Goal: Task Accomplishment & Management: Use online tool/utility

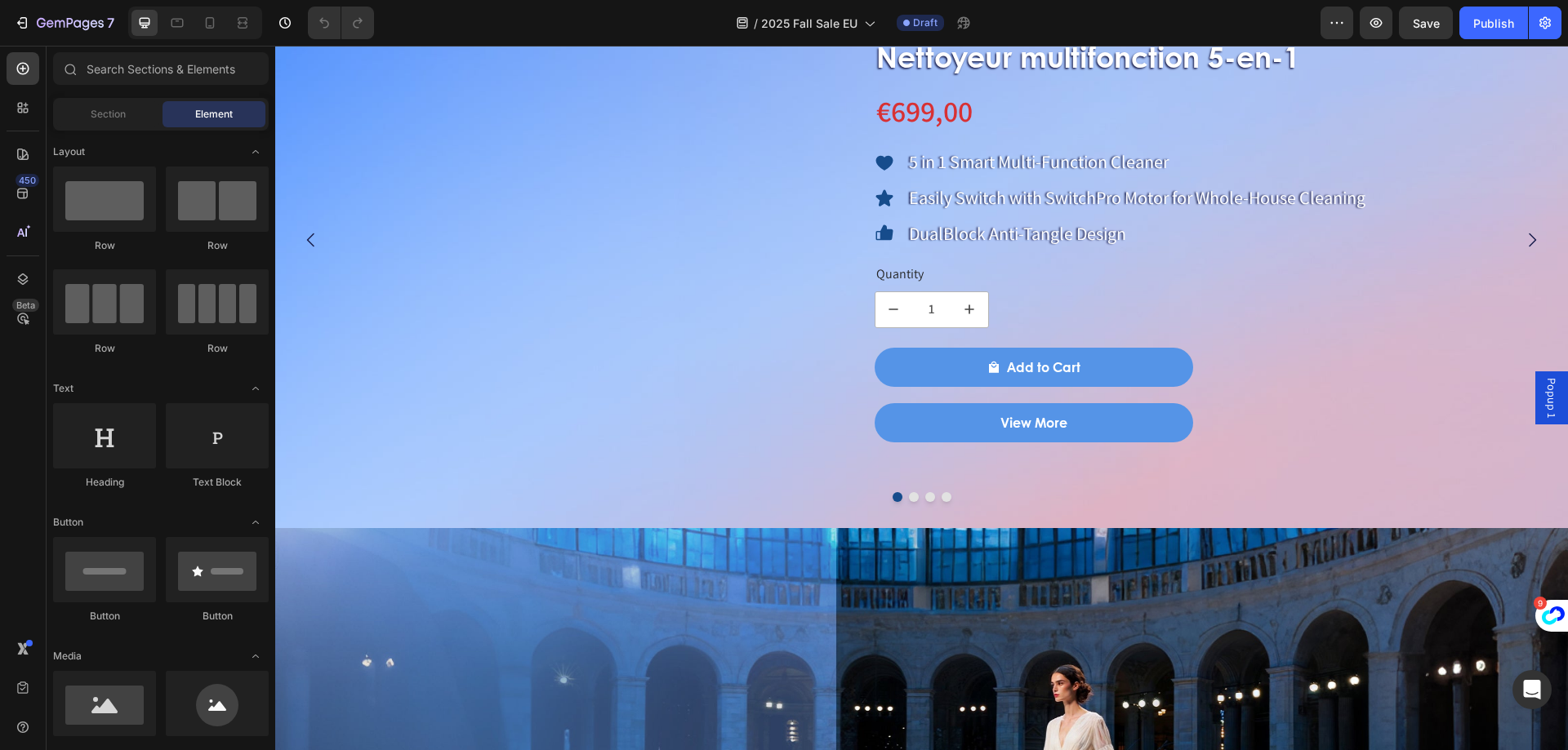
scroll to position [1306, 0]
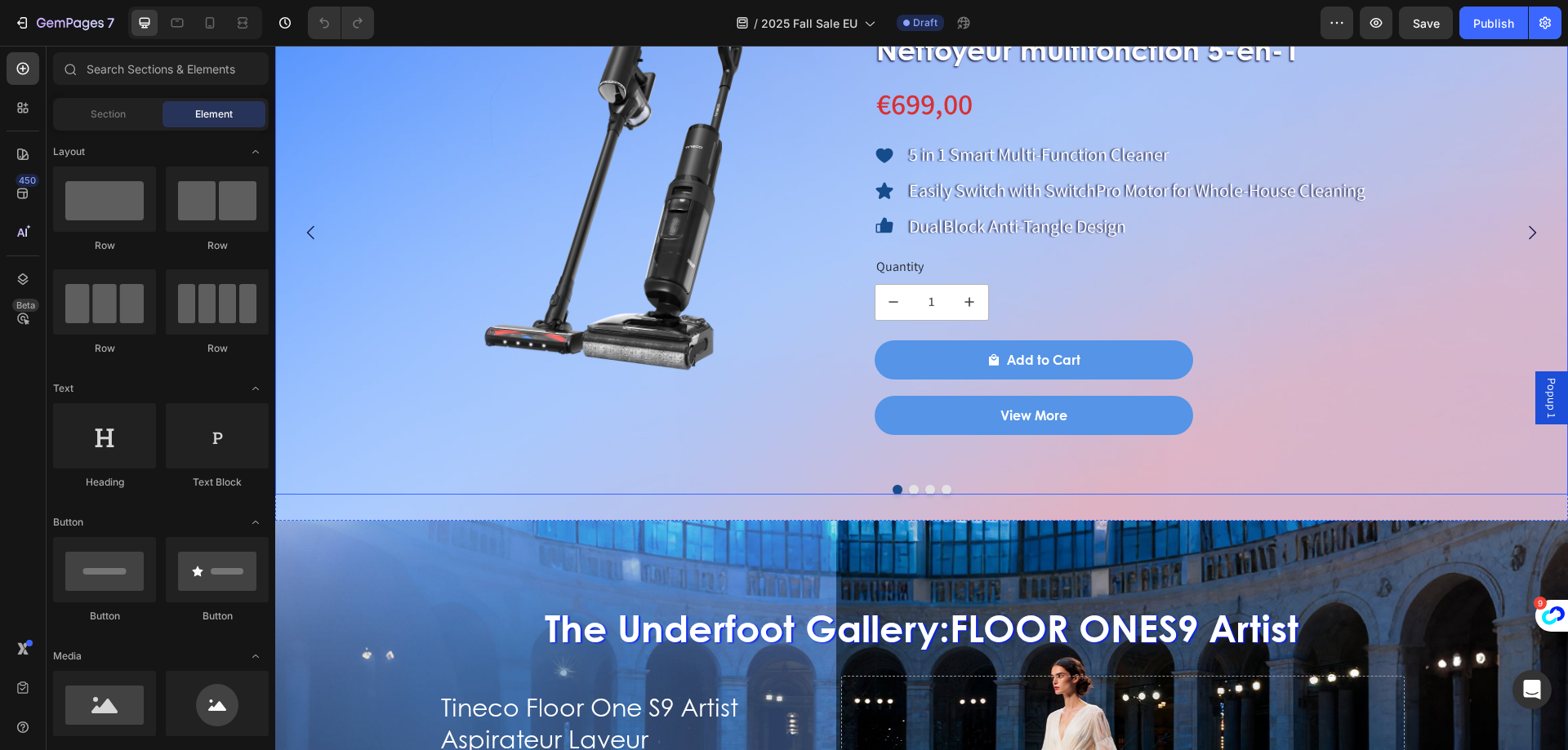
click at [921, 486] on div at bounding box center [921, 489] width 1292 height 10
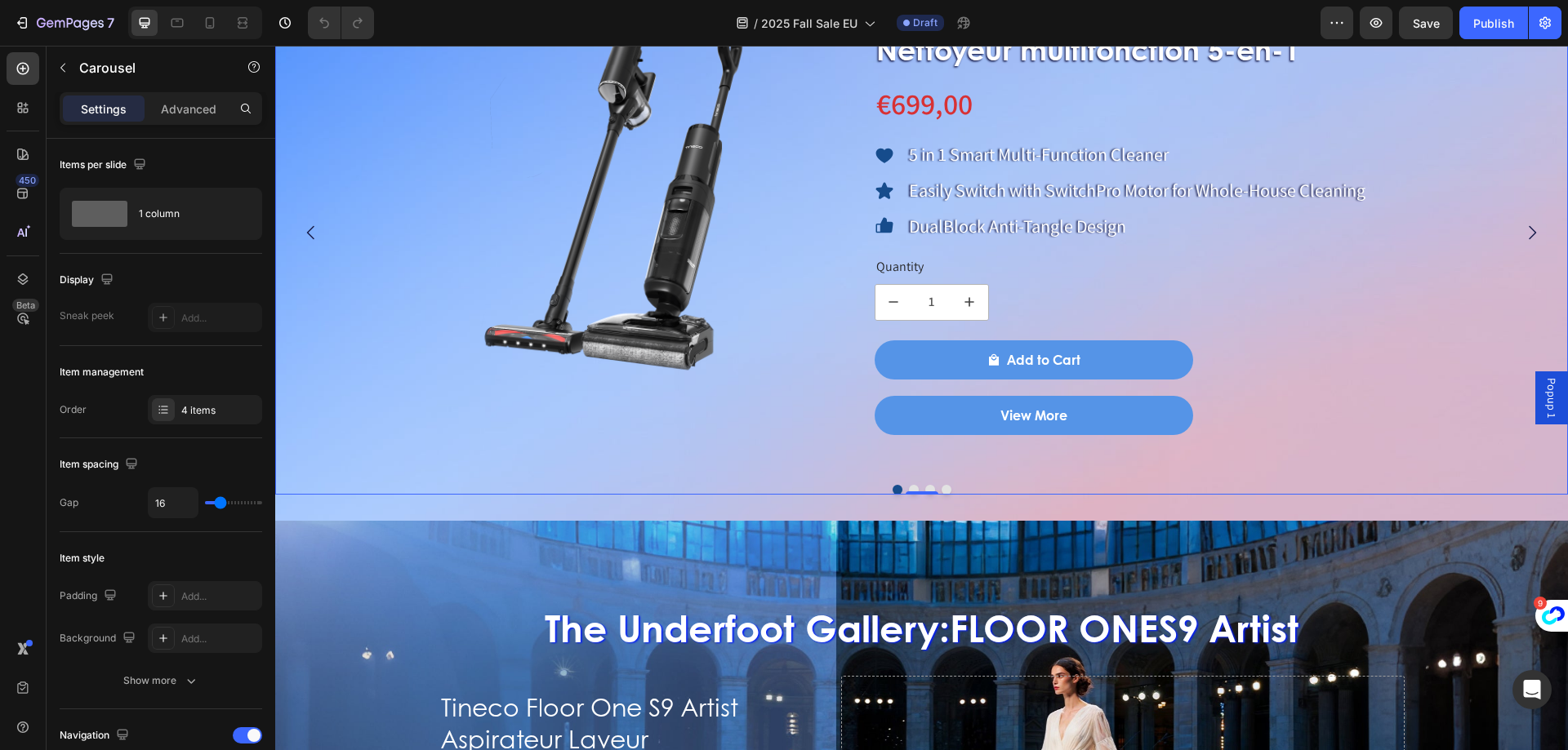
click at [925, 487] on button "Dot" at bounding box center [930, 489] width 10 height 10
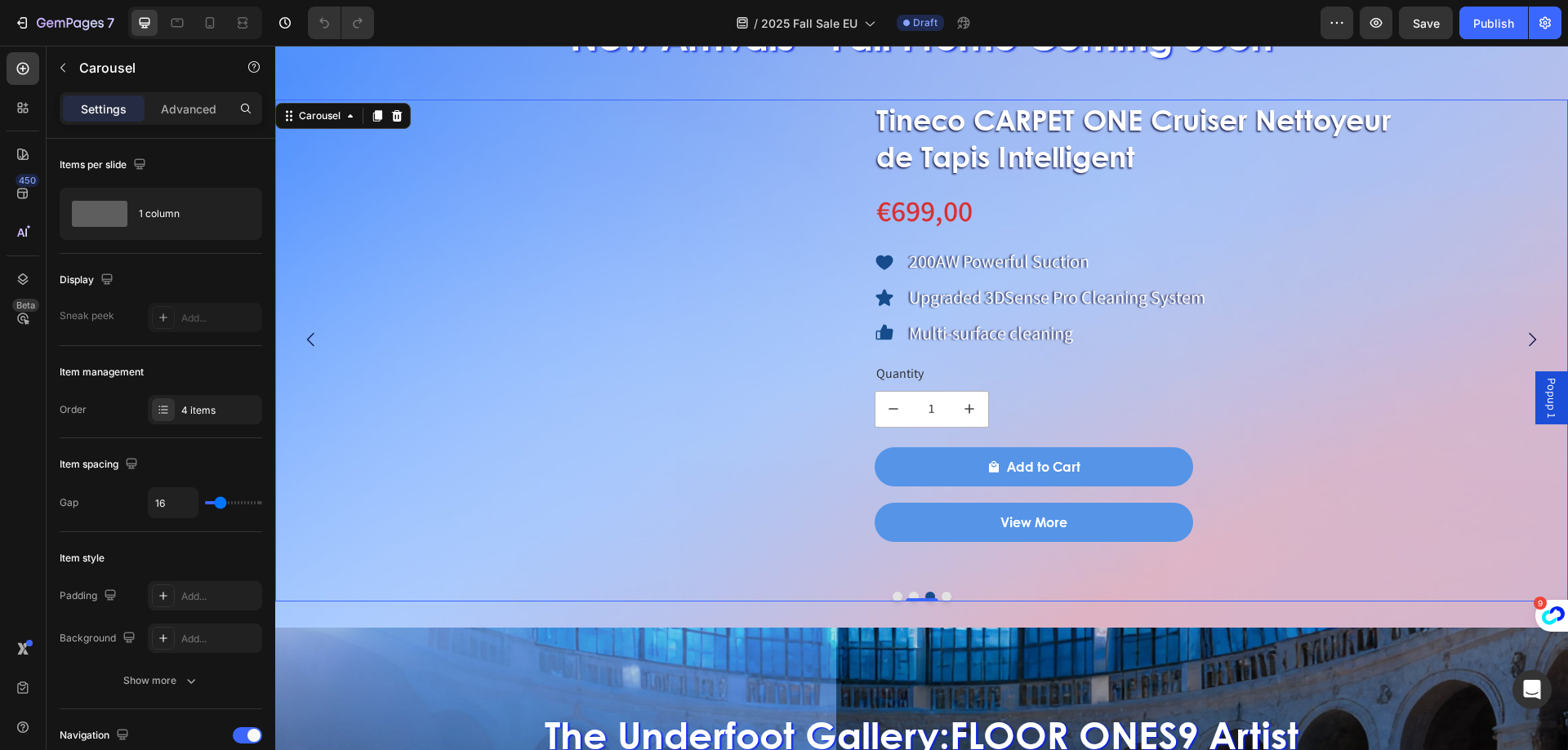
scroll to position [1143, 0]
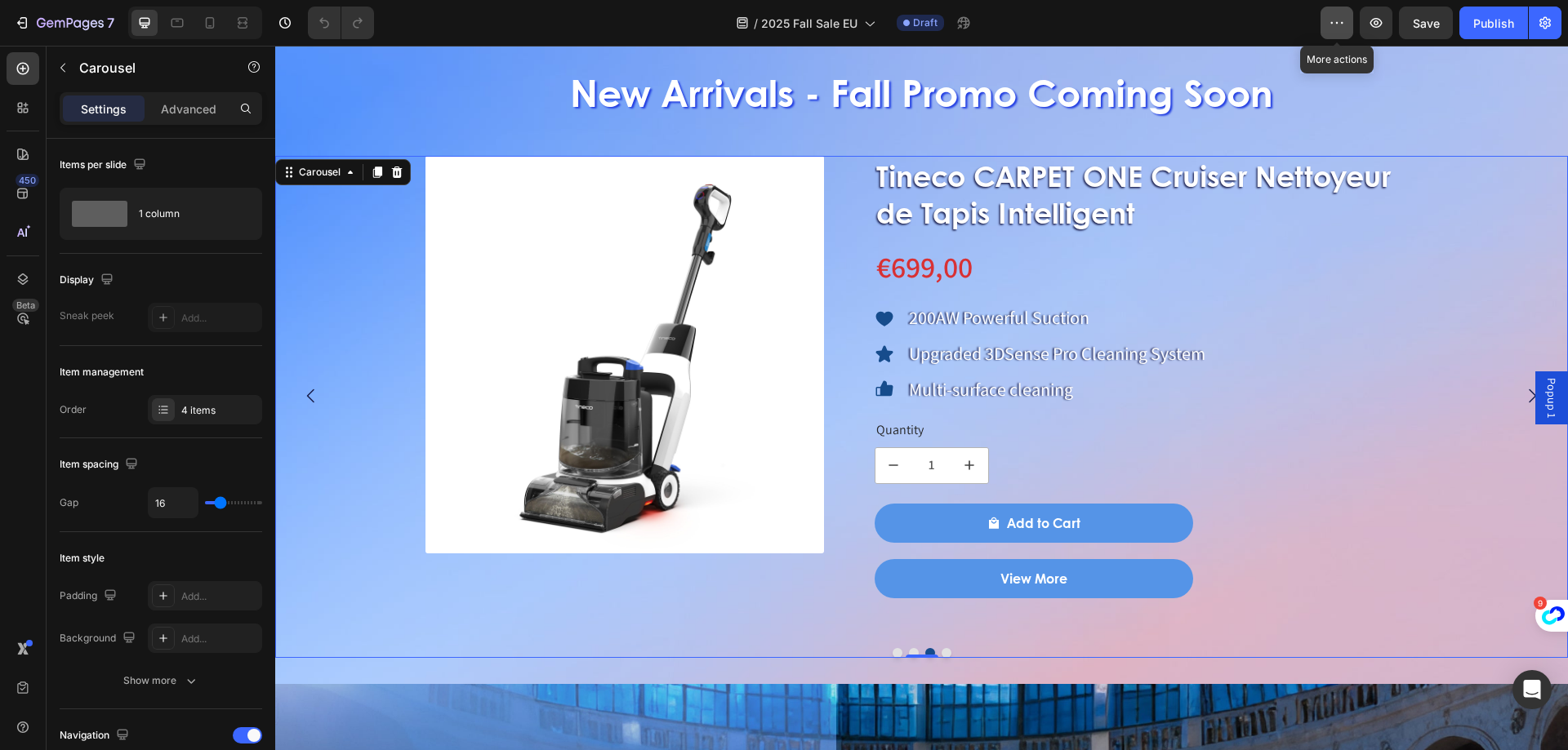
click at [1346, 21] on button "button" at bounding box center [1337, 23] width 33 height 33
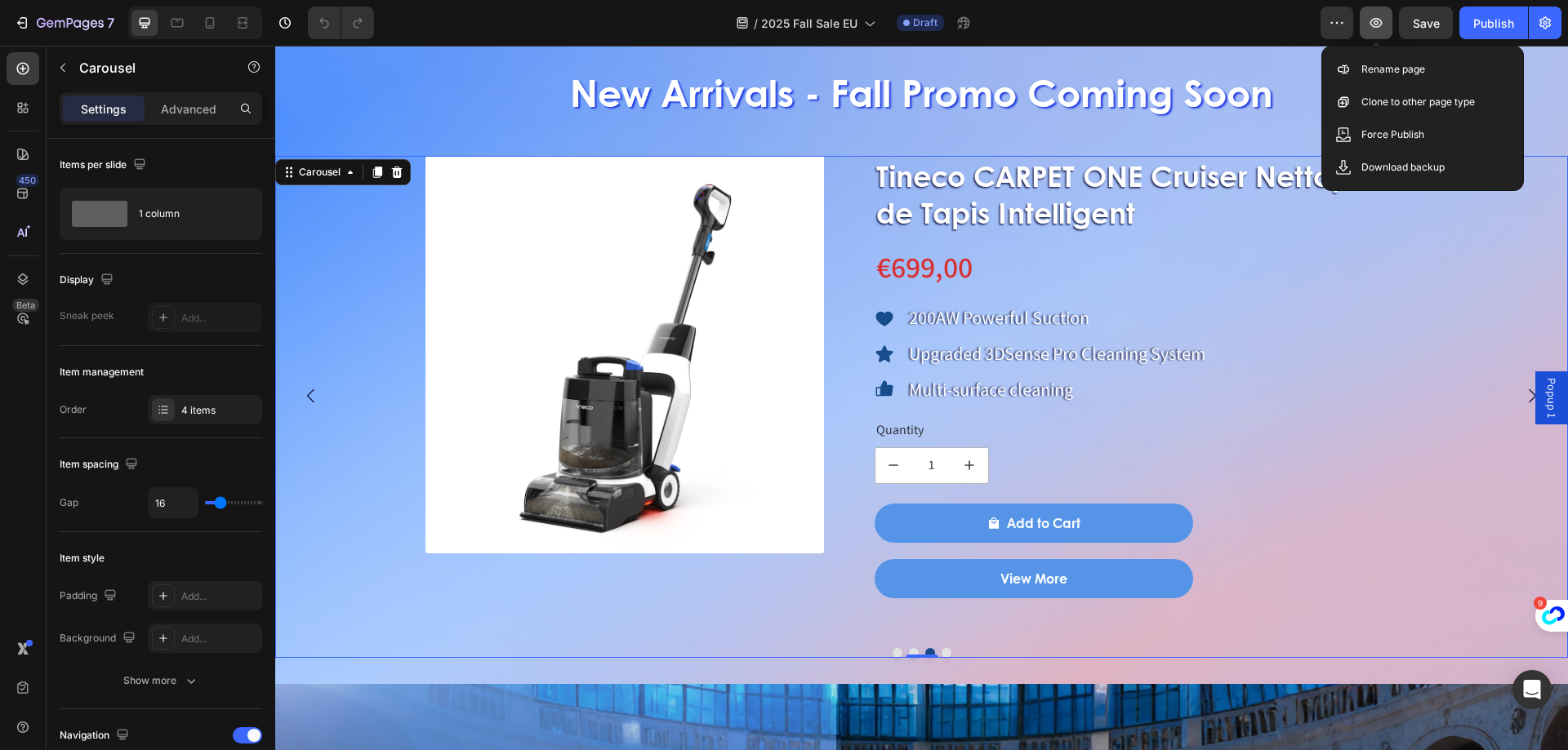
click at [1381, 23] on icon "button" at bounding box center [1376, 23] width 16 height 16
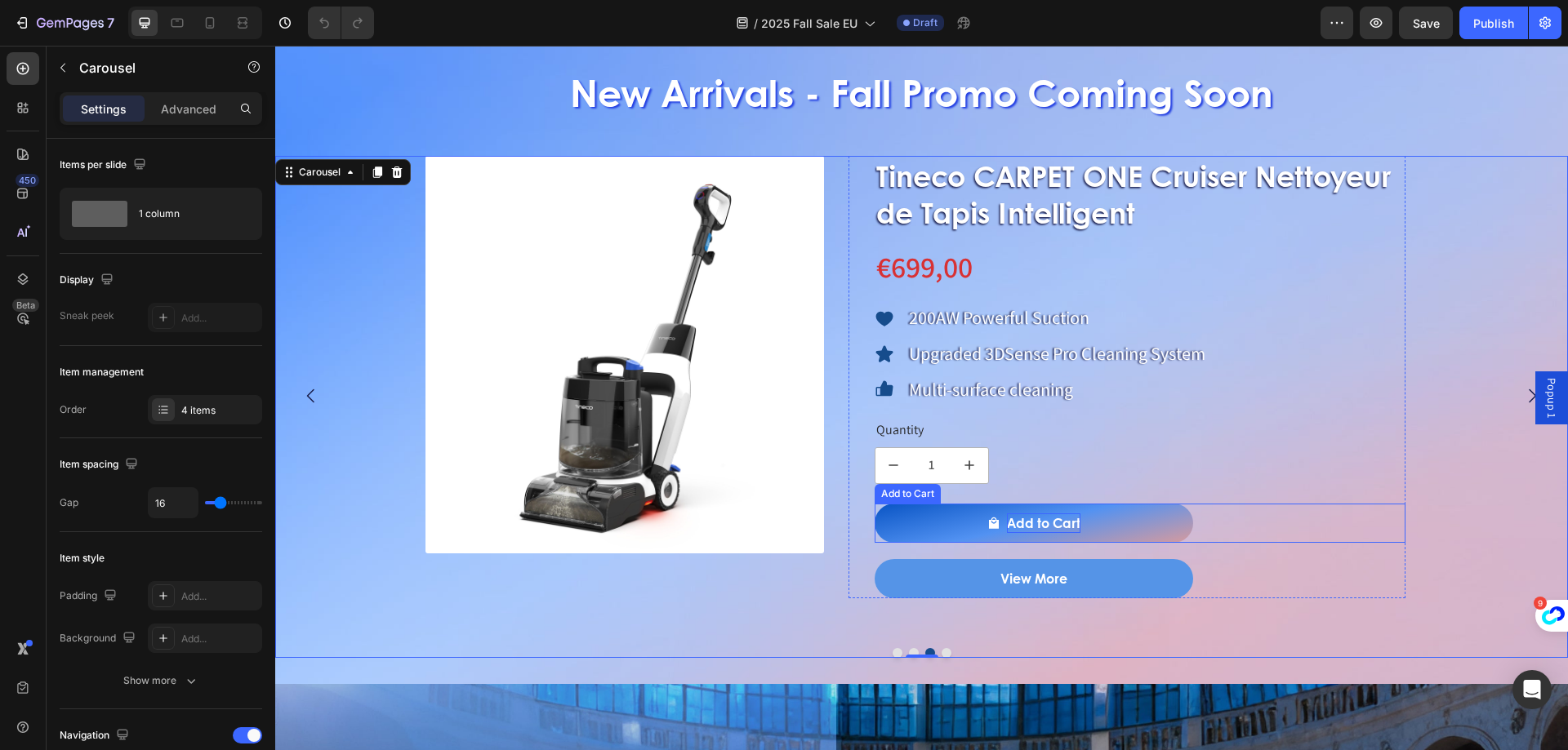
click at [1055, 527] on div "Add to Cart" at bounding box center [1044, 523] width 74 height 20
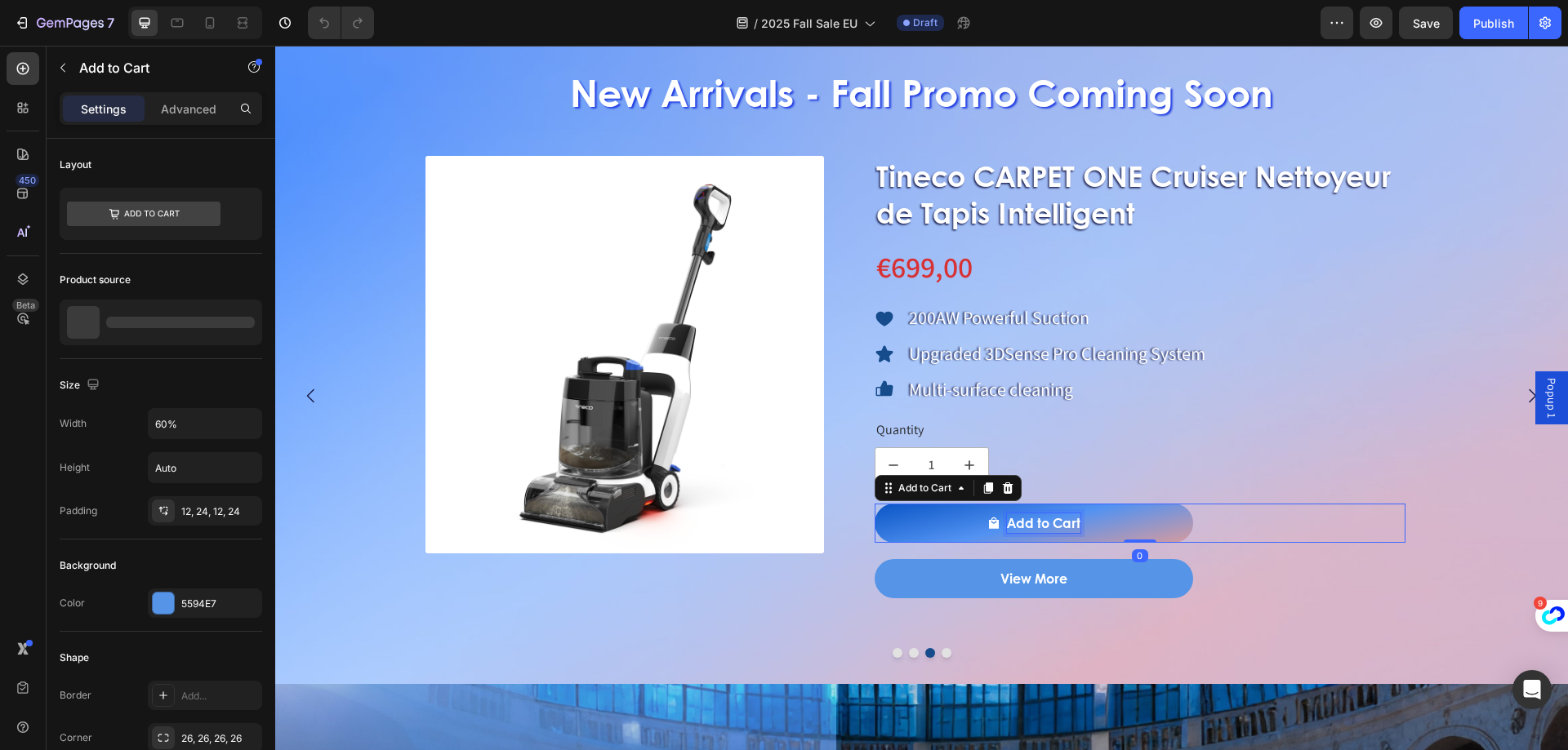
click at [1055, 525] on div "Add to Cart" at bounding box center [1044, 523] width 74 height 20
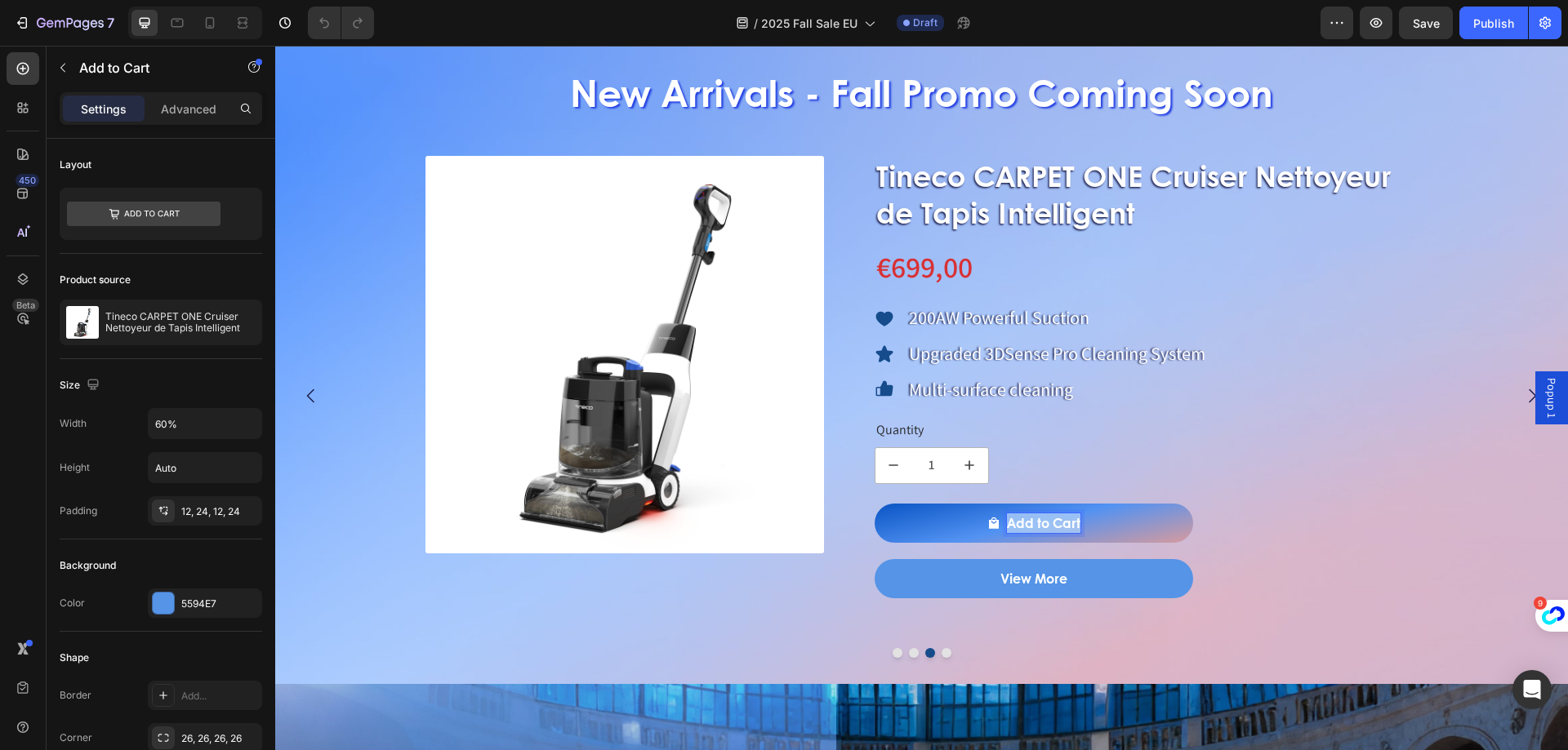
drag, startPoint x: 1010, startPoint y: 520, endPoint x: 1079, endPoint y: 522, distance: 69.0
click at [1079, 522] on p "Add to Cart" at bounding box center [1044, 523] width 74 height 20
click at [875, 503] on button "Ajouter" at bounding box center [1034, 523] width 319 height 39
click at [875, 503] on button "Ajouter Au" at bounding box center [1034, 523] width 319 height 39
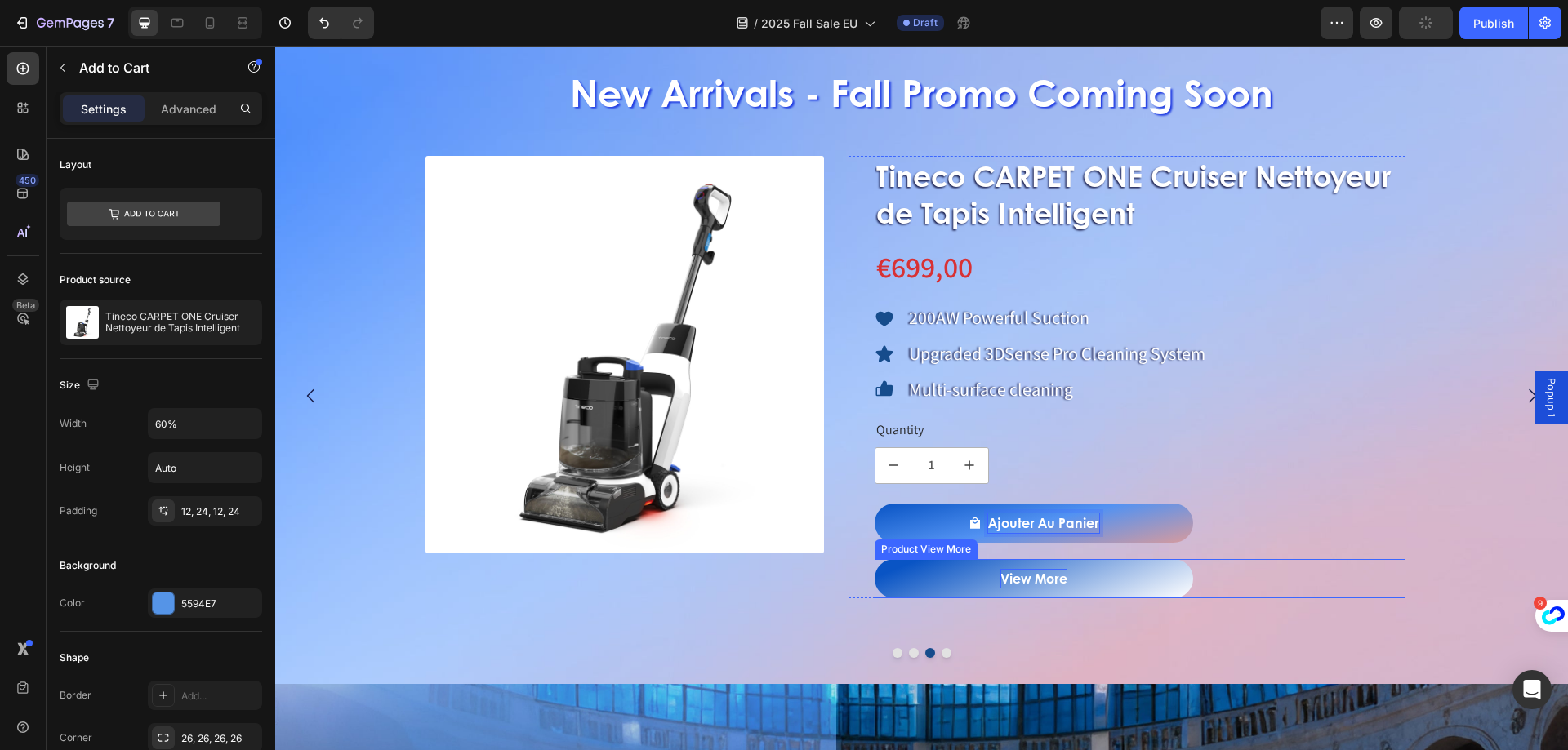
click at [1033, 571] on div "View More" at bounding box center [1034, 578] width 67 height 20
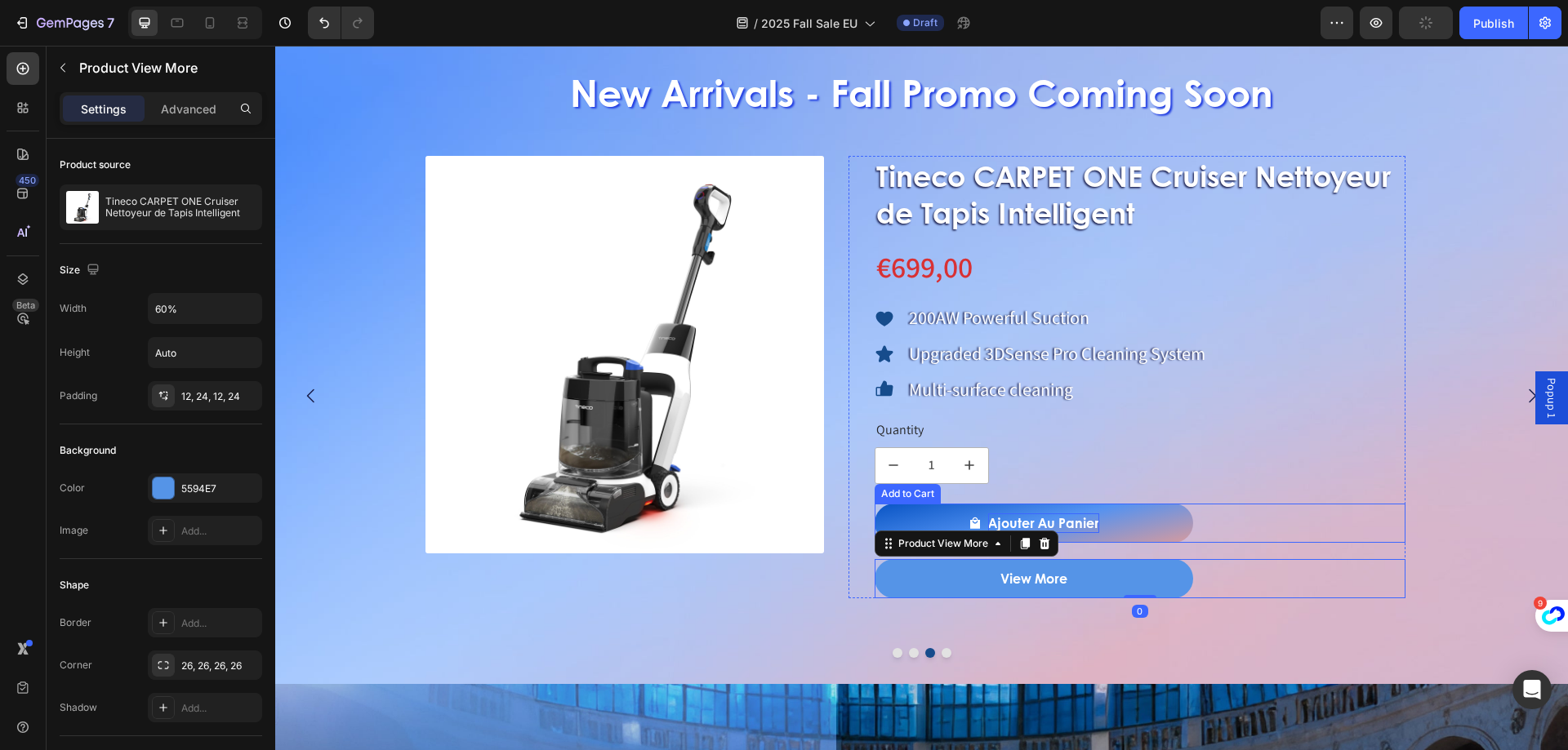
click at [1084, 522] on p "Ajouter Au Panier" at bounding box center [1044, 523] width 111 height 20
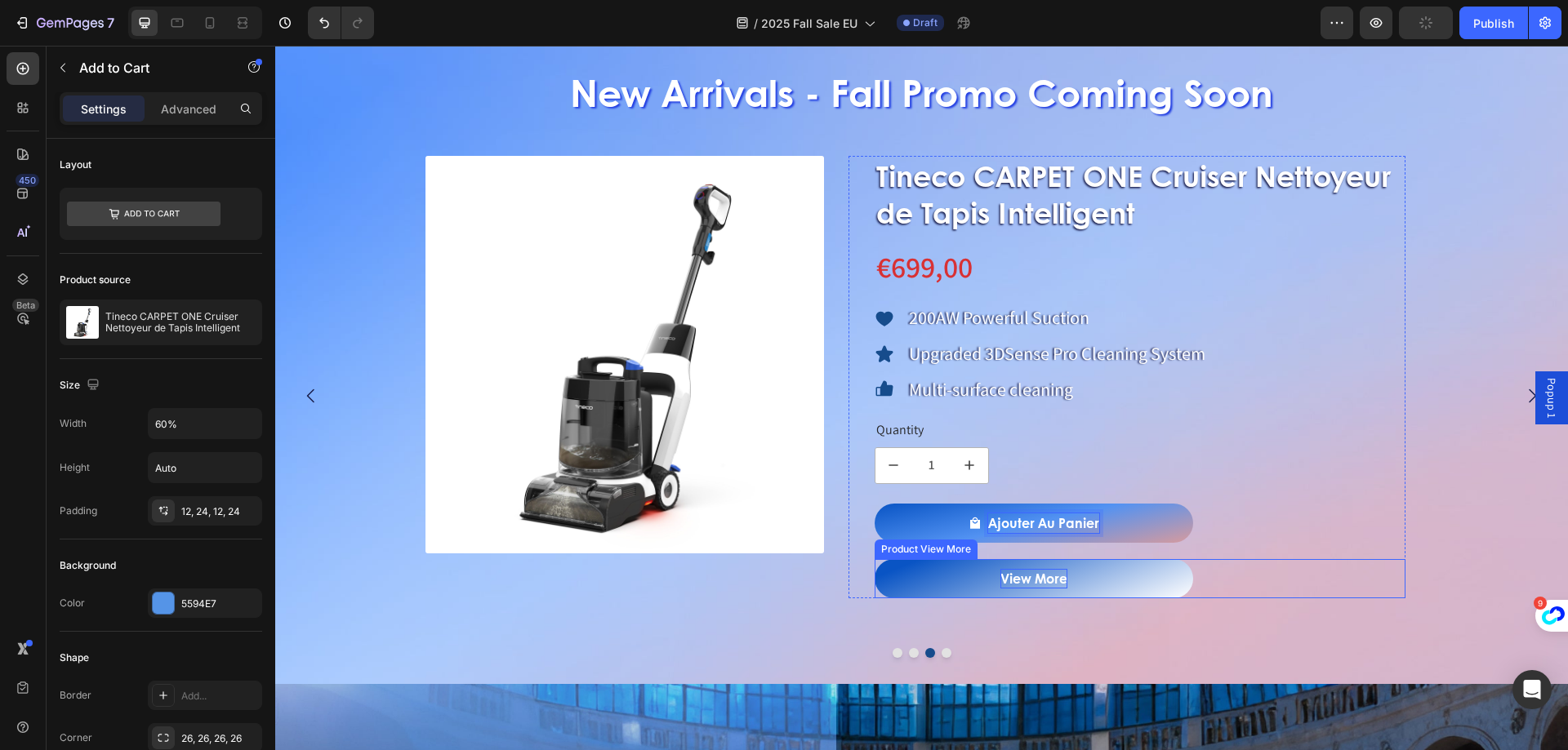
click at [1015, 583] on div "View More" at bounding box center [1034, 578] width 67 height 20
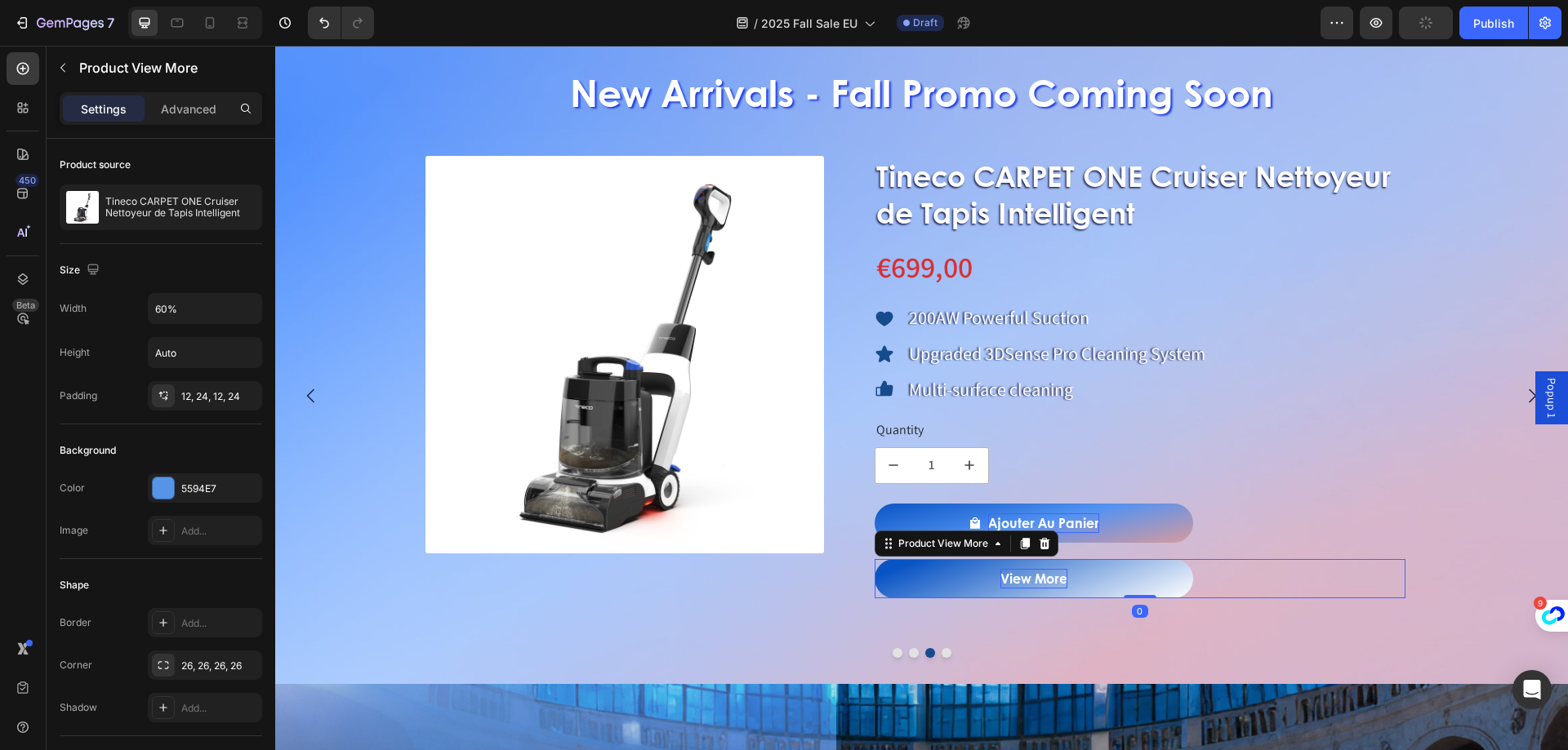
click at [1015, 573] on div "View More" at bounding box center [1034, 578] width 67 height 20
drag, startPoint x: 1003, startPoint y: 578, endPoint x: 1068, endPoint y: 577, distance: 65.0
click at [1068, 577] on button "View More" at bounding box center [1034, 578] width 319 height 39
click at [875, 559] on button "En" at bounding box center [1034, 578] width 319 height 39
click at [875, 559] on button "En savoir" at bounding box center [1034, 578] width 319 height 39
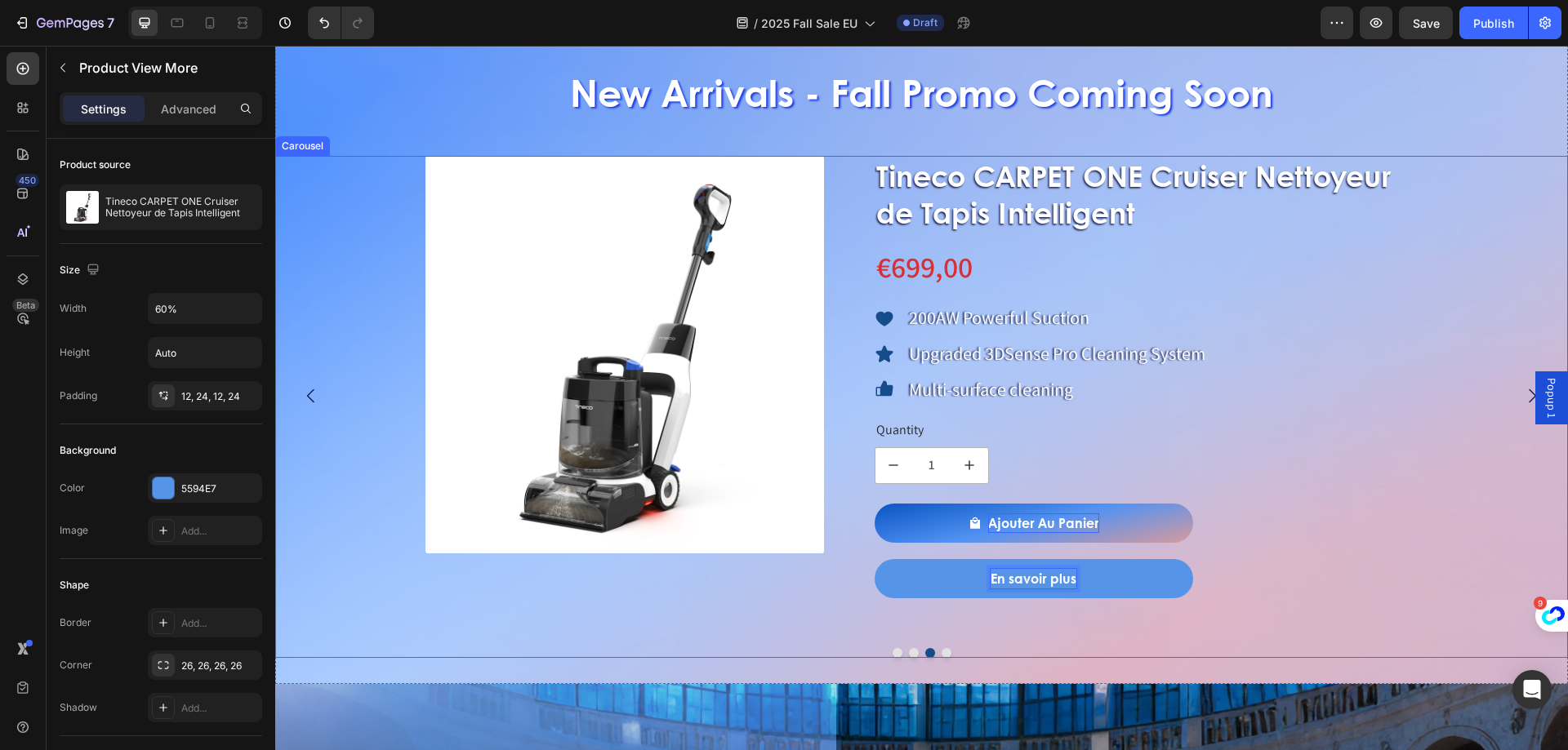
click at [893, 655] on button "Dot" at bounding box center [898, 653] width 10 height 10
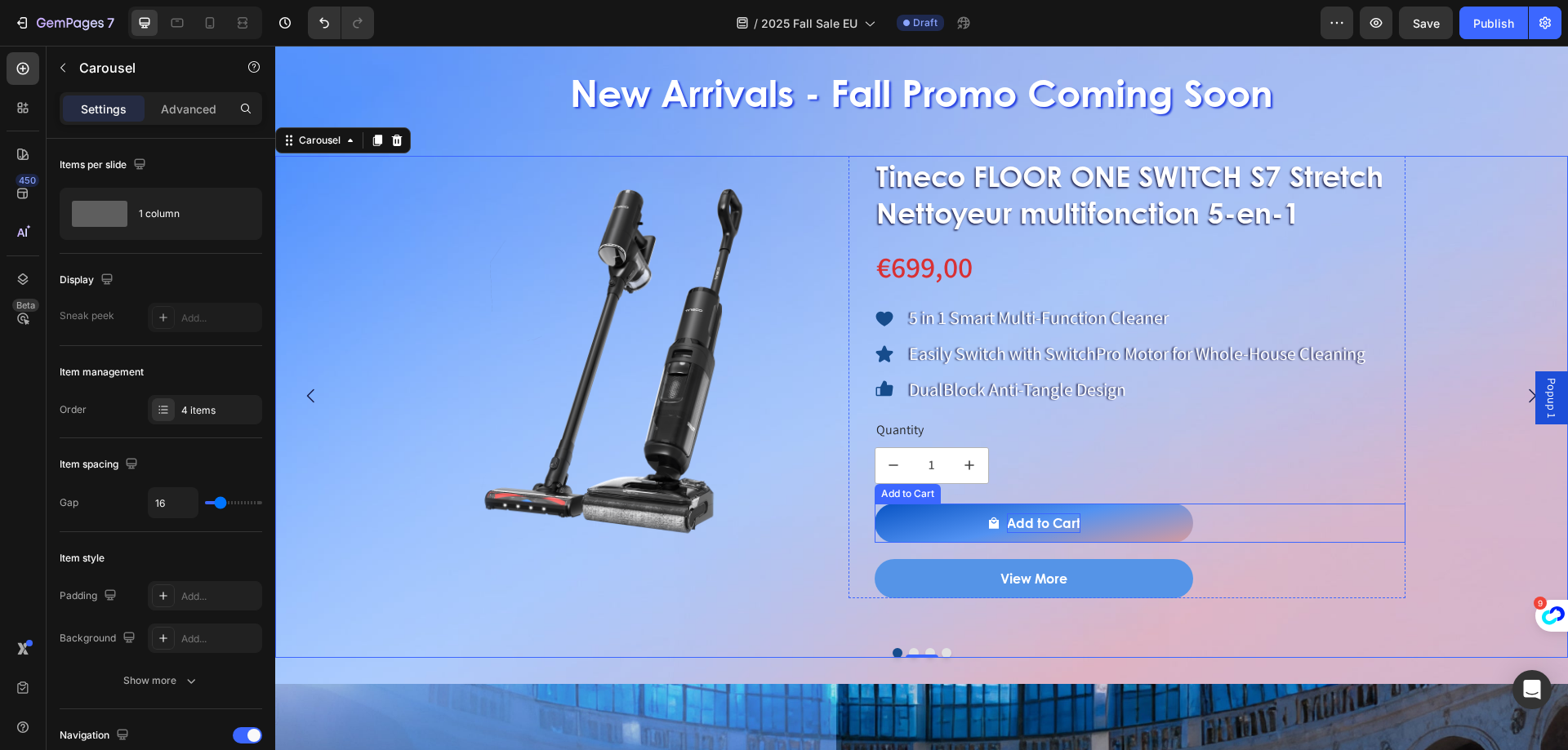
click at [1026, 520] on div "Add to Cart" at bounding box center [1044, 523] width 74 height 20
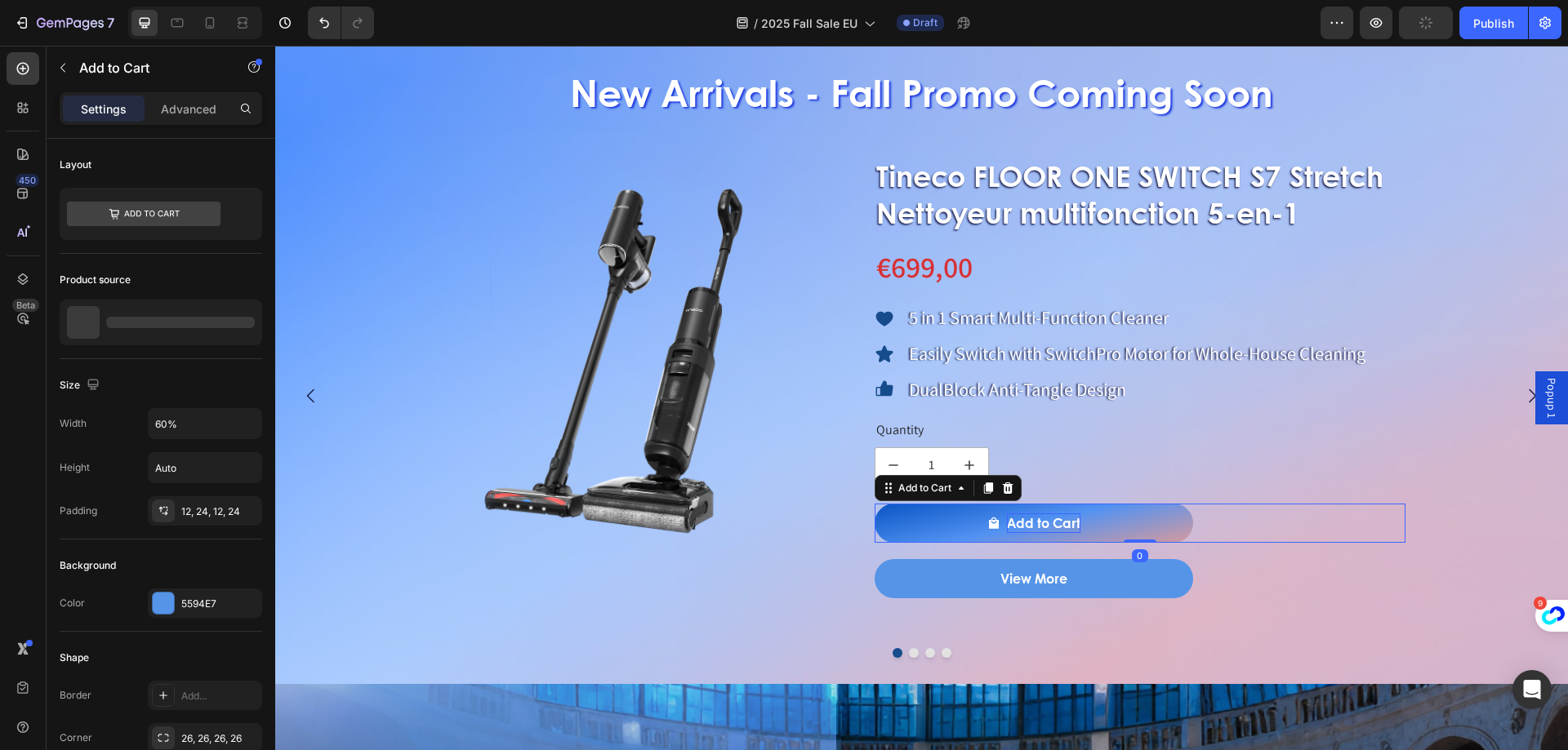
click at [1029, 519] on div "Add to Cart" at bounding box center [1044, 523] width 74 height 20
drag, startPoint x: 1009, startPoint y: 519, endPoint x: 1088, endPoint y: 521, distance: 79.0
click at [1088, 521] on button "Add to Cart" at bounding box center [1034, 523] width 319 height 39
click at [875, 503] on button "Ajouter" at bounding box center [1034, 523] width 319 height 39
click at [875, 503] on button "Ajouter au" at bounding box center [1034, 523] width 319 height 39
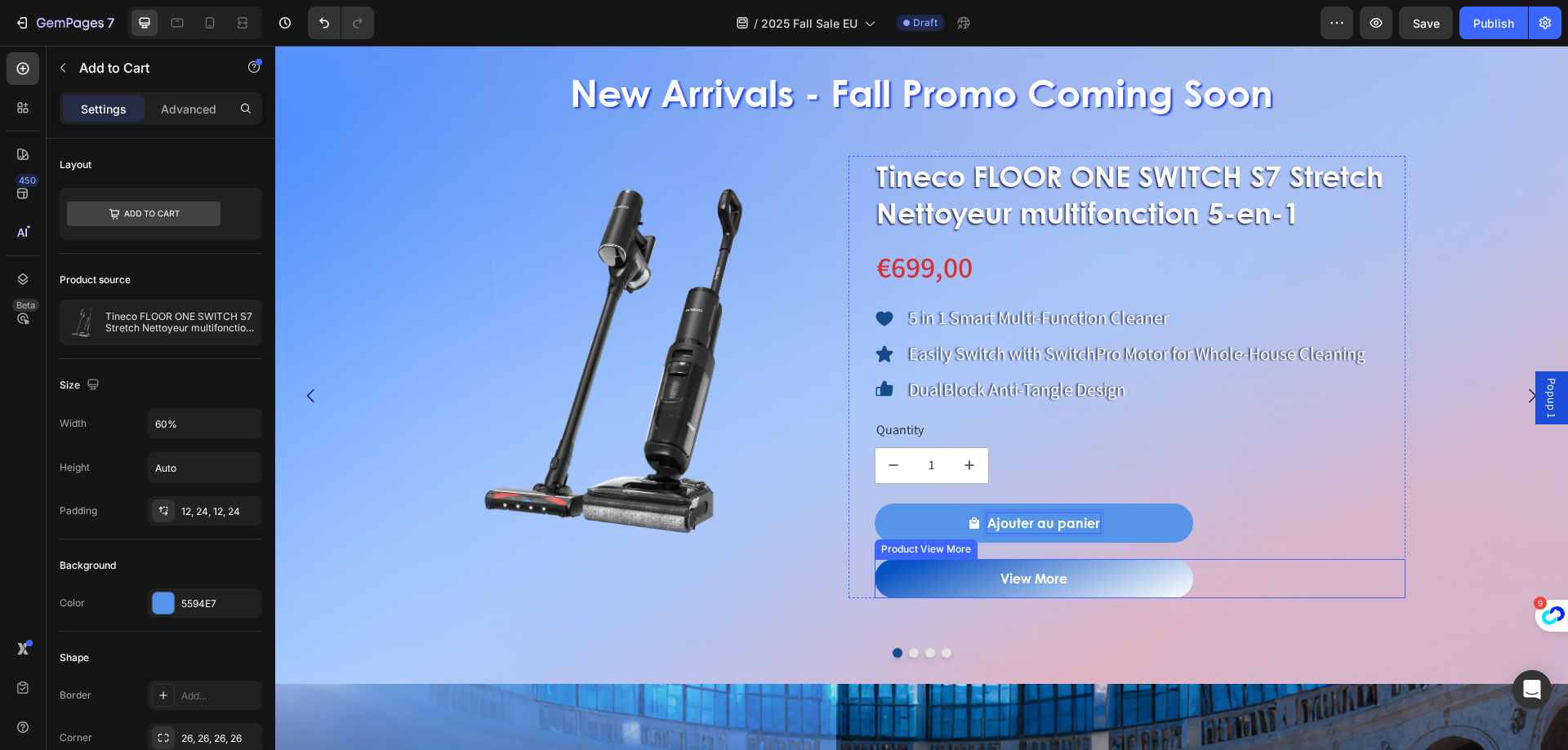
click at [1016, 561] on button "View More" at bounding box center [1034, 578] width 319 height 39
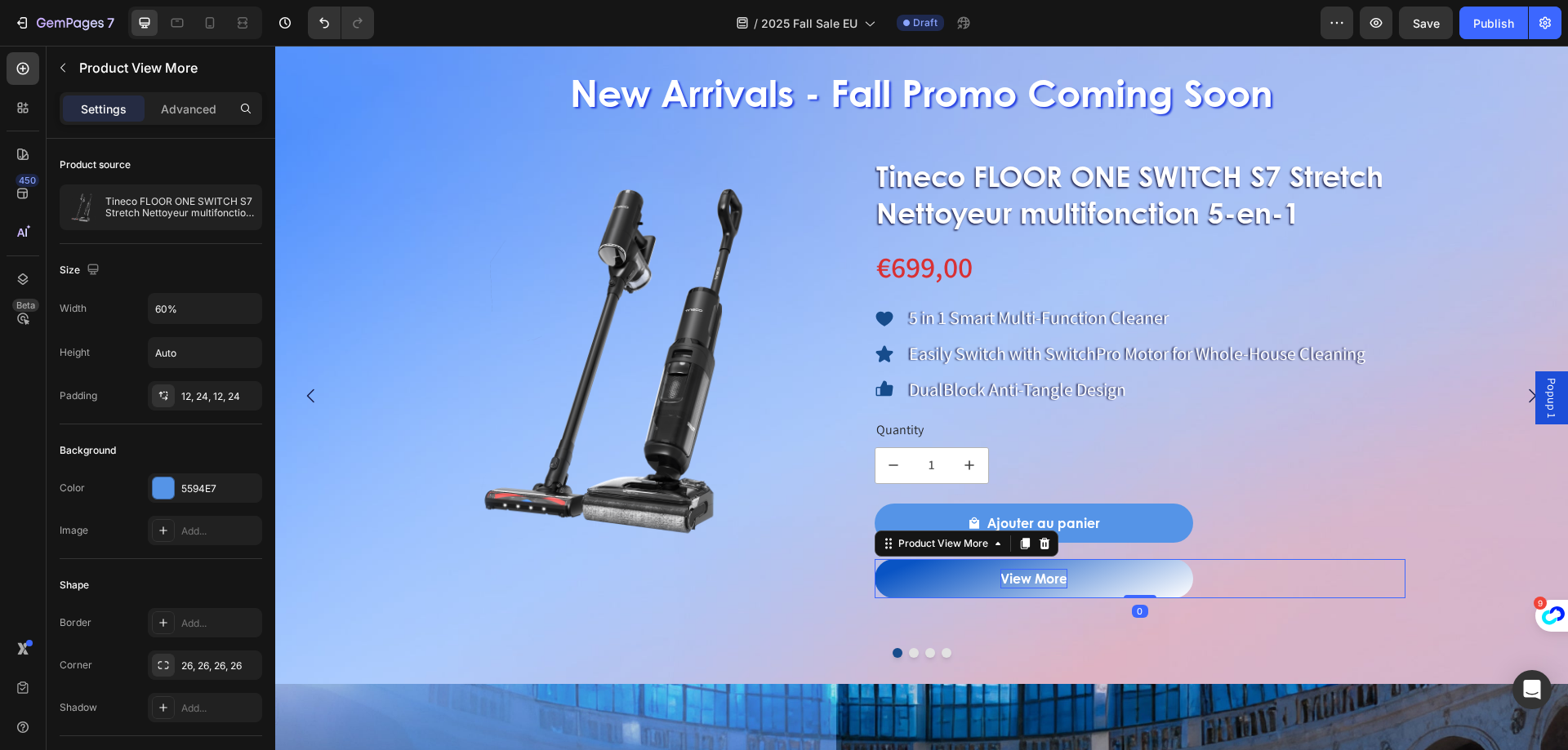
click at [1016, 576] on div "View More" at bounding box center [1034, 578] width 67 height 20
drag, startPoint x: 1004, startPoint y: 574, endPoint x: 1077, endPoint y: 575, distance: 73.0
click at [1077, 575] on button "View More" at bounding box center [1034, 578] width 319 height 39
click at [875, 559] on button "En" at bounding box center [1034, 578] width 319 height 39
click at [875, 559] on button "En savoir" at bounding box center [1034, 578] width 319 height 39
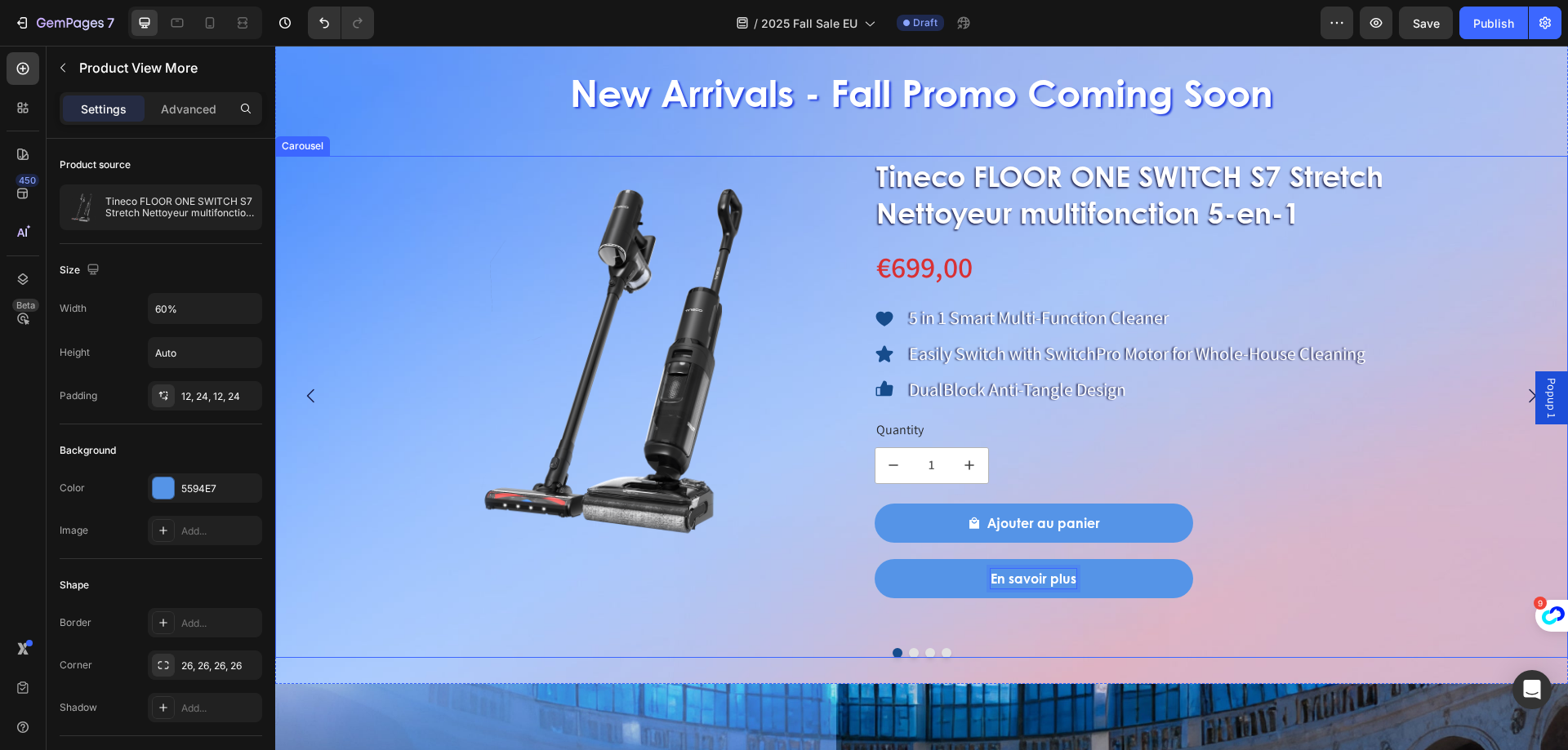
click at [902, 651] on div at bounding box center [921, 653] width 1292 height 10
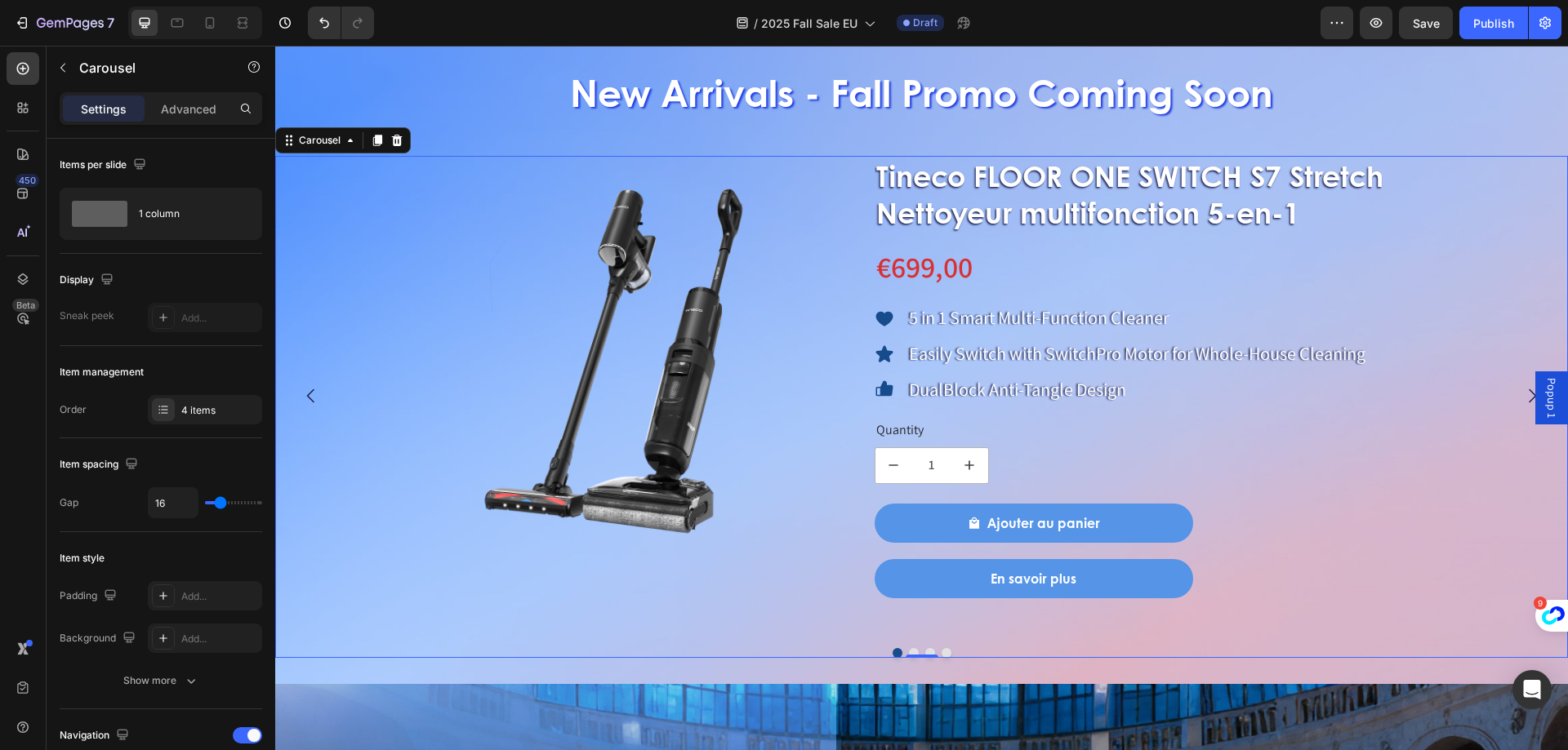
click at [914, 652] on div "0" at bounding box center [922, 658] width 16 height 13
click at [909, 649] on button "Dot" at bounding box center [914, 653] width 10 height 10
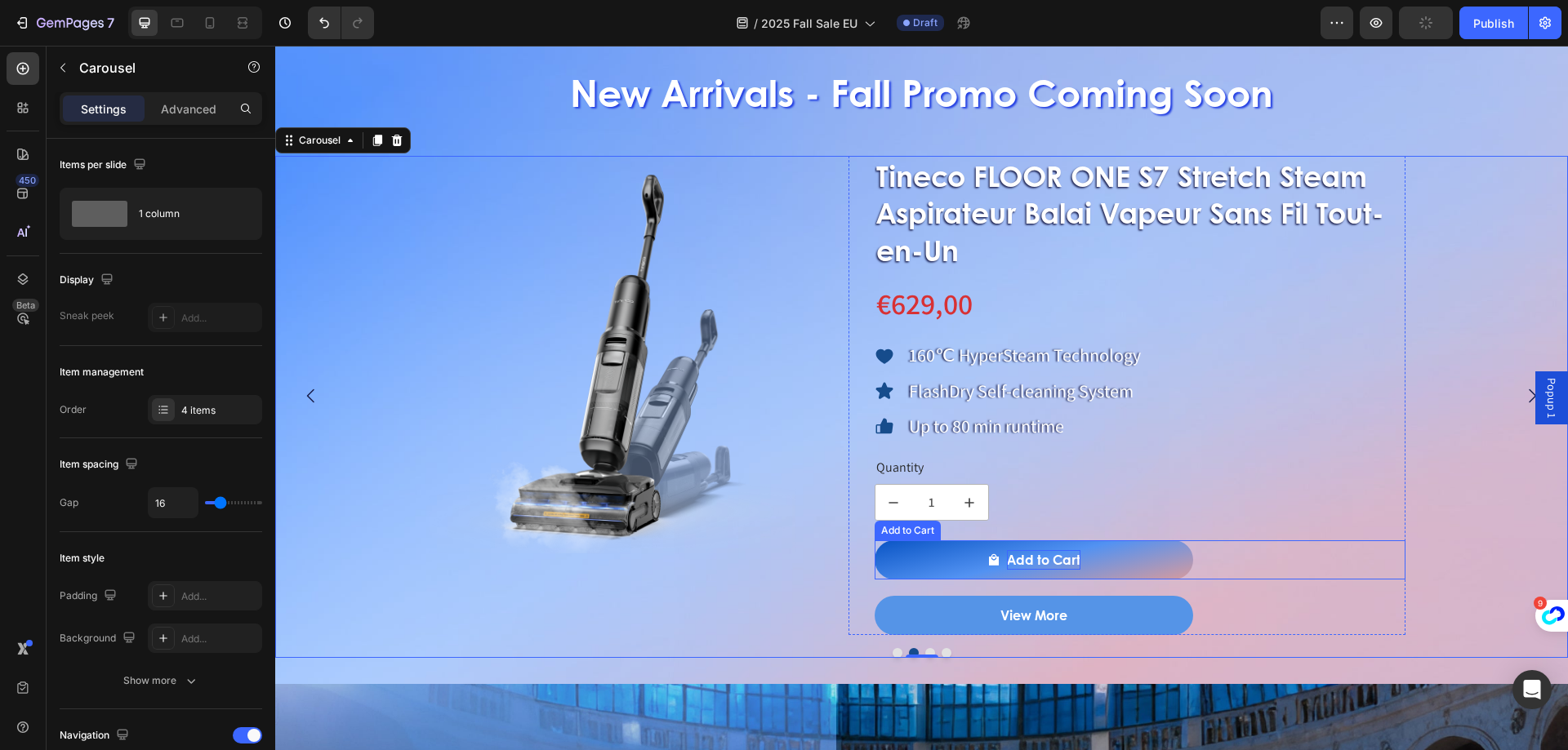
click at [1047, 557] on div "Add to Cart" at bounding box center [1044, 560] width 74 height 20
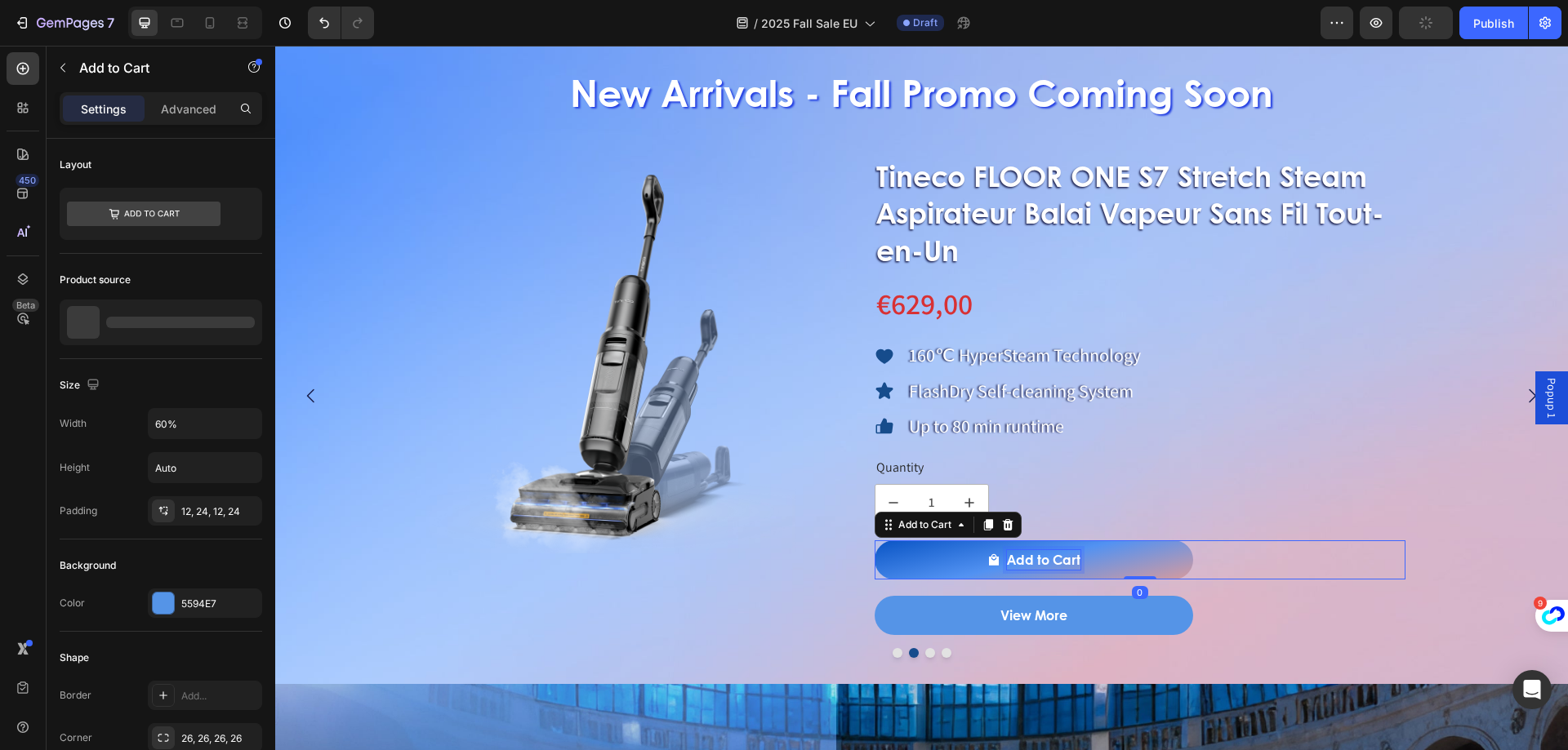
click at [1018, 560] on div "Add to Cart" at bounding box center [1044, 560] width 74 height 20
drag, startPoint x: 1010, startPoint y: 559, endPoint x: 1082, endPoint y: 560, distance: 72.0
click at [1082, 560] on button "Add to Cart" at bounding box center [1034, 560] width 319 height 39
click at [875, 540] on button "Ajouter" at bounding box center [1034, 560] width 319 height 39
click at [875, 540] on button "Ajouter au" at bounding box center [1034, 560] width 319 height 39
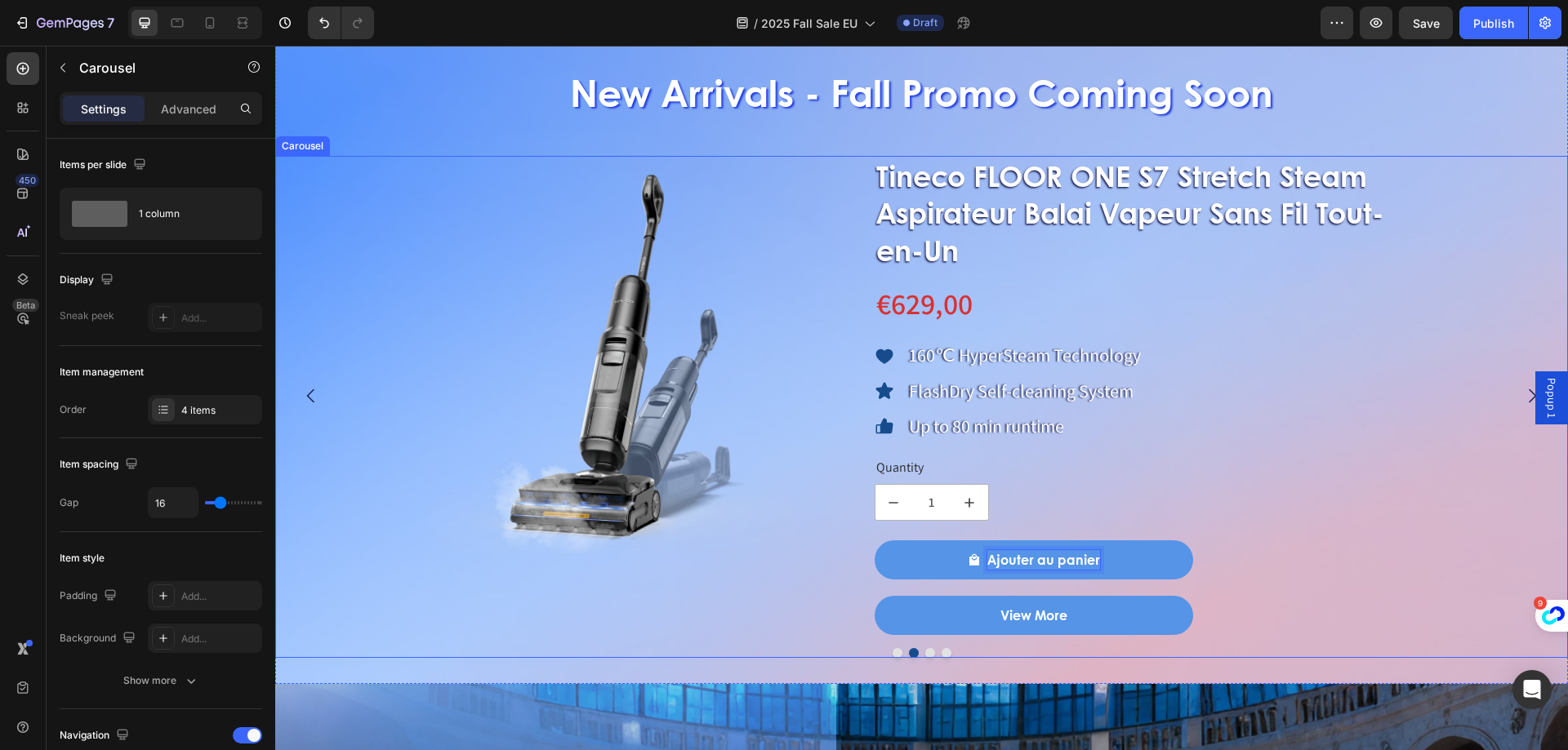
click at [893, 652] on button "Dot" at bounding box center [898, 653] width 10 height 10
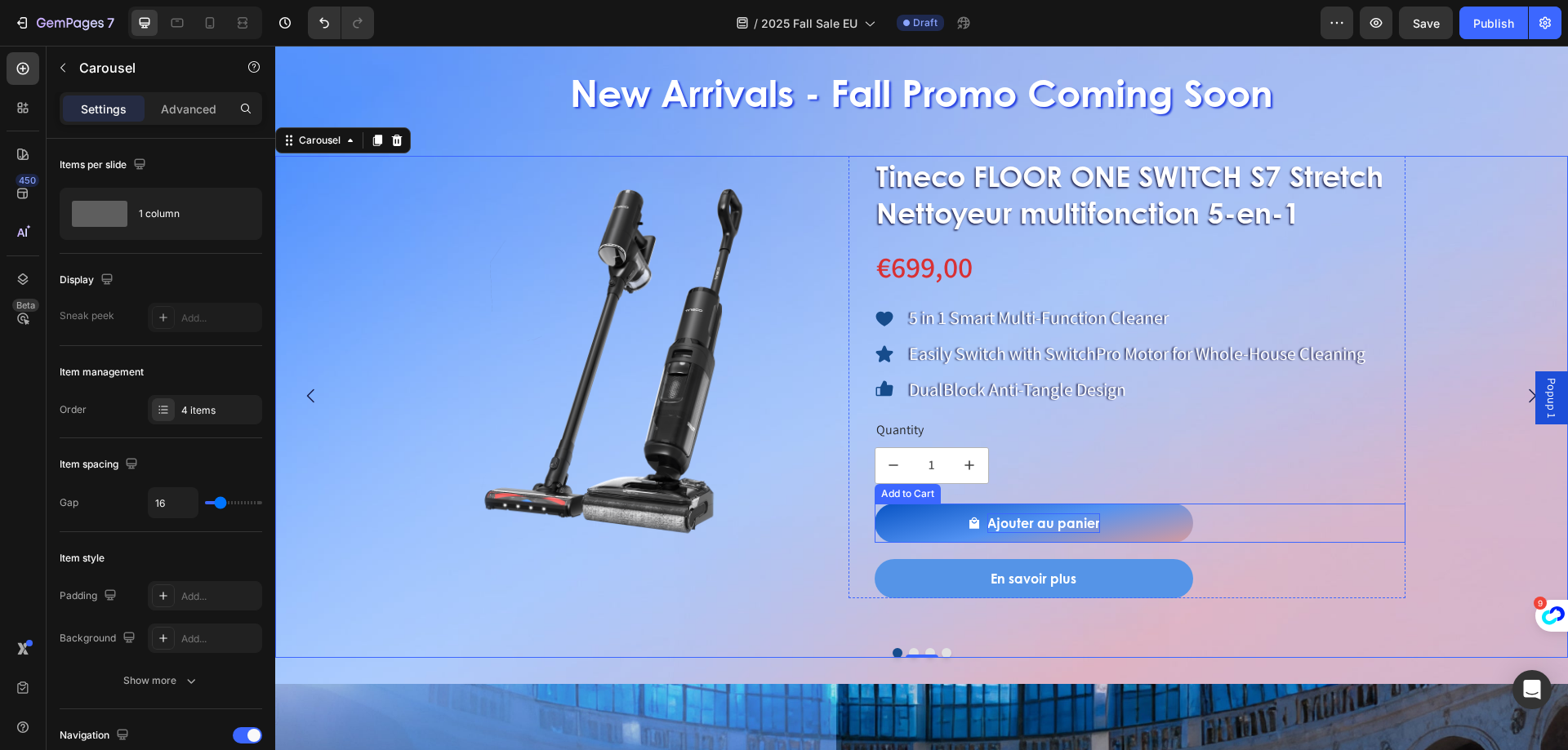
click at [1046, 520] on p "Ajouter au panier" at bounding box center [1044, 523] width 113 height 20
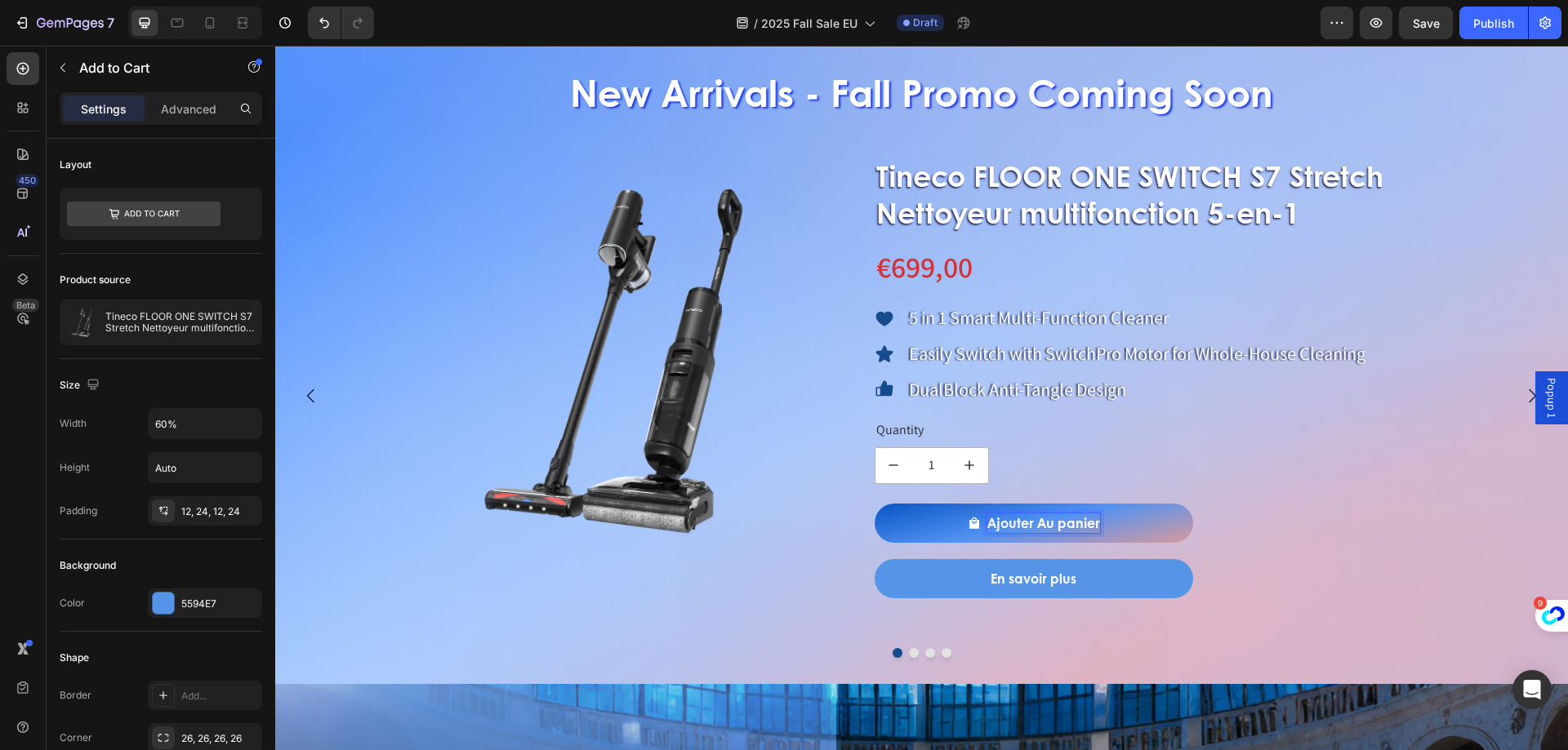
click at [1069, 525] on p "Ajouter Au panier" at bounding box center [1044, 523] width 113 height 20
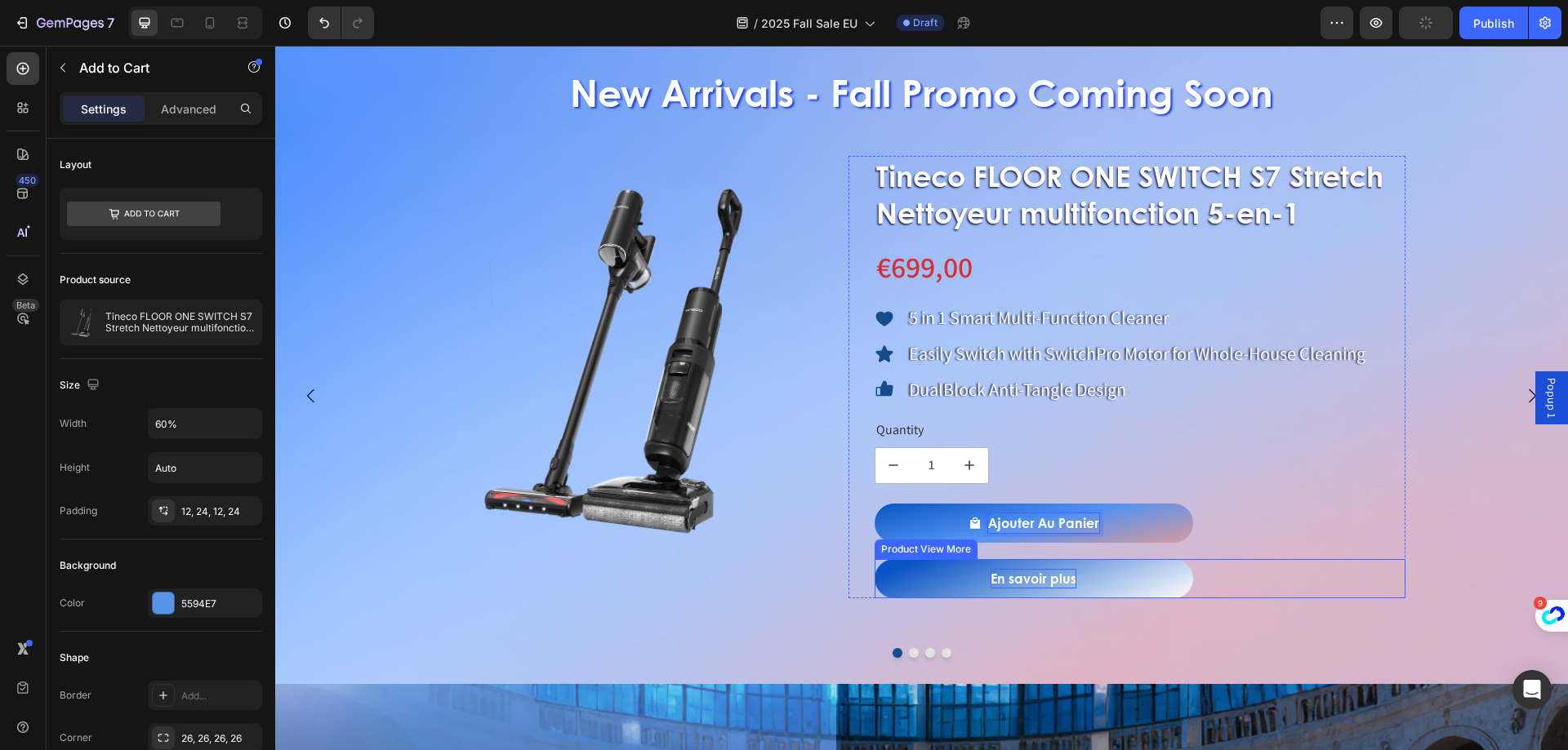
click at [1001, 578] on p "En savoir plus" at bounding box center [1033, 578] width 86 height 20
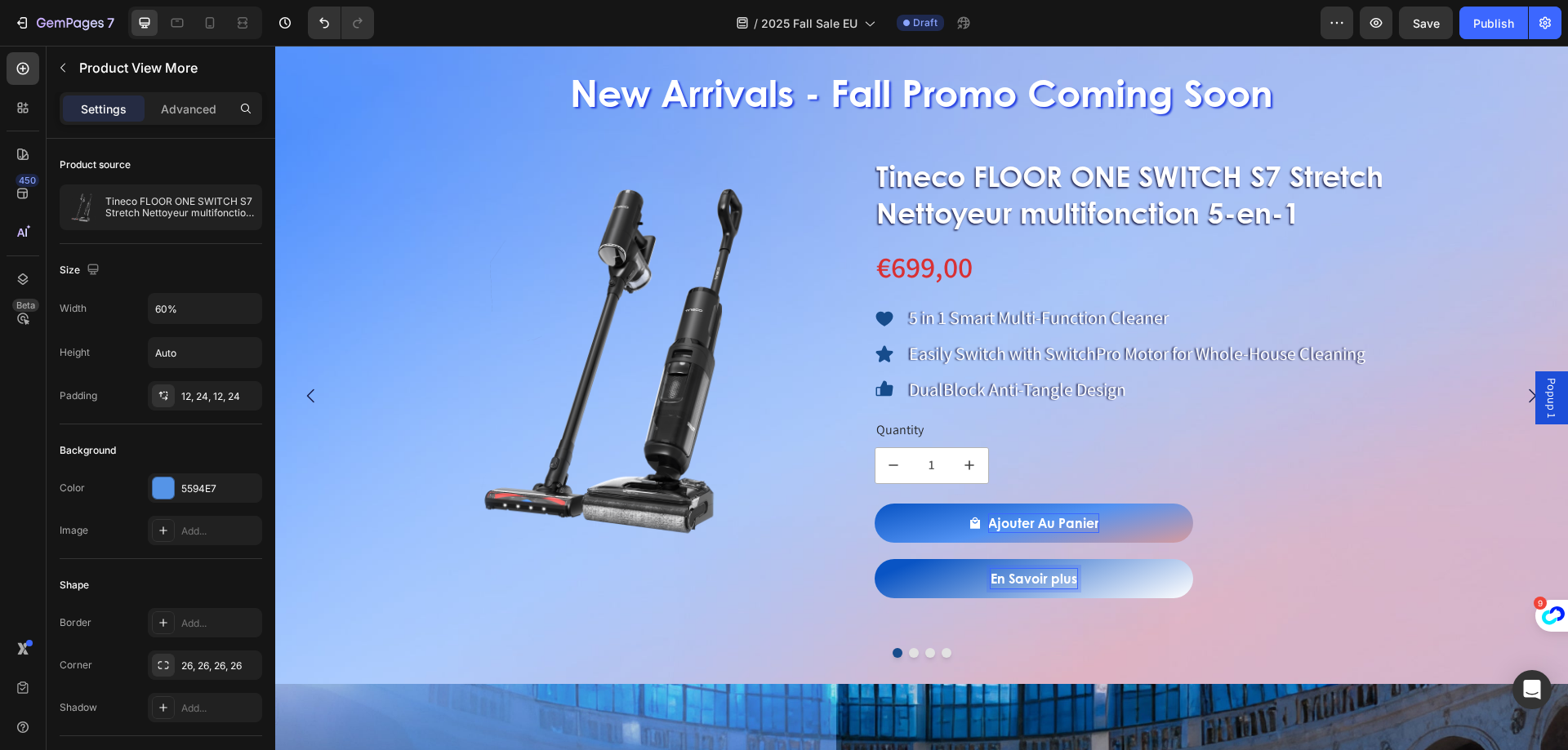
click at [1060, 583] on p "En Savoir plus" at bounding box center [1034, 578] width 87 height 20
click at [909, 654] on button "Dot" at bounding box center [914, 653] width 10 height 10
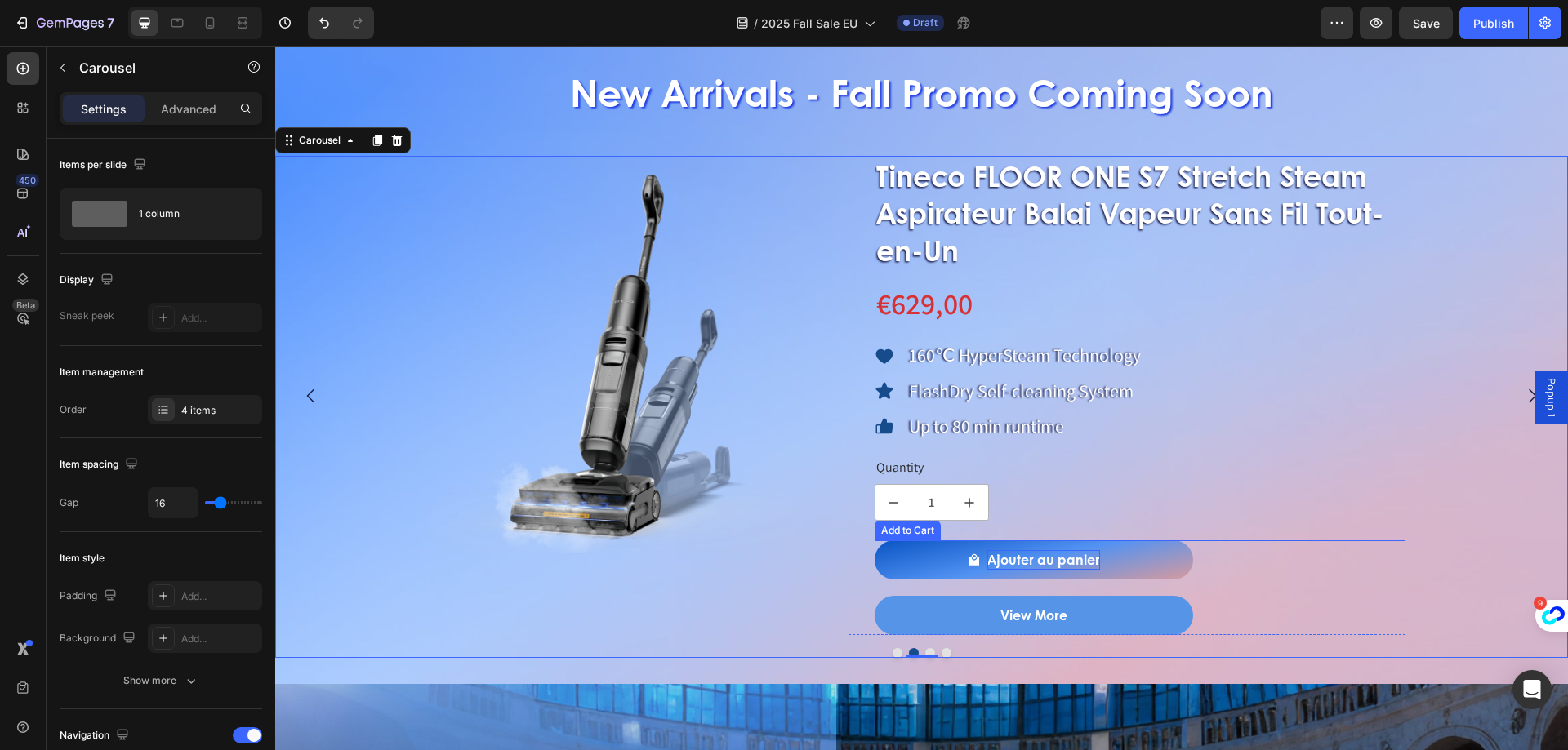
click at [1052, 553] on p "Ajouter au panier" at bounding box center [1044, 560] width 113 height 20
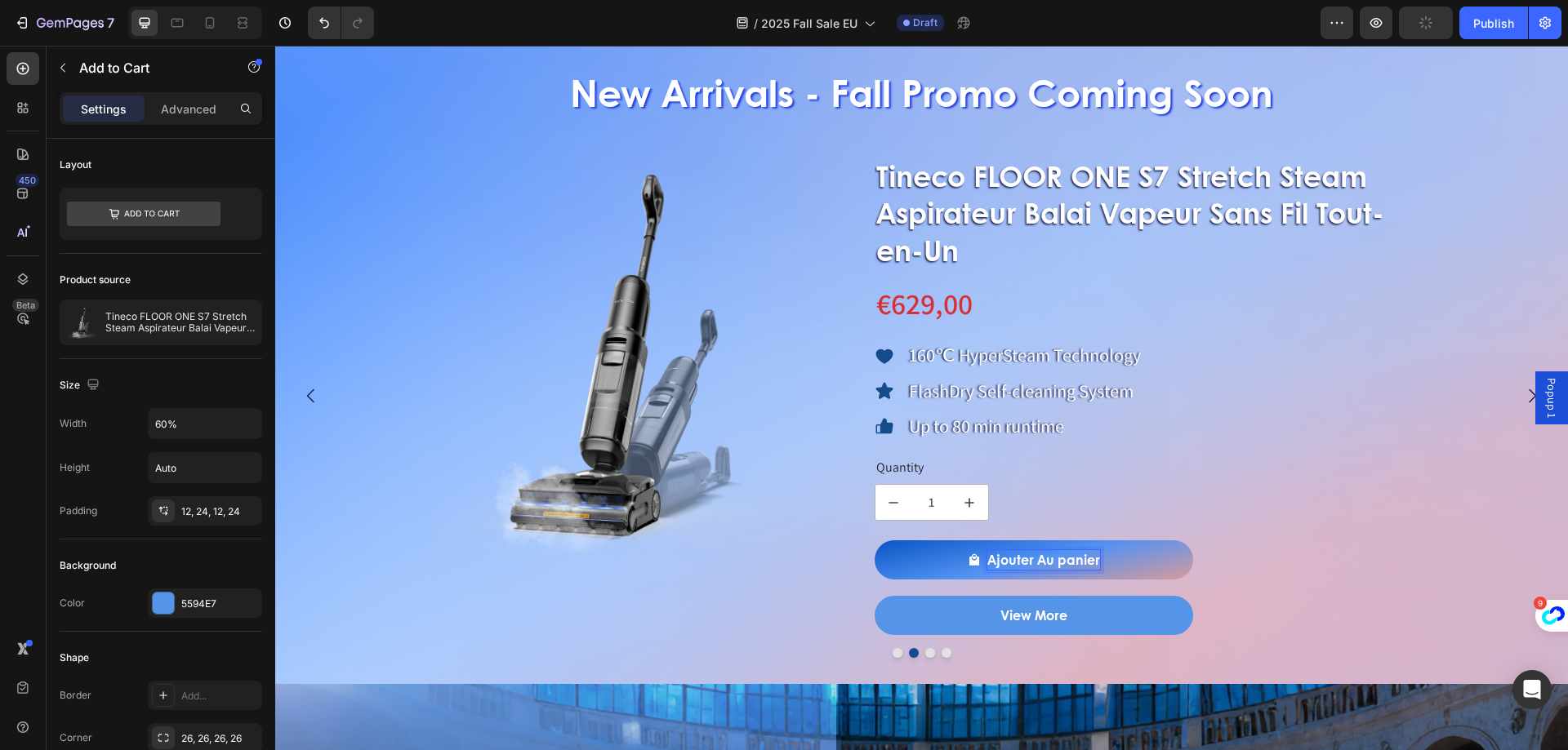
click at [1069, 564] on p "Ajouter Au panier" at bounding box center [1044, 560] width 113 height 20
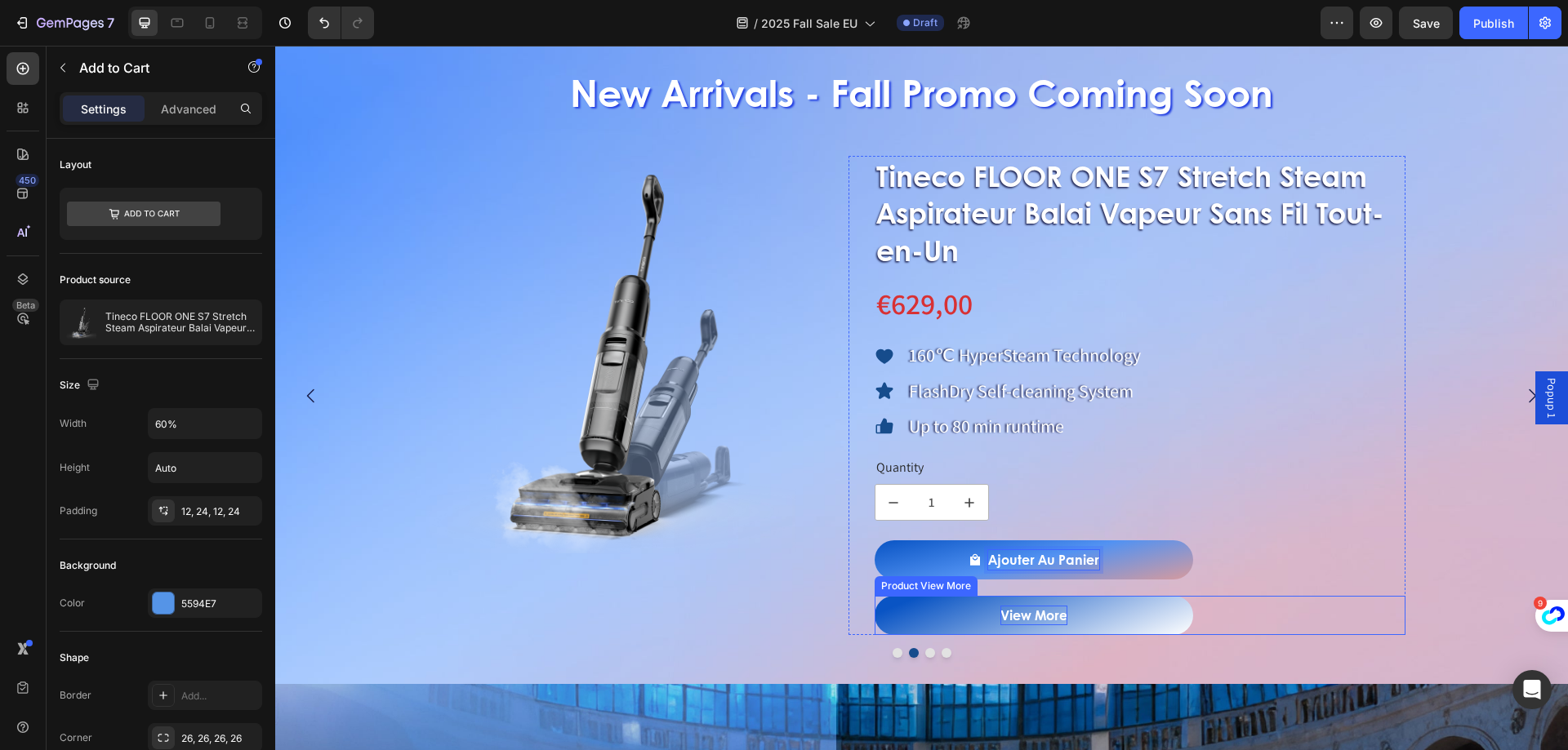
click at [1047, 619] on div "View More" at bounding box center [1034, 615] width 67 height 20
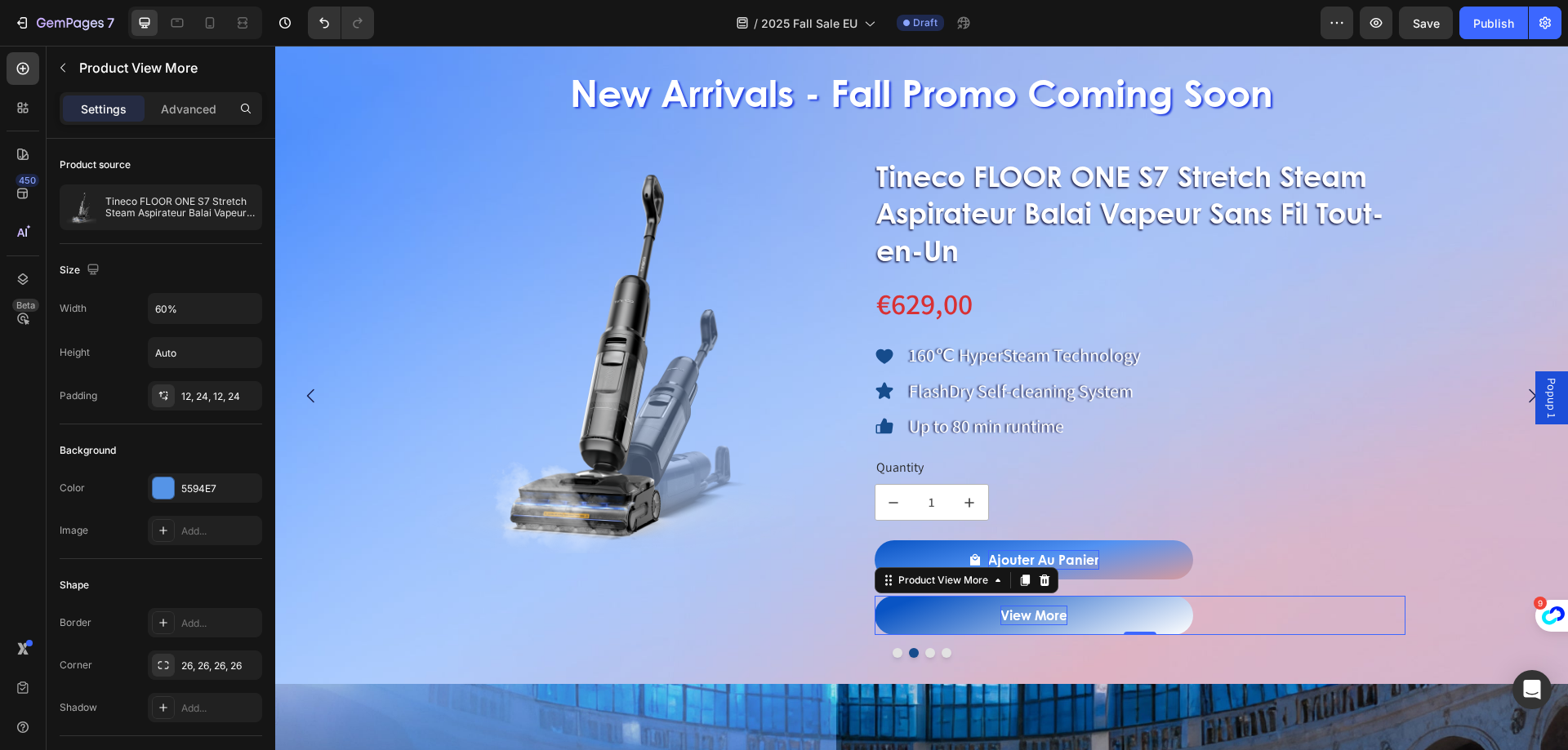
click at [1038, 618] on div "View More" at bounding box center [1034, 615] width 67 height 20
click at [1006, 617] on p "View More" at bounding box center [1034, 615] width 67 height 20
drag, startPoint x: 1002, startPoint y: 617, endPoint x: 1065, endPoint y: 614, distance: 63.1
click at [1065, 614] on p "View More" at bounding box center [1034, 615] width 67 height 20
click at [875, 596] on button "En" at bounding box center [1034, 615] width 319 height 39
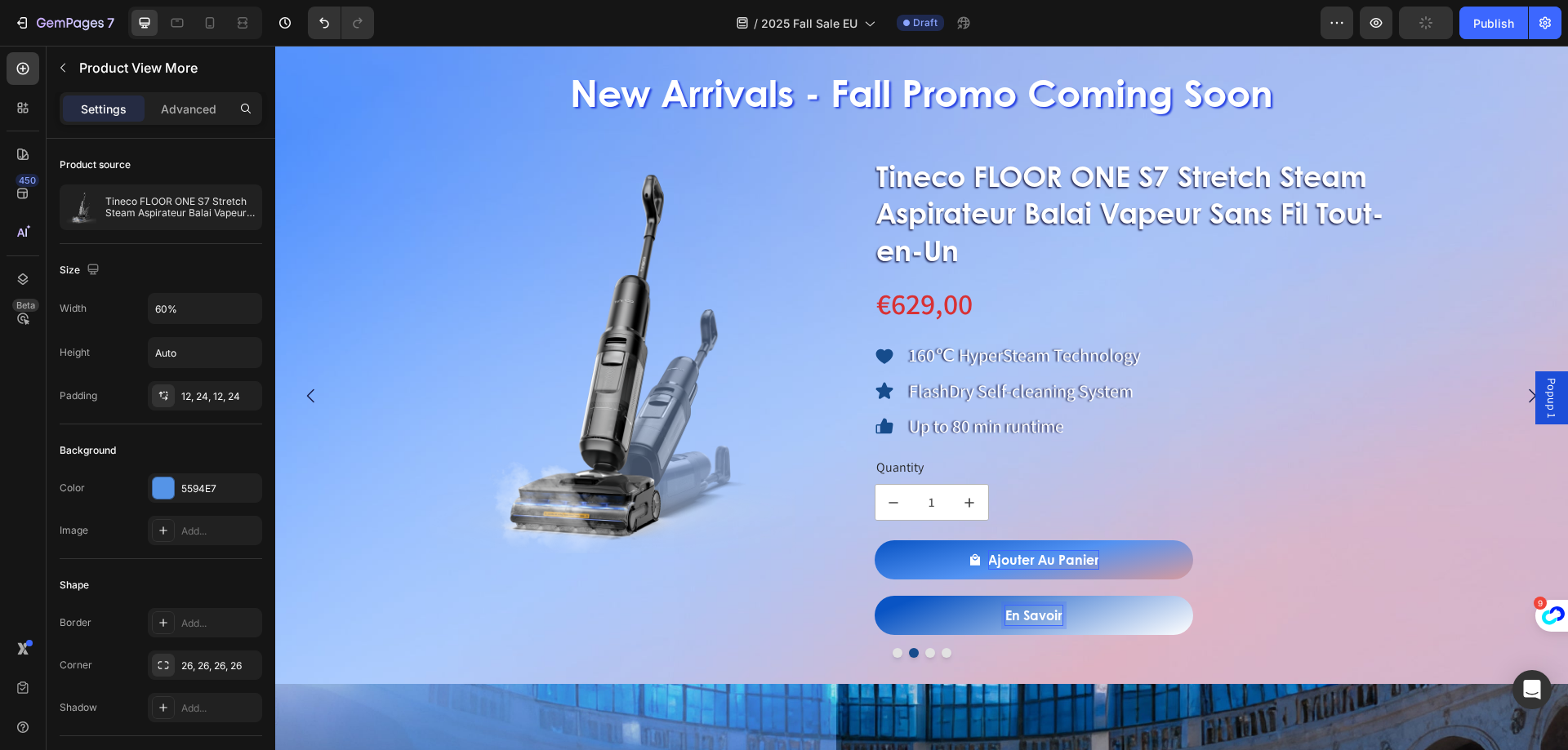
click at [875, 596] on button "En Savoir" at bounding box center [1034, 615] width 319 height 39
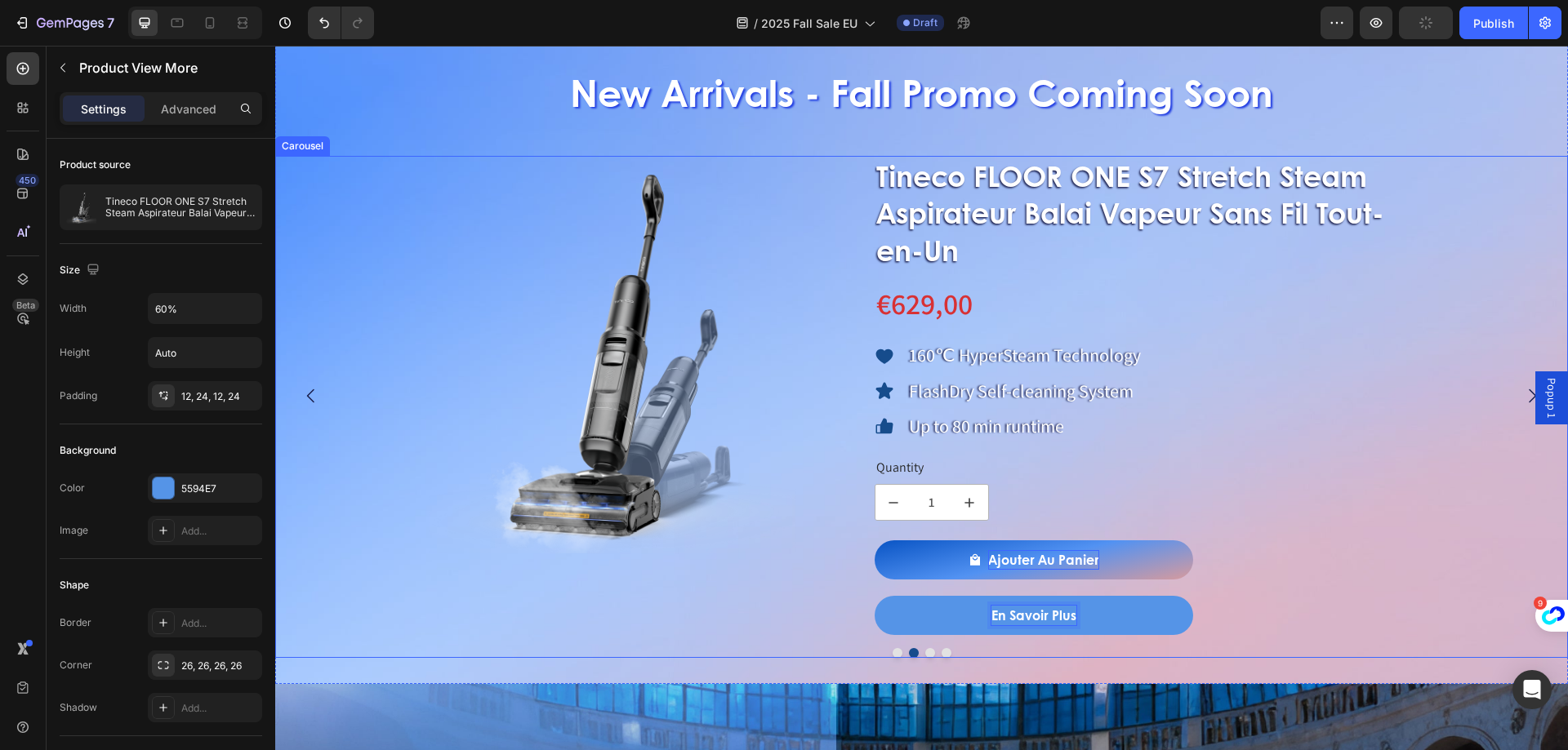
click at [925, 649] on button "Dot" at bounding box center [930, 653] width 10 height 10
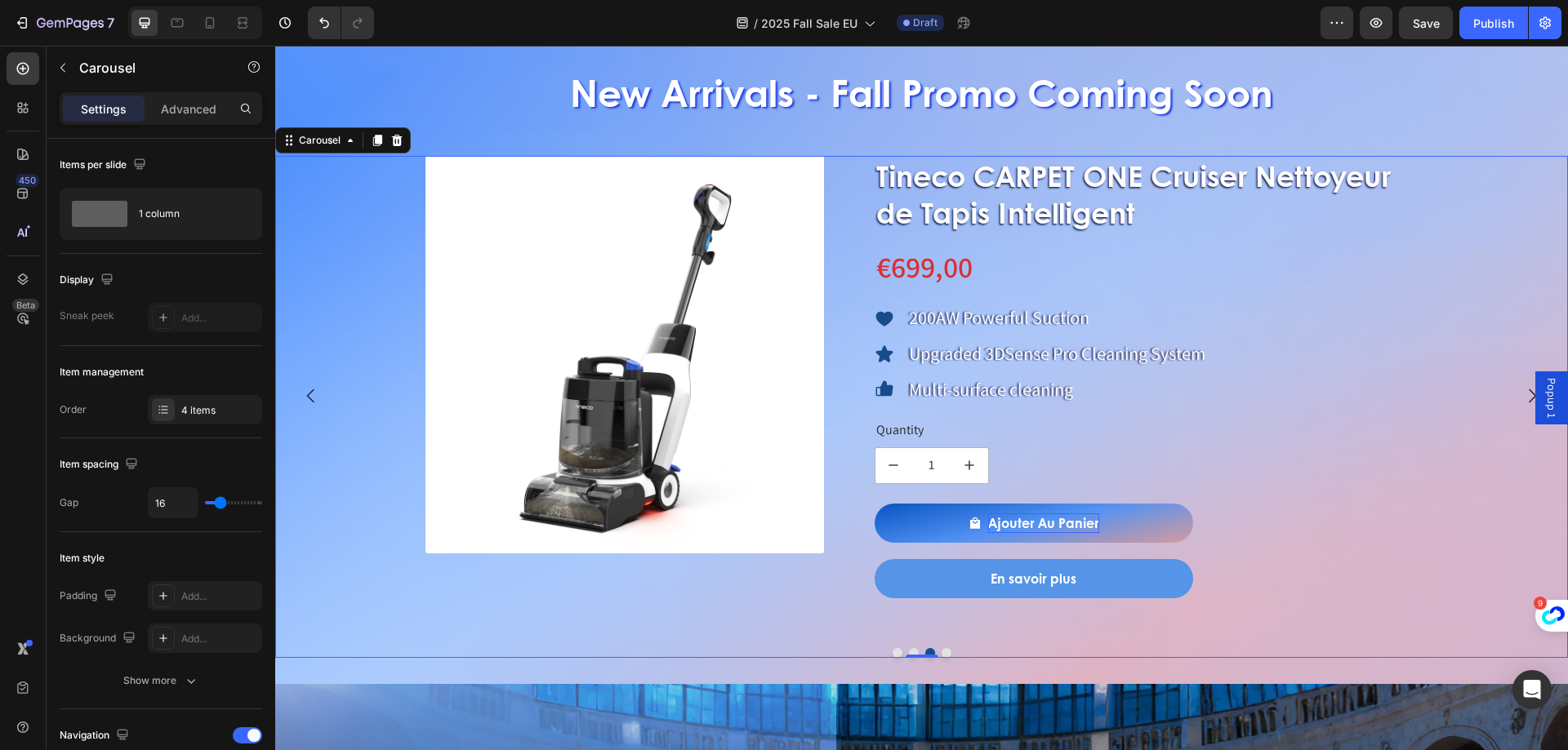
click at [944, 651] on button "Dot" at bounding box center [947, 653] width 10 height 10
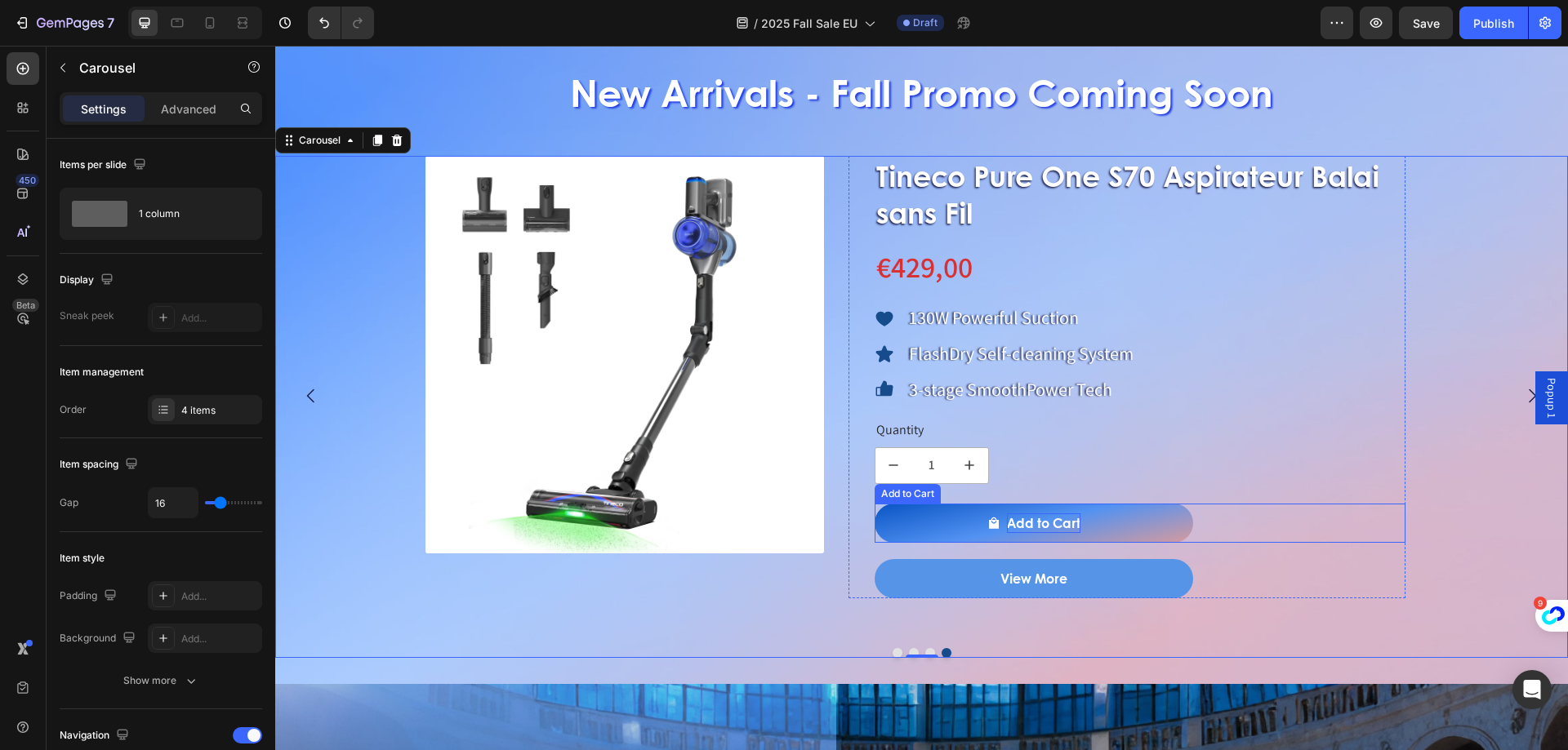
click at [1050, 521] on div "Add to Cart" at bounding box center [1044, 523] width 74 height 20
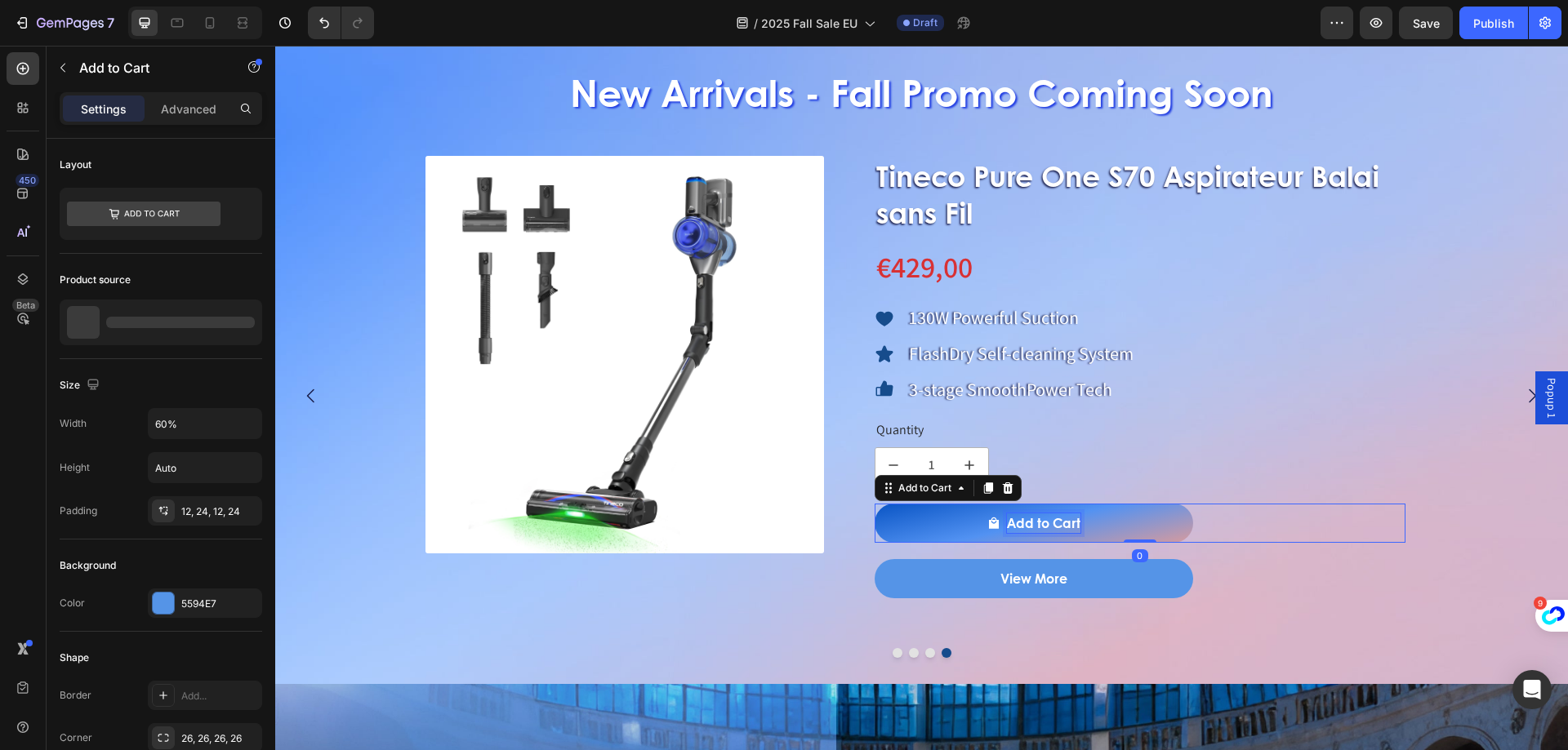
click at [1035, 522] on div "Add to Cart" at bounding box center [1044, 523] width 74 height 20
drag, startPoint x: 1010, startPoint y: 520, endPoint x: 1085, endPoint y: 521, distance: 75.0
click at [1085, 521] on button "Add to Cart" at bounding box center [1034, 523] width 319 height 39
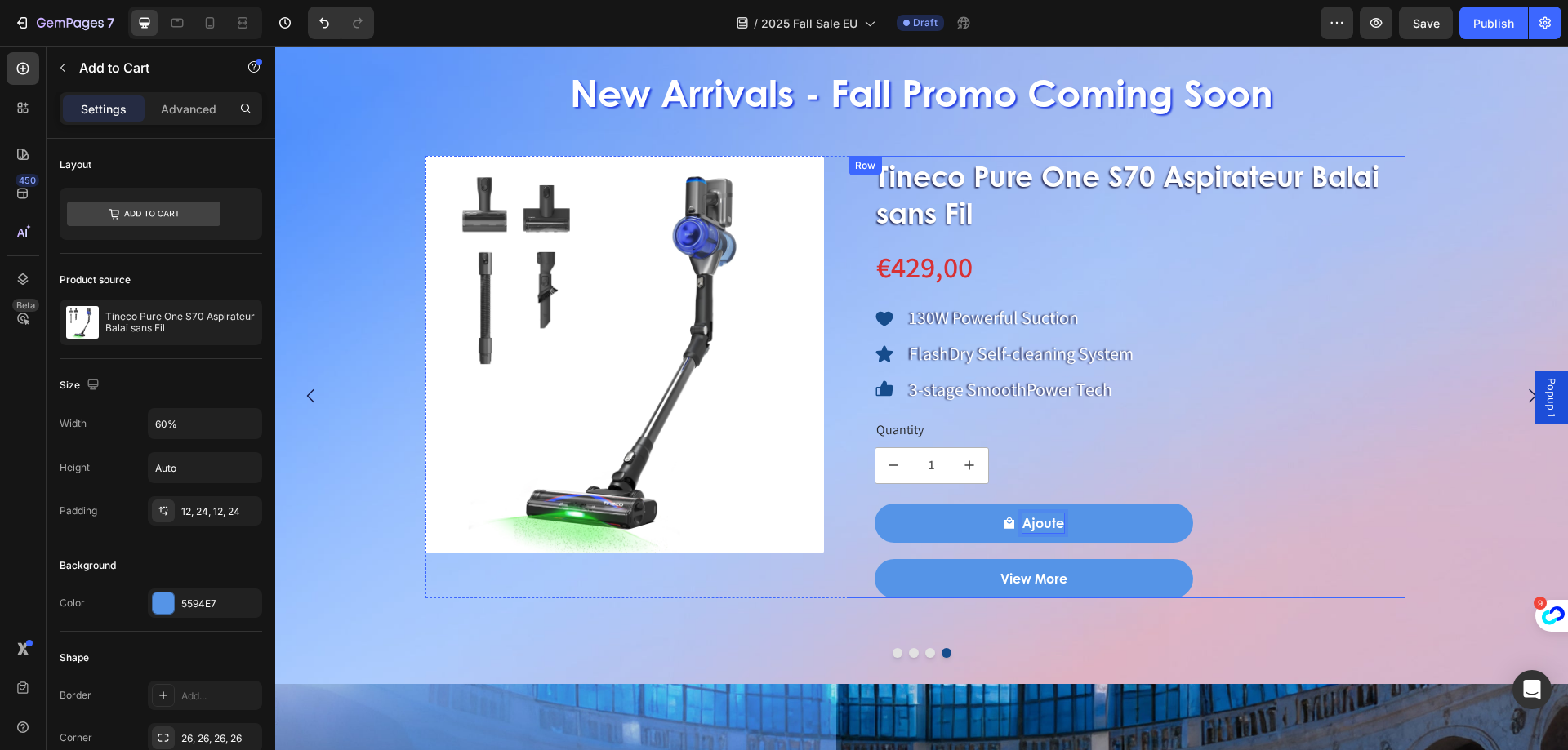
click at [875, 503] on button "Ajoute" at bounding box center [1034, 523] width 319 height 39
click at [875, 503] on button "Ajouter Au" at bounding box center [1034, 523] width 319 height 39
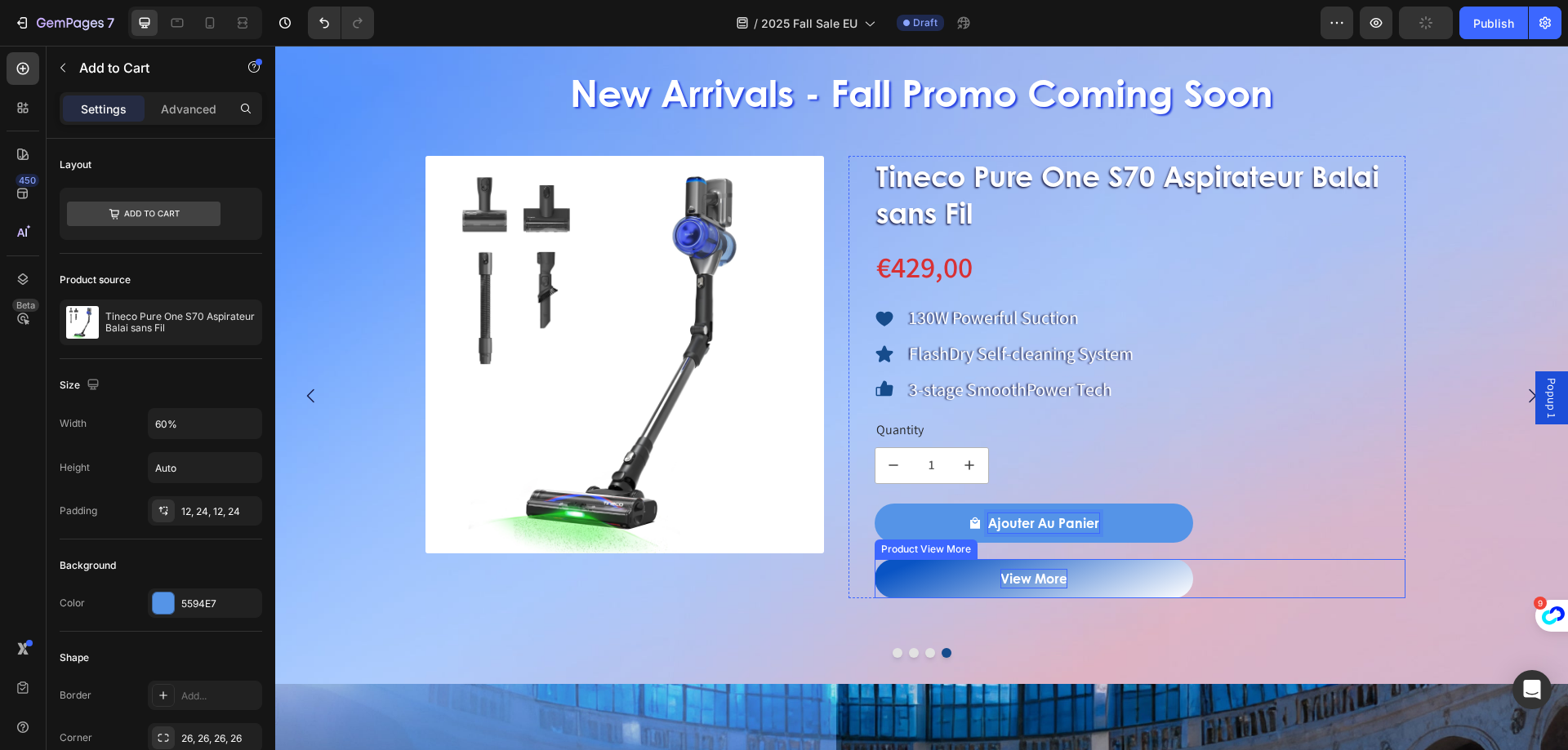
click at [1033, 569] on div "View More" at bounding box center [1034, 578] width 67 height 20
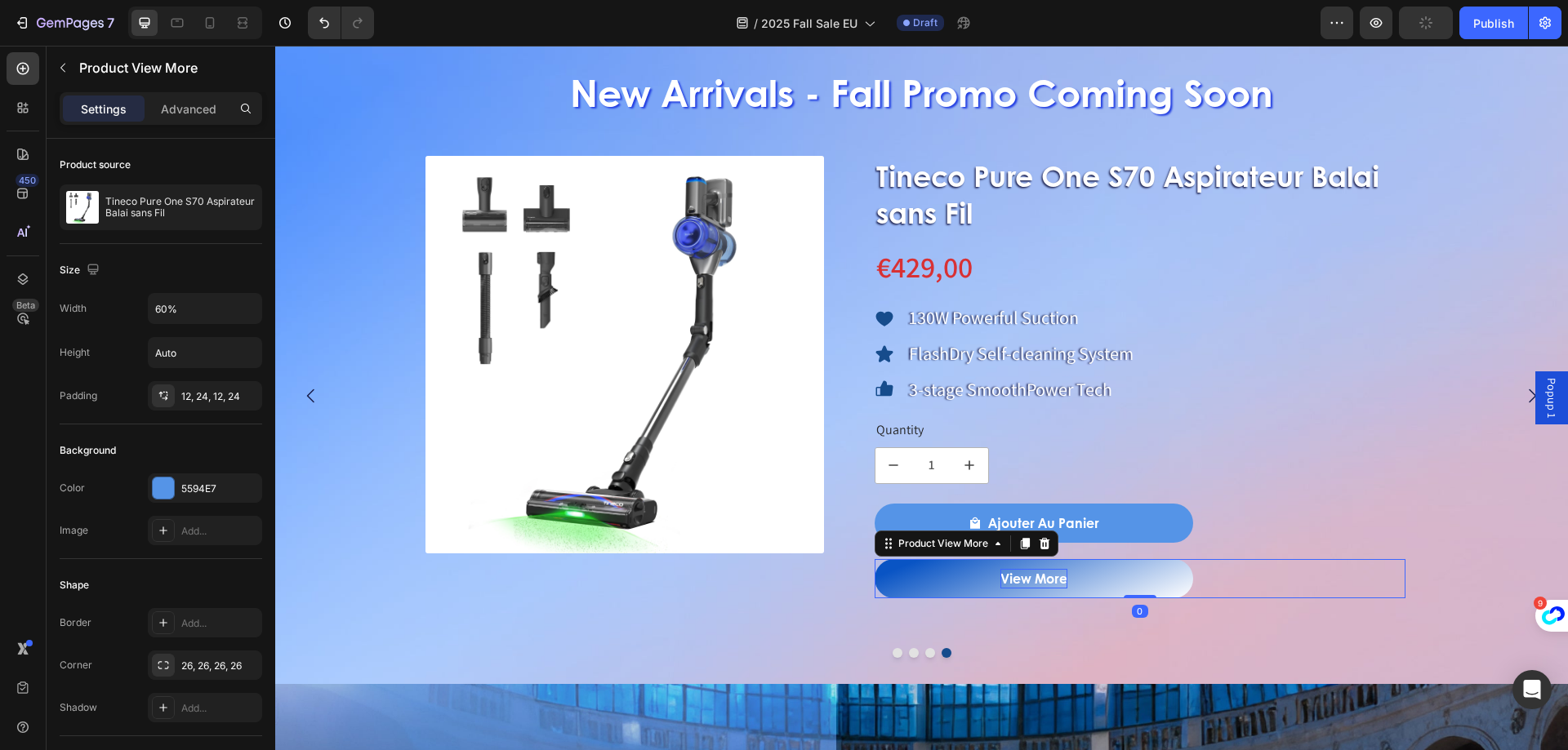
click at [1030, 574] on div "View More" at bounding box center [1034, 578] width 67 height 20
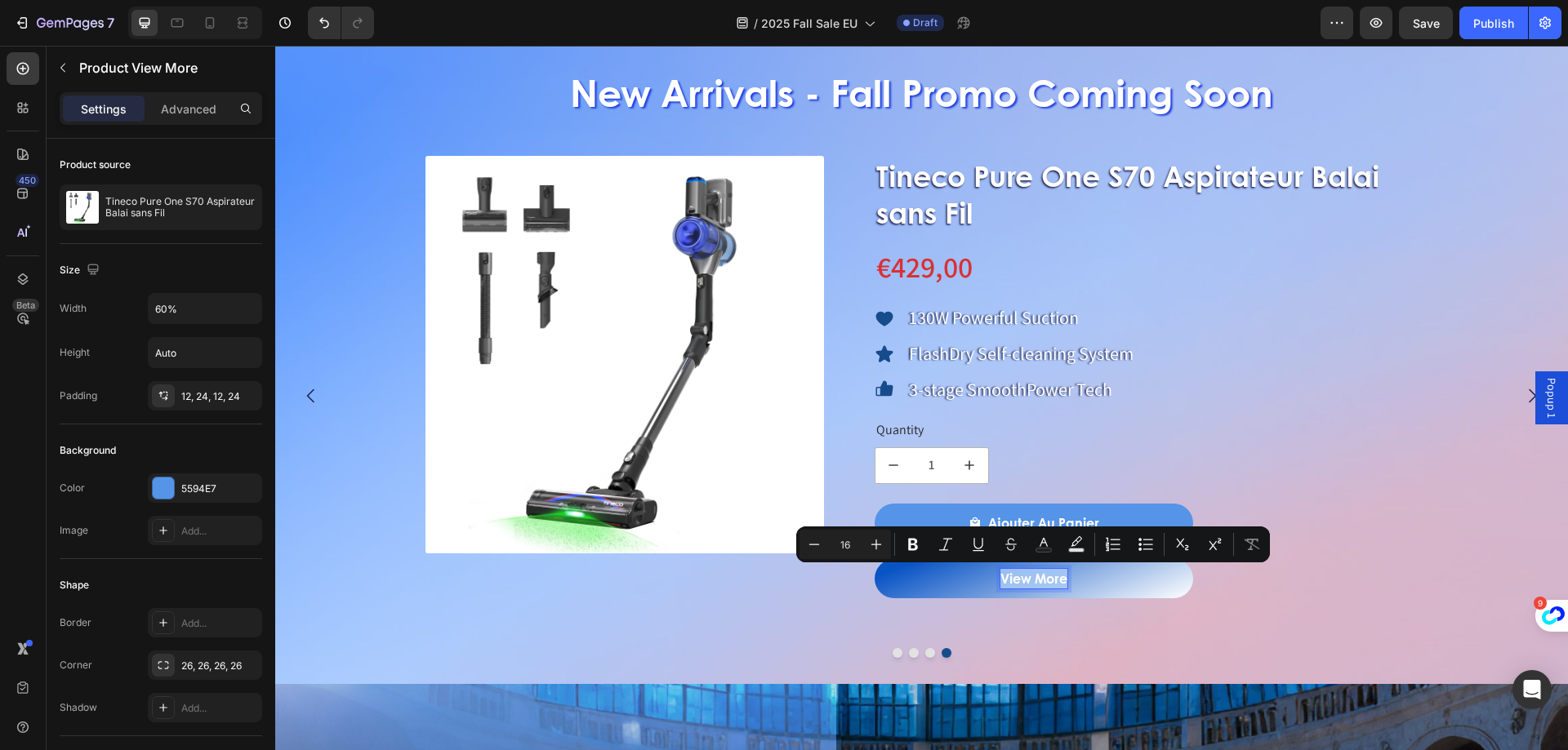
drag, startPoint x: 1002, startPoint y: 578, endPoint x: 1074, endPoint y: 578, distance: 72.0
click at [1074, 578] on button "View More" at bounding box center [1034, 578] width 319 height 39
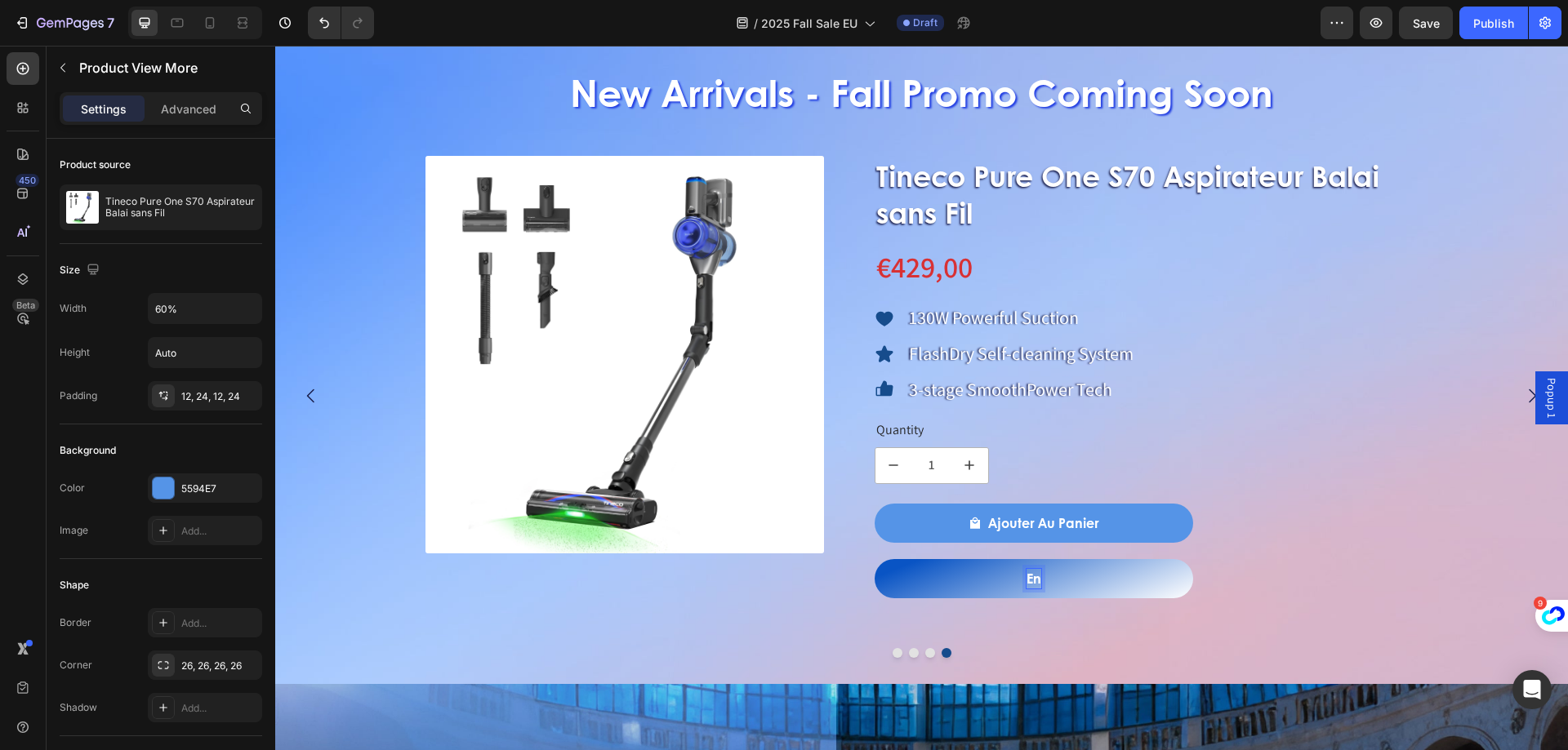
click at [875, 559] on button "En" at bounding box center [1034, 578] width 319 height 39
click at [875, 559] on button "En Savoir" at bounding box center [1034, 578] width 319 height 39
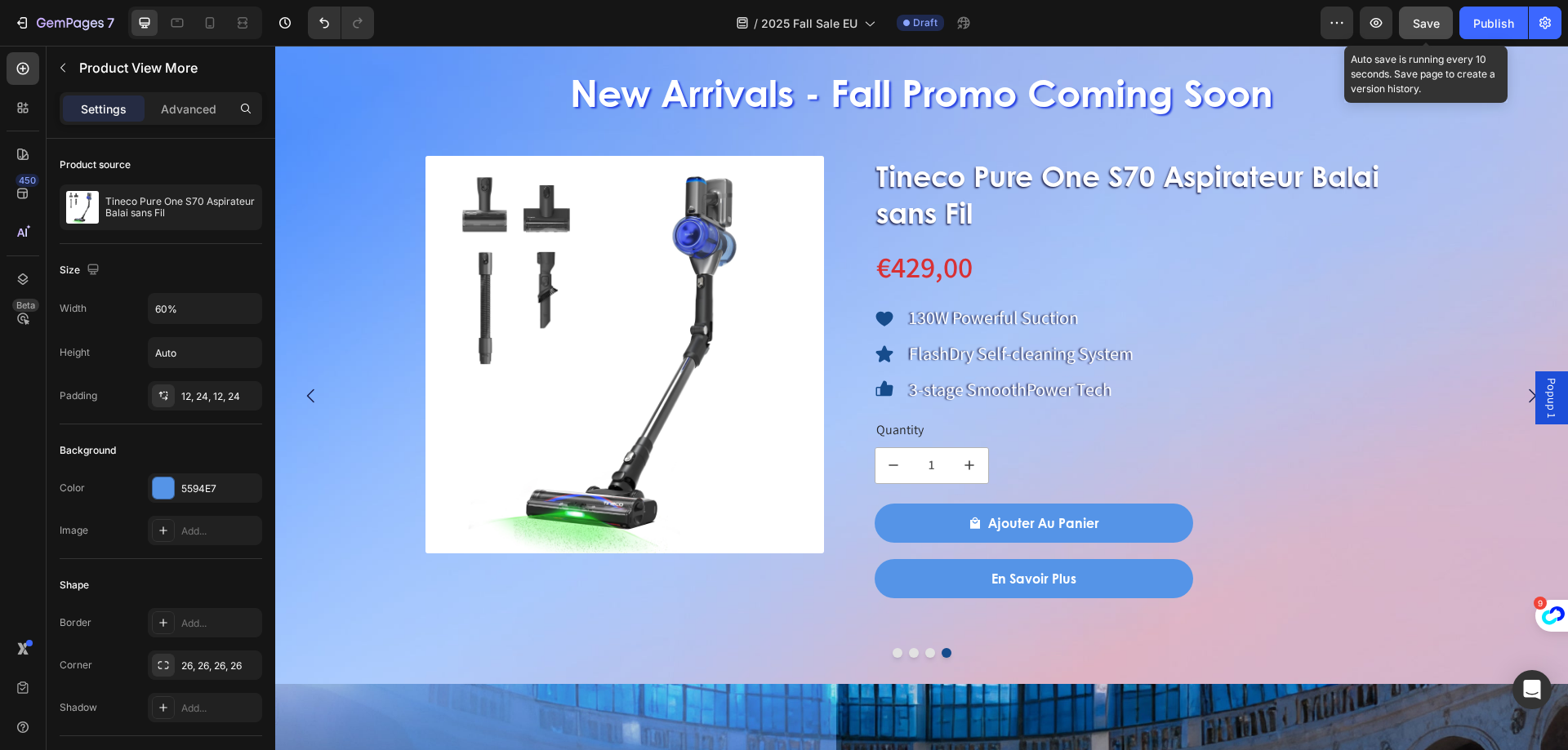
click at [1418, 23] on span "Save" at bounding box center [1426, 23] width 27 height 14
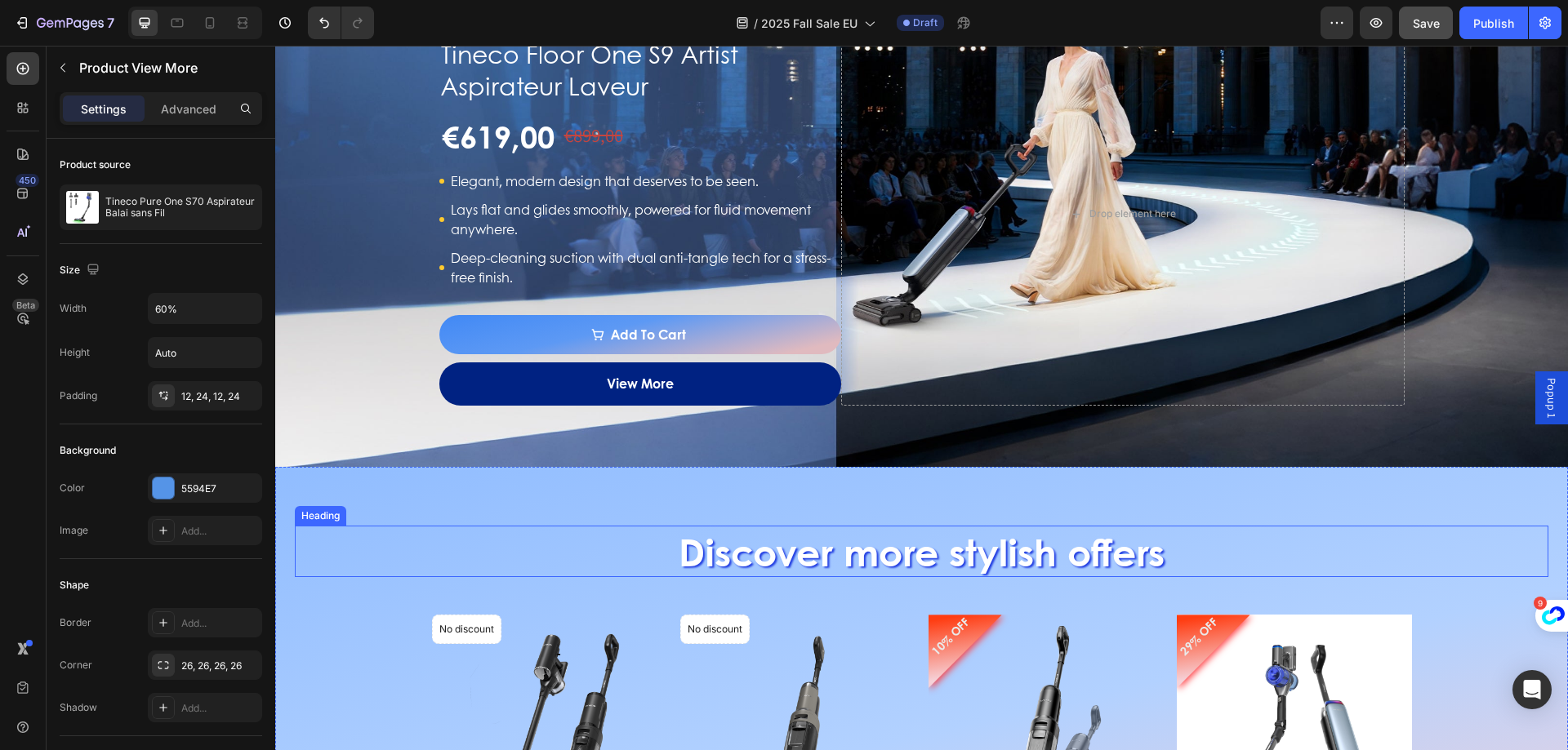
scroll to position [2367, 0]
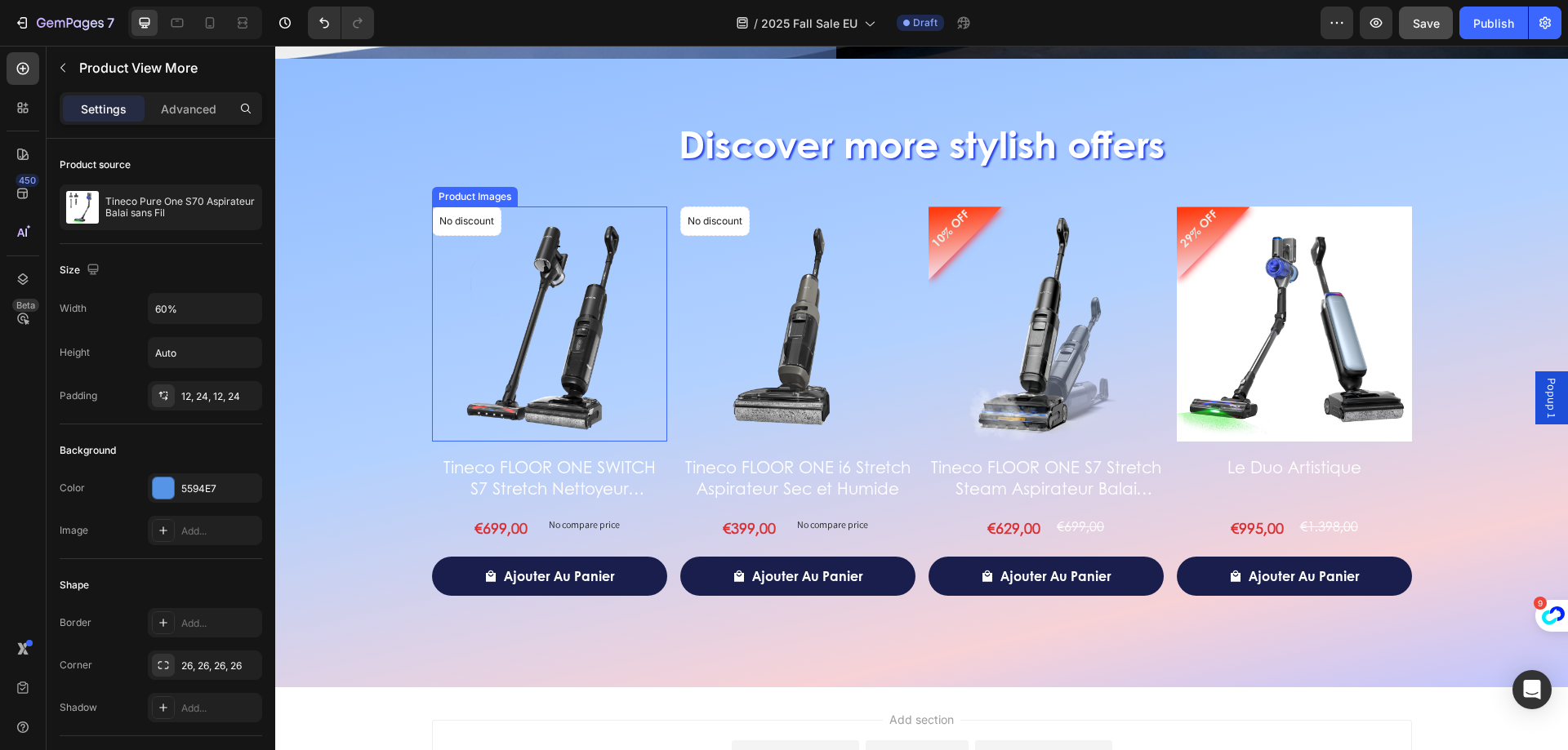
click at [607, 236] on img at bounding box center [549, 324] width 235 height 235
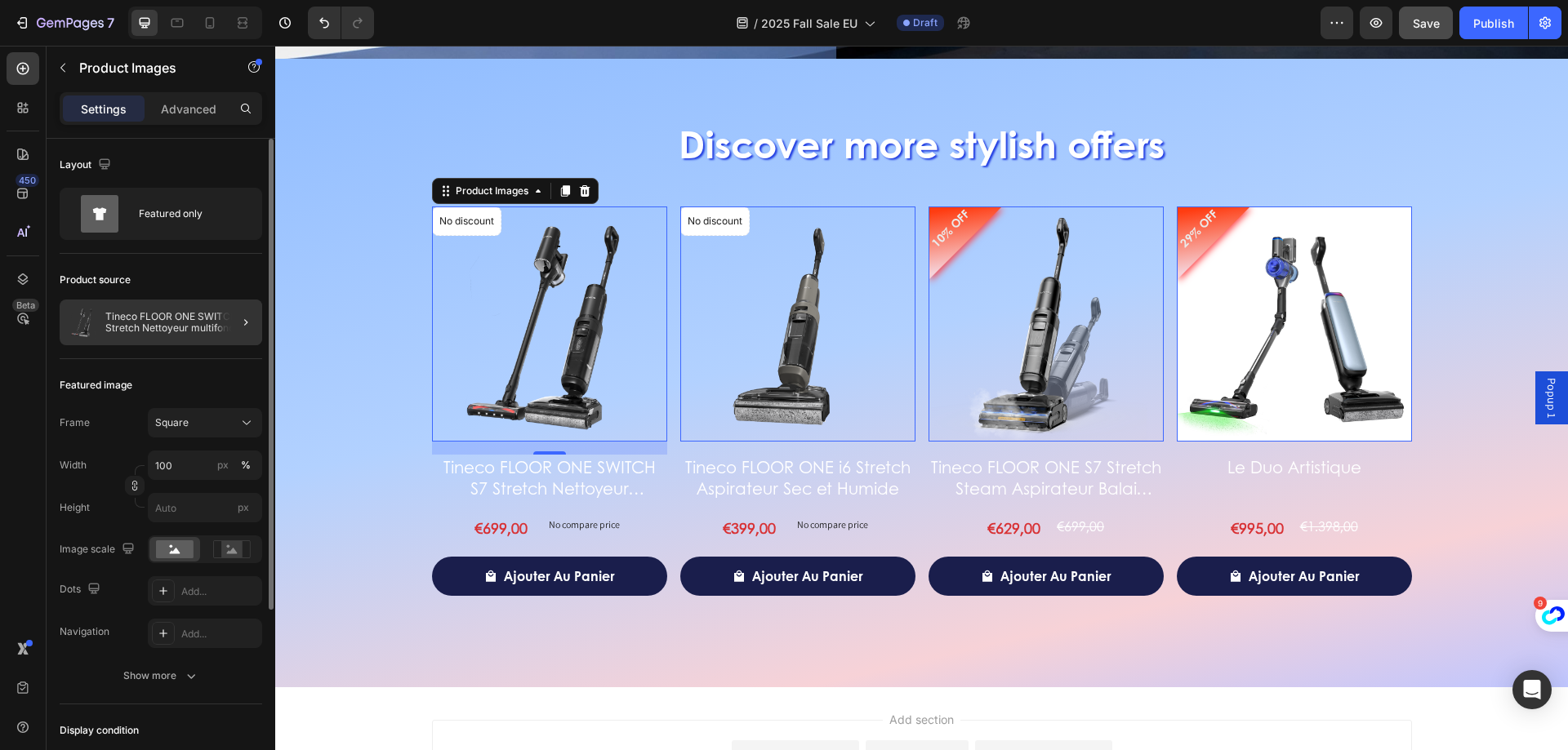
click at [257, 323] on div at bounding box center [240, 323] width 46 height 46
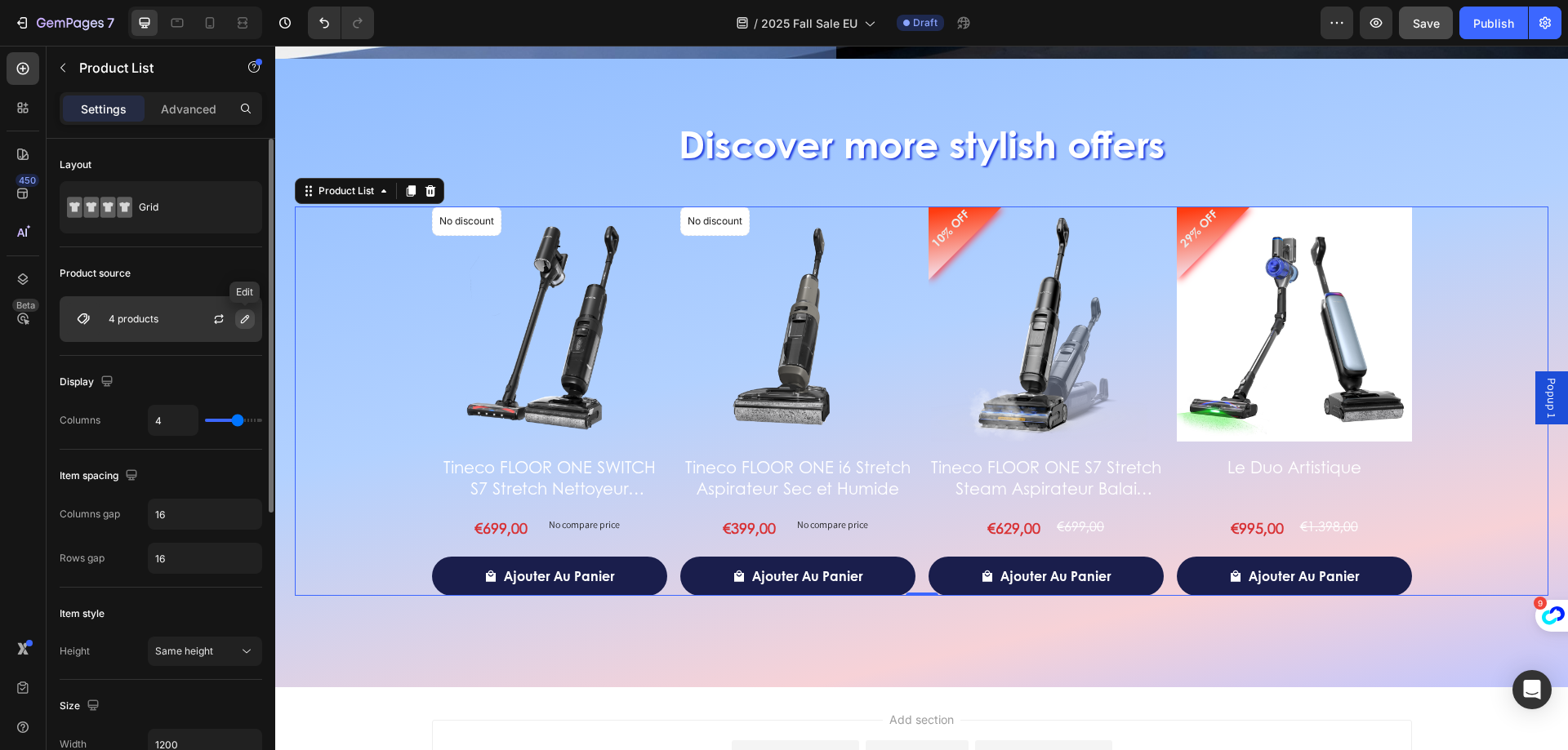
click at [244, 317] on icon "button" at bounding box center [245, 319] width 13 height 13
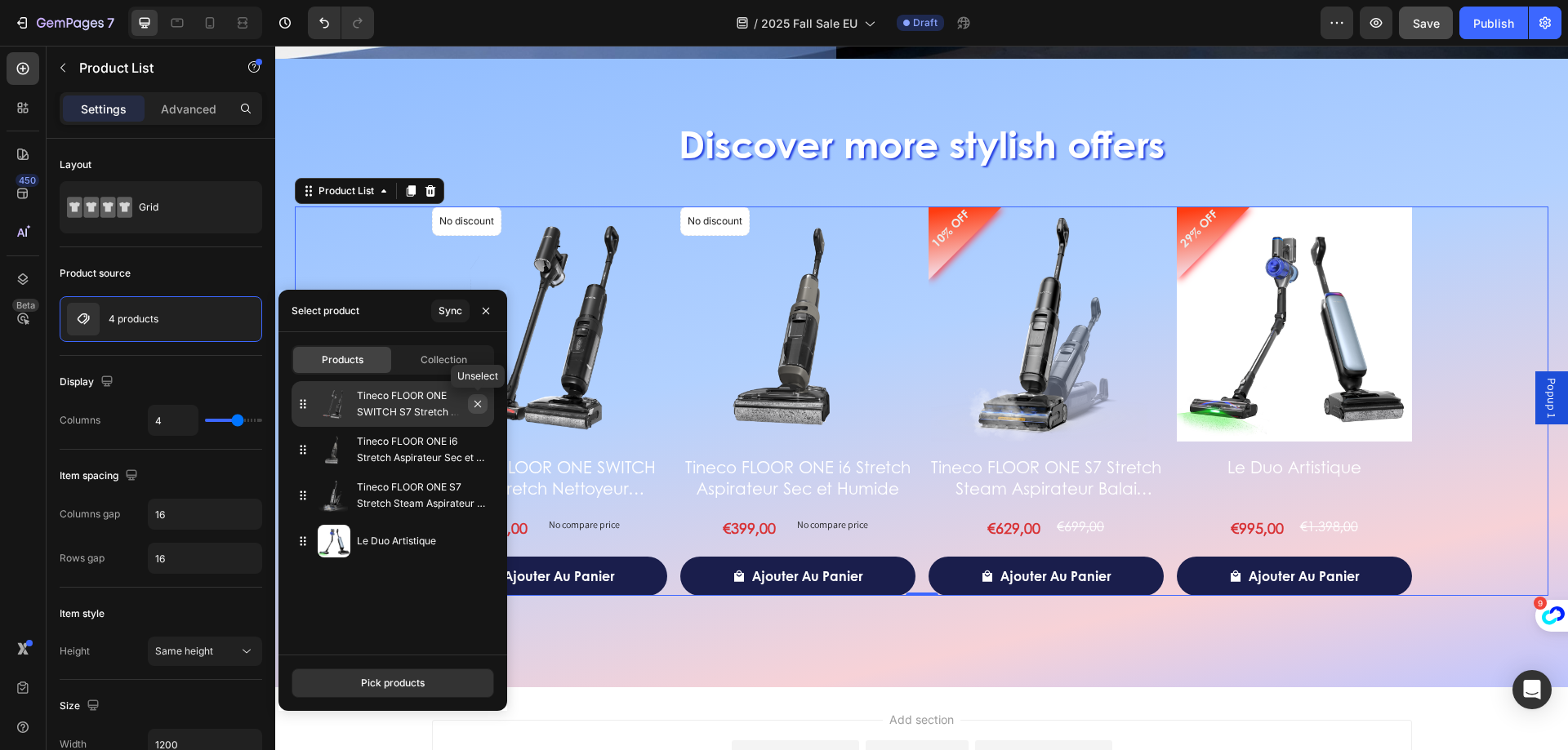
click at [473, 407] on icon "button" at bounding box center [477, 404] width 13 height 13
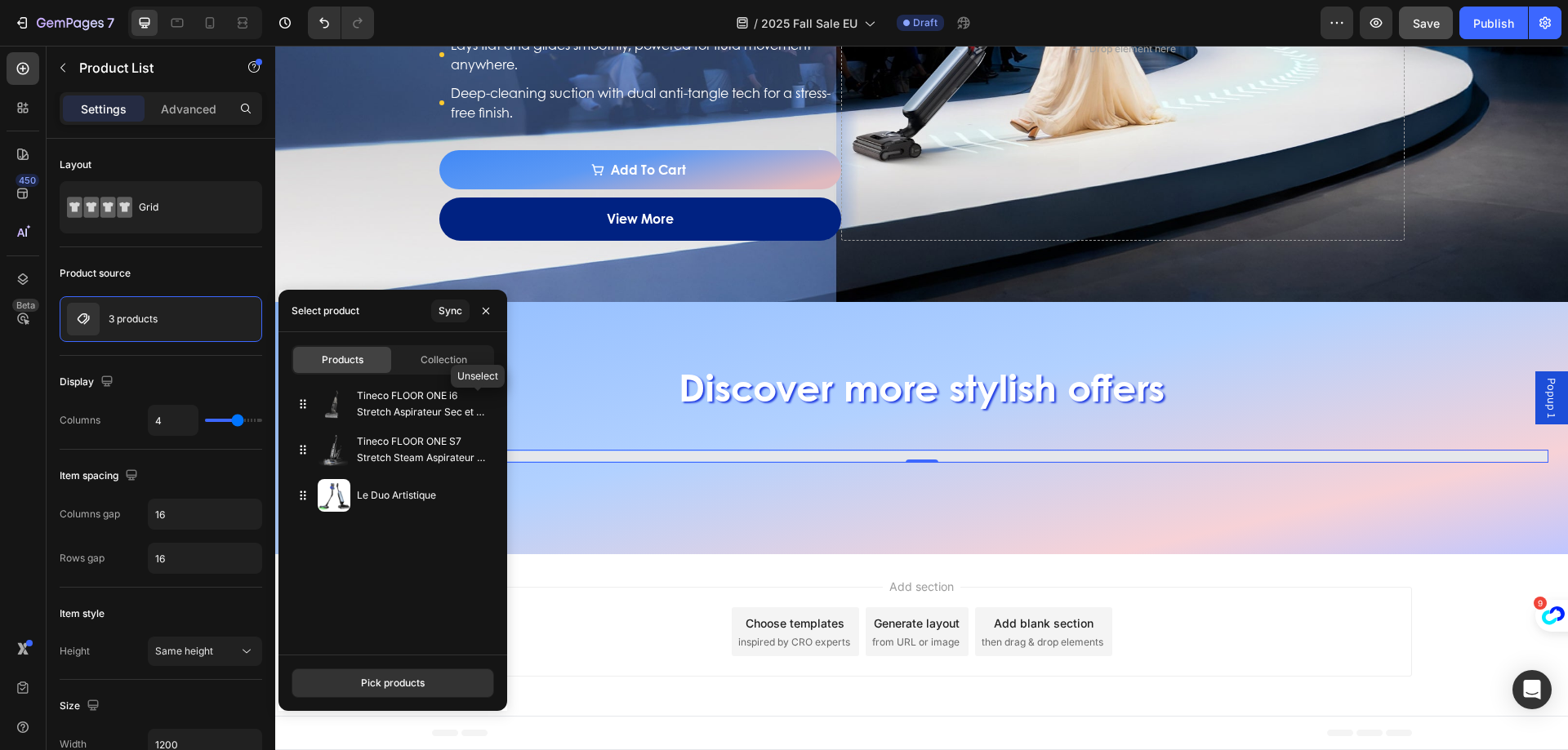
click at [0, 0] on icon "button" at bounding box center [0, 0] width 0 height 0
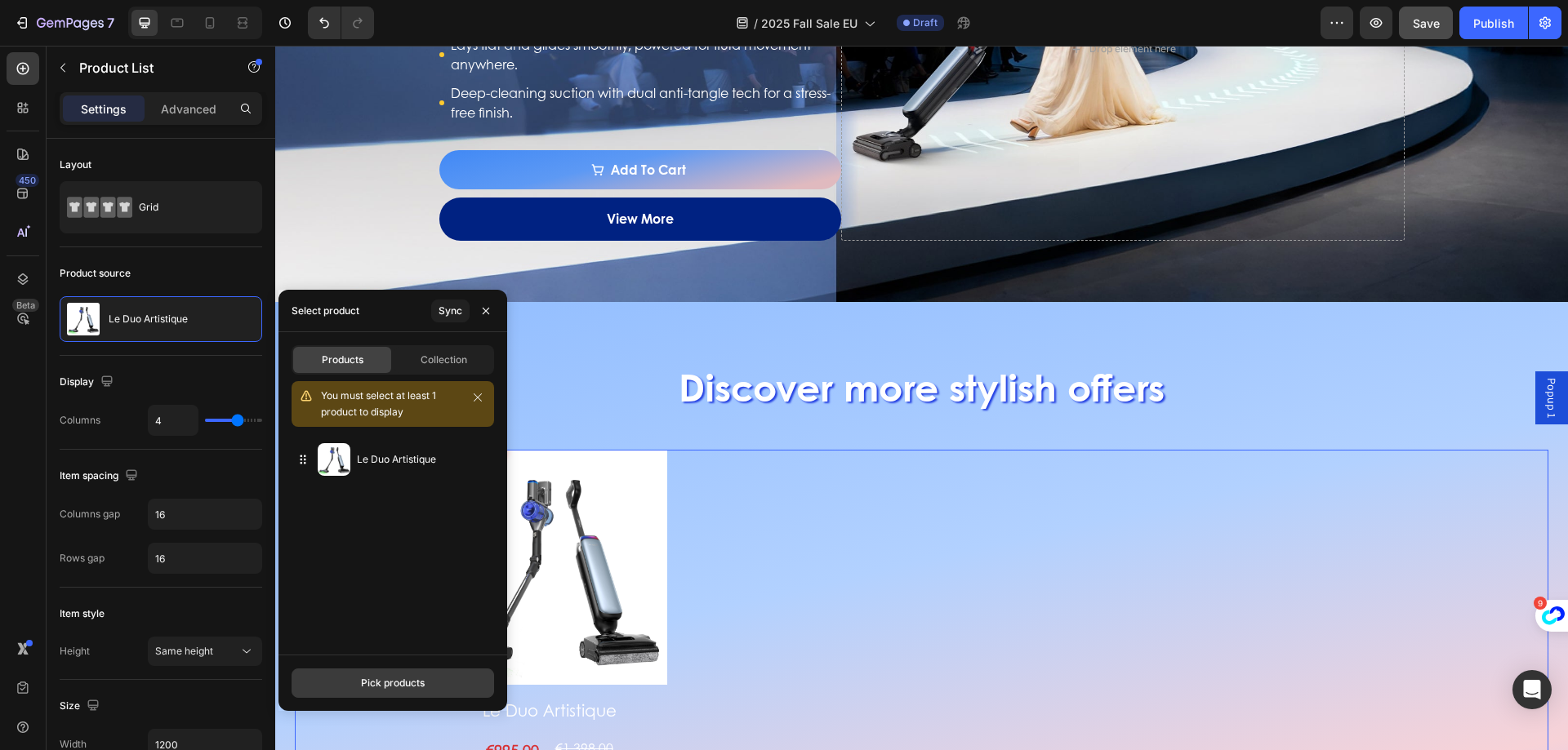
scroll to position [2367, 0]
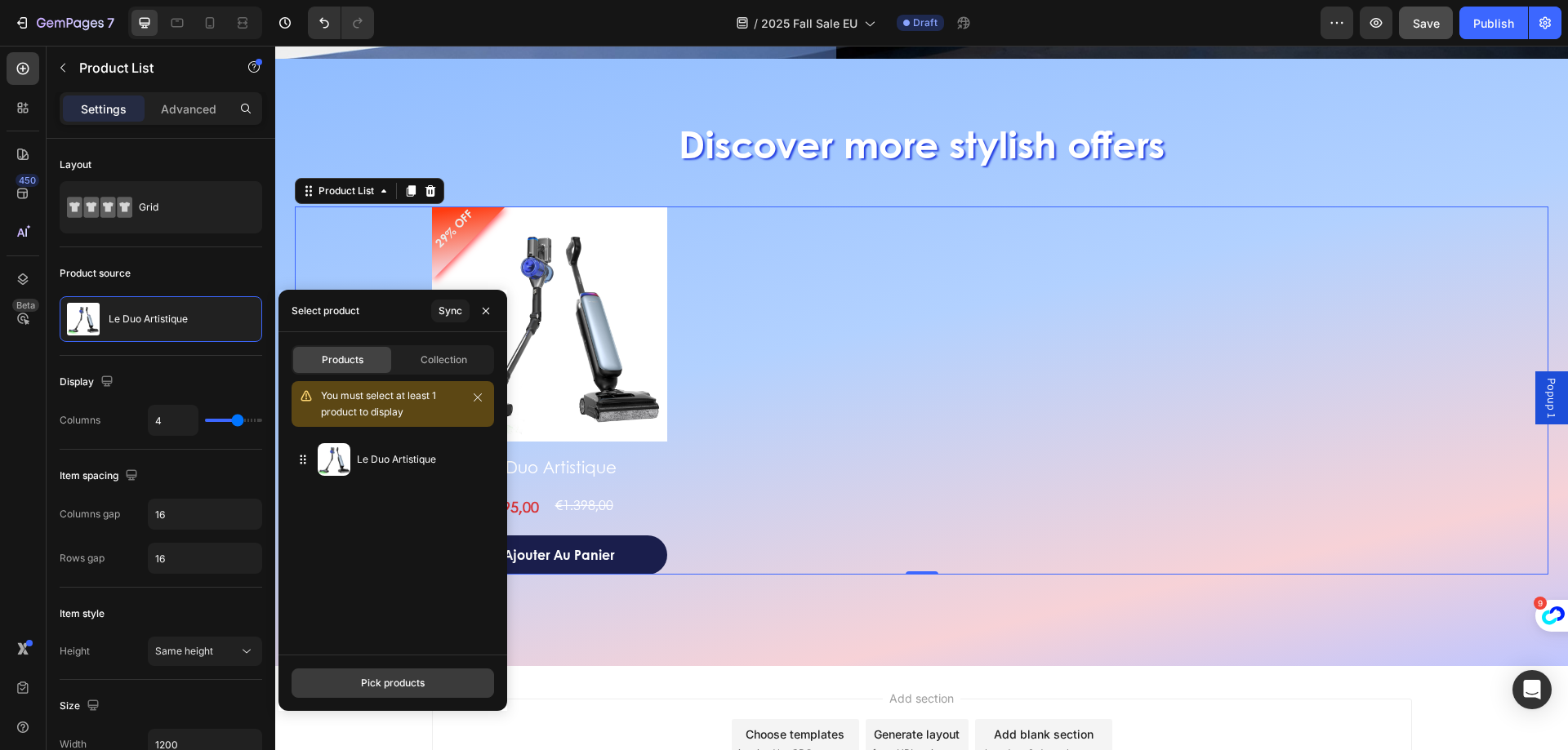
click at [439, 678] on button "Pick products" at bounding box center [393, 683] width 203 height 29
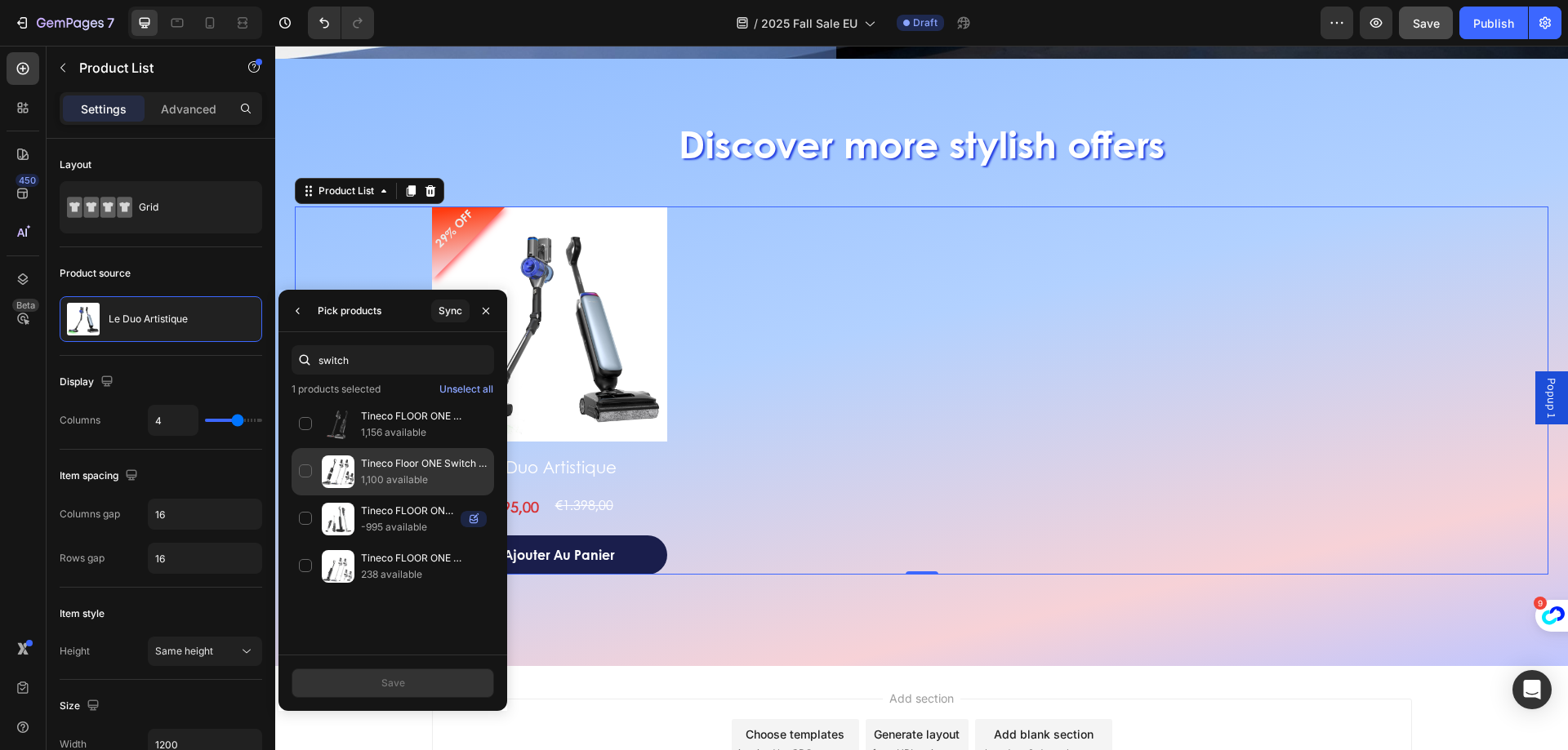
type input "switch"
click at [419, 457] on p "Tineco Floor ONE Switch S6 Stretch Aspirateur Laveur Sec Et Humide" at bounding box center [424, 463] width 126 height 16
click at [373, 679] on button "Save" at bounding box center [393, 683] width 203 height 29
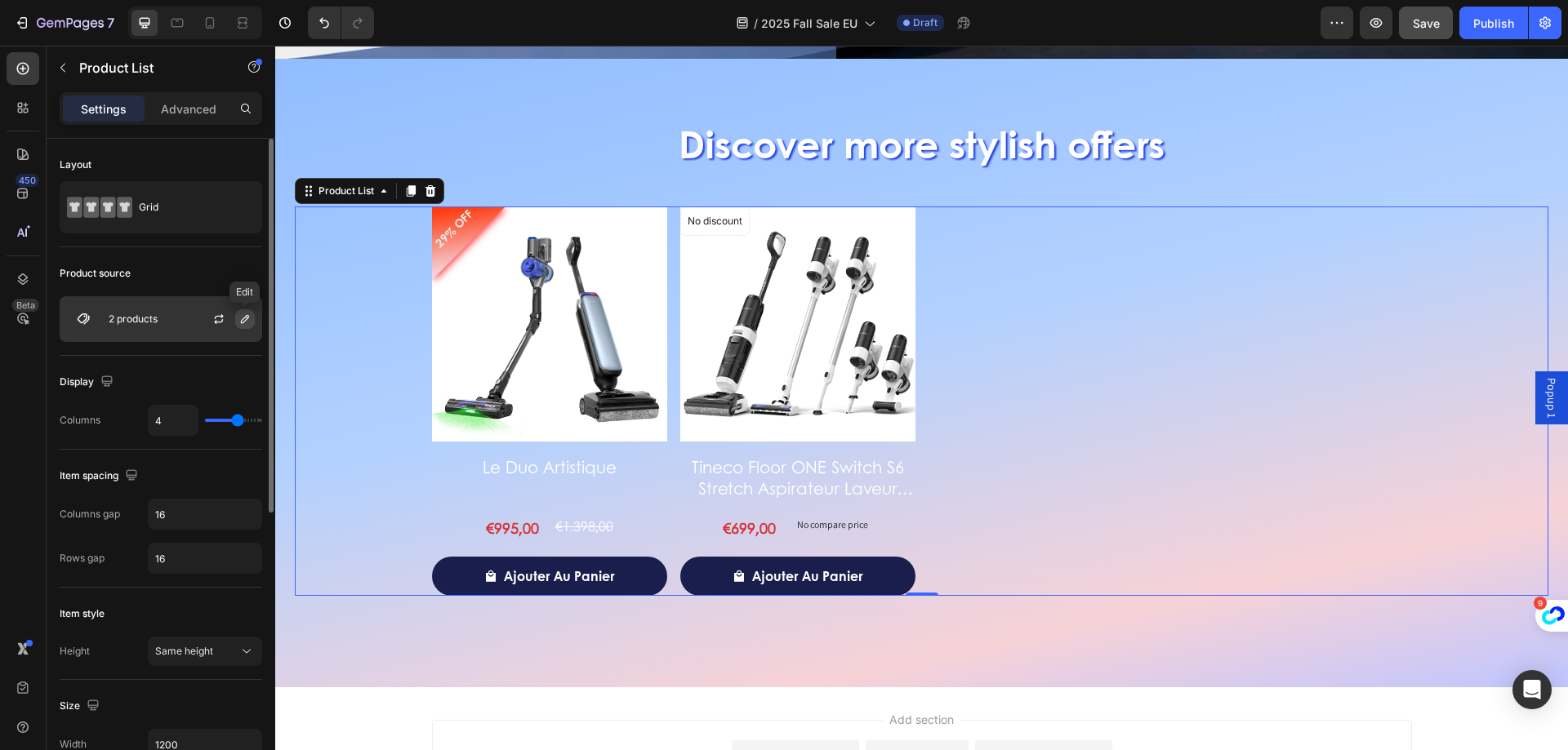
click at [246, 324] on icon "button" at bounding box center [245, 319] width 13 height 13
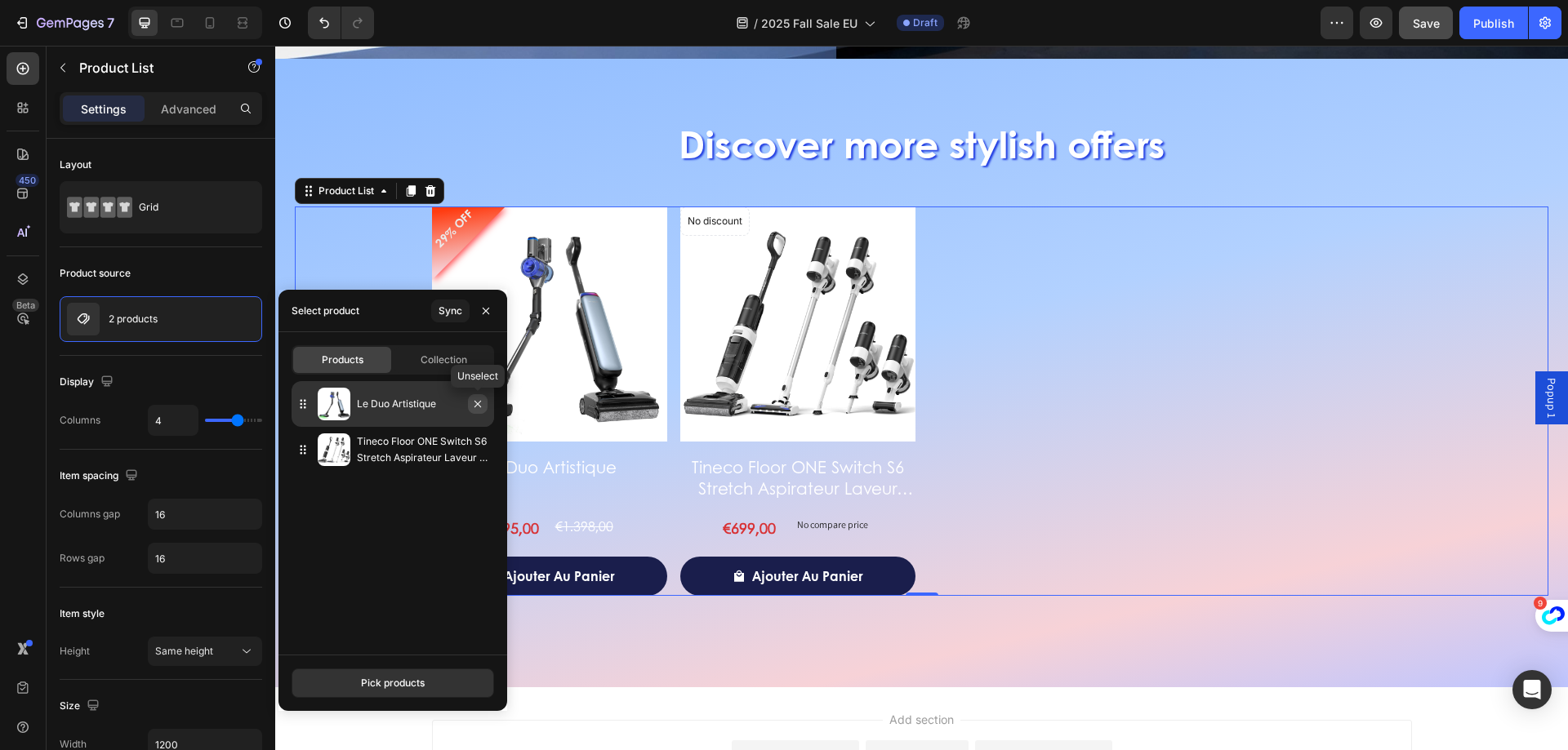
click at [480, 406] on icon "button" at bounding box center [477, 404] width 13 height 13
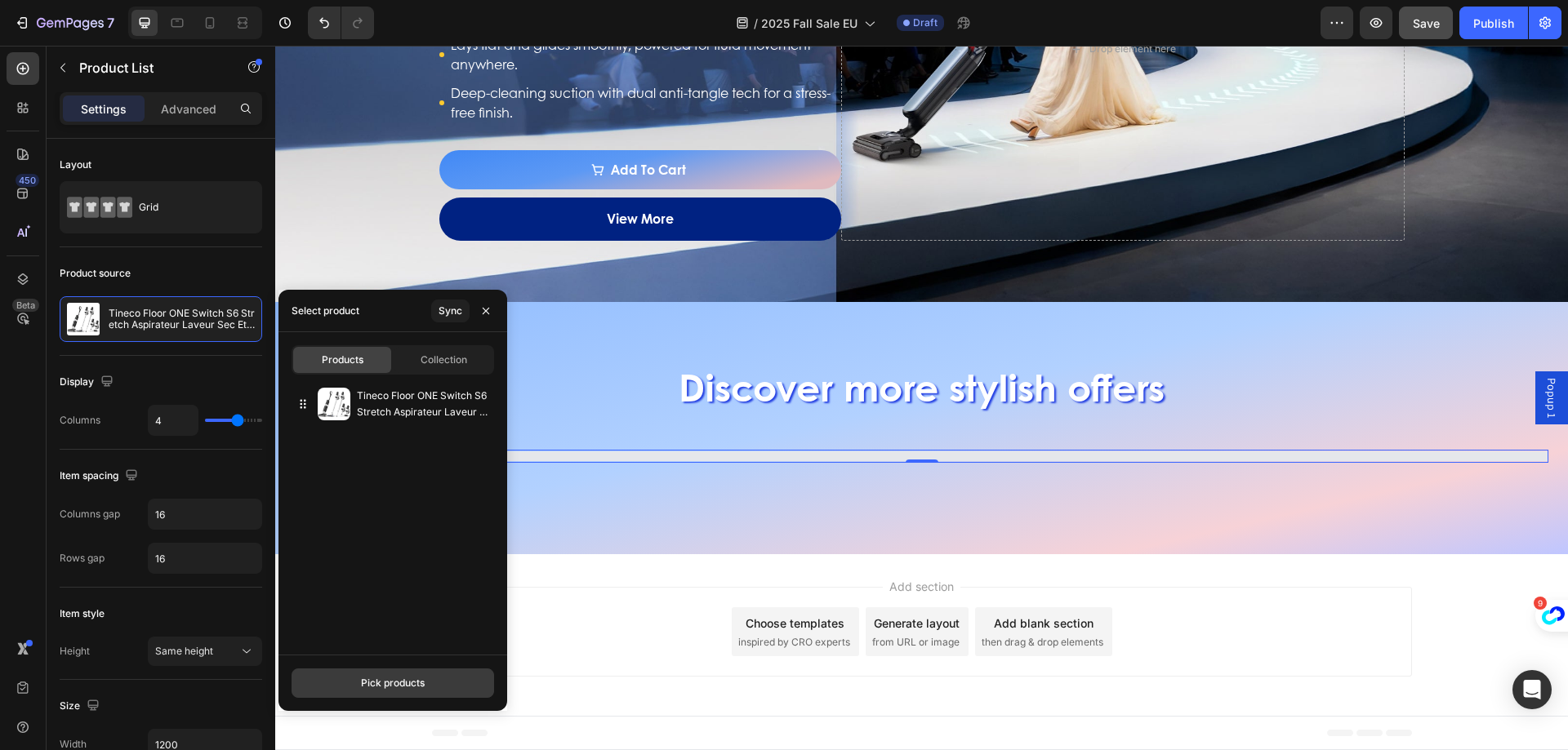
click at [396, 677] on div "Pick products" at bounding box center [393, 683] width 64 height 15
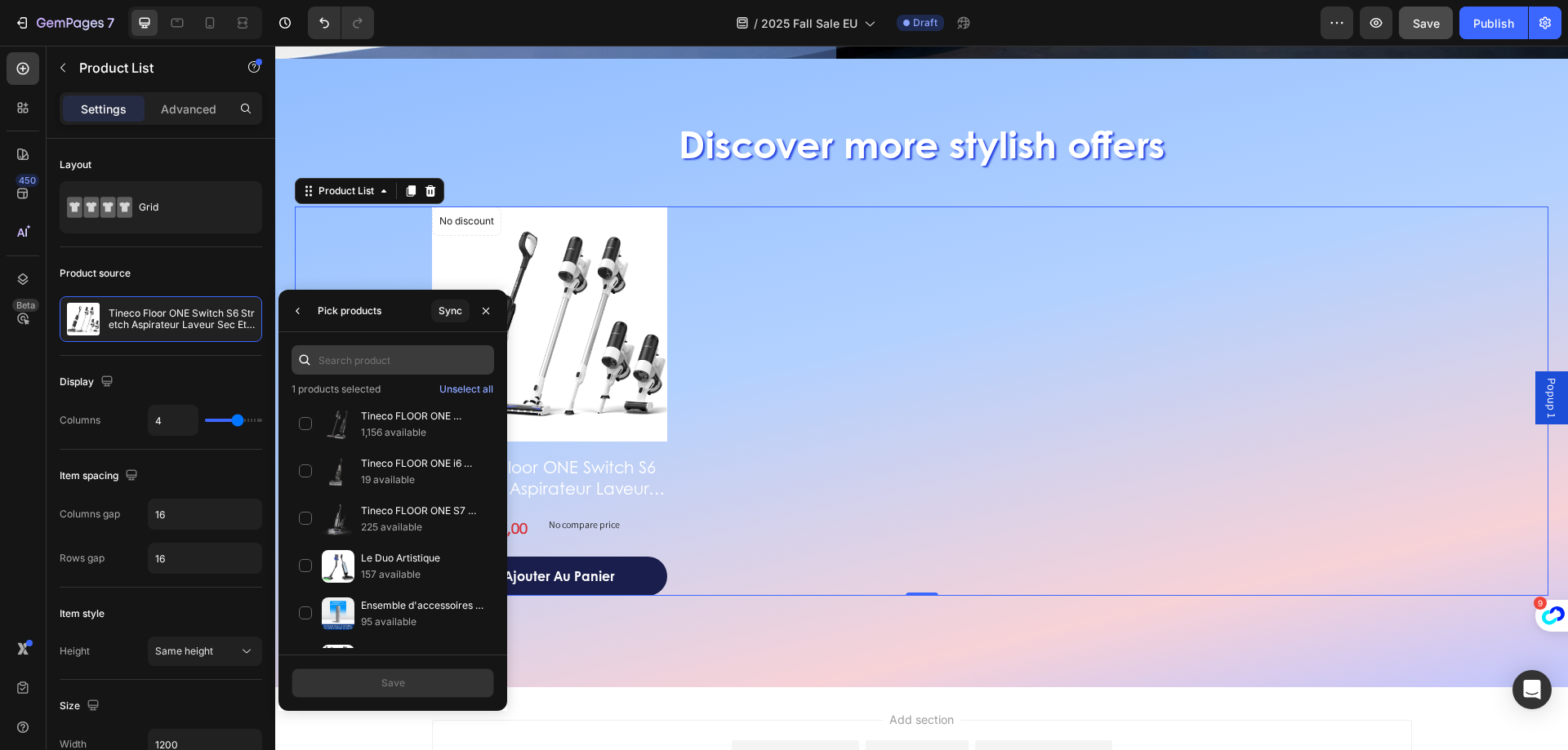
click at [437, 355] on input "text" at bounding box center [393, 360] width 203 height 29
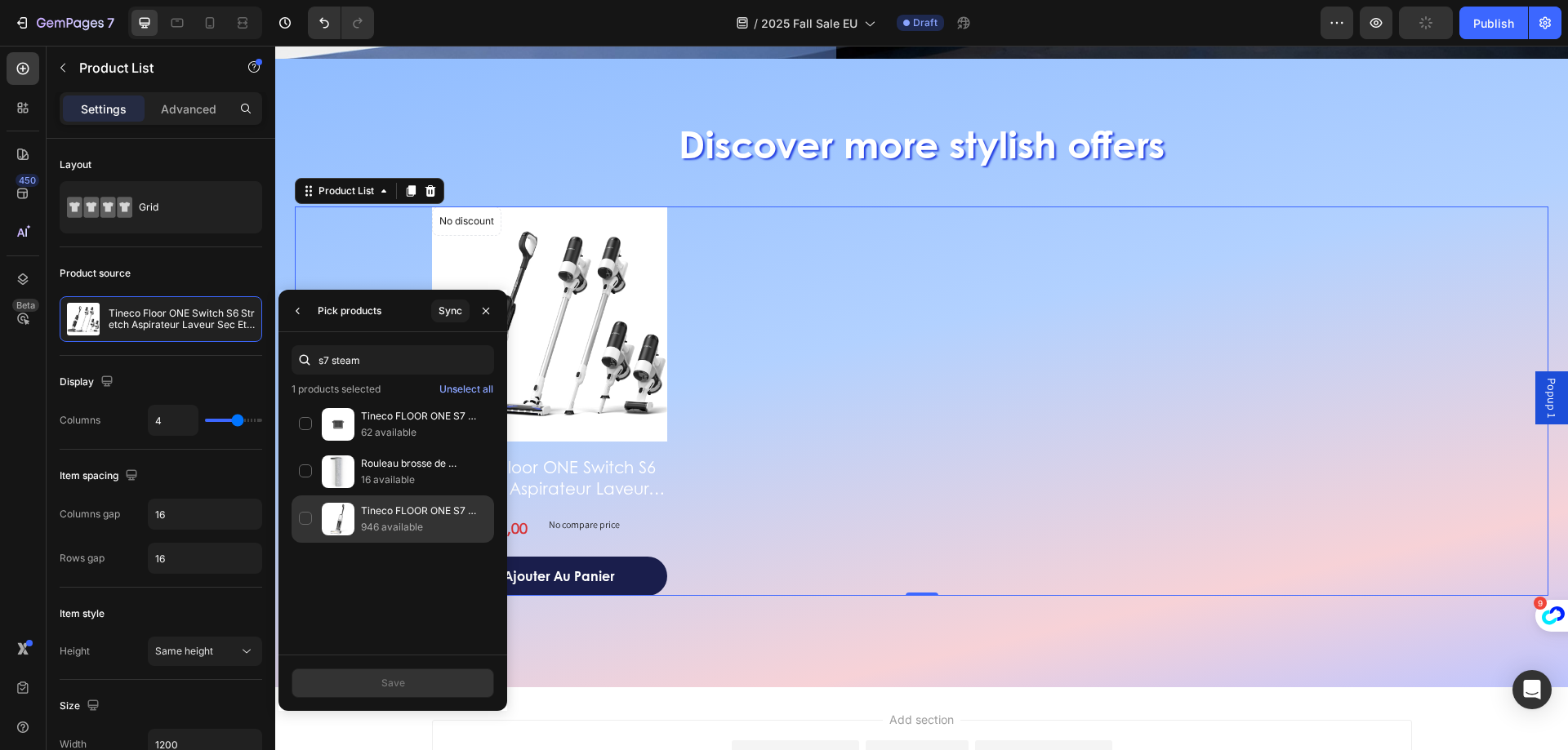
click at [394, 531] on p "946 available" at bounding box center [424, 527] width 126 height 16
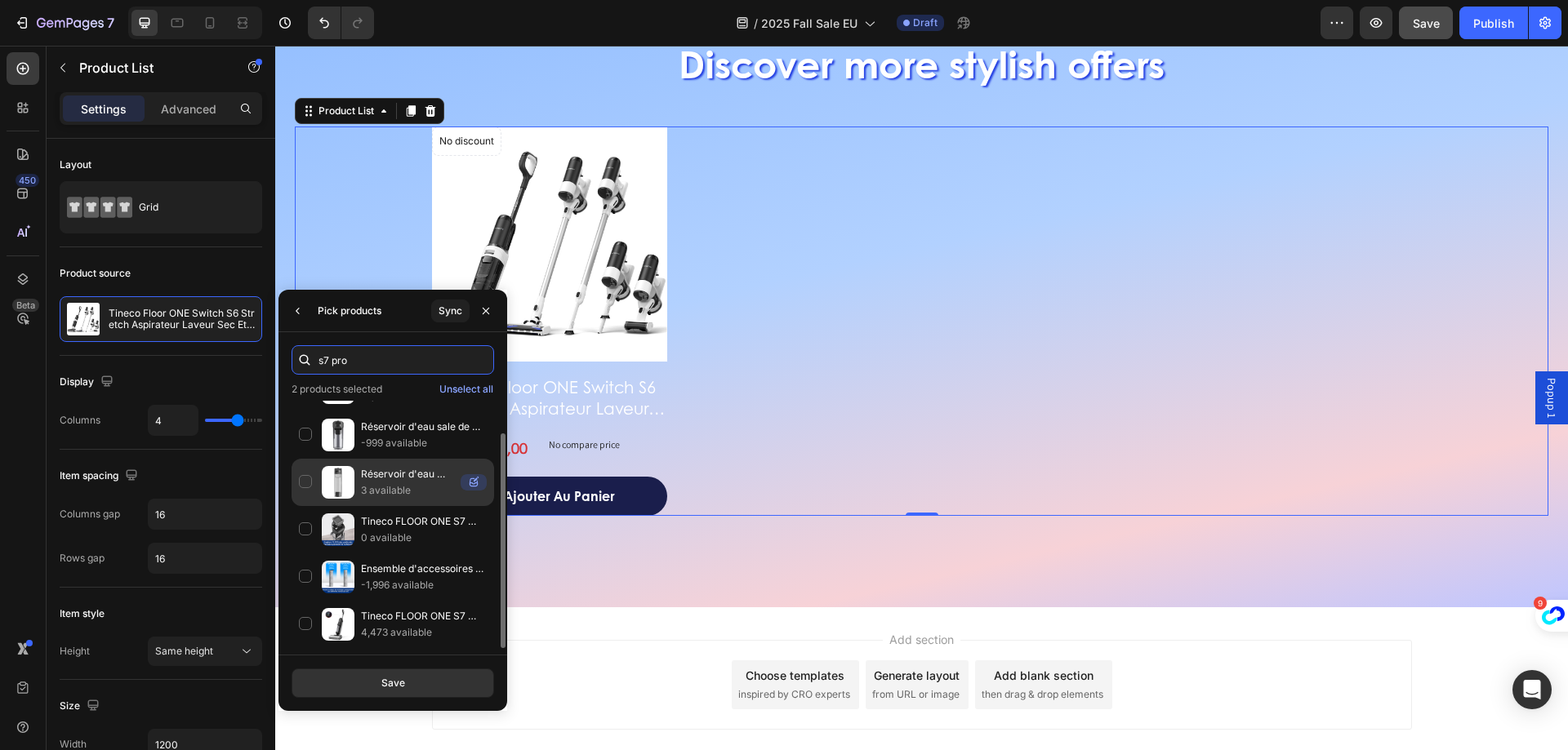
scroll to position [2500, 0]
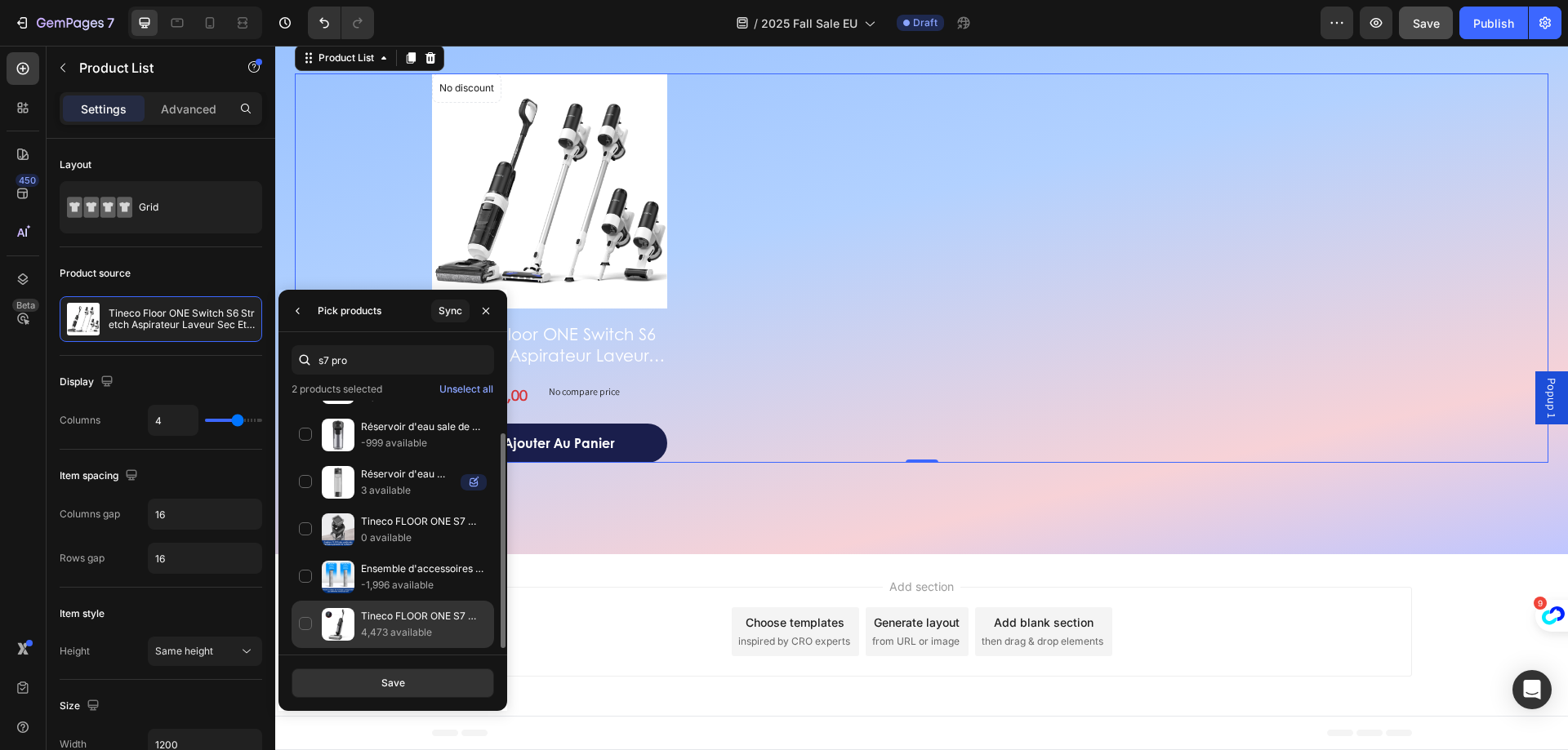
click at [422, 614] on p "Tineco FLOOR ONE S7 PRO/S7 Series Aspirateur et Laveur Sec et Humide sans Fil I…" at bounding box center [424, 616] width 126 height 16
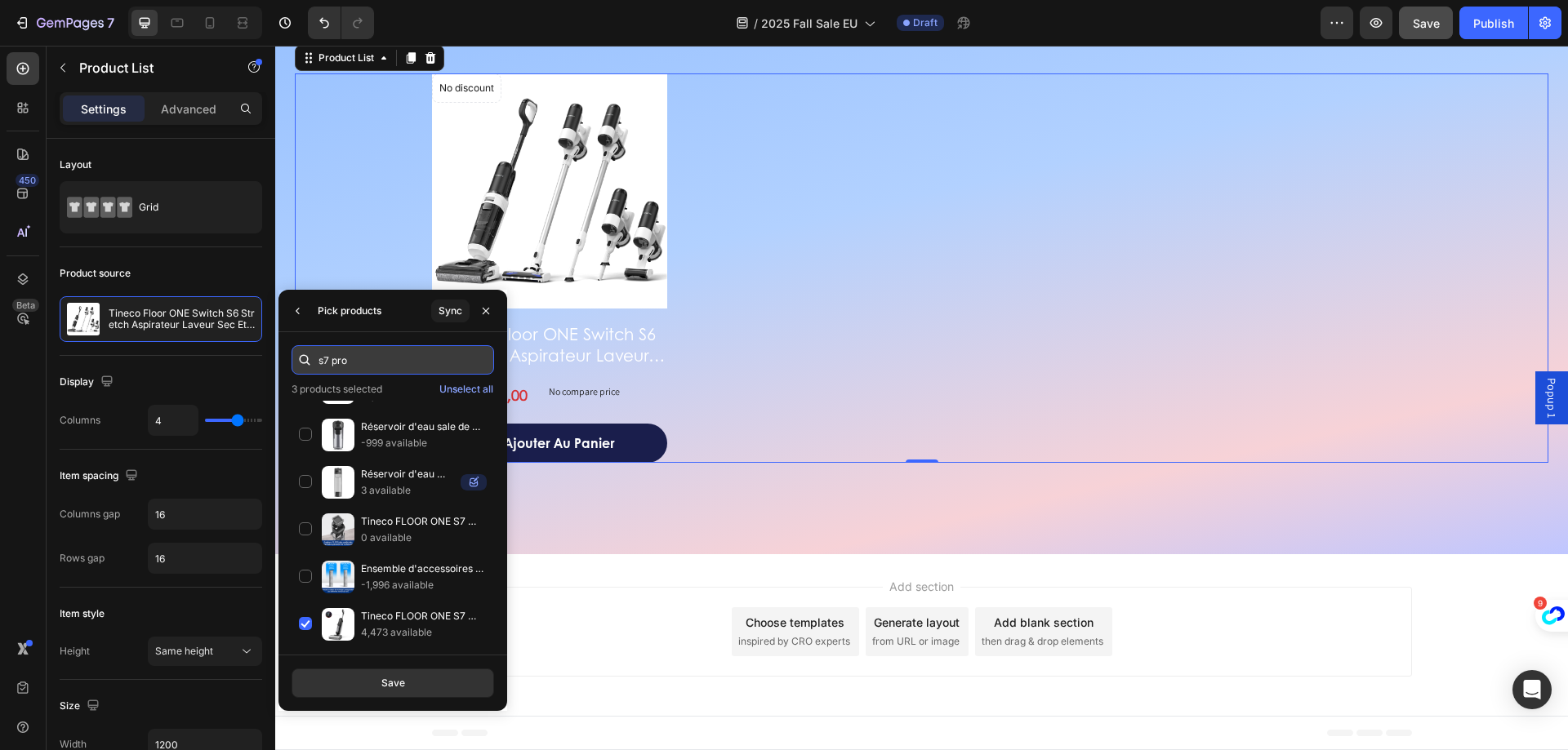
drag, startPoint x: 413, startPoint y: 350, endPoint x: 375, endPoint y: 357, distance: 38.6
click at [413, 350] on input "s7 pro" at bounding box center [393, 360] width 203 height 29
drag, startPoint x: 319, startPoint y: 362, endPoint x: 240, endPoint y: 364, distance: 79.0
click at [258, 363] on div "450 Beta Sections(18) Elements(83) Section Element Hero Section Product Detail …" at bounding box center [137, 398] width 276 height 704
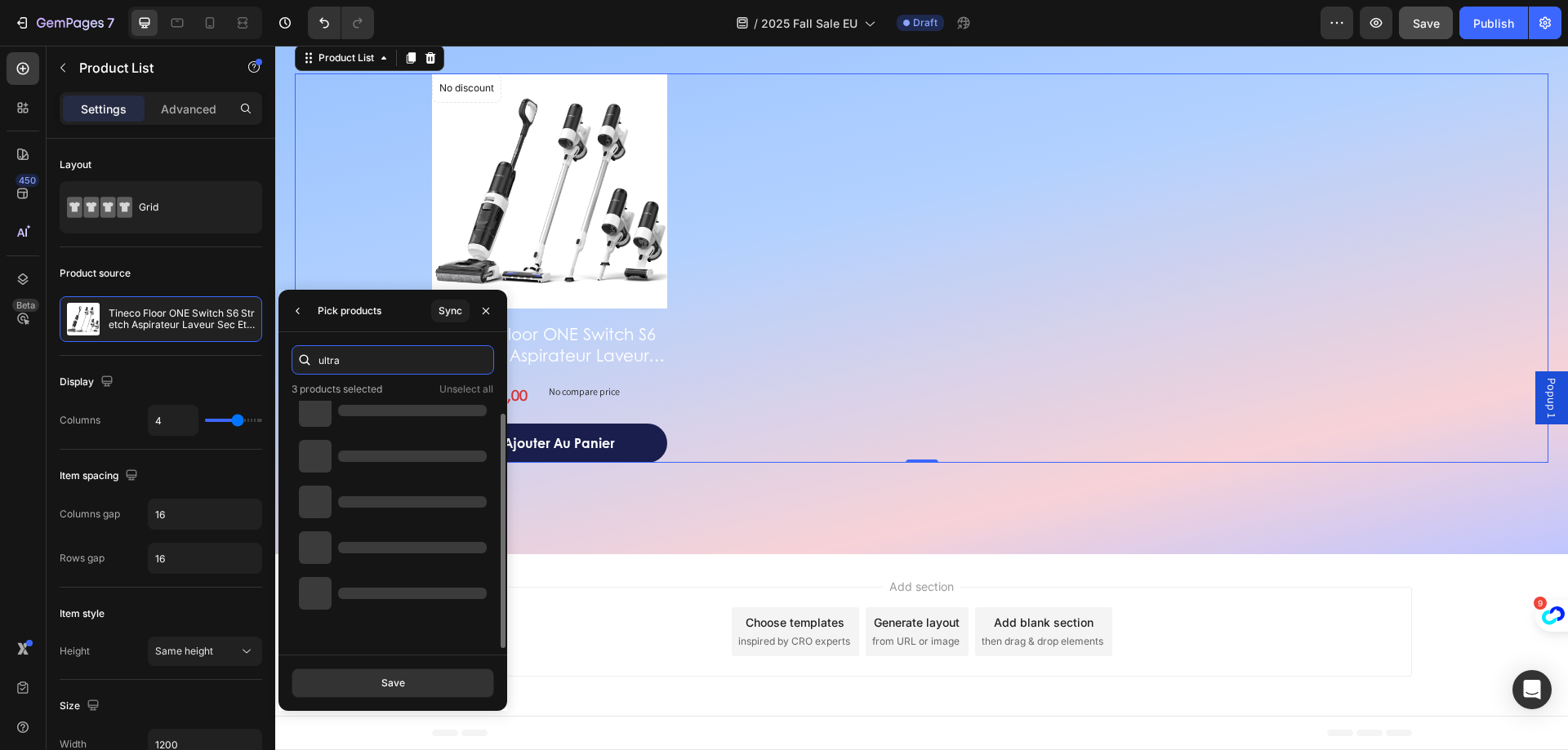
scroll to position [0, 0]
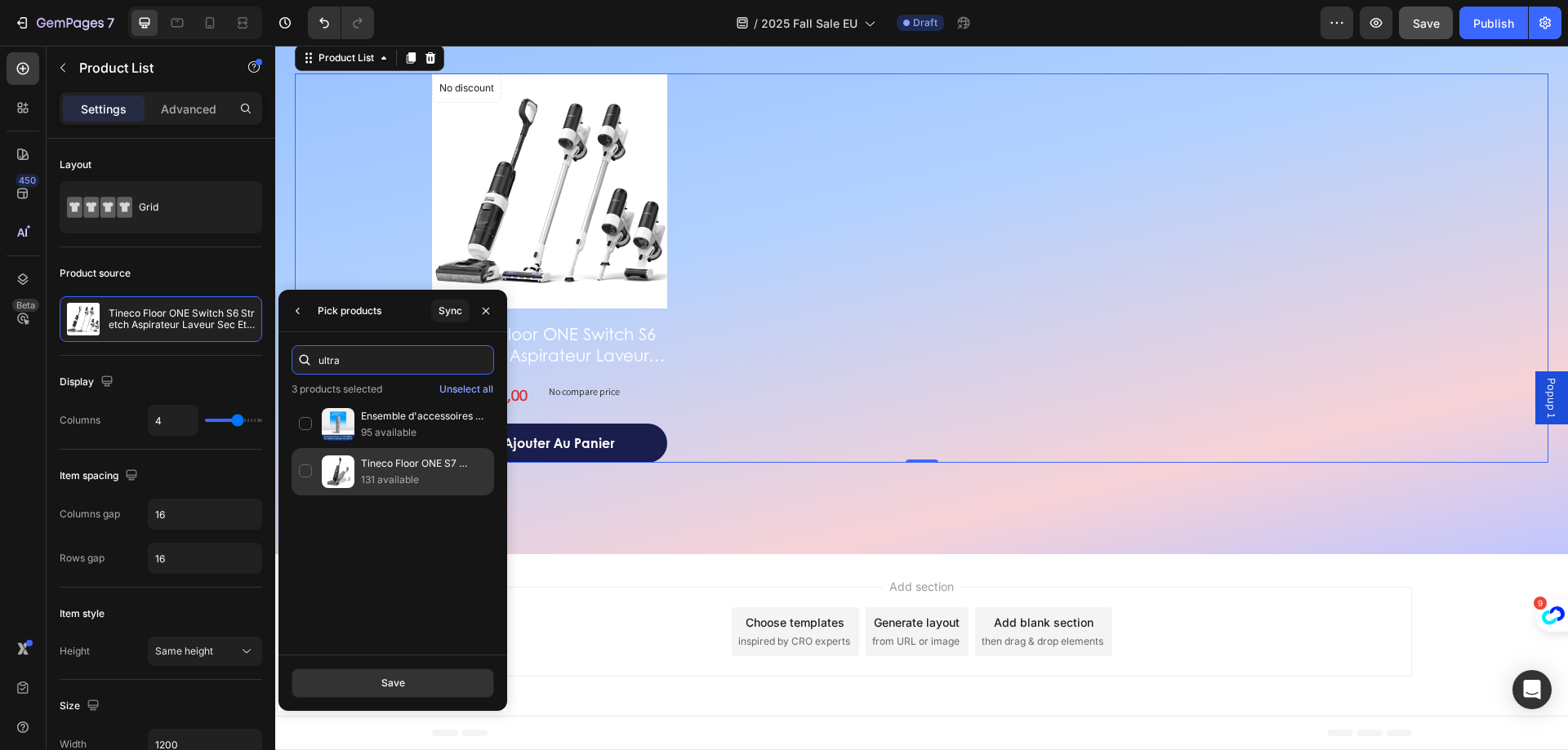
type input "ultra"
click at [421, 478] on p "131 available" at bounding box center [424, 480] width 126 height 16
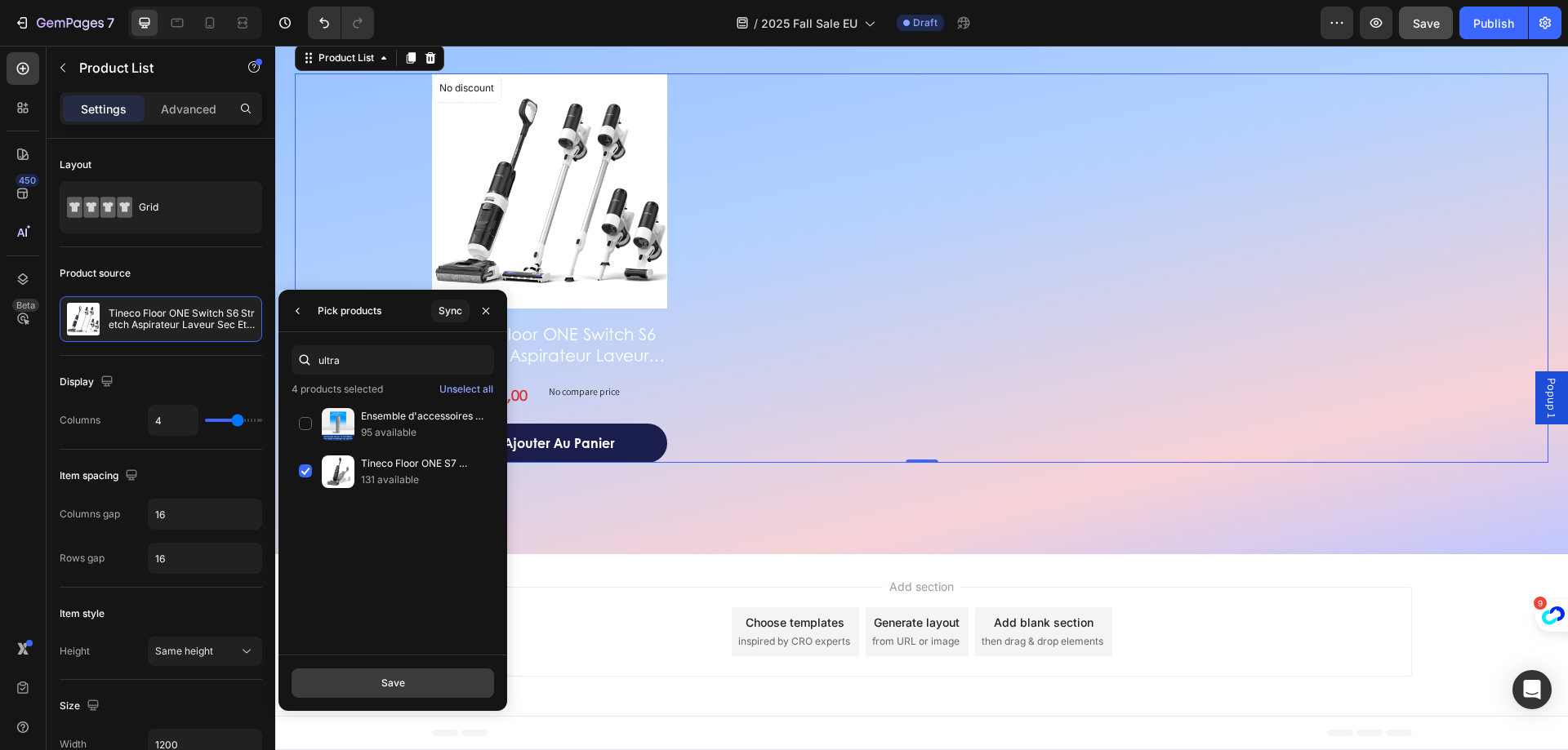
click at [379, 688] on button "Save" at bounding box center [393, 683] width 203 height 29
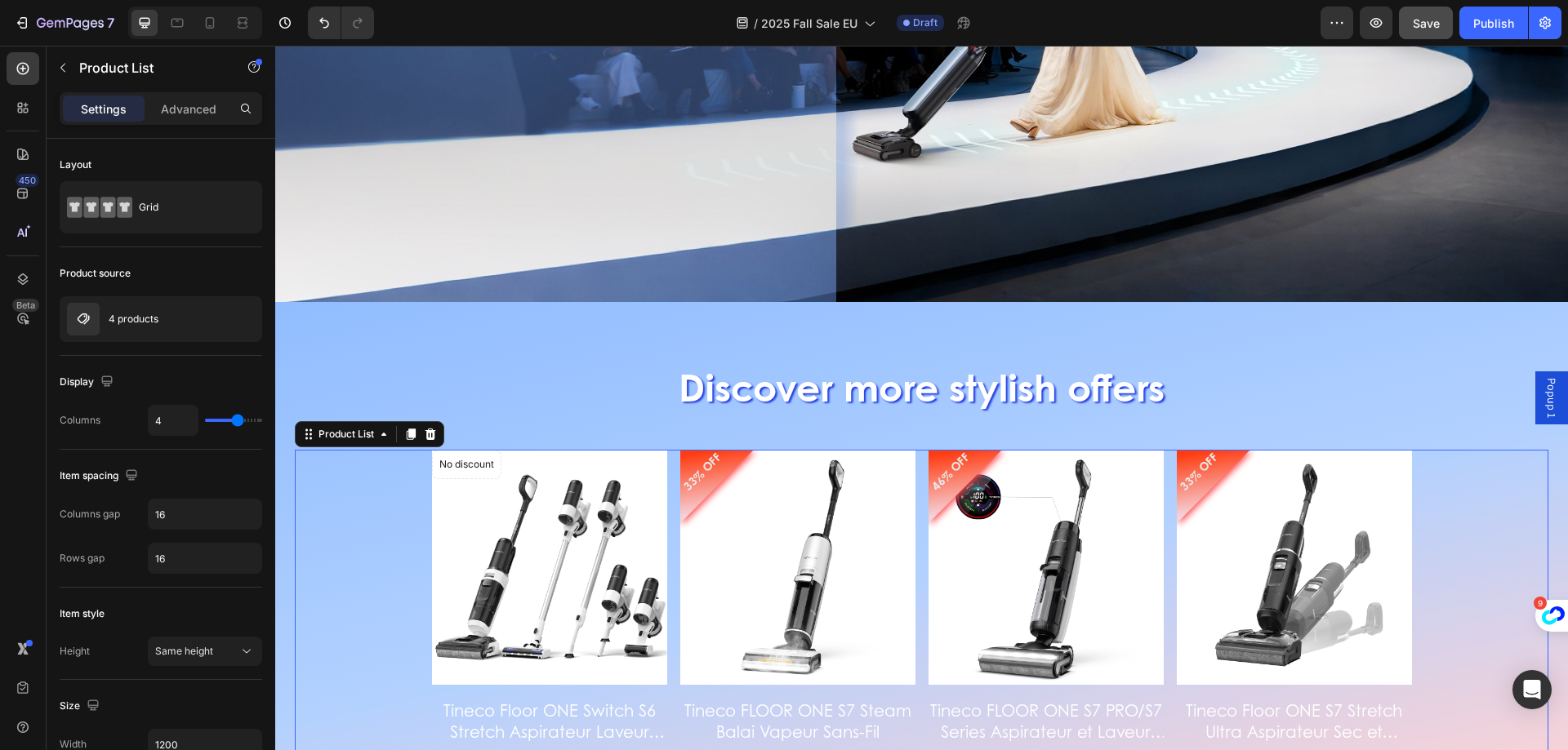
scroll to position [2500, 0]
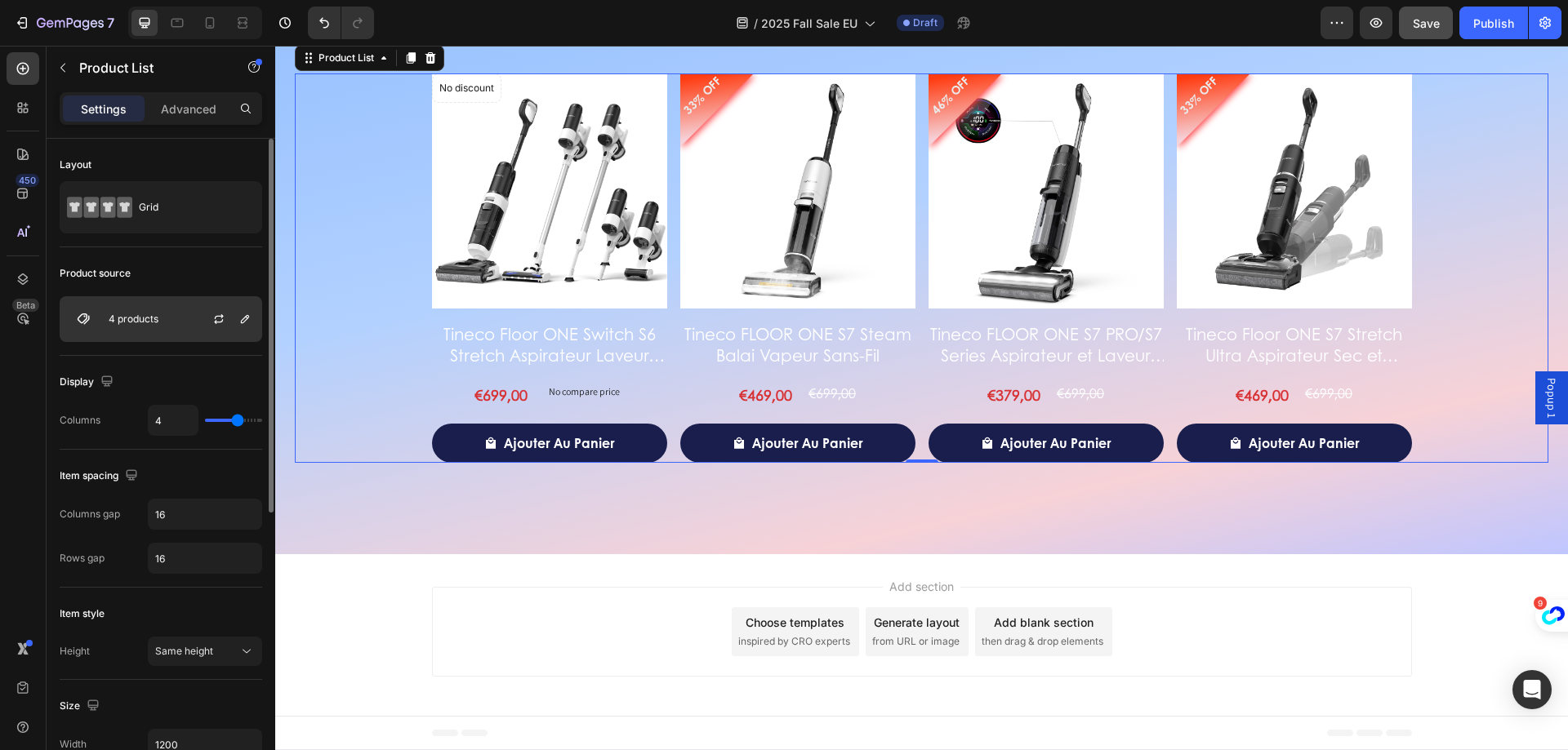
click at [134, 331] on div "4 products" at bounding box center [161, 319] width 203 height 46
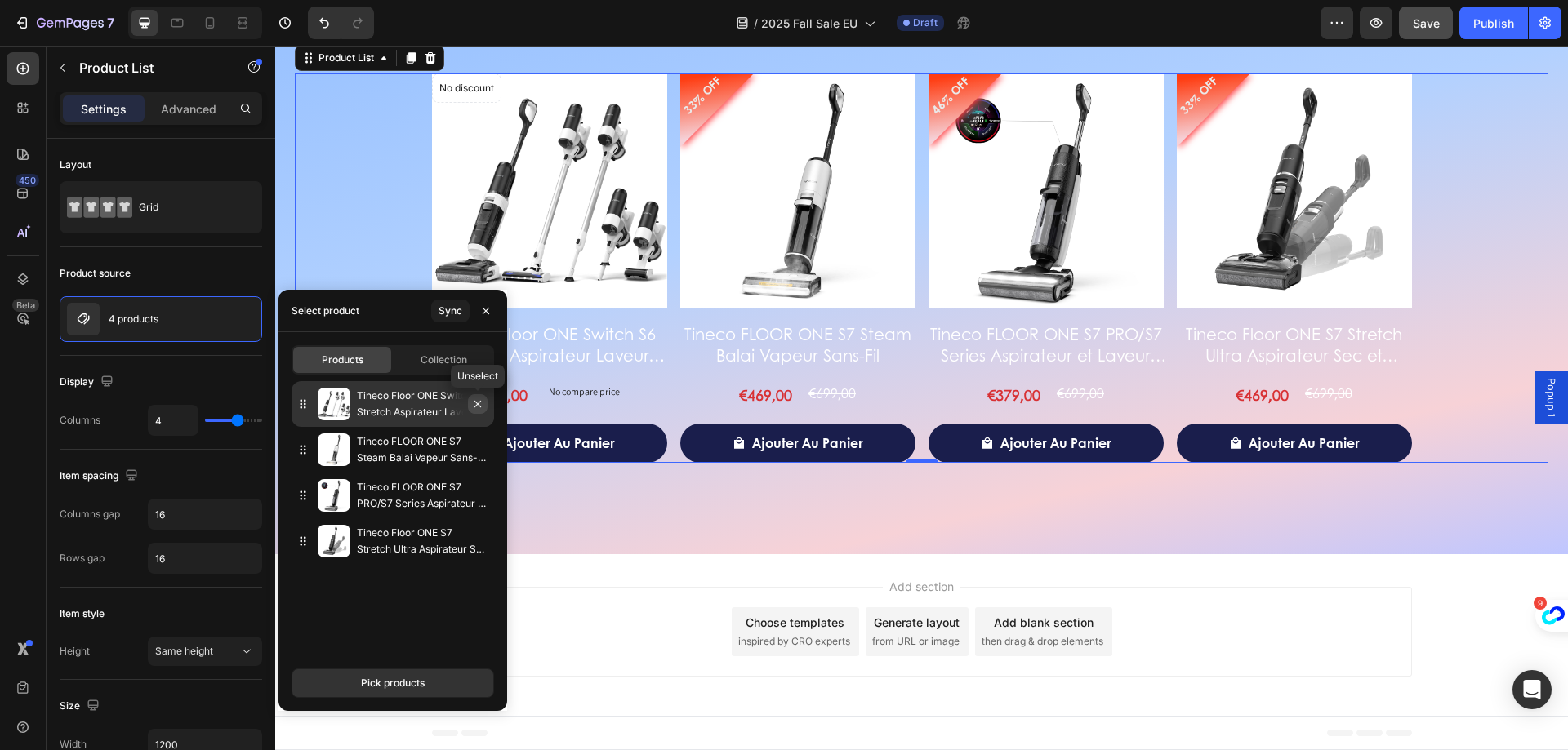
click at [479, 400] on icon "button" at bounding box center [477, 404] width 13 height 13
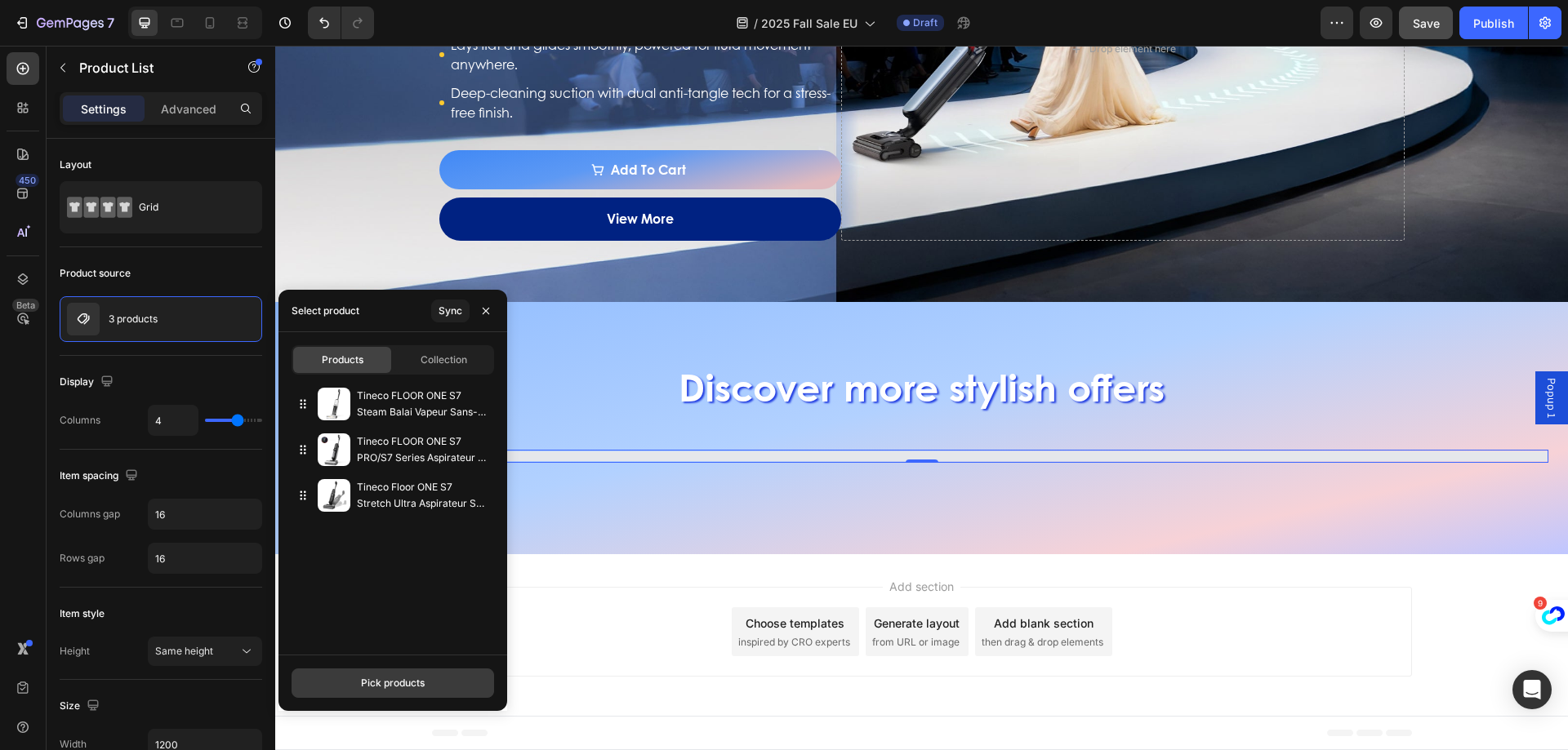
click at [394, 687] on div "Pick products" at bounding box center [393, 683] width 64 height 15
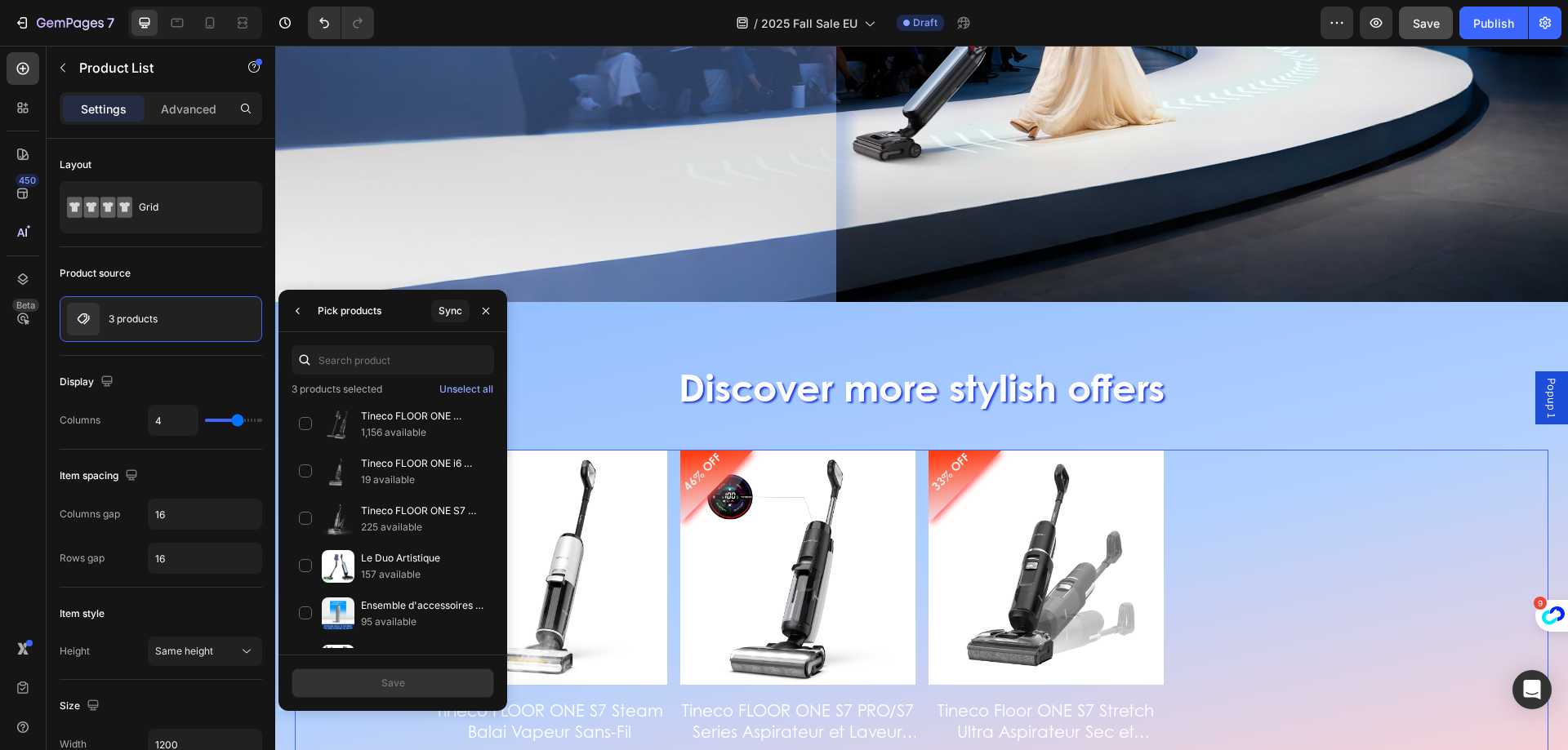
scroll to position [2500, 0]
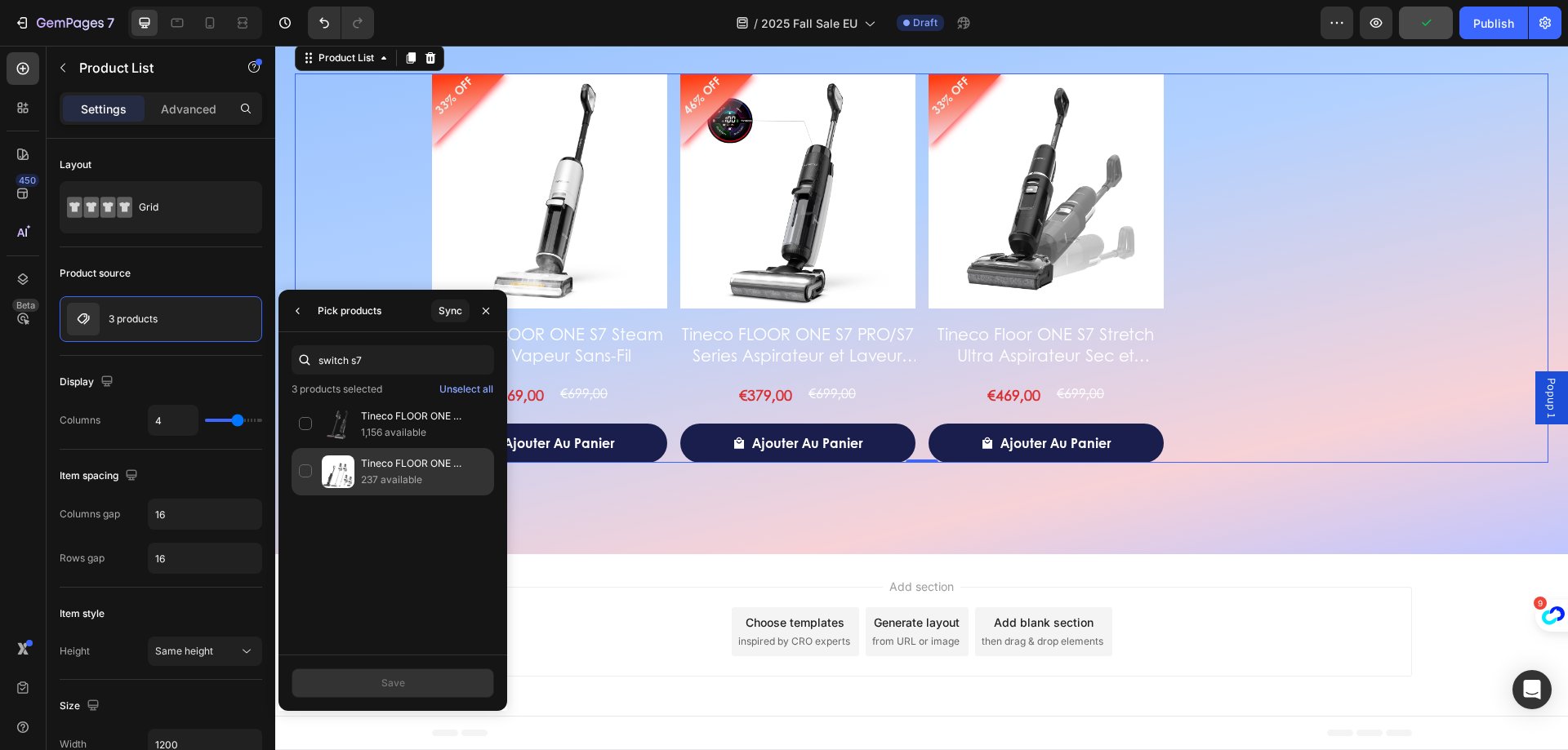
type input "switch s7"
click at [409, 465] on p "Tineco FLOOR ONE SWITCH S7 Laveur Intelligent Multi-Fonctions" at bounding box center [424, 463] width 126 height 16
click at [420, 676] on button "Save" at bounding box center [393, 683] width 203 height 29
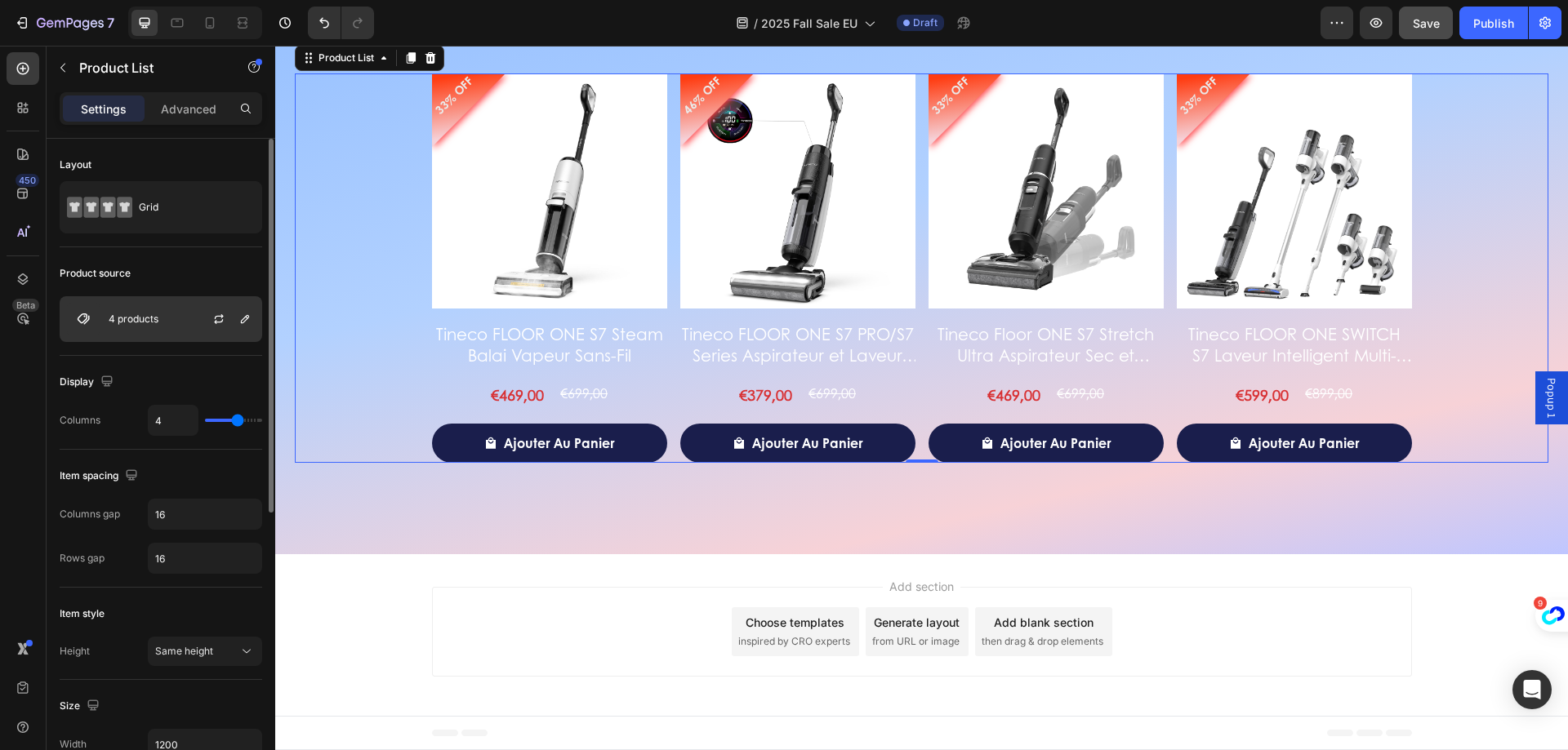
click at [190, 327] on div at bounding box center [226, 319] width 72 height 44
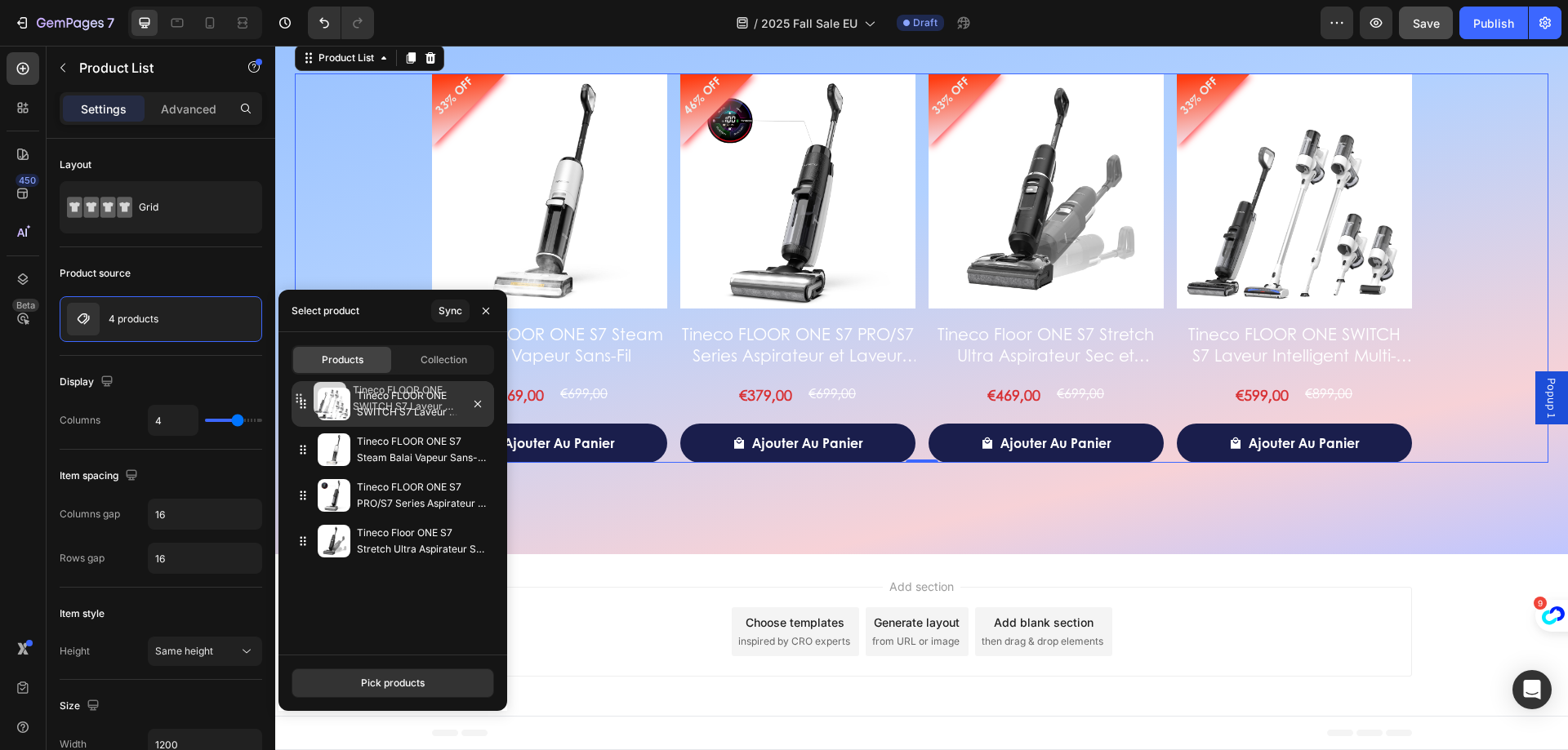
drag, startPoint x: 305, startPoint y: 543, endPoint x: 301, endPoint y: 401, distance: 142.1
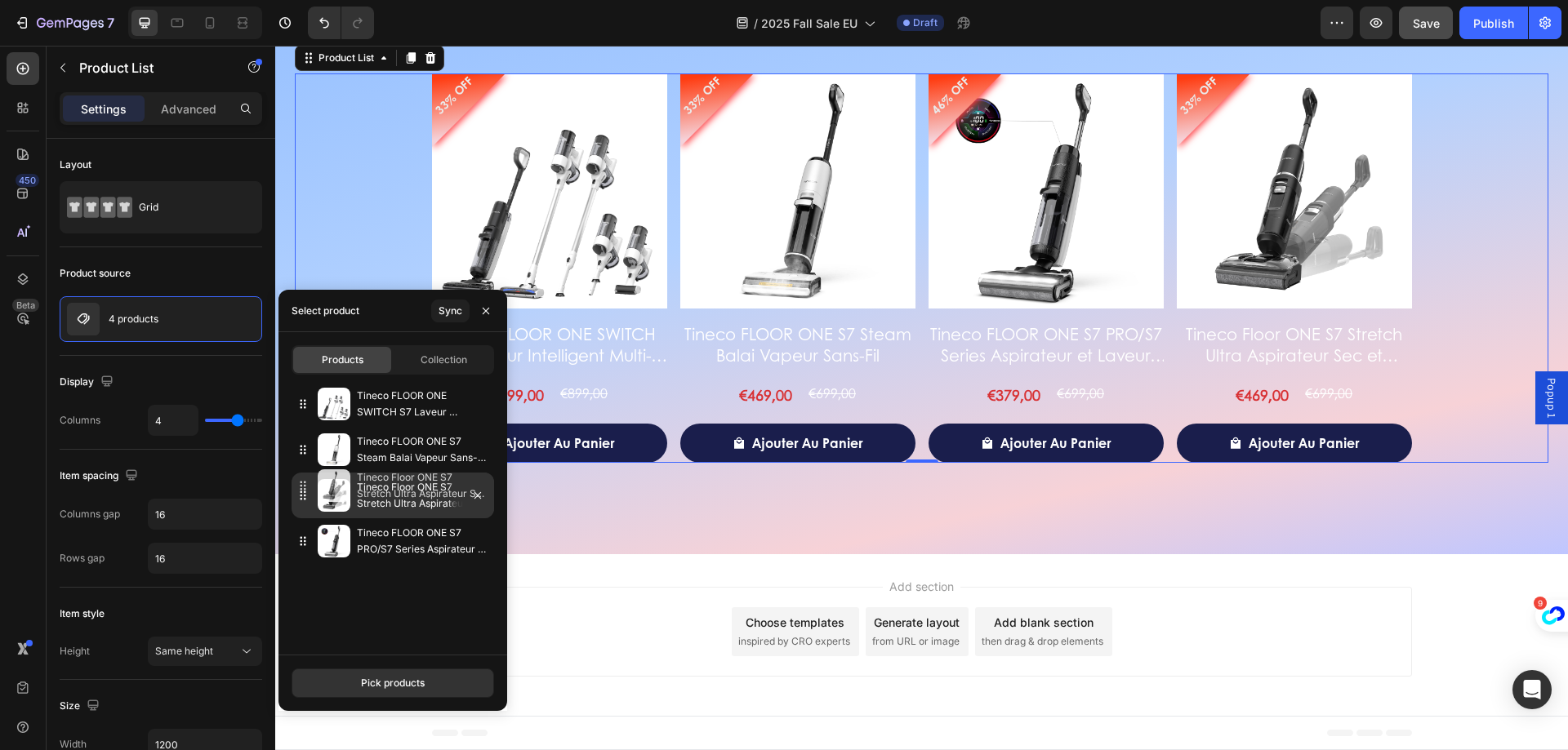
drag, startPoint x: 303, startPoint y: 540, endPoint x: 303, endPoint y: 484, distance: 56.0
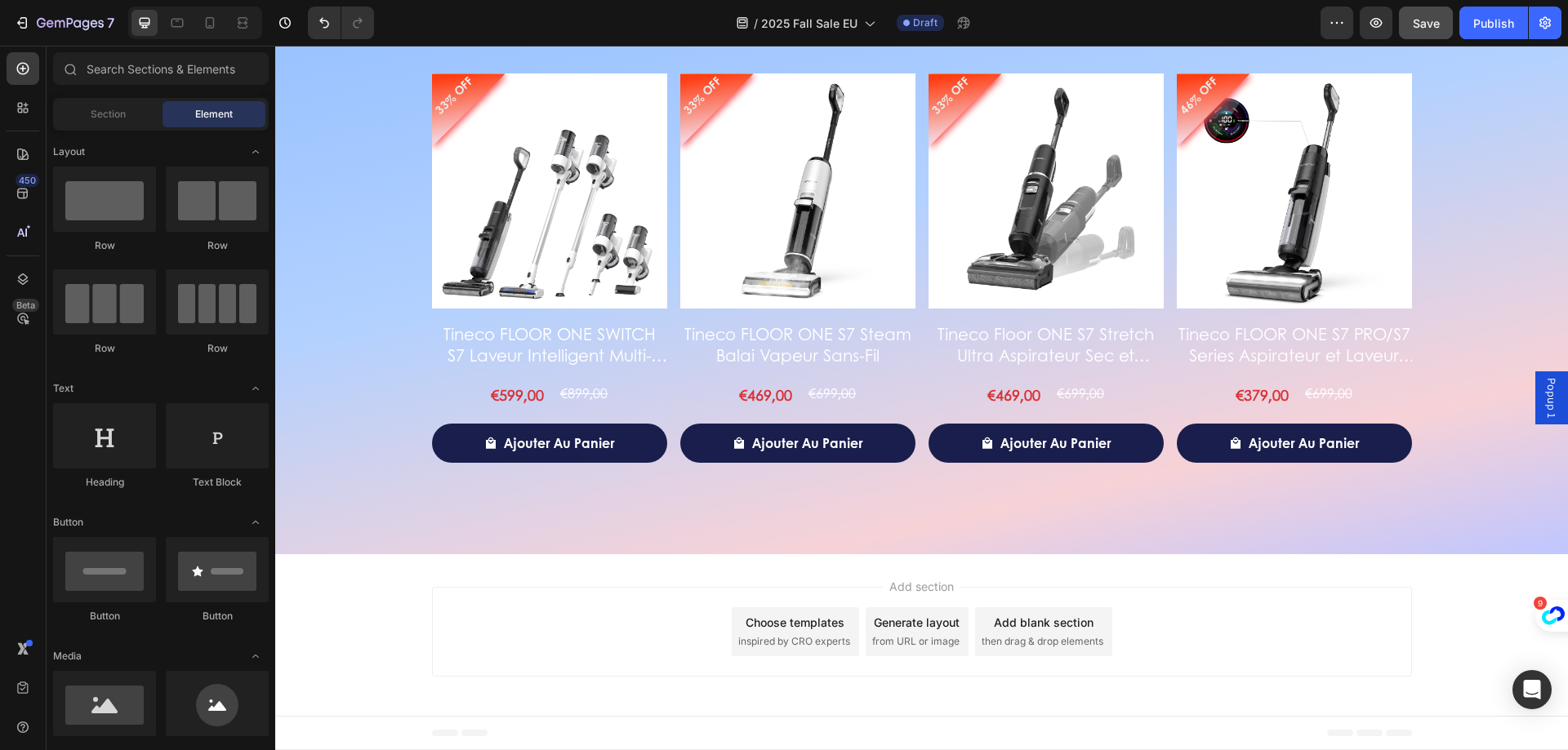
click at [607, 615] on div "Add section Choose templates inspired by CRO experts Generate layout from URL o…" at bounding box center [921, 632] width 980 height 90
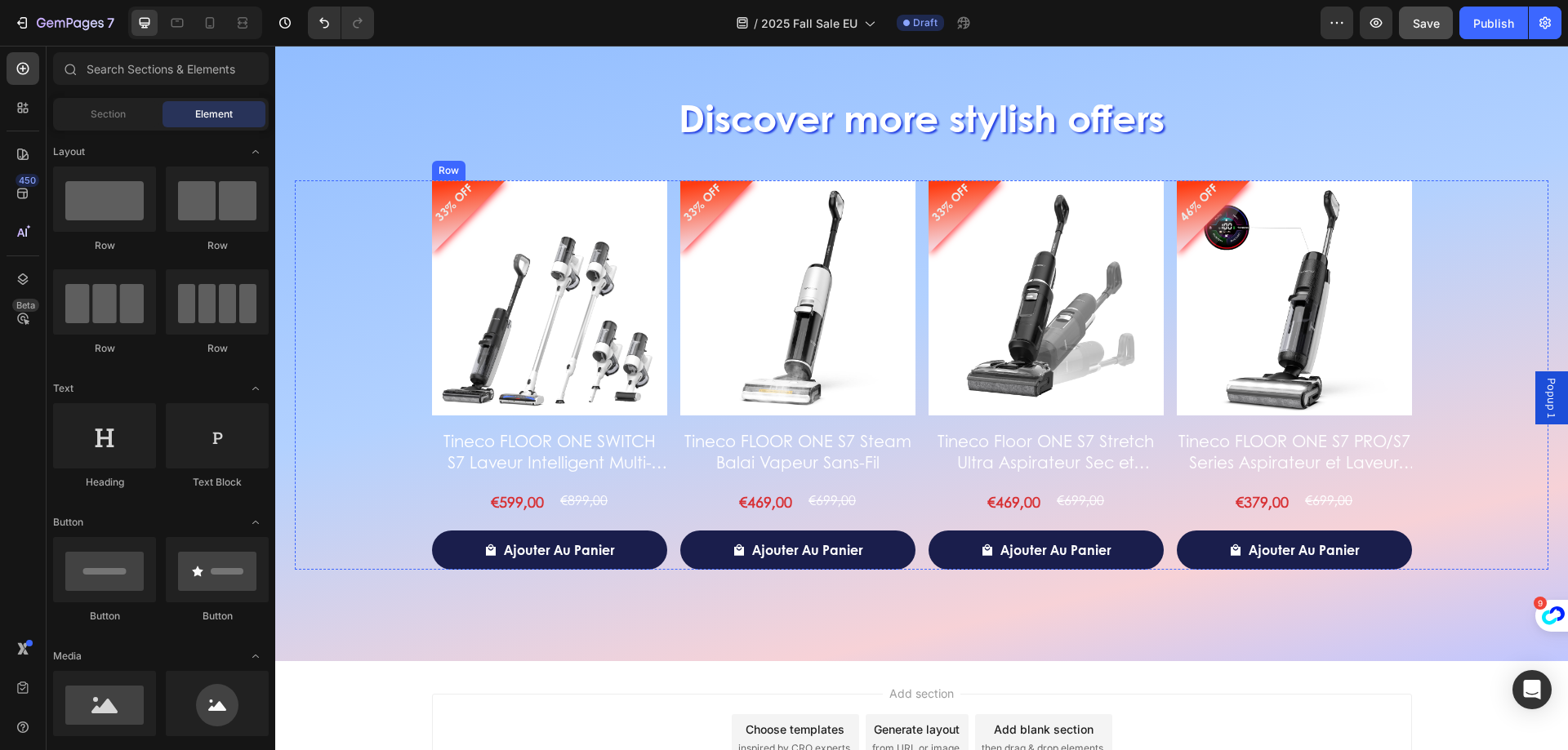
scroll to position [2337, 0]
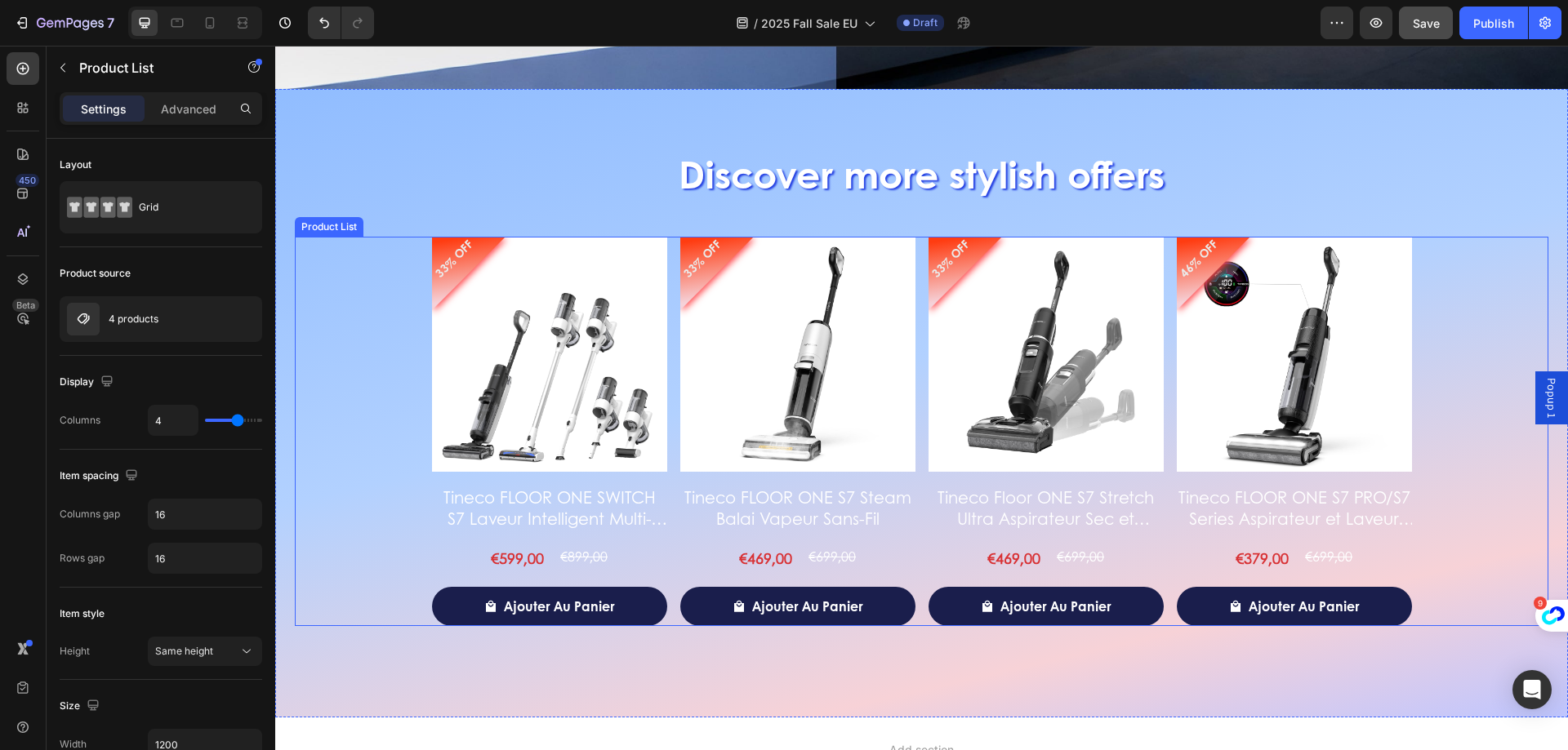
click at [666, 272] on div "33% OFF Product Badge Product Images Tineco FLOOR ONE SWITCH S7 Laveur Intellig…" at bounding box center [921, 431] width 980 height 389
click at [412, 222] on icon at bounding box center [411, 222] width 9 height 11
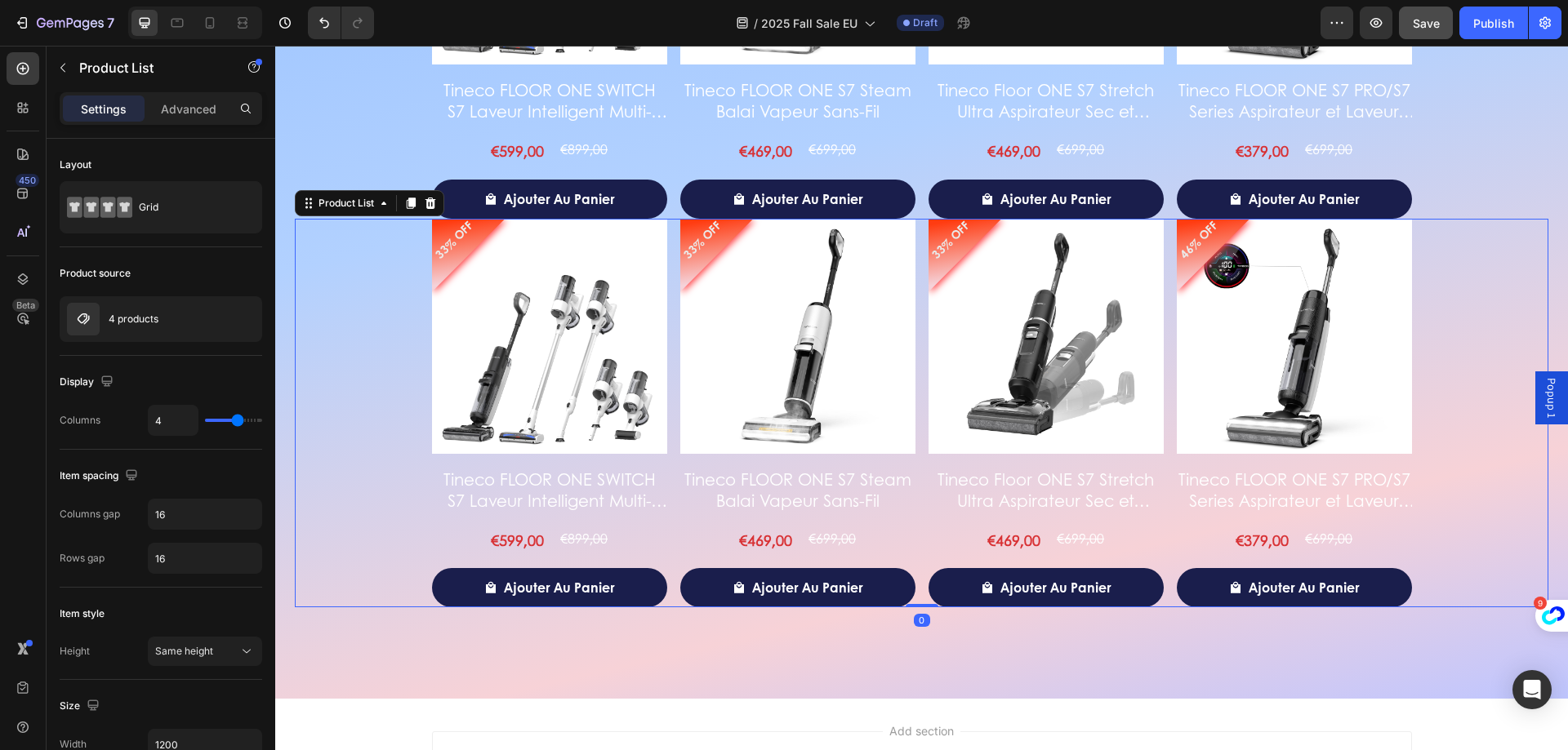
scroll to position [2748, 0]
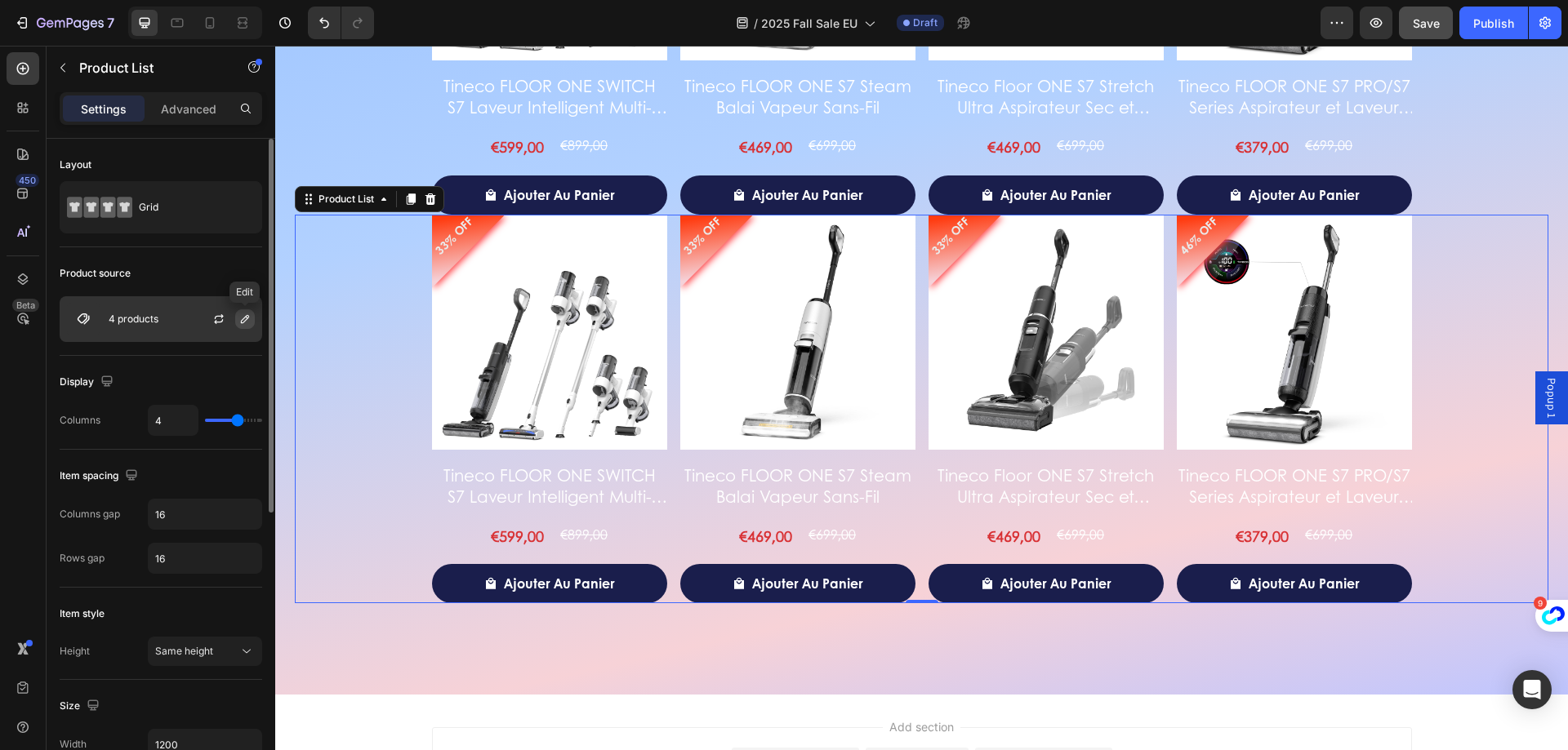
click at [238, 320] on button "button" at bounding box center [245, 319] width 20 height 20
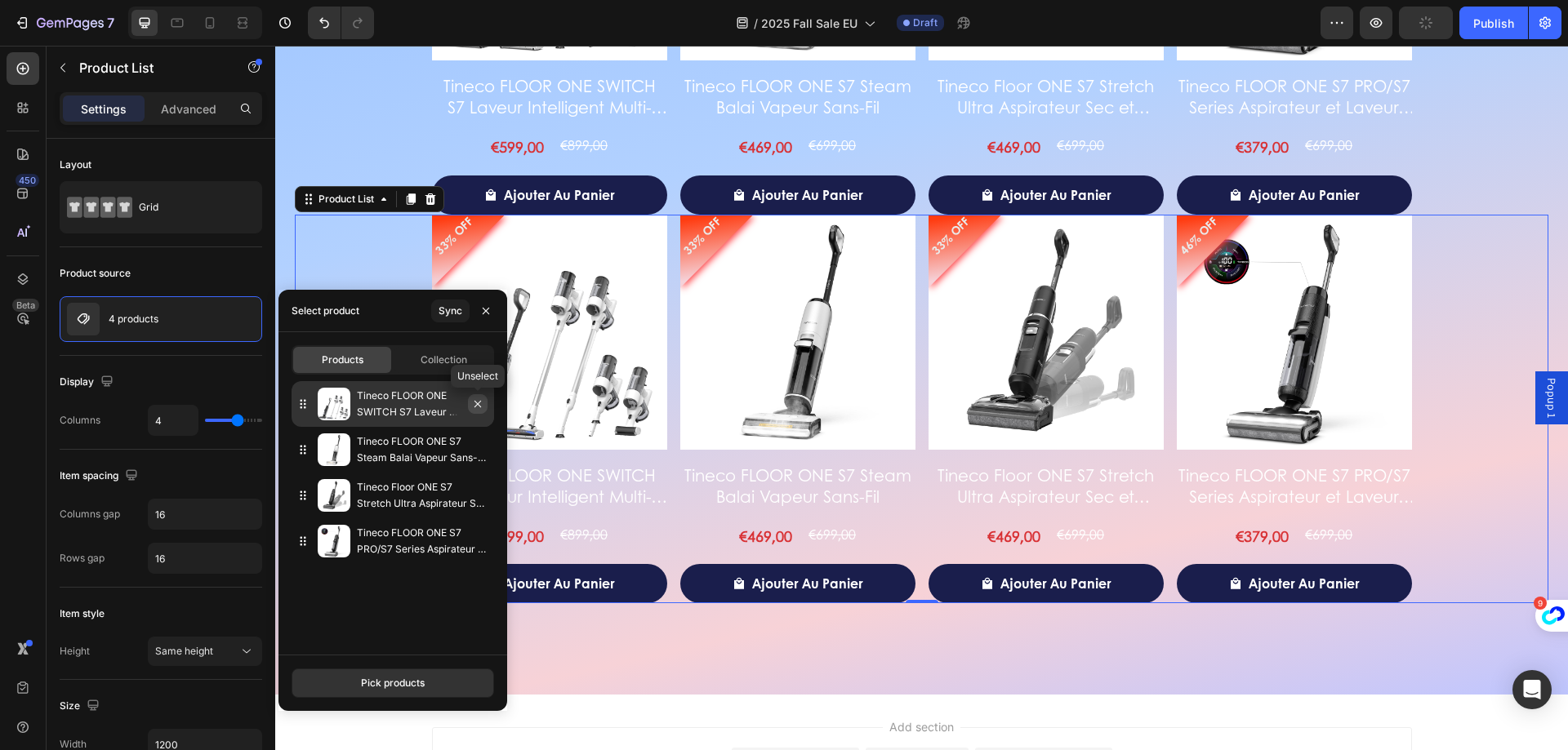
click at [485, 403] on button "button" at bounding box center [477, 404] width 20 height 20
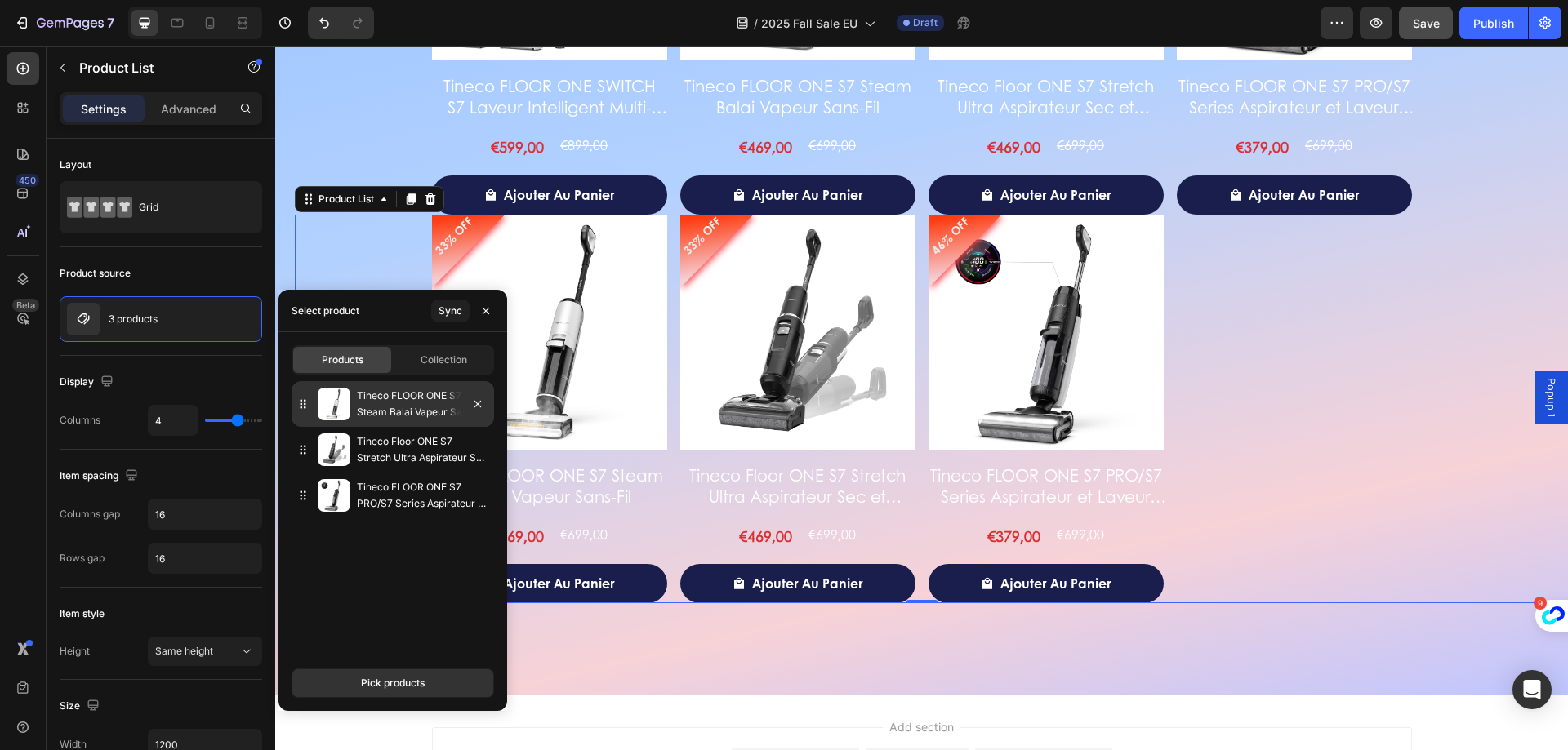
click at [476, 419] on div at bounding box center [471, 404] width 46 height 46
click at [479, 410] on icon "button" at bounding box center [477, 404] width 13 height 13
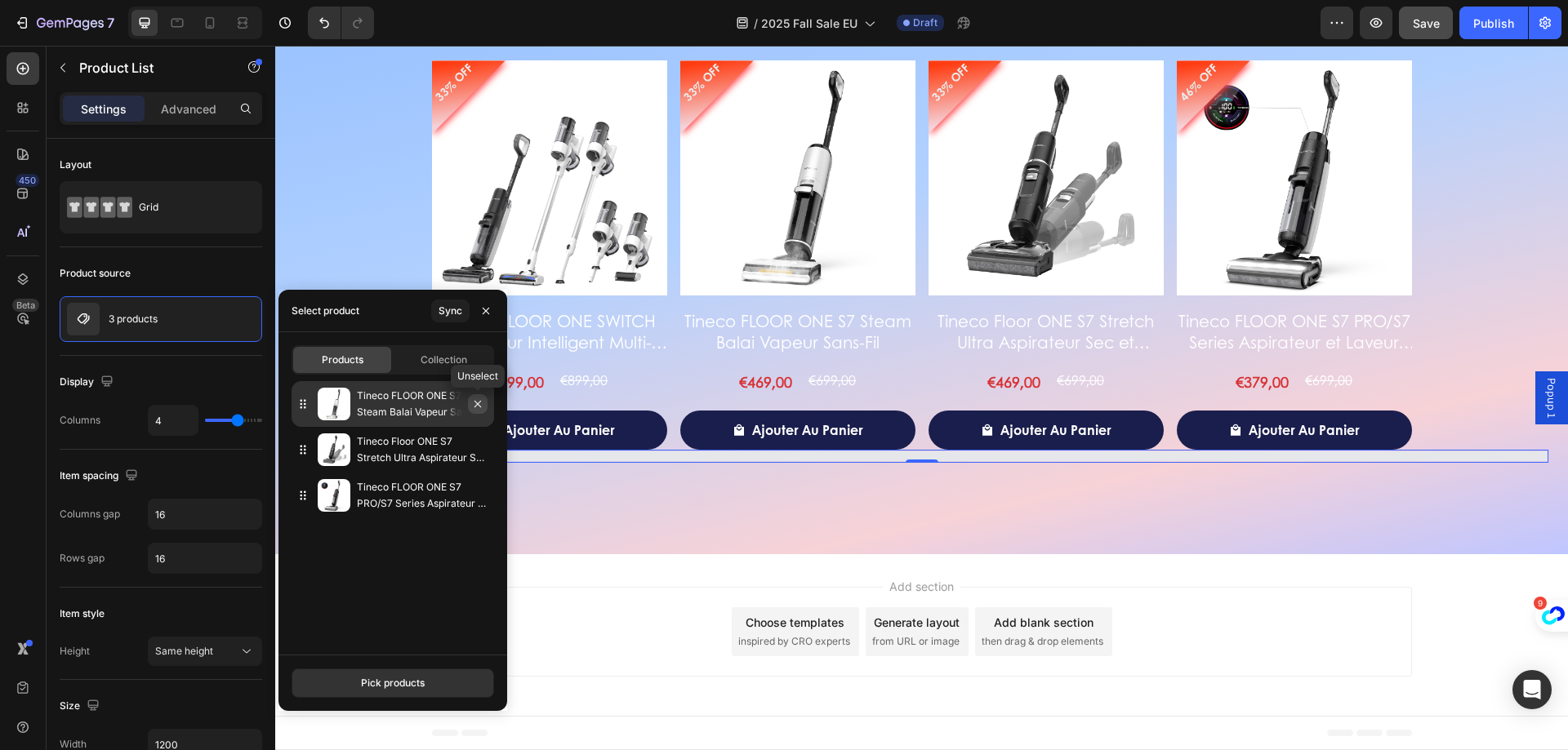
scroll to position [2513, 0]
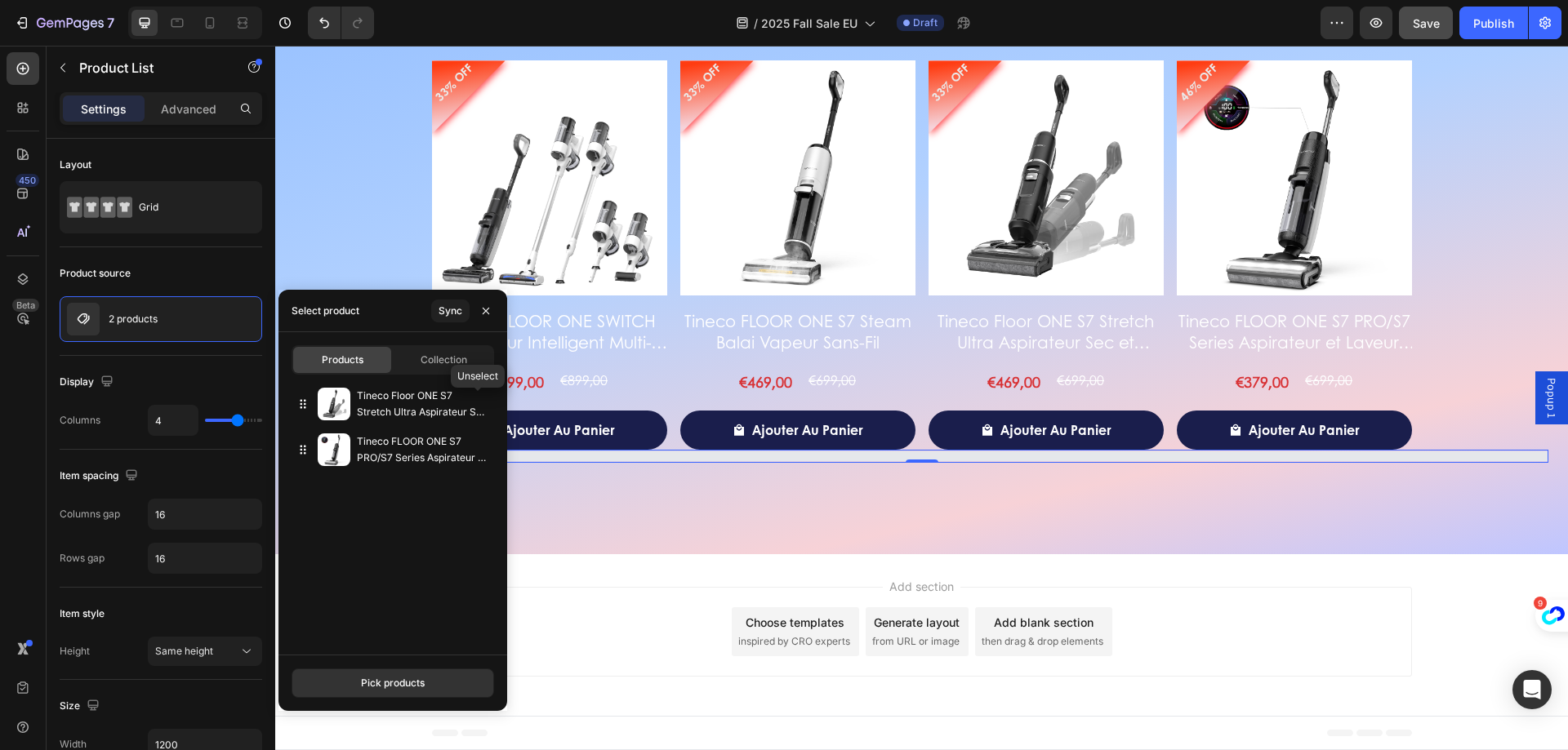
click at [0, 0] on icon "button" at bounding box center [0, 0] width 0 height 0
click at [430, 680] on button "Pick products" at bounding box center [393, 683] width 203 height 29
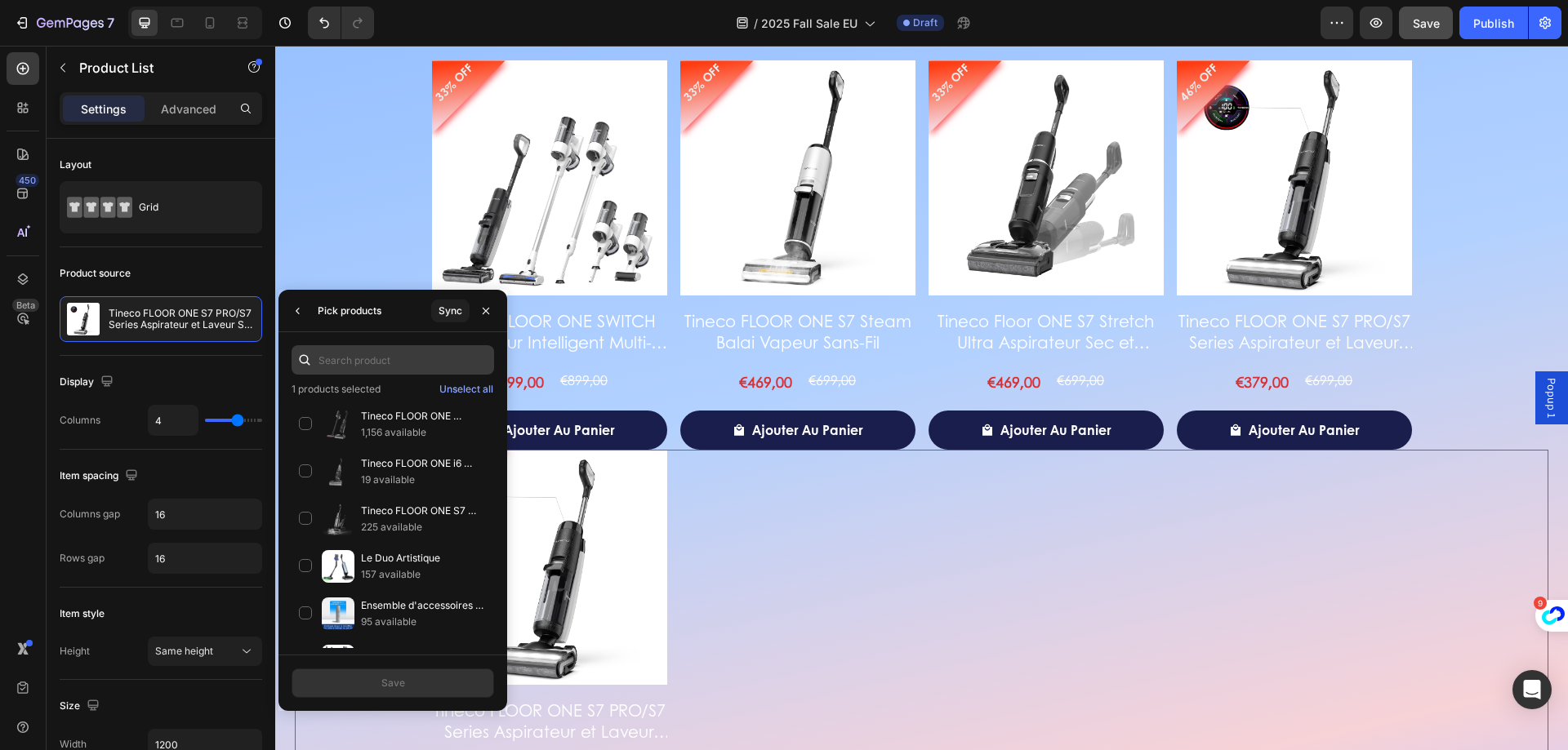
scroll to position [2748, 0]
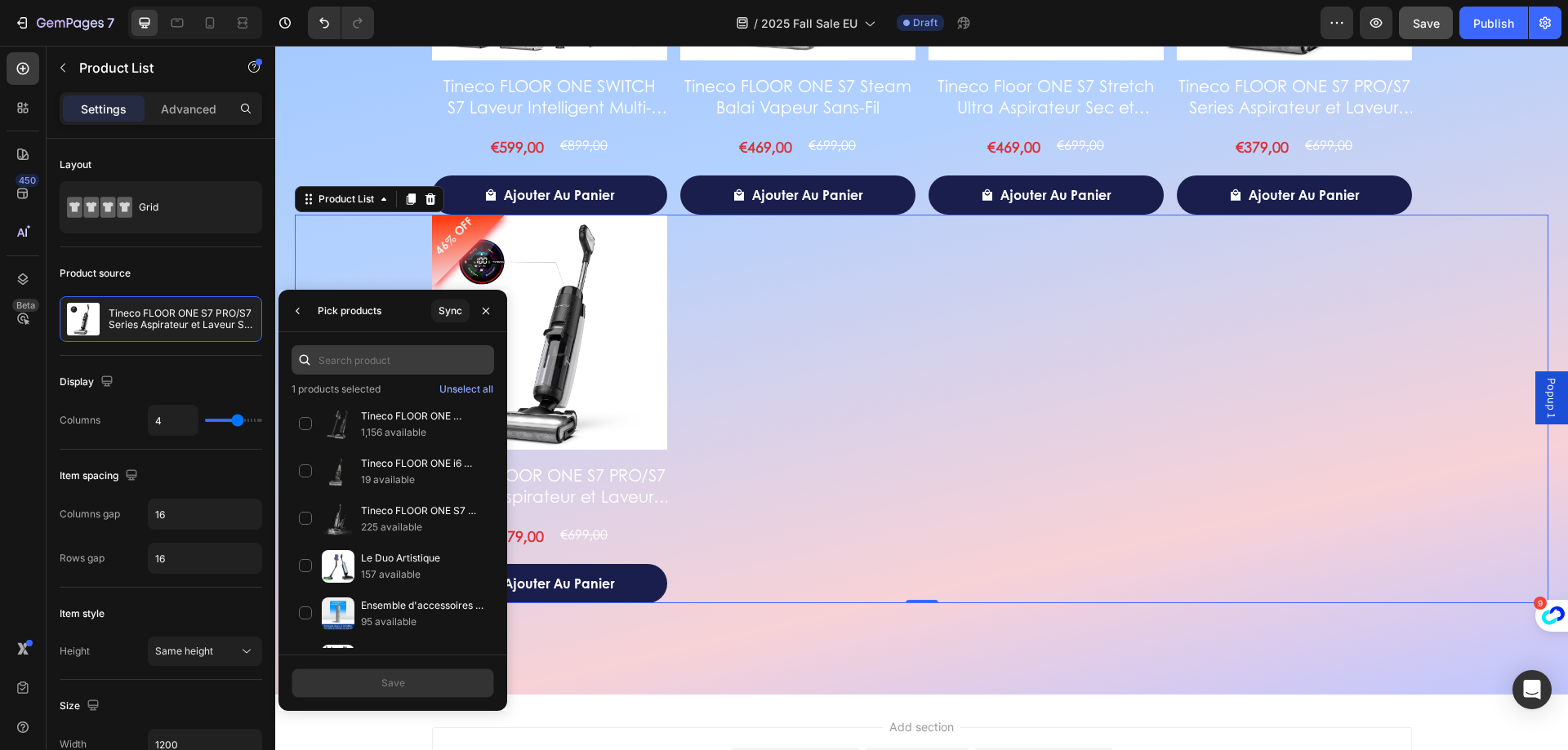
click at [388, 372] on input "text" at bounding box center [393, 360] width 203 height 29
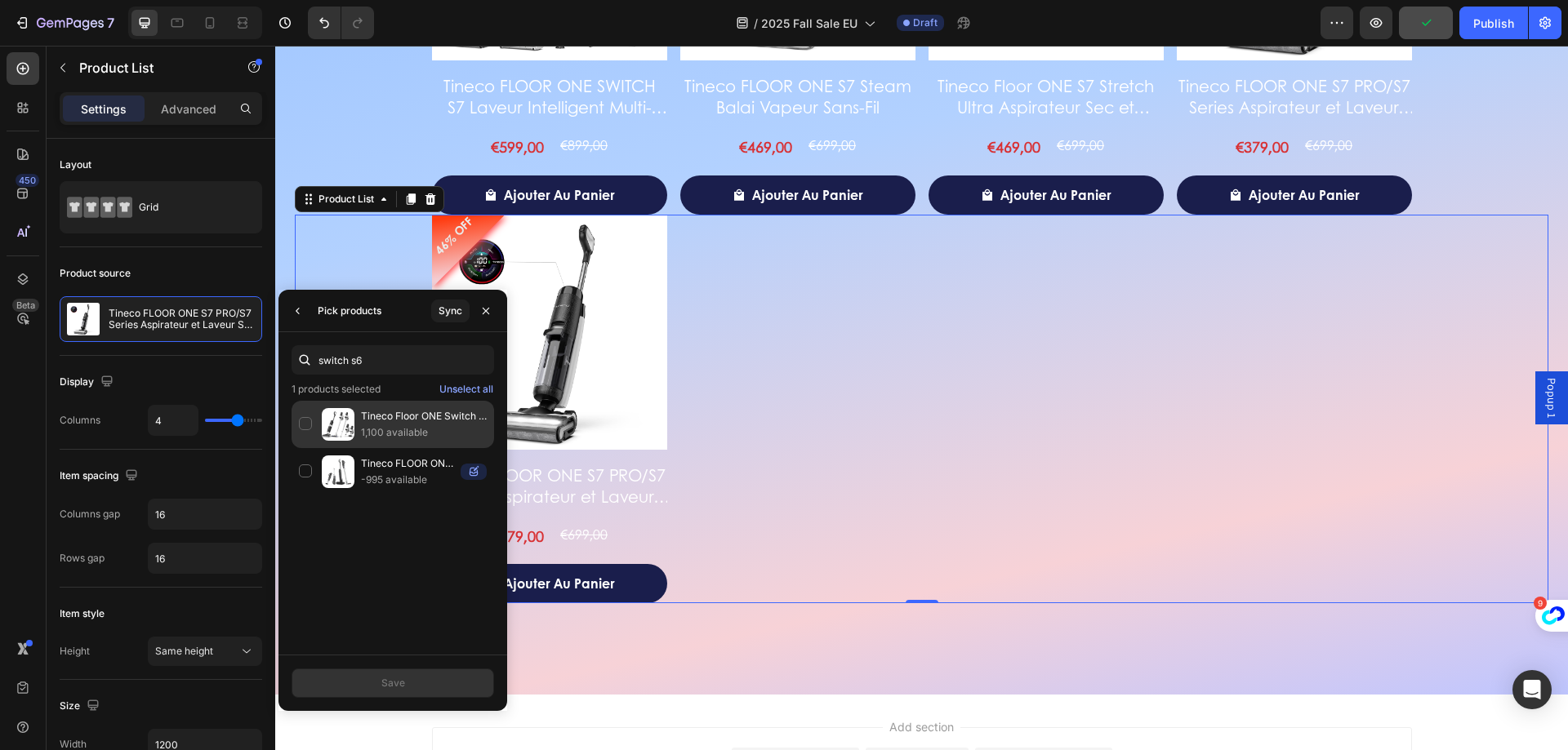
type input "switch s6"
click at [358, 424] on div "Tineco Floor ONE Switch S6 Stretch Aspirateur Laveur Sec Et Humide 1,100 availa…" at bounding box center [393, 425] width 203 height 47
click at [415, 689] on button "Save" at bounding box center [393, 683] width 203 height 29
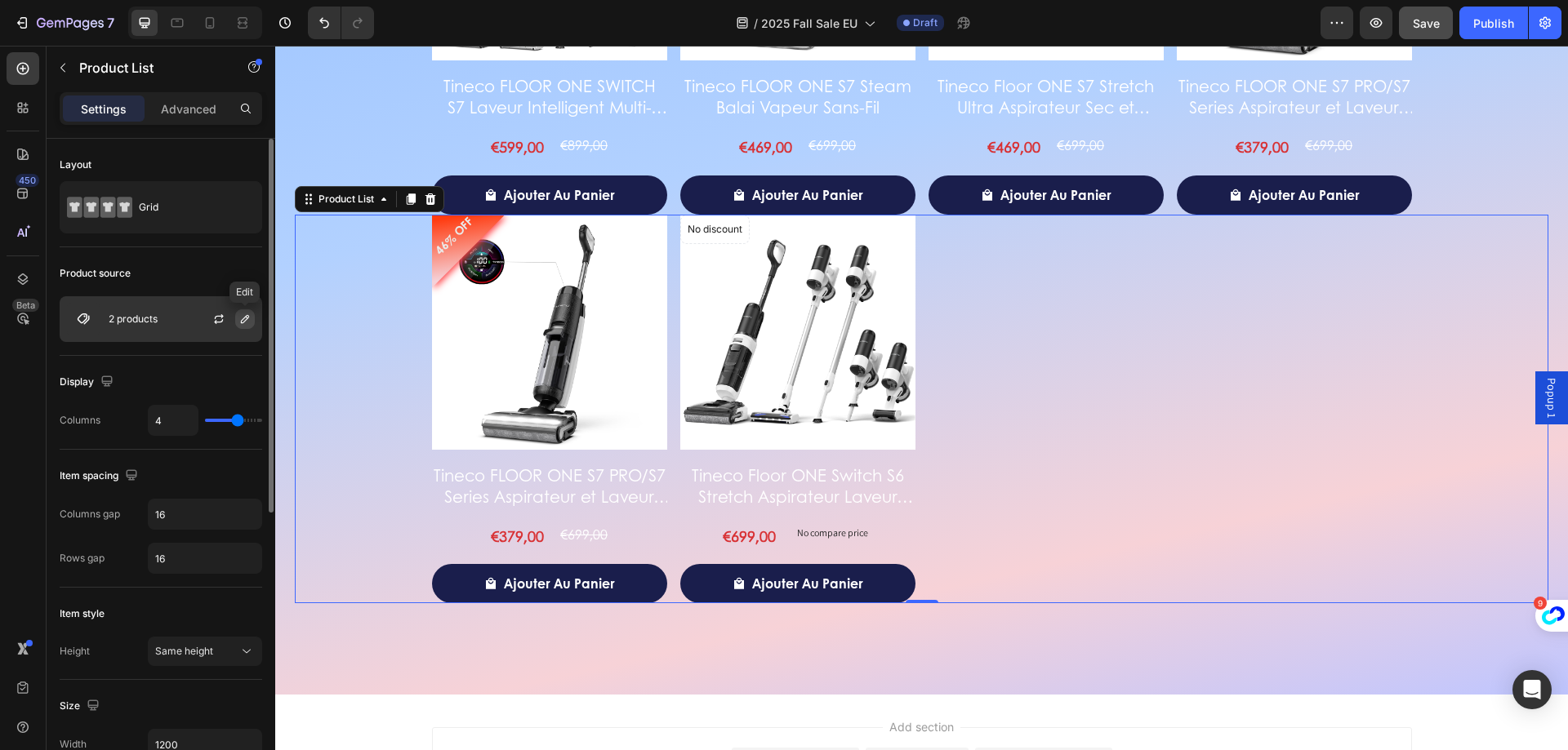
click at [250, 323] on icon "button" at bounding box center [245, 319] width 13 height 13
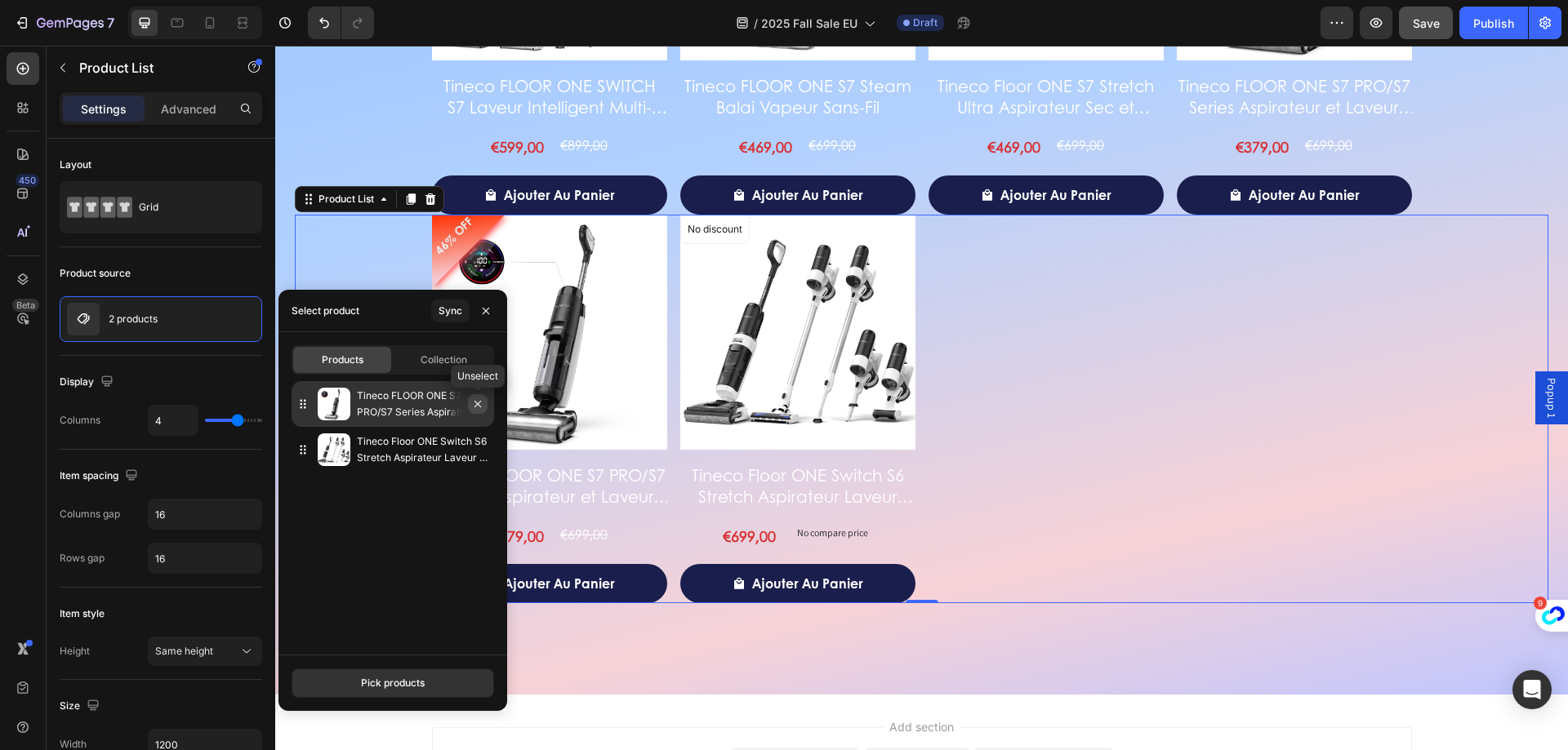
click at [480, 407] on icon "button" at bounding box center [477, 404] width 7 height 7
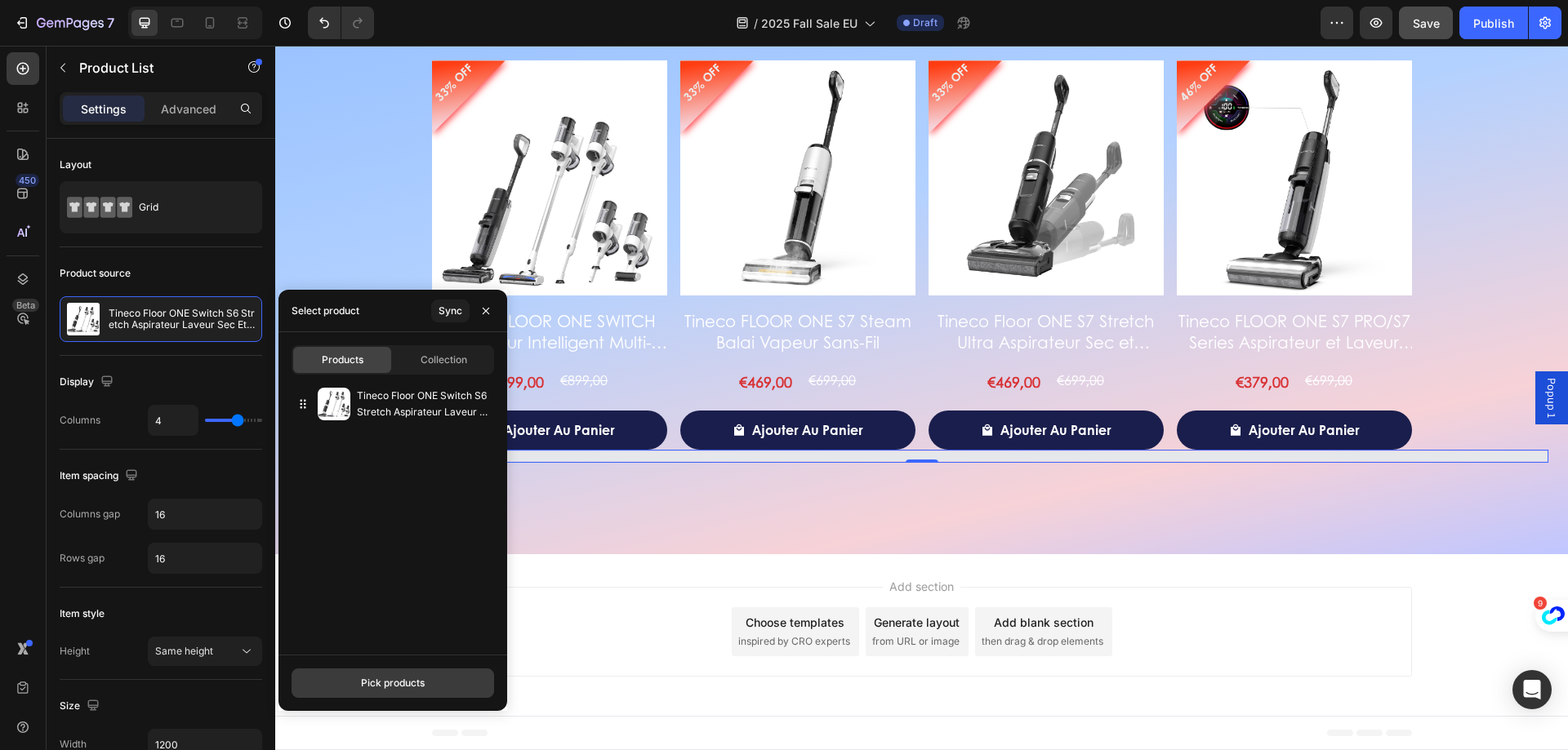
click at [420, 681] on div "Pick products" at bounding box center [393, 683] width 64 height 15
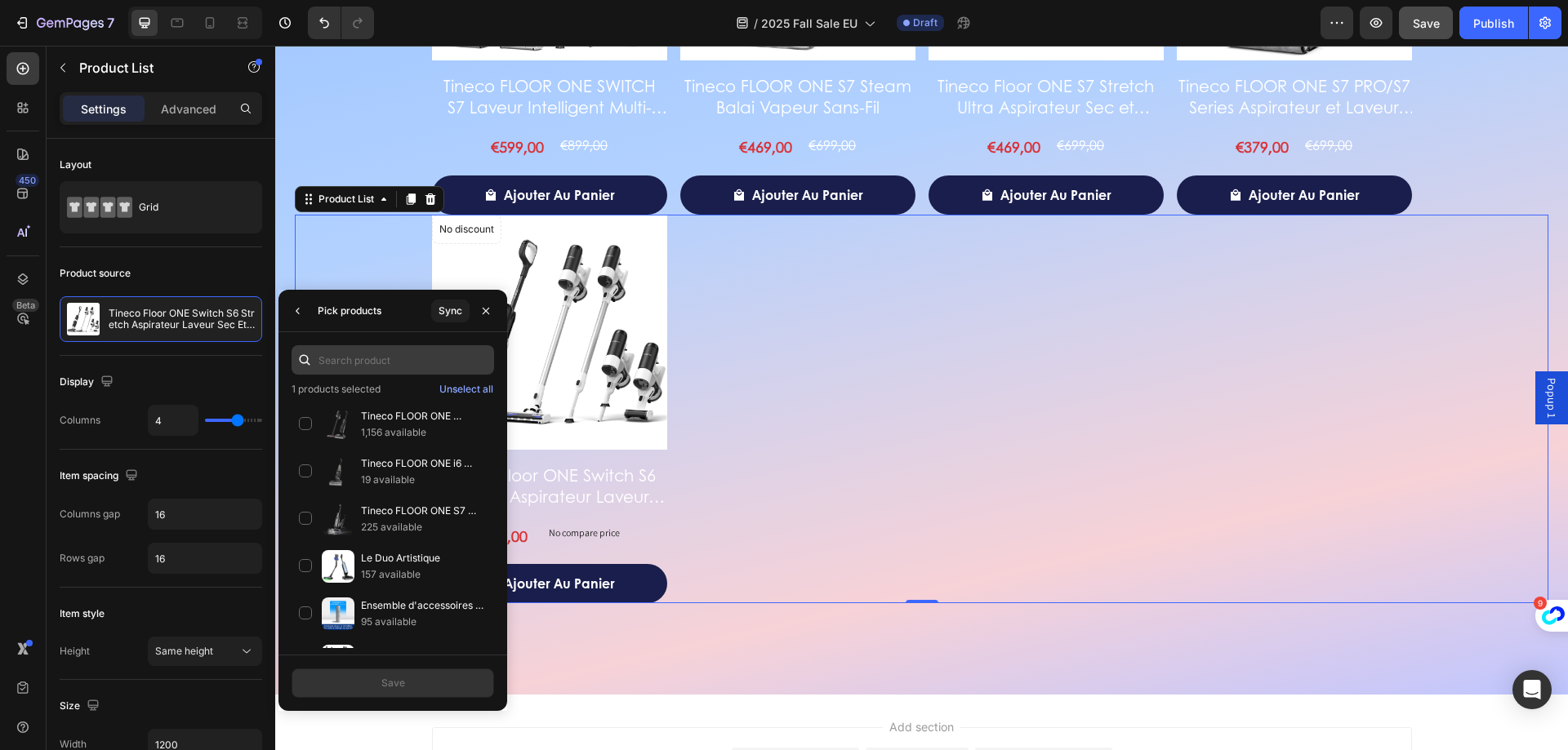
click at [414, 368] on input "text" at bounding box center [393, 360] width 203 height 29
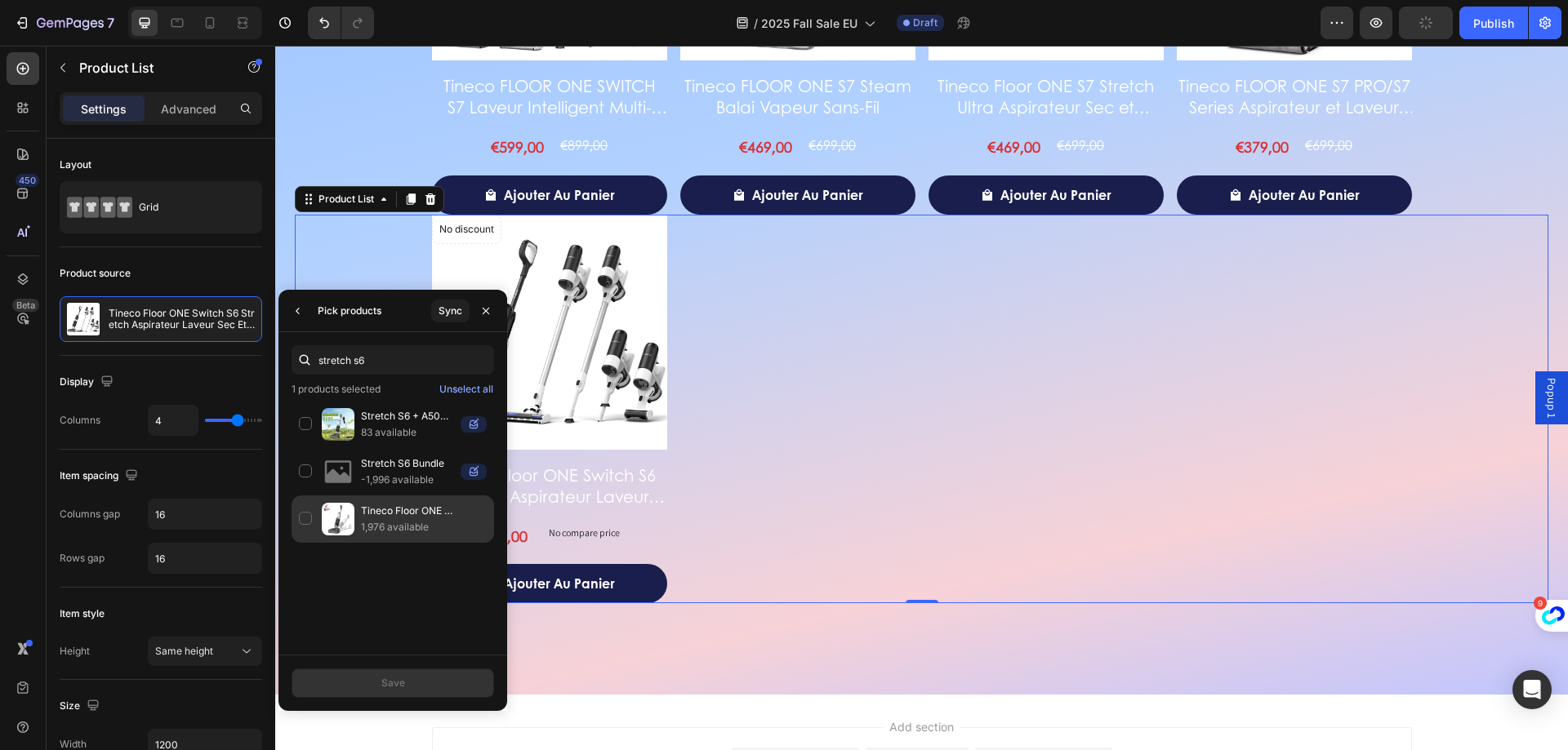
click at [399, 507] on p "Tineco Floor ONE STRETCH S6 Aspirateur Eau et Poussière Laveur de Sols" at bounding box center [424, 511] width 126 height 16
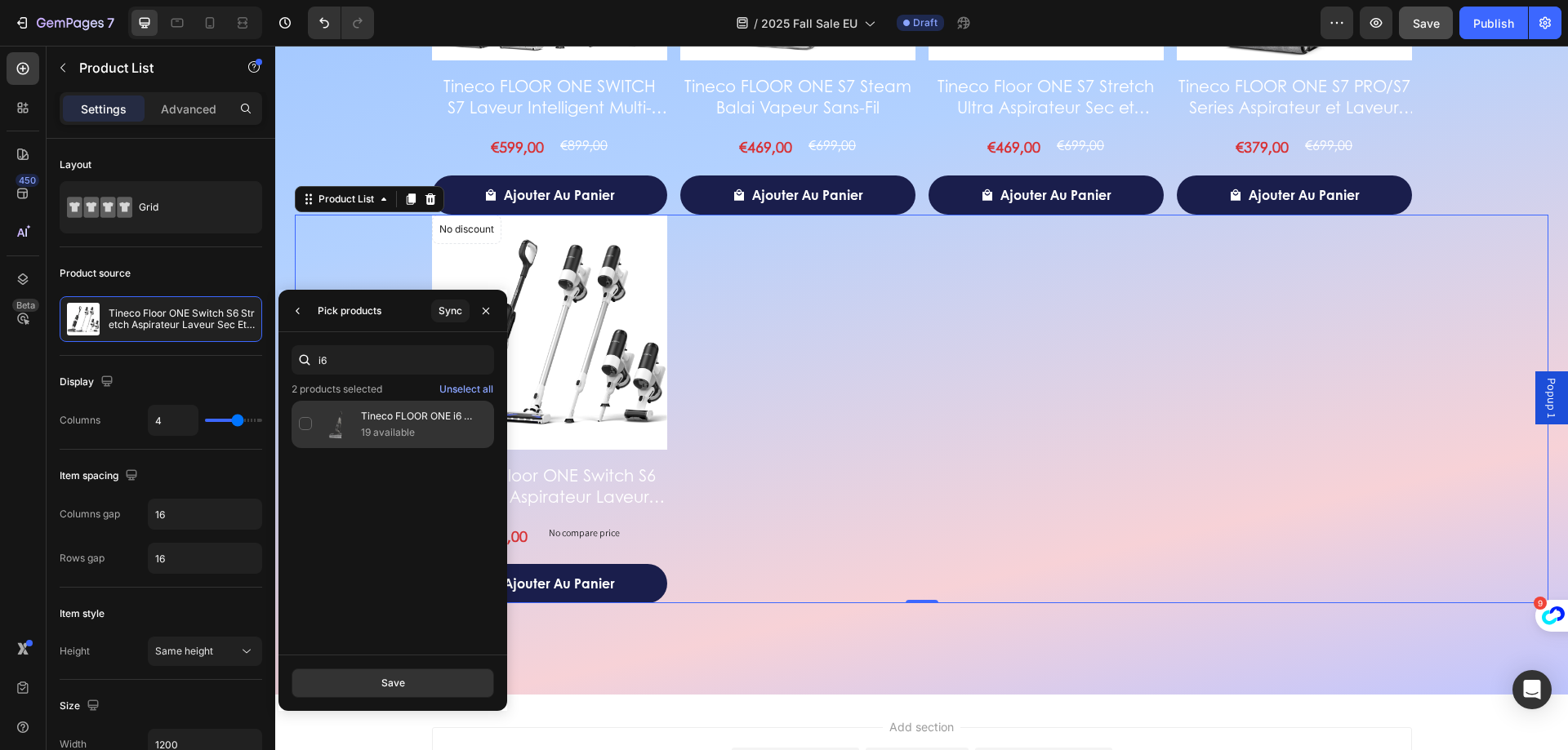
click at [396, 444] on div "Tineco FLOOR ONE i6 Stretch Aspirateur Sec et Humide 19 available" at bounding box center [393, 425] width 203 height 47
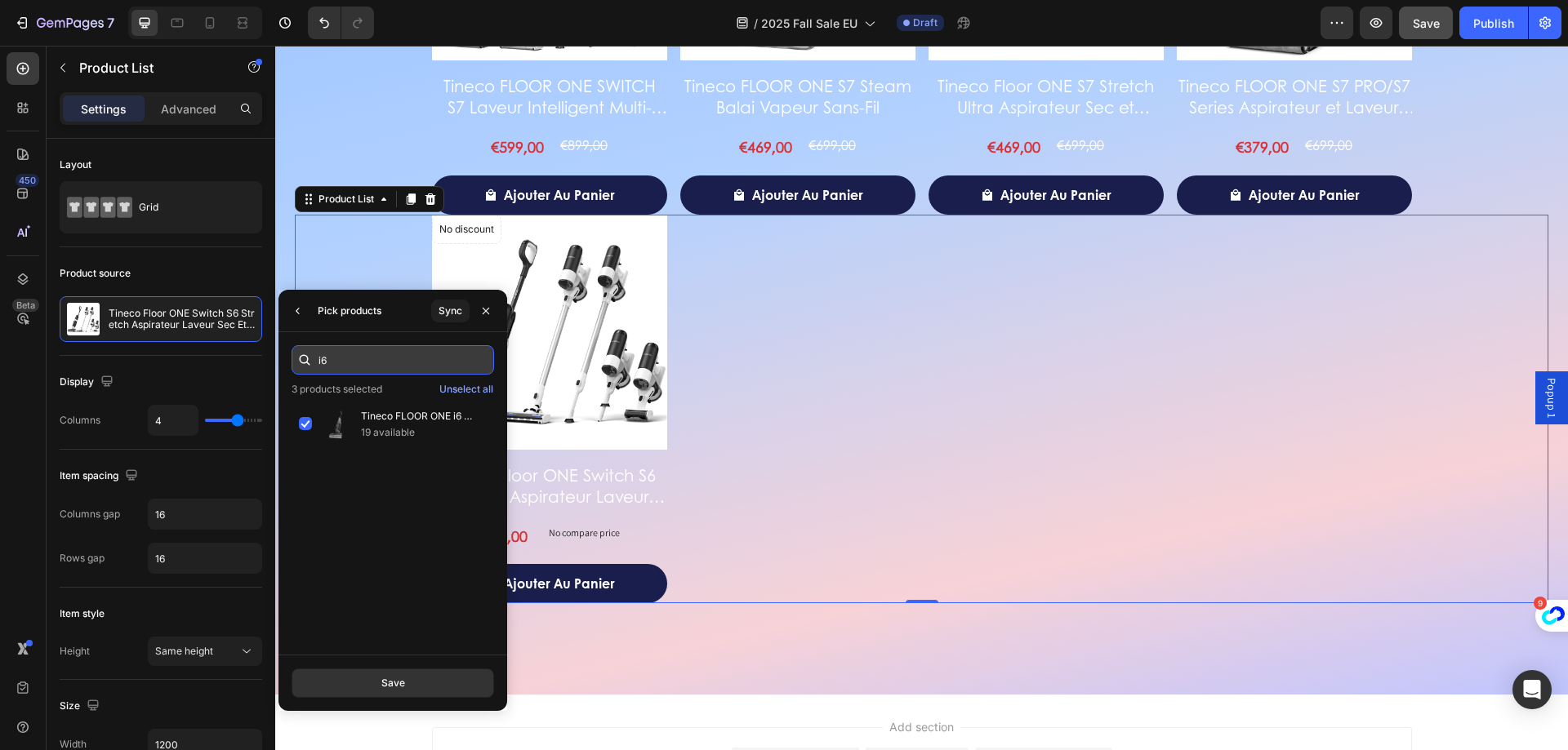
click at [321, 356] on input "i6" at bounding box center [393, 360] width 203 height 29
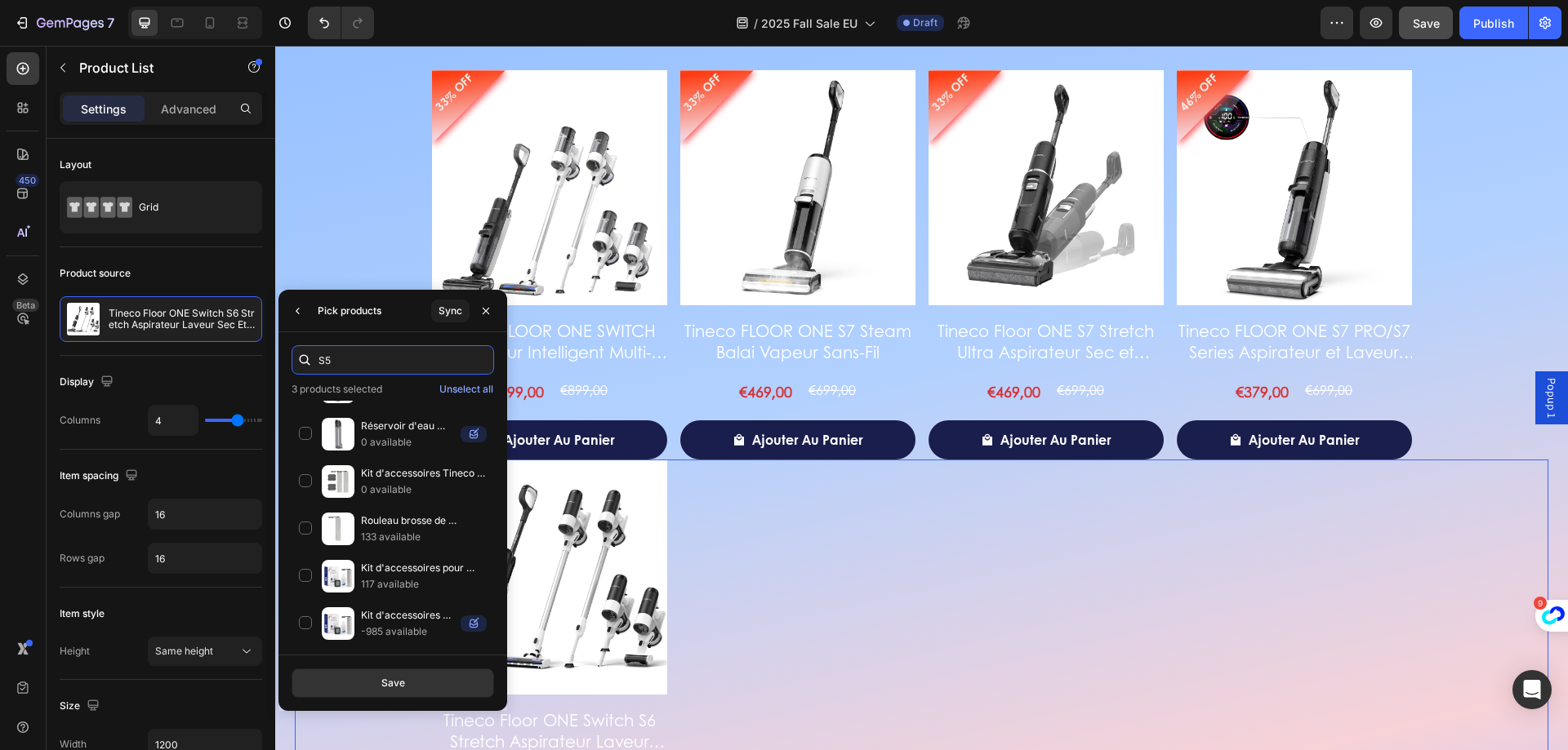
scroll to position [889, 0]
click at [392, 364] on input "S5" at bounding box center [393, 360] width 203 height 29
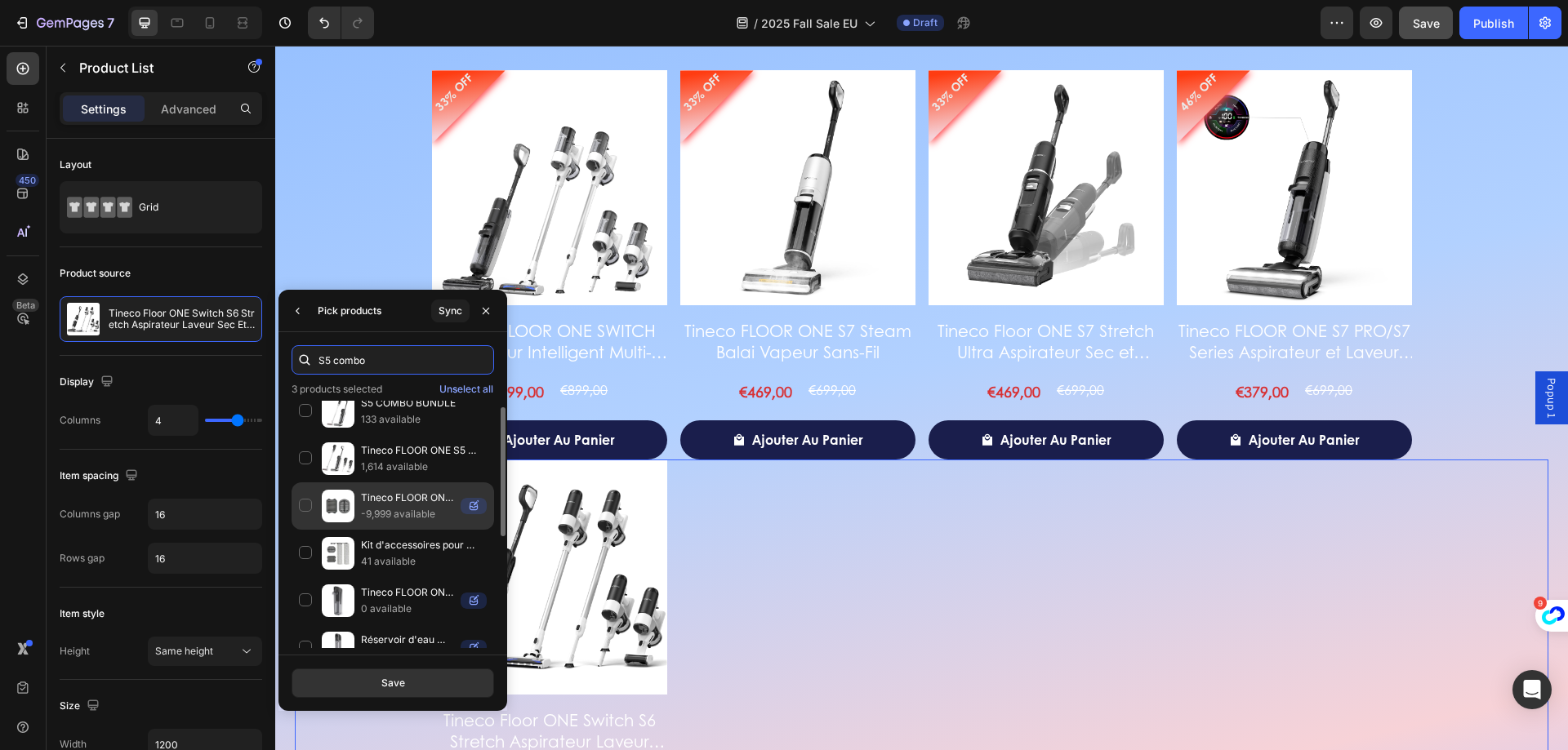
scroll to position [0, 0]
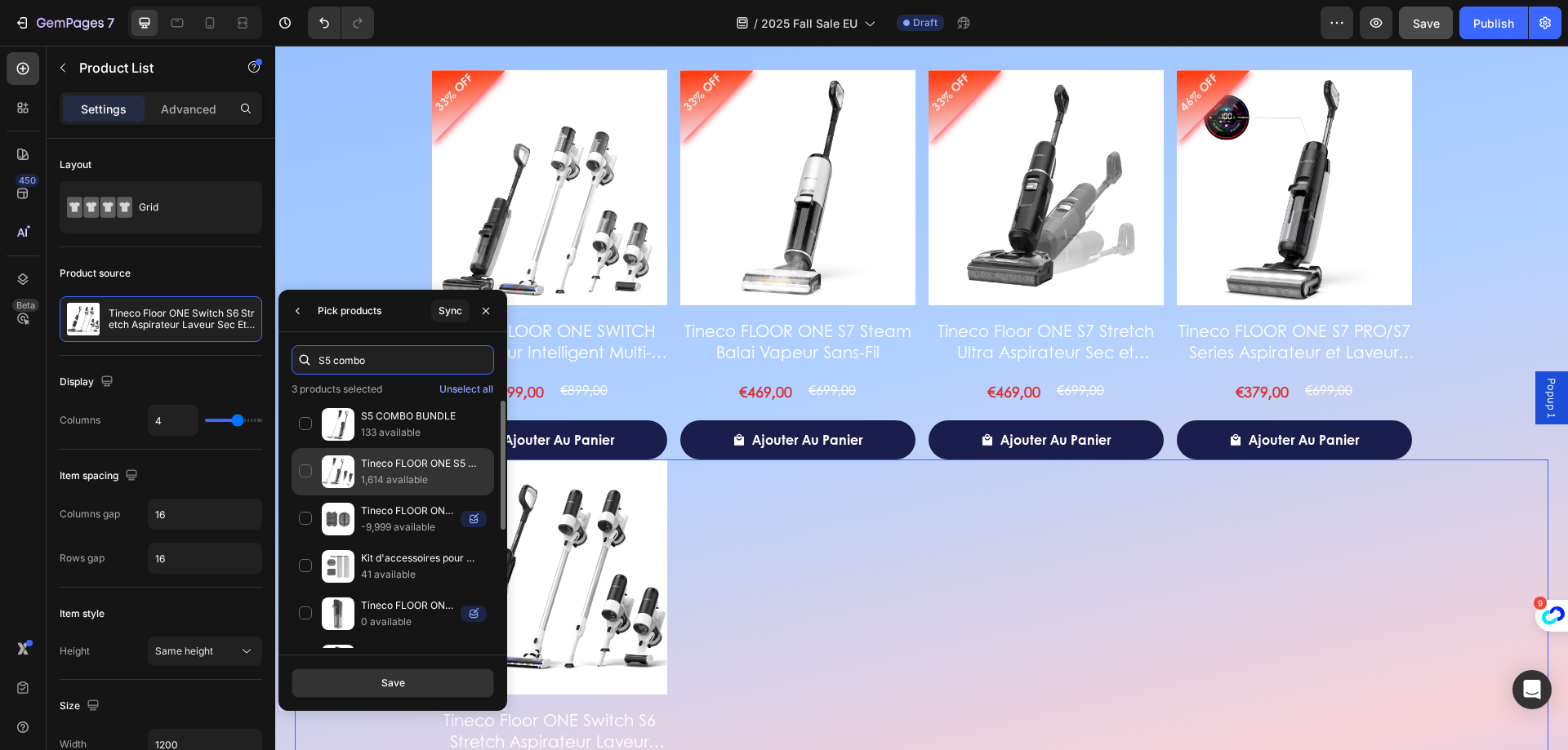
type input "S5 combo"
click at [452, 474] on p "1,614 available" at bounding box center [424, 480] width 126 height 16
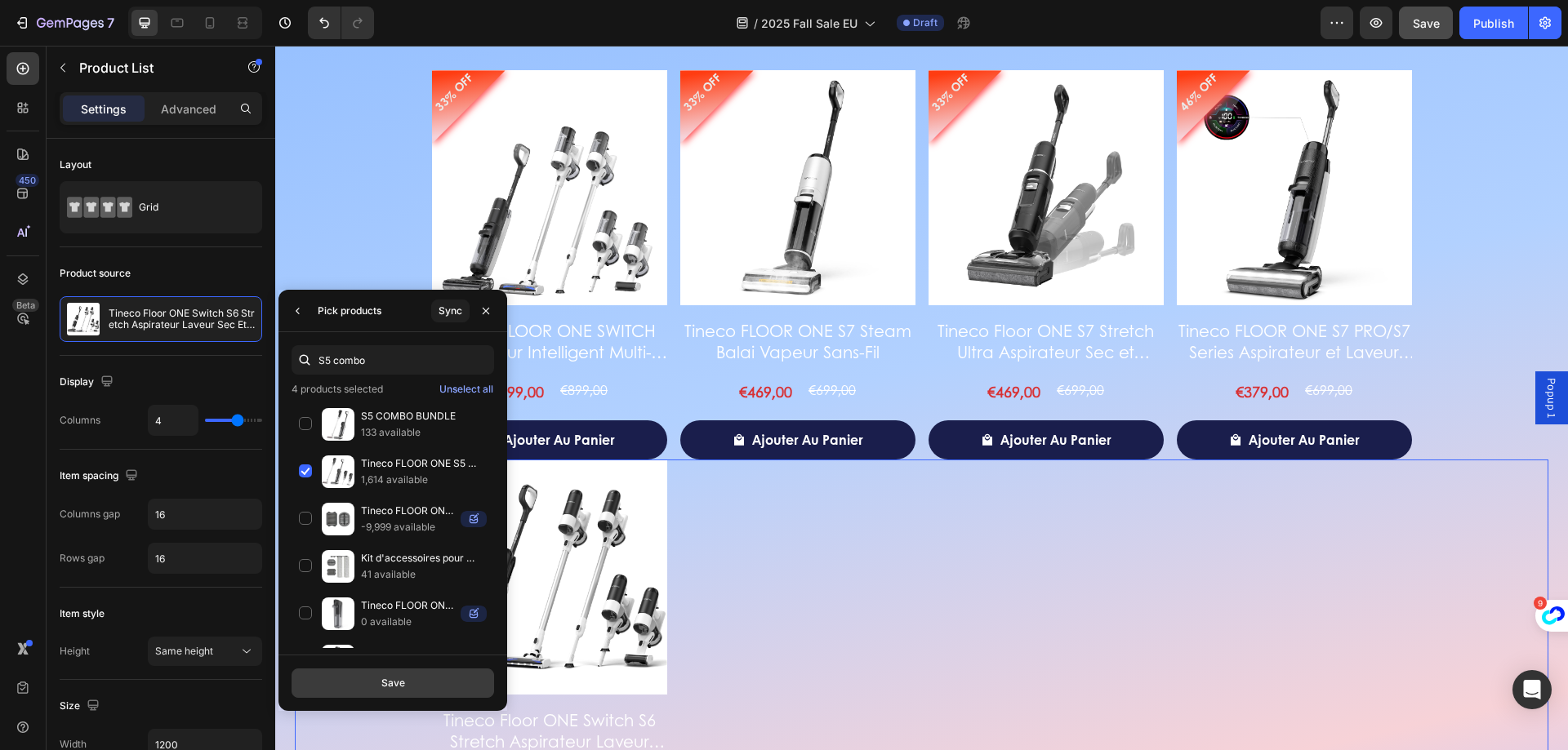
click at [452, 676] on button "Save" at bounding box center [393, 683] width 203 height 29
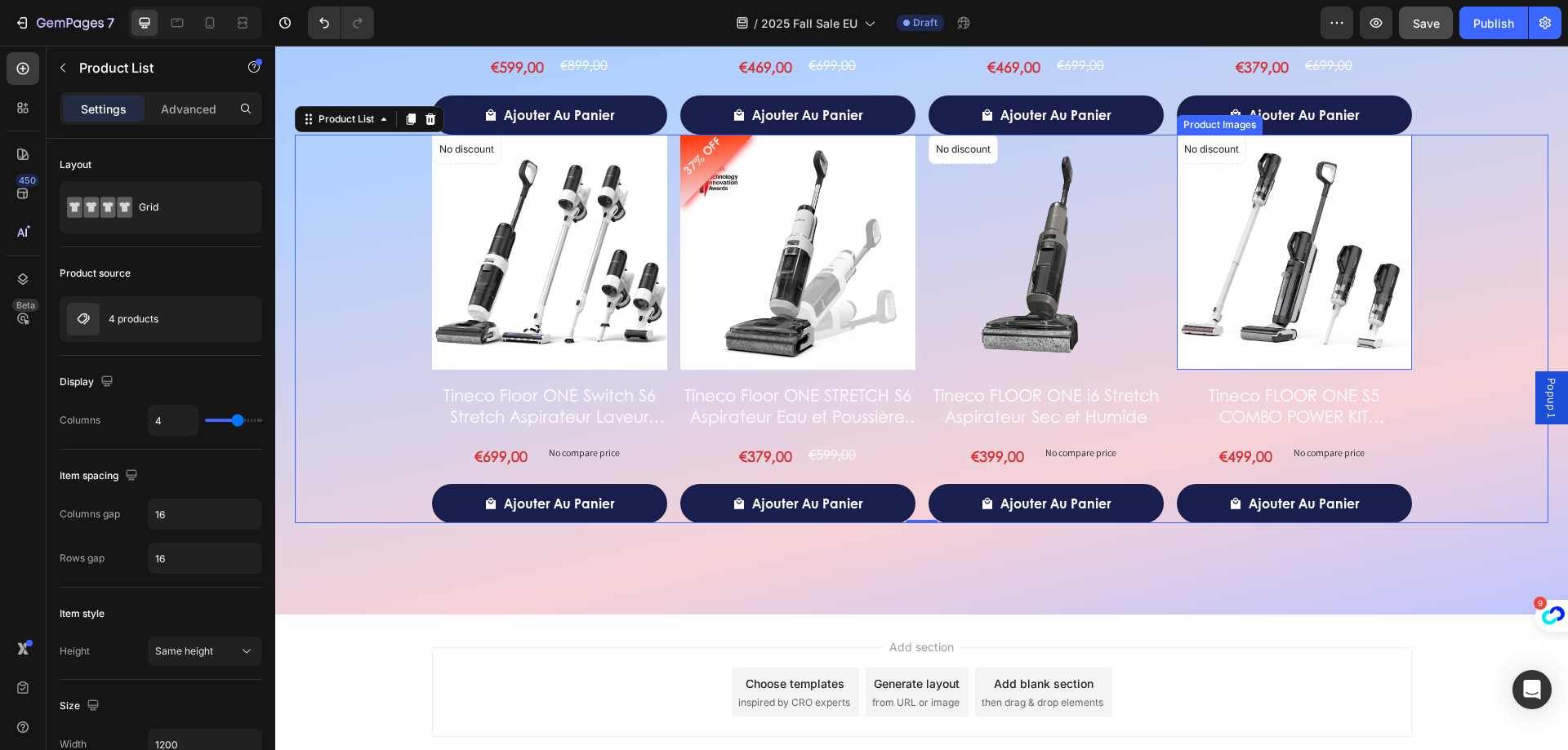
scroll to position [2830, 0]
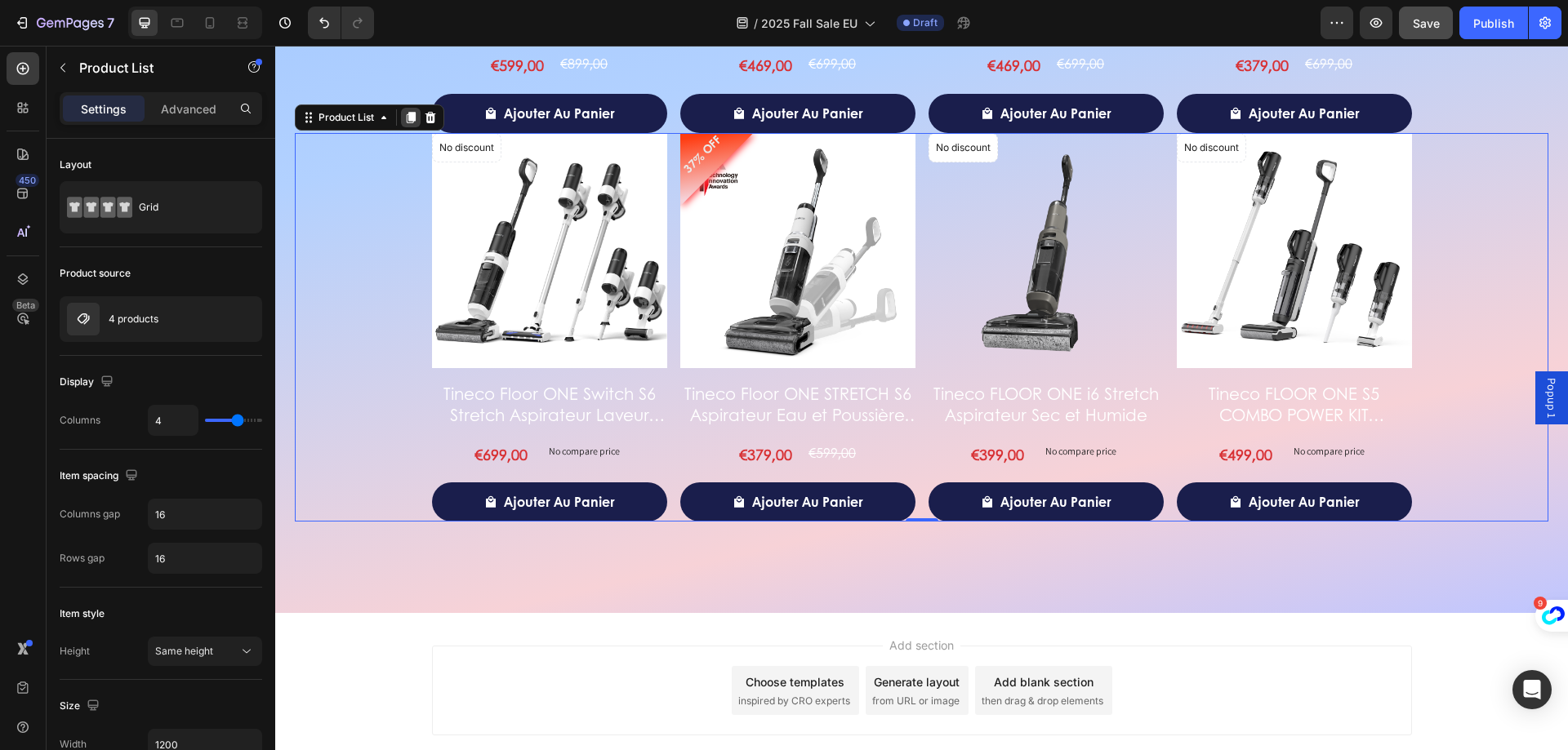
click at [410, 111] on icon at bounding box center [411, 118] width 13 height 13
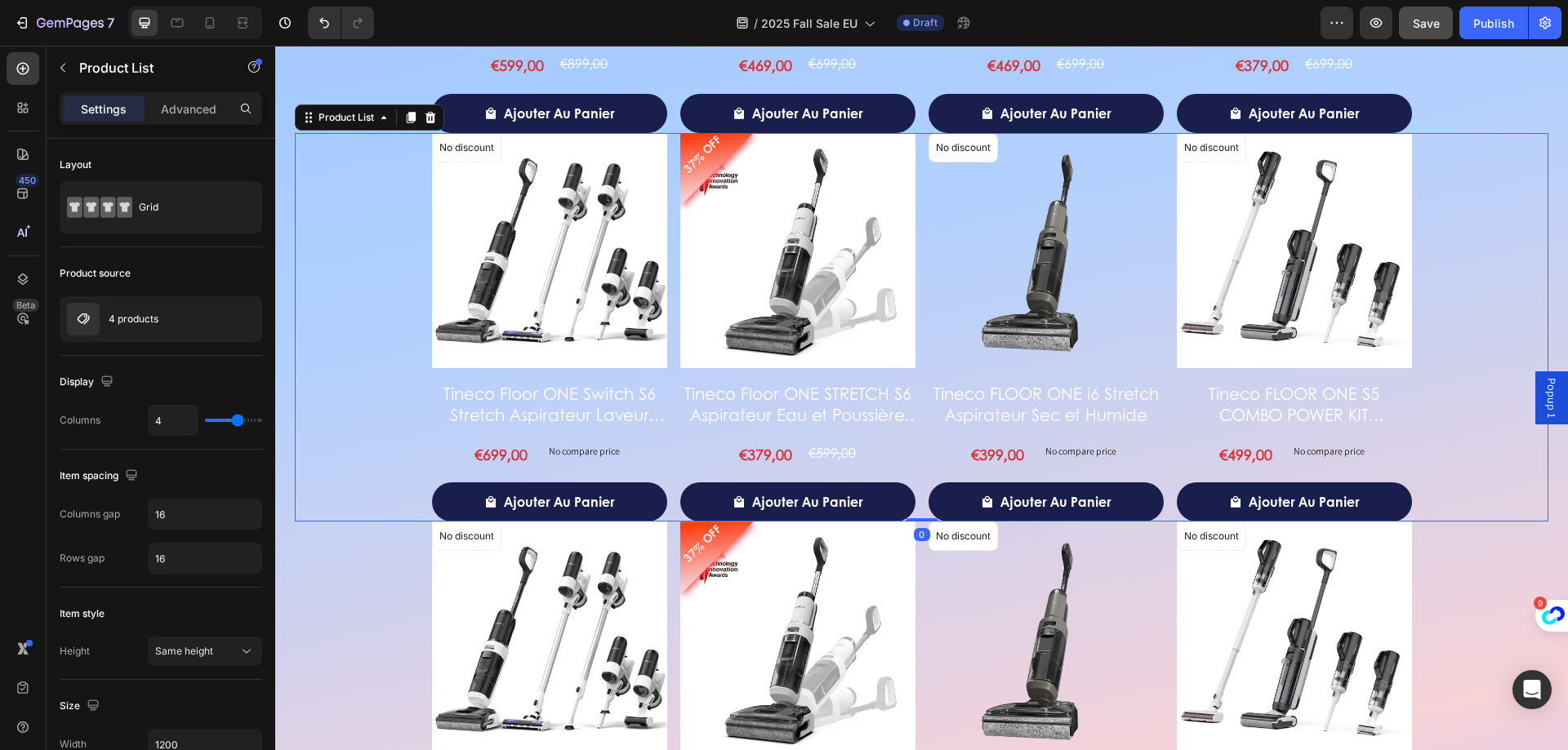
click at [1503, 360] on div "No discount Not be displayed when published Product Badge Product Images Tineco…" at bounding box center [921, 328] width 1253 height 389
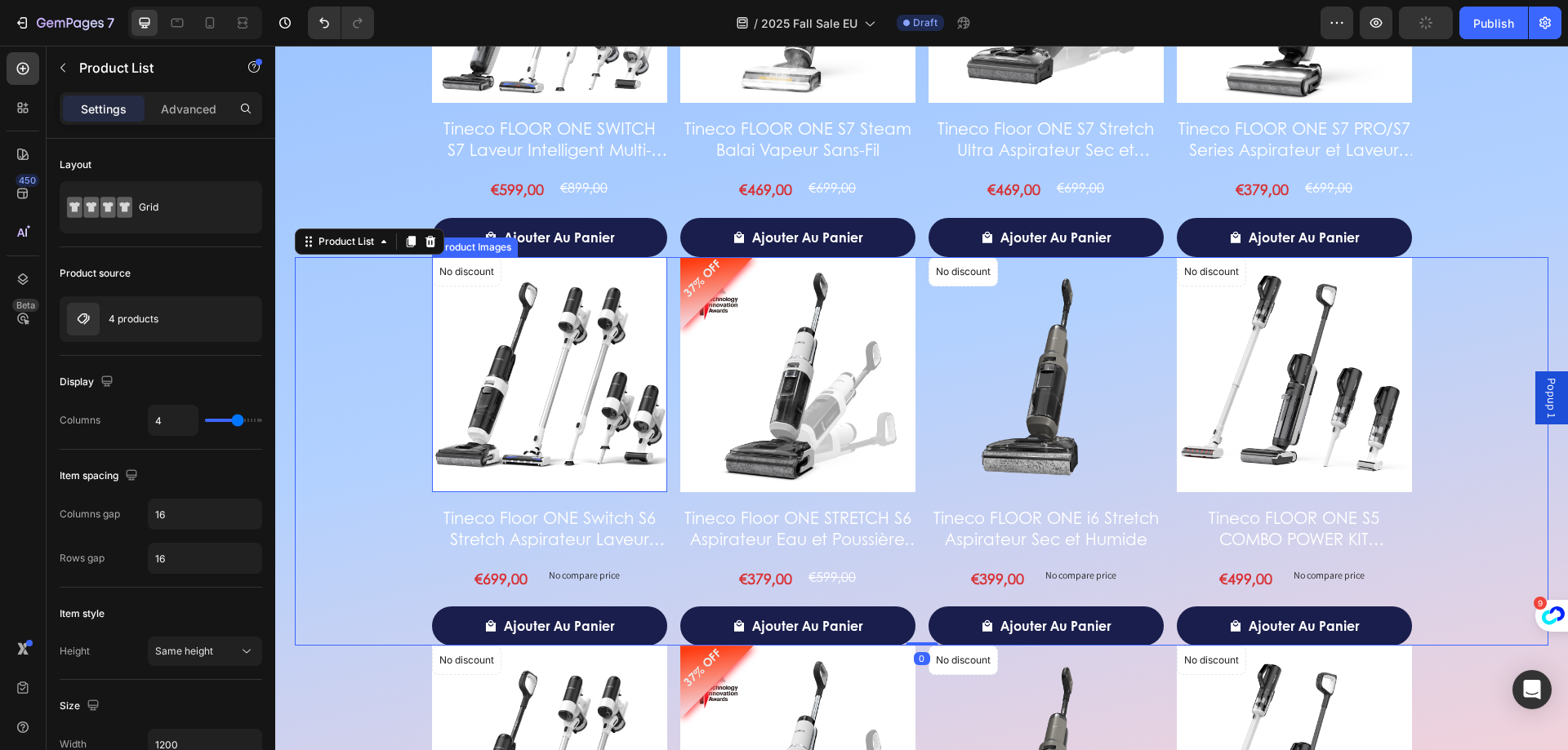
scroll to position [2667, 0]
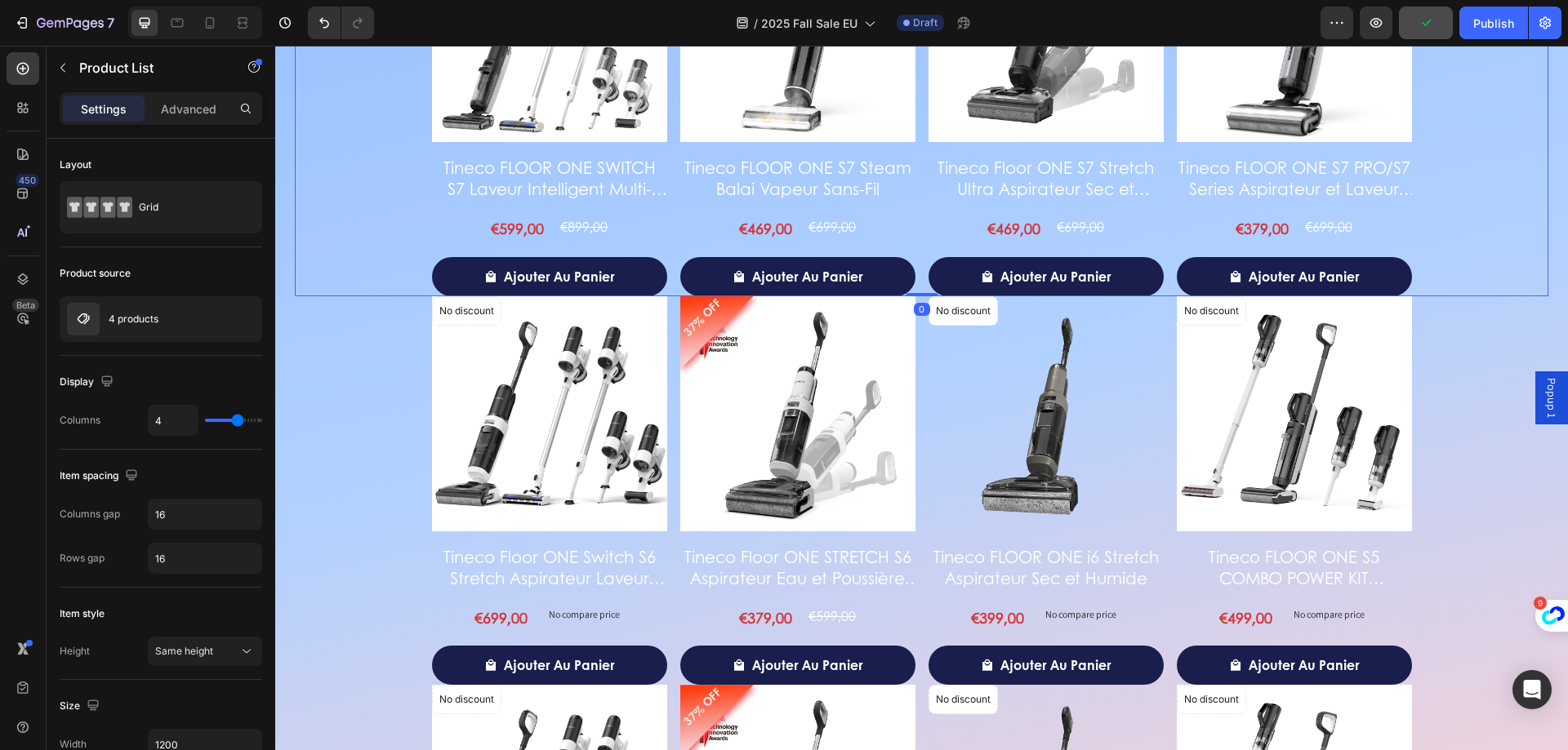
click at [370, 201] on div "33% OFF Product Badge Product Images Tineco FLOOR ONE SWITCH S7 Laveur Intellig…" at bounding box center [921, 101] width 1253 height 389
click at [181, 115] on p "Advanced" at bounding box center [189, 109] width 56 height 17
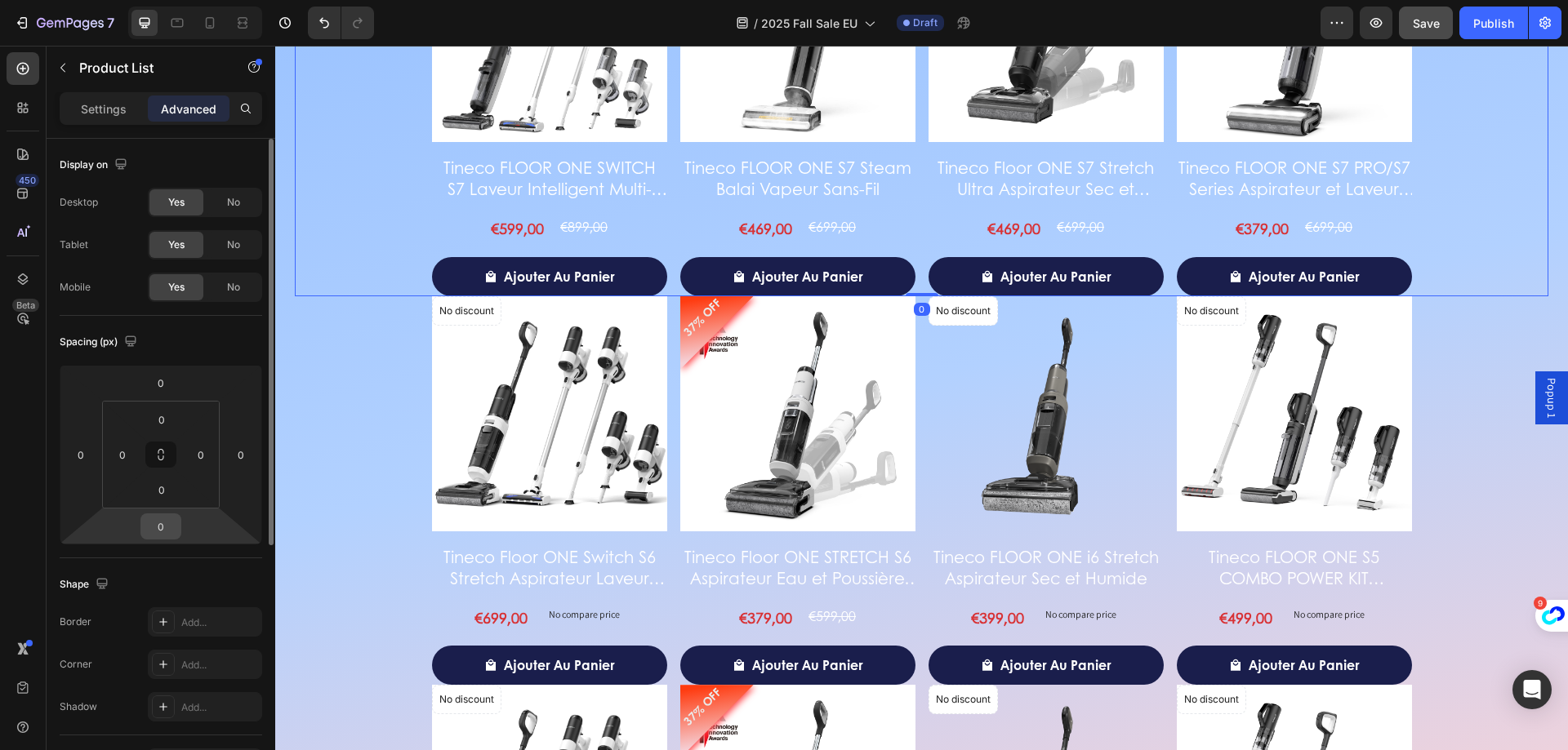
click at [168, 527] on input "0" at bounding box center [161, 526] width 33 height 25
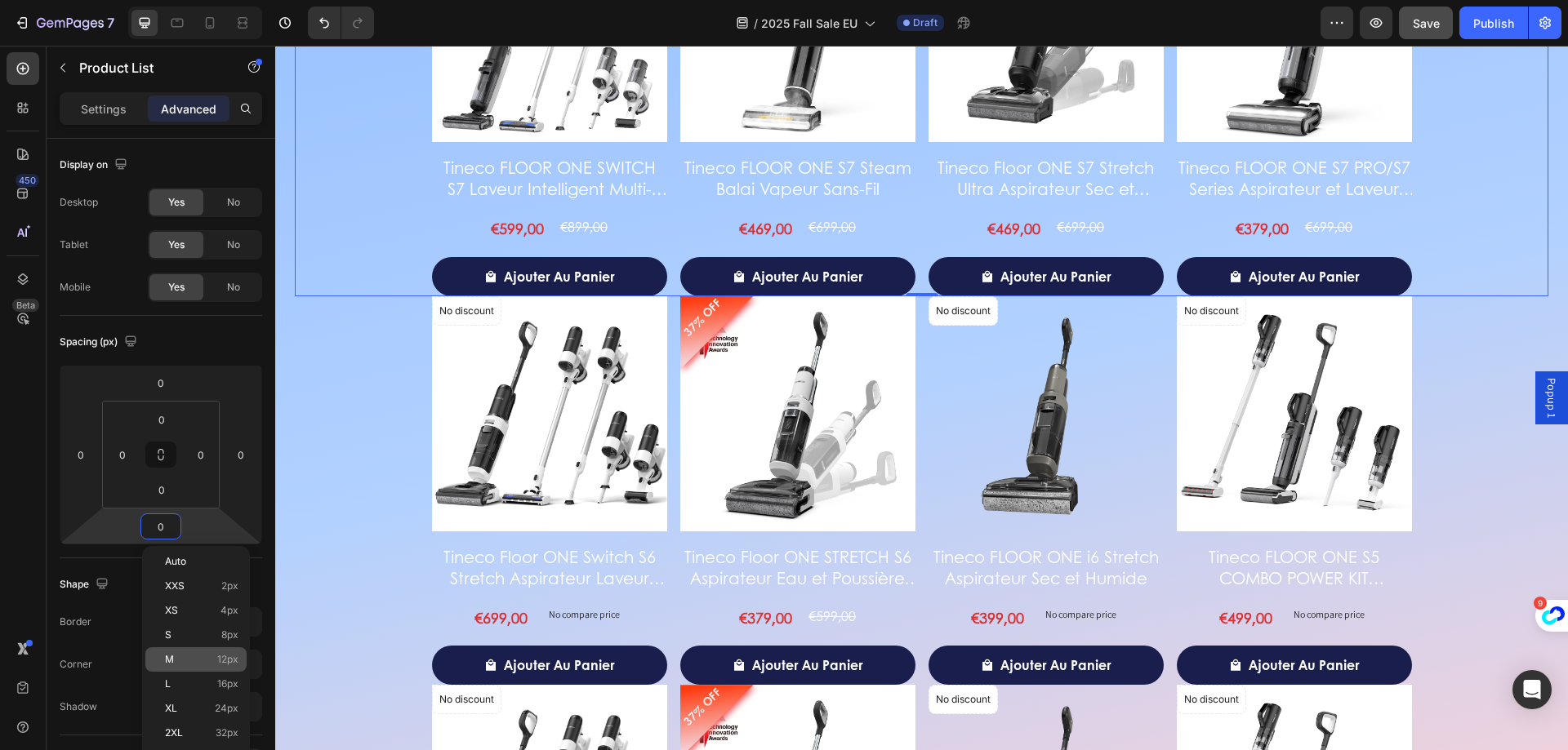
click at [174, 664] on p "M 12px" at bounding box center [202, 659] width 74 height 11
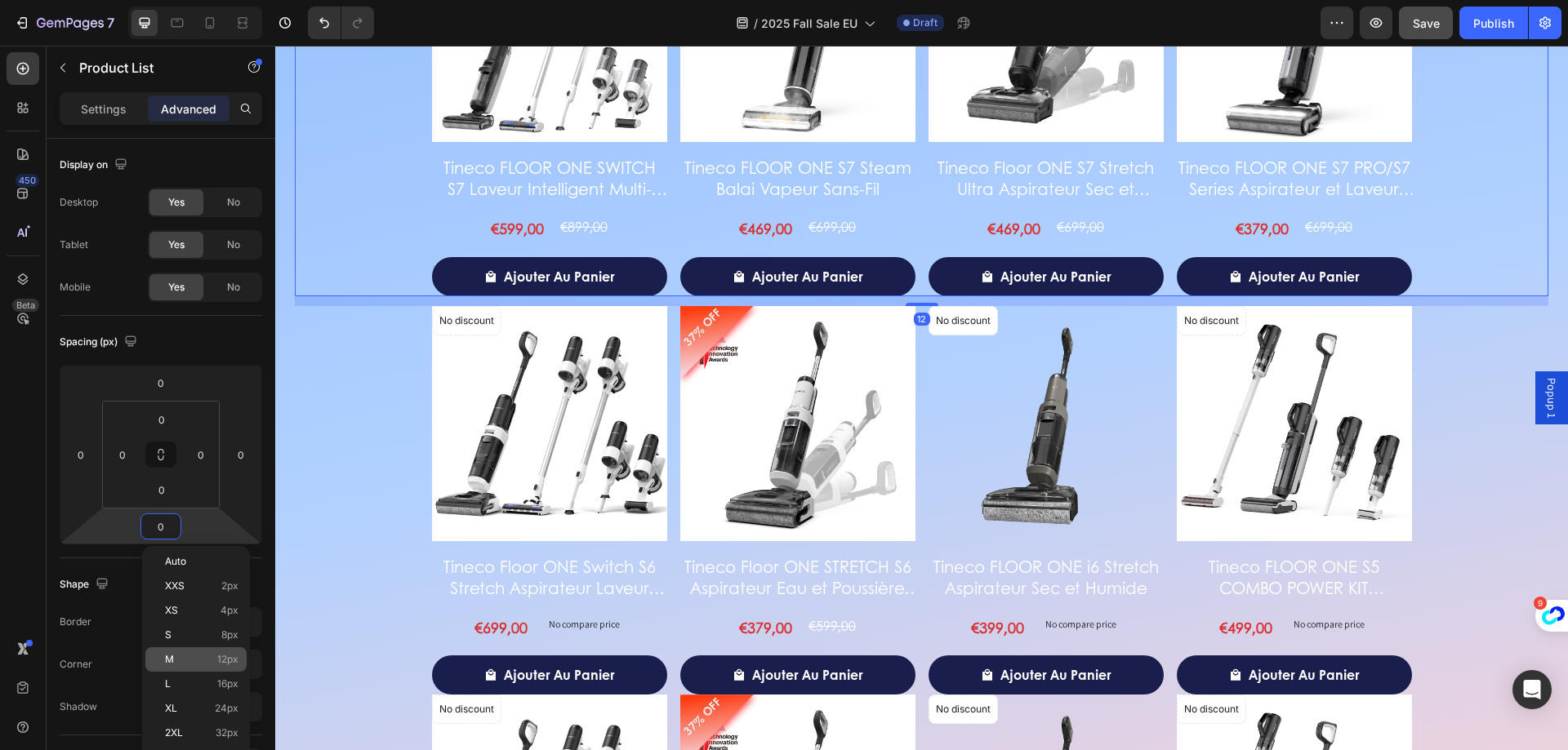
type input "12"
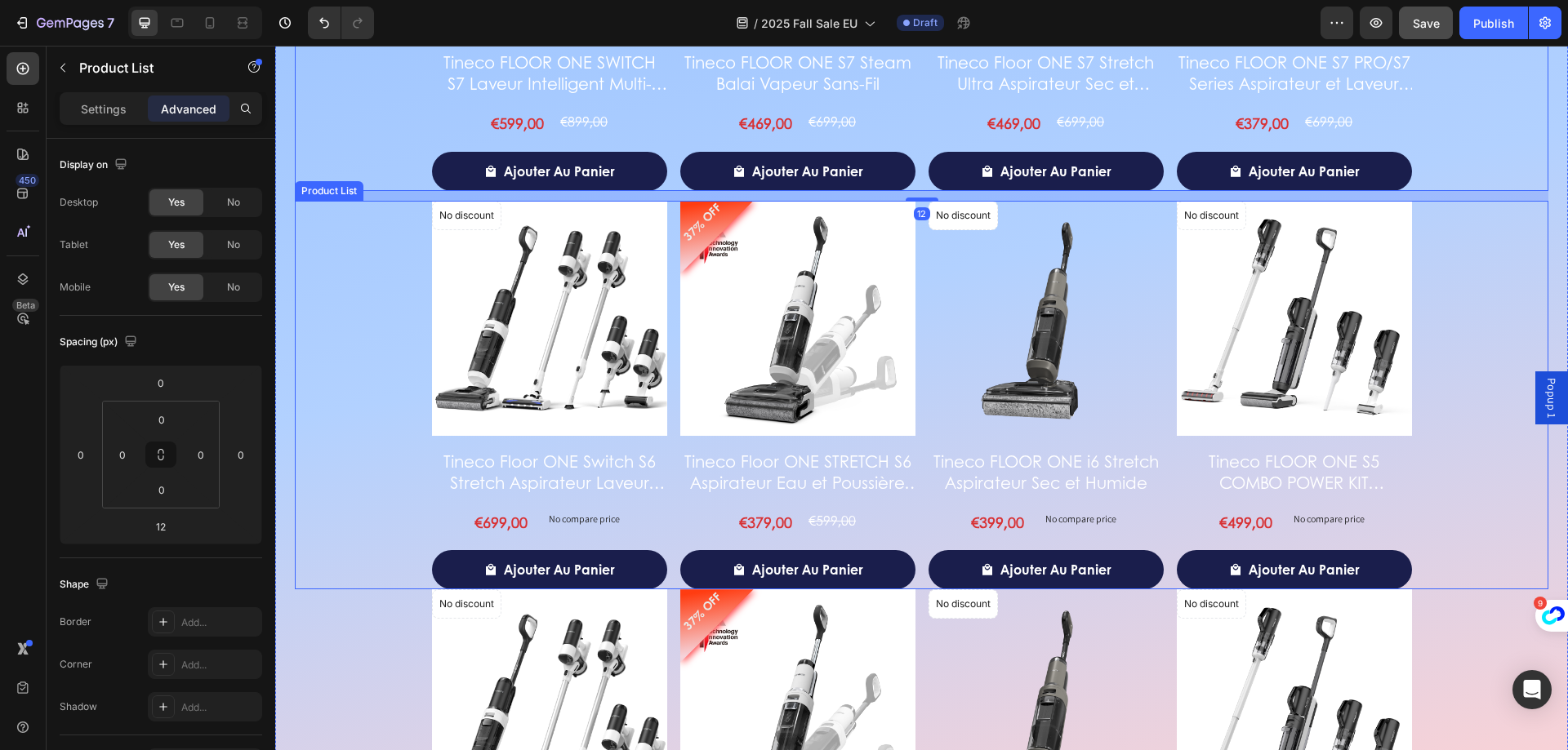
scroll to position [2911, 0]
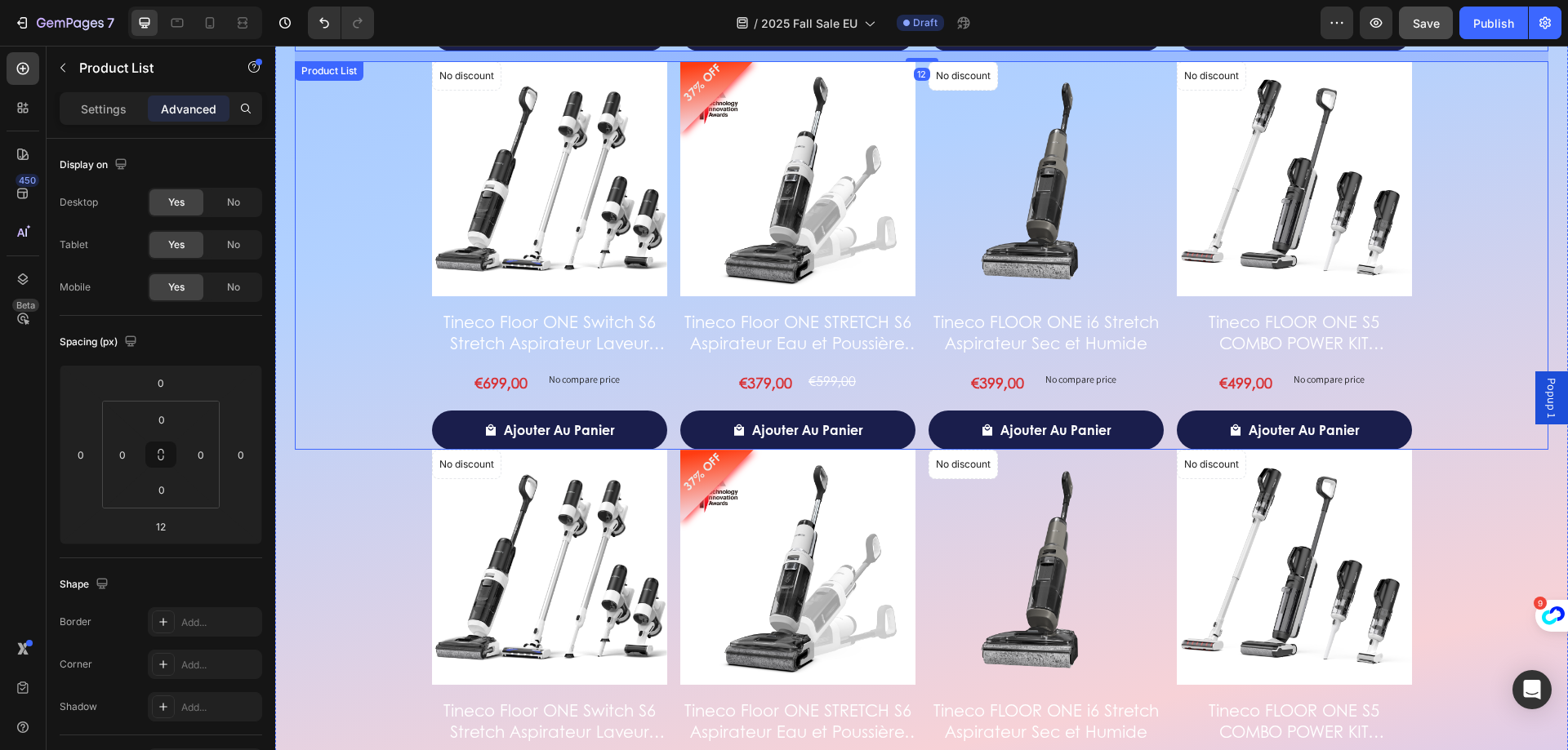
click at [348, 401] on div "No discount Not be displayed when published Product Badge Product Images Tineco…" at bounding box center [921, 256] width 1253 height 389
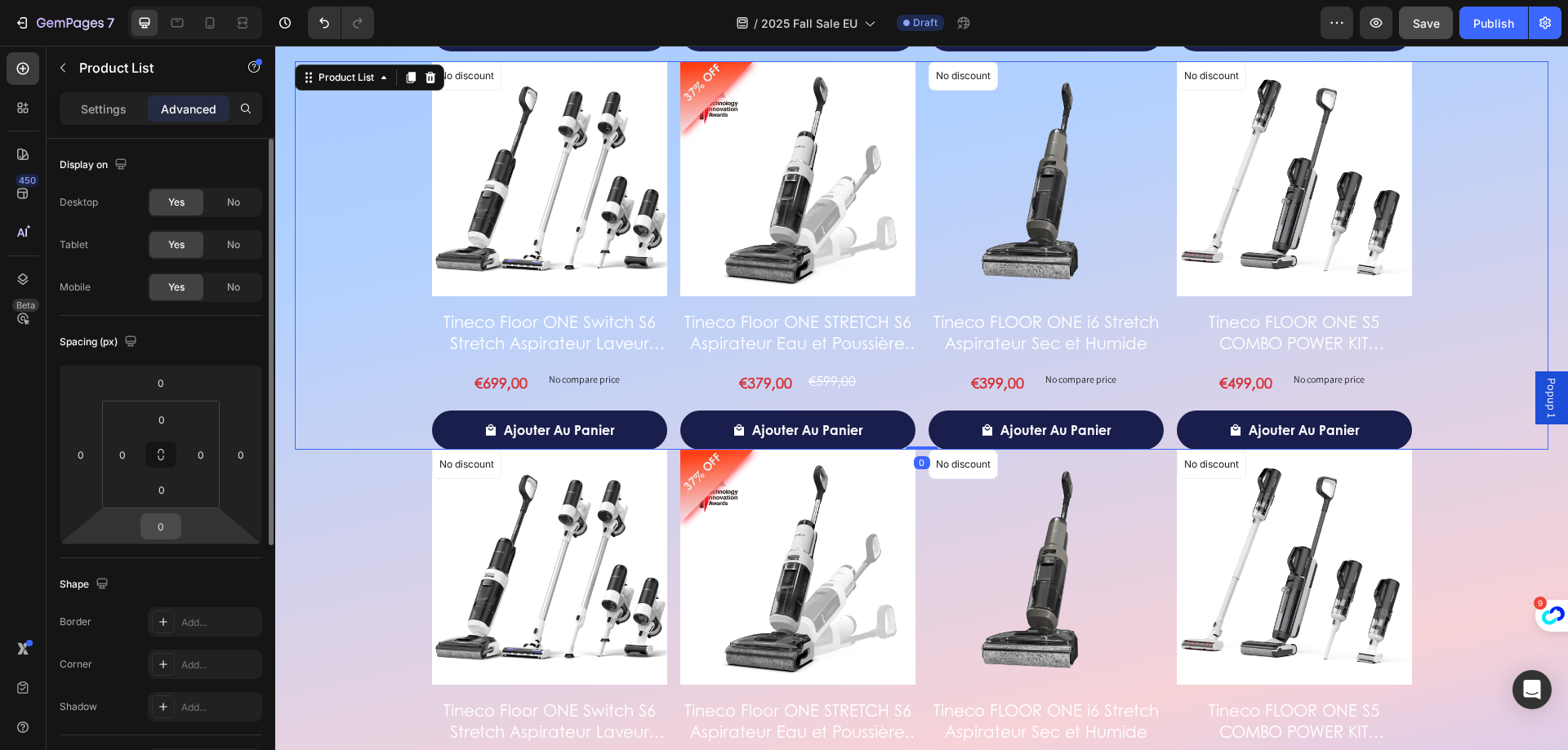
click at [149, 530] on input "0" at bounding box center [161, 526] width 33 height 25
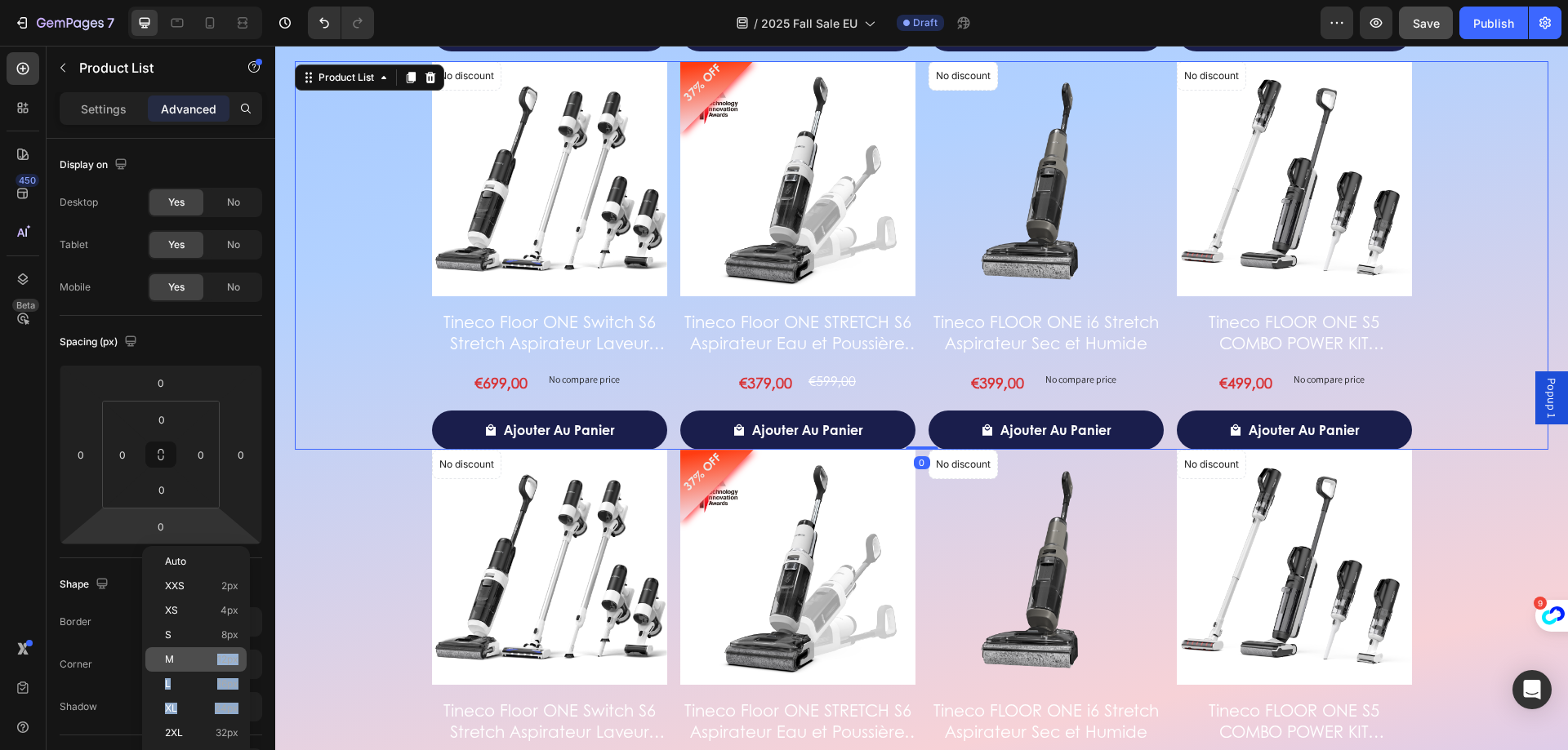
drag, startPoint x: 168, startPoint y: 724, endPoint x: 176, endPoint y: 656, distance: 68.5
click at [176, 656] on div "Auto XXS 2px XS 4px S 8px M 12px L 16px XL 24px 2XL 32px 3XL 48px 4XL 80px 5XL …" at bounding box center [196, 696] width 101 height 295
click at [176, 656] on p "M 12px" at bounding box center [202, 659] width 74 height 11
type input "12"
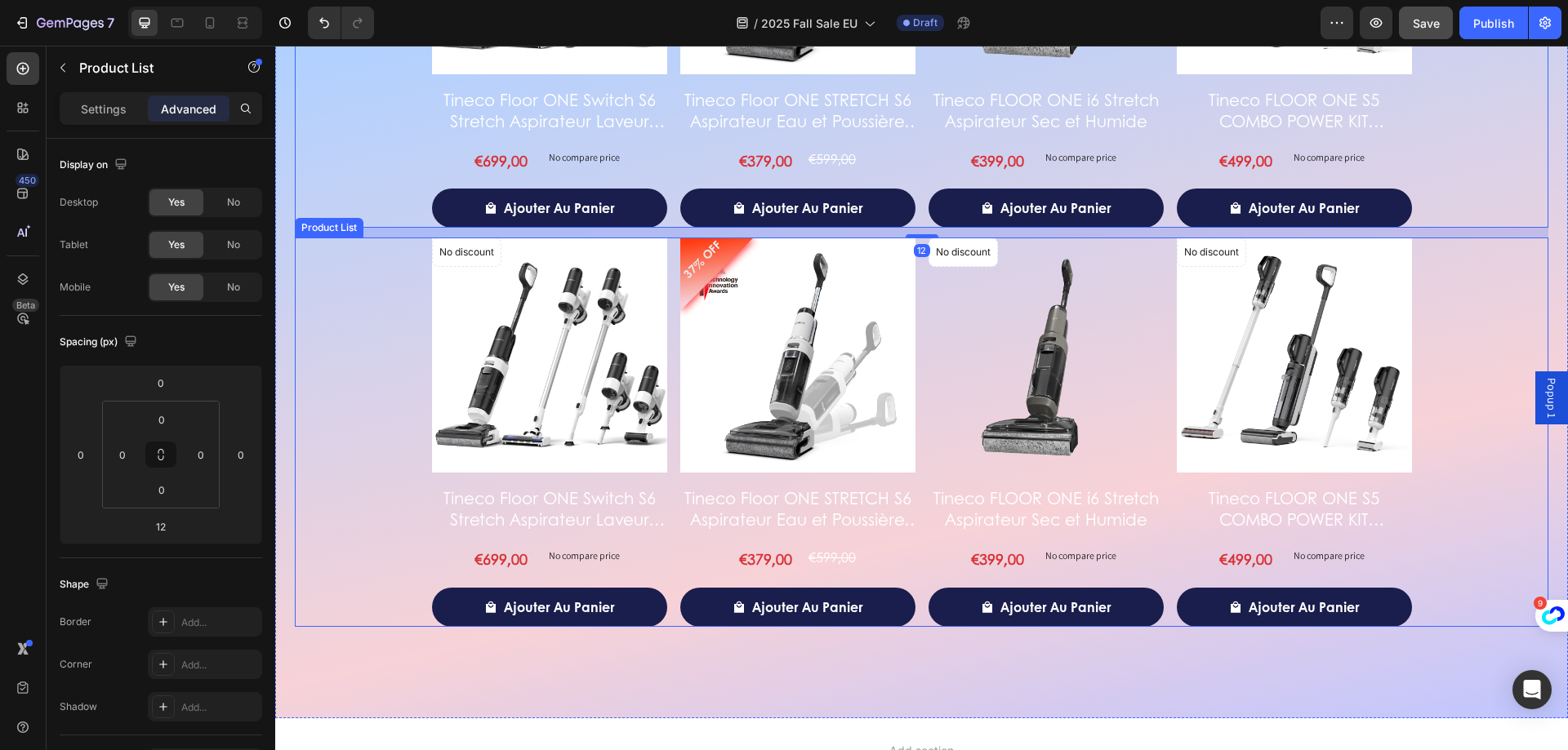
scroll to position [3156, 0]
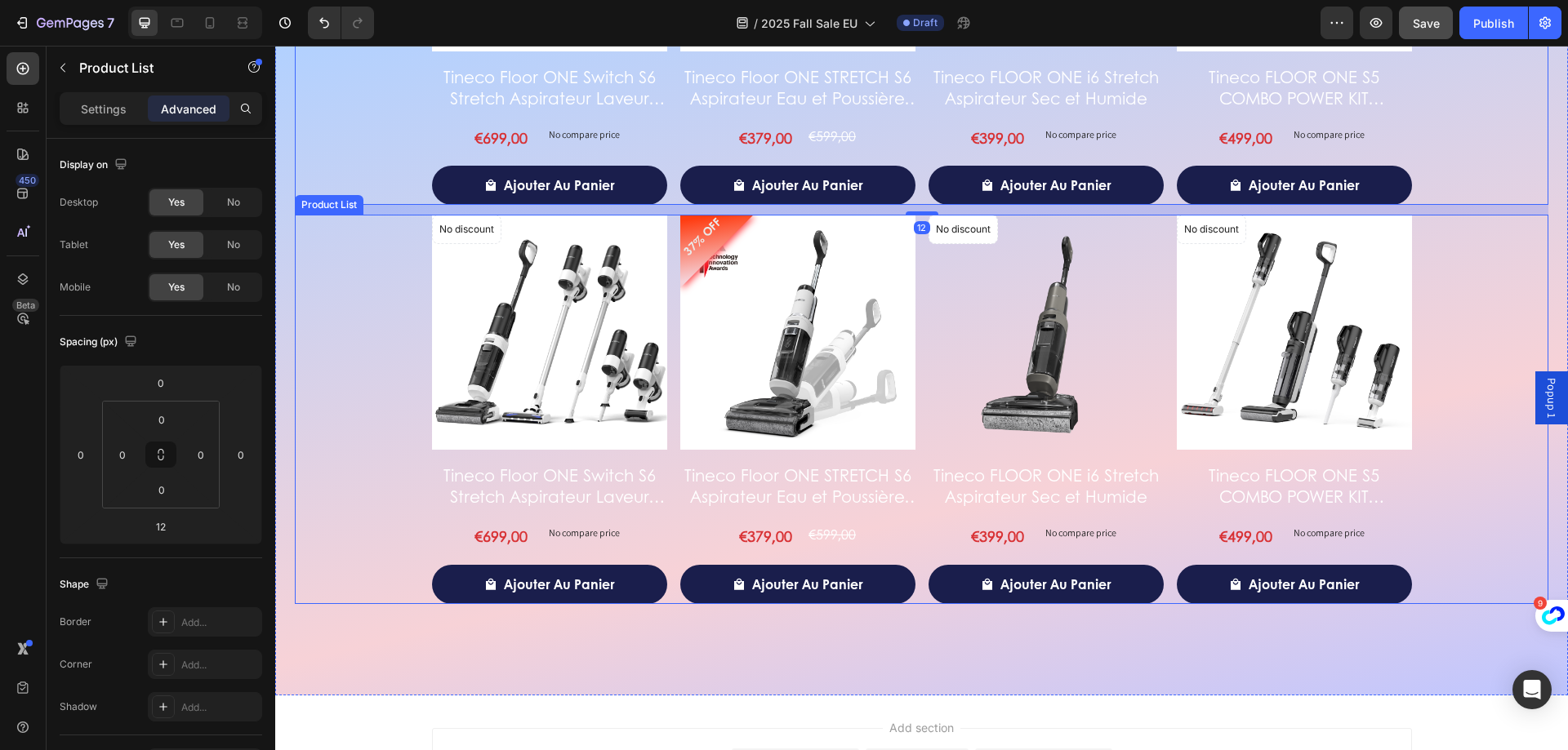
click at [406, 397] on div "No discount Not be displayed when published Product Badge Product Images Tineco…" at bounding box center [921, 409] width 1253 height 389
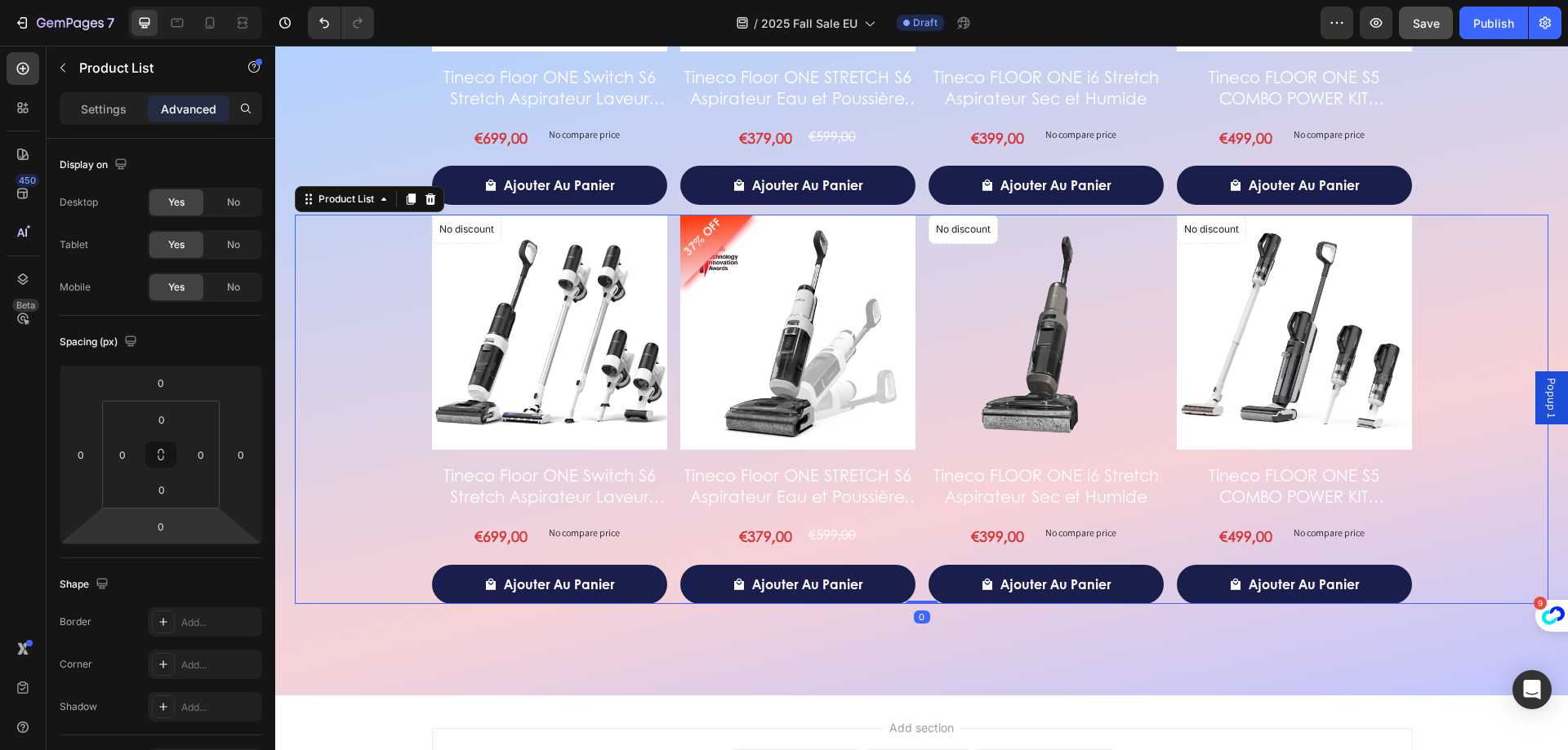
click at [159, 123] on html "7 Version history / 2025 Fall Sale EU Draft Preview Save Publish 450 Beta Secti…" at bounding box center [784, 61] width 1568 height 123
click at [163, 530] on input "0" at bounding box center [161, 526] width 33 height 25
drag, startPoint x: 188, startPoint y: 654, endPoint x: 208, endPoint y: 631, distance: 30.5
click at [188, 654] on p "M 12px" at bounding box center [202, 659] width 74 height 11
type input "12"
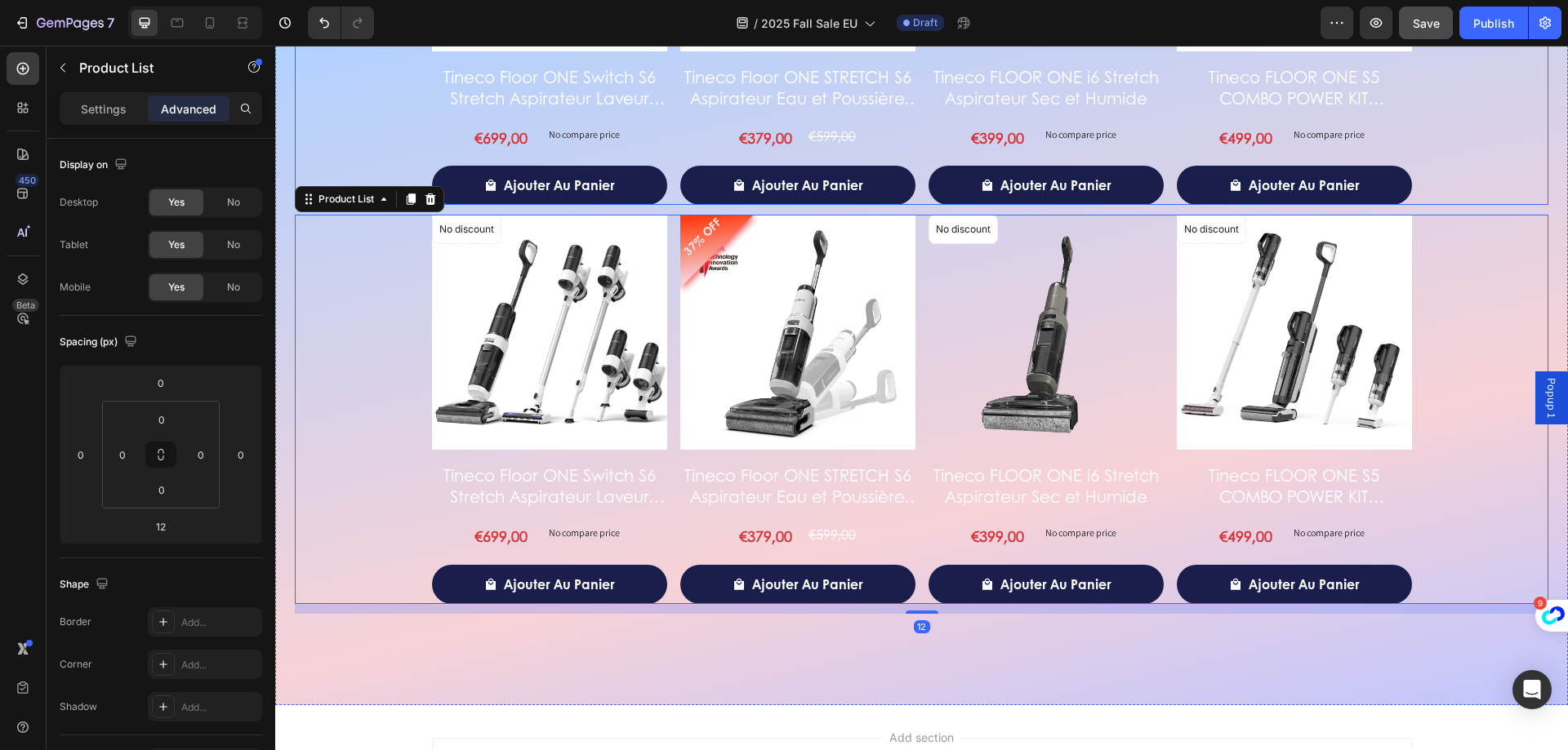
click at [1511, 183] on div "No discount Not be displayed when published Product Badge Product Images Tineco…" at bounding box center [921, 11] width 1253 height 389
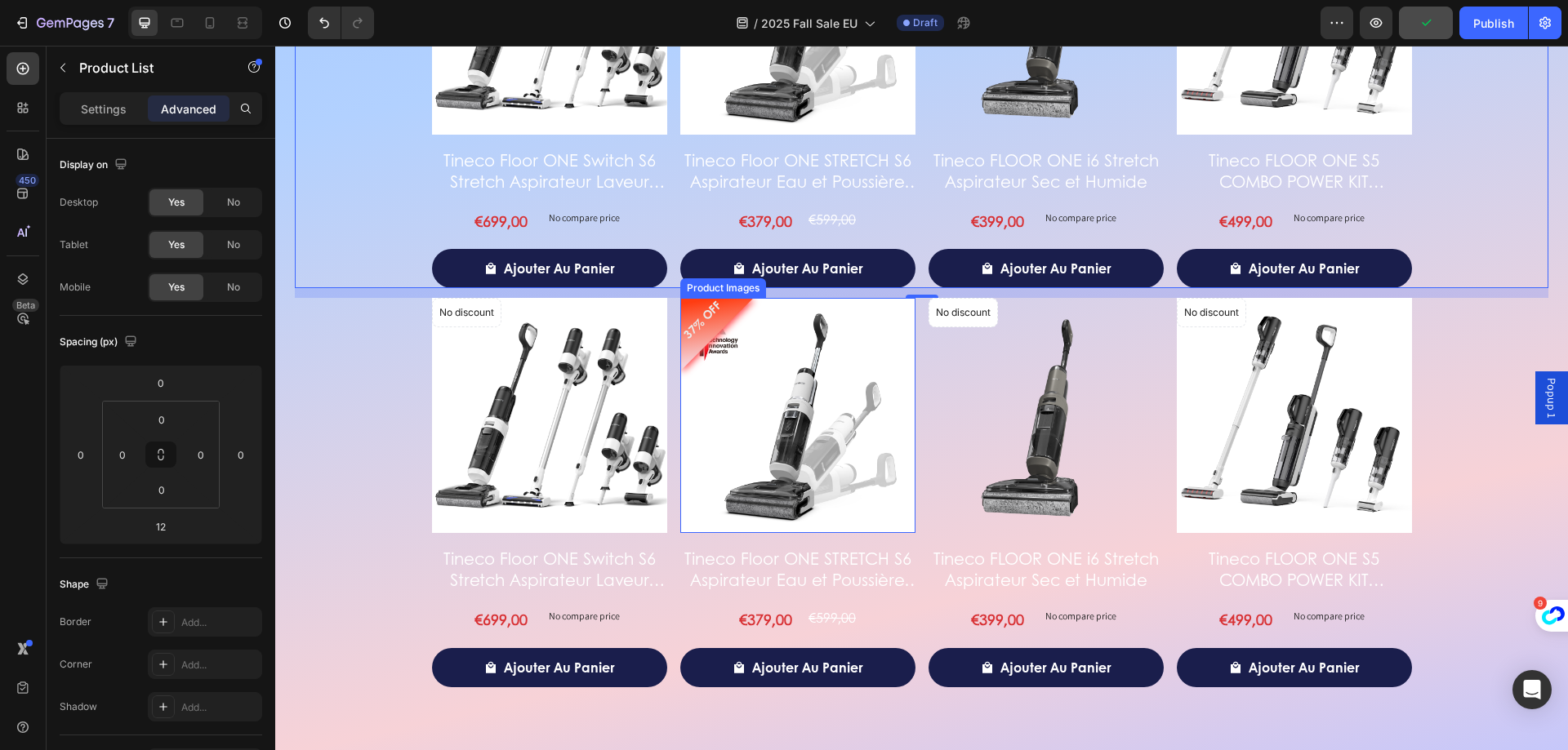
scroll to position [3074, 0]
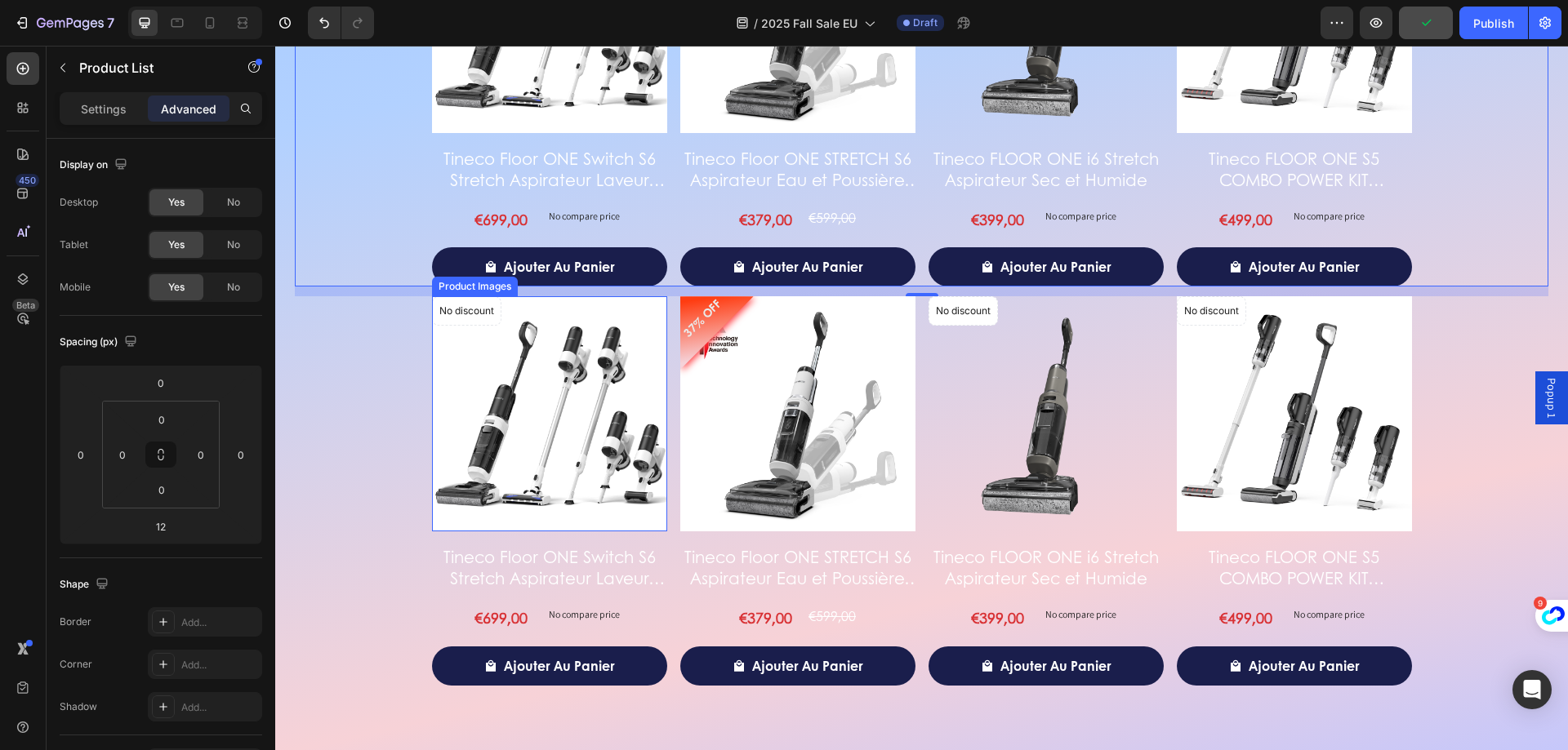
click at [618, 387] on img at bounding box center [549, 414] width 235 height 235
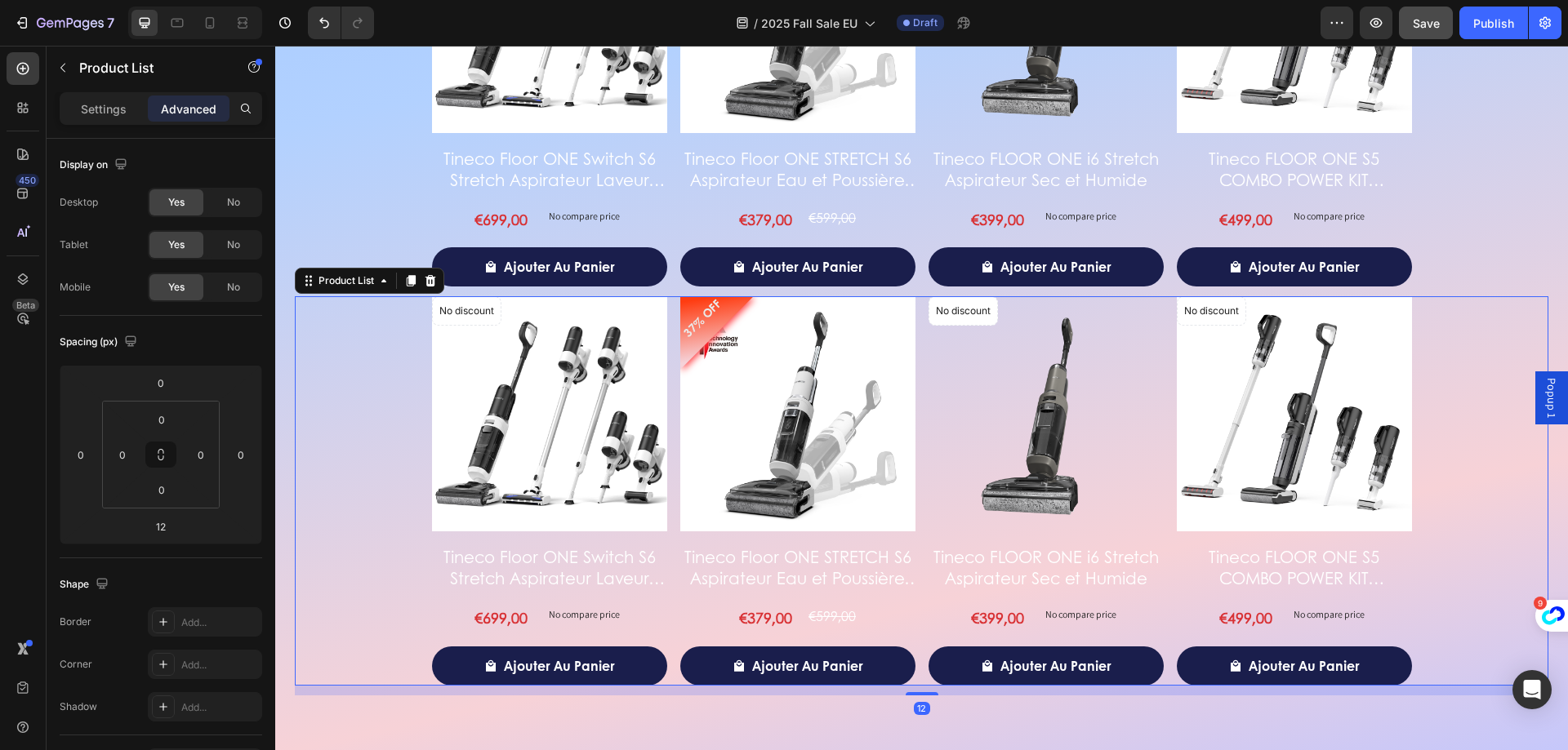
click at [668, 342] on div "No discount Not be displayed when published Product Badge Product Images Tineco…" at bounding box center [921, 491] width 980 height 389
click at [71, 110] on div "Settings" at bounding box center [104, 109] width 82 height 26
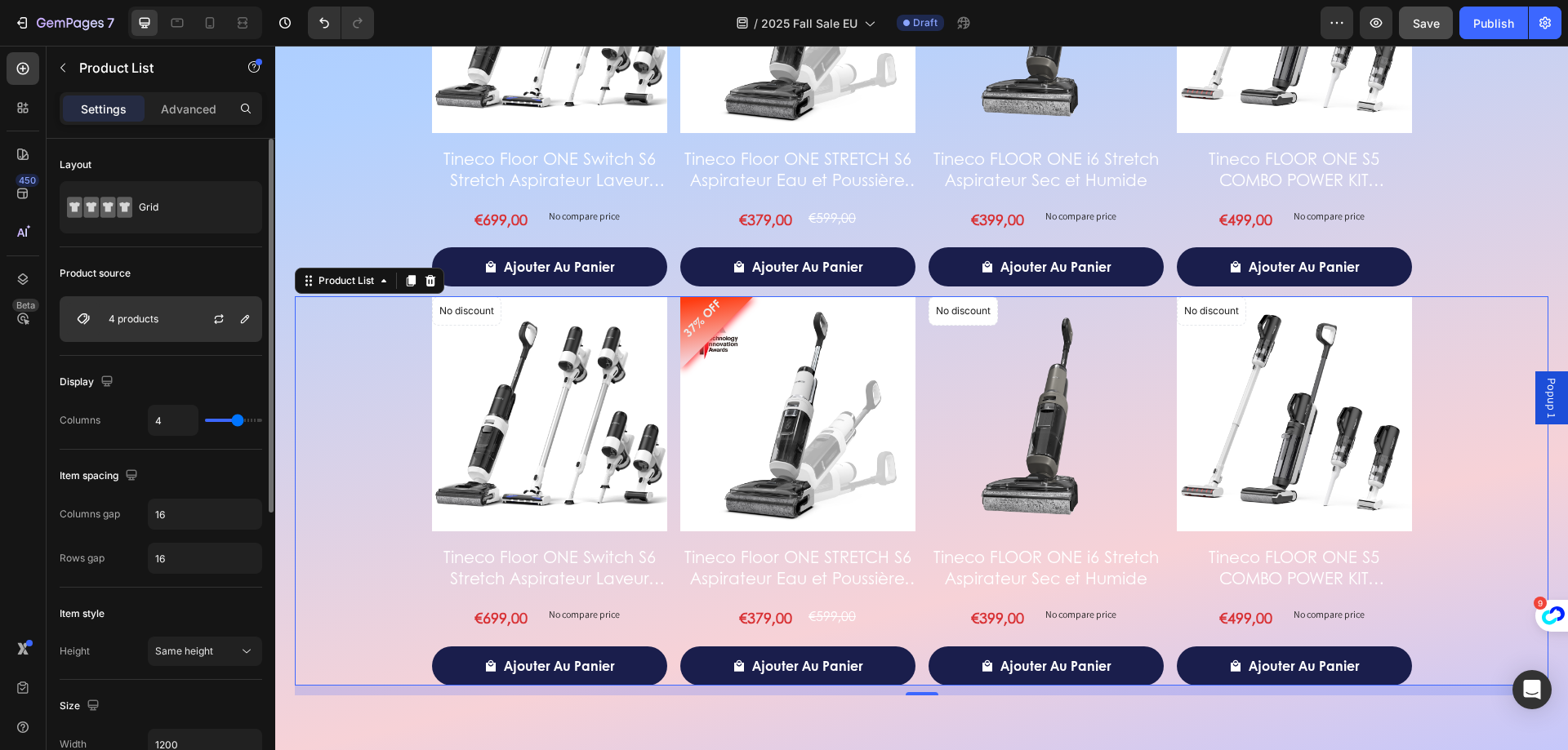
click at [179, 322] on div "4 products" at bounding box center [161, 319] width 203 height 46
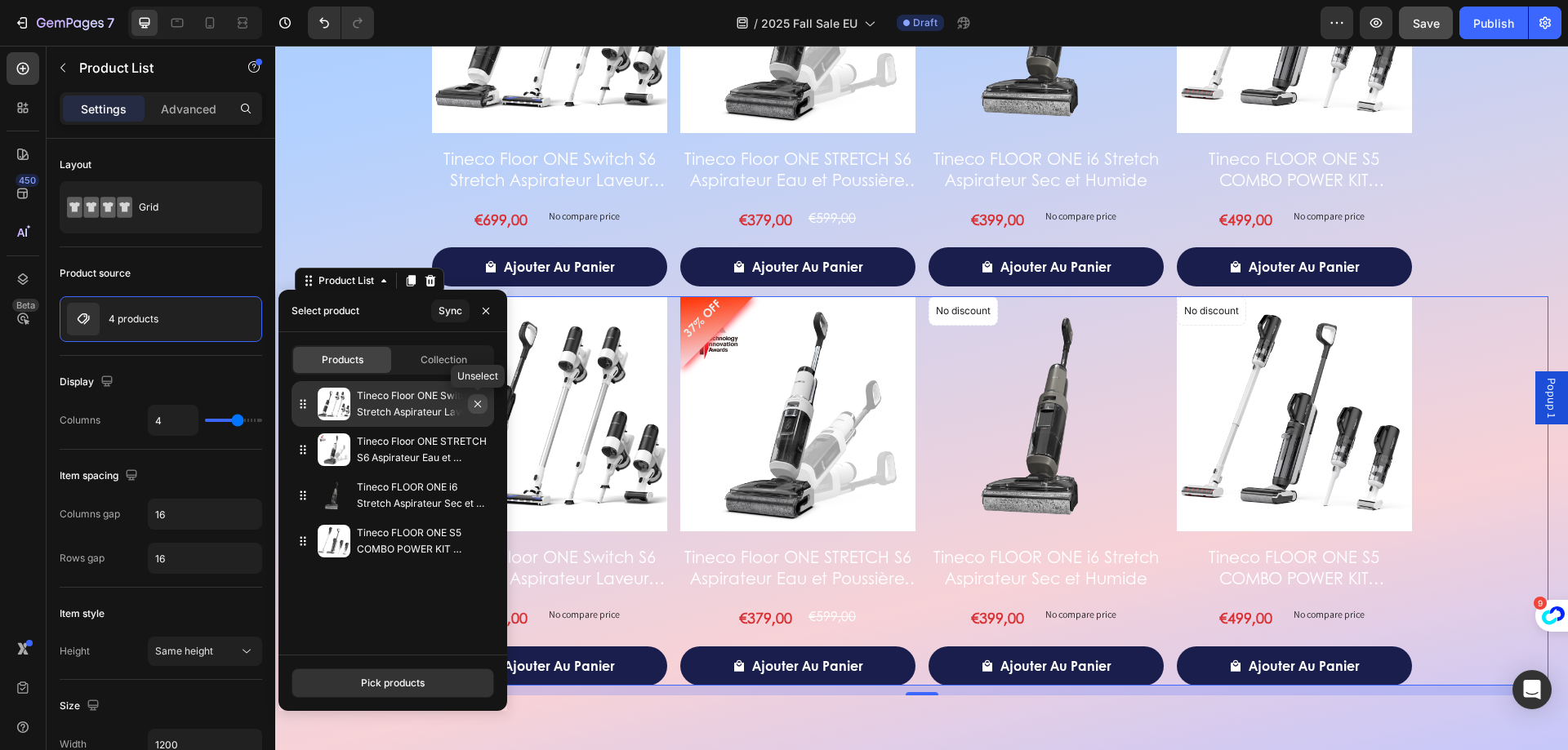
click at [482, 405] on icon "button" at bounding box center [477, 404] width 13 height 13
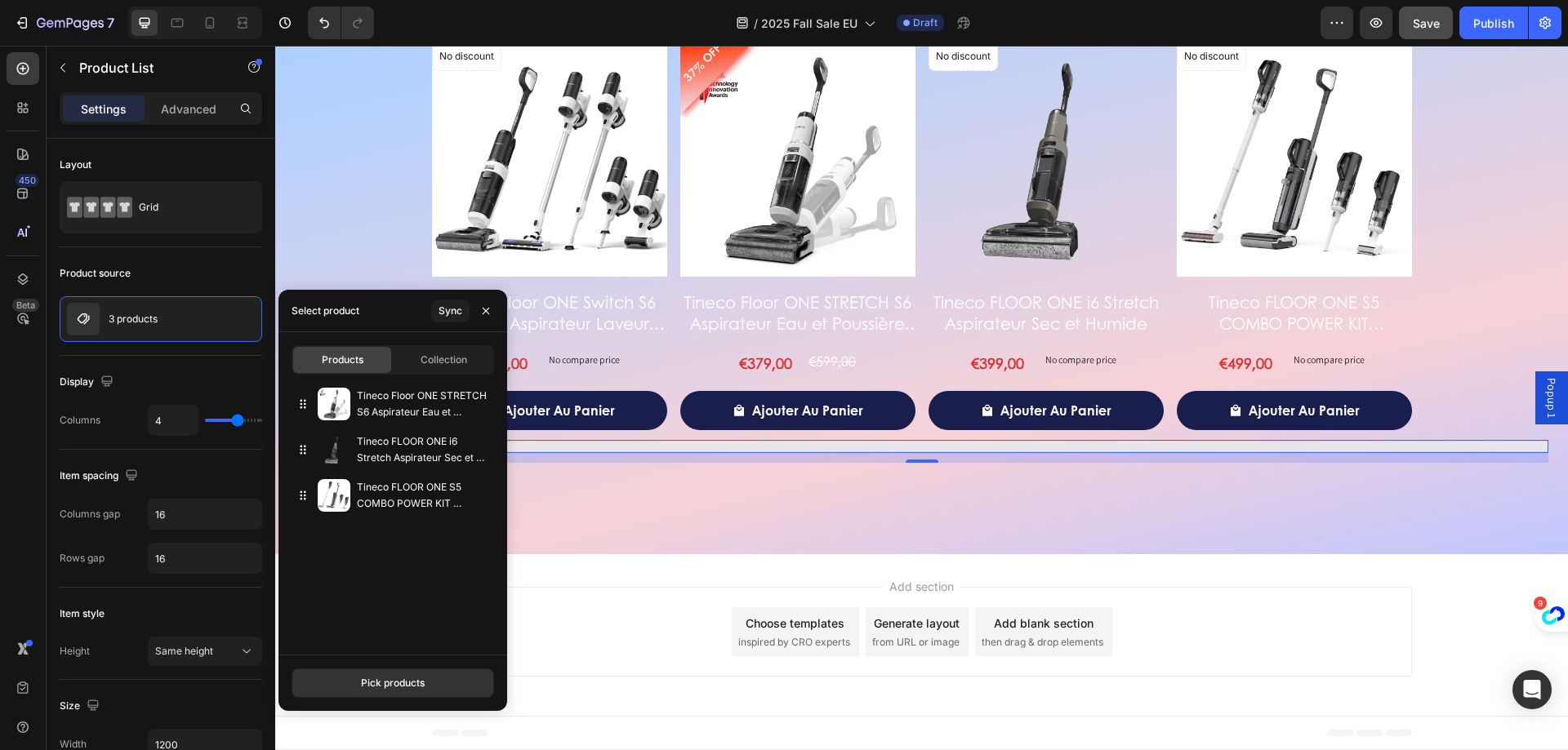
scroll to position [2931, 0]
click at [0, 0] on icon "button" at bounding box center [0, 0] width 0 height 0
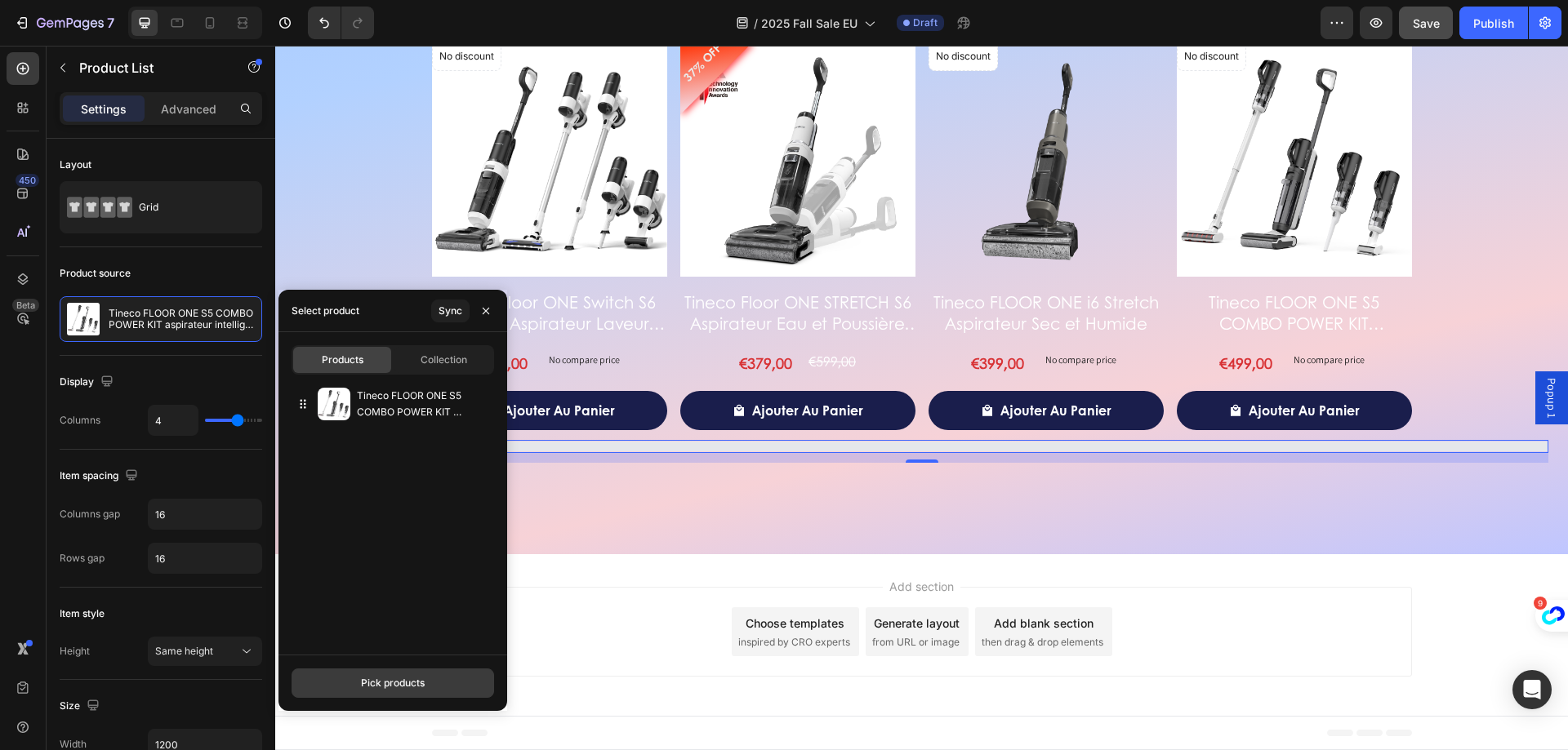
click at [391, 678] on div "Pick products" at bounding box center [393, 683] width 64 height 15
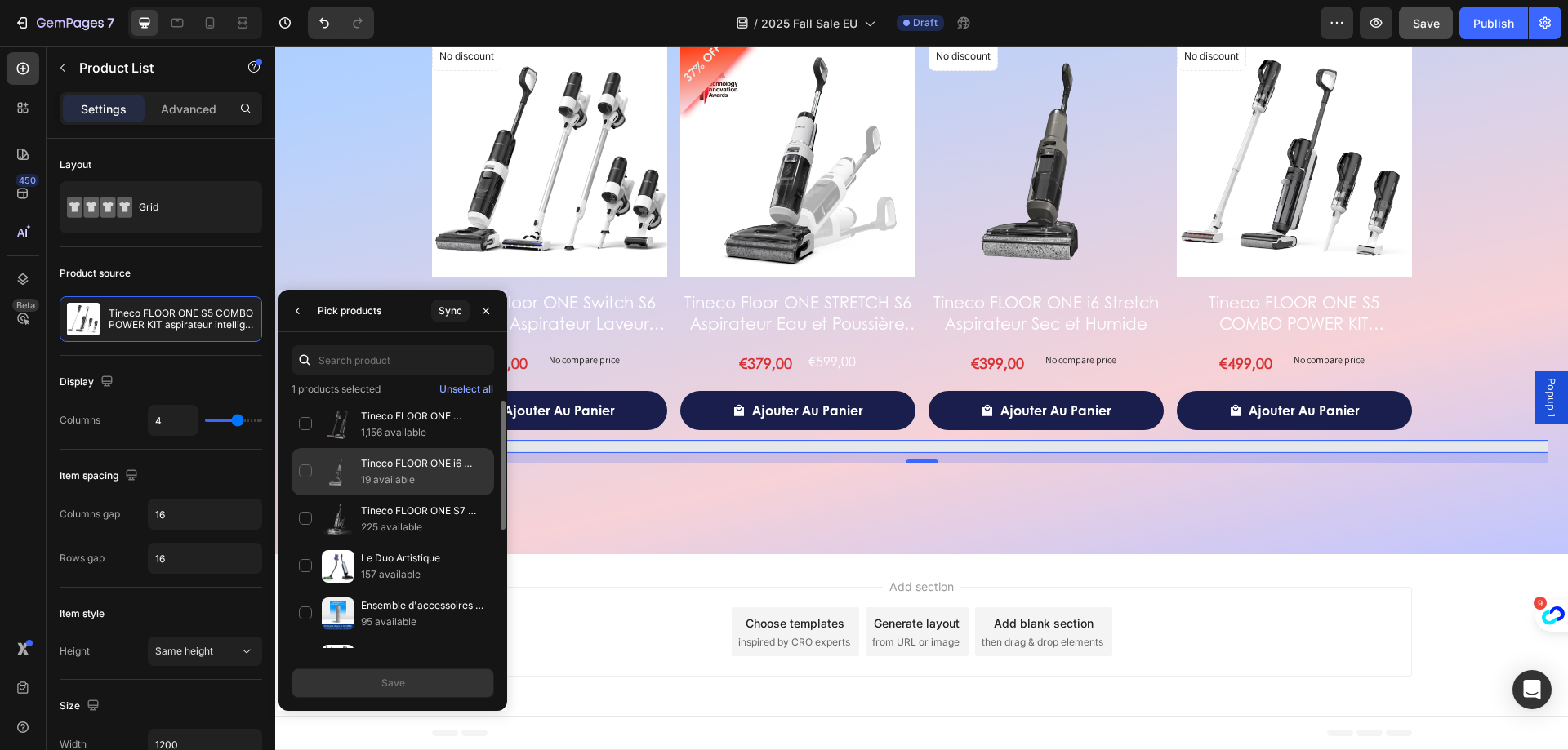
scroll to position [3074, 0]
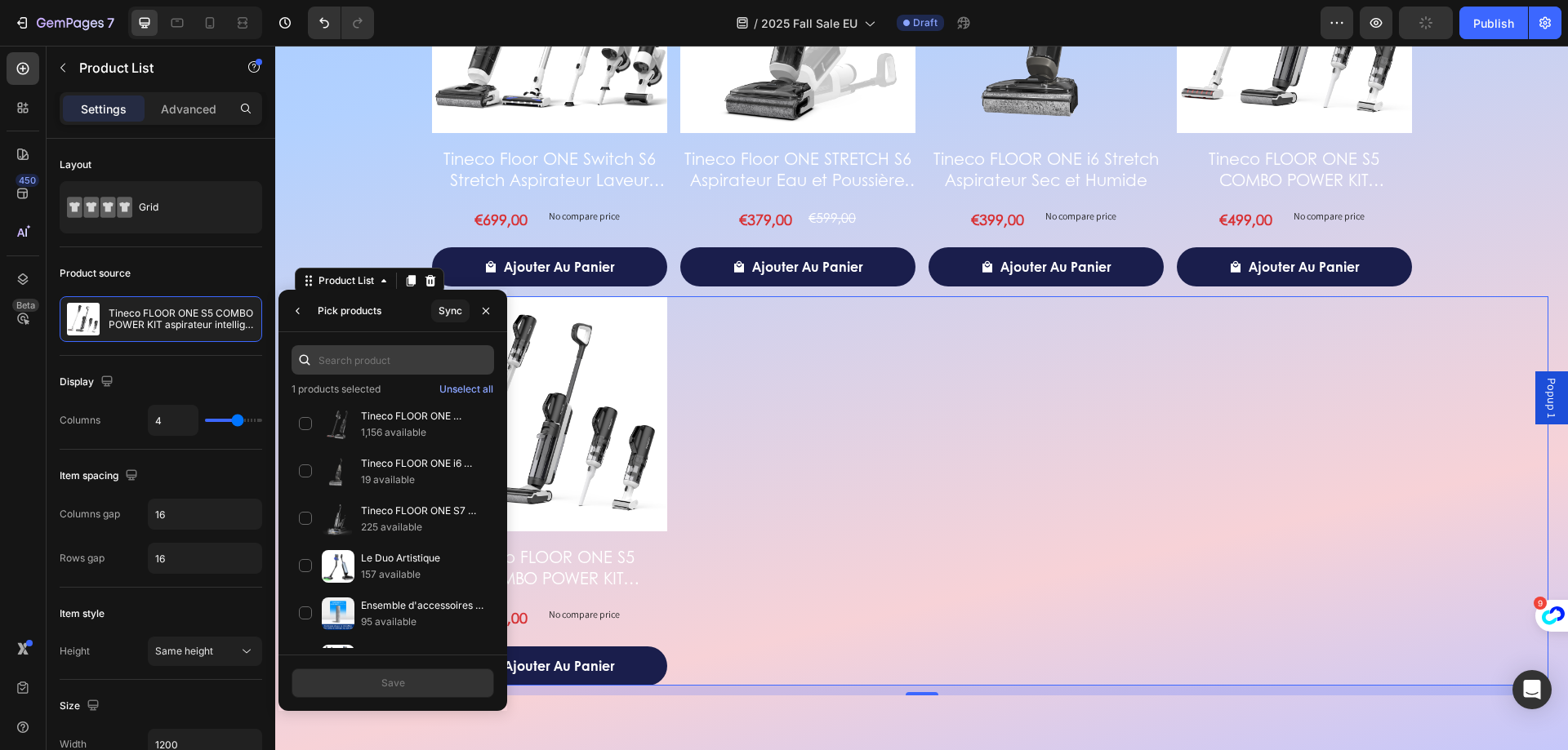
click at [443, 368] on input "text" at bounding box center [393, 360] width 203 height 29
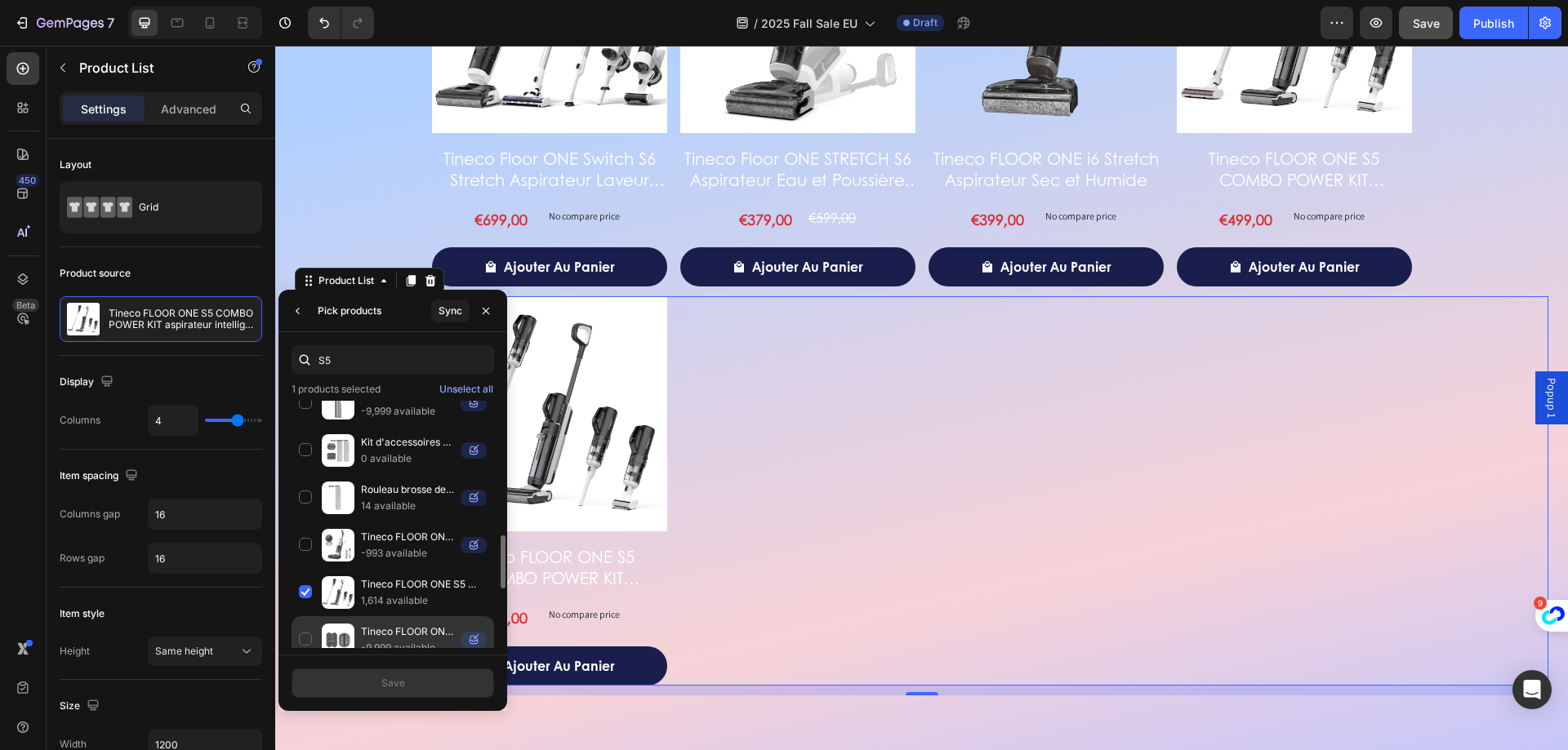
scroll to position [245, 0]
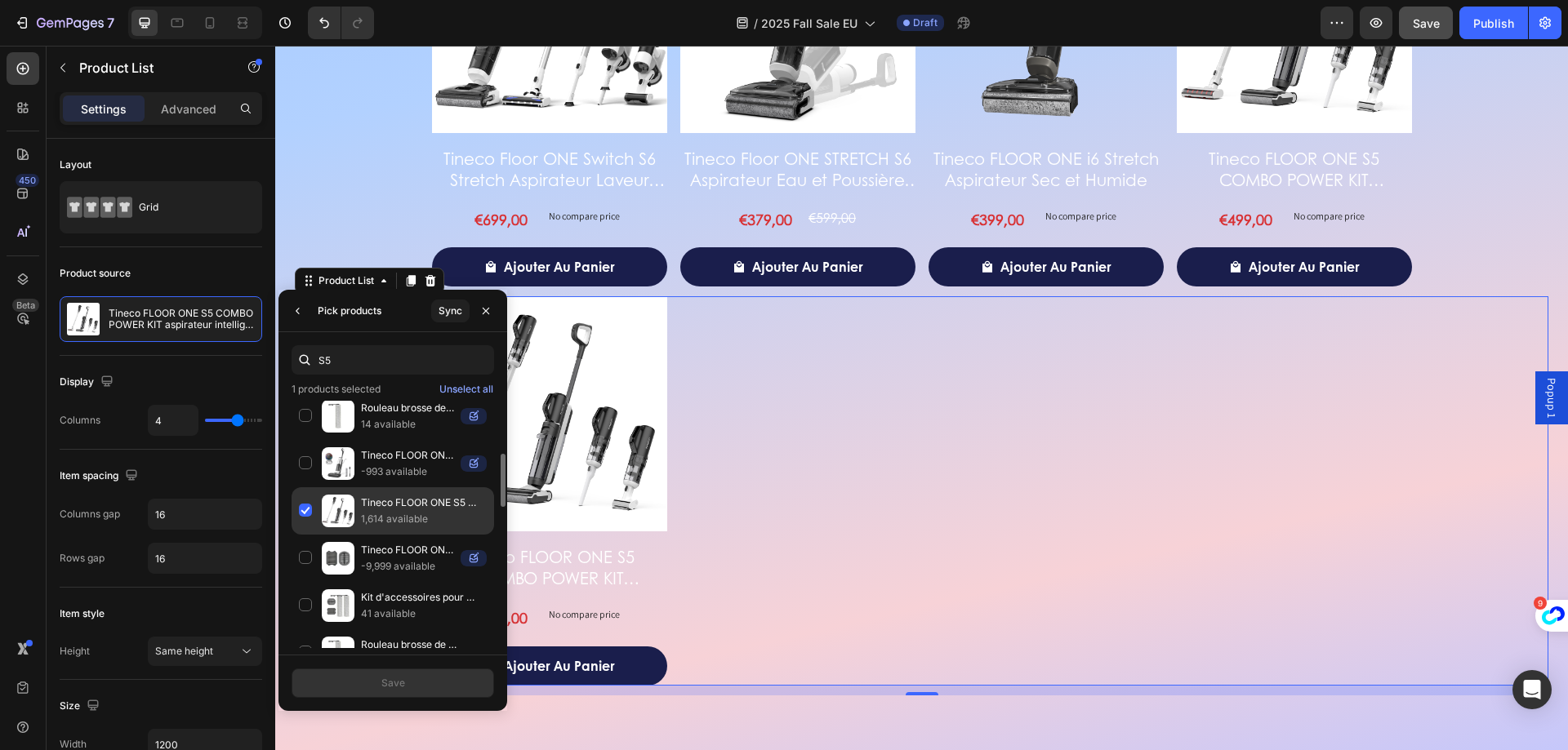
type input "S5"
click at [402, 526] on p "1,614 available" at bounding box center [424, 519] width 126 height 16
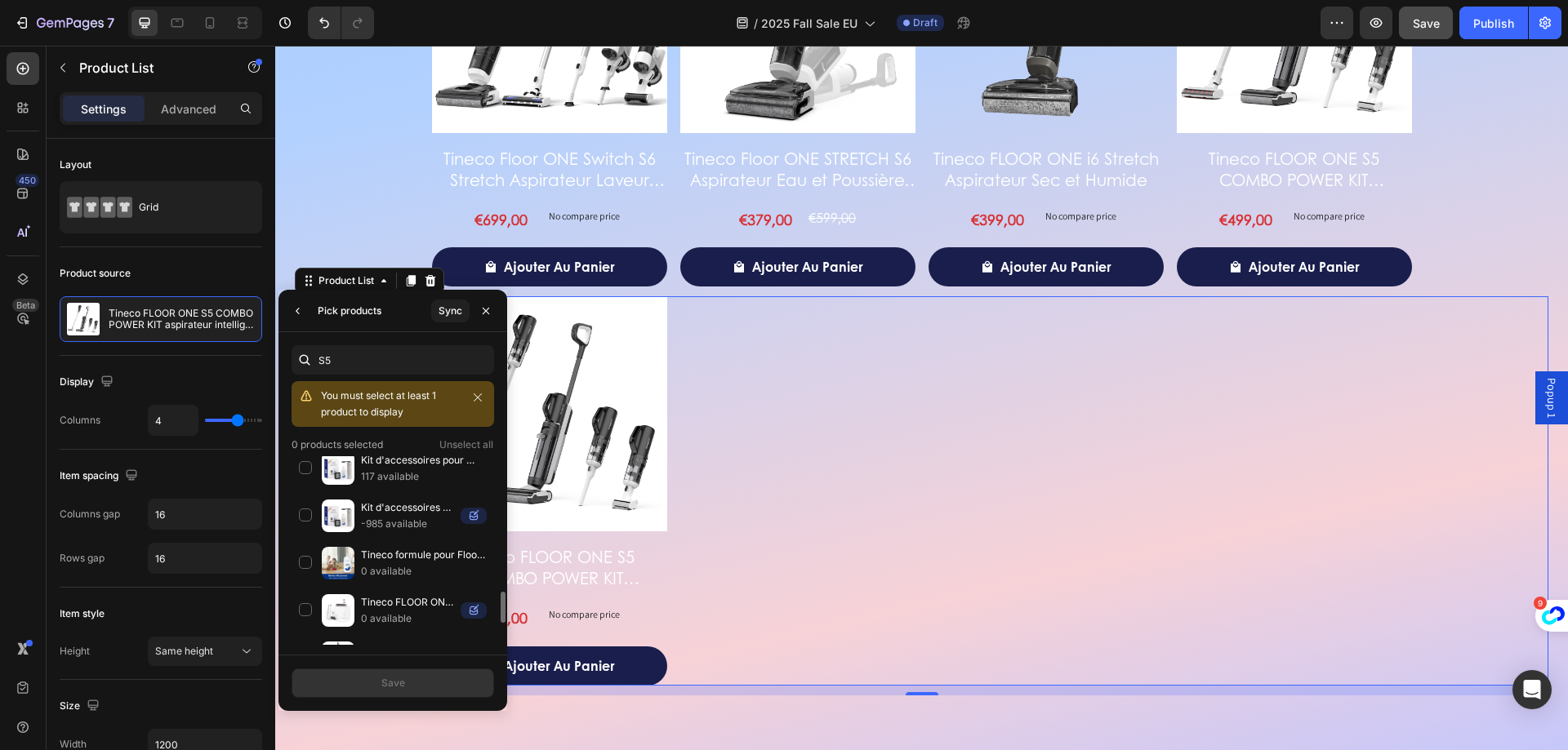
scroll to position [948, 0]
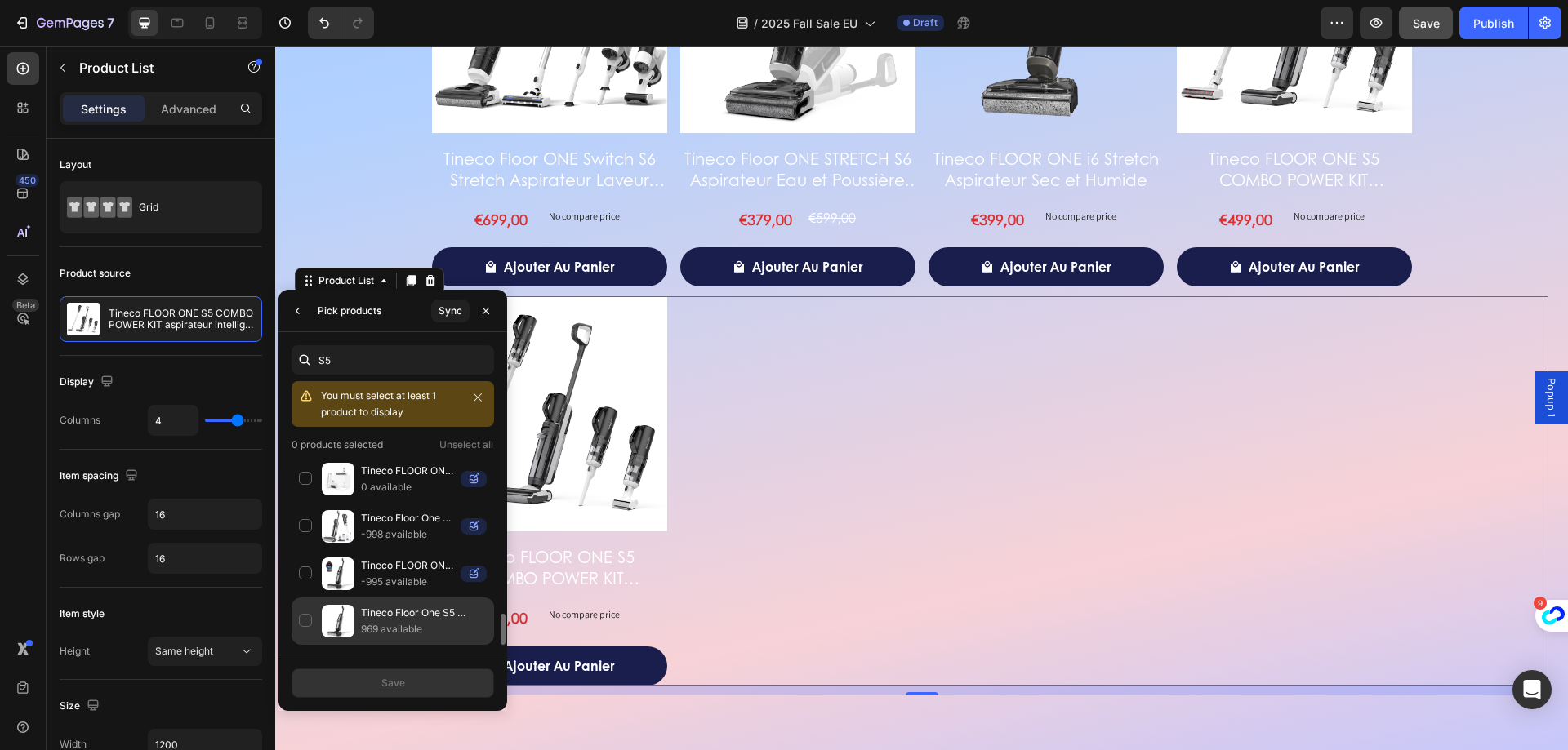
click at [372, 606] on p "Tineco Floor One S5 Intelligent Aspirateur Eau et Poussière sans Fil" at bounding box center [424, 613] width 126 height 16
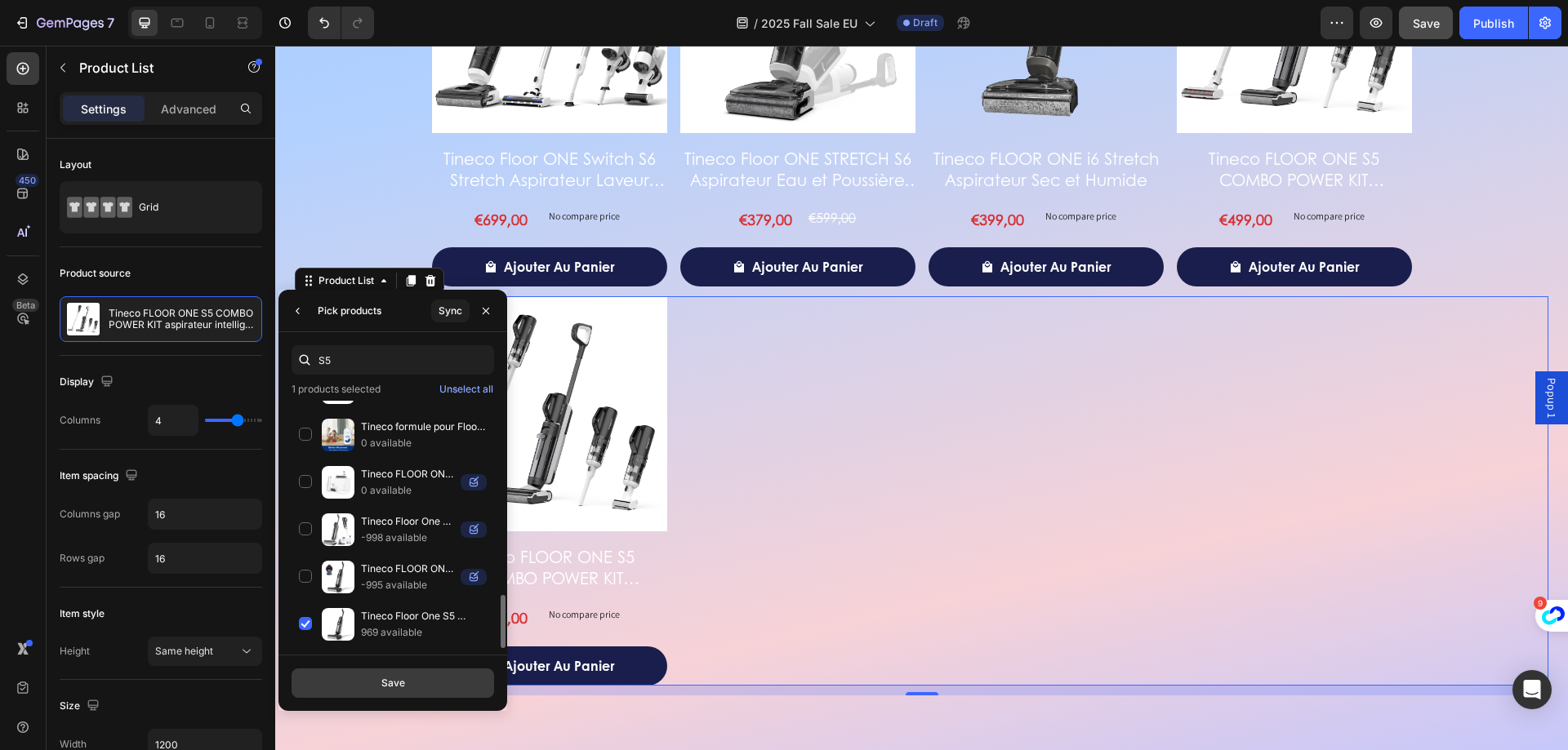
click at [386, 680] on div "Save" at bounding box center [393, 683] width 24 height 15
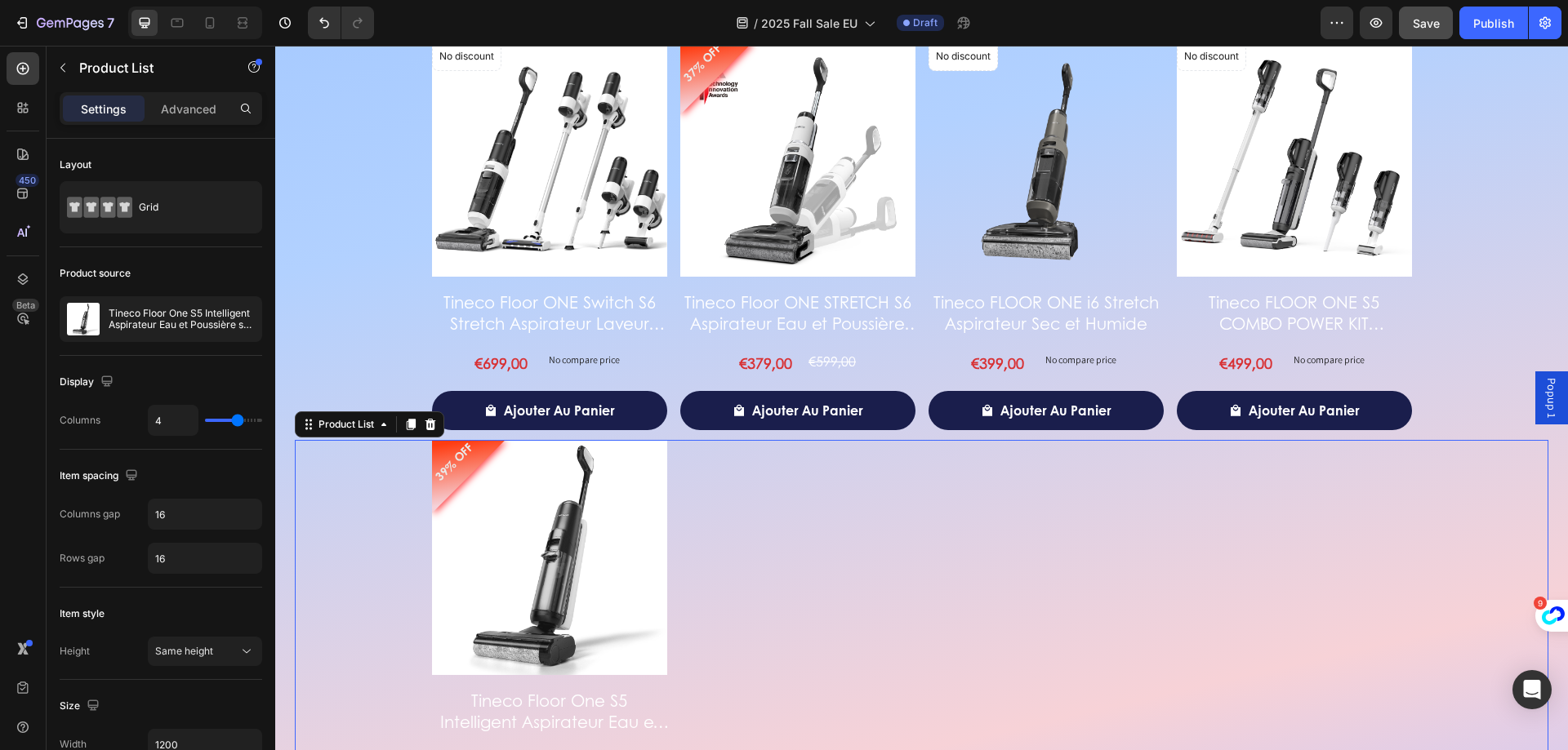
scroll to position [3074, 0]
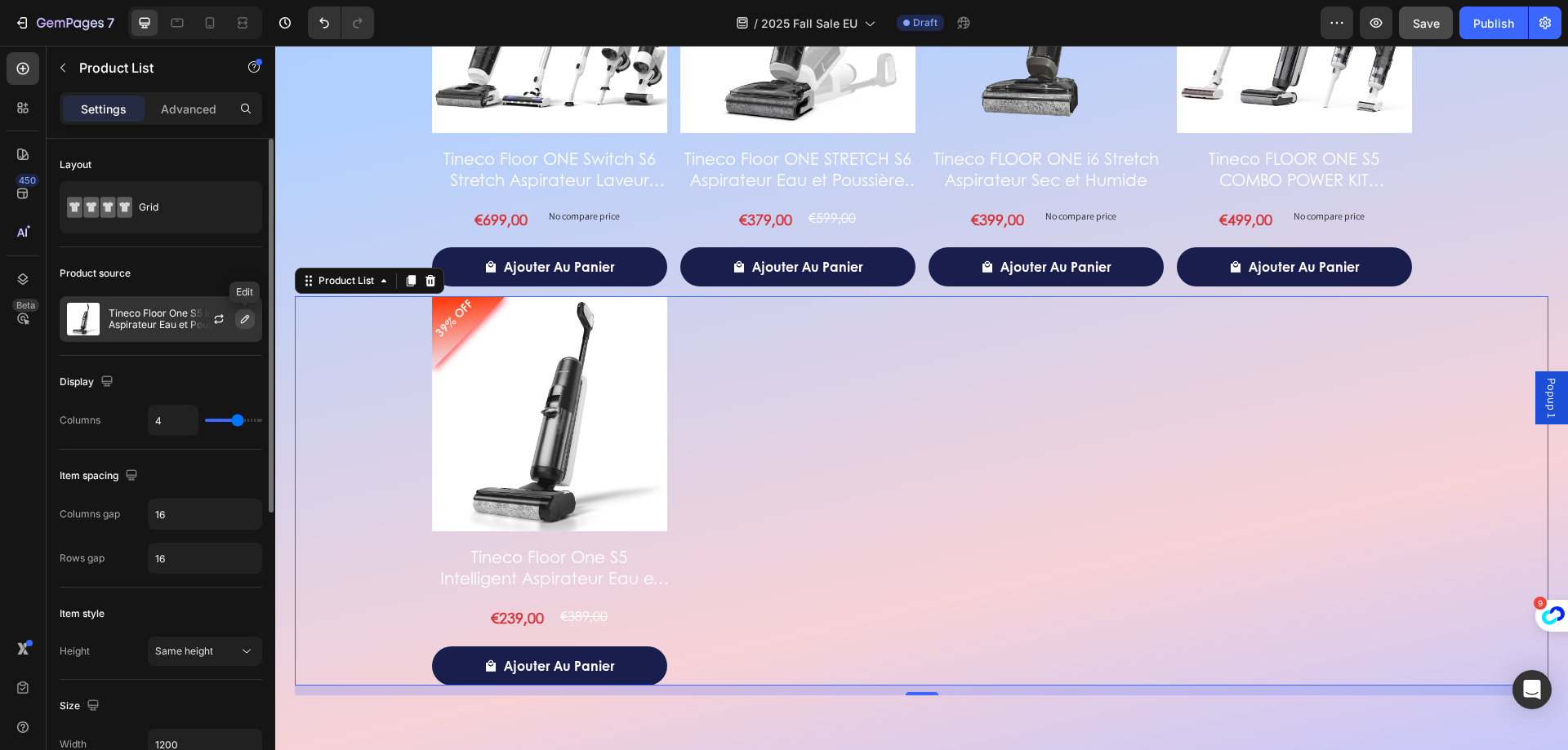
click at [240, 324] on icon "button" at bounding box center [245, 319] width 13 height 13
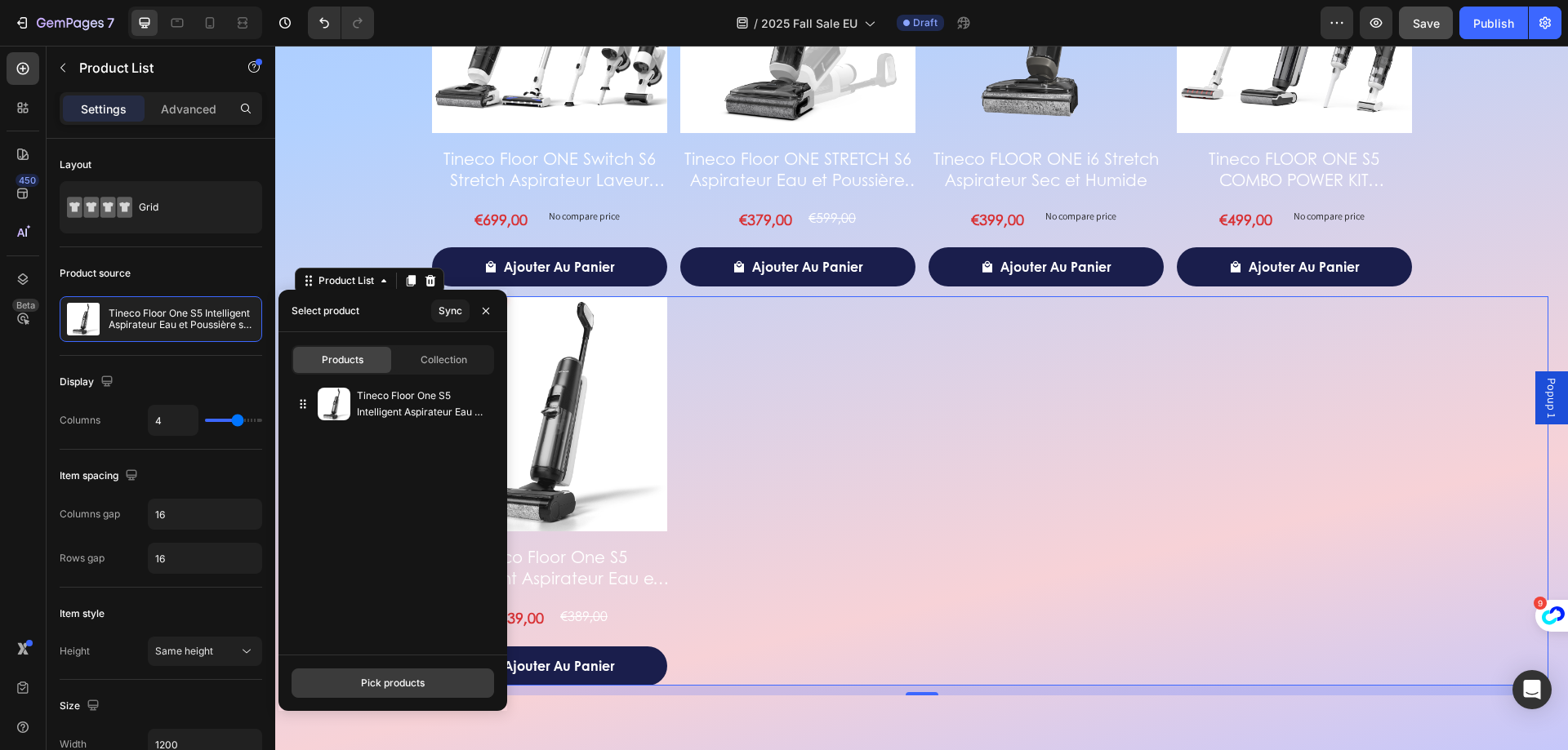
click at [397, 676] on div "Pick products" at bounding box center [393, 683] width 64 height 15
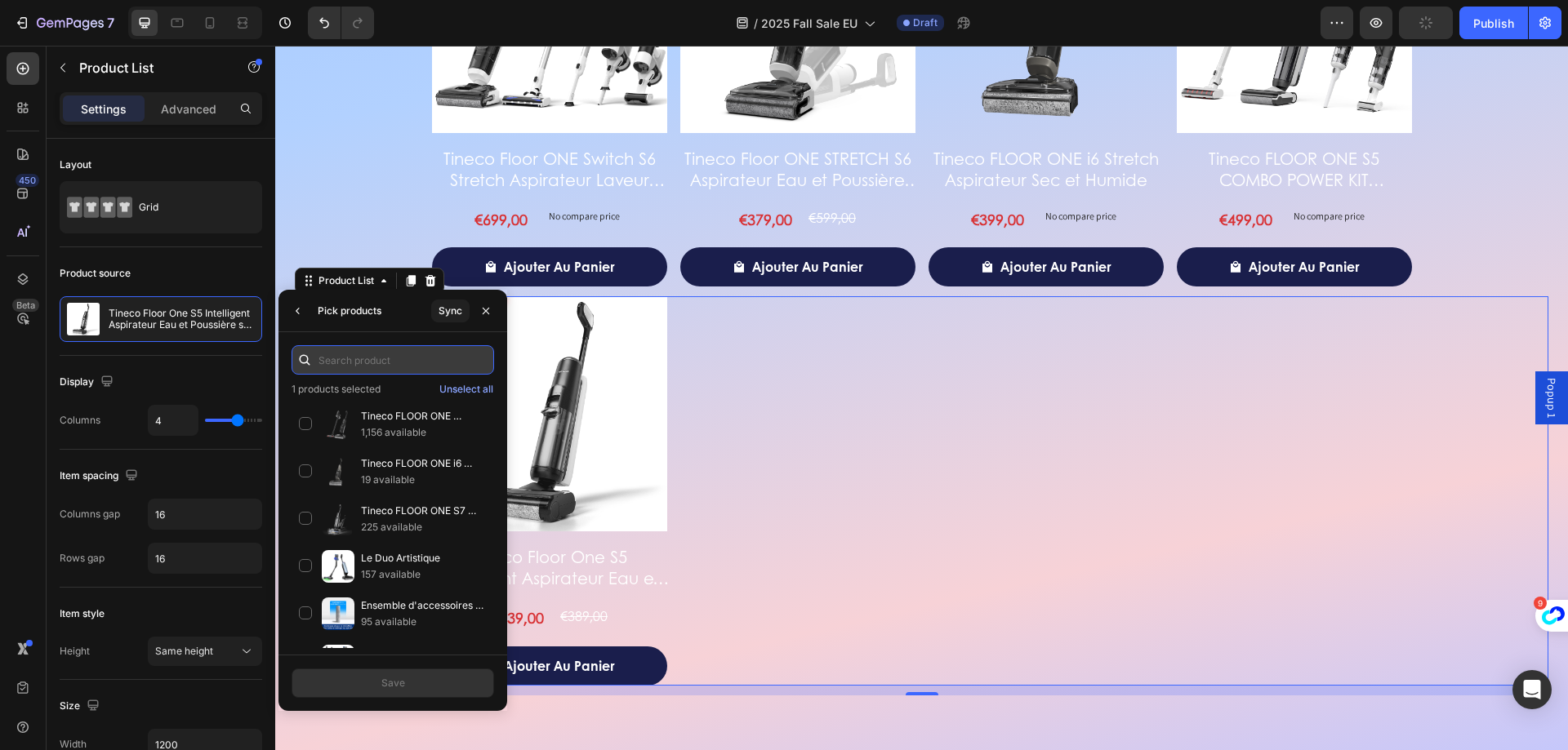
click at [404, 363] on input "text" at bounding box center [393, 360] width 203 height 29
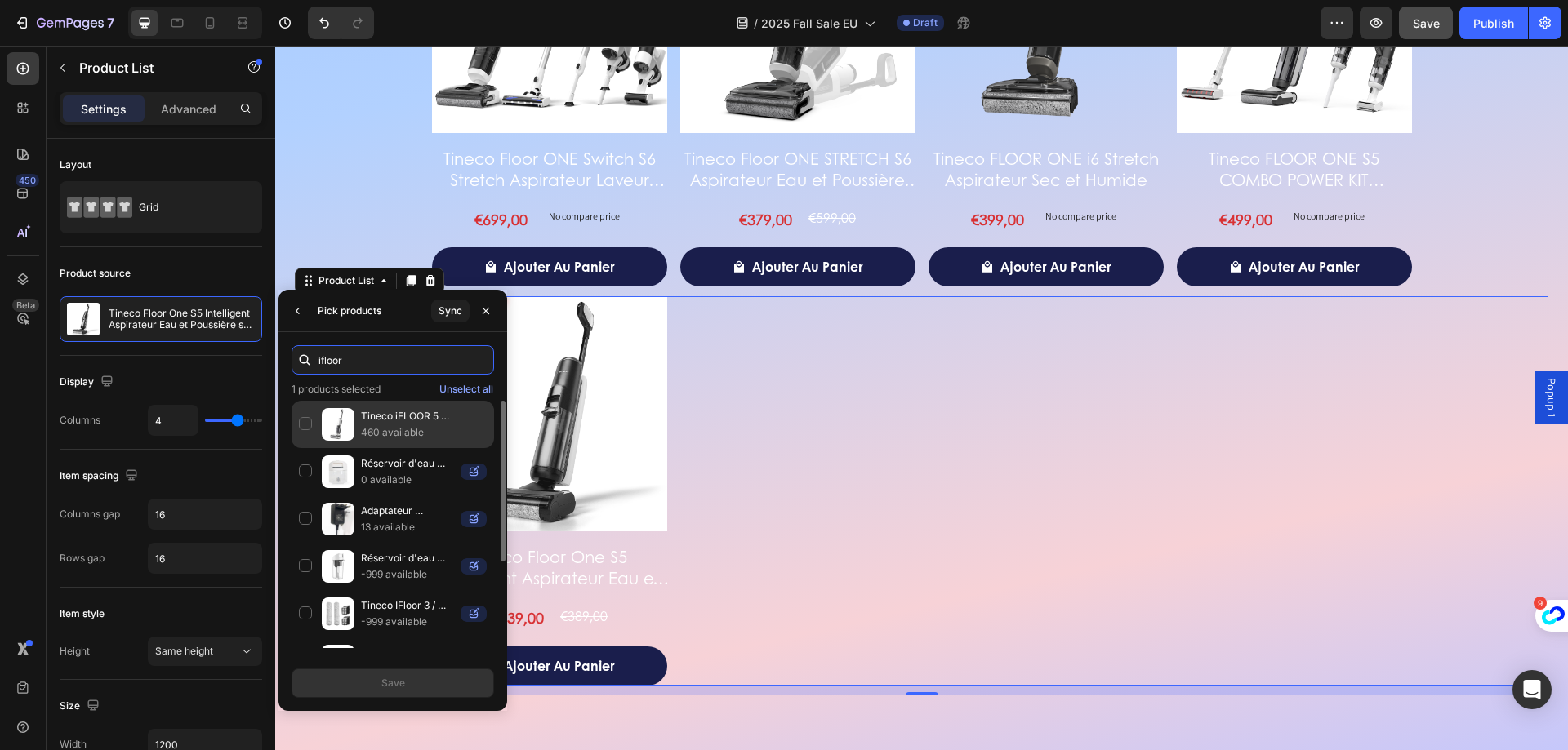
type input "ifloor"
click at [421, 413] on p "Tineco iFLOOR 5 Nettoyeur de Sol" at bounding box center [424, 417] width 126 height 16
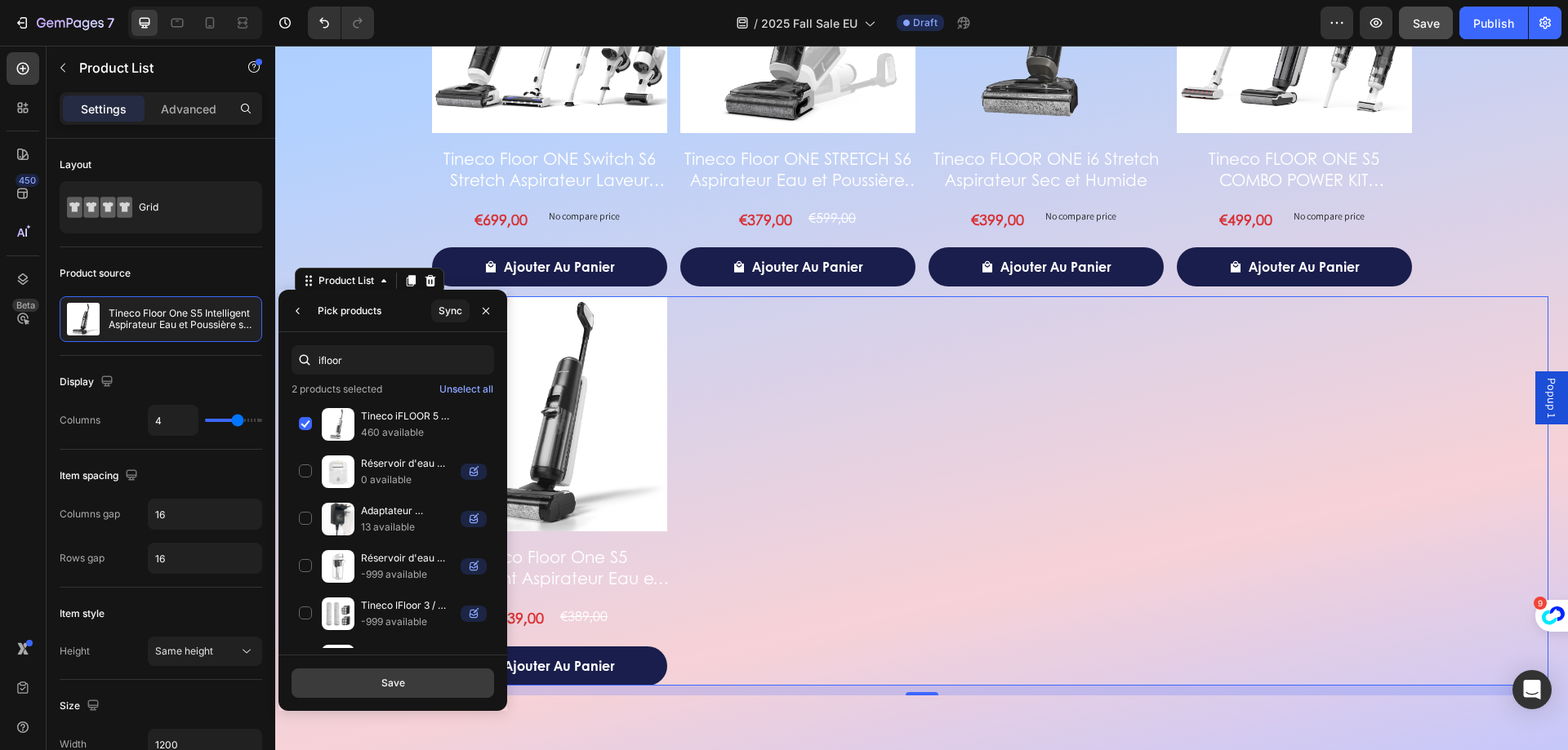
click at [455, 682] on button "Save" at bounding box center [393, 683] width 203 height 29
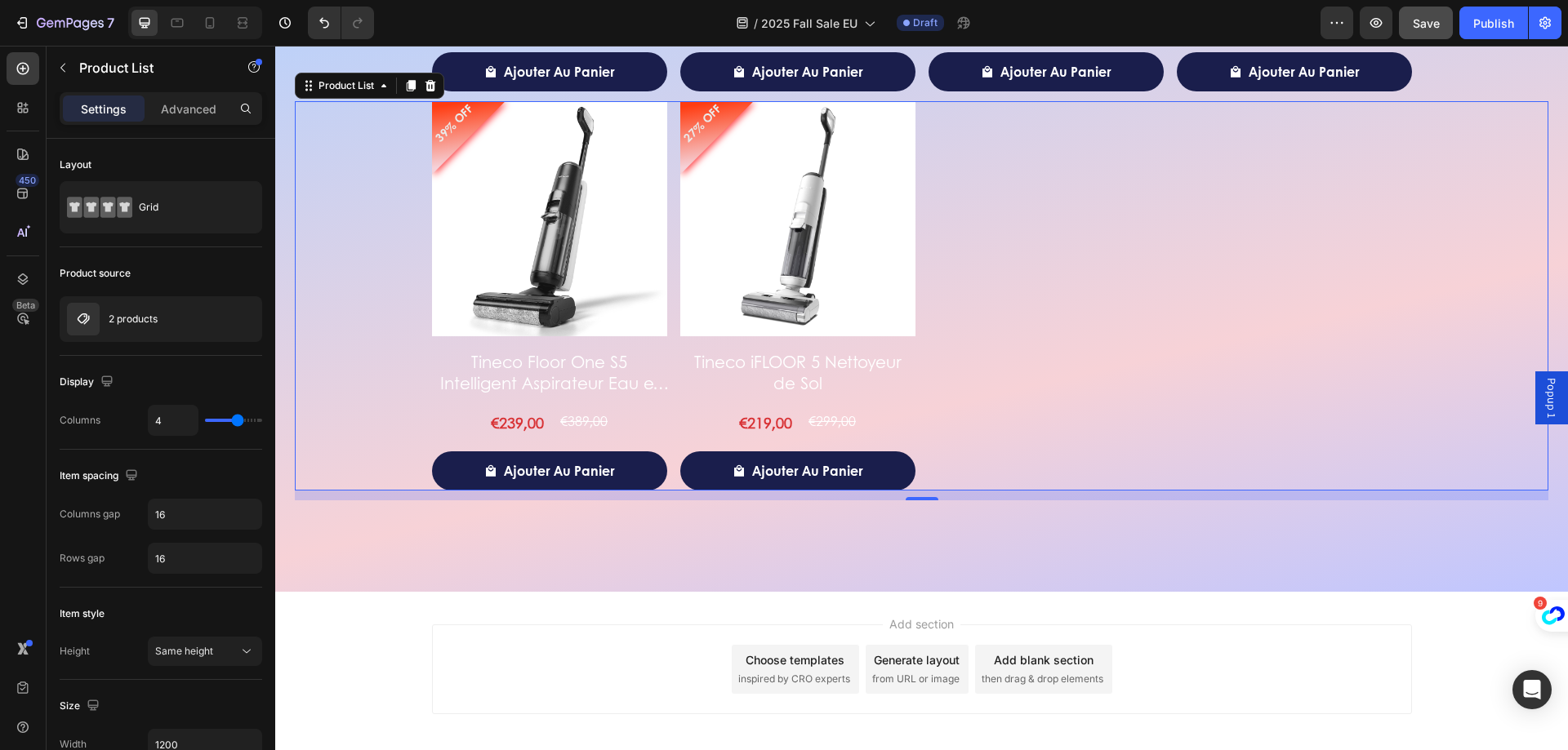
scroll to position [3307, 0]
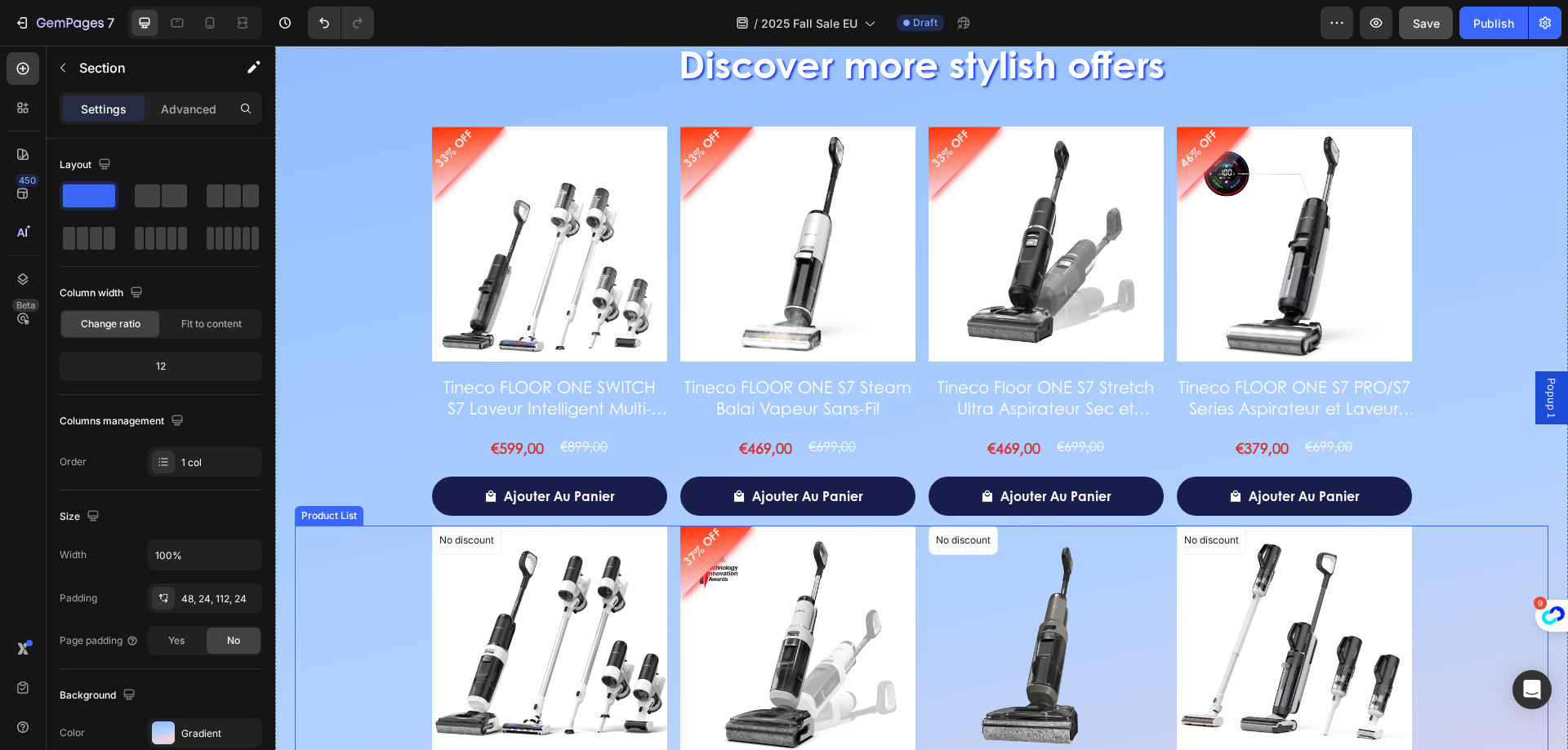
scroll to position [2246, 0]
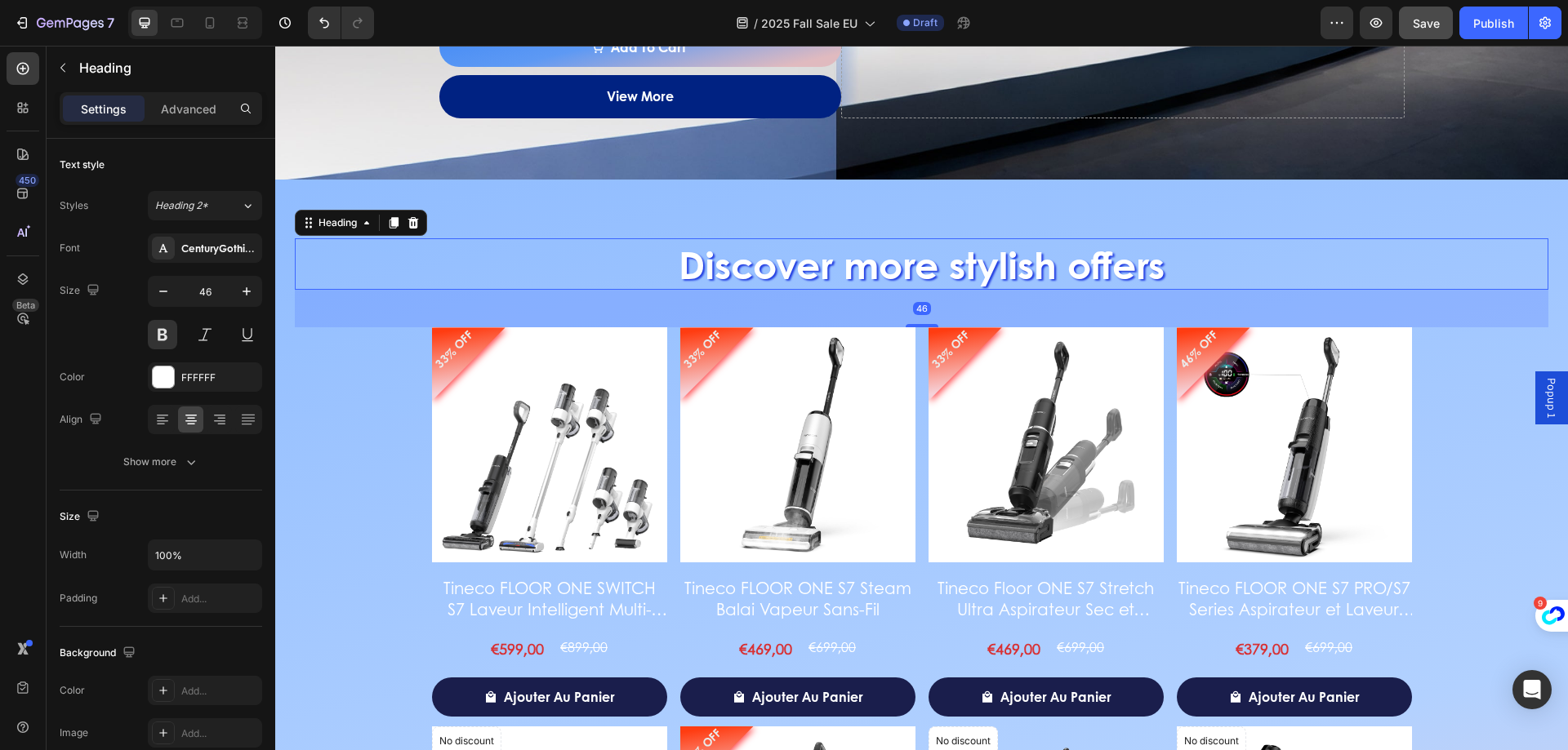
click at [970, 269] on h2 "Discover more stylish offers" at bounding box center [921, 265] width 1253 height 52
click at [79, 85] on div "Heading" at bounding box center [153, 68] width 213 height 42
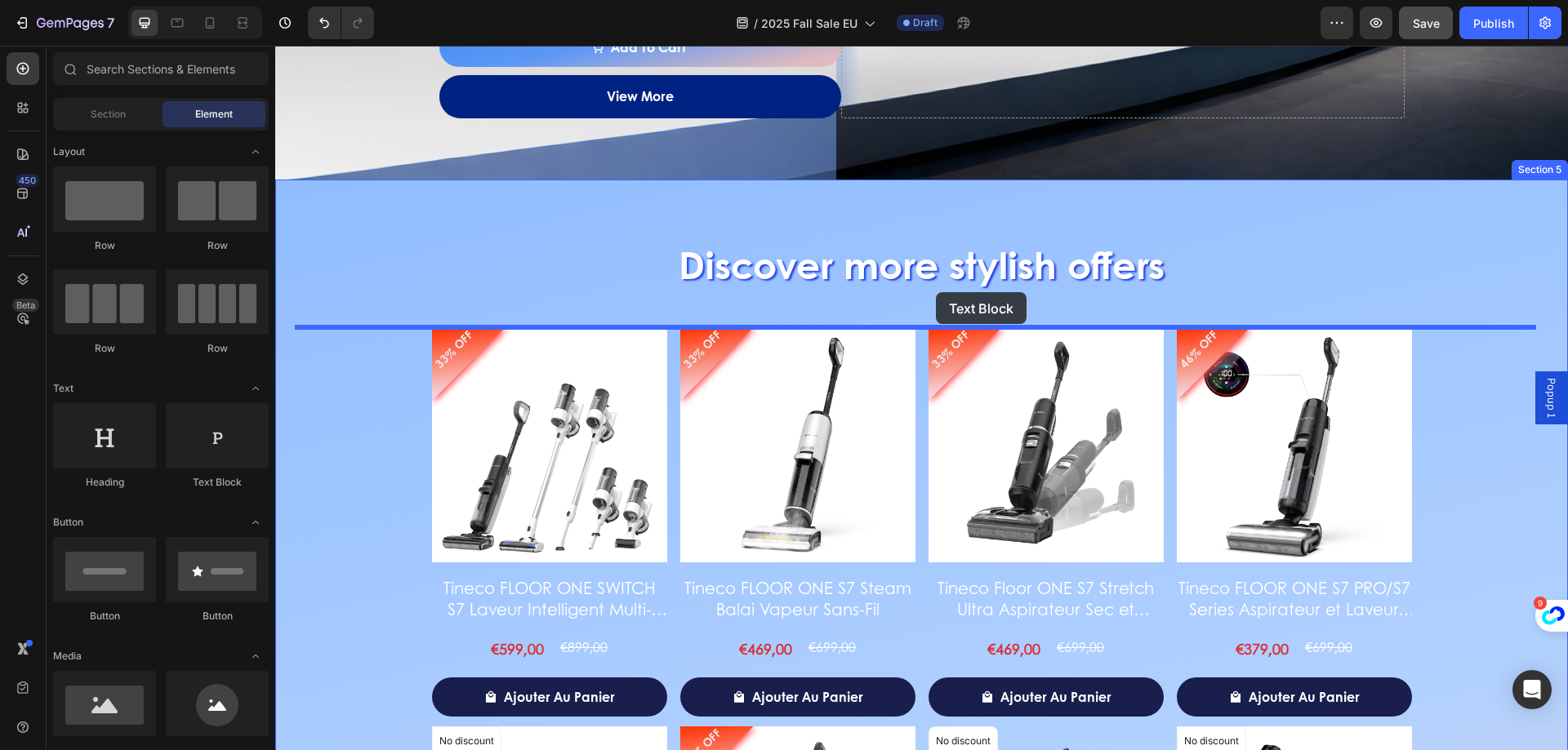
drag, startPoint x: 500, startPoint y: 509, endPoint x: 935, endPoint y: 292, distance: 486.1
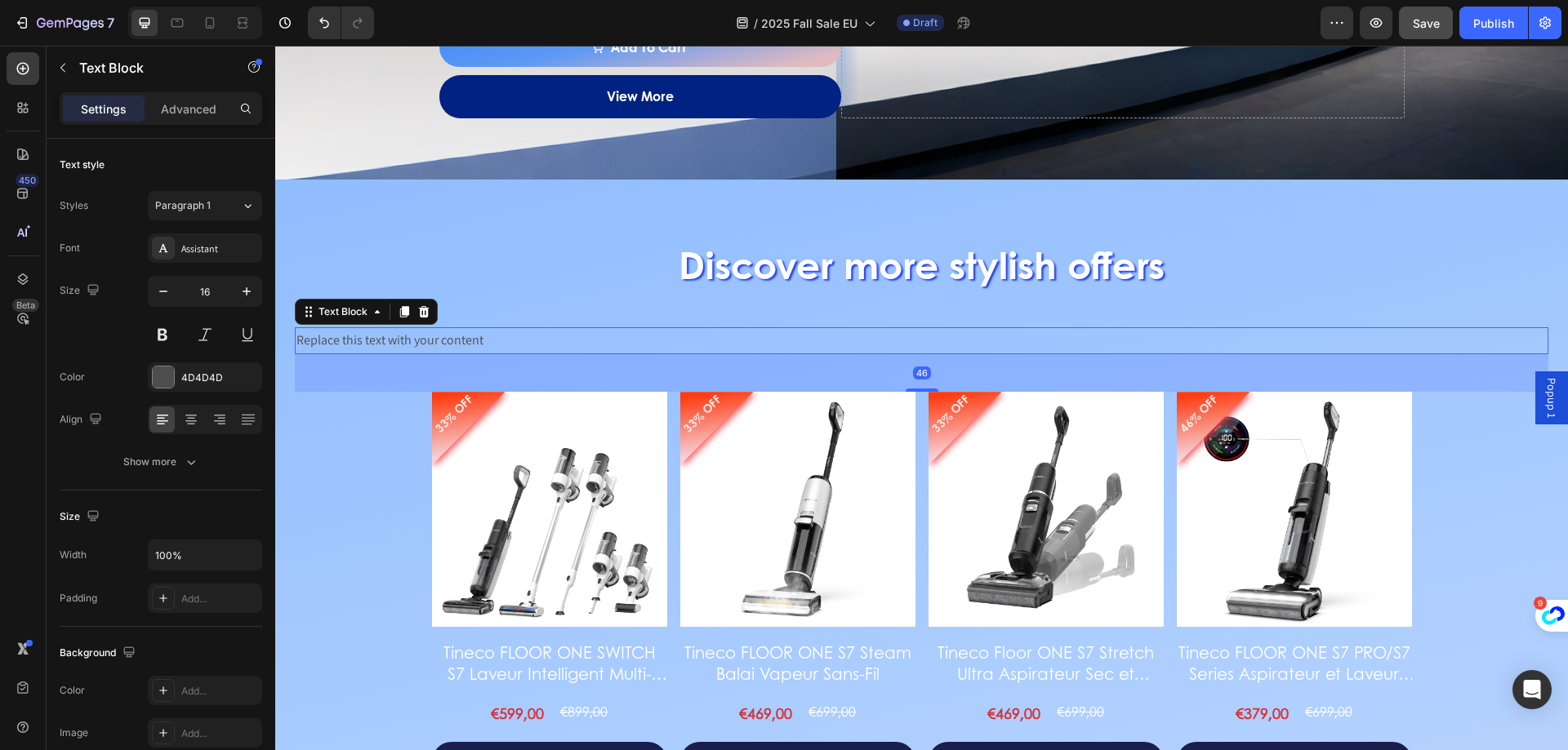
click at [727, 328] on div "Replace this text with your content" at bounding box center [921, 341] width 1253 height 27
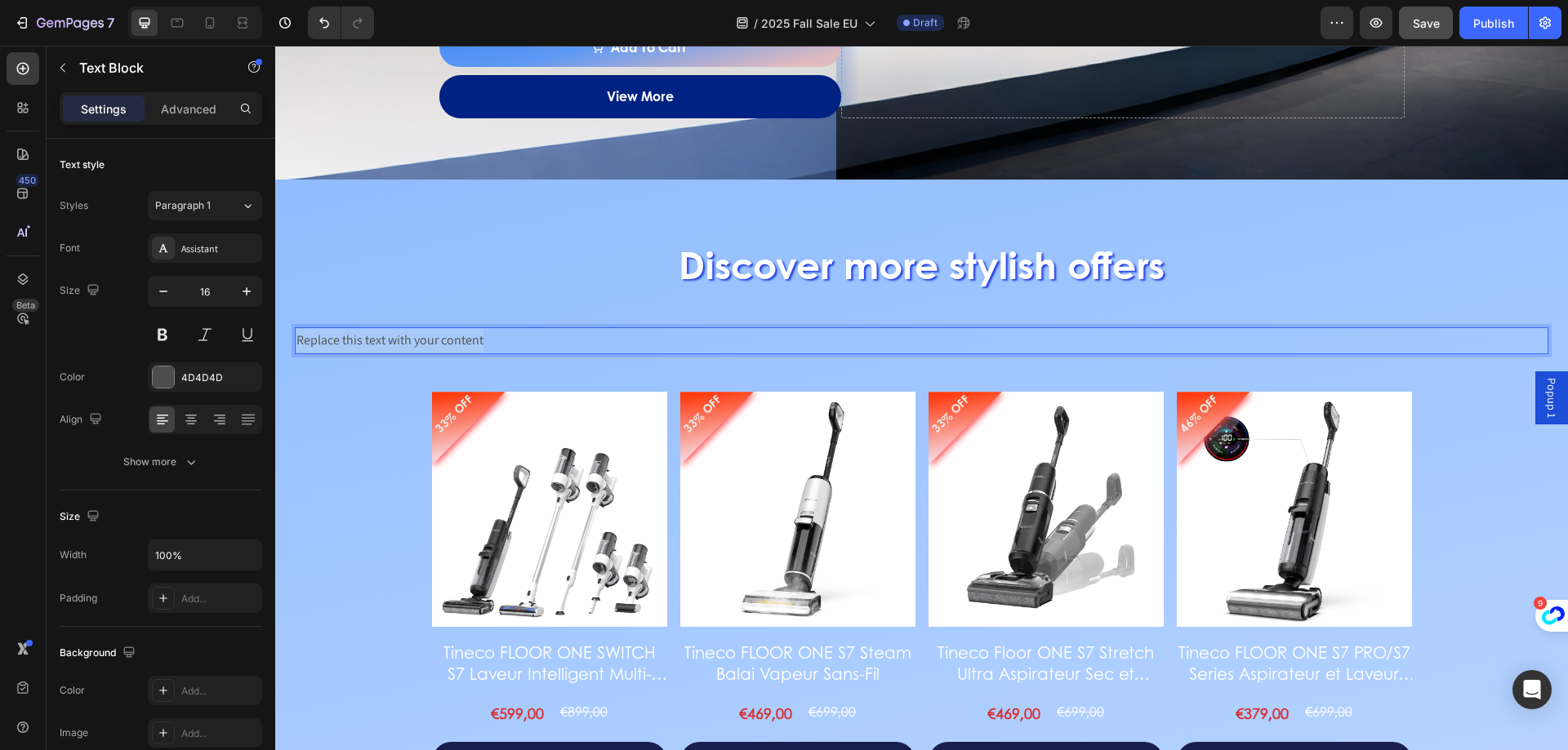
drag, startPoint x: 718, startPoint y: 337, endPoint x: 520, endPoint y: 385, distance: 203.7
click at [406, 332] on p "Aspirateur Laveur" at bounding box center [921, 341] width 1250 height 24
drag, startPoint x: 409, startPoint y: 337, endPoint x: 265, endPoint y: 338, distance: 144.0
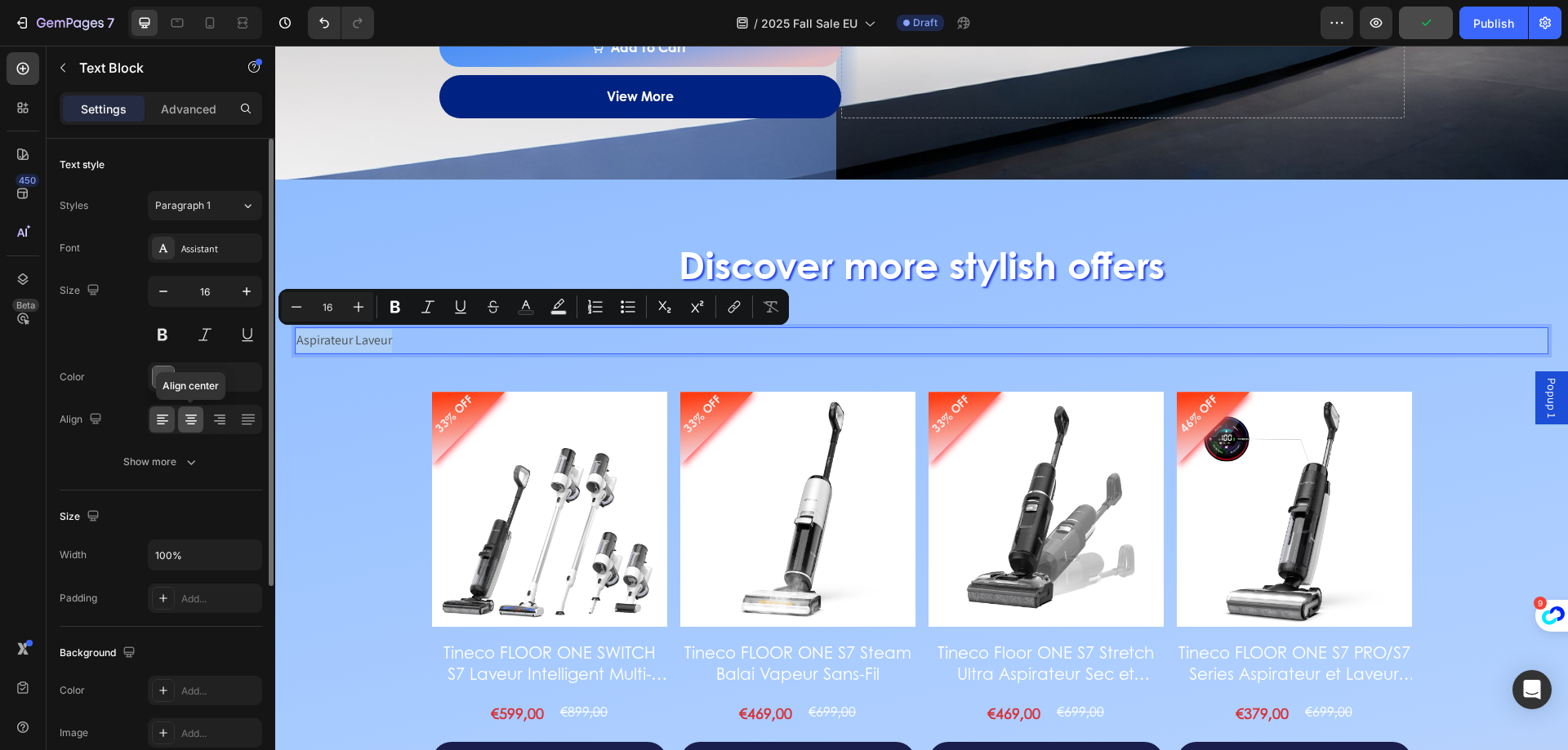
click at [192, 424] on icon at bounding box center [191, 424] width 8 height 2
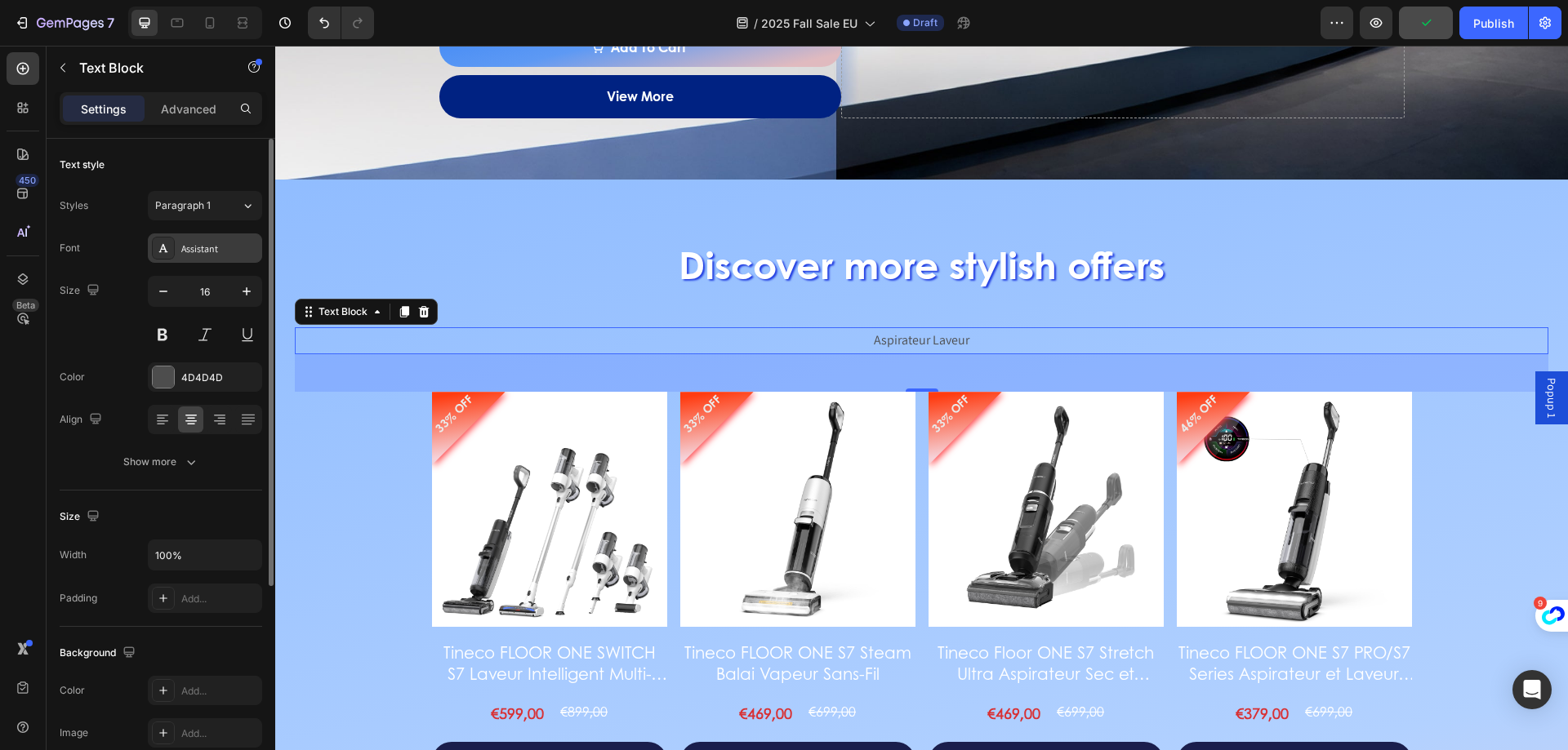
click at [218, 246] on div "Assistant" at bounding box center [220, 249] width 77 height 15
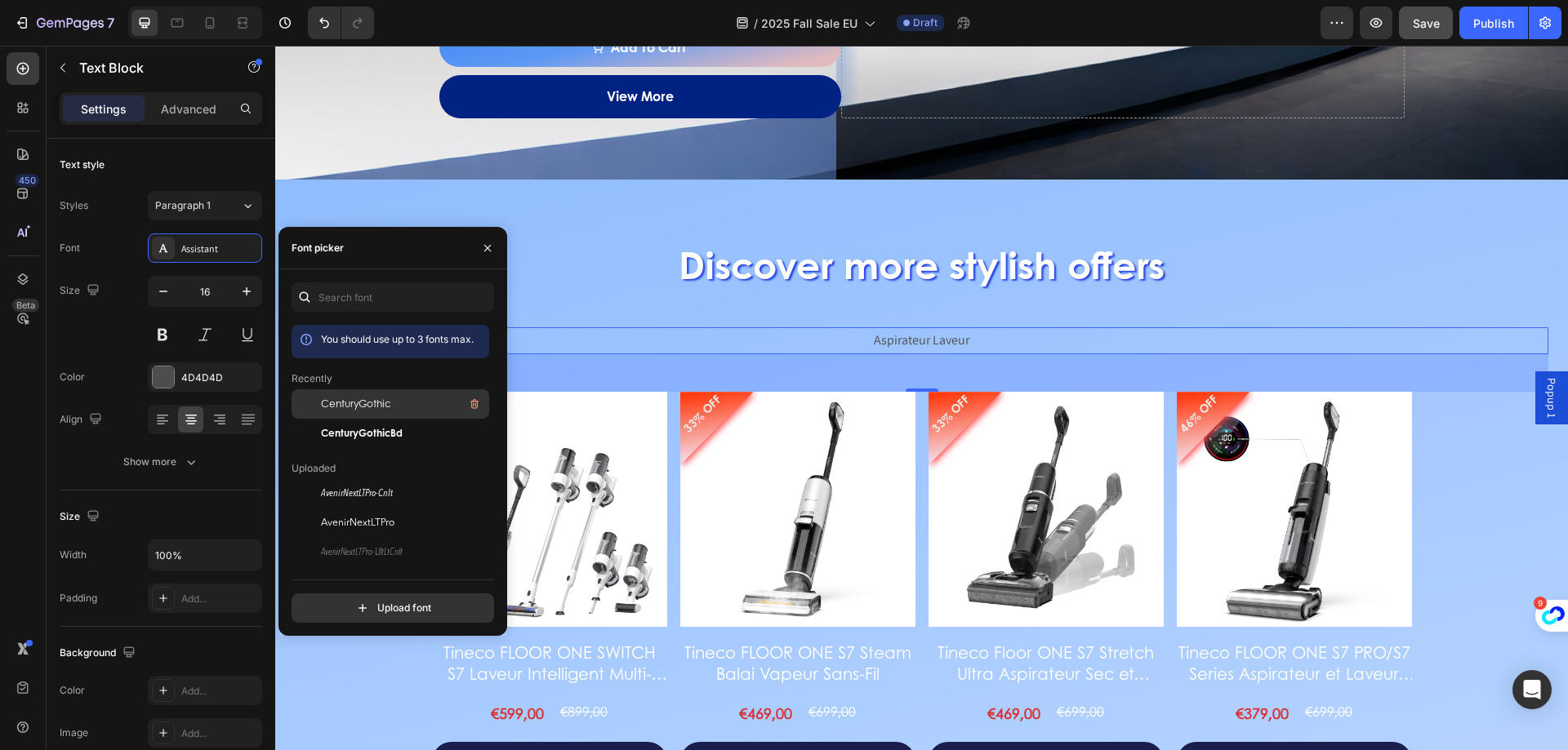
click at [345, 409] on span "CenturyGothic" at bounding box center [356, 404] width 69 height 15
click at [773, 258] on h2 "Discover more stylish offers" at bounding box center [921, 265] width 1253 height 52
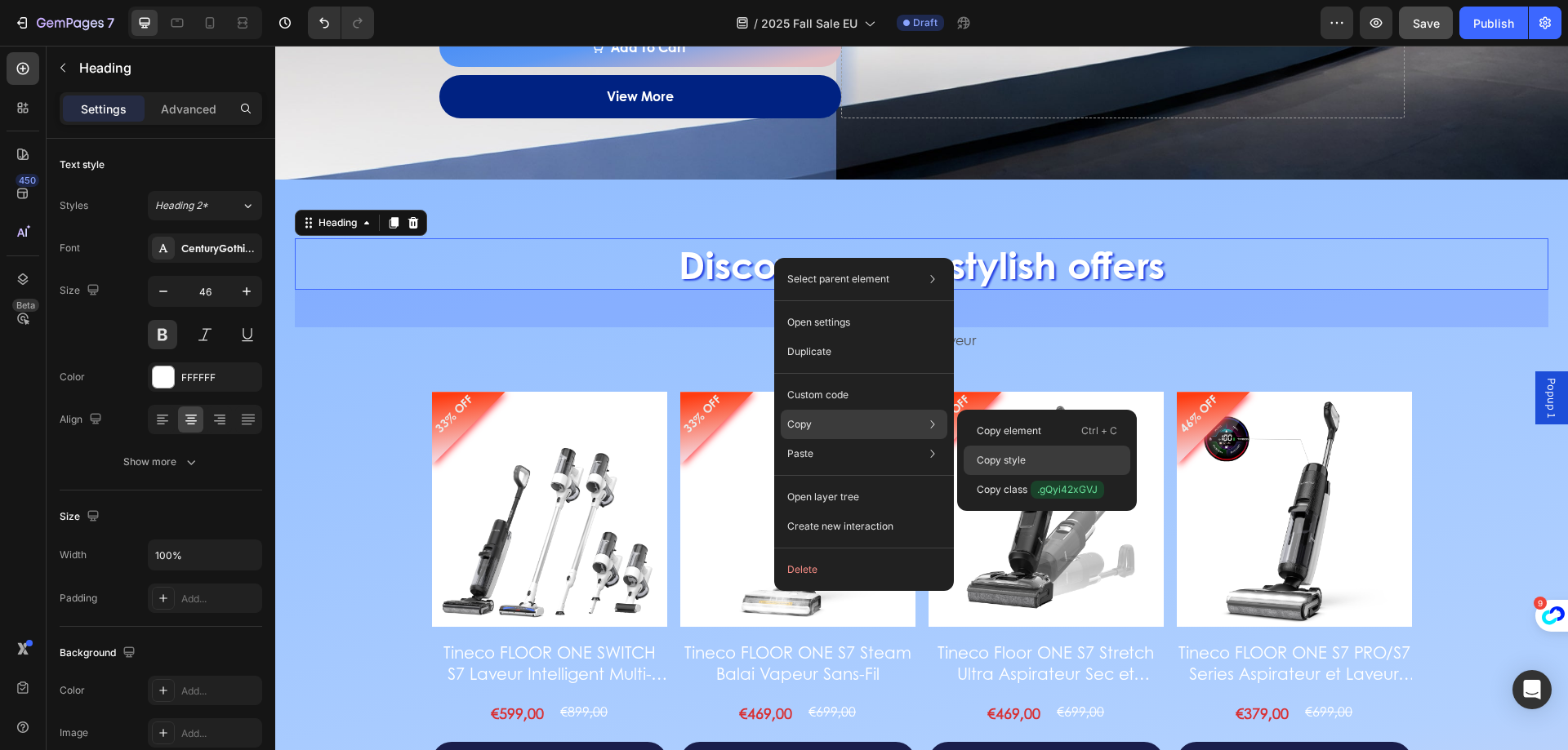
click at [994, 448] on div "Copy style" at bounding box center [1047, 460] width 167 height 29
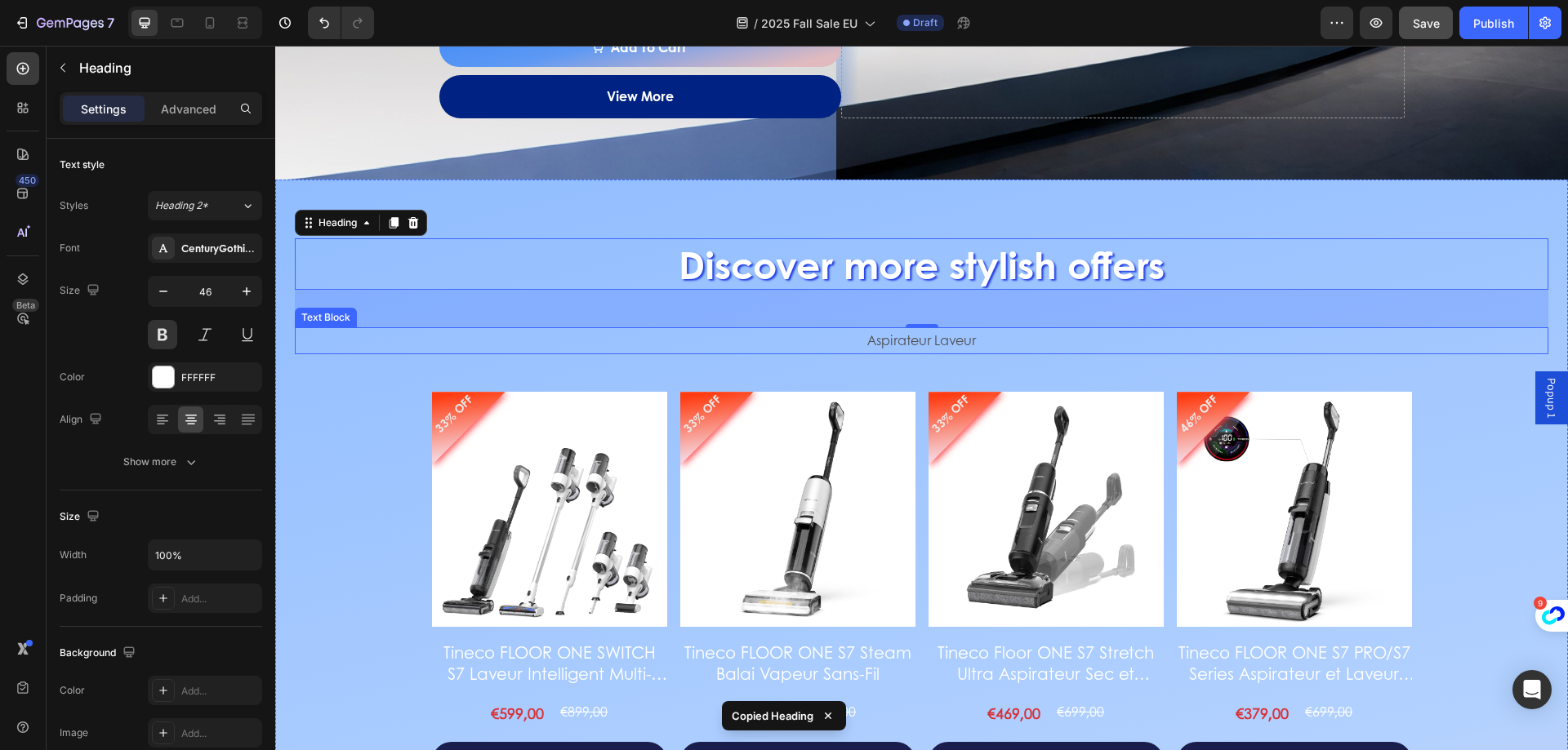
click at [890, 346] on p "Aspirateur Laveur" at bounding box center [921, 341] width 1250 height 24
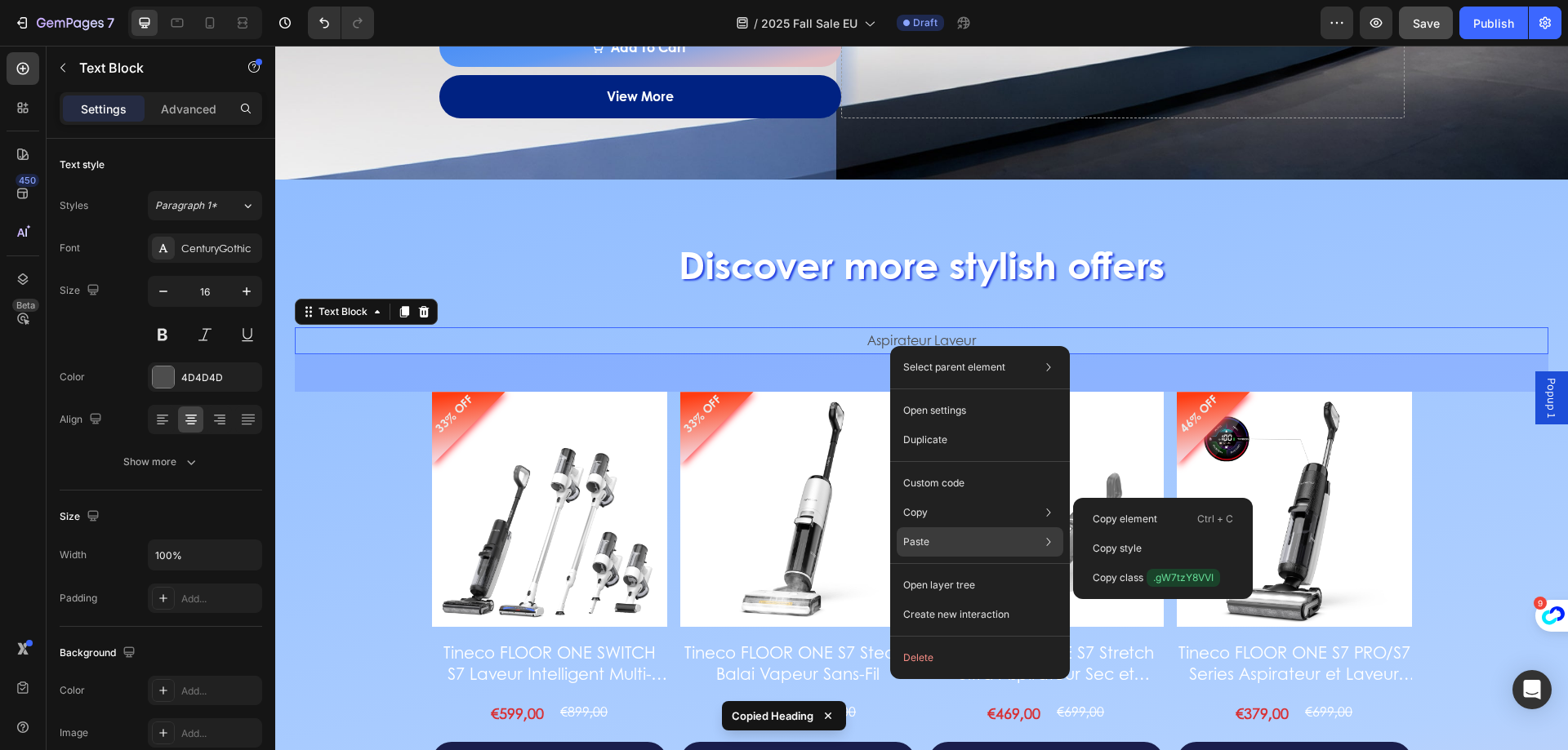
drag, startPoint x: 1120, startPoint y: 545, endPoint x: 1046, endPoint y: 534, distance: 74.8
click at [1063, 520] on div "Select parent element Section Text Block Open settings Duplicate Custom code Co…" at bounding box center [980, 513] width 180 height 333
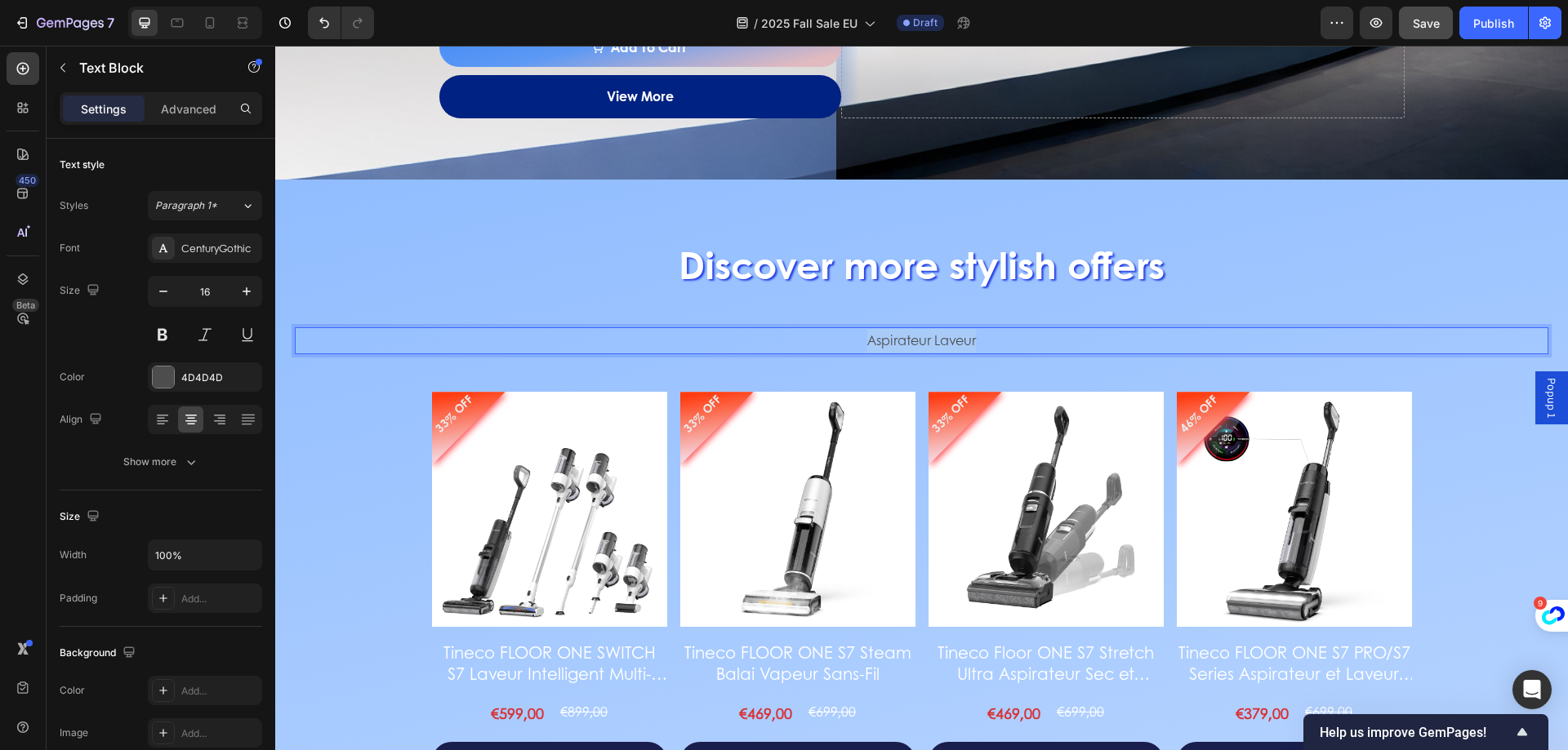
drag, startPoint x: 858, startPoint y: 339, endPoint x: 1021, endPoint y: 340, distance: 163.0
click at [1021, 340] on p "Aspirateur Laveur" at bounding box center [921, 341] width 1250 height 24
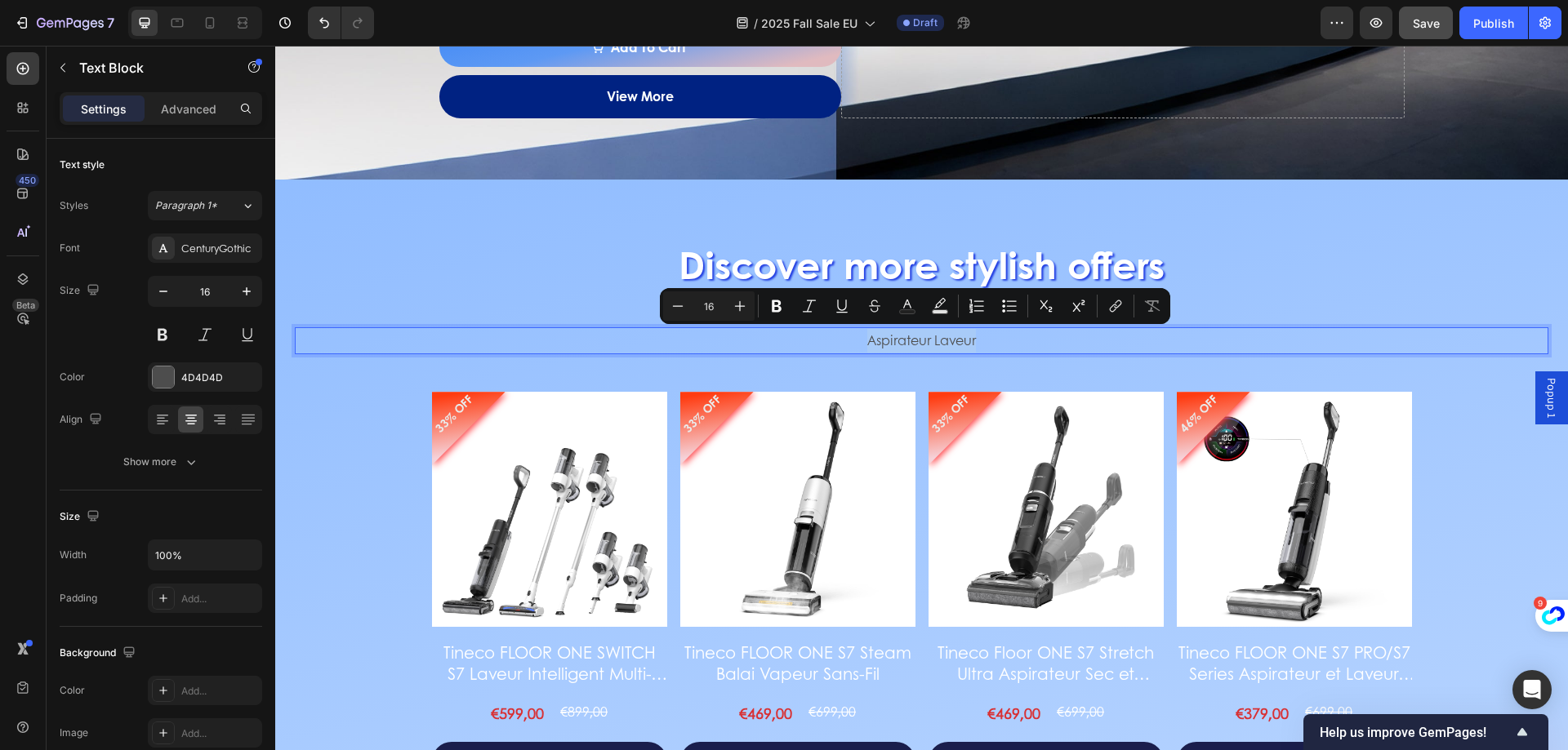
drag, startPoint x: 941, startPoint y: 339, endPoint x: 895, endPoint y: 340, distance: 46.0
click at [895, 340] on p "Aspirateur Laveur" at bounding box center [921, 341] width 1250 height 24
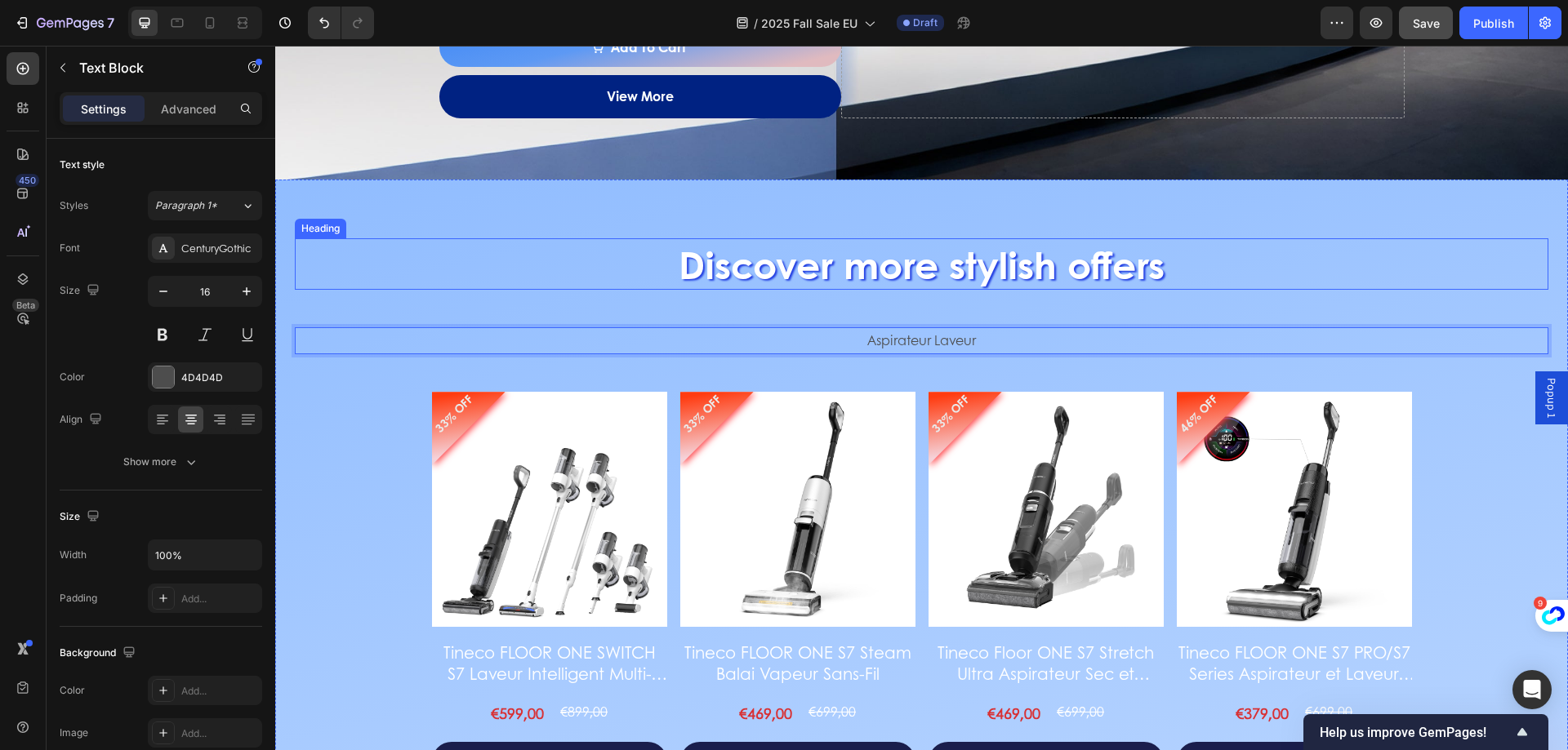
click at [864, 271] on h2 "Discover more stylish offers" at bounding box center [921, 265] width 1253 height 52
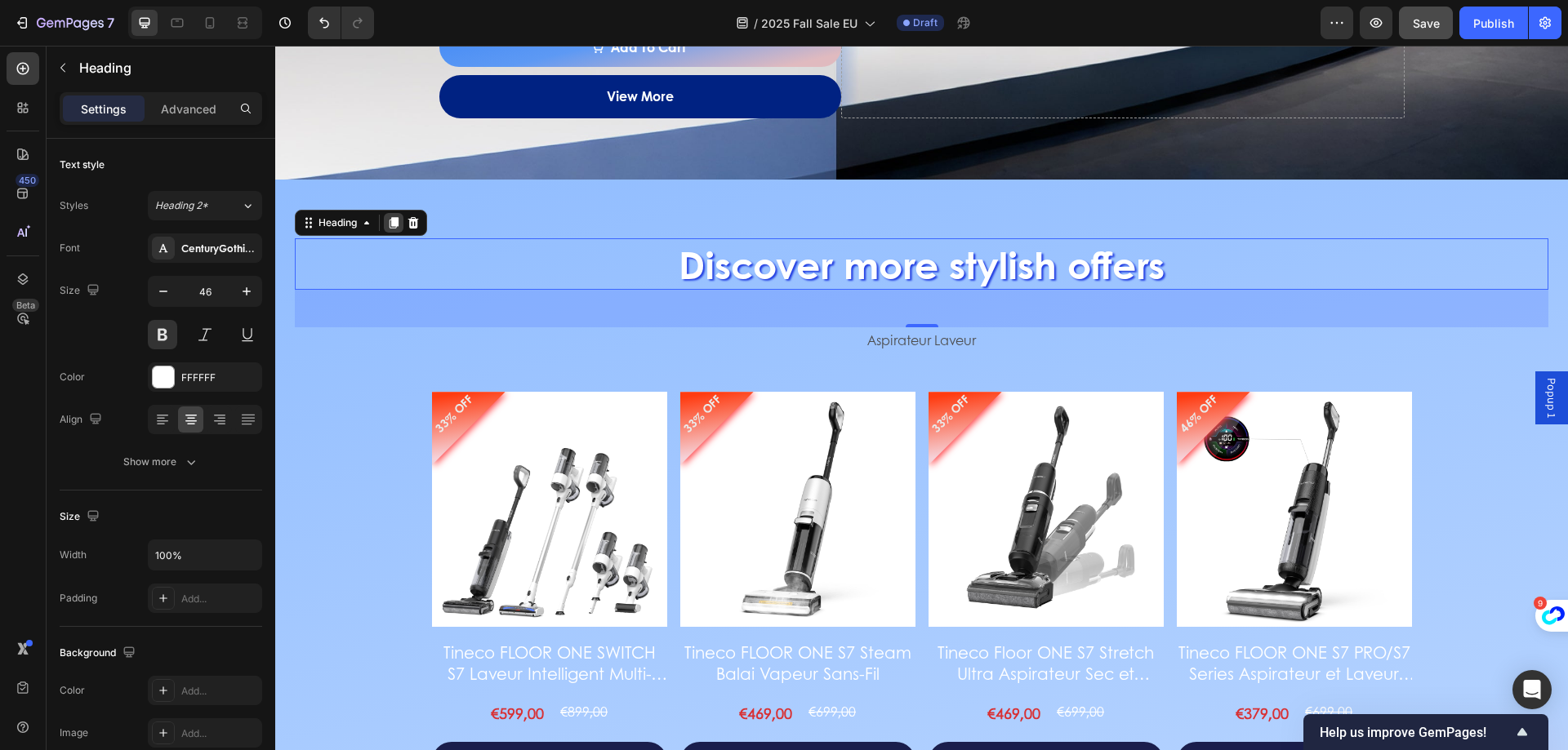
click at [399, 221] on icon at bounding box center [394, 223] width 9 height 11
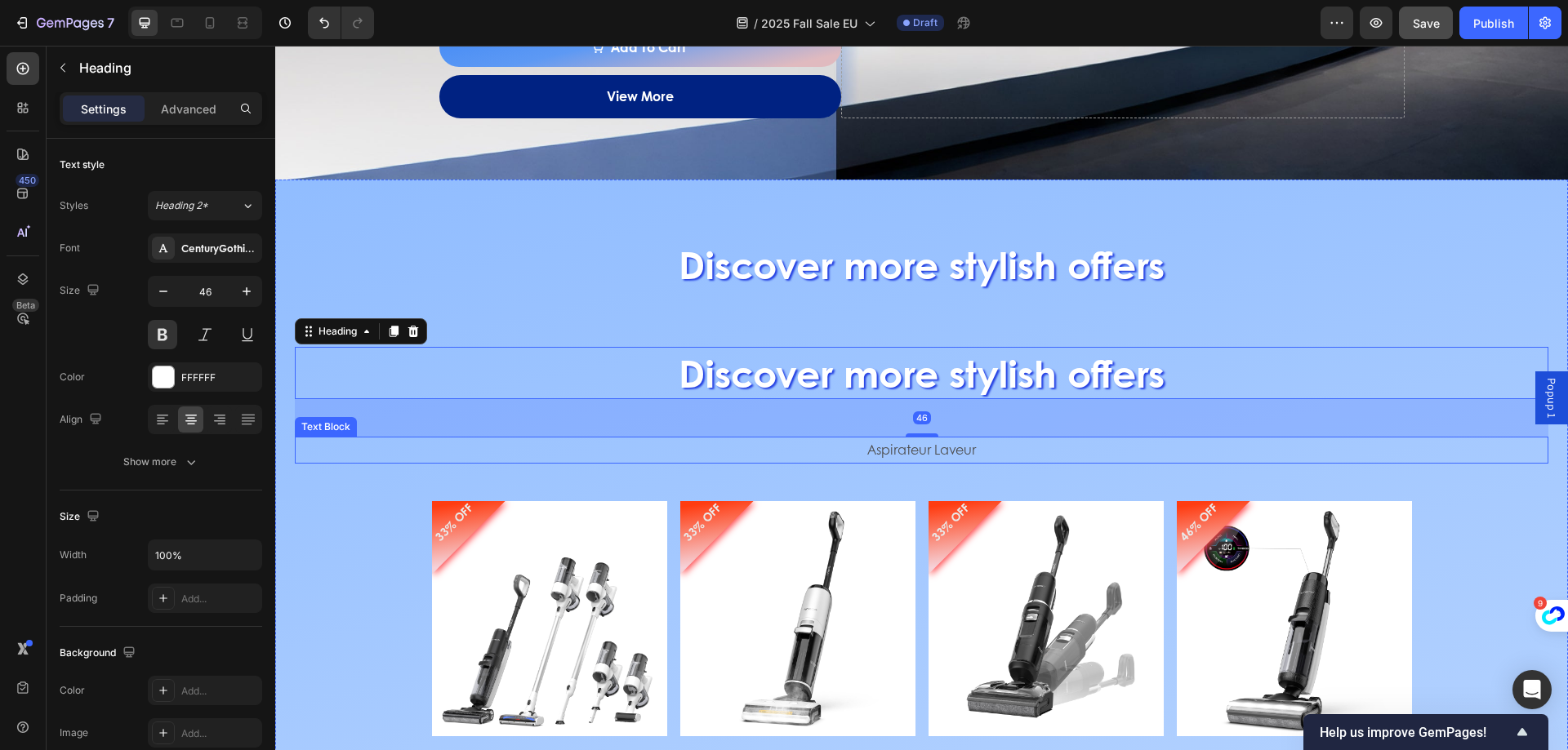
click at [795, 447] on p "Aspirateur Laveur" at bounding box center [921, 449] width 1250 height 24
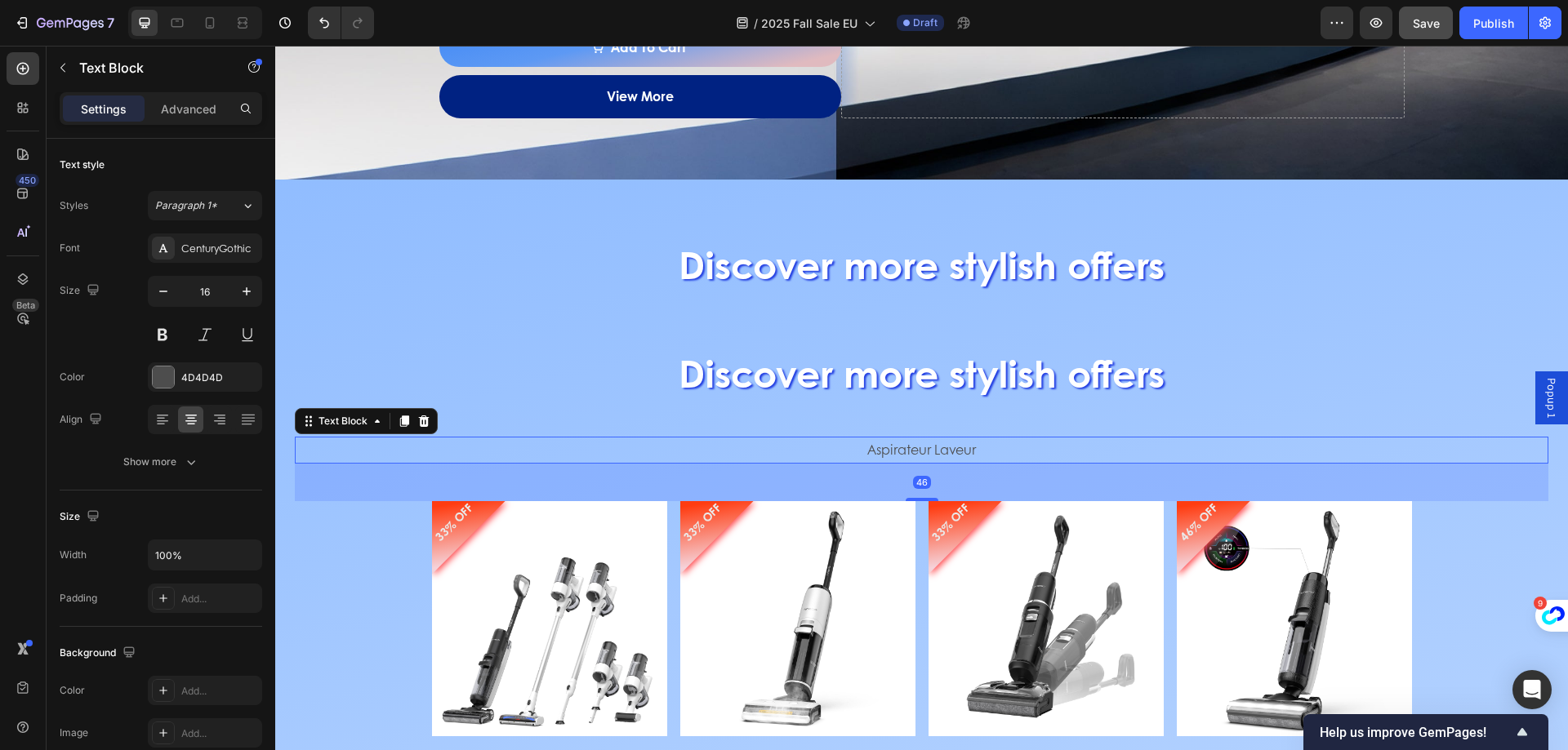
drag, startPoint x: 419, startPoint y: 419, endPoint x: 548, endPoint y: 372, distance: 137.3
click at [420, 418] on icon at bounding box center [423, 422] width 11 height 11
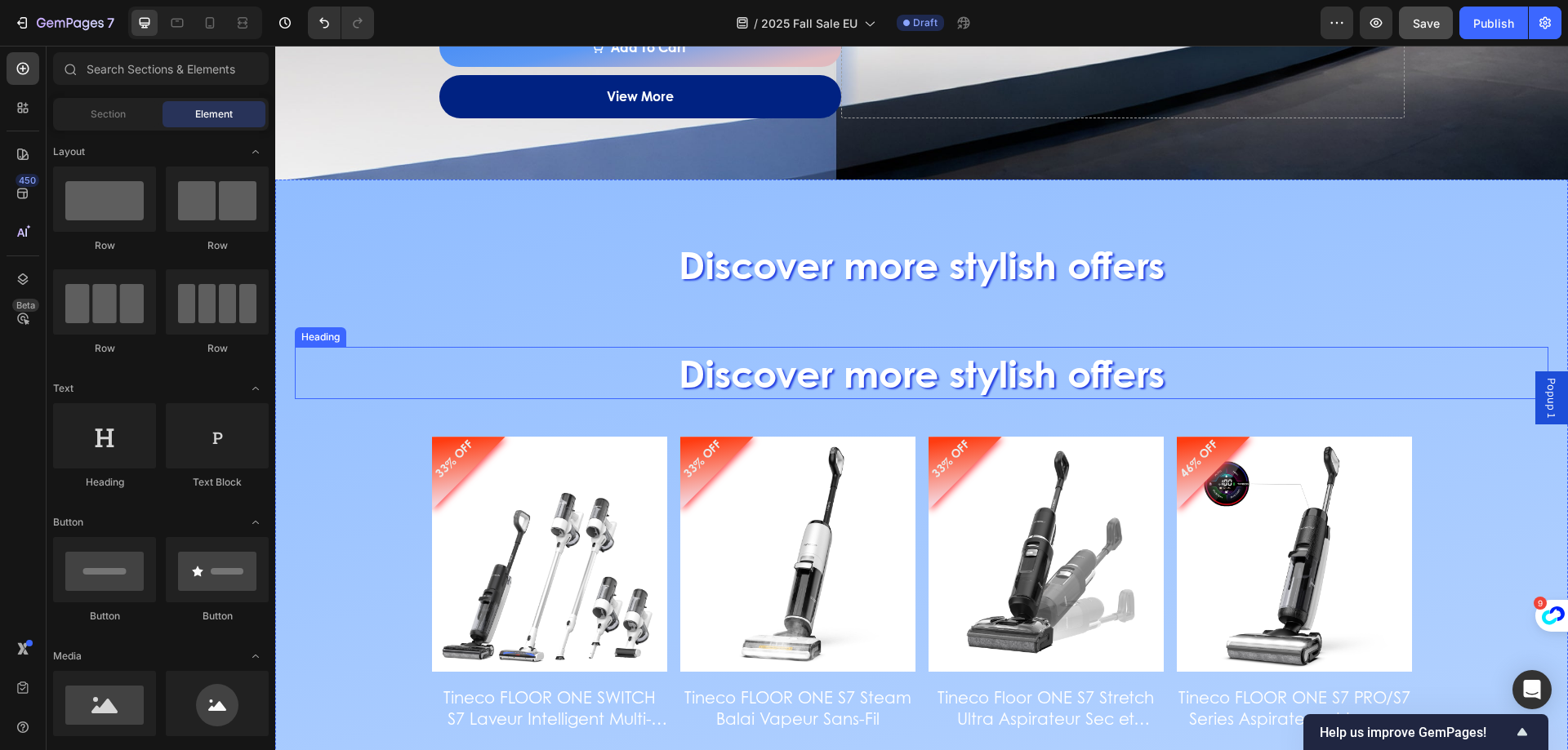
click at [589, 365] on h2 "Discover more stylish offers" at bounding box center [921, 373] width 1253 height 52
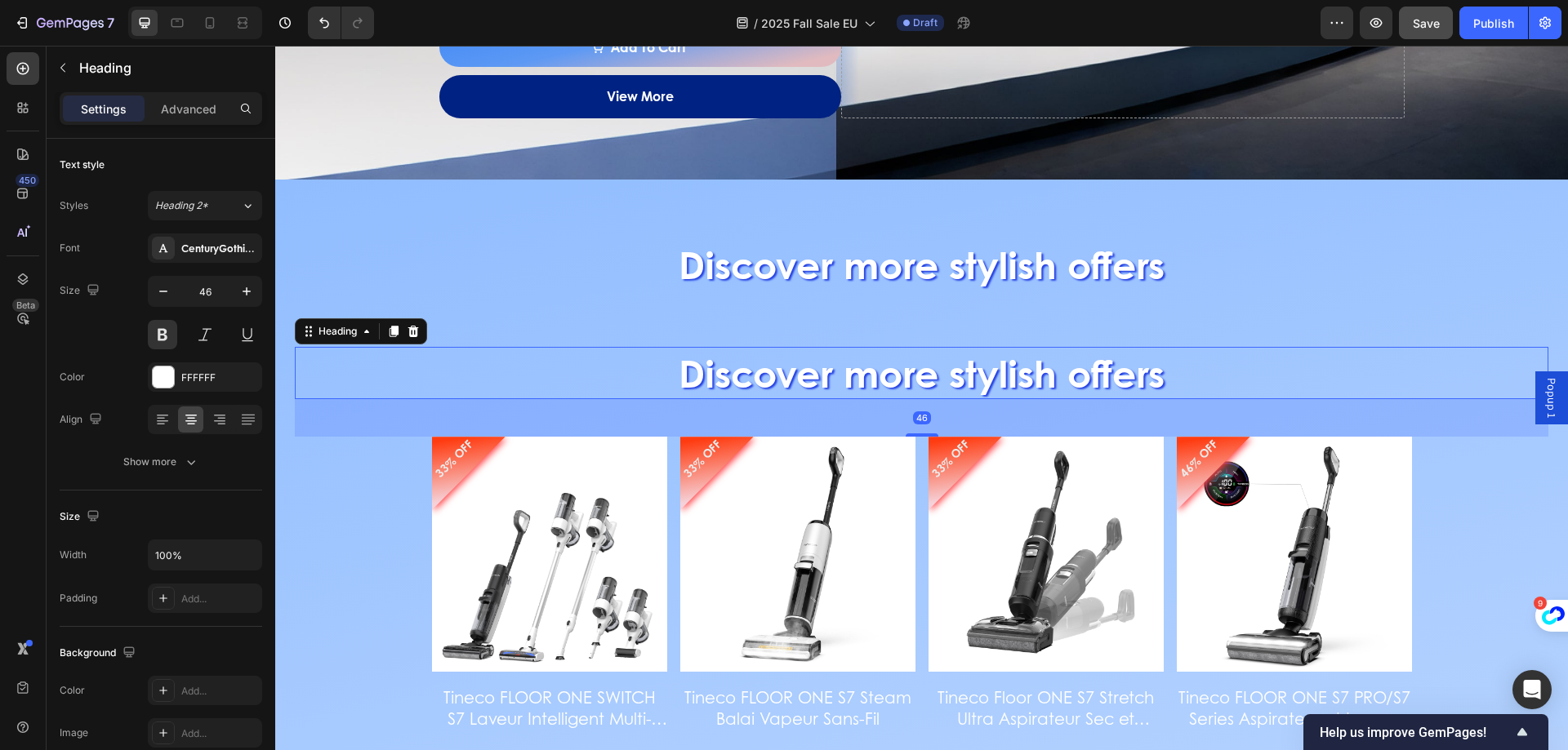
click at [701, 360] on h2 "Discover more stylish offers" at bounding box center [921, 373] width 1253 height 52
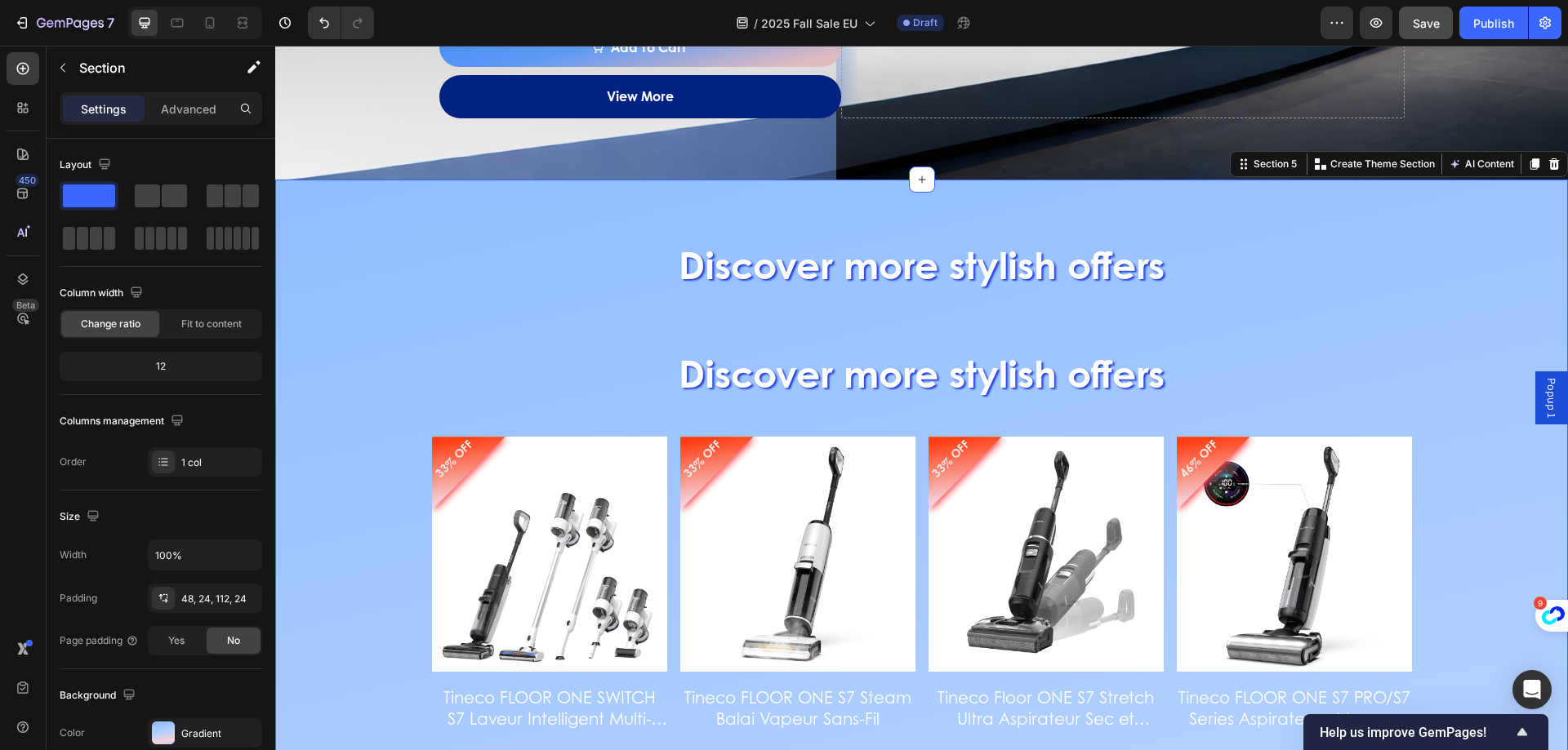
click at [760, 261] on h2 "Discover more stylish offers" at bounding box center [921, 265] width 1253 height 52
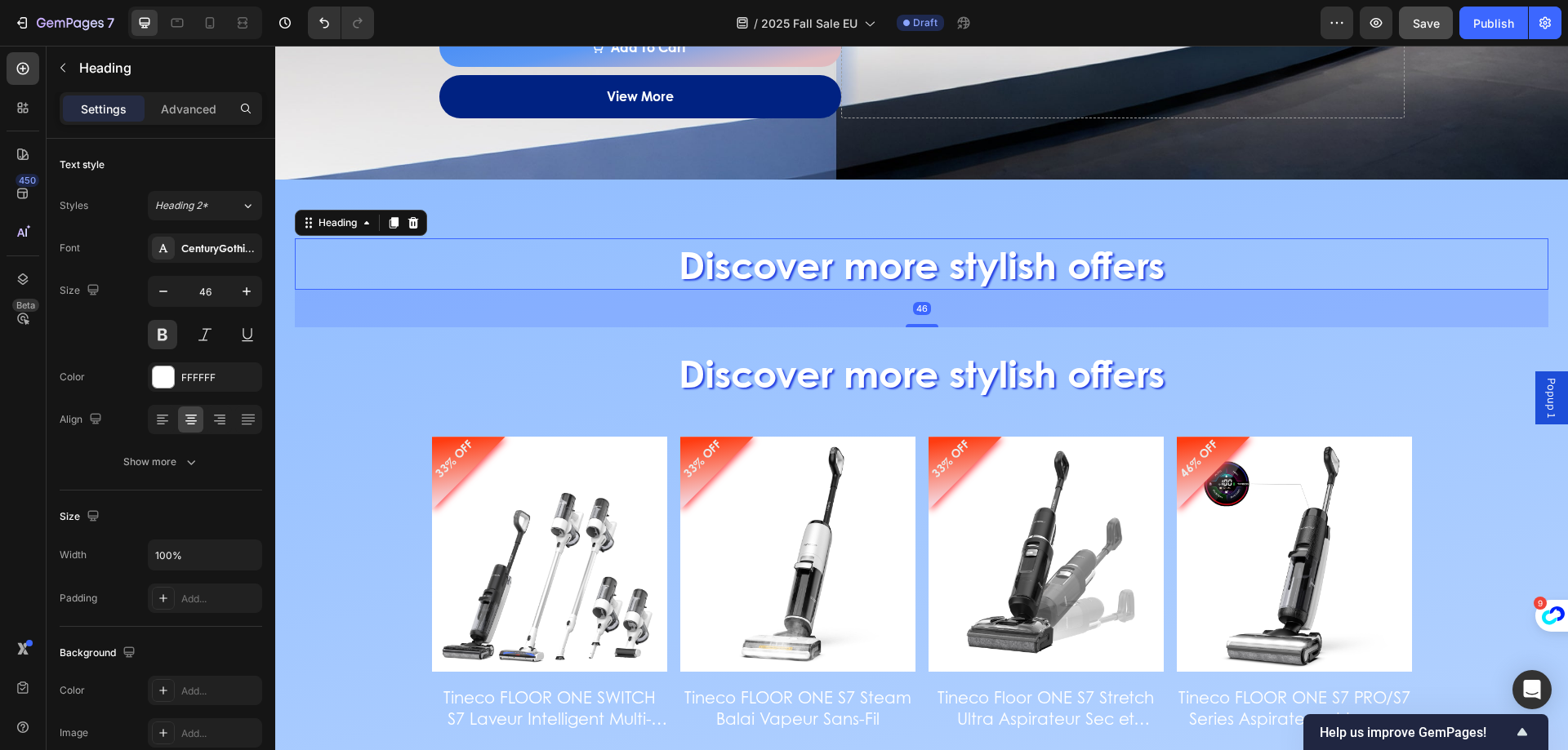
click at [916, 324] on div "46" at bounding box center [921, 309] width 1253 height 38
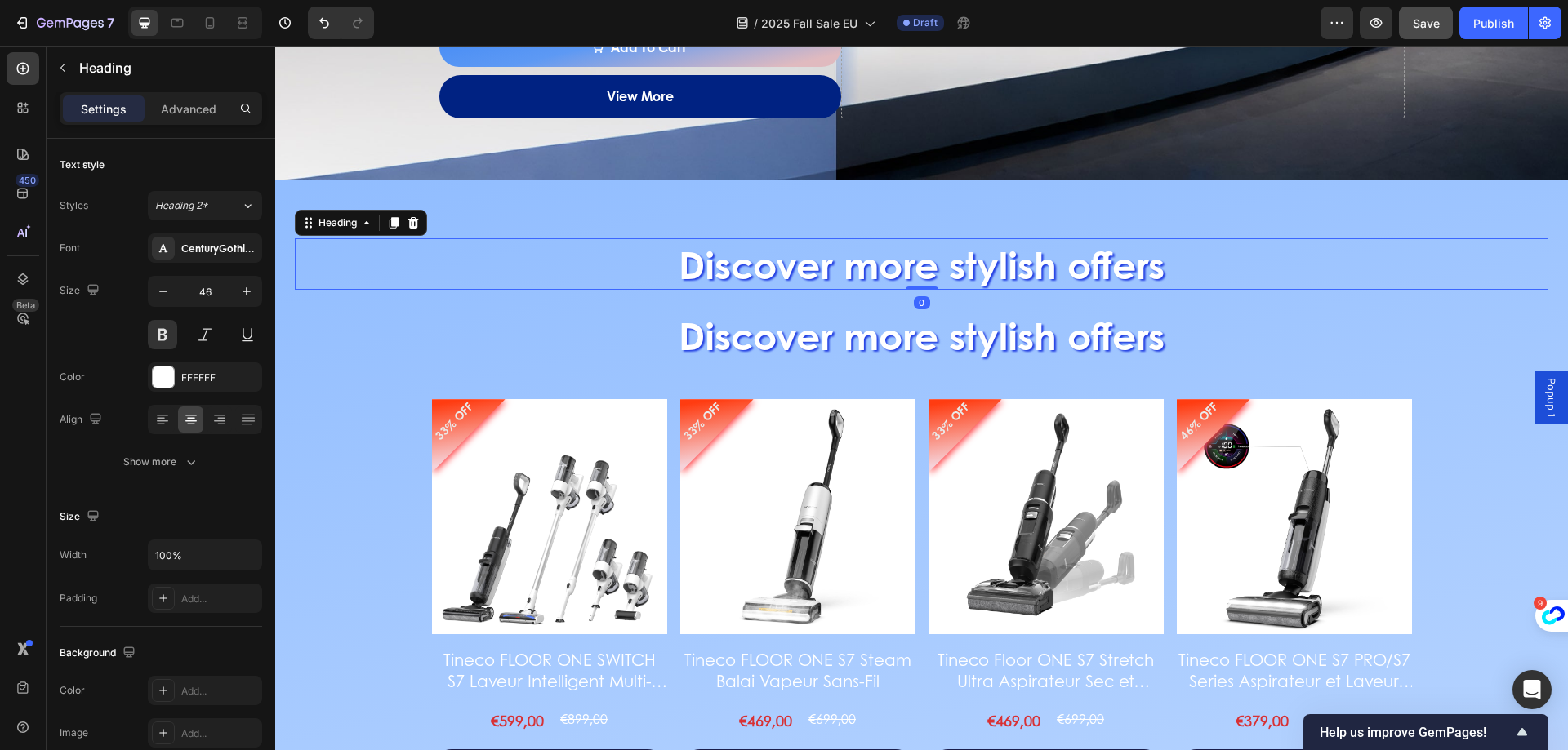
drag, startPoint x: 922, startPoint y: 325, endPoint x: 910, endPoint y: 270, distance: 56.3
click at [910, 270] on div "Discover more stylish offers Heading 0" at bounding box center [921, 265] width 1253 height 52
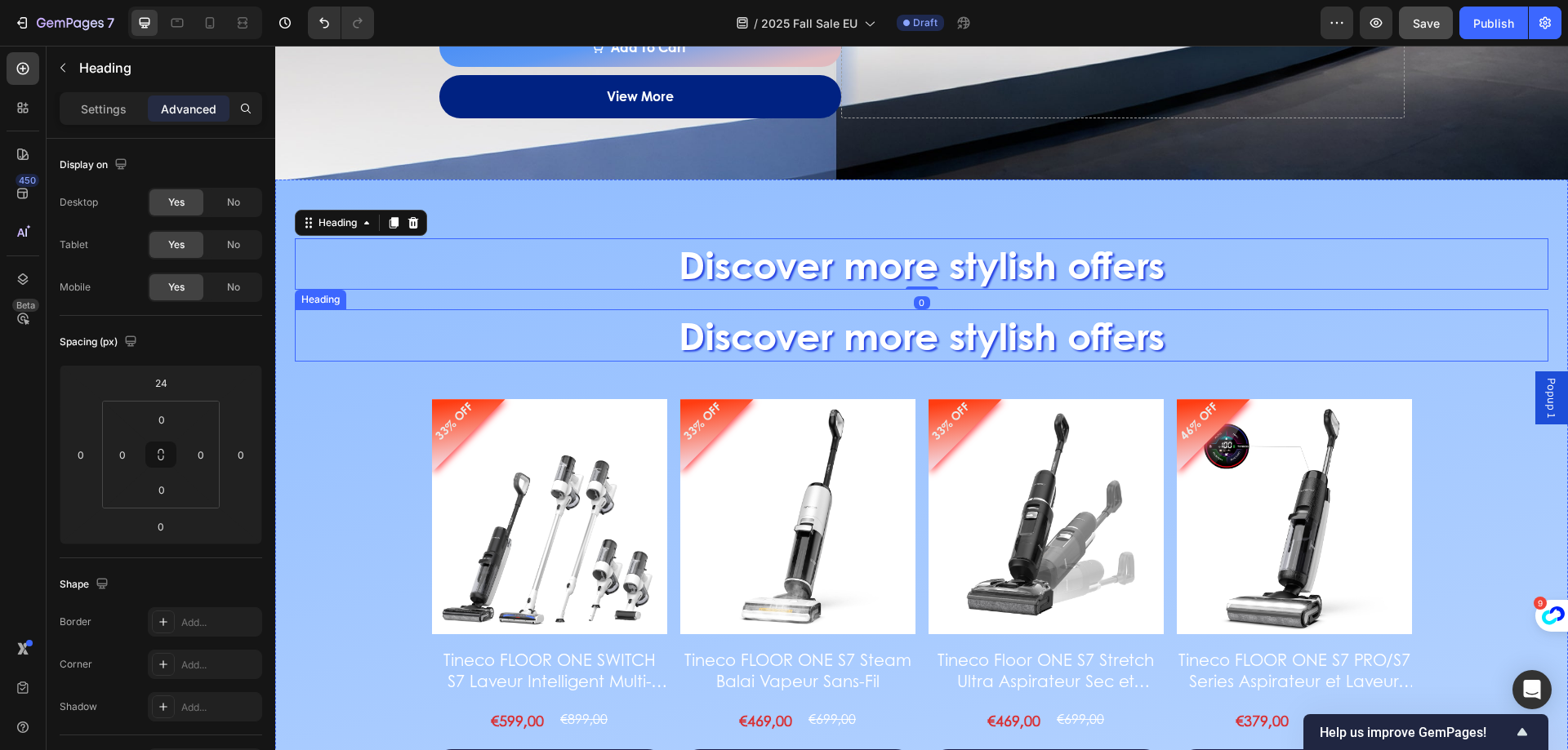
click at [887, 329] on p "Discover more stylish offers" at bounding box center [921, 336] width 1250 height 49
drag, startPoint x: 662, startPoint y: 334, endPoint x: 1158, endPoint y: 334, distance: 496.0
click at [1158, 334] on p "Discover more stylish offers" at bounding box center [921, 336] width 1250 height 49
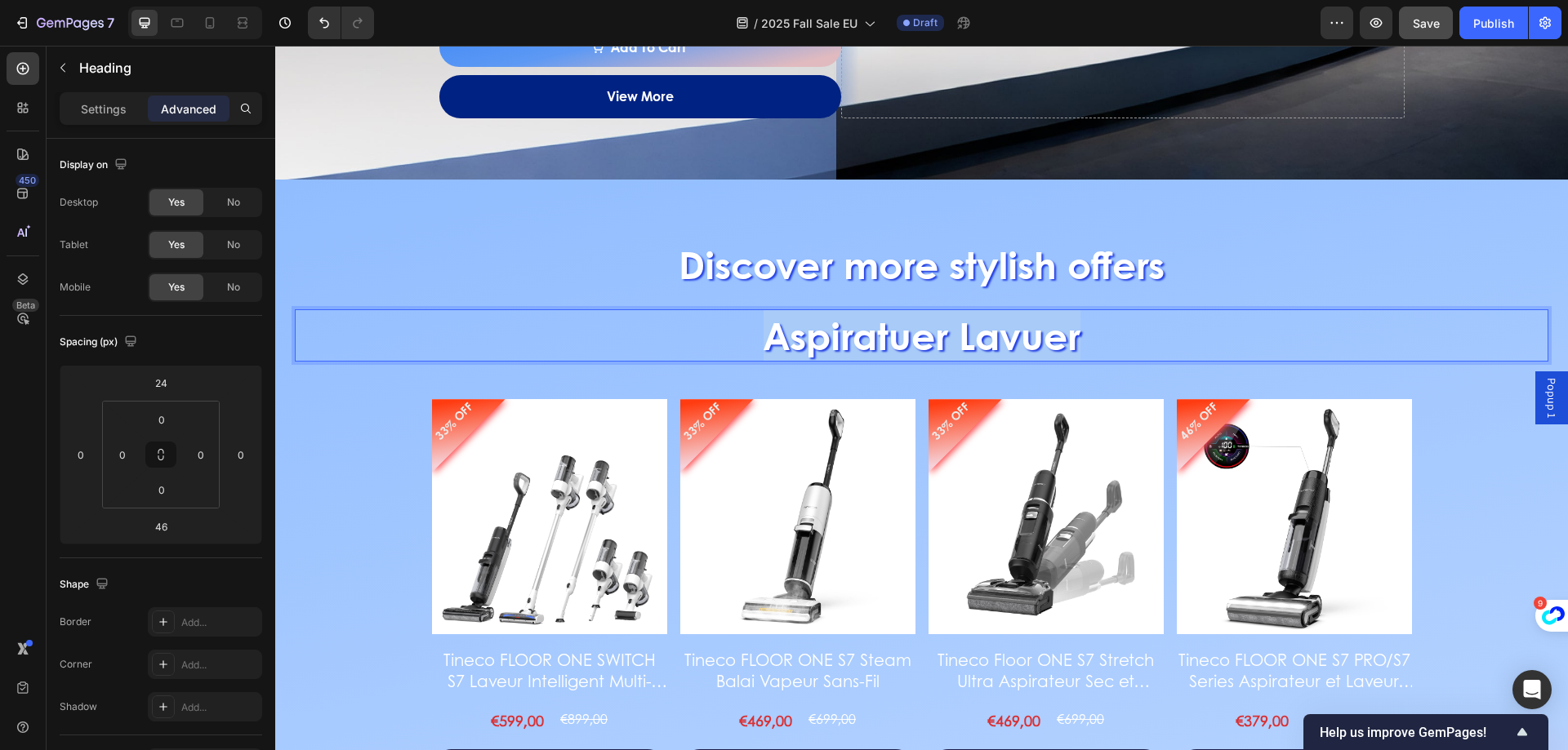
drag, startPoint x: 1157, startPoint y: 331, endPoint x: 757, endPoint y: 321, distance: 400.1
click at [757, 321] on p "Aspiratuer Lavuer" at bounding box center [921, 336] width 1250 height 49
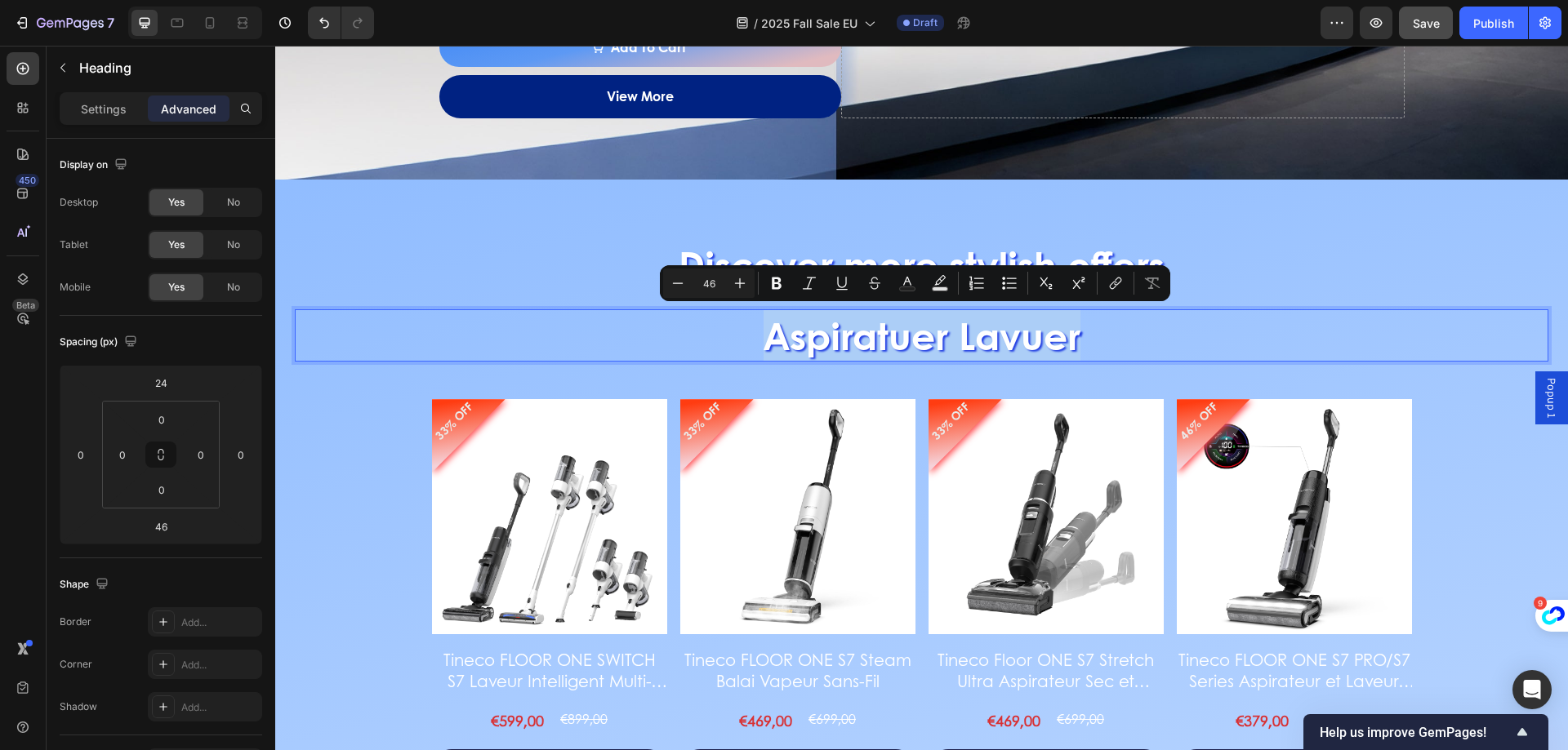
drag, startPoint x: 704, startPoint y: 285, endPoint x: 719, endPoint y: 288, distance: 15.3
click at [719, 288] on input "46" at bounding box center [709, 283] width 33 height 20
type input "32"
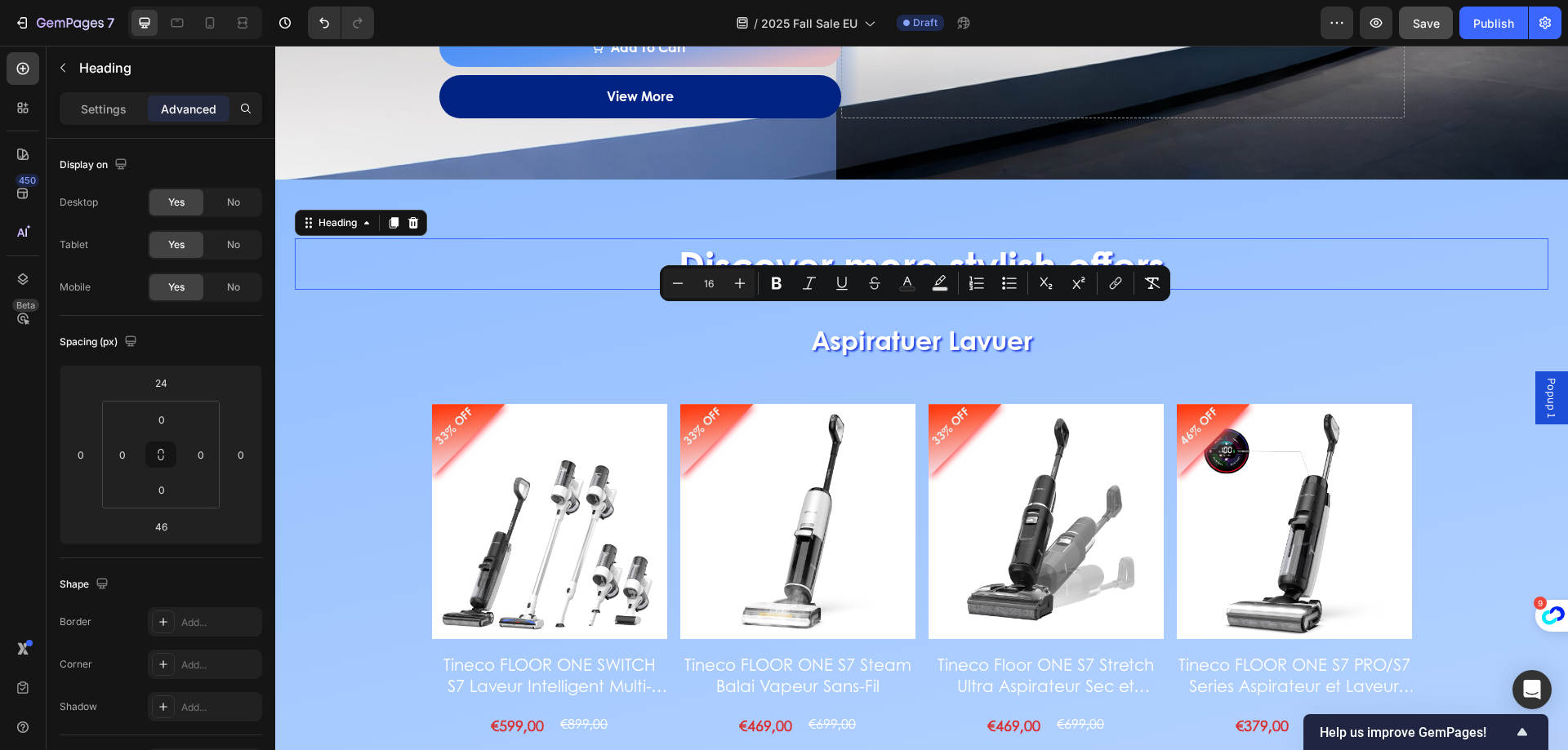
click at [919, 247] on h2 "Discover more stylish offers" at bounding box center [921, 265] width 1253 height 52
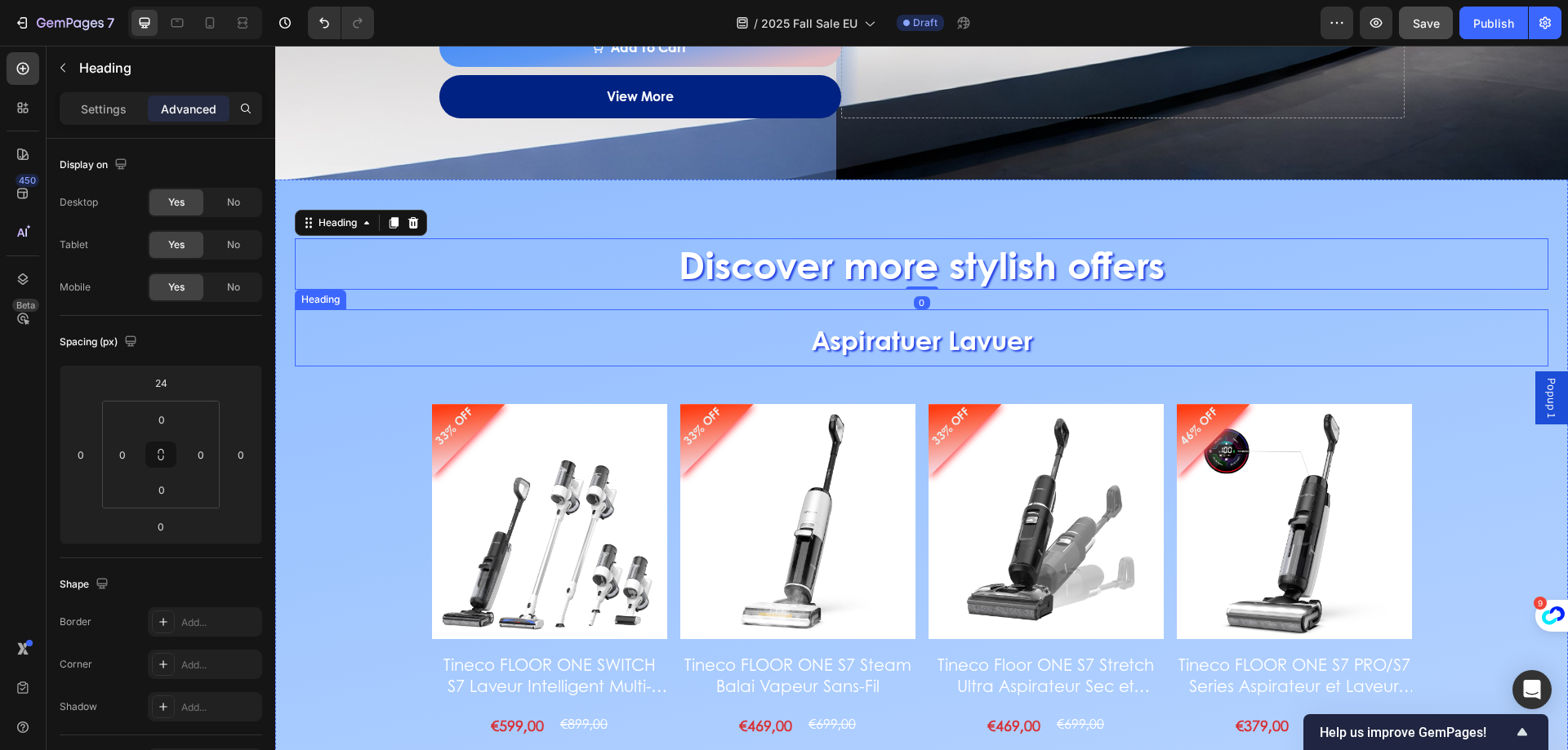
click at [856, 329] on span "Aspiratuer Lavuer" at bounding box center [922, 340] width 221 height 38
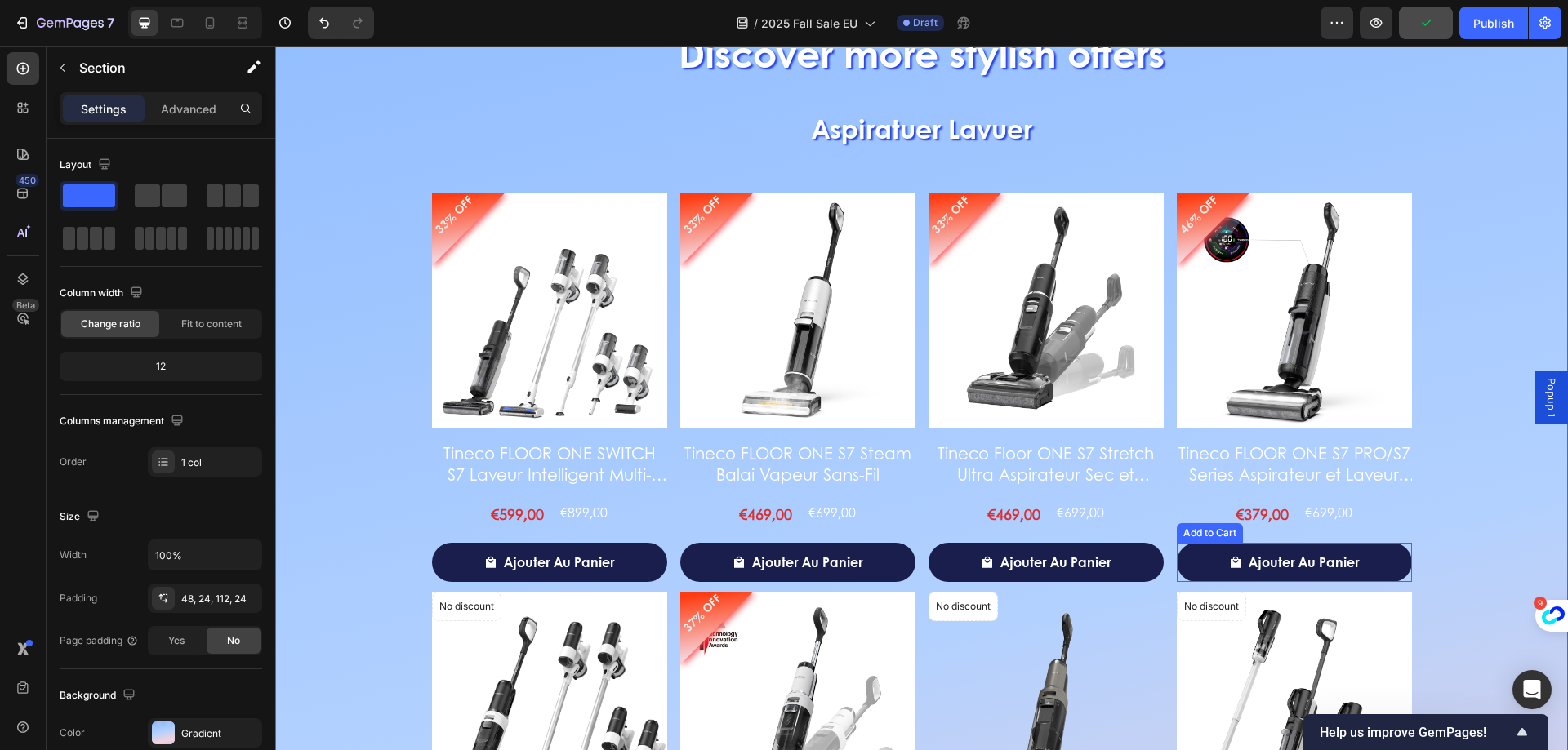
scroll to position [2328, 0]
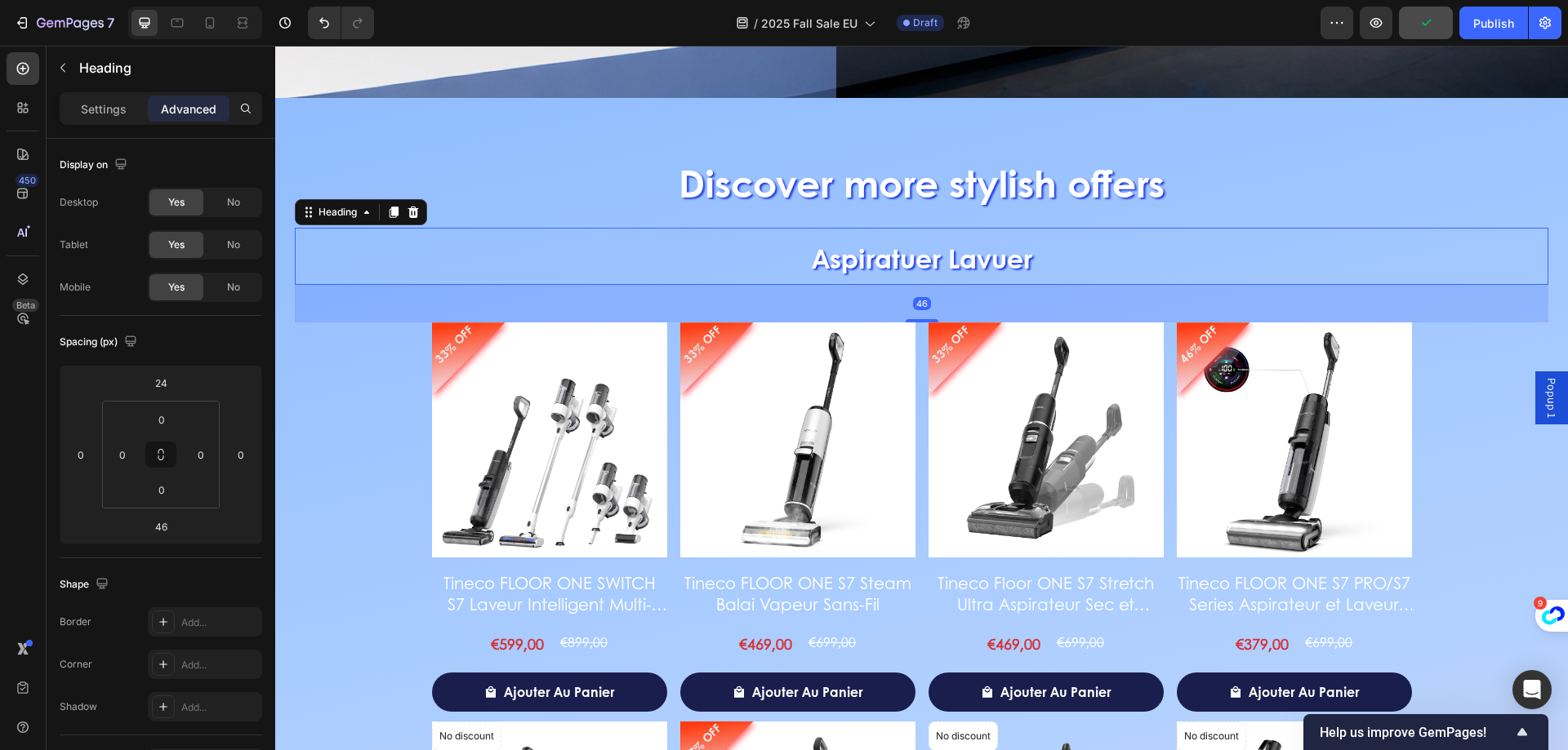
click at [949, 250] on span "Aspiratuer Lavuer" at bounding box center [922, 258] width 221 height 38
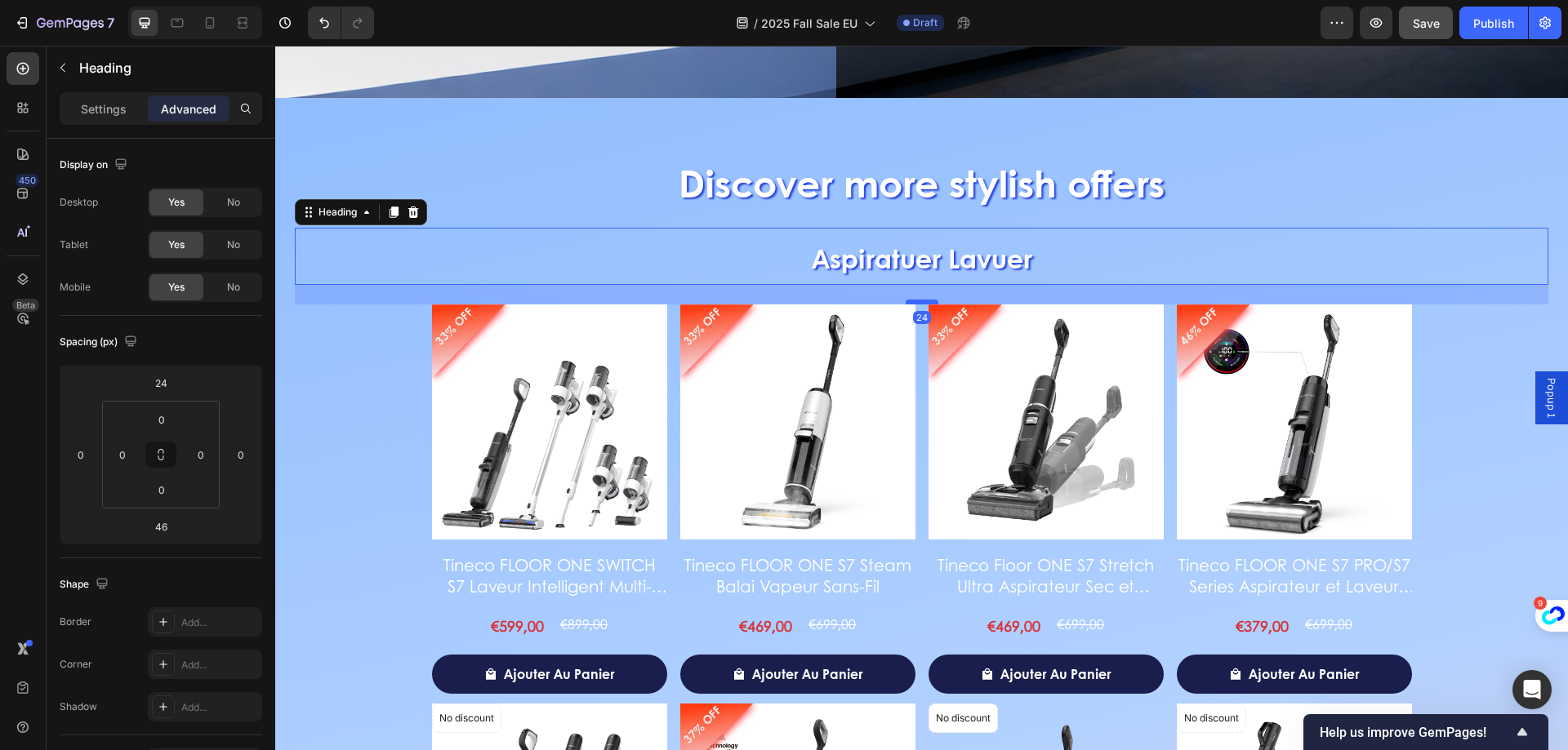
drag, startPoint x: 912, startPoint y: 321, endPoint x: 903, endPoint y: 303, distance: 20.1
click at [906, 303] on div at bounding box center [922, 302] width 33 height 5
type input "24"
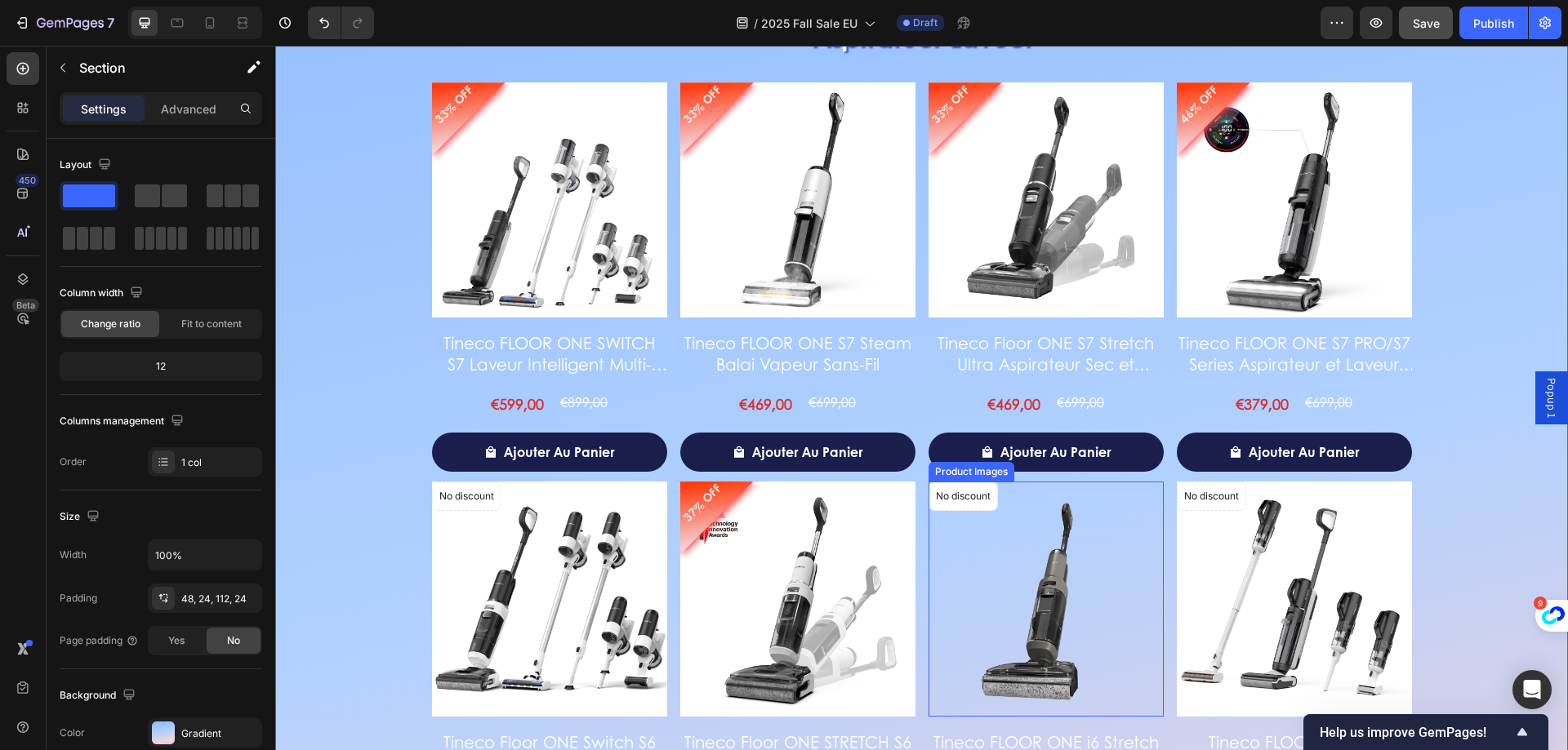
scroll to position [2141, 0]
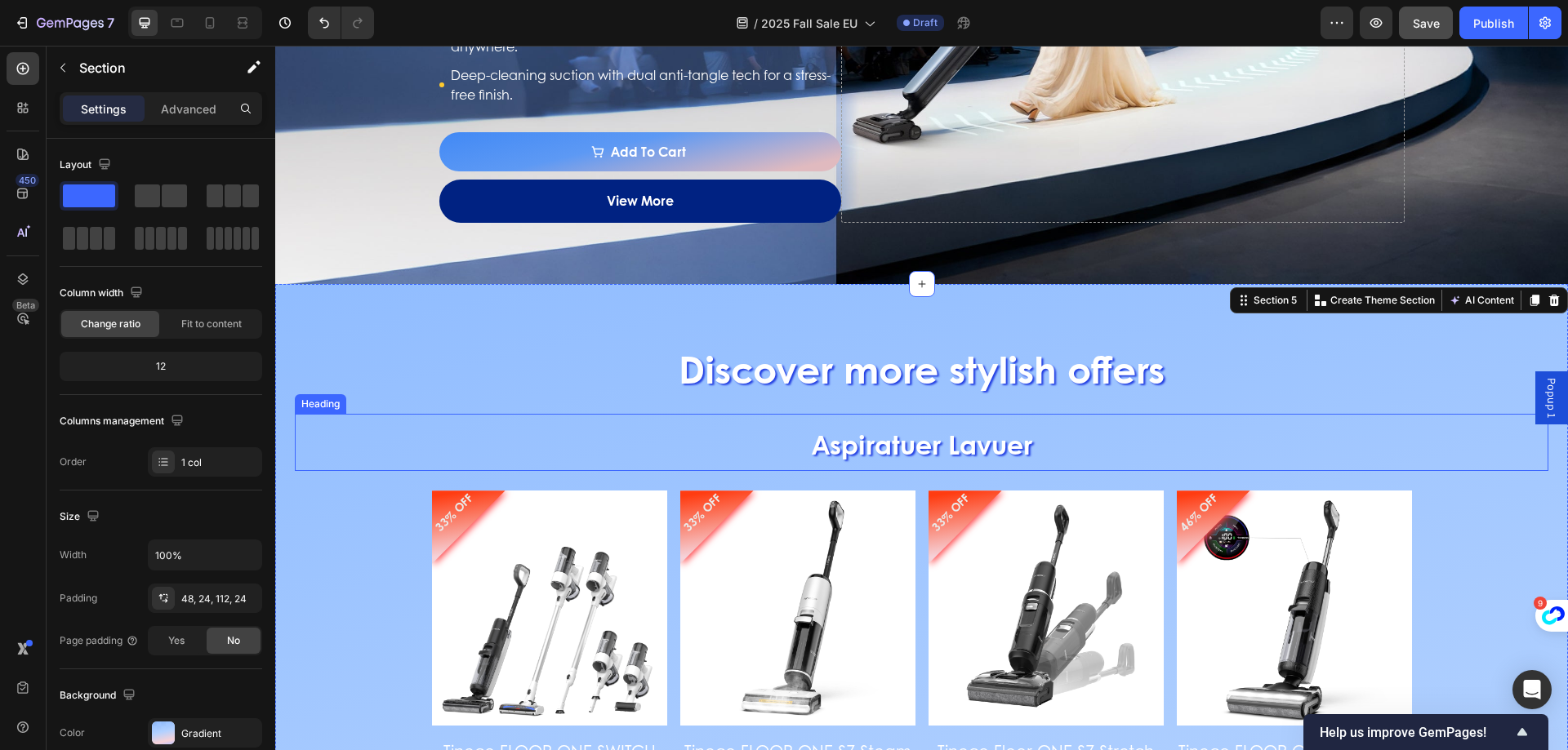
click at [973, 448] on span "Aspiratuer Lavuer" at bounding box center [922, 444] width 221 height 38
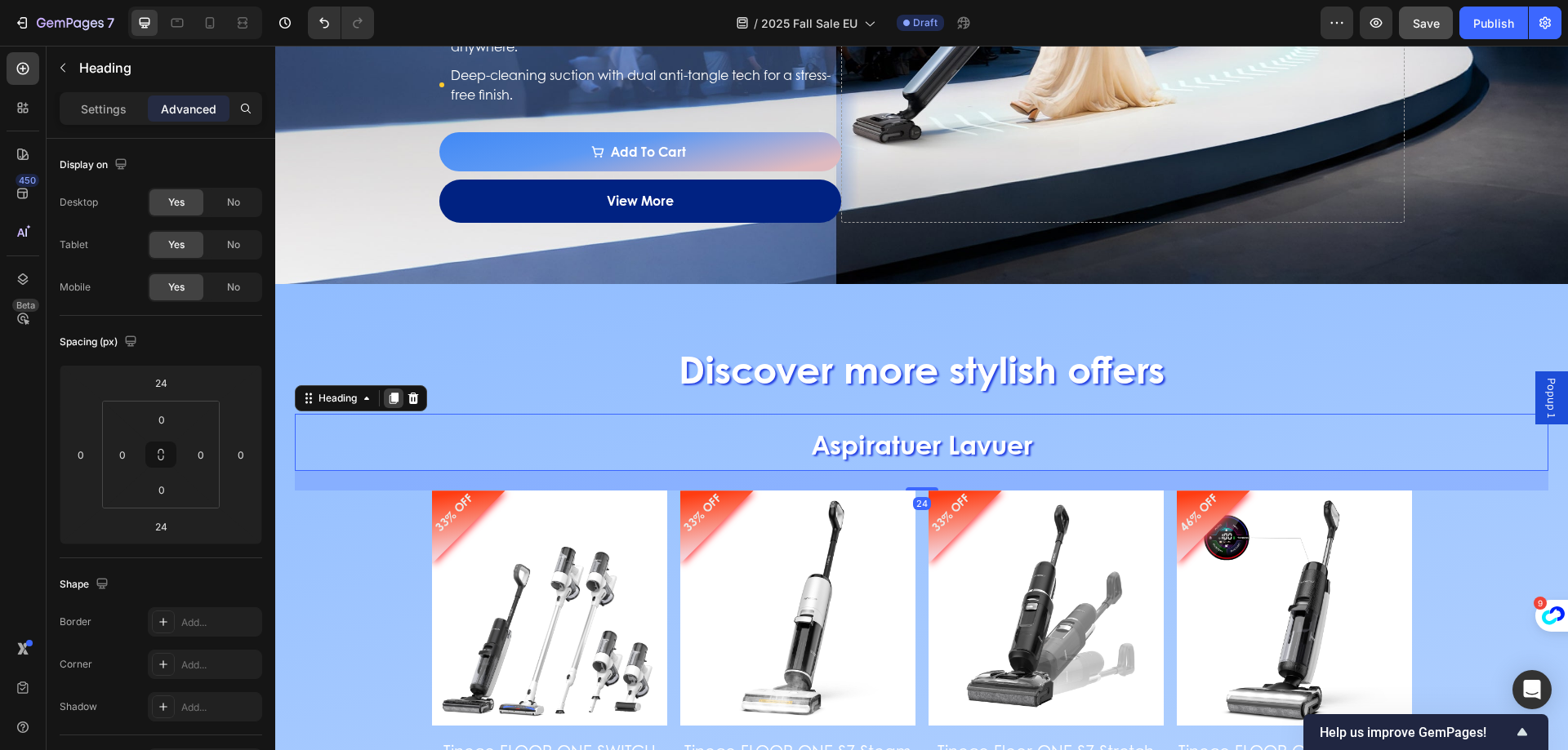
click at [394, 396] on icon at bounding box center [394, 400] width 9 height 11
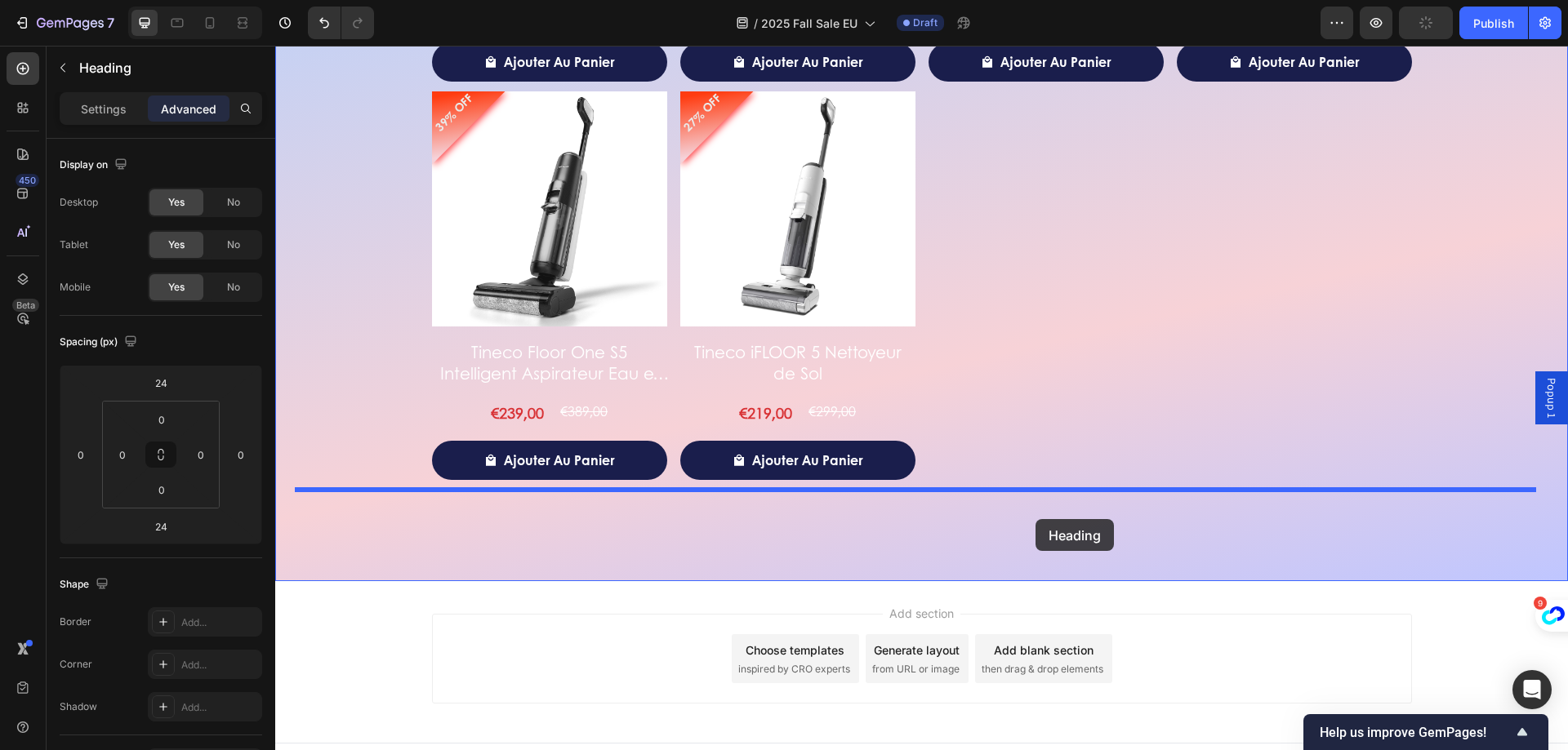
drag, startPoint x: 320, startPoint y: 489, endPoint x: 1037, endPoint y: 520, distance: 717.7
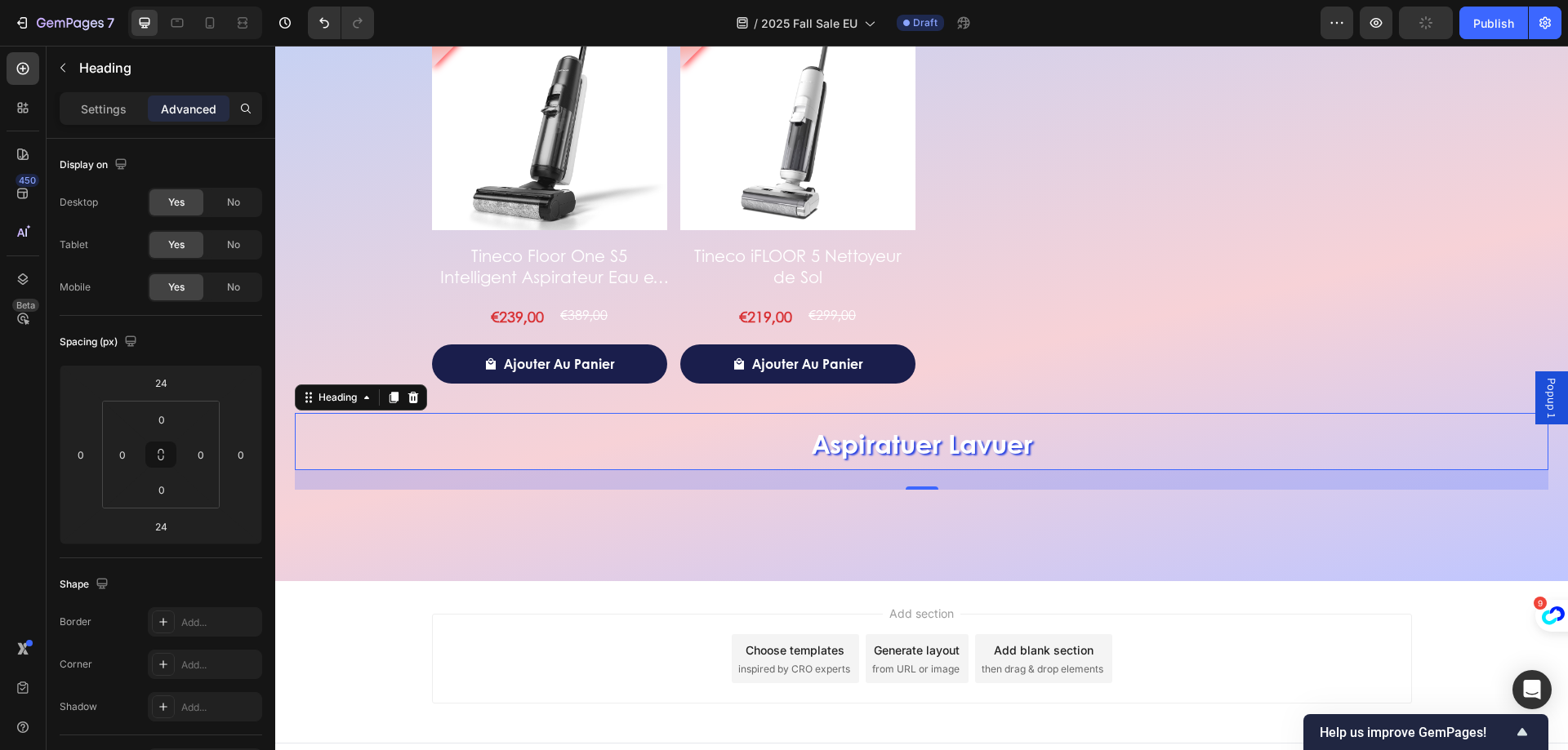
scroll to position [3338, 0]
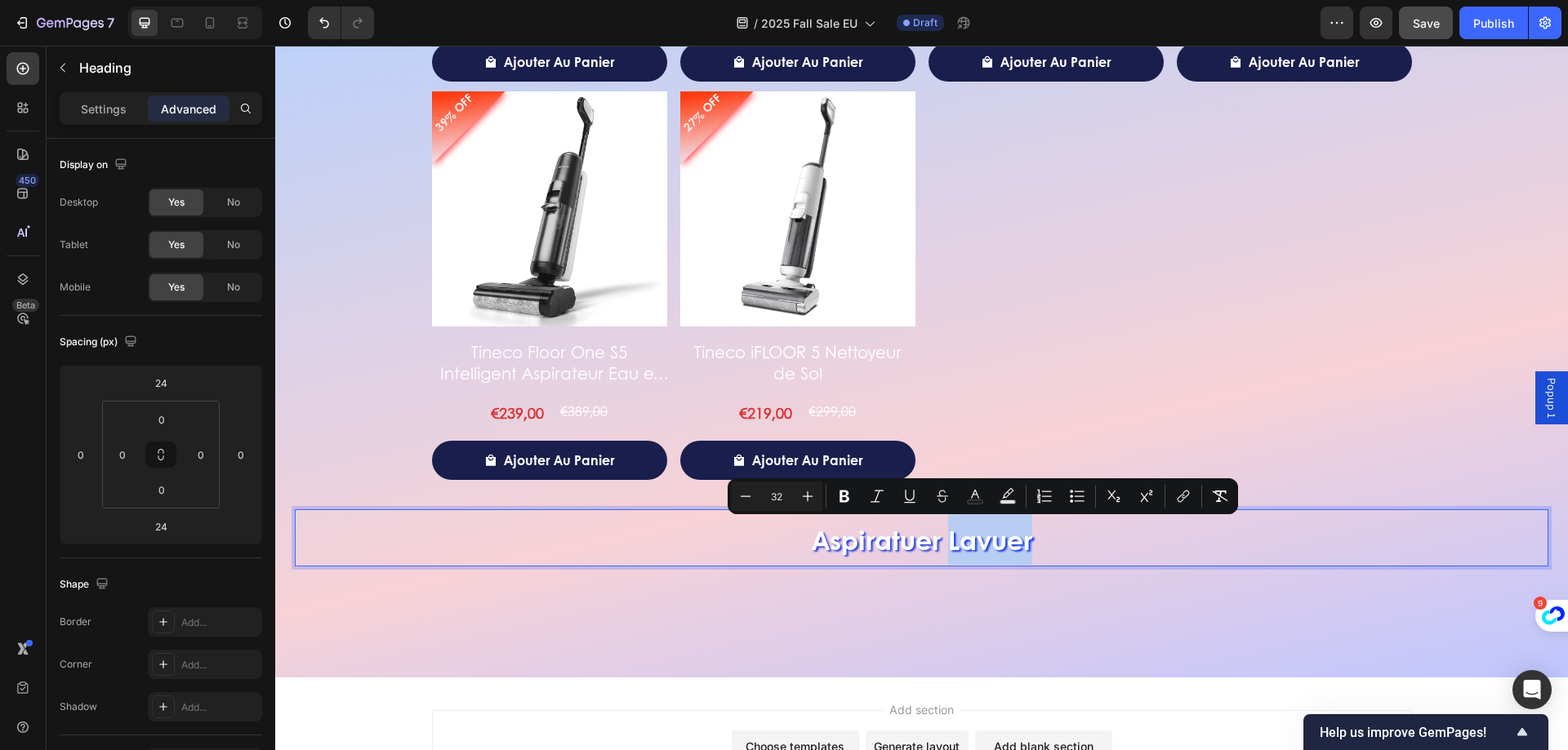
drag, startPoint x: 946, startPoint y: 538, endPoint x: 1076, endPoint y: 549, distance: 130.5
click at [1076, 549] on p "Aspiratuer Lavuer" at bounding box center [921, 538] width 1250 height 54
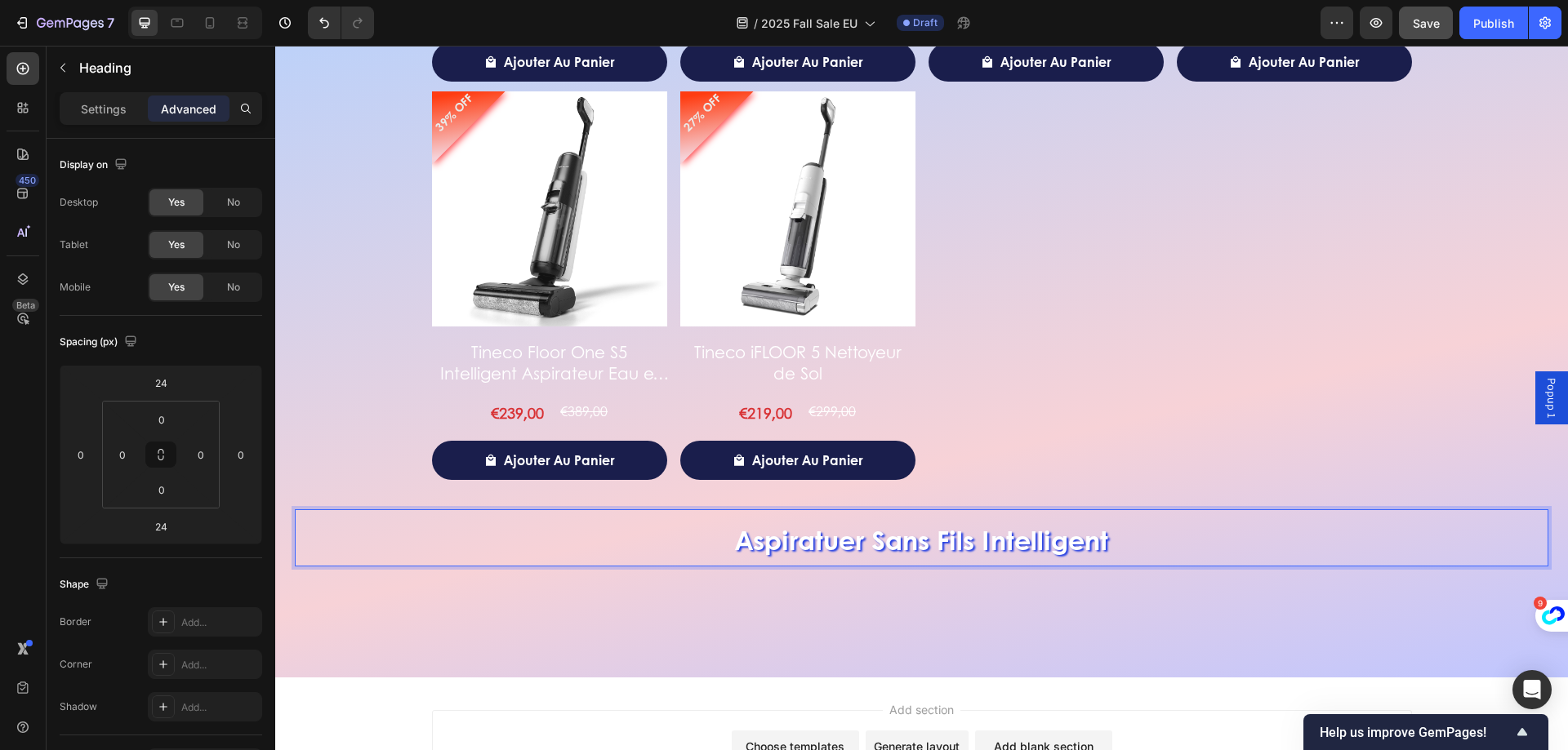
click at [864, 549] on span "Aspiratuer Sans Fils Intelligent" at bounding box center [921, 539] width 374 height 38
click at [847, 549] on span "Aspiratuer Sans Fils Intelligent" at bounding box center [921, 539] width 374 height 38
click at [818, 544] on span "Aspiratuer Sans Fils Intelligent" at bounding box center [921, 539] width 374 height 38
drag, startPoint x: 819, startPoint y: 545, endPoint x: 845, endPoint y: 550, distance: 26.5
click at [845, 550] on span "Aspiratuer Sans Fils Intelligent" at bounding box center [921, 539] width 374 height 38
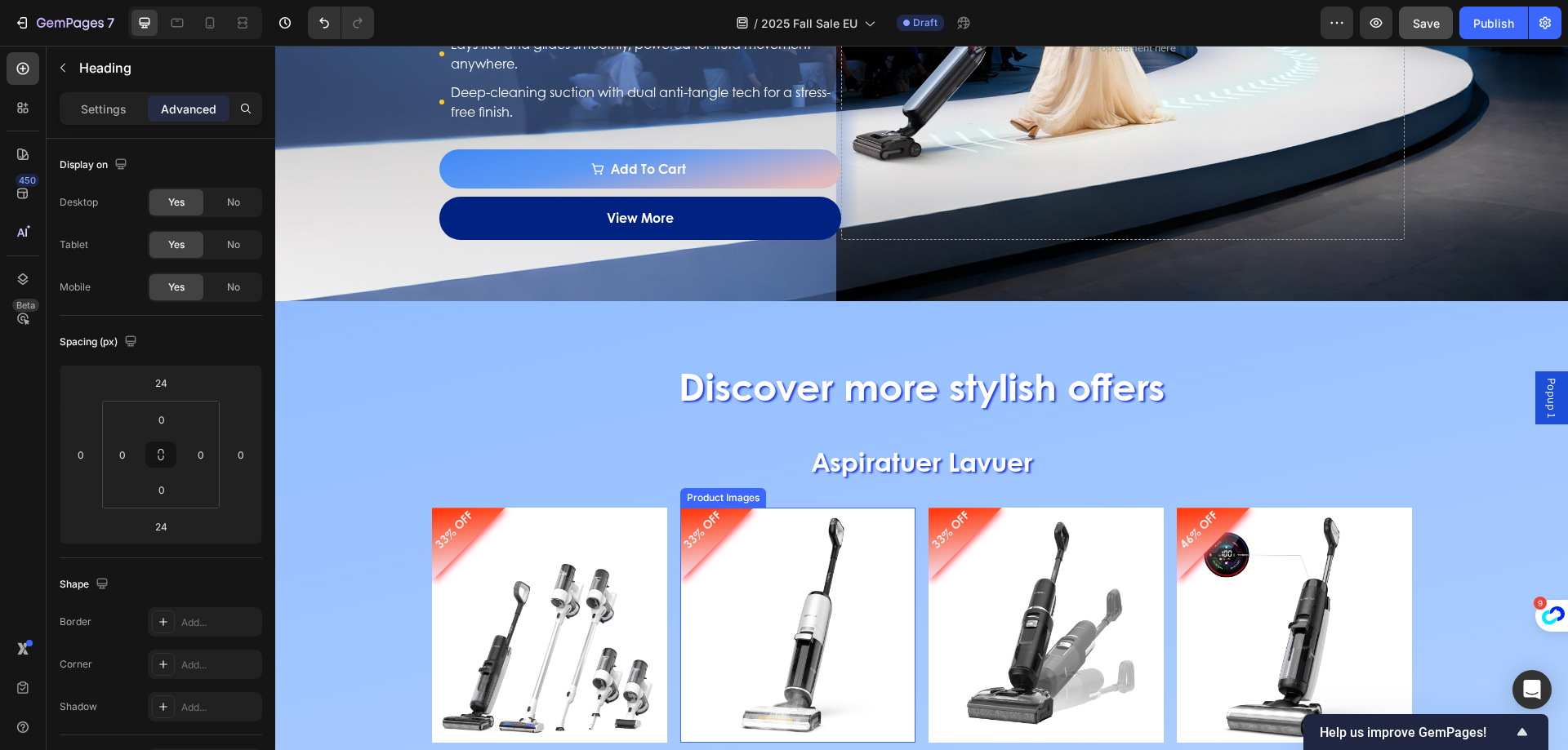
scroll to position [1951, 0]
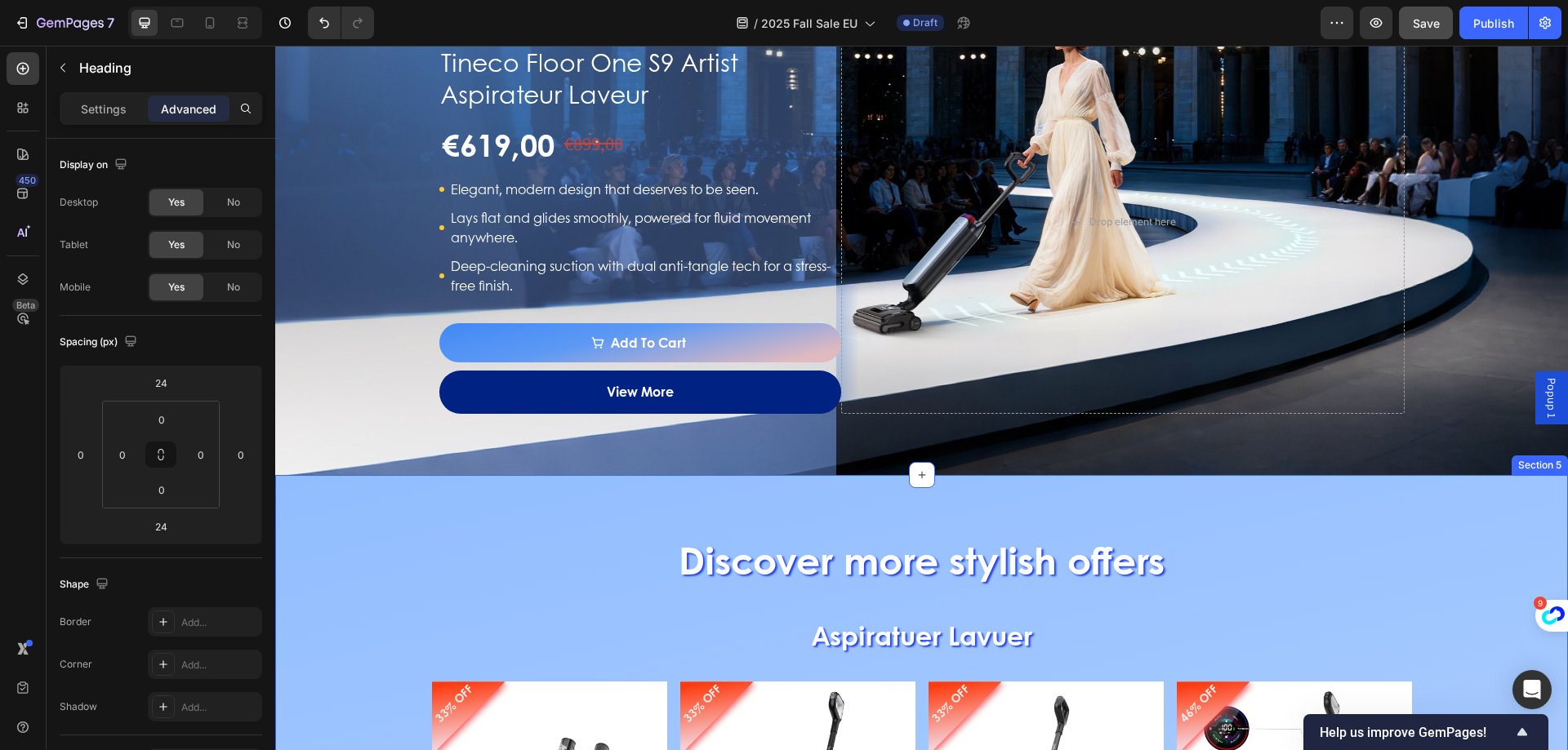
click at [920, 655] on p "⁠⁠⁠⁠⁠⁠⁠ Aspiratuer Lavuer" at bounding box center [921, 633] width 1250 height 54
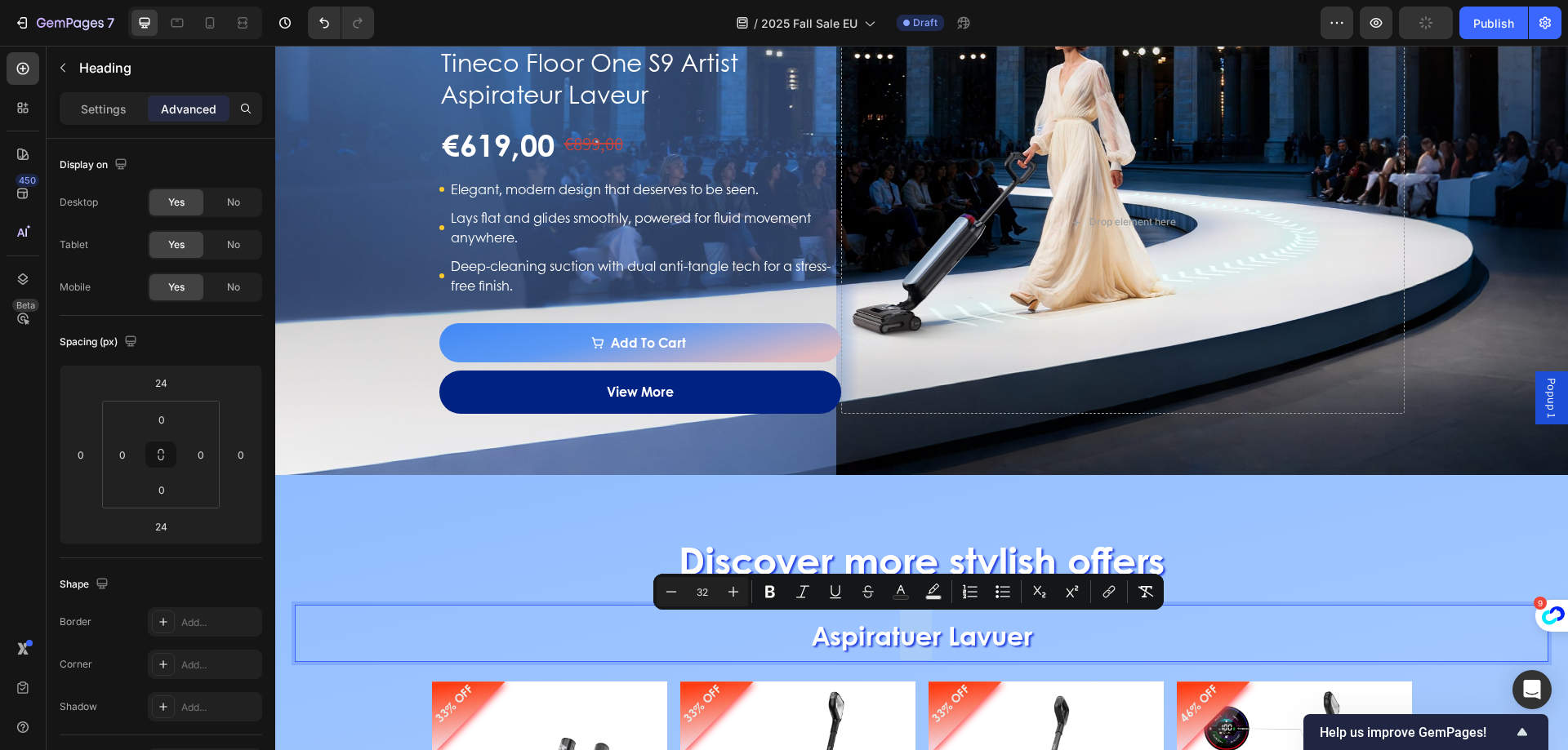
drag, startPoint x: 898, startPoint y: 640, endPoint x: 920, endPoint y: 641, distance: 22.0
click at [920, 641] on span "Aspiratuer Lavuer" at bounding box center [922, 635] width 221 height 38
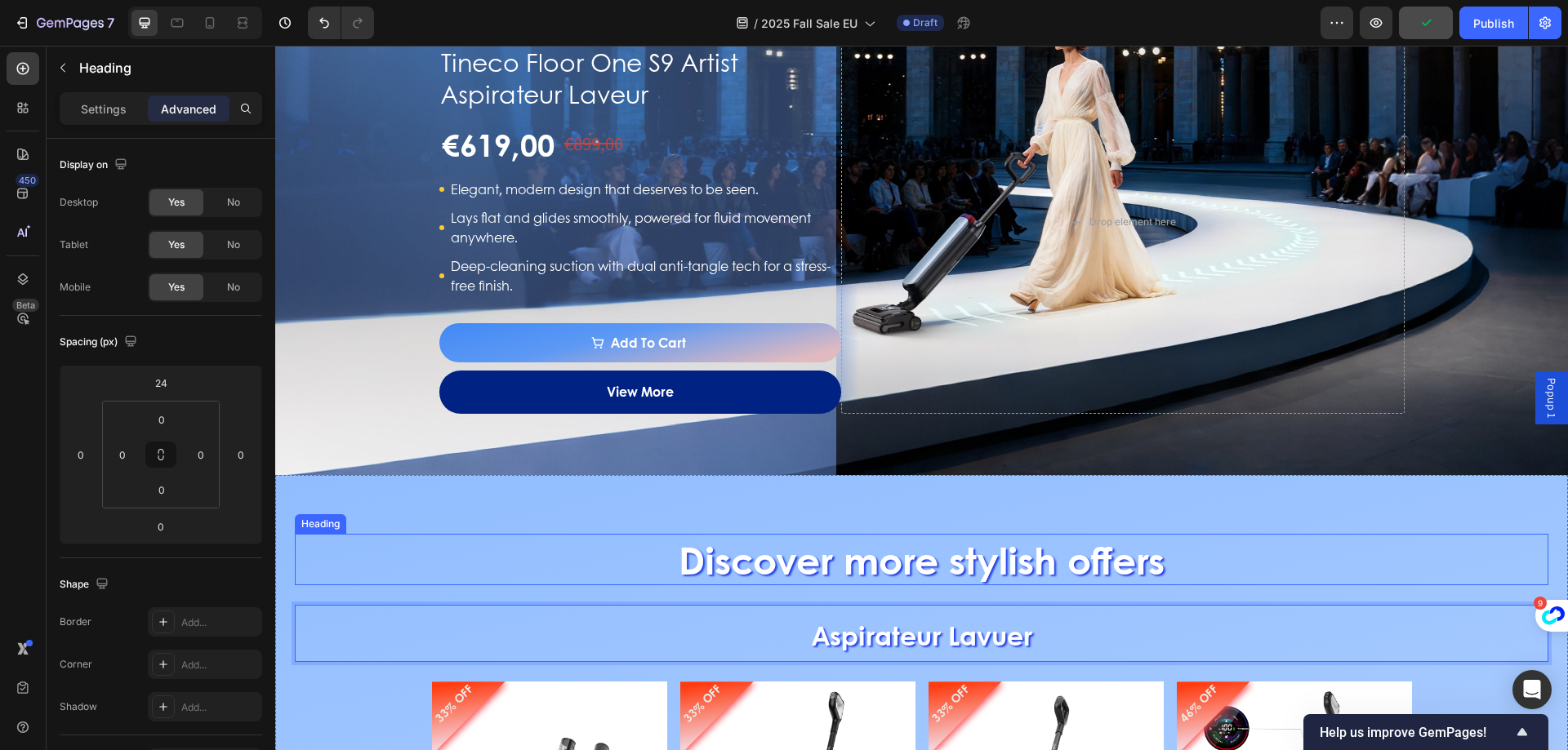
click at [1201, 547] on h2 "Discover more stylish offers" at bounding box center [921, 560] width 1253 height 52
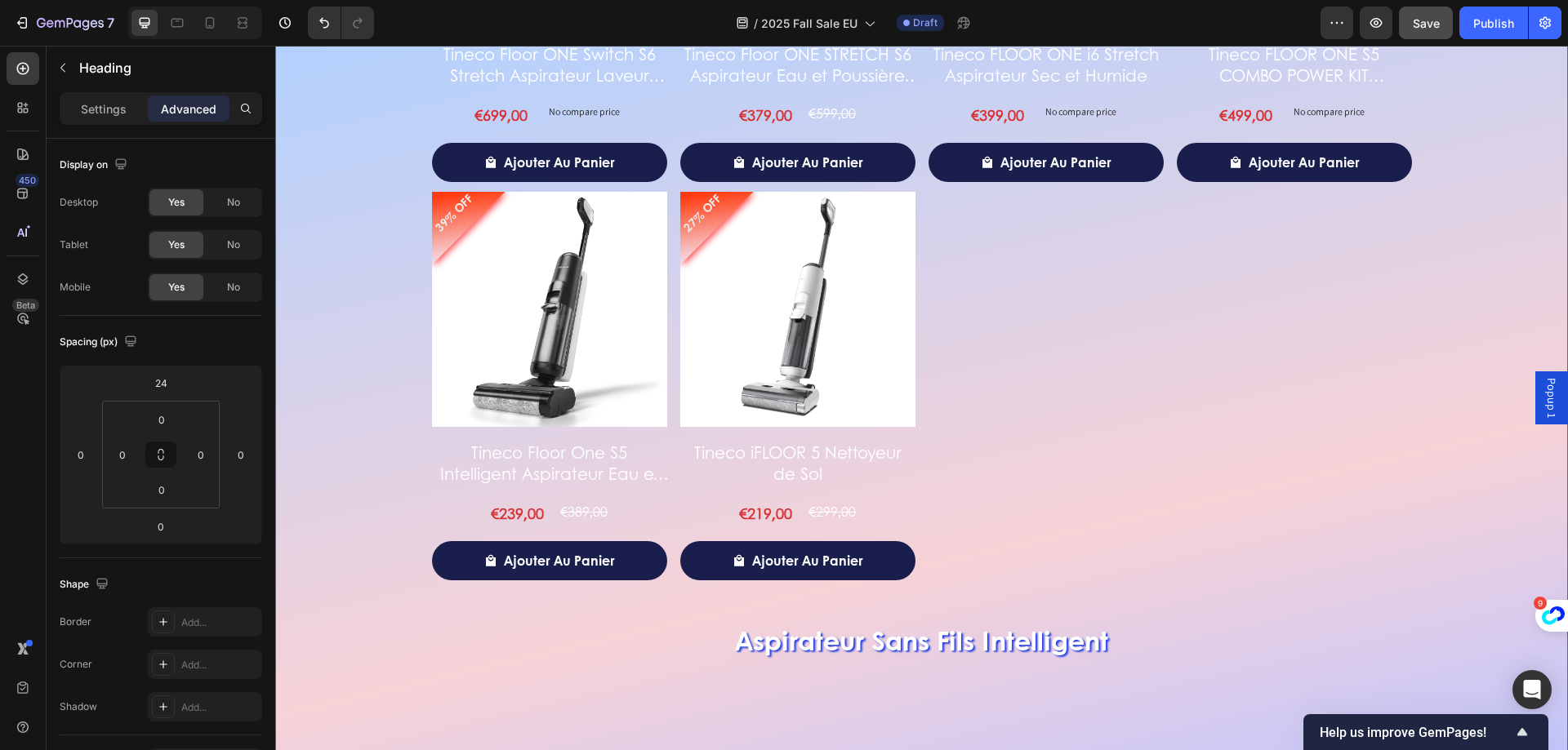
scroll to position [3093, 0]
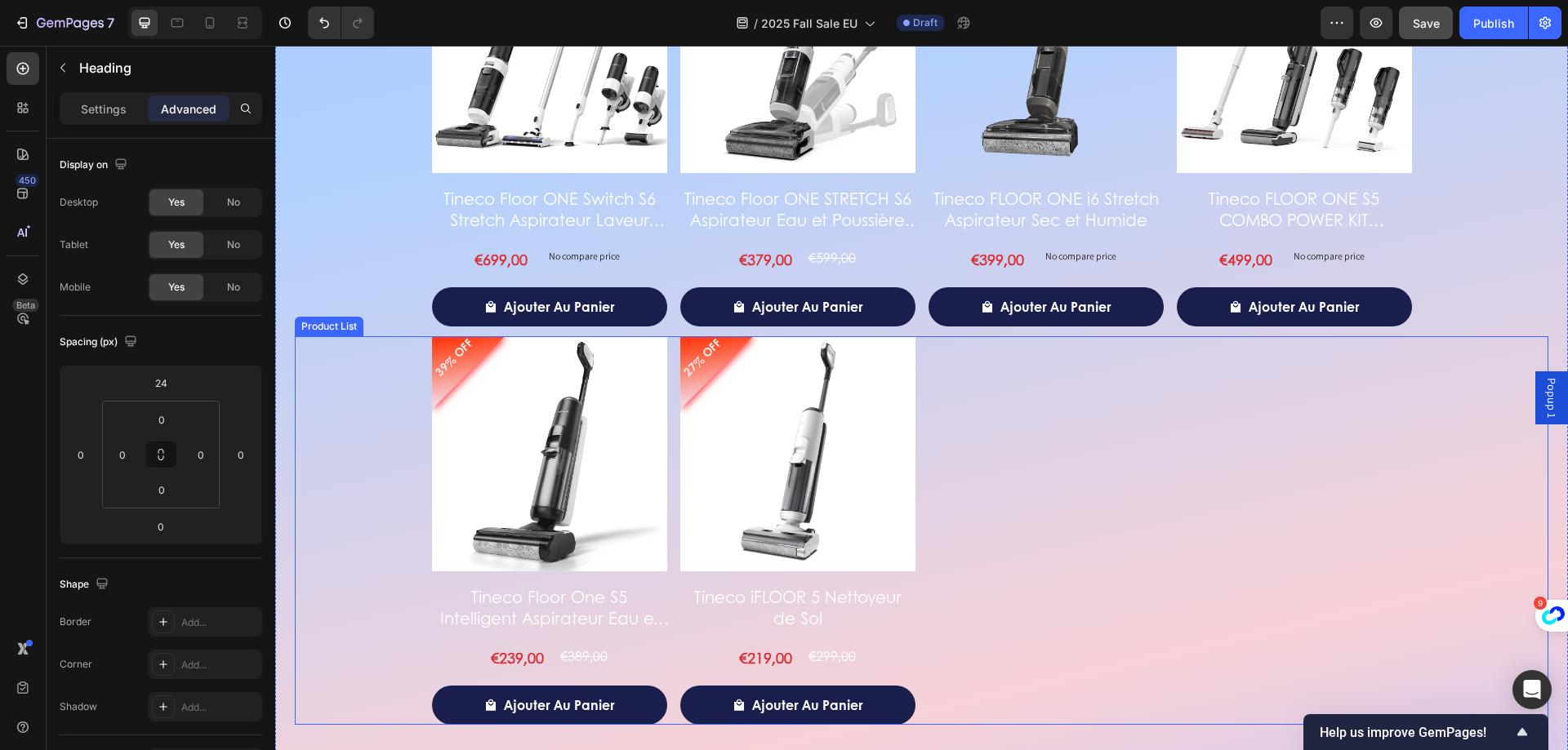
click at [945, 377] on div "39% OFF Product Badge Product Images Tineco Floor One S5 Intelligent Aspirateur…" at bounding box center [921, 531] width 980 height 389
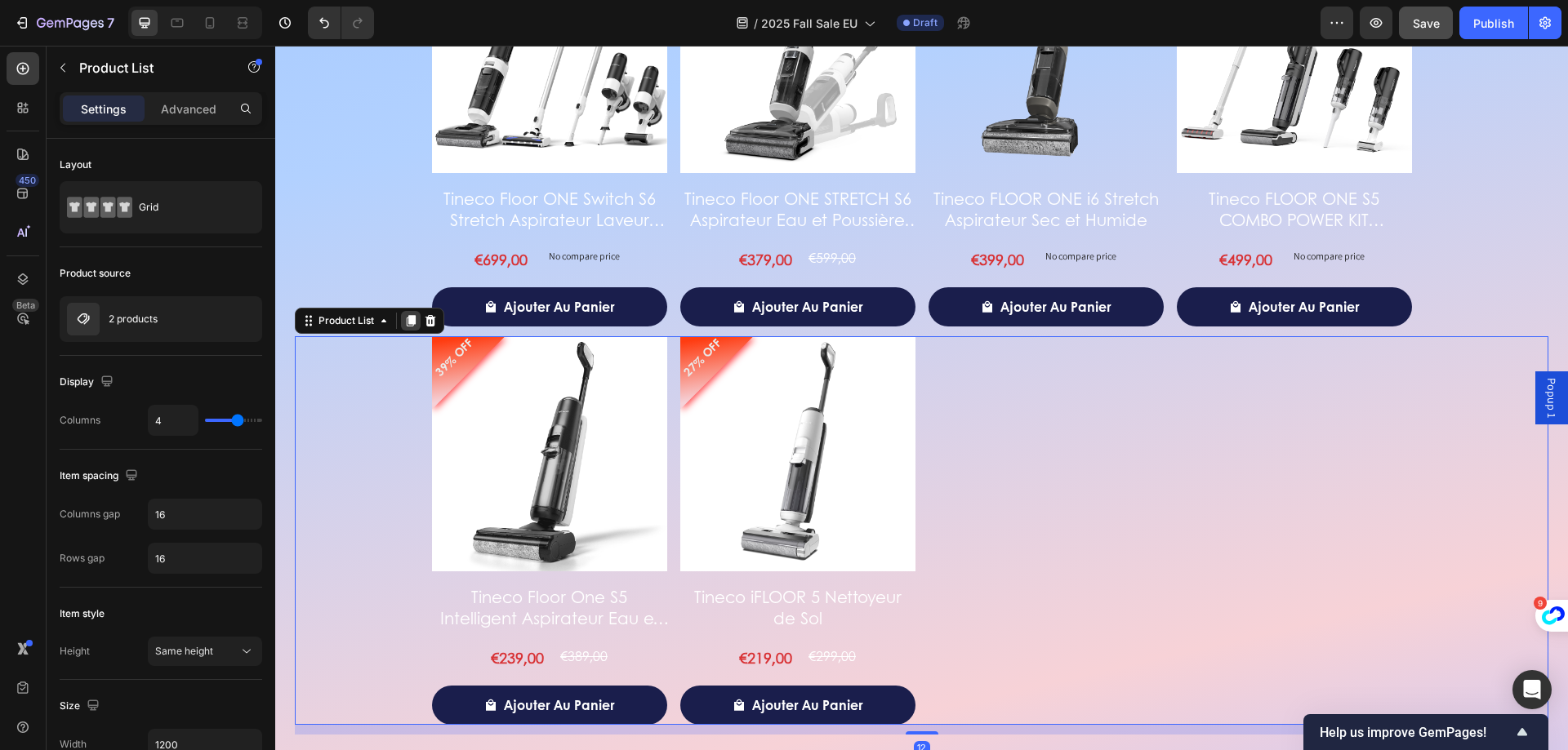
click at [414, 324] on icon at bounding box center [411, 321] width 9 height 11
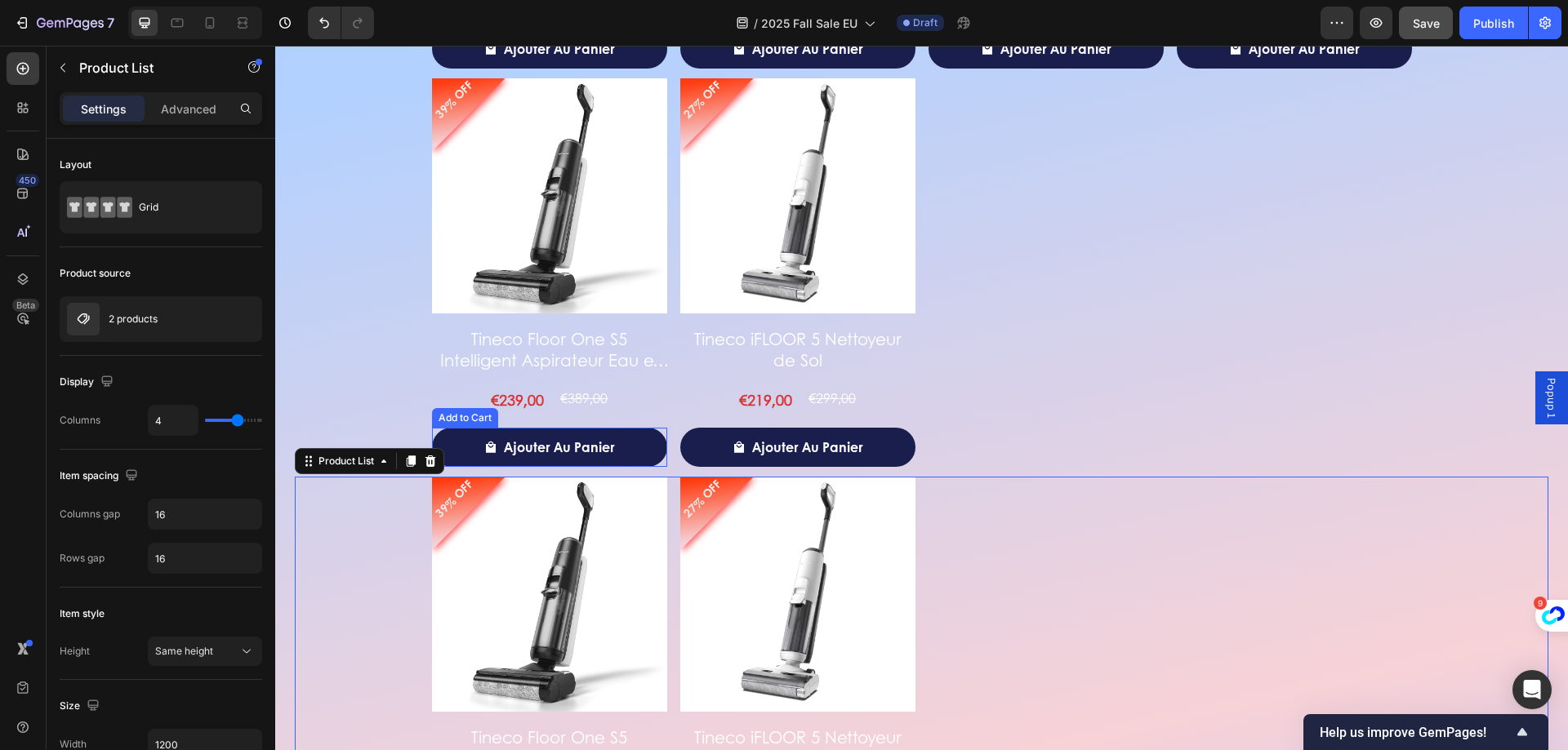
scroll to position [3354, 0]
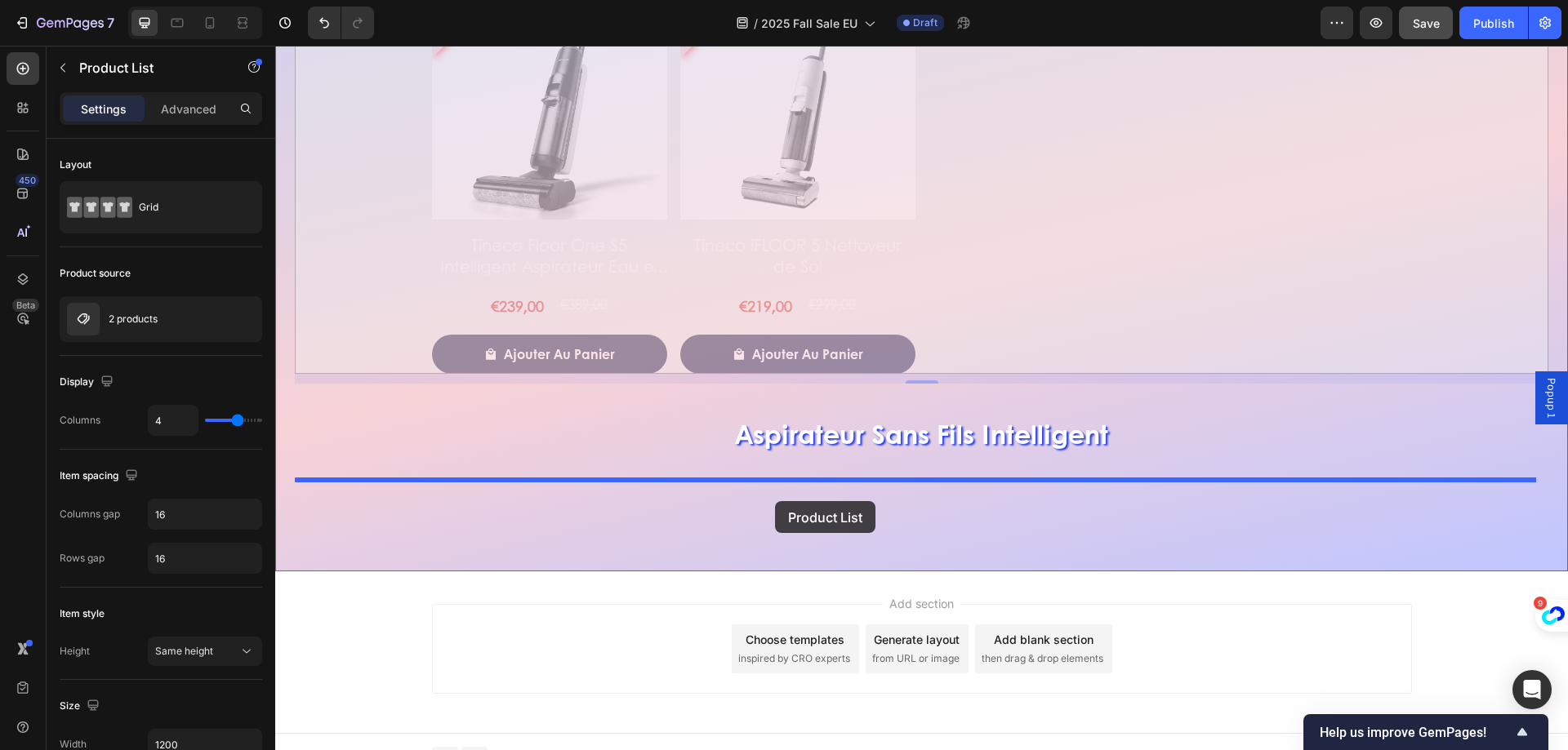
drag, startPoint x: 311, startPoint y: 458, endPoint x: 776, endPoint y: 501, distance: 467.0
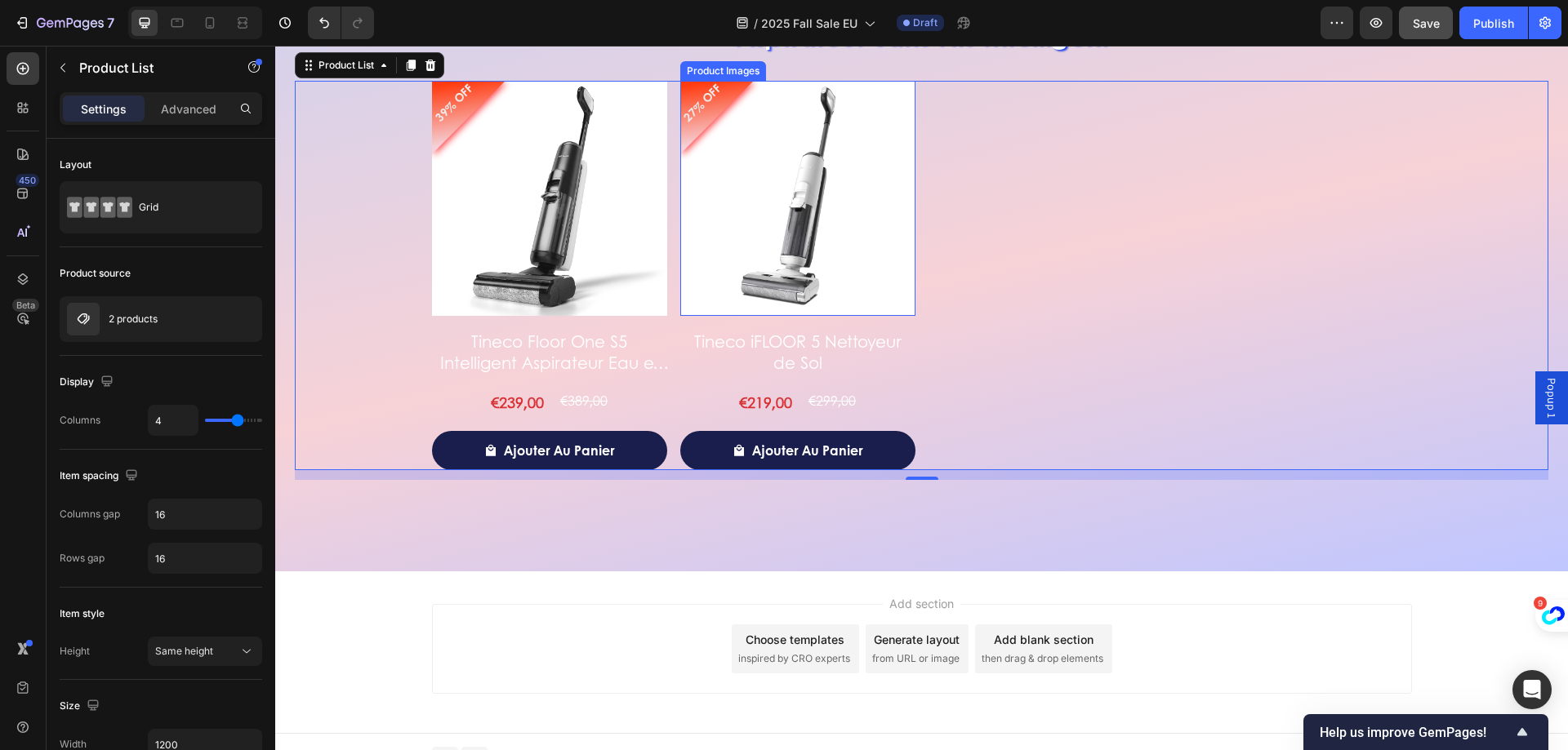
scroll to position [3445, 0]
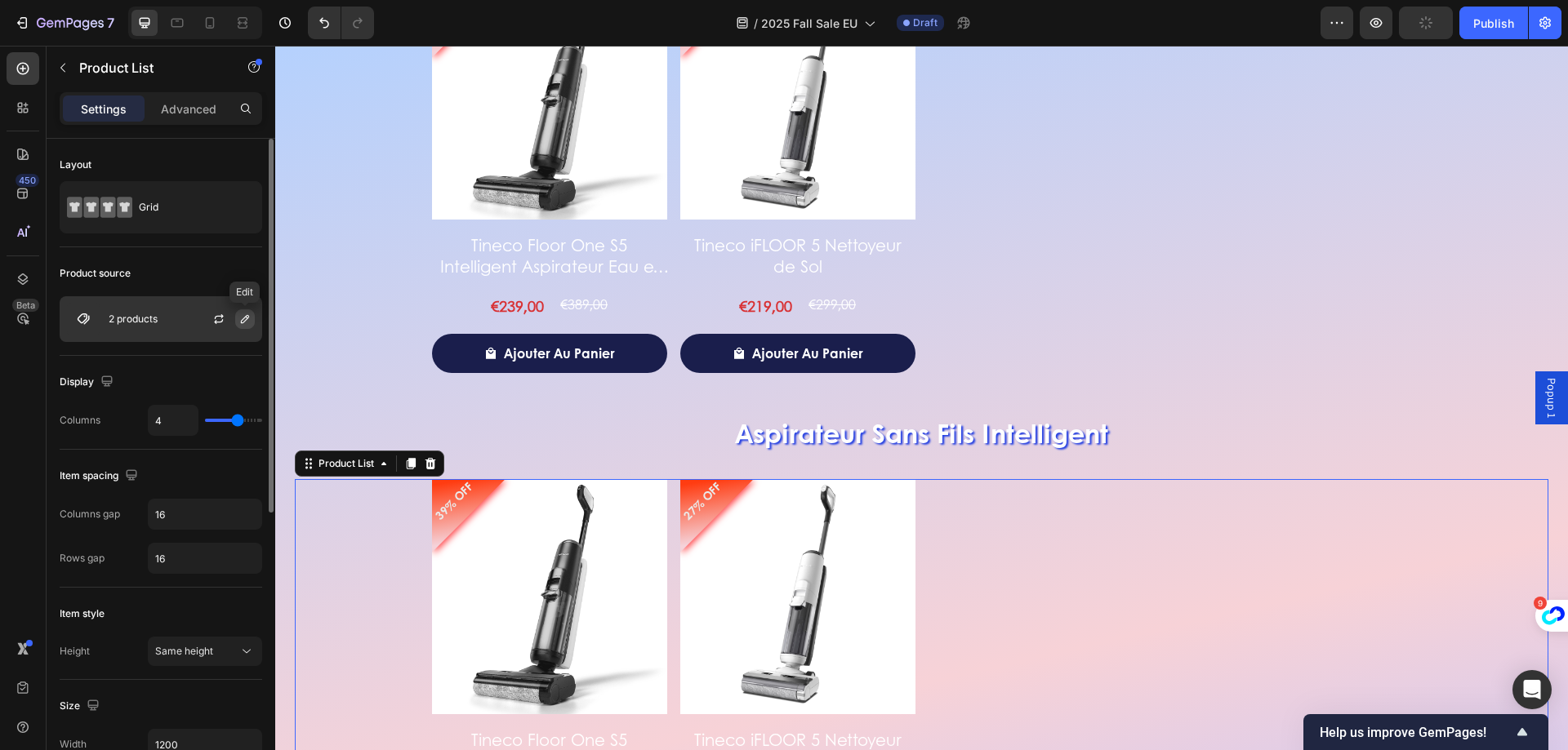
click at [236, 324] on button "button" at bounding box center [245, 319] width 20 height 20
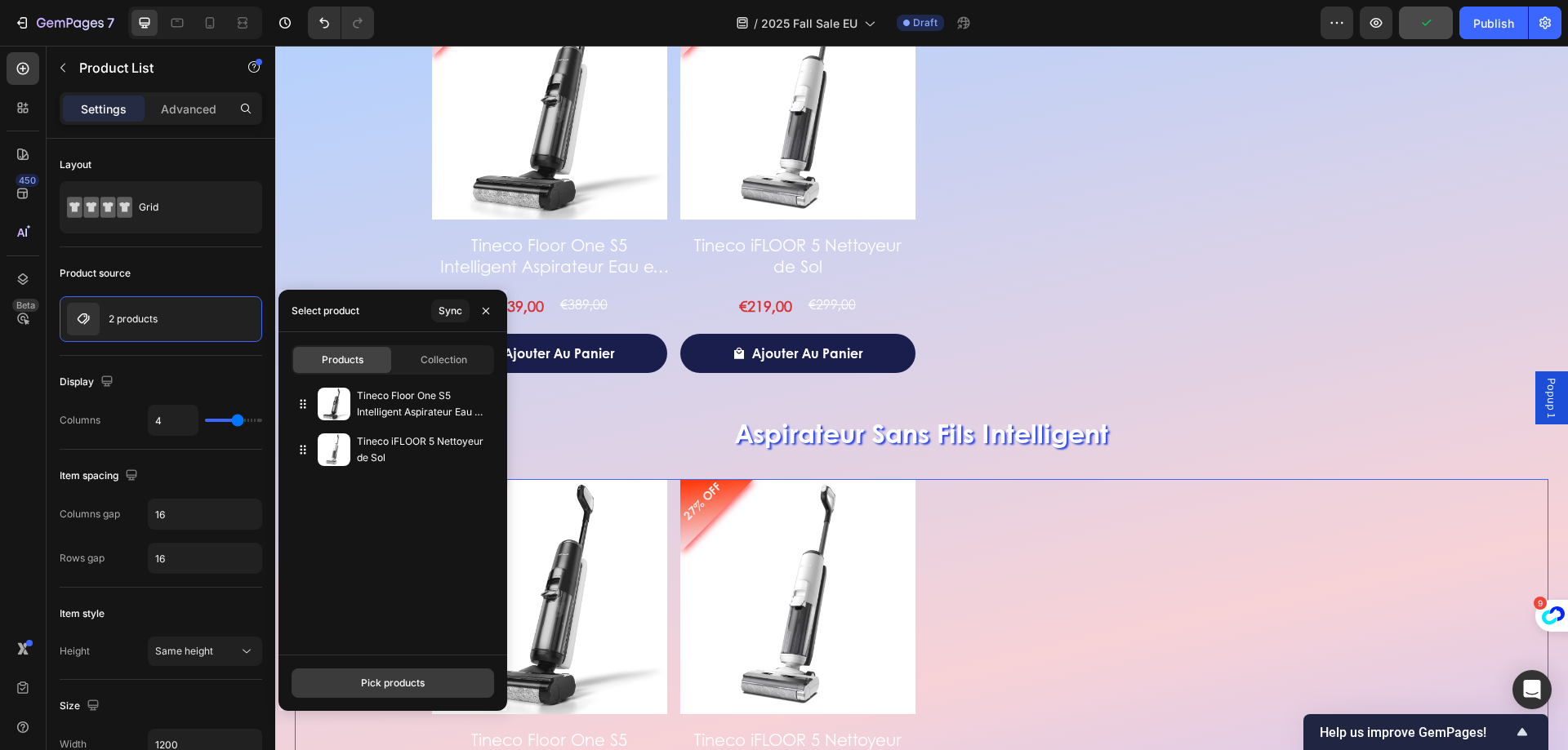
click at [459, 693] on button "Pick products" at bounding box center [393, 683] width 203 height 29
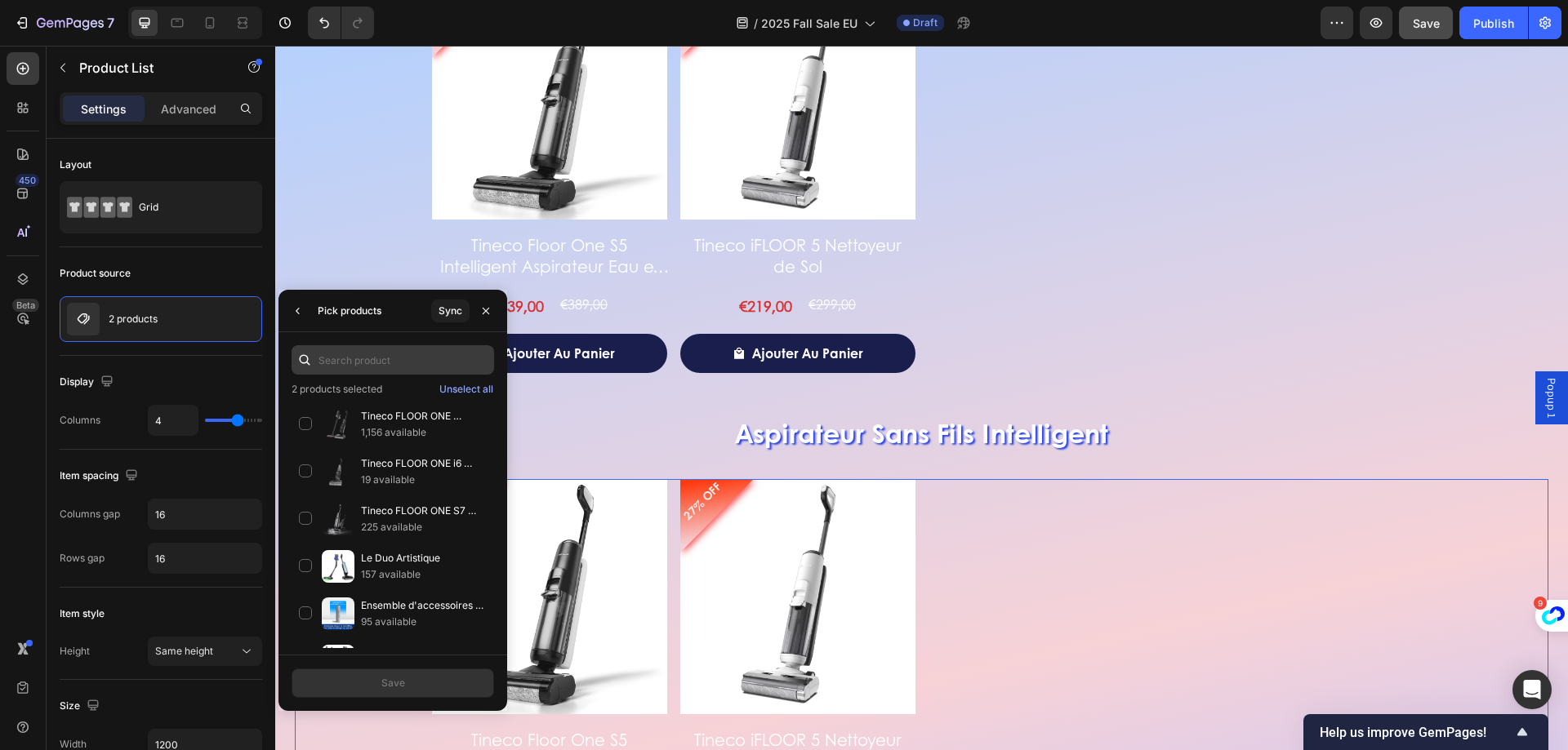
click at [421, 363] on input "text" at bounding box center [393, 360] width 203 height 29
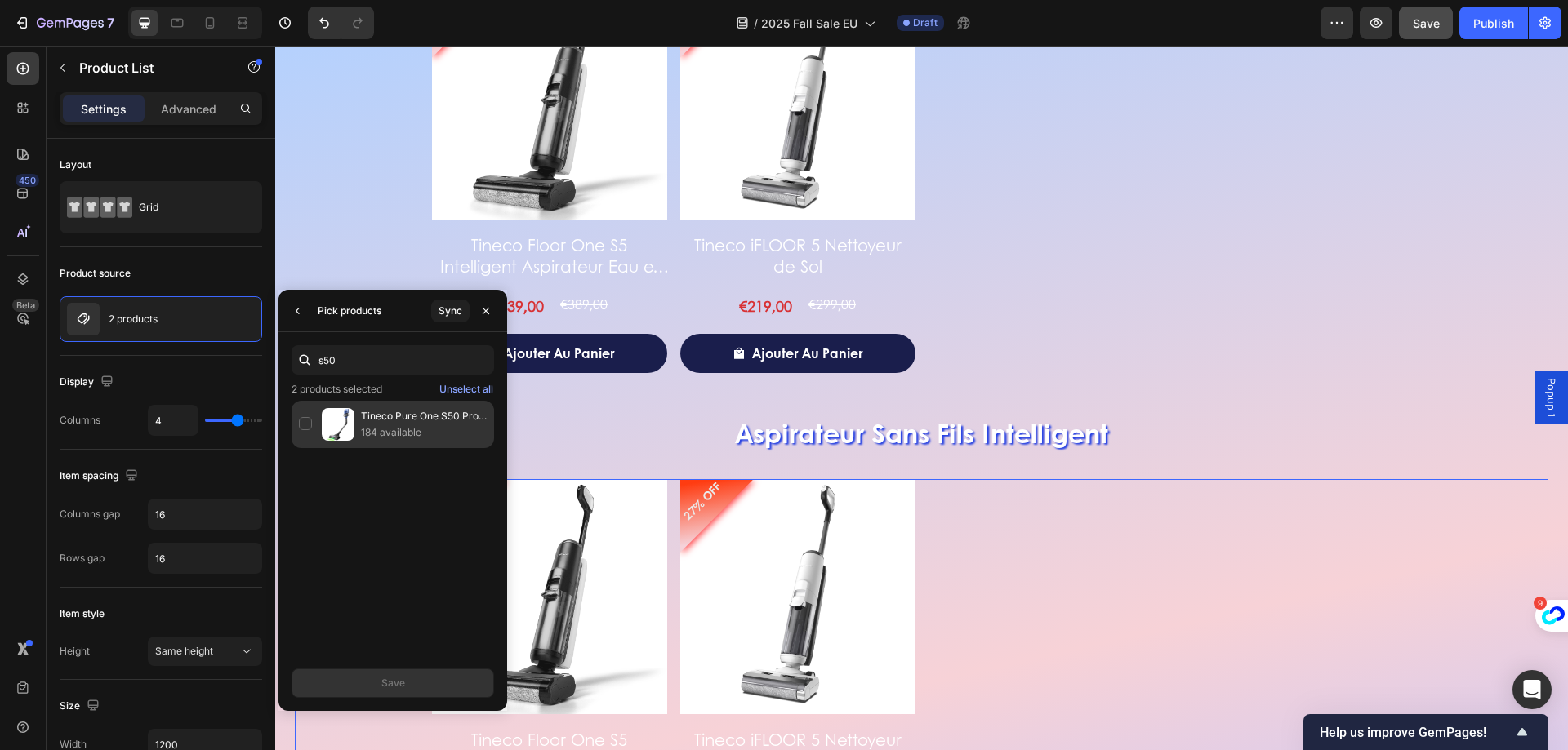
click at [412, 431] on p "184 available" at bounding box center [424, 432] width 126 height 16
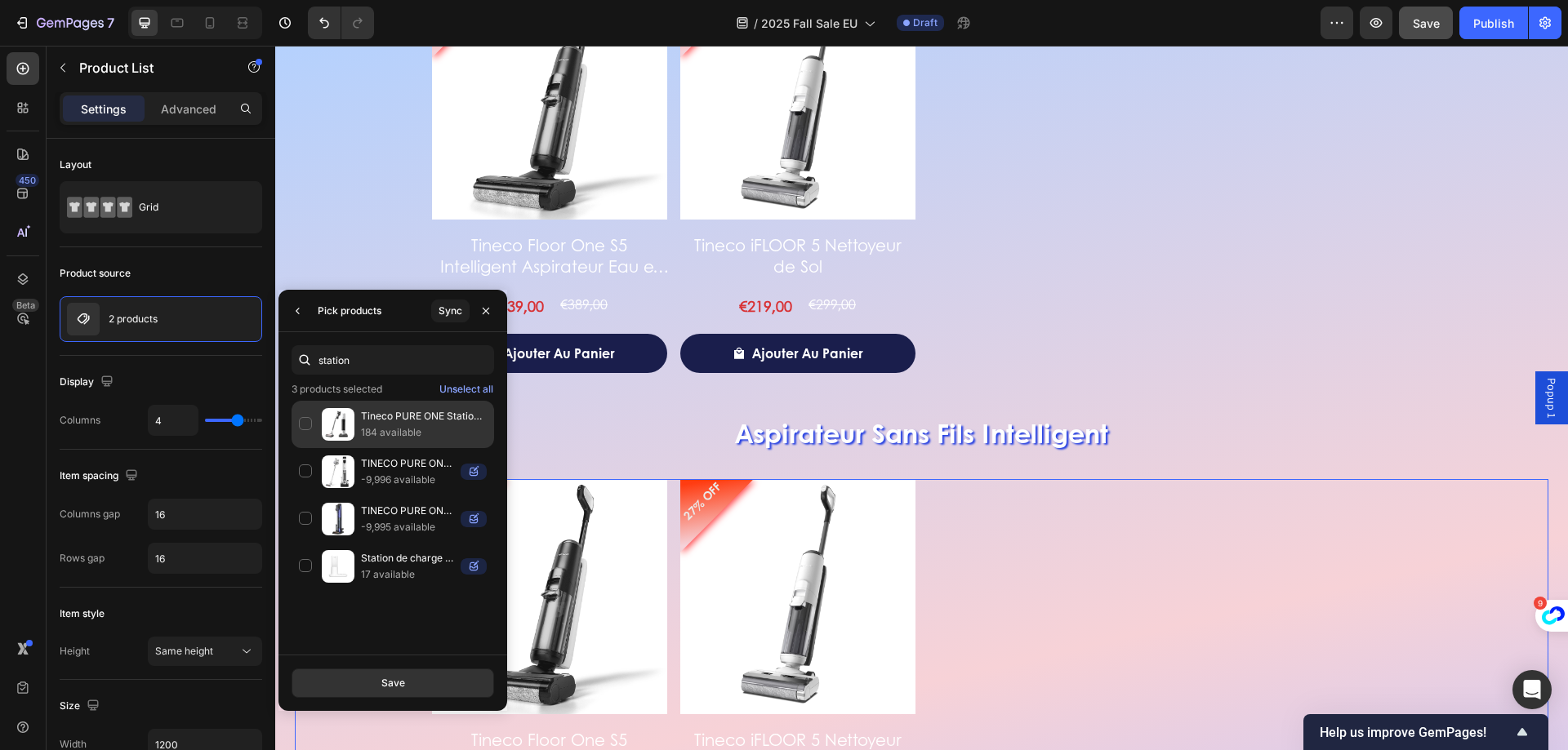
click at [365, 410] on p "Tineco PURE ONE Station 5 PLUS Aspirateur Sans-Fil Intelligent" at bounding box center [424, 417] width 126 height 16
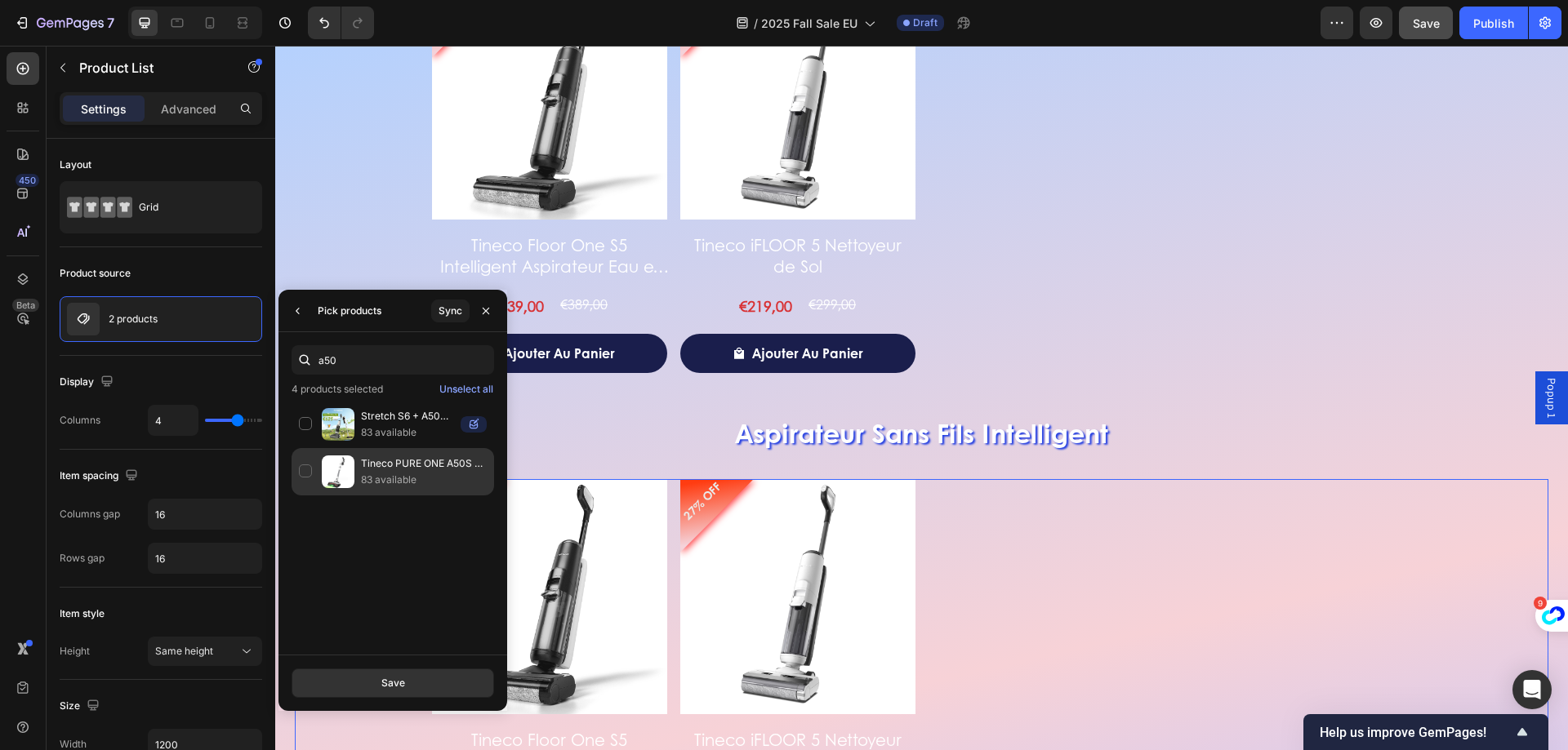
click at [379, 471] on p "Tineco PURE ONE A50S PLUS Aspirateur Balai Sans-Fil" at bounding box center [424, 463] width 126 height 16
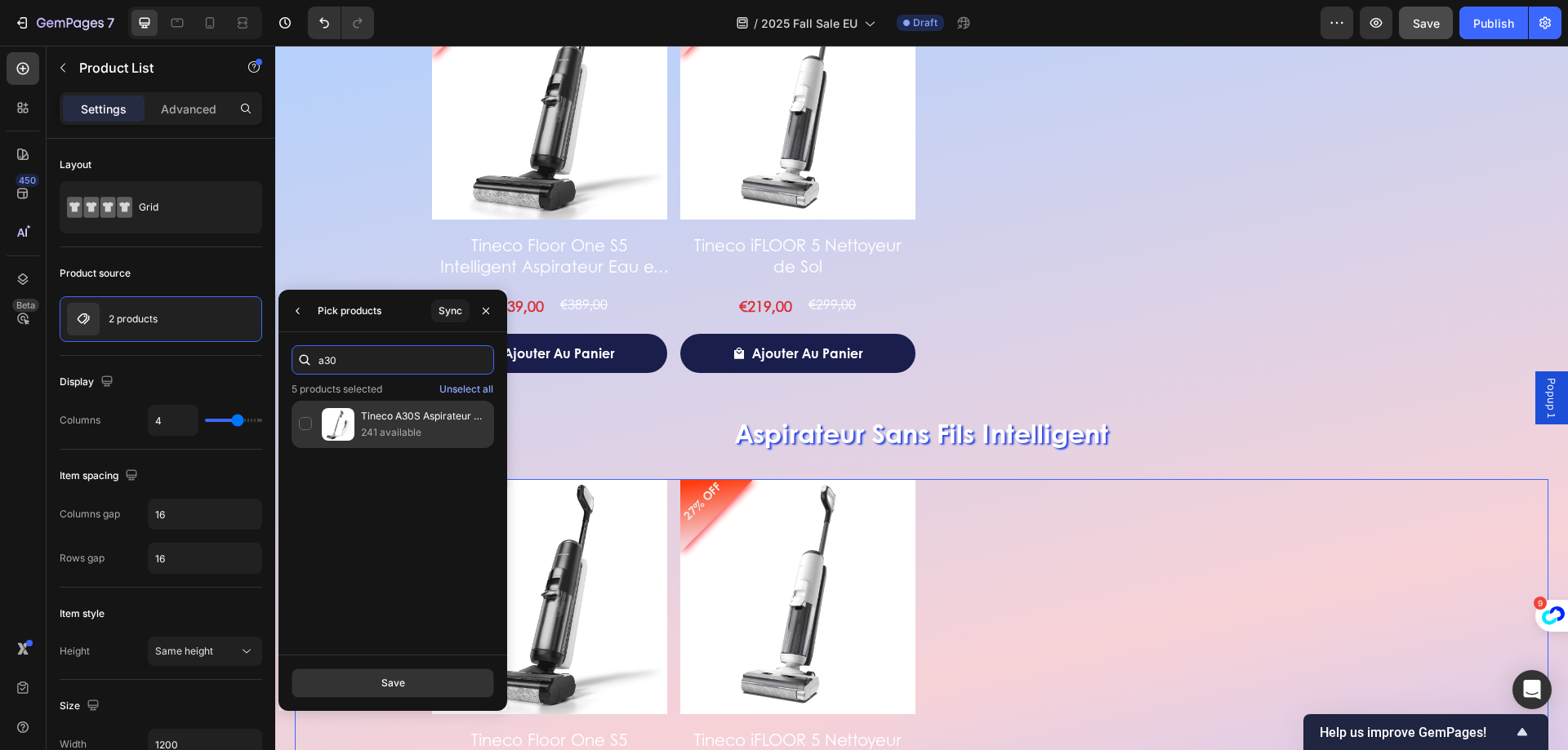
type input "a30"
click at [343, 437] on img at bounding box center [338, 425] width 33 height 33
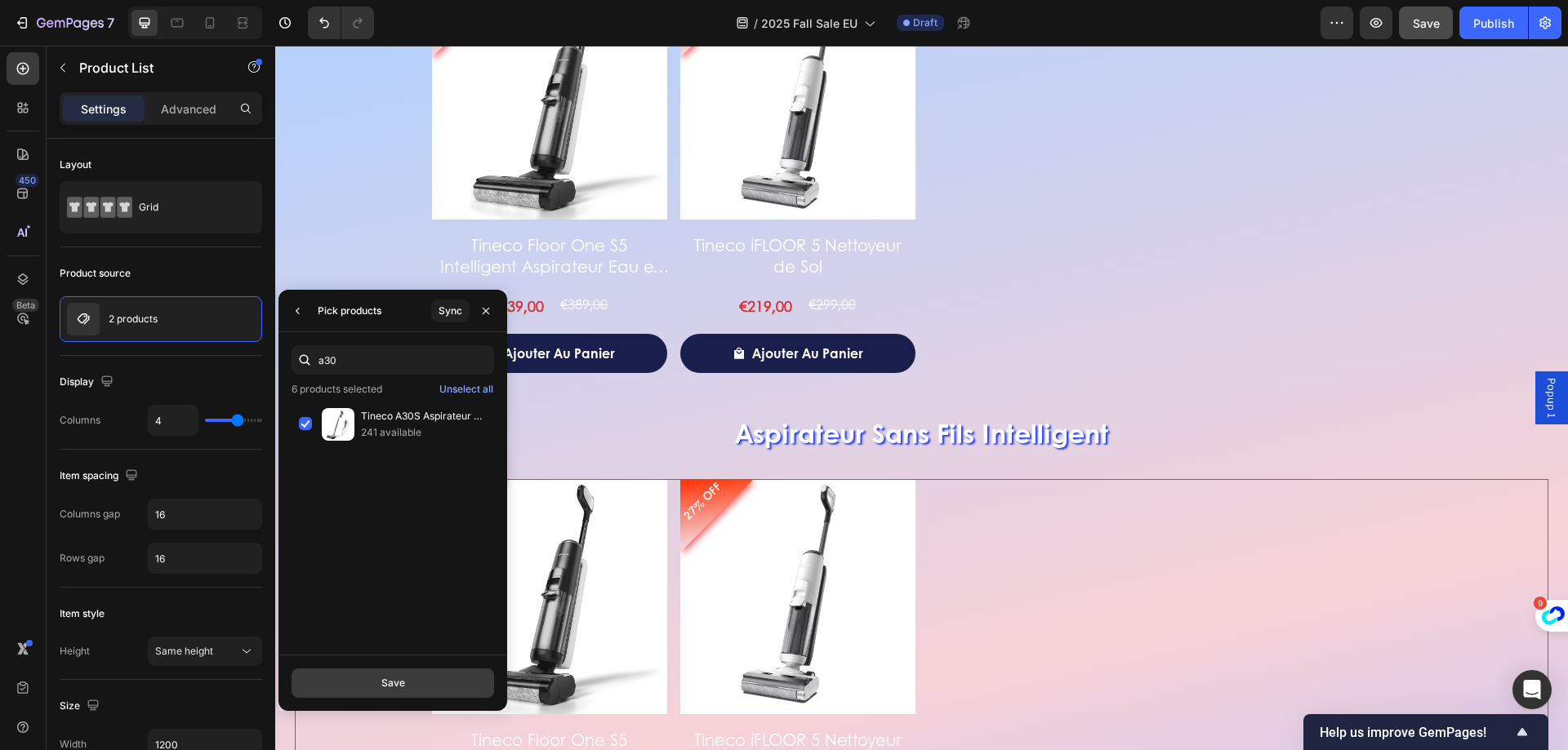
click at [422, 671] on button "Save" at bounding box center [393, 683] width 203 height 29
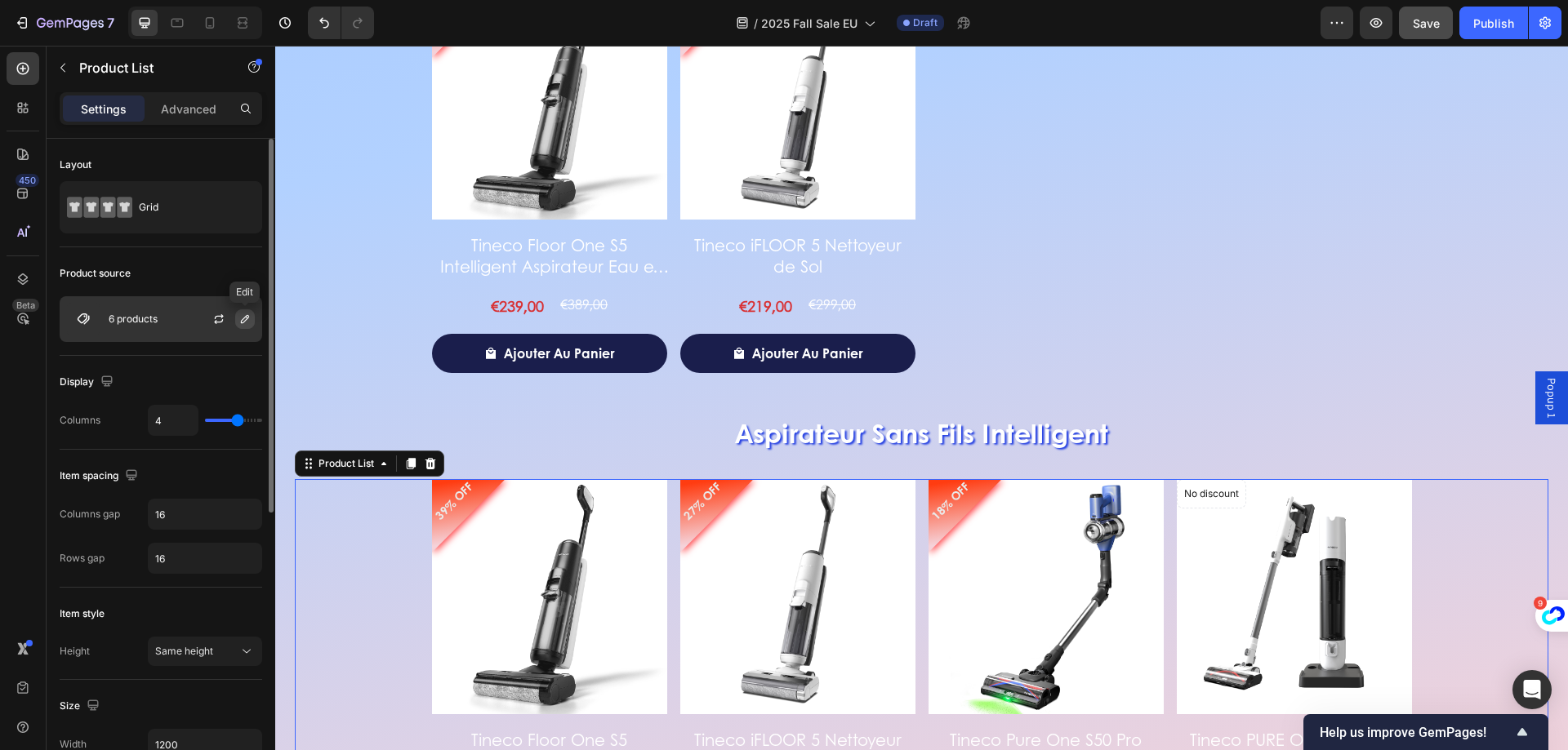
click at [240, 325] on icon "button" at bounding box center [245, 319] width 13 height 13
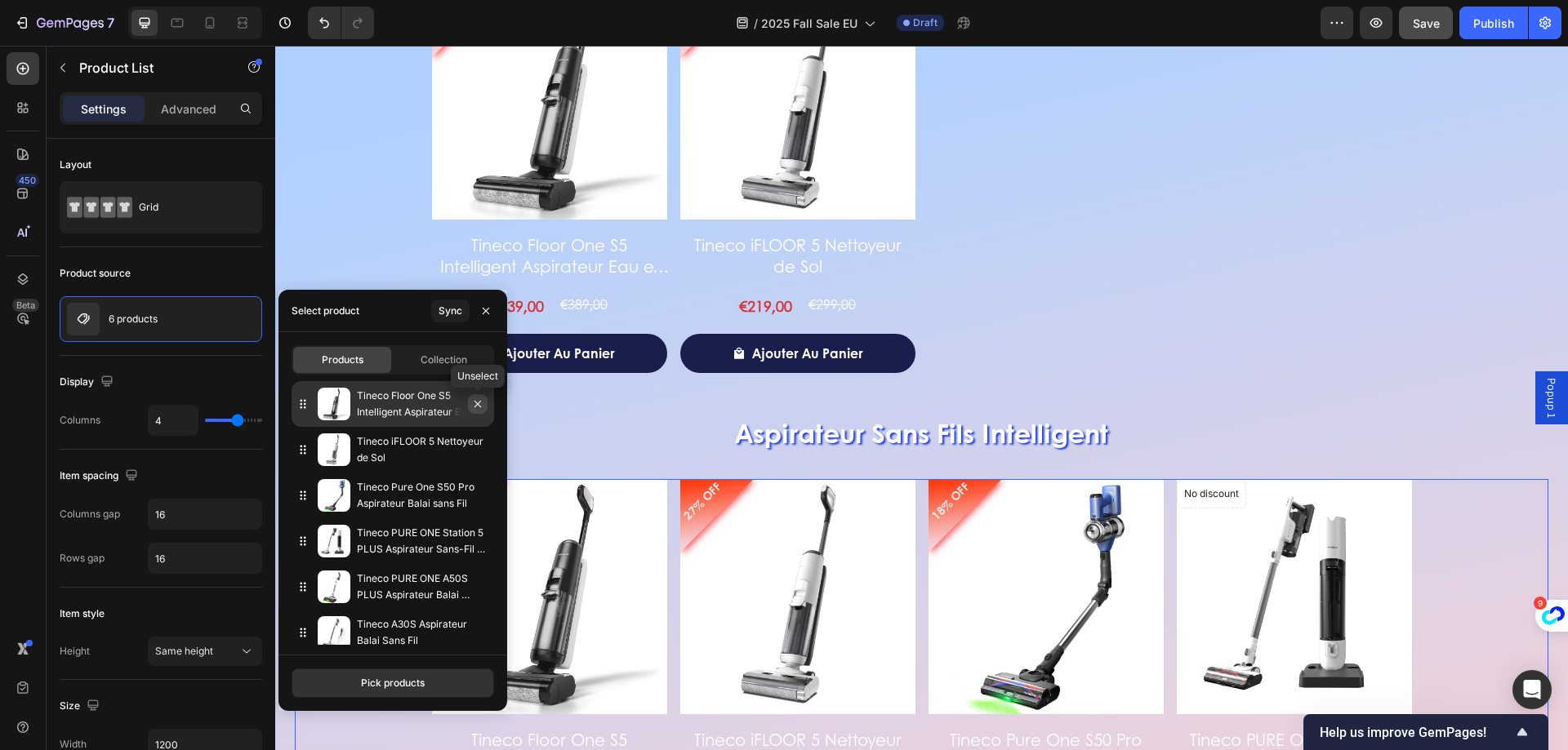
click at [476, 405] on icon "button" at bounding box center [477, 404] width 13 height 13
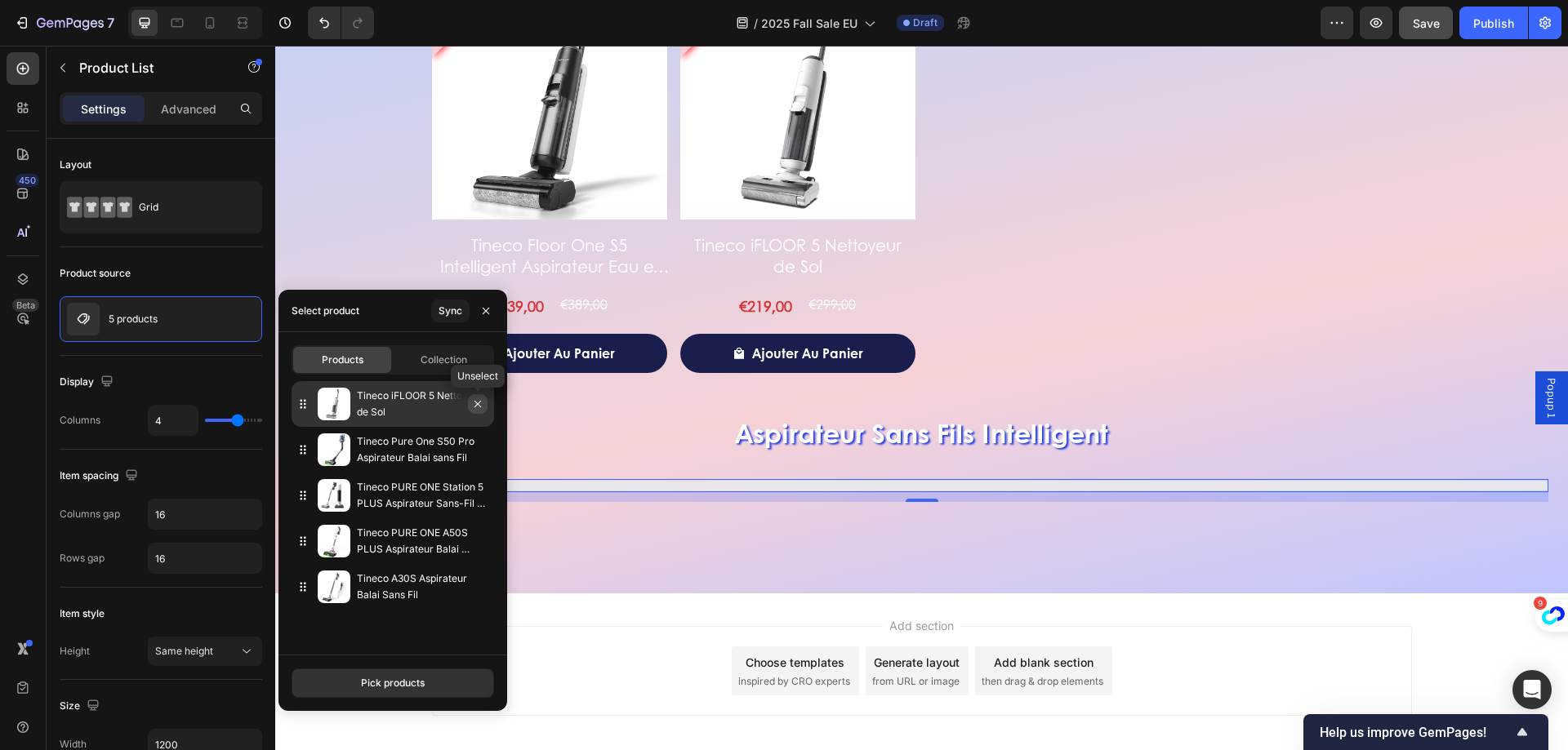
click at [477, 405] on icon "button" at bounding box center [477, 404] width 13 height 13
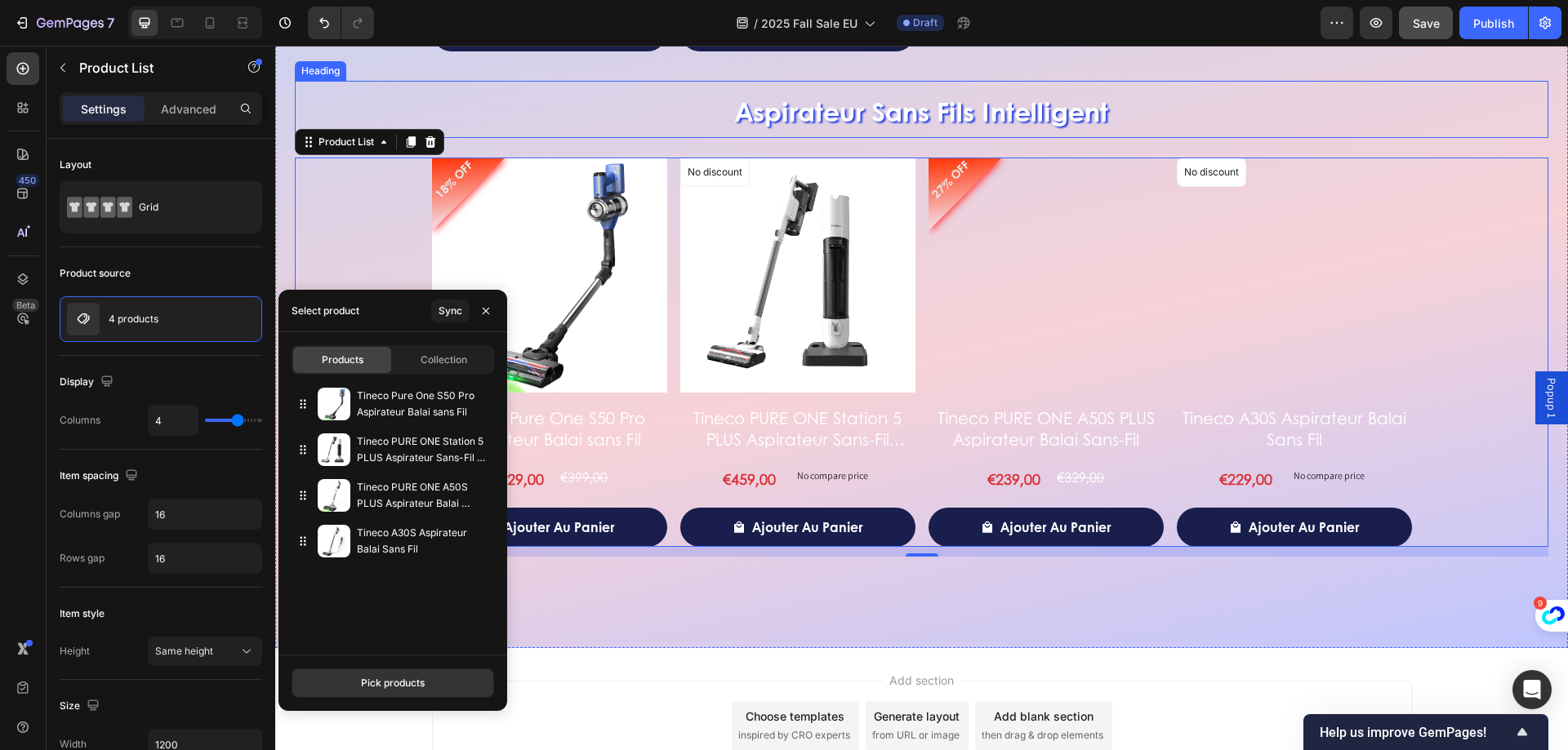
scroll to position [3771, 0]
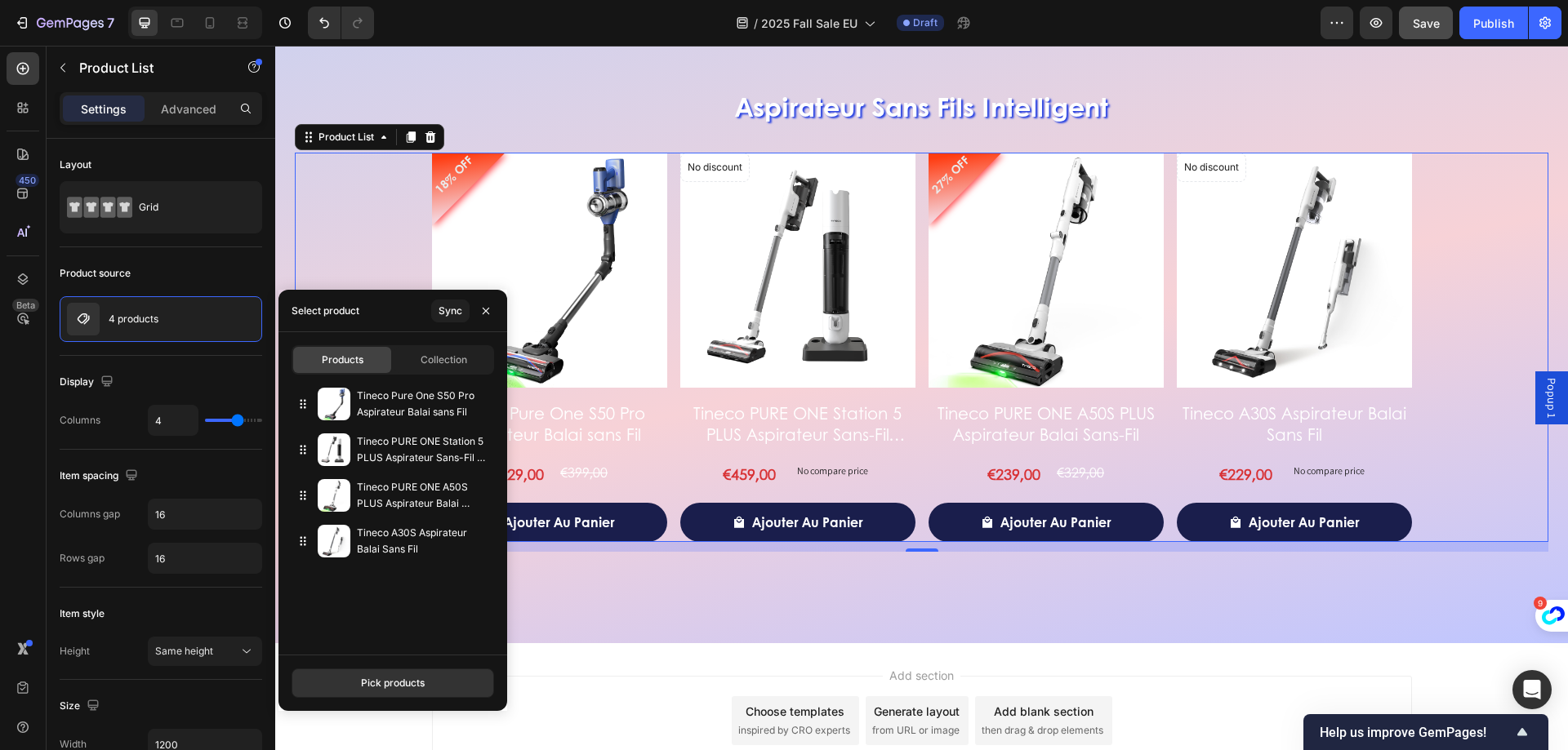
click at [1503, 435] on div "18% OFF Product Badge Product Images Tineco Pure One S50 Pro Aspirateur Balai s…" at bounding box center [921, 347] width 1253 height 389
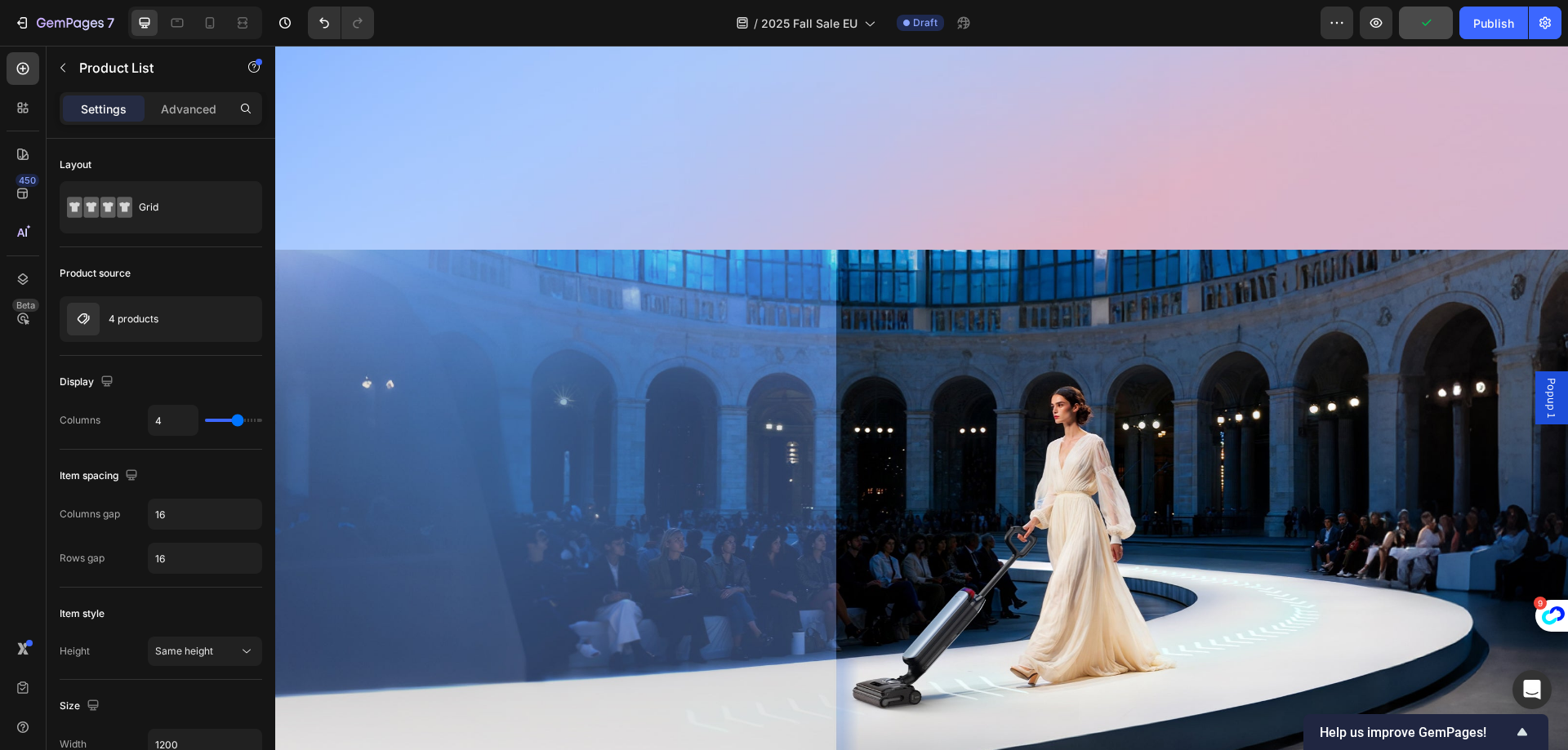
scroll to position [2466, 0]
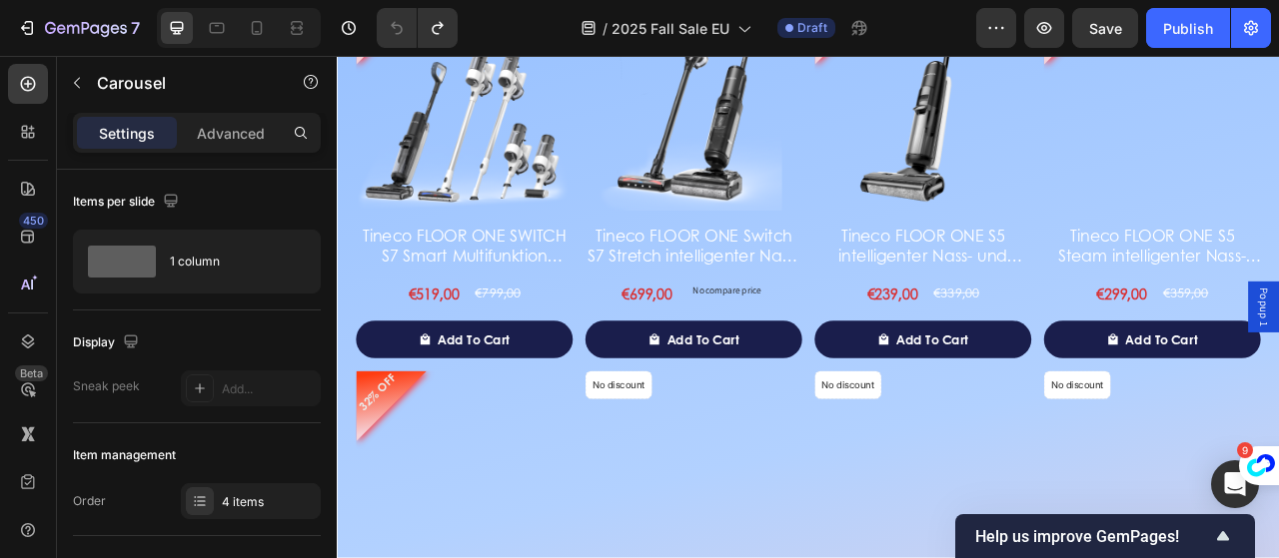
scroll to position [3051, 0]
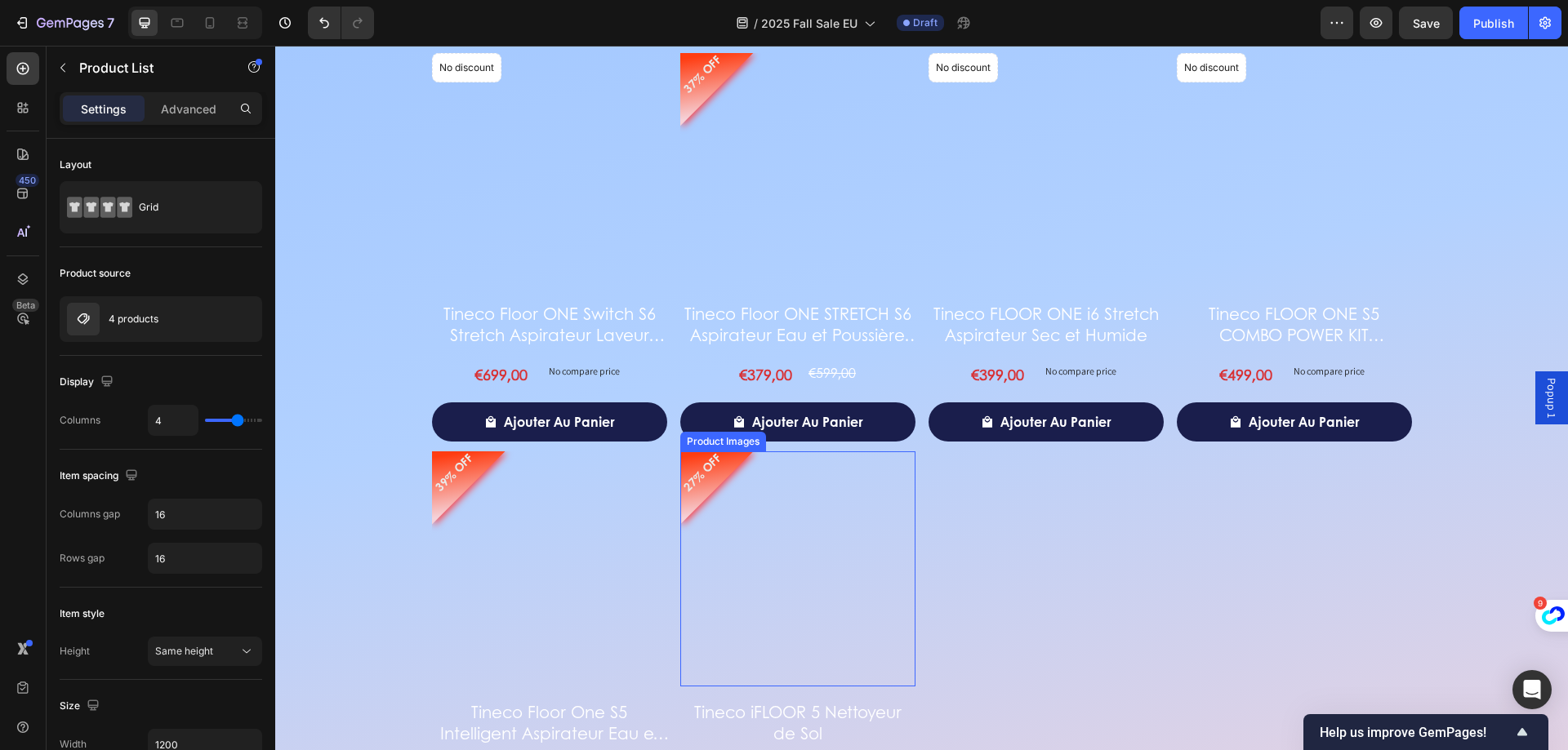
scroll to position [2874, 0]
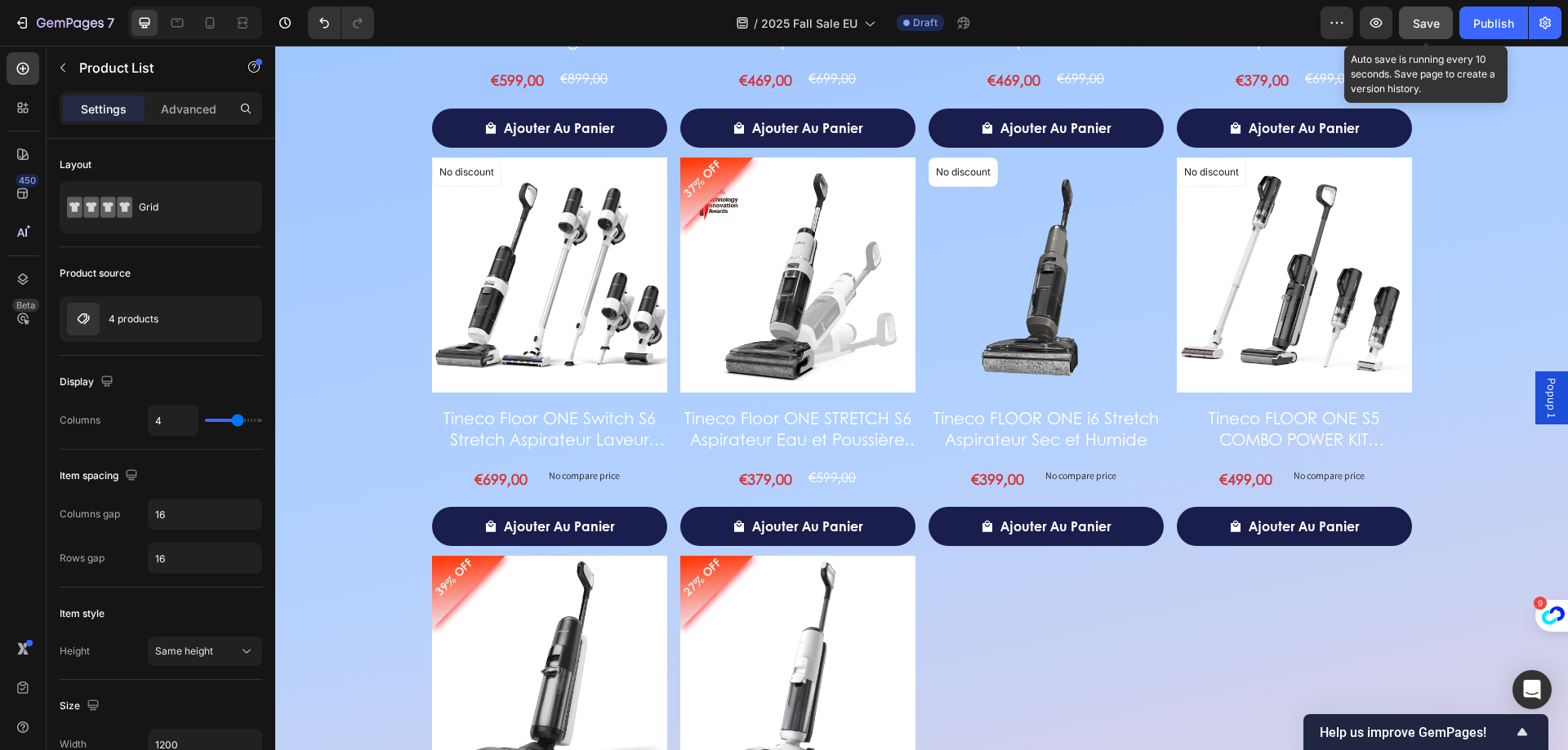
click at [1414, 24] on span "Save" at bounding box center [1426, 23] width 27 height 14
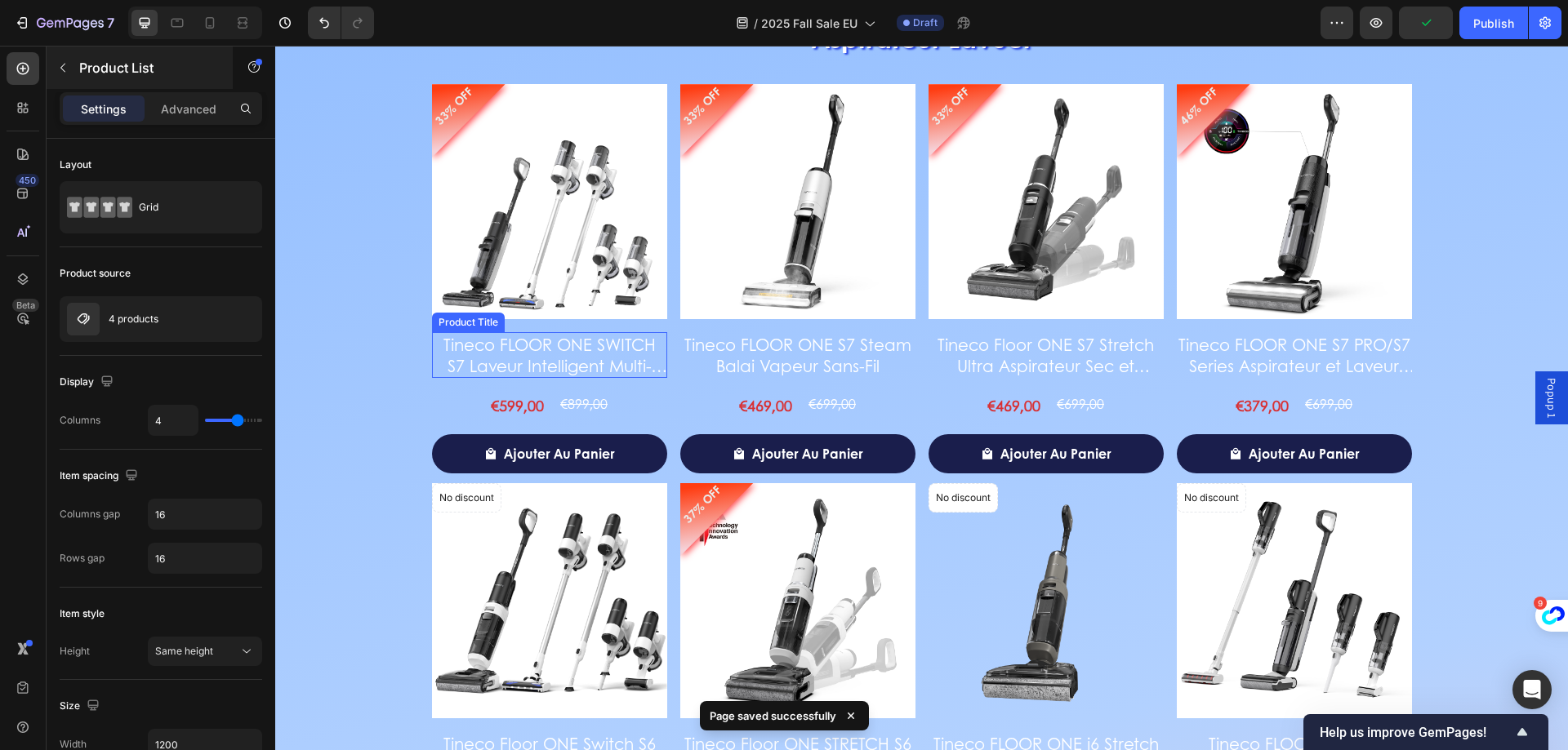
scroll to position [2547, 0]
click at [57, 15] on div "7" at bounding box center [75, 23] width 78 height 20
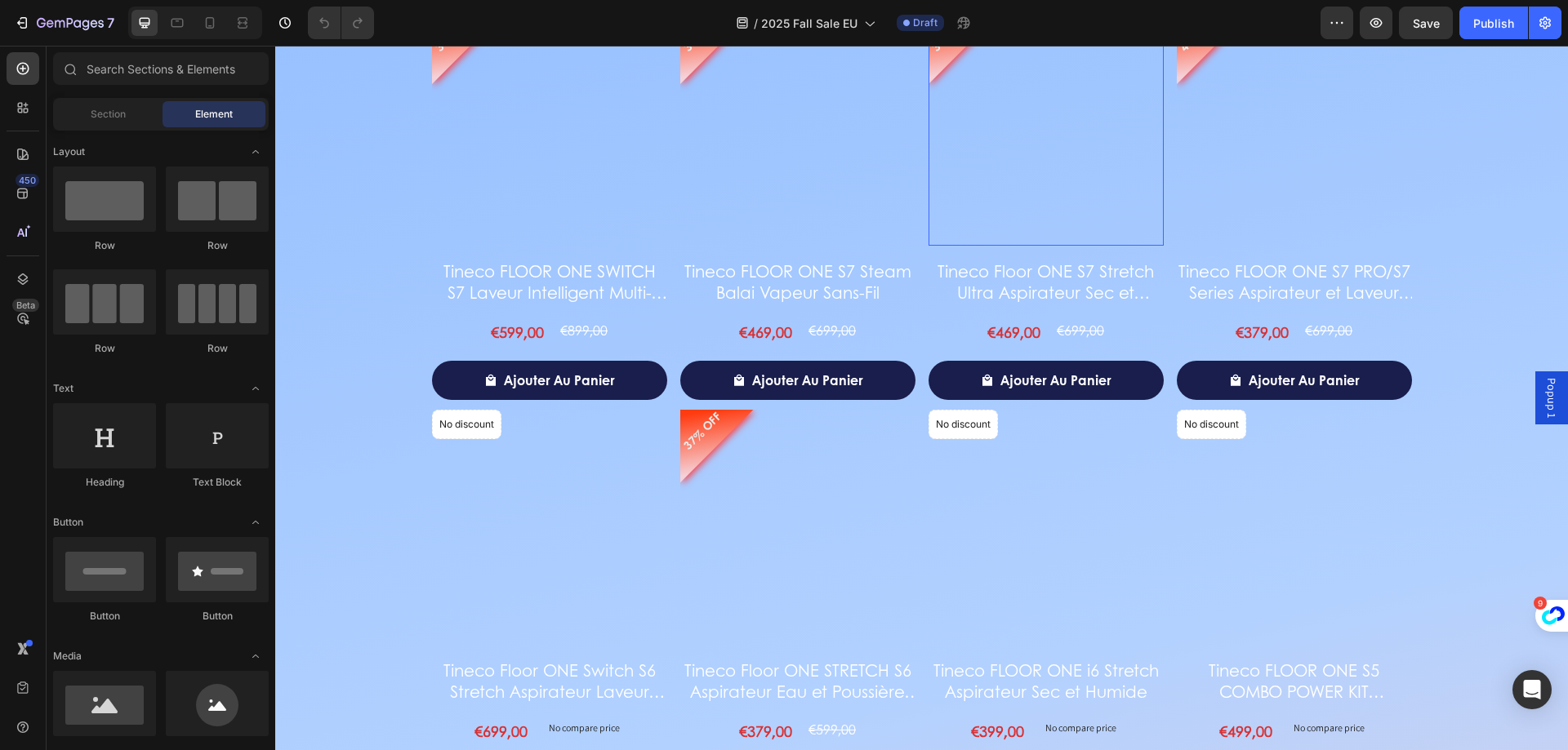
scroll to position [2139, 0]
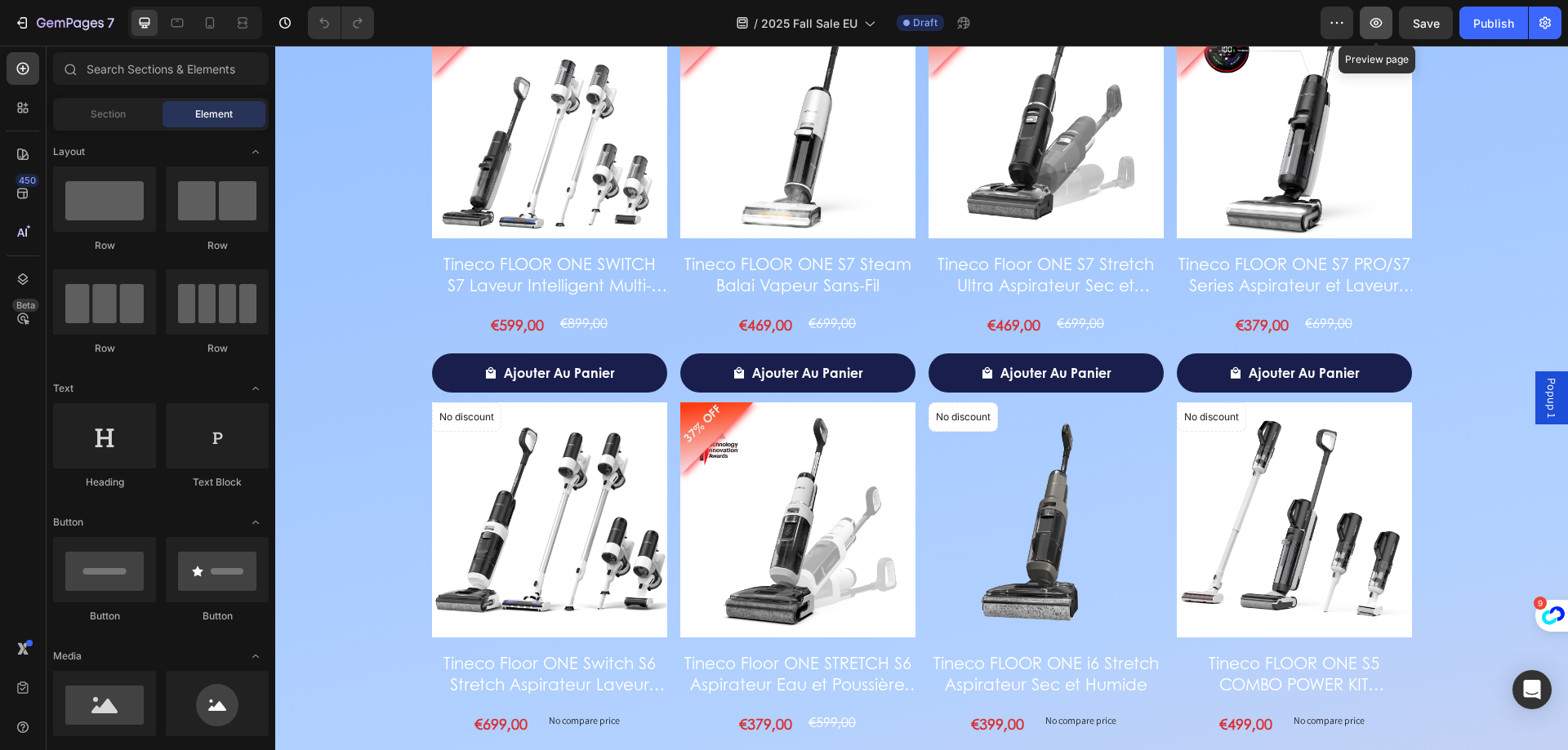
click at [1392, 21] on button "button" at bounding box center [1376, 23] width 33 height 33
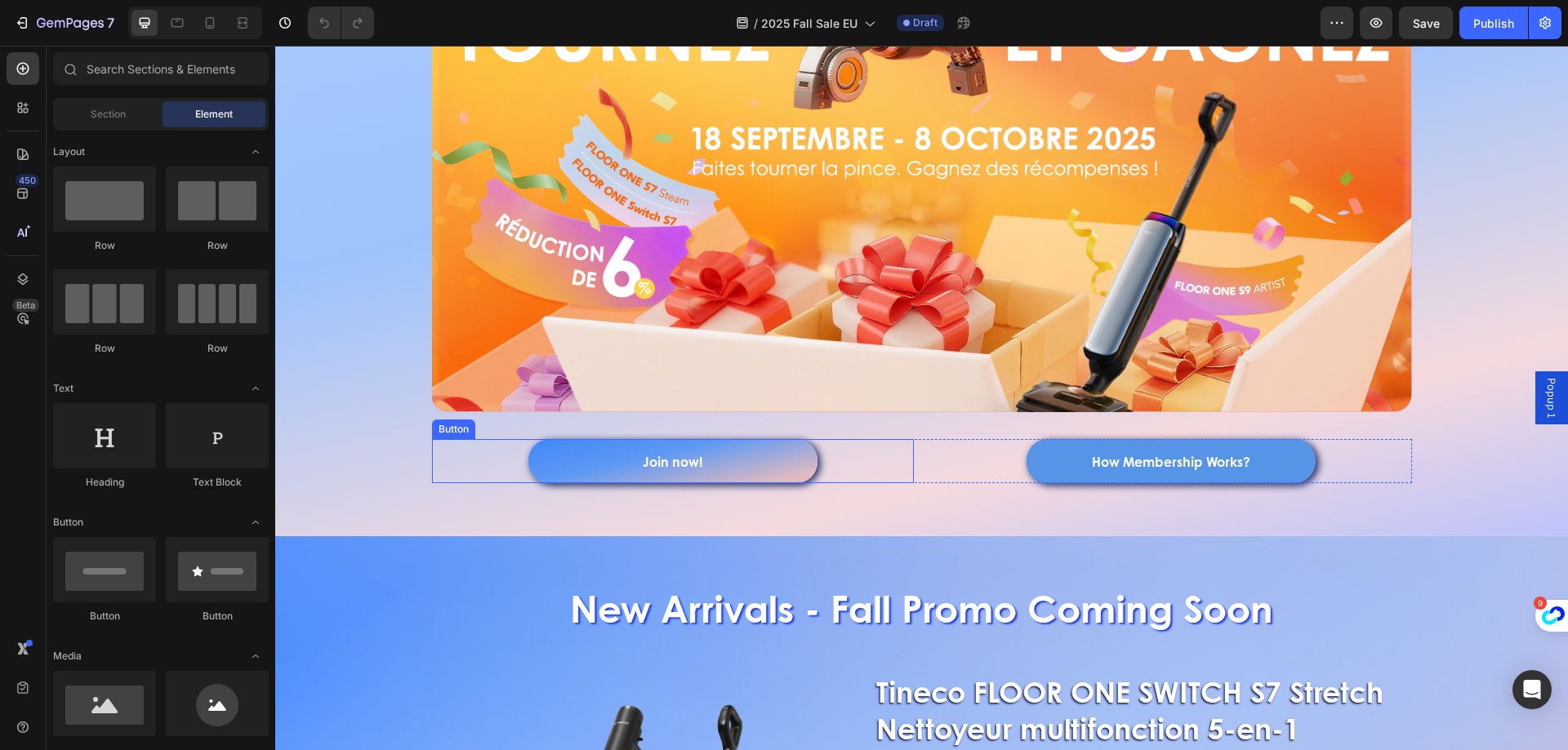
scroll to position [752, 0]
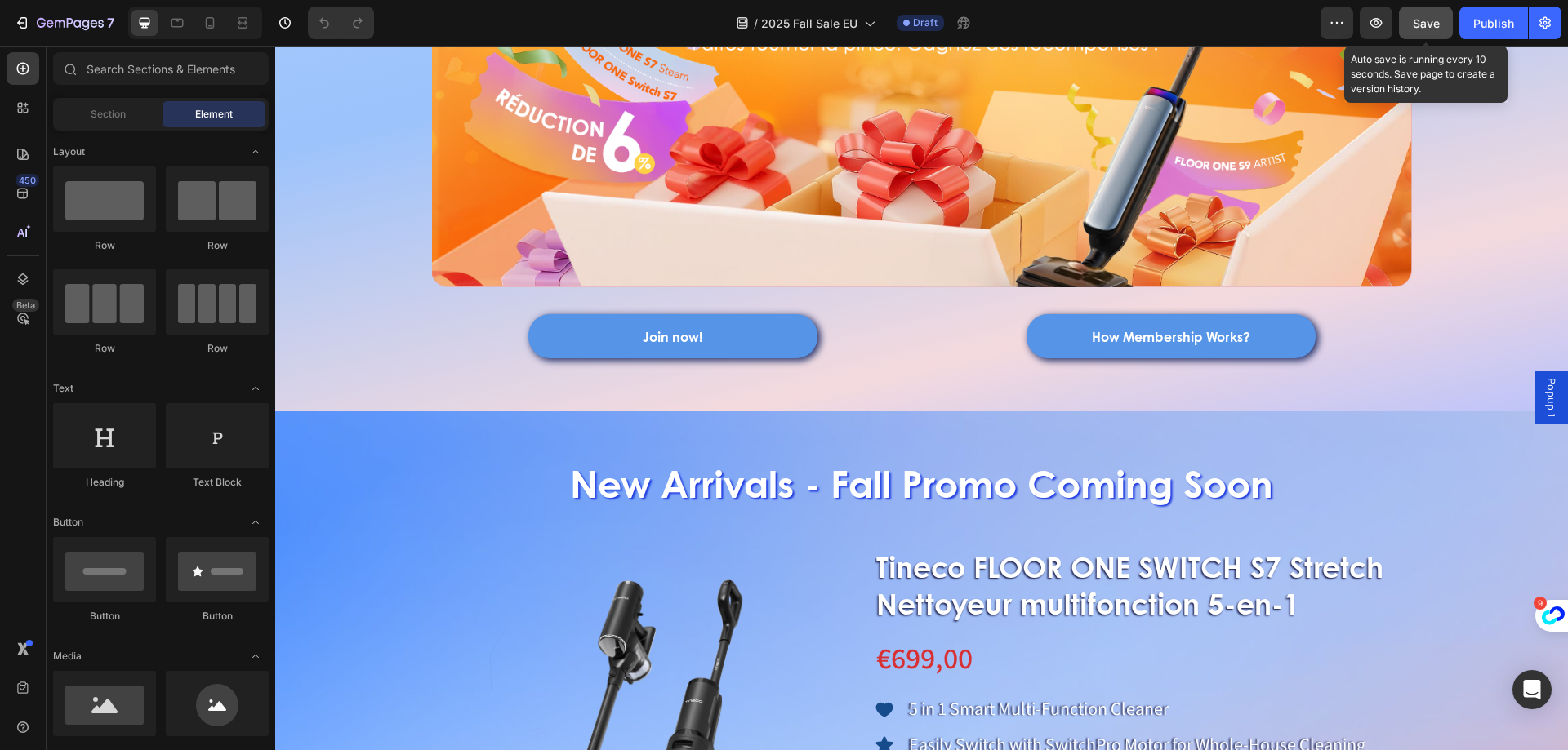
click at [1429, 32] on button "Save" at bounding box center [1426, 23] width 54 height 33
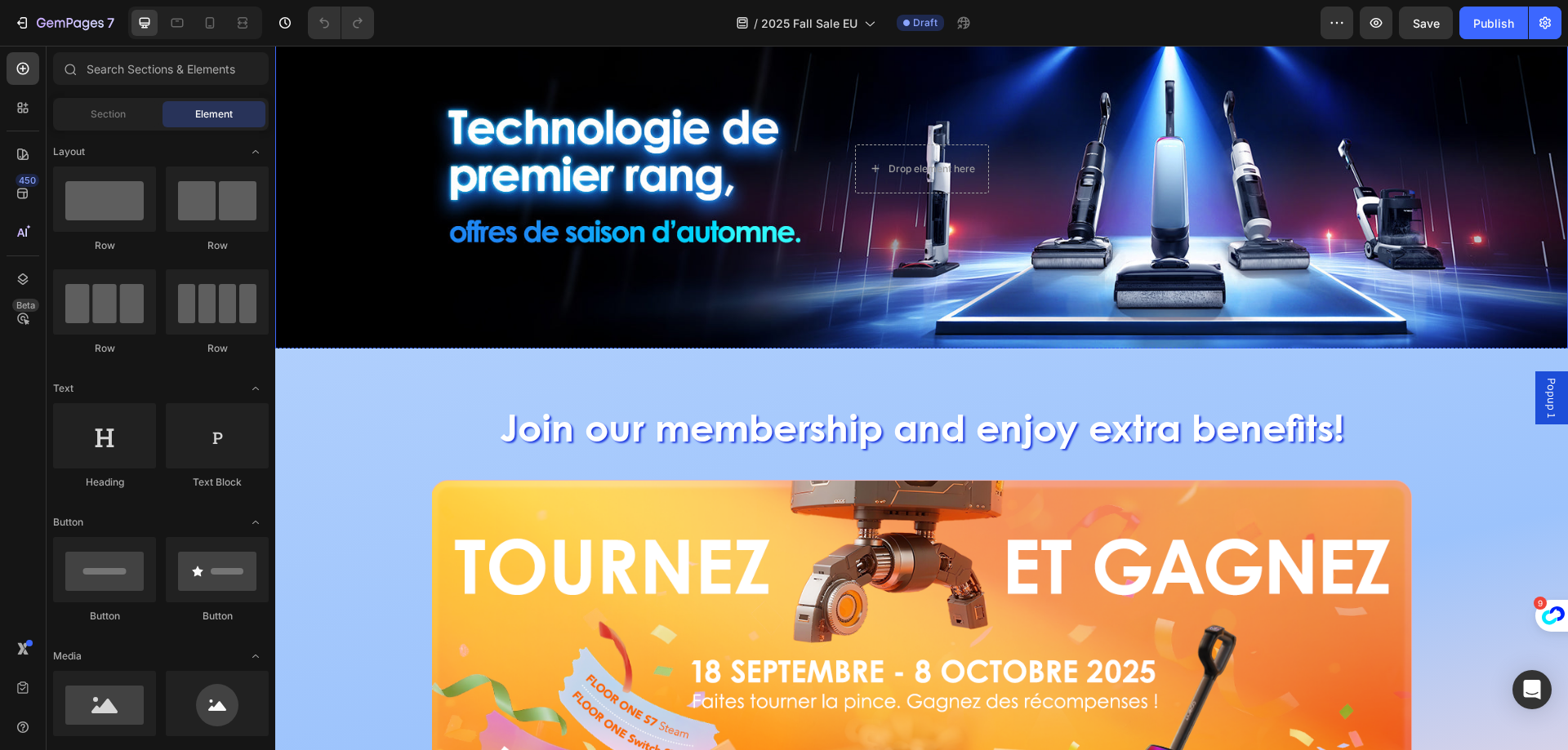
scroll to position [0, 0]
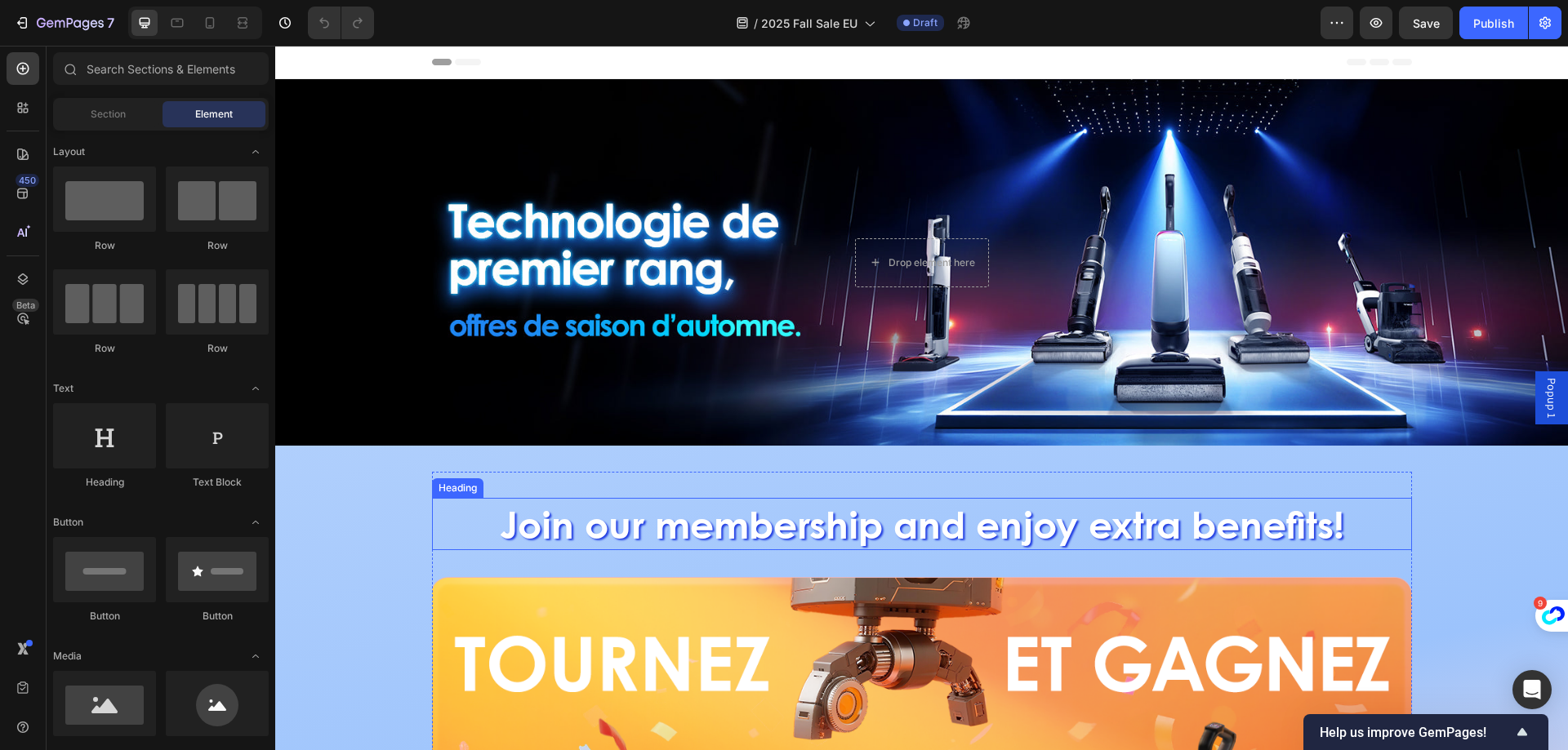
drag, startPoint x: 526, startPoint y: 505, endPoint x: 528, endPoint y: 525, distance: 20.1
click at [526, 505] on h2 "Join our membership and enjoy extra benefits!" at bounding box center [921, 524] width 980 height 52
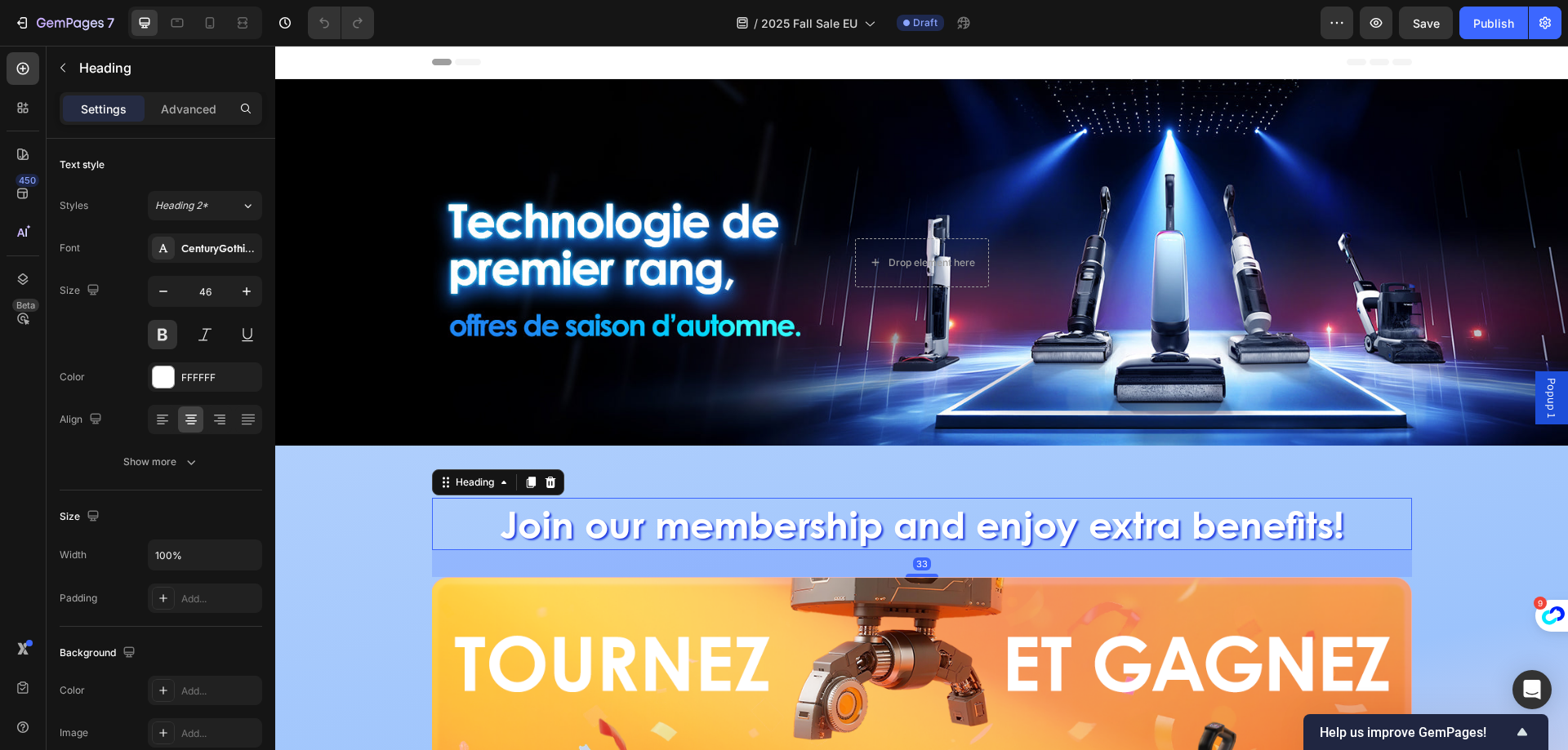
click at [530, 526] on h2 "Join our membership and enjoy extra benefits!" at bounding box center [921, 524] width 980 height 52
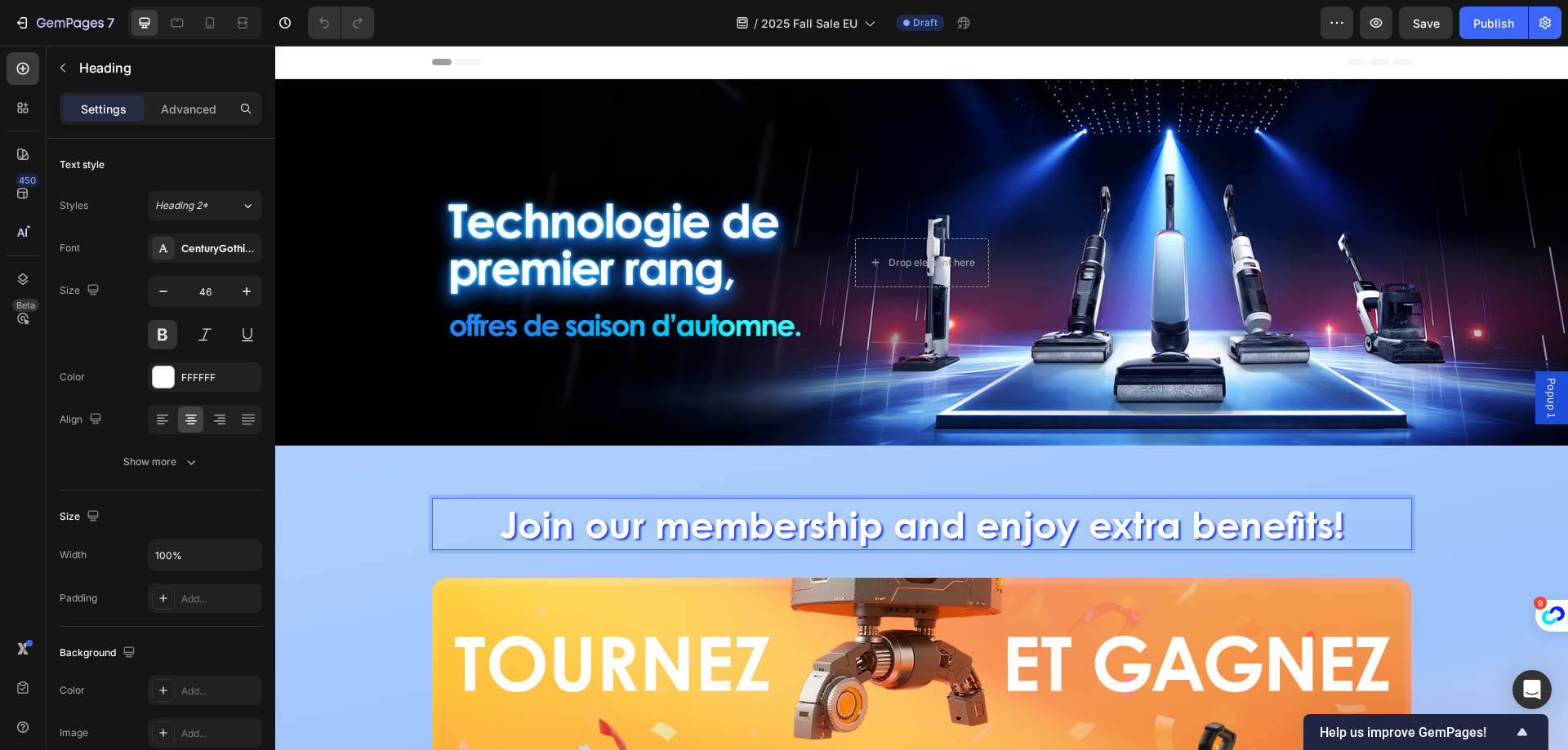
drag, startPoint x: 491, startPoint y: 519, endPoint x: 1342, endPoint y: 542, distance: 851.3
click at [1342, 542] on p "Join our membership and enjoy extra benefits!" at bounding box center [921, 524] width 977 height 49
copy p "Join our membership and enjoy extra benefits!"
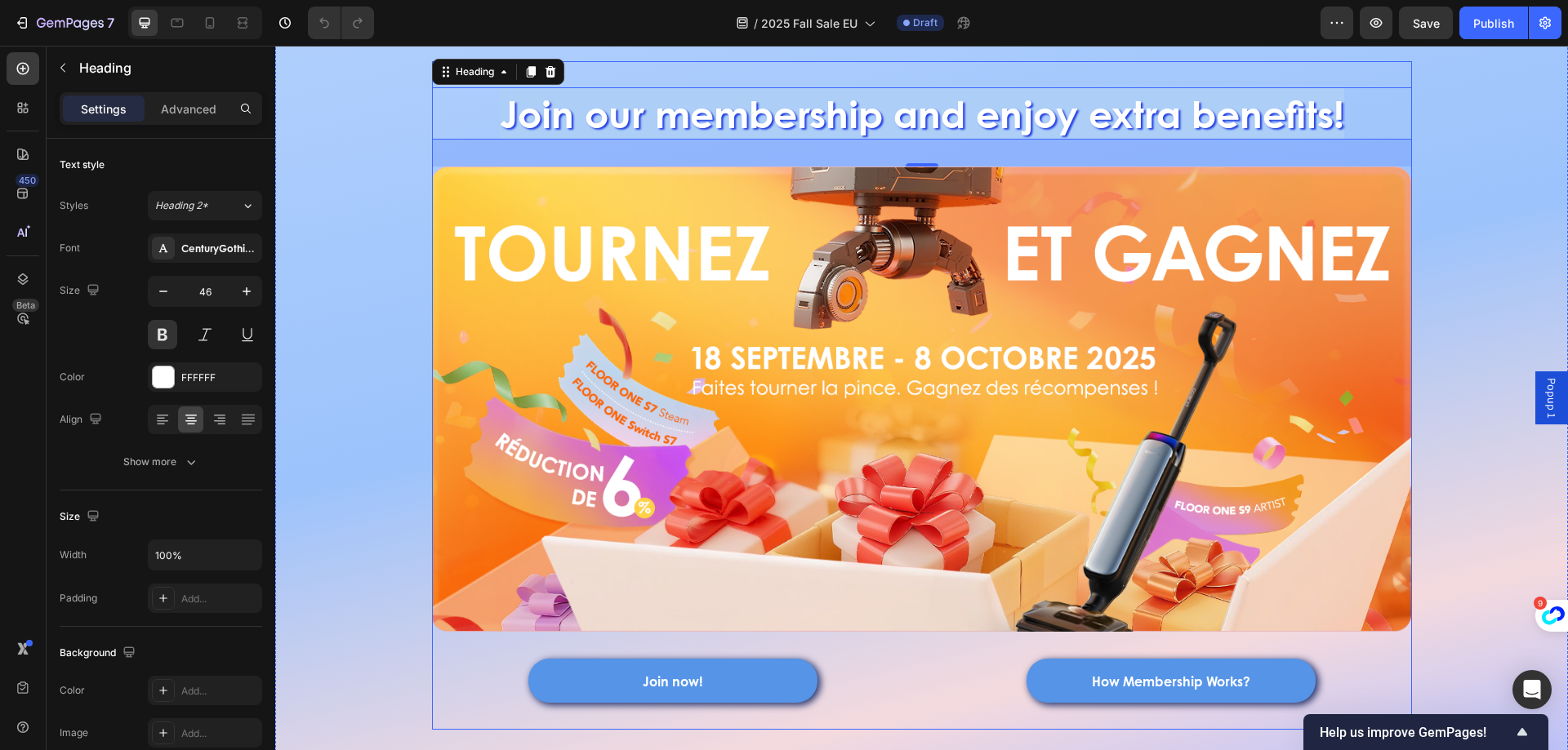
scroll to position [653, 0]
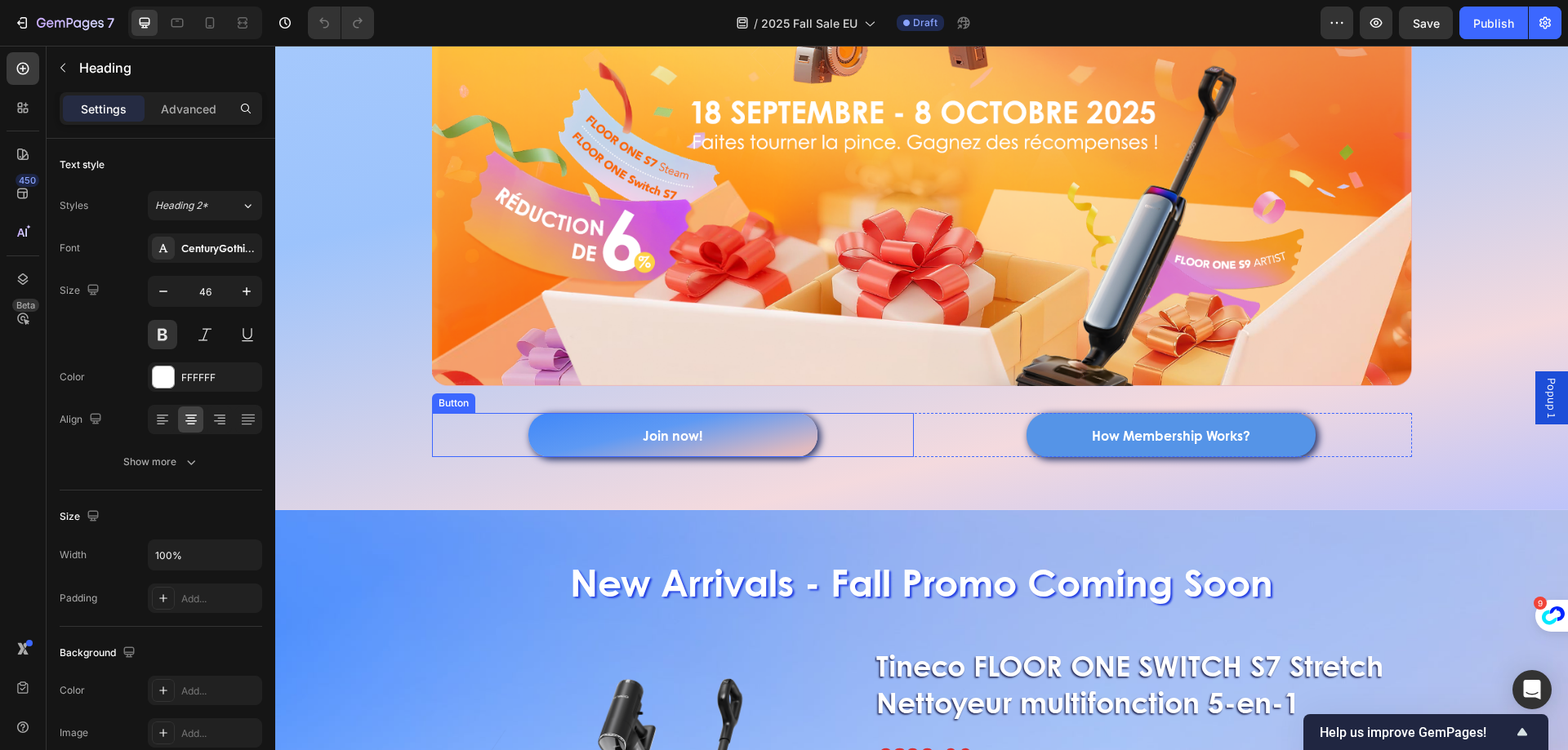
click at [620, 444] on link "Join now!" at bounding box center [673, 435] width 289 height 44
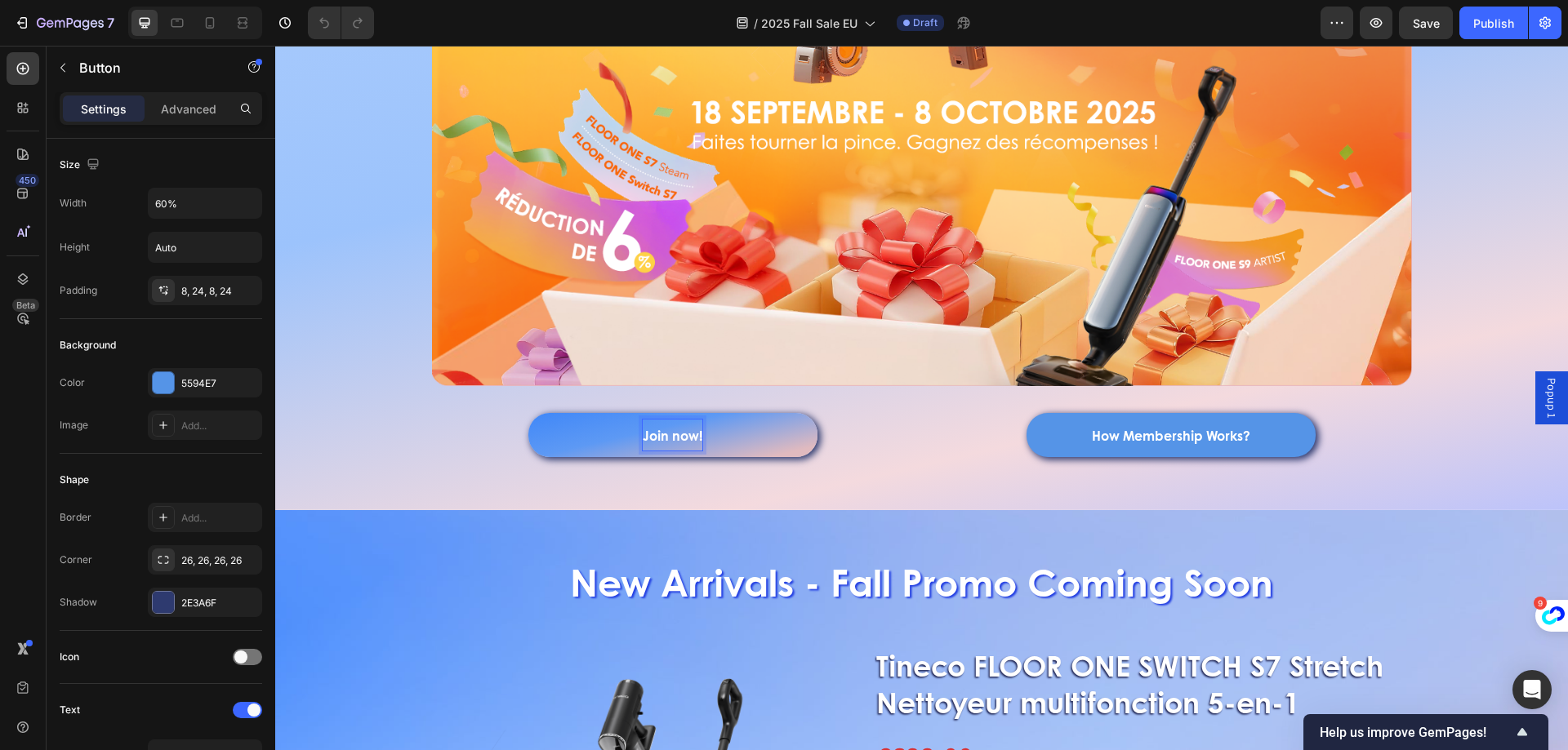
click at [645, 438] on strong "Join now!" at bounding box center [672, 435] width 60 height 19
drag, startPoint x: 639, startPoint y: 436, endPoint x: 716, endPoint y: 432, distance: 77.1
click at [716, 432] on link "Join now!" at bounding box center [673, 435] width 289 height 44
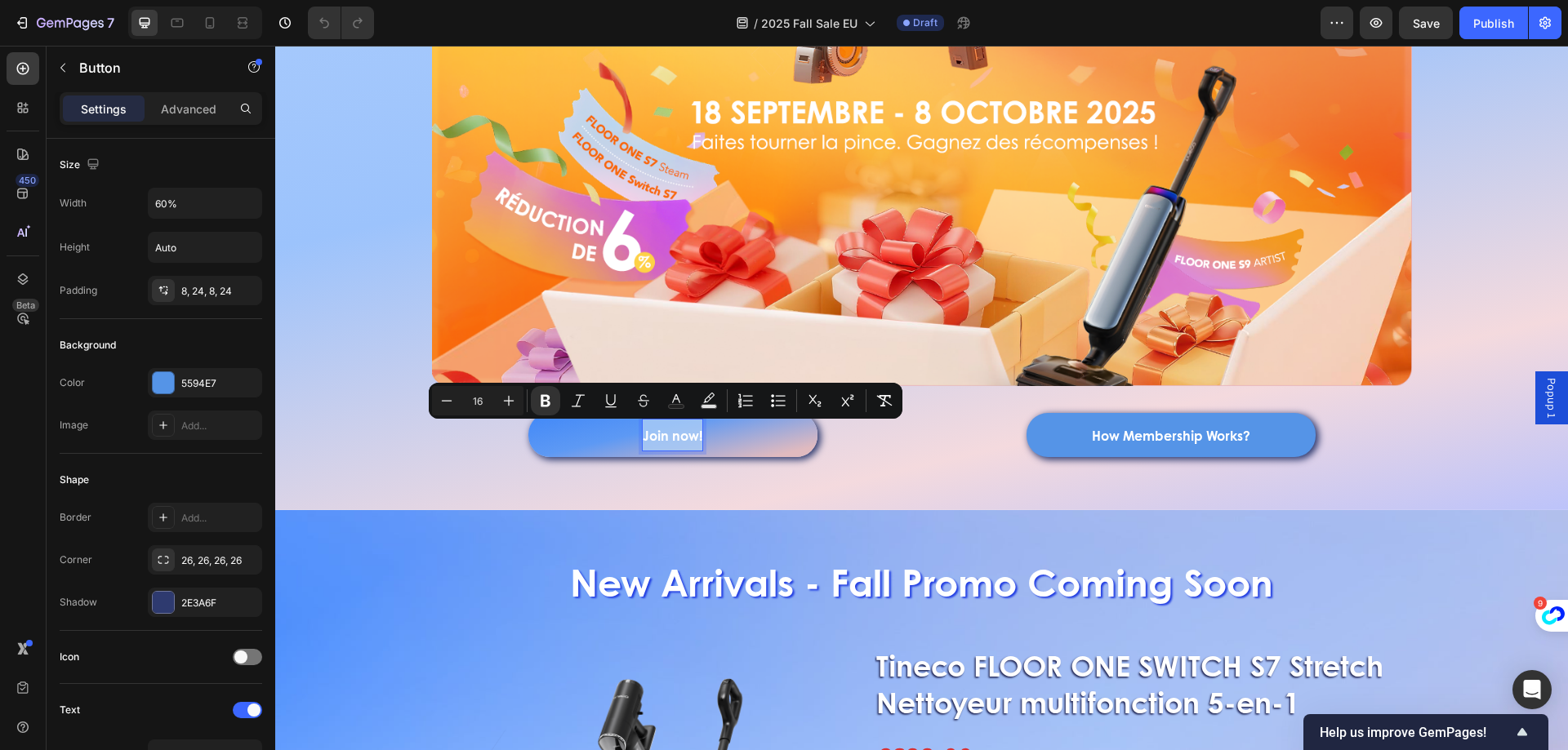
copy strong "Join now!"
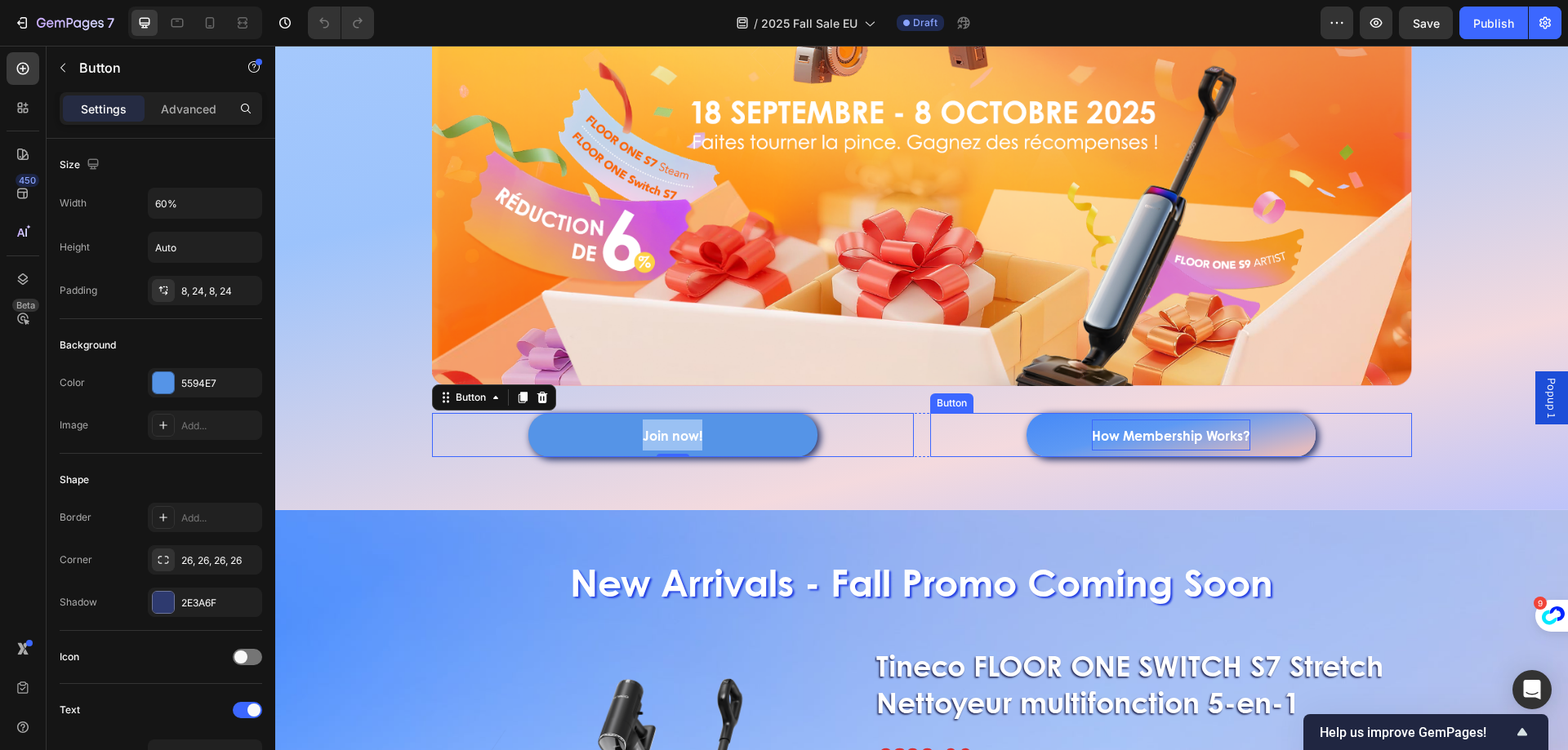
click at [1187, 440] on strong "How Membership Works?" at bounding box center [1172, 435] width 159 height 19
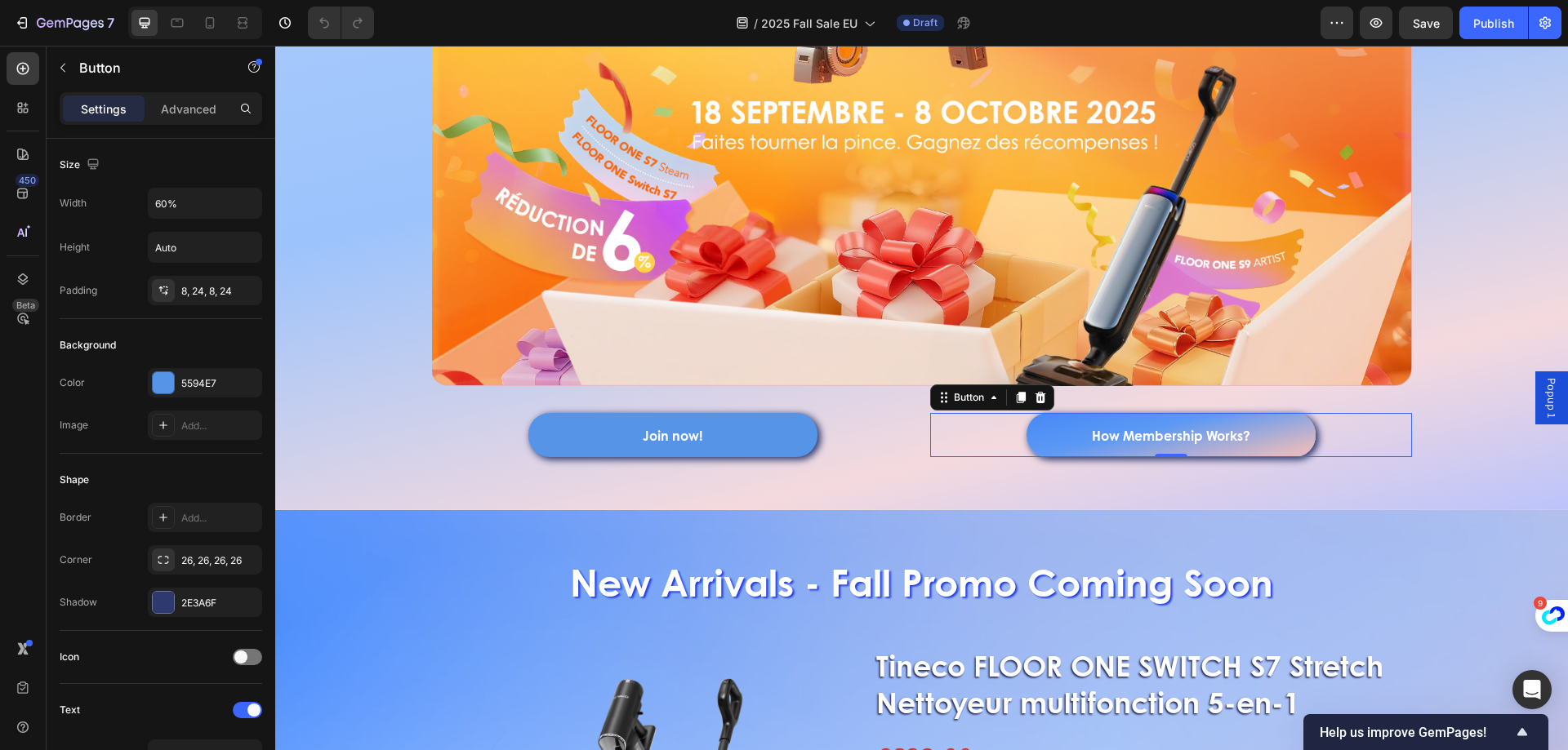
click at [1041, 433] on link "How Membership Works?" at bounding box center [1172, 435] width 289 height 44
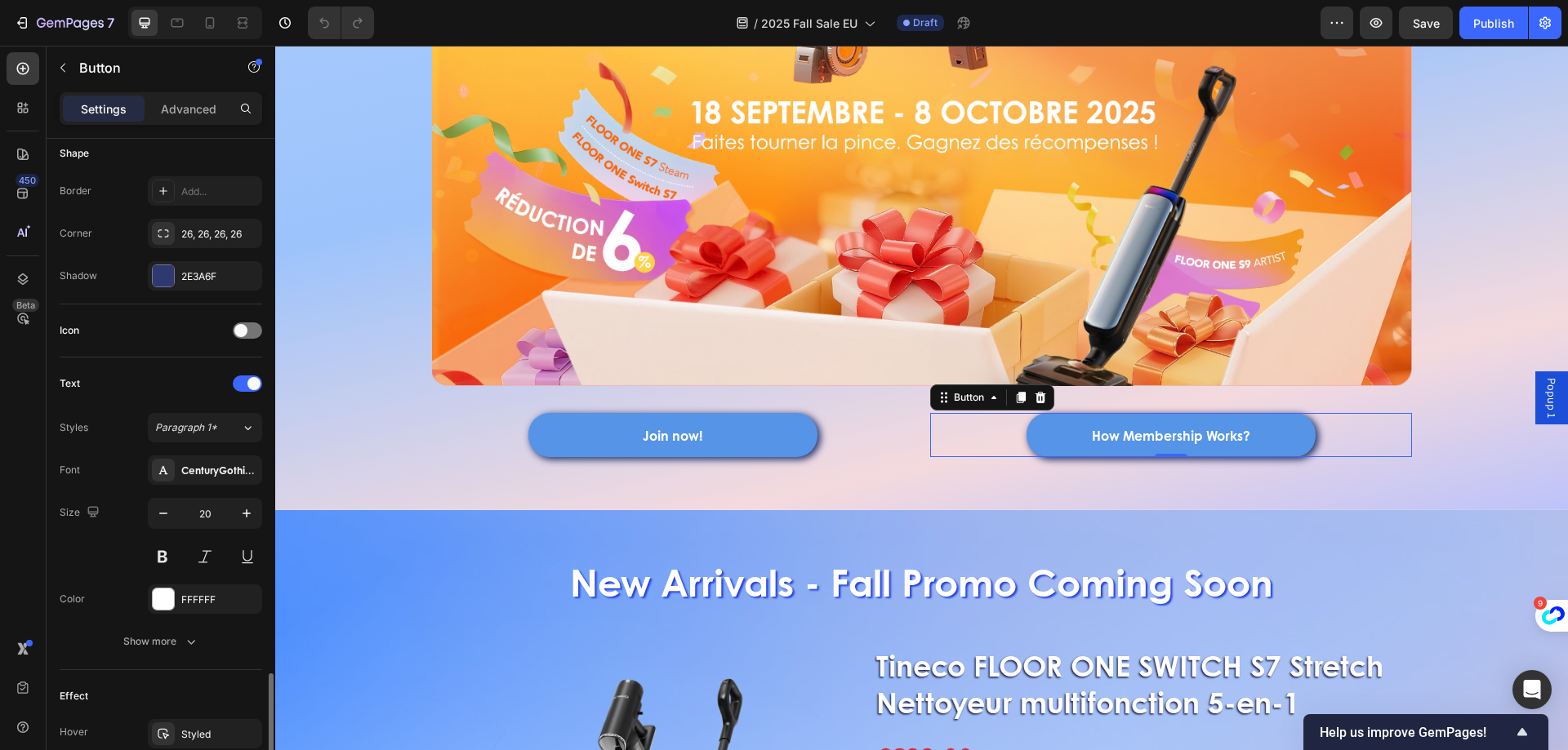
scroll to position [640, 0]
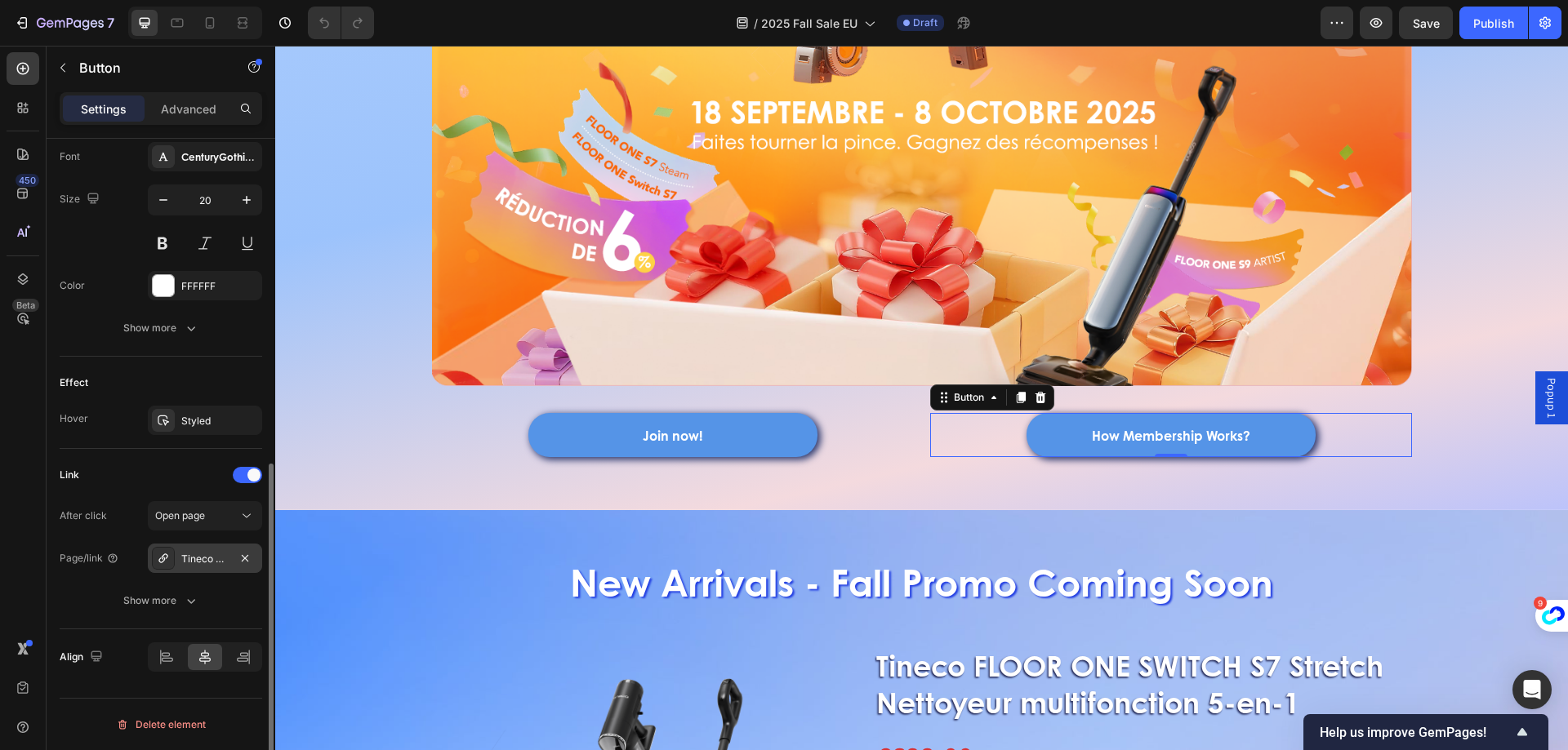
click at [202, 556] on div "Tineco Club" at bounding box center [205, 559] width 47 height 15
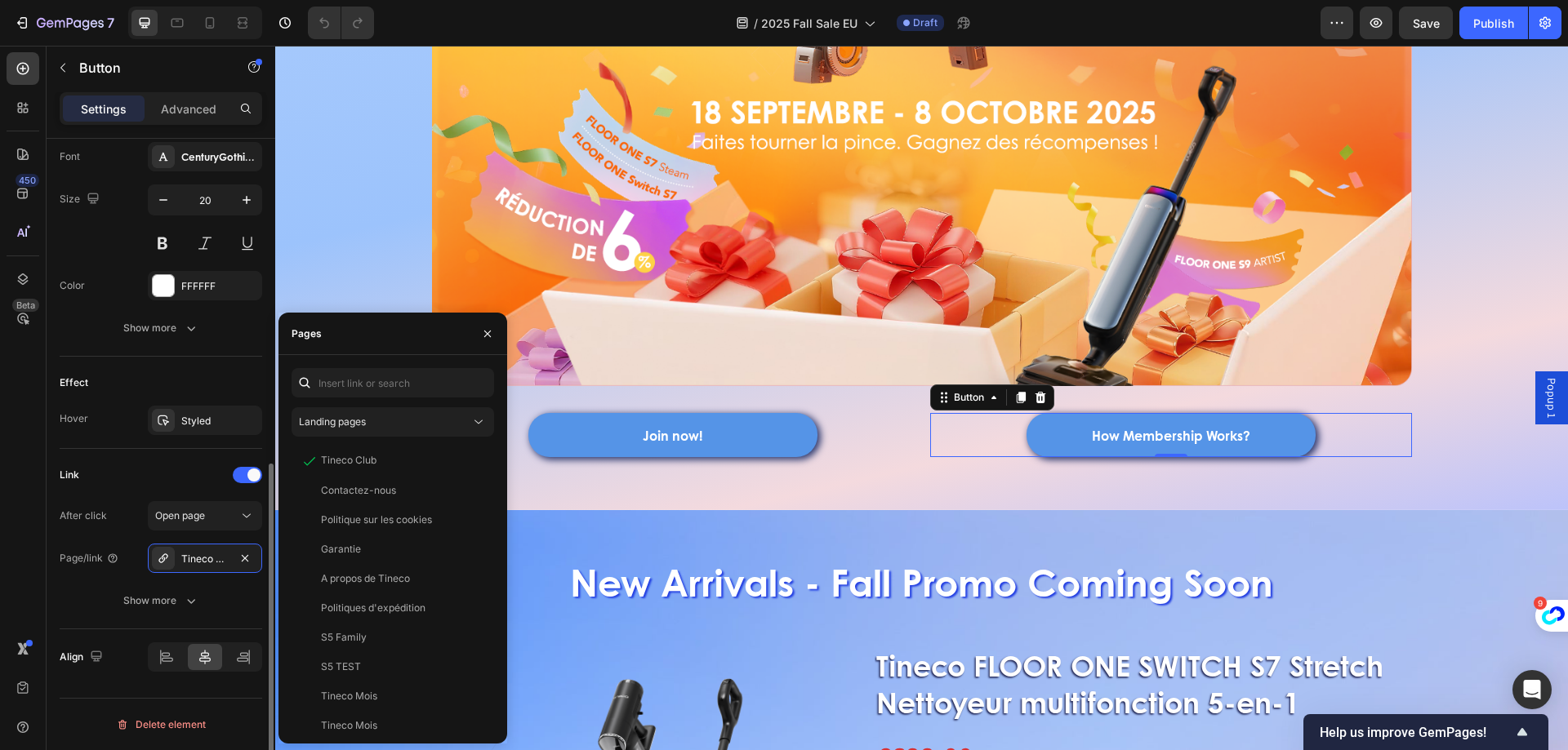
click at [168, 449] on div "Link After click Open page Page/link Tineco Club Show more" at bounding box center [161, 538] width 203 height 181
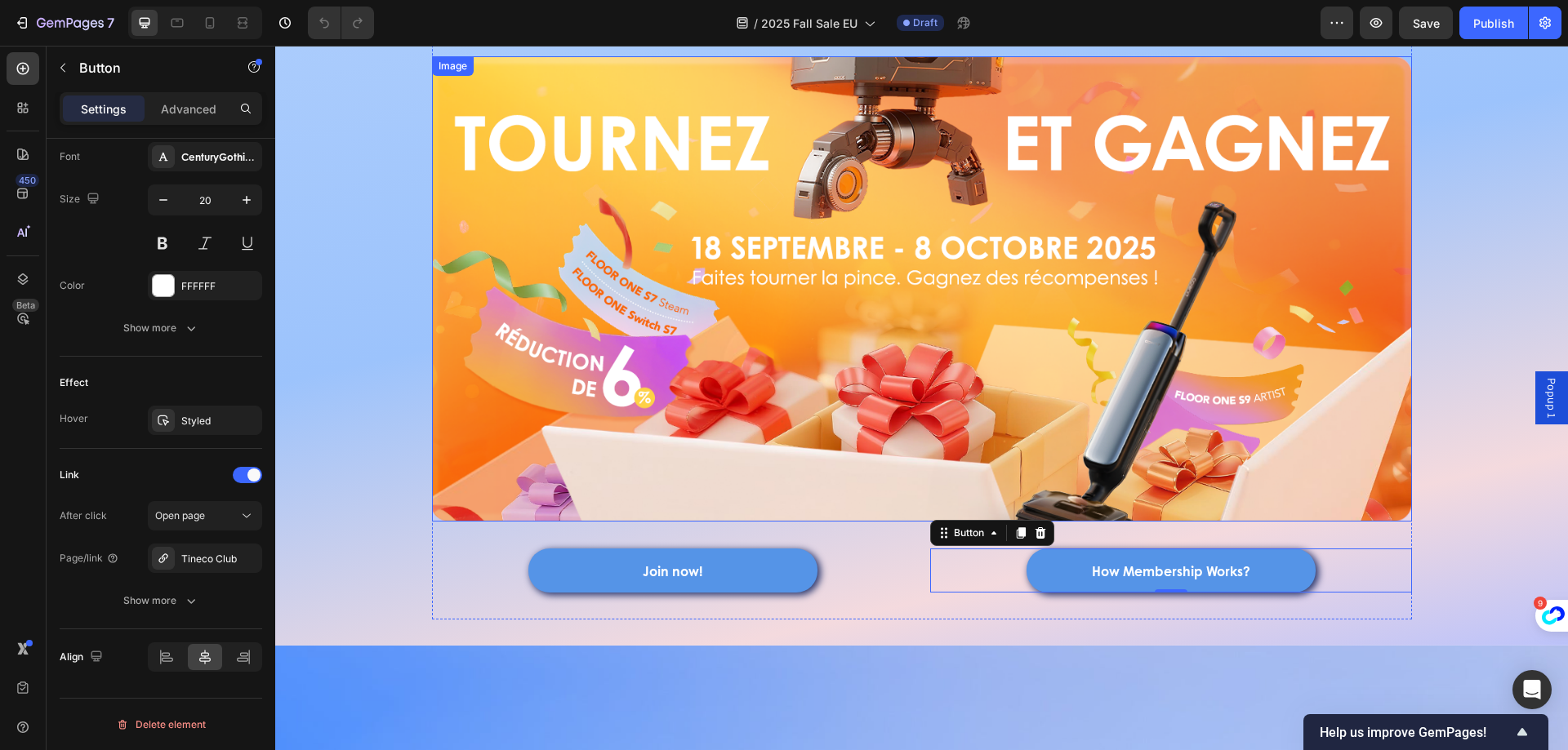
scroll to position [245, 0]
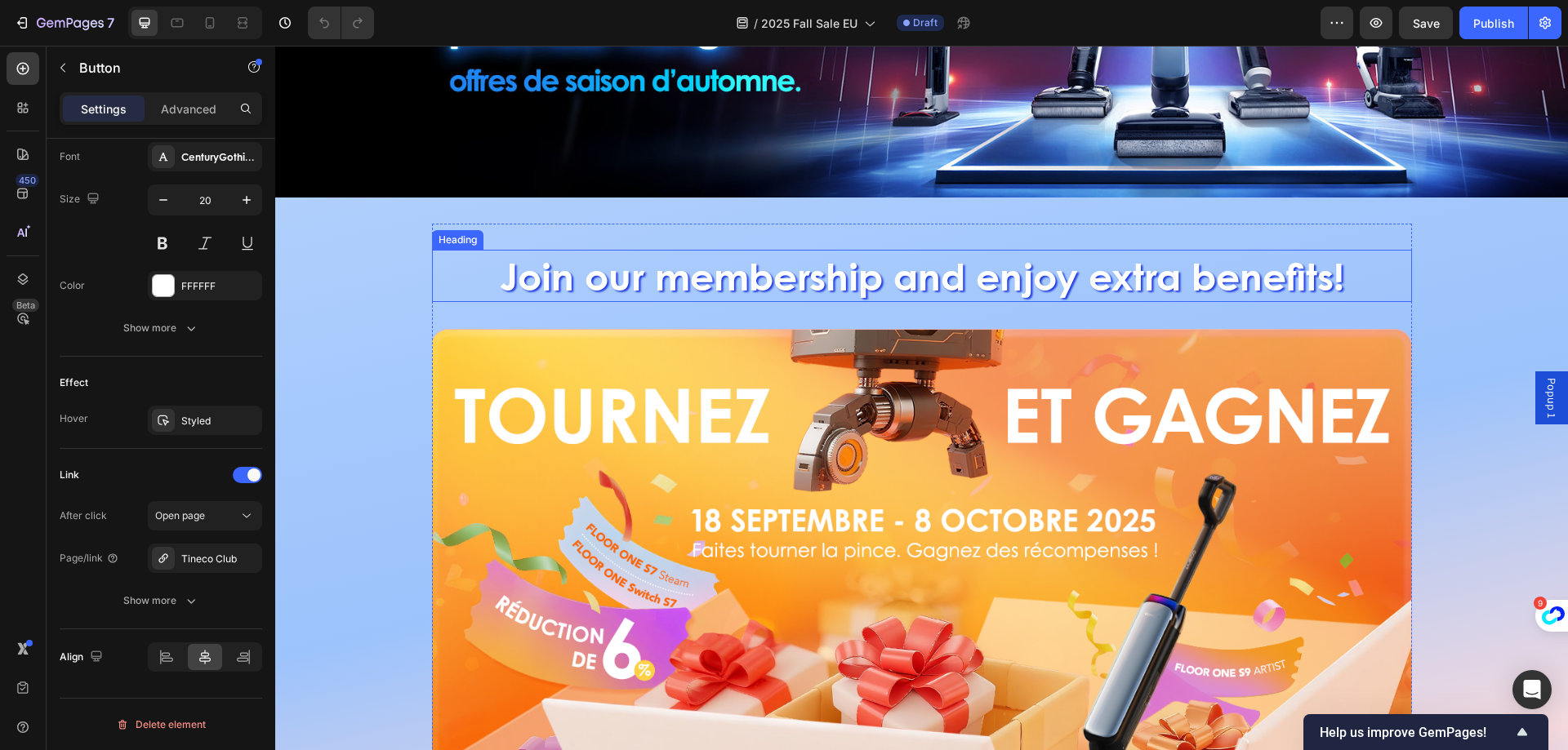
drag, startPoint x: 618, startPoint y: 275, endPoint x: 579, endPoint y: 283, distance: 39.8
click at [618, 275] on p "Join our membership and enjoy extra benefits!" at bounding box center [921, 276] width 977 height 49
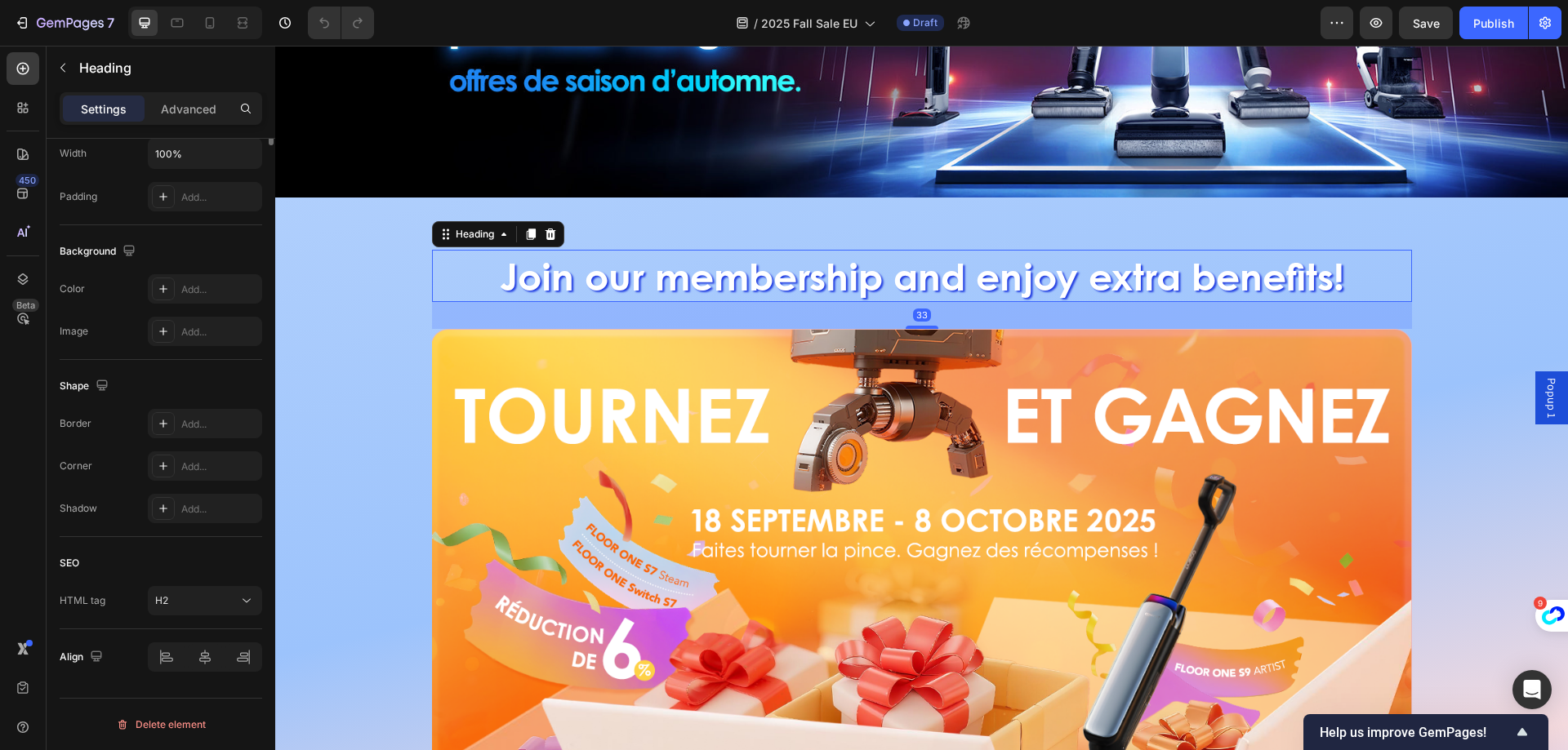
scroll to position [0, 0]
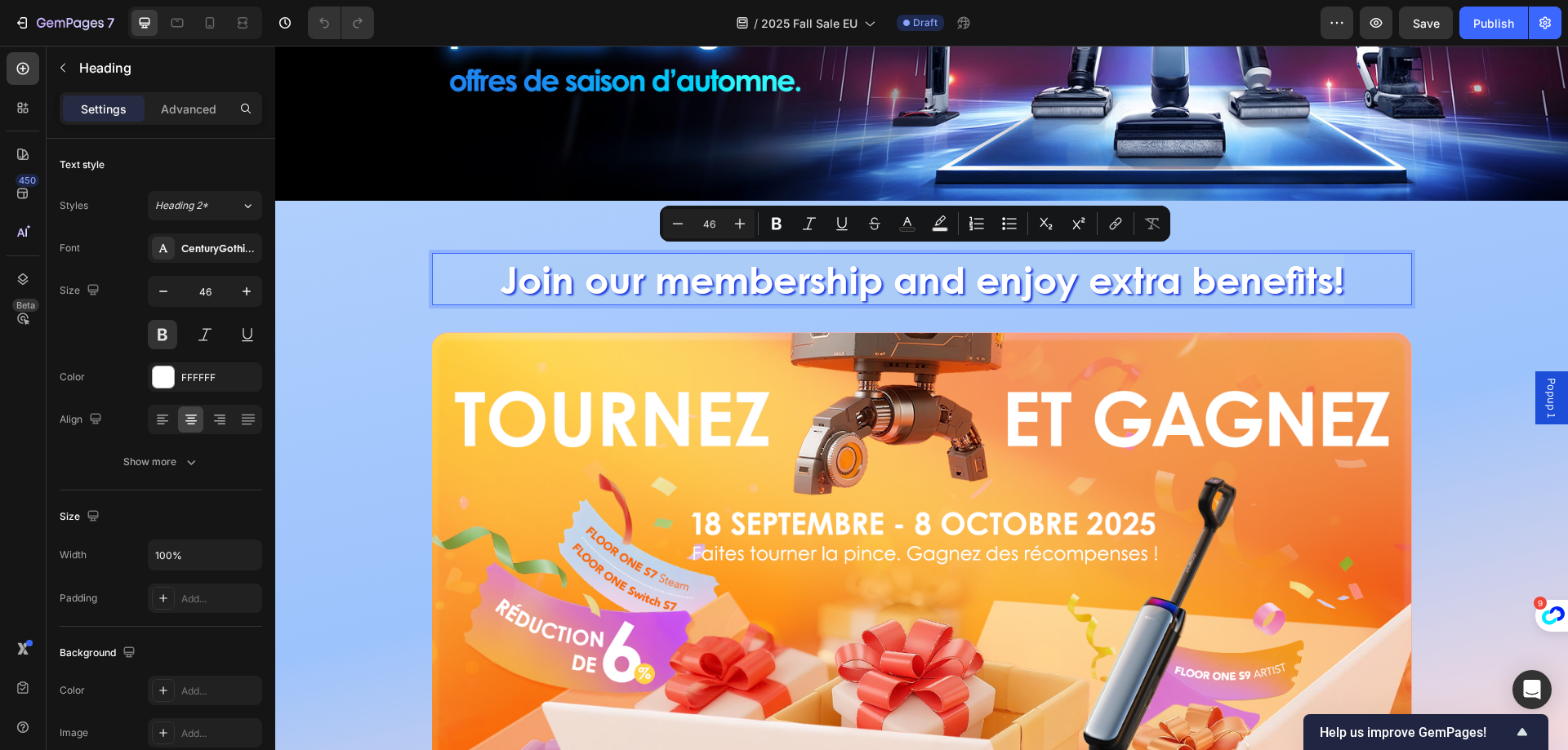
drag, startPoint x: 478, startPoint y: 275, endPoint x: 1361, endPoint y: 275, distance: 883.0
click at [1361, 275] on p "Join our membership and enjoy extra benefits!" at bounding box center [921, 279] width 977 height 49
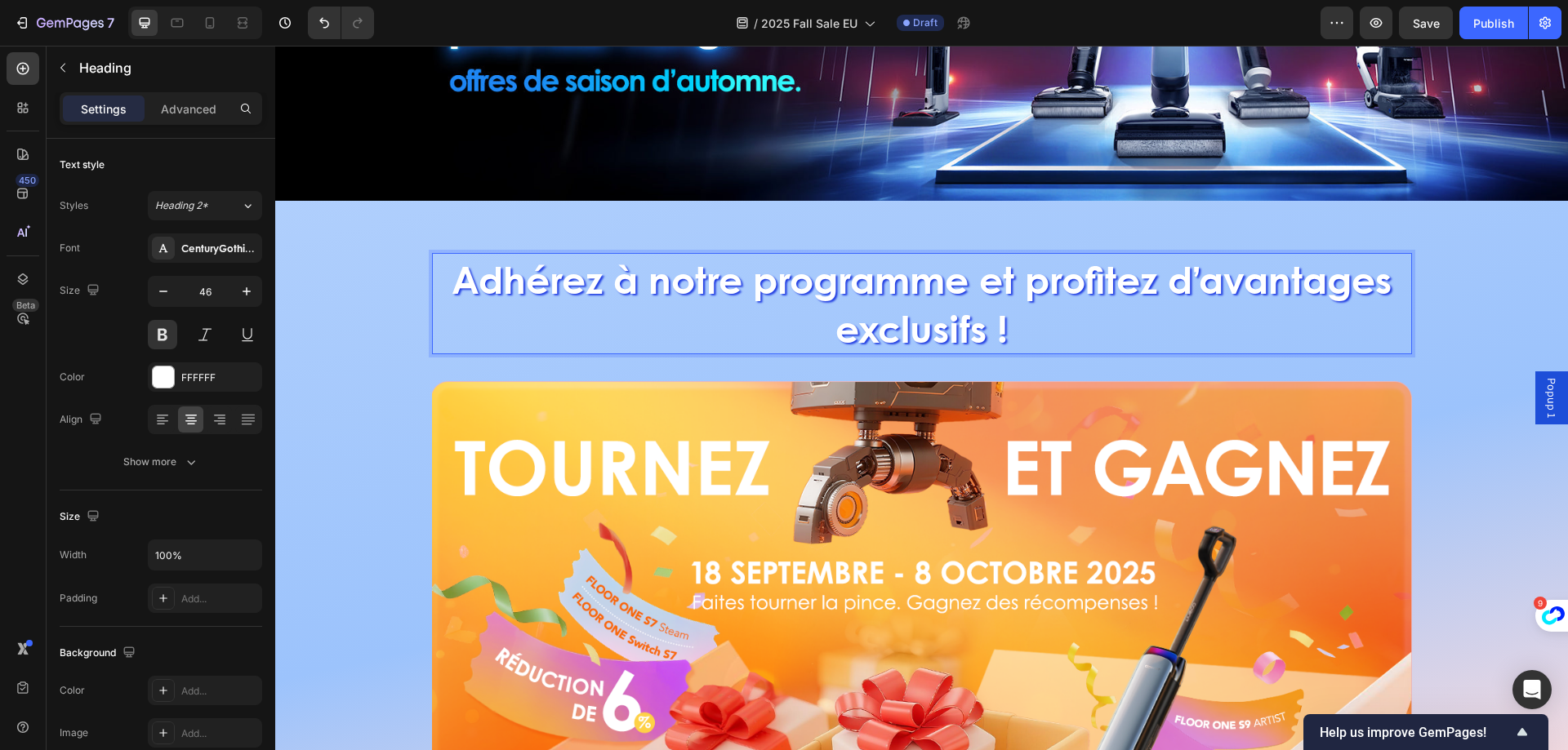
click at [1189, 306] on p "Adhérez à notre programme et profitez d’avantages exclusifs !" at bounding box center [921, 304] width 977 height 98
drag, startPoint x: 1118, startPoint y: 315, endPoint x: 333, endPoint y: 231, distance: 789.5
click at [333, 231] on div "Adhérez à notre programme et profitez d’avantages exclusifs ! Heading 33 Image …" at bounding box center [921, 573] width 1292 height 743
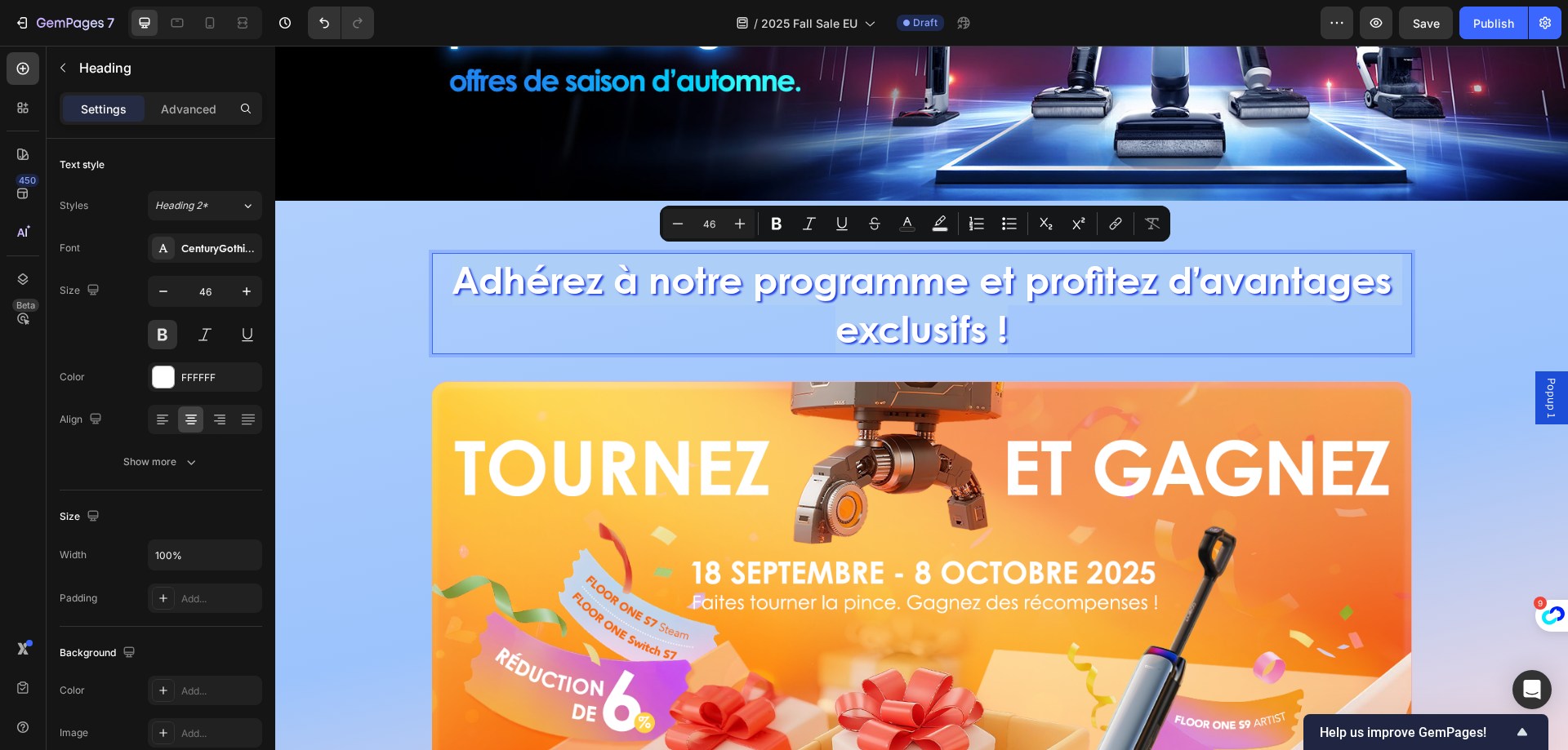
click at [713, 222] on input "46" at bounding box center [709, 224] width 33 height 20
type input "38"
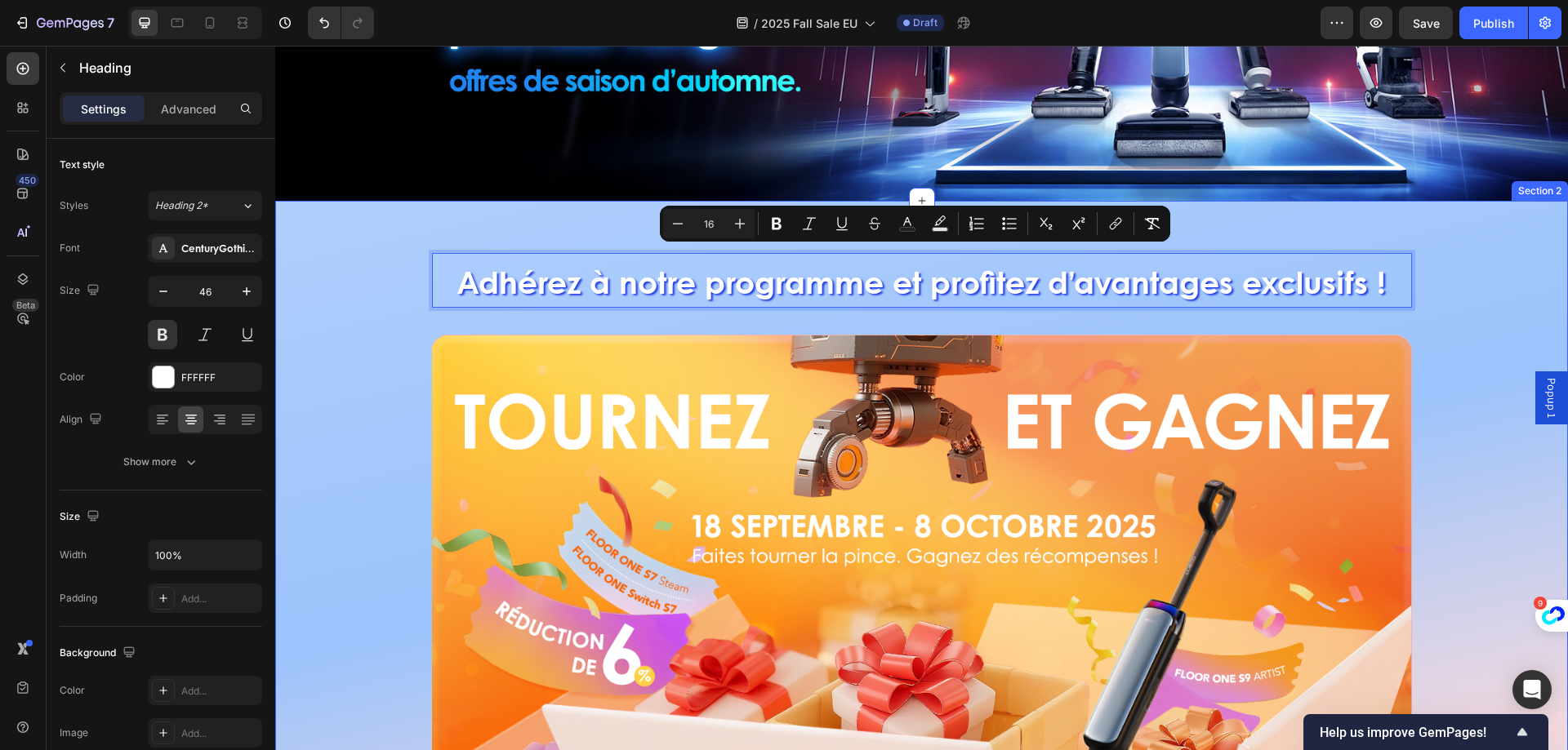
click at [1445, 333] on div "Adhérez à notre programme et profitez d’avantages exclusifs ! Heading 33 Image …" at bounding box center [921, 549] width 1292 height 697
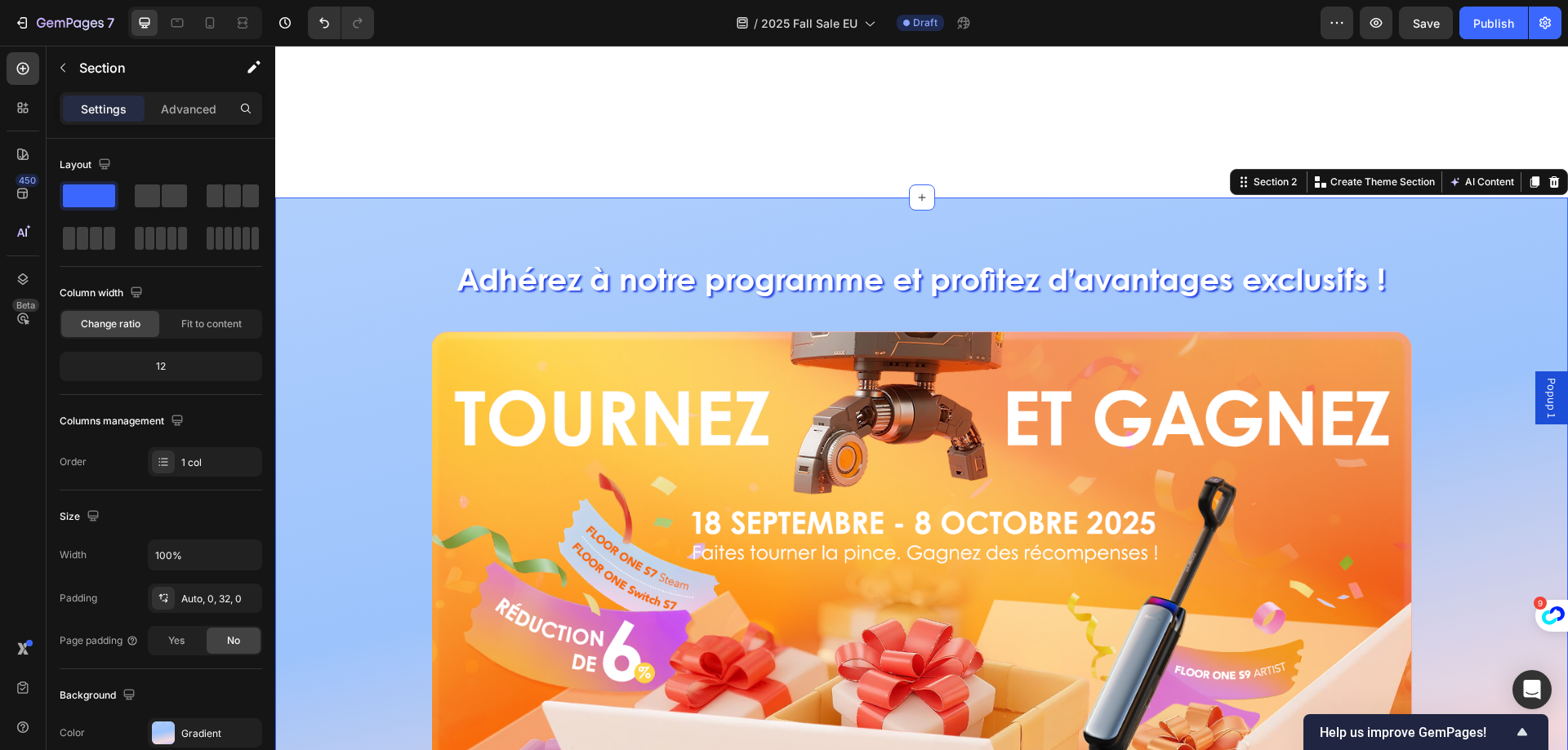
scroll to position [898, 0]
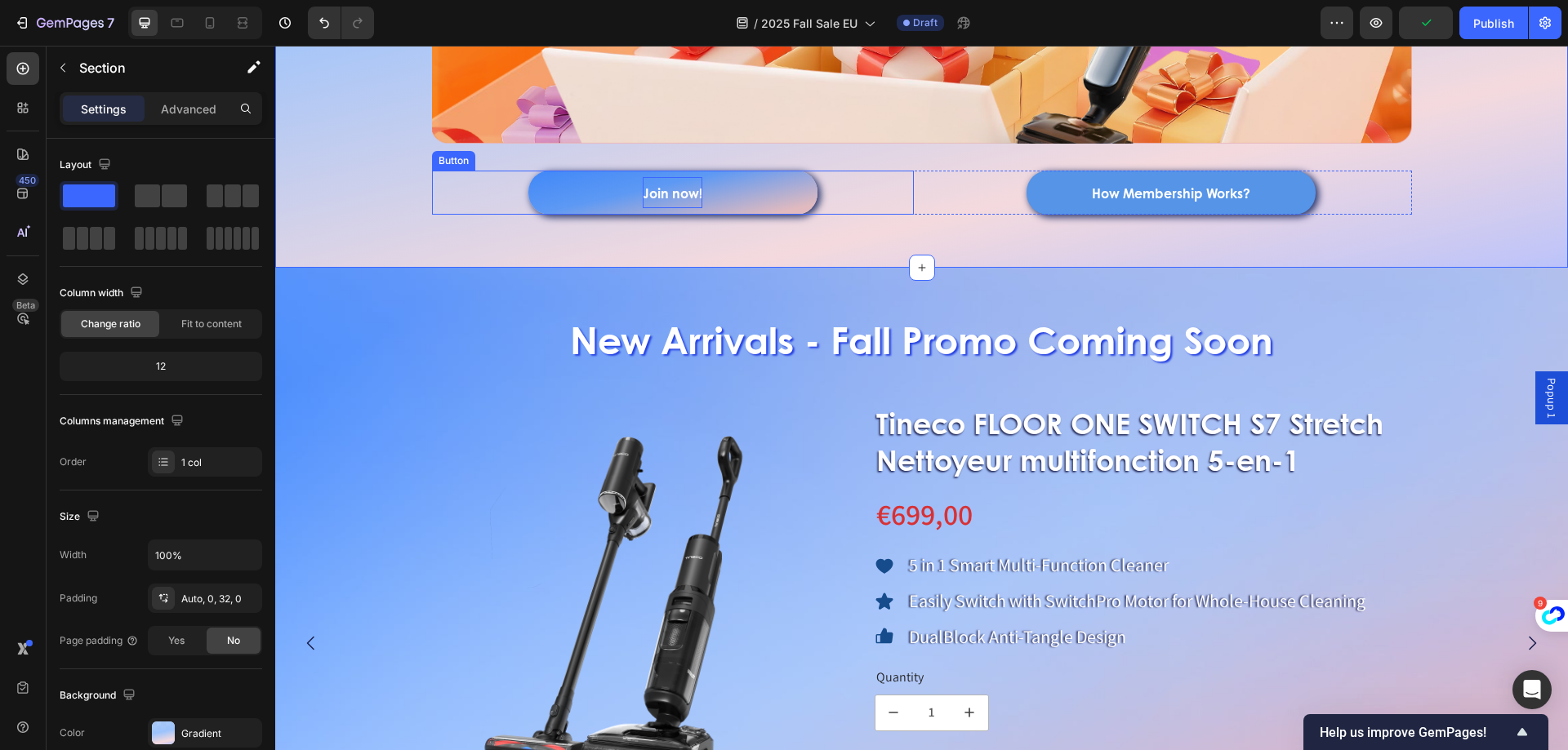
click at [648, 196] on strong "Join now!" at bounding box center [672, 193] width 60 height 19
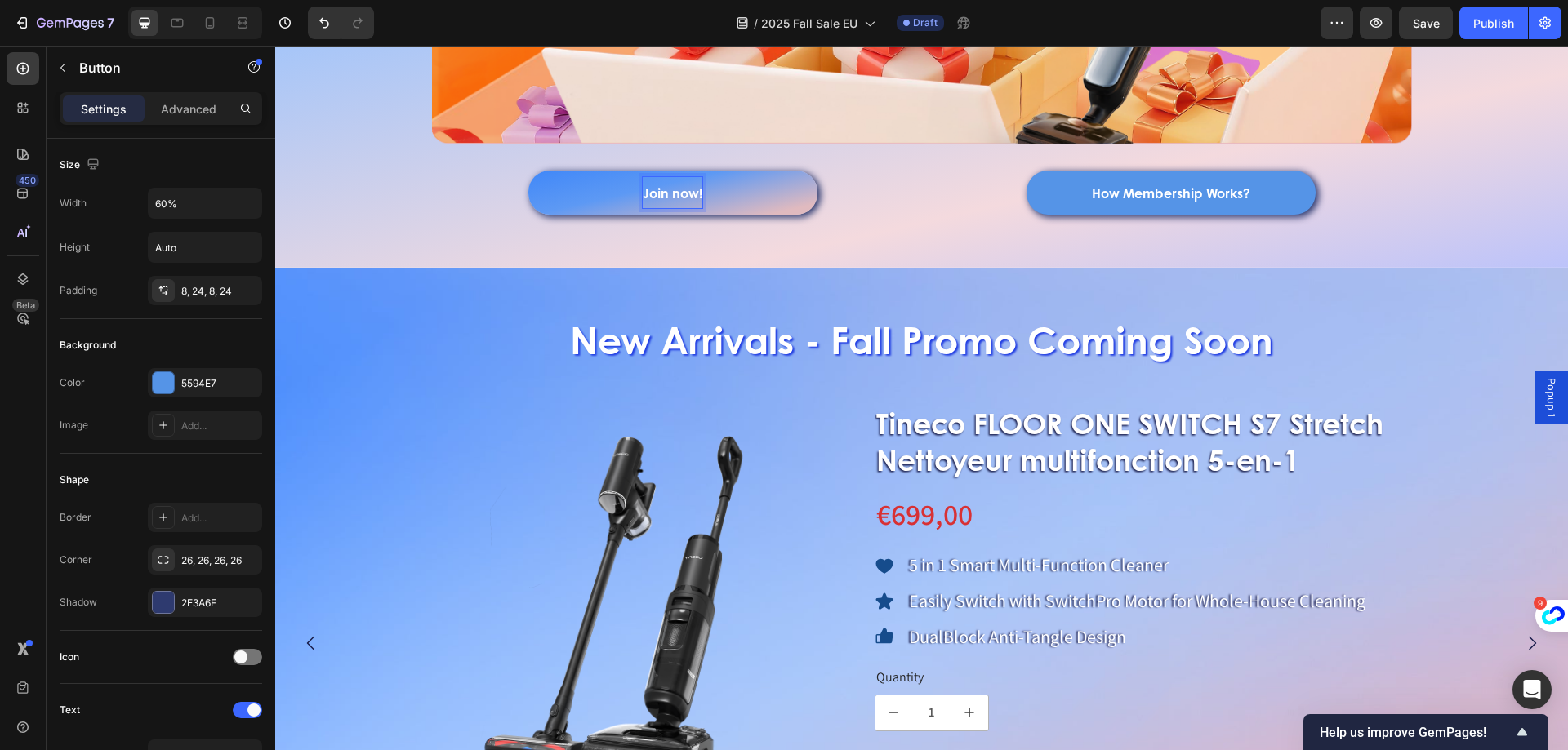
click at [673, 194] on strong "Join now!" at bounding box center [672, 193] width 60 height 19
click at [647, 194] on strong "Join now!" at bounding box center [672, 193] width 60 height 19
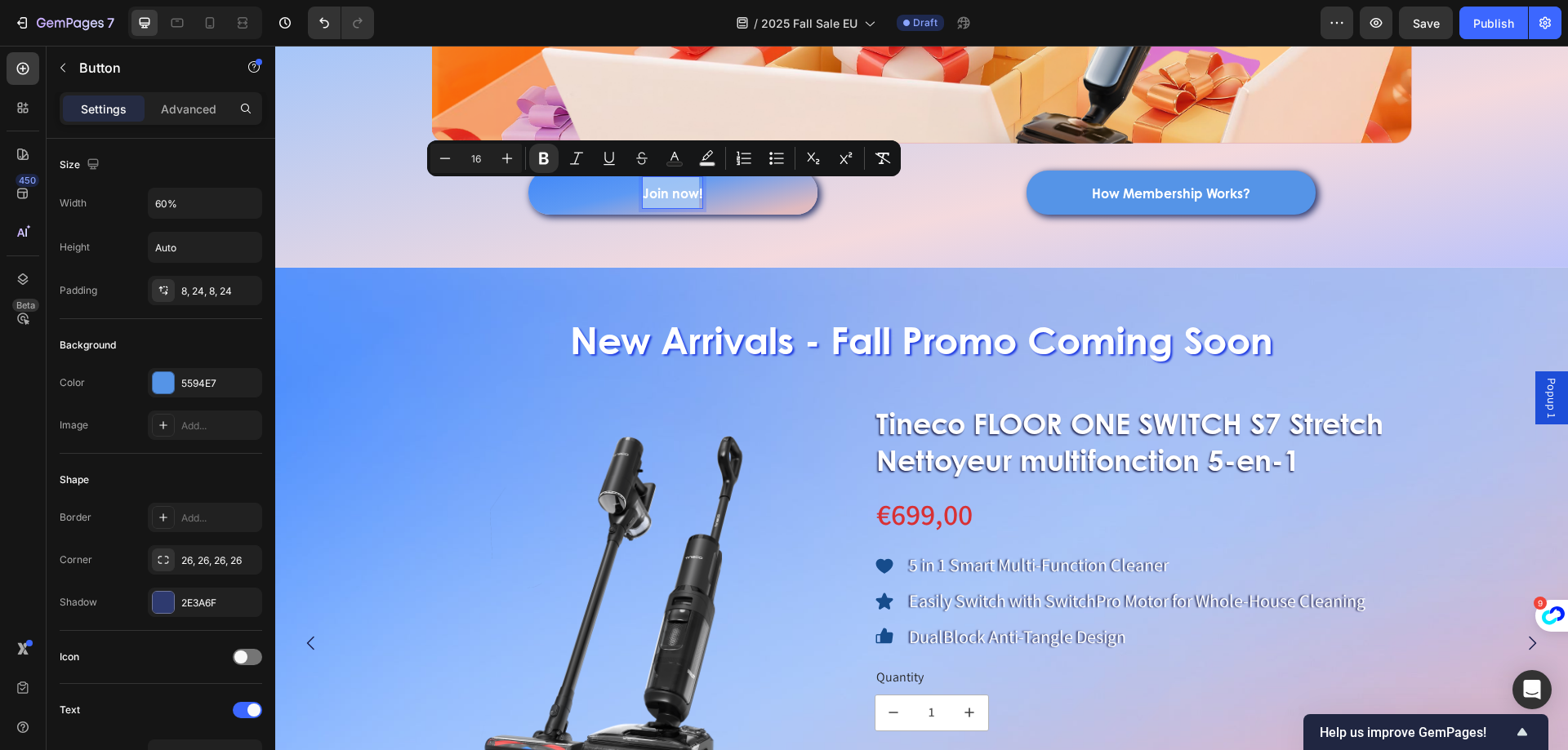
drag, startPoint x: 637, startPoint y: 195, endPoint x: 688, endPoint y: 203, distance: 51.6
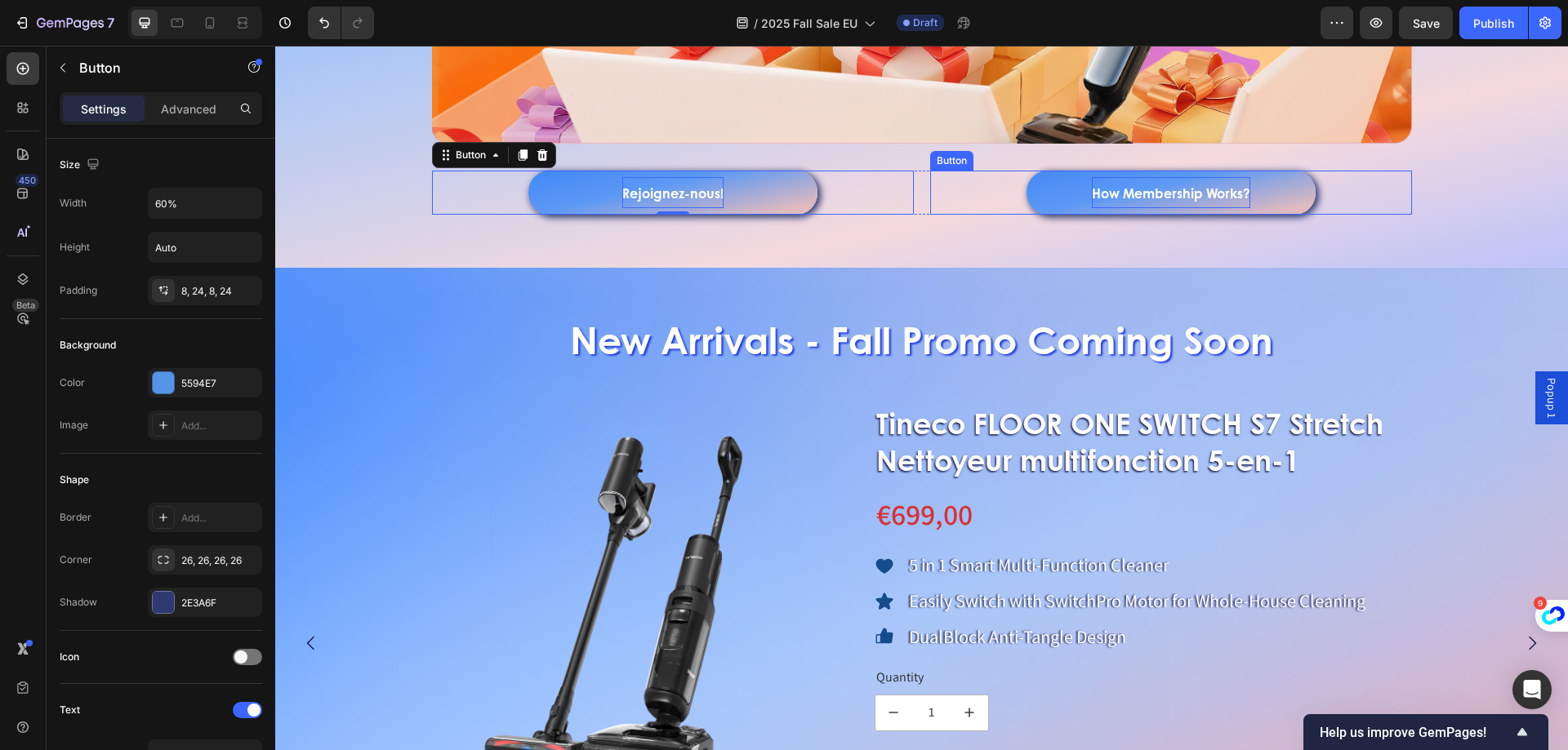
click at [1113, 197] on strong "How Membership Works?" at bounding box center [1172, 193] width 159 height 19
click at [1122, 198] on strong "How Membership Works?" at bounding box center [1172, 193] width 159 height 19
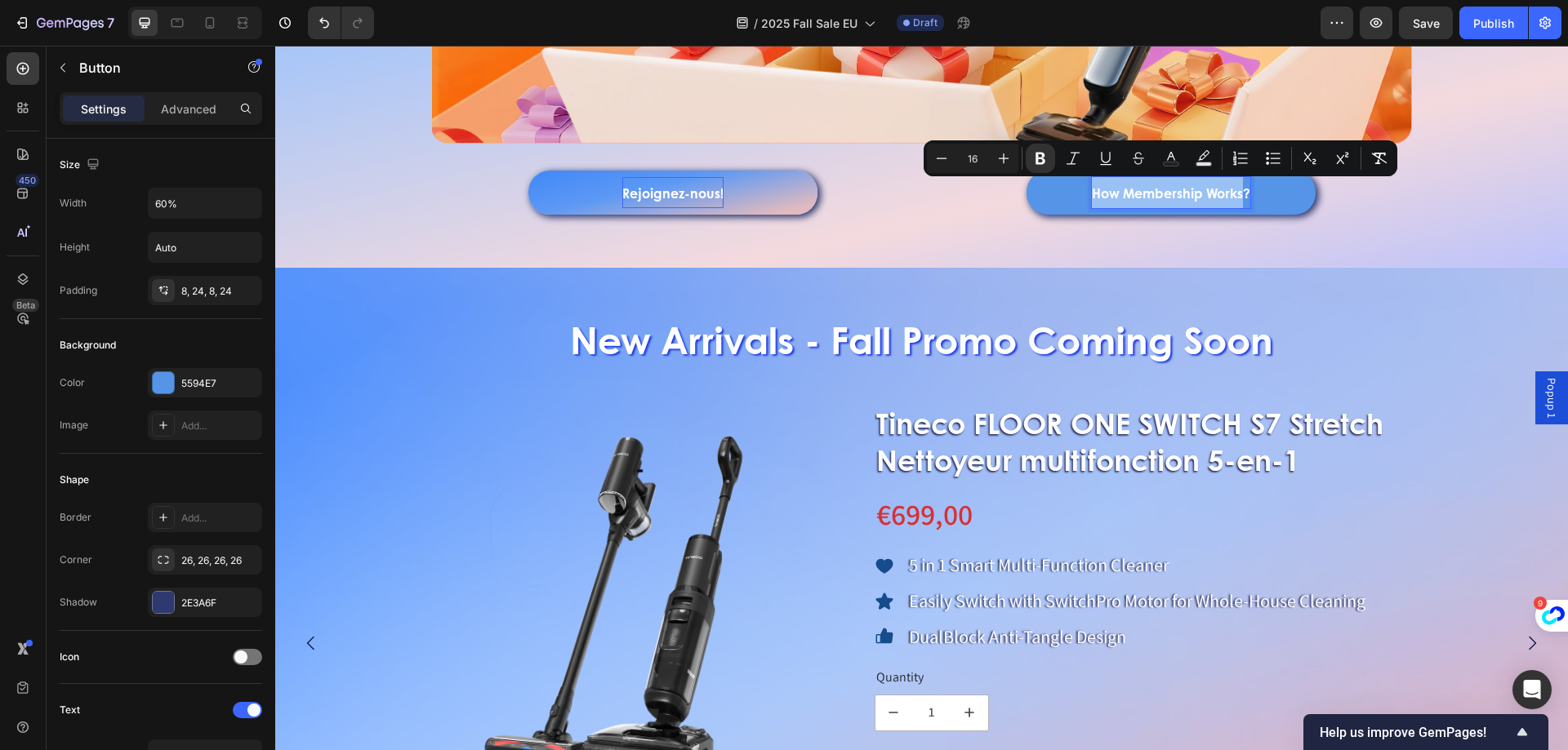
drag, startPoint x: 1089, startPoint y: 191, endPoint x: 1238, endPoint y: 194, distance: 149.0
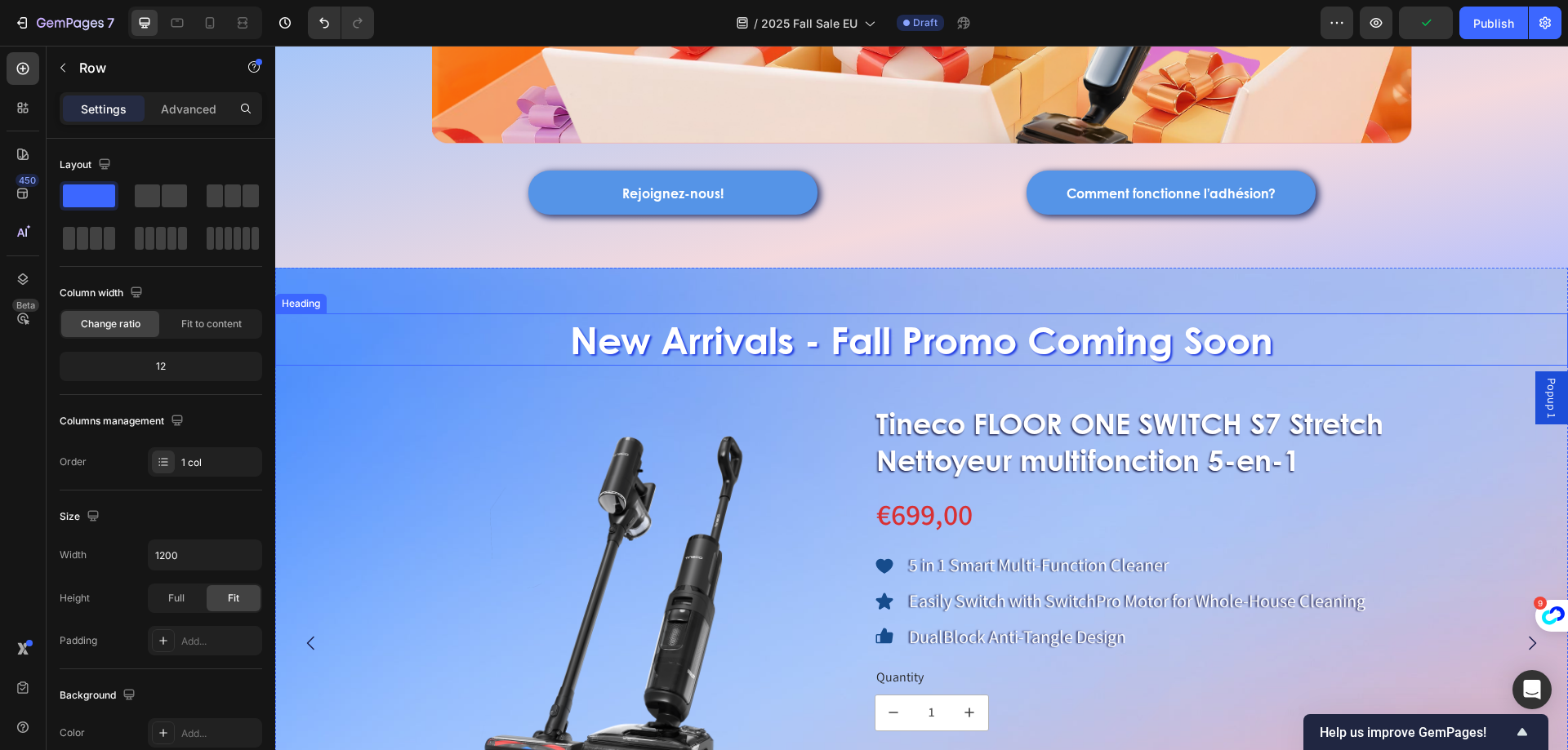
click at [703, 342] on h2 "New Arrivals - Fall Promo Coming Soon" at bounding box center [921, 340] width 1292 height 52
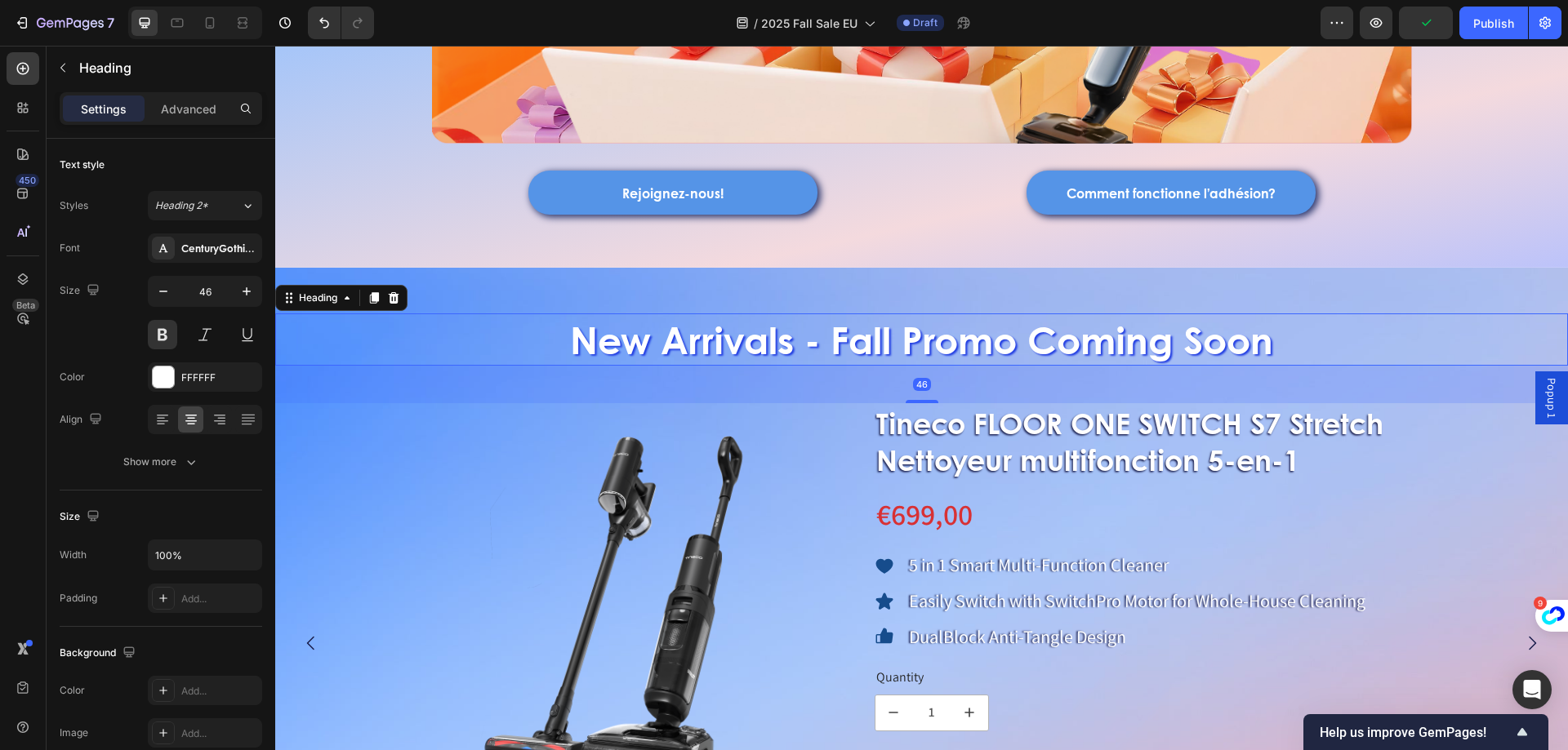
click at [620, 331] on h2 "New Arrivals - Fall Promo Coming Soon" at bounding box center [921, 340] width 1292 height 52
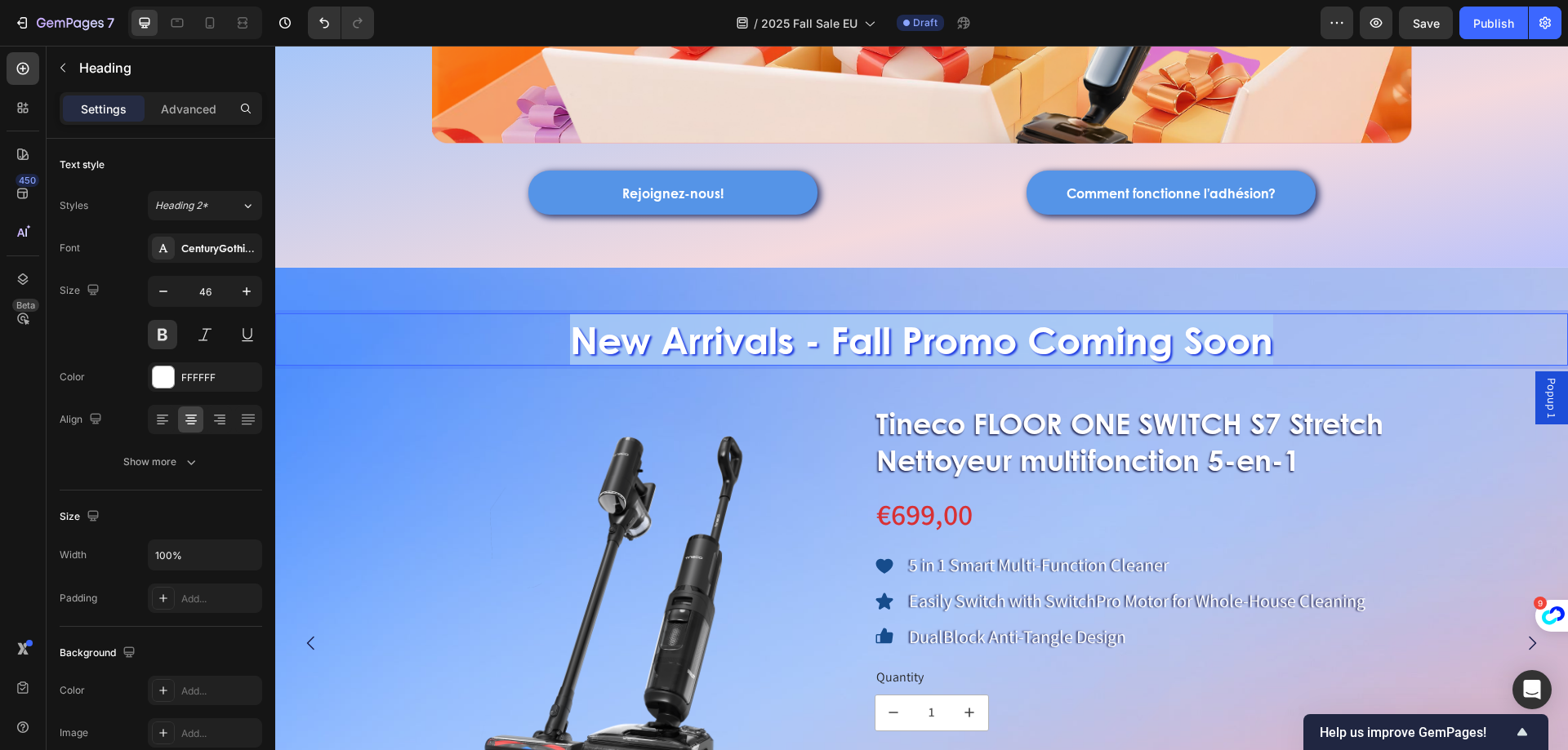
drag, startPoint x: 554, startPoint y: 333, endPoint x: 1271, endPoint y: 325, distance: 717.0
click at [1271, 325] on p "New Arrivals - Fall Promo Coming Soon" at bounding box center [921, 340] width 1289 height 49
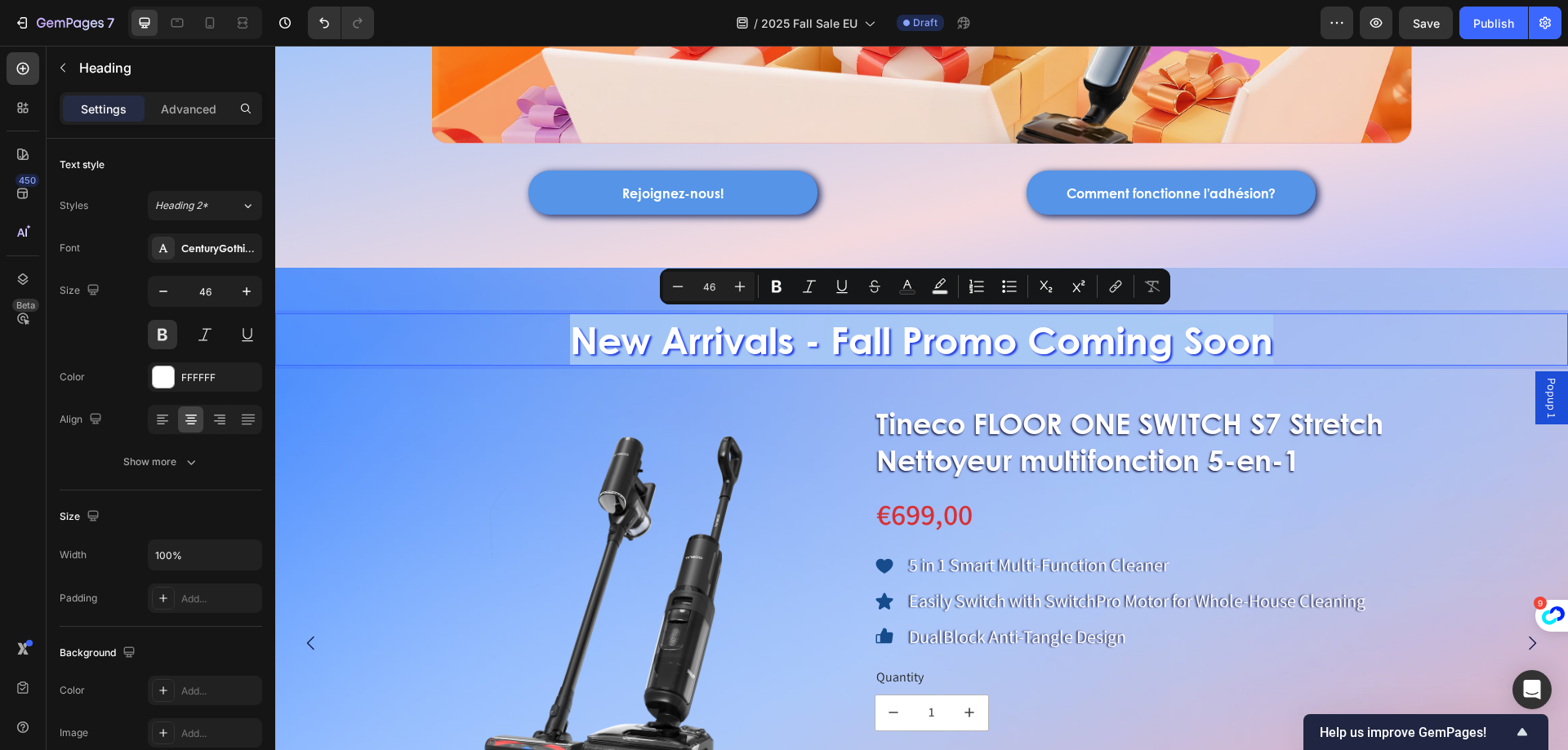
copy p "New Arrivals - Fall Promo Coming Soon"
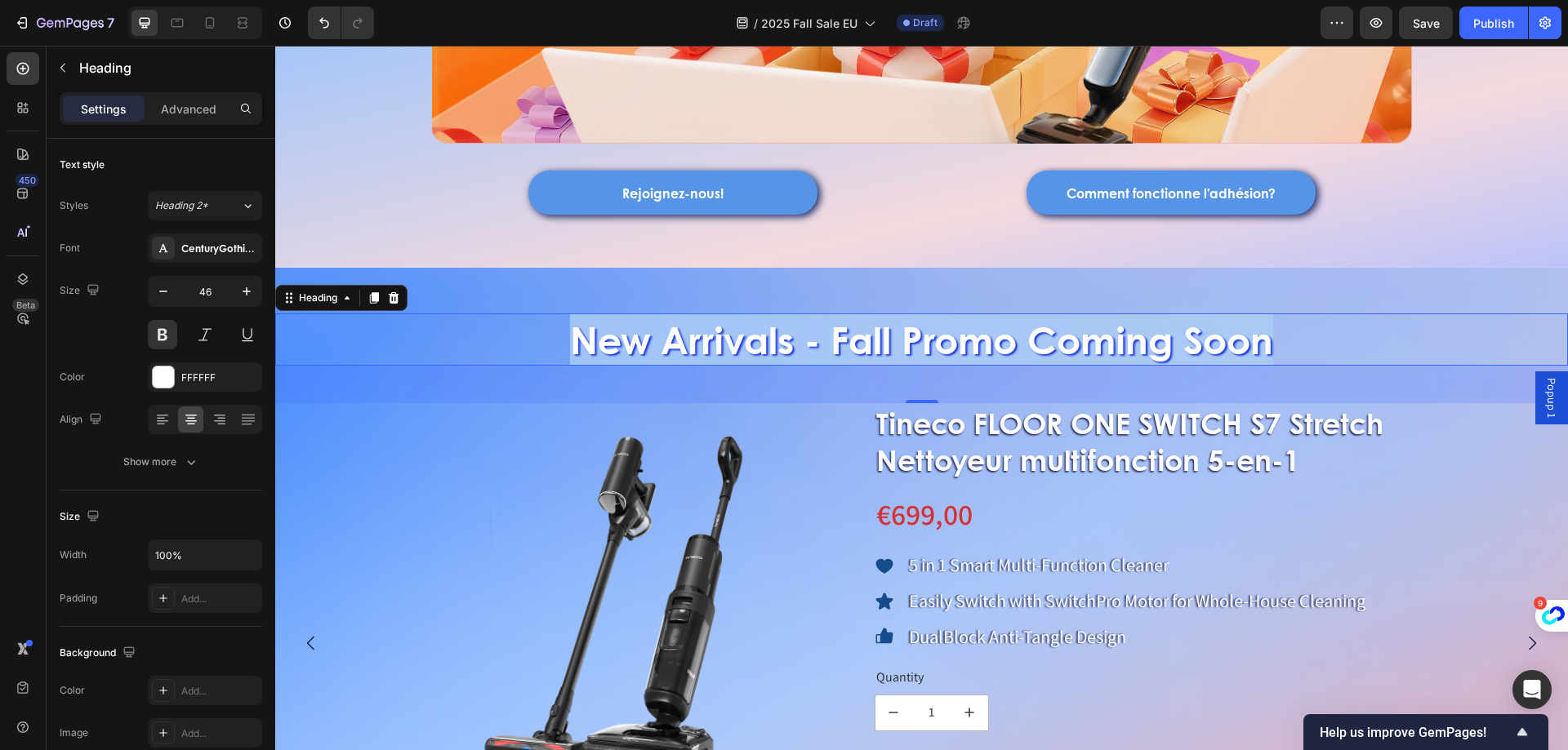
click at [861, 333] on p "New Arrivals - Fall Promo Coming Soon" at bounding box center [921, 340] width 1289 height 49
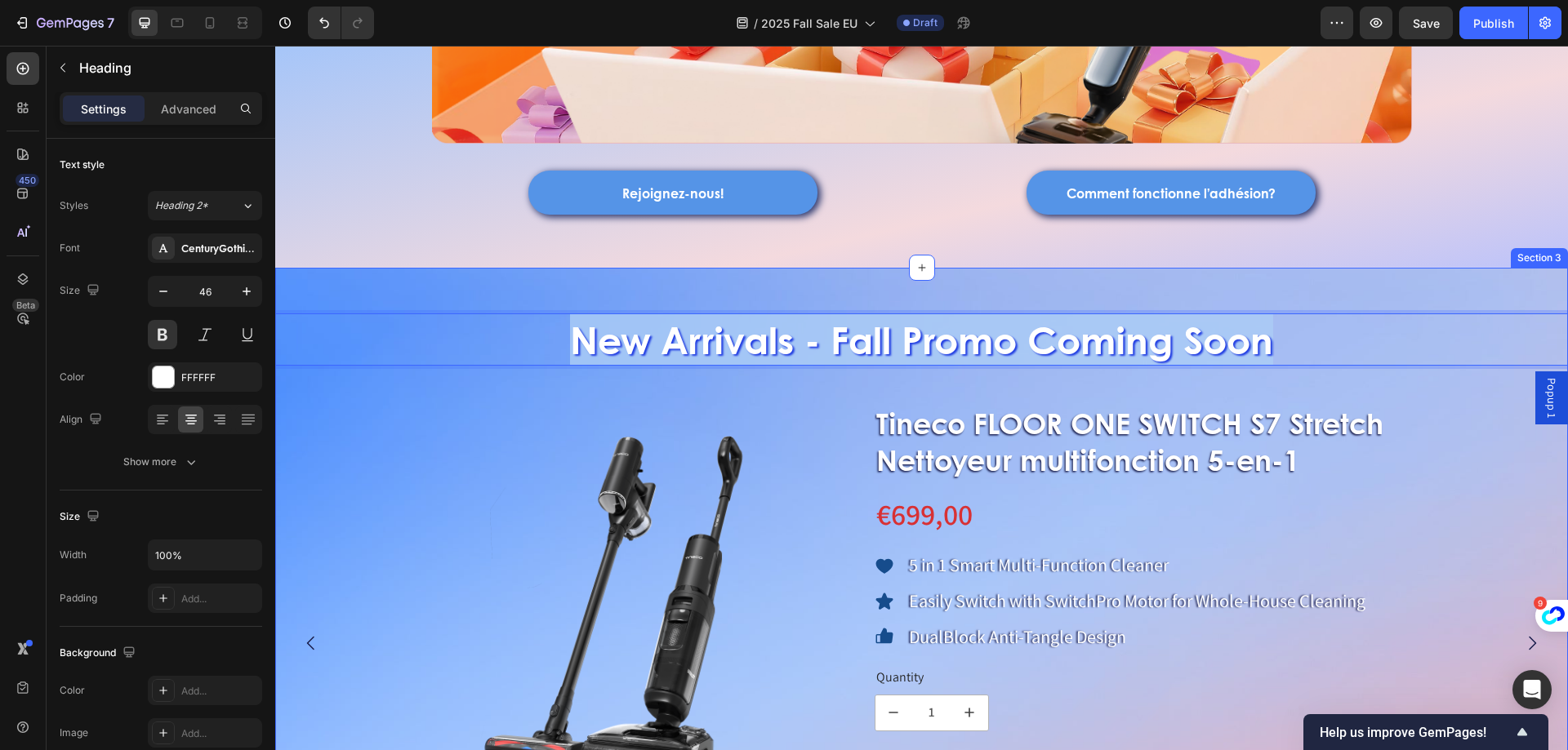
drag, startPoint x: 575, startPoint y: 340, endPoint x: 1433, endPoint y: 400, distance: 860.1
click at [1433, 400] on div "New Arrivals - Fall Promo Coming Soon Heading 46 Product Images Tineco FLOOR ON…" at bounding box center [921, 600] width 1292 height 612
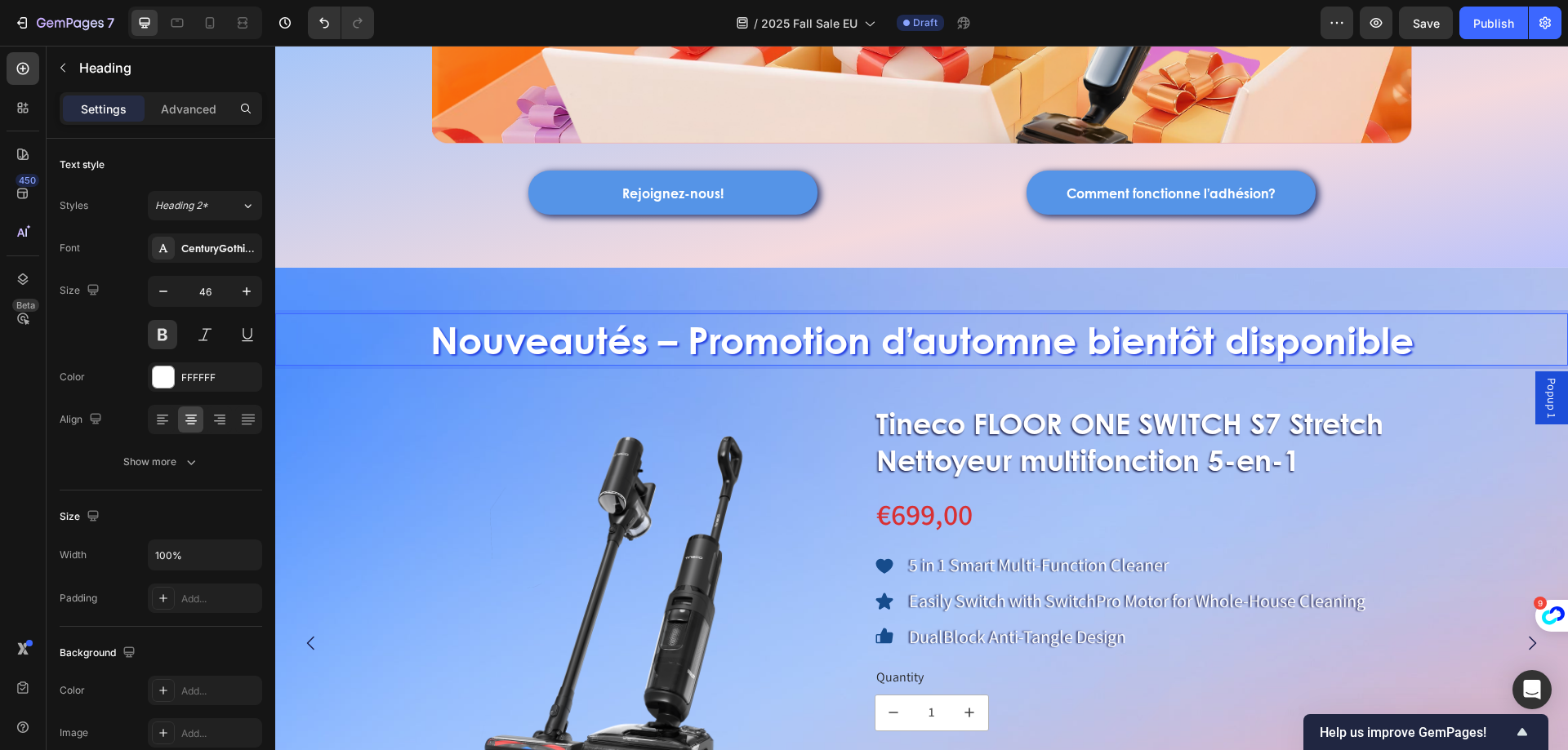
drag, startPoint x: 368, startPoint y: 332, endPoint x: 595, endPoint y: 216, distance: 254.9
click at [370, 332] on p "Nouveautés – Promotion d’automne bientôt disponible" at bounding box center [921, 340] width 1289 height 49
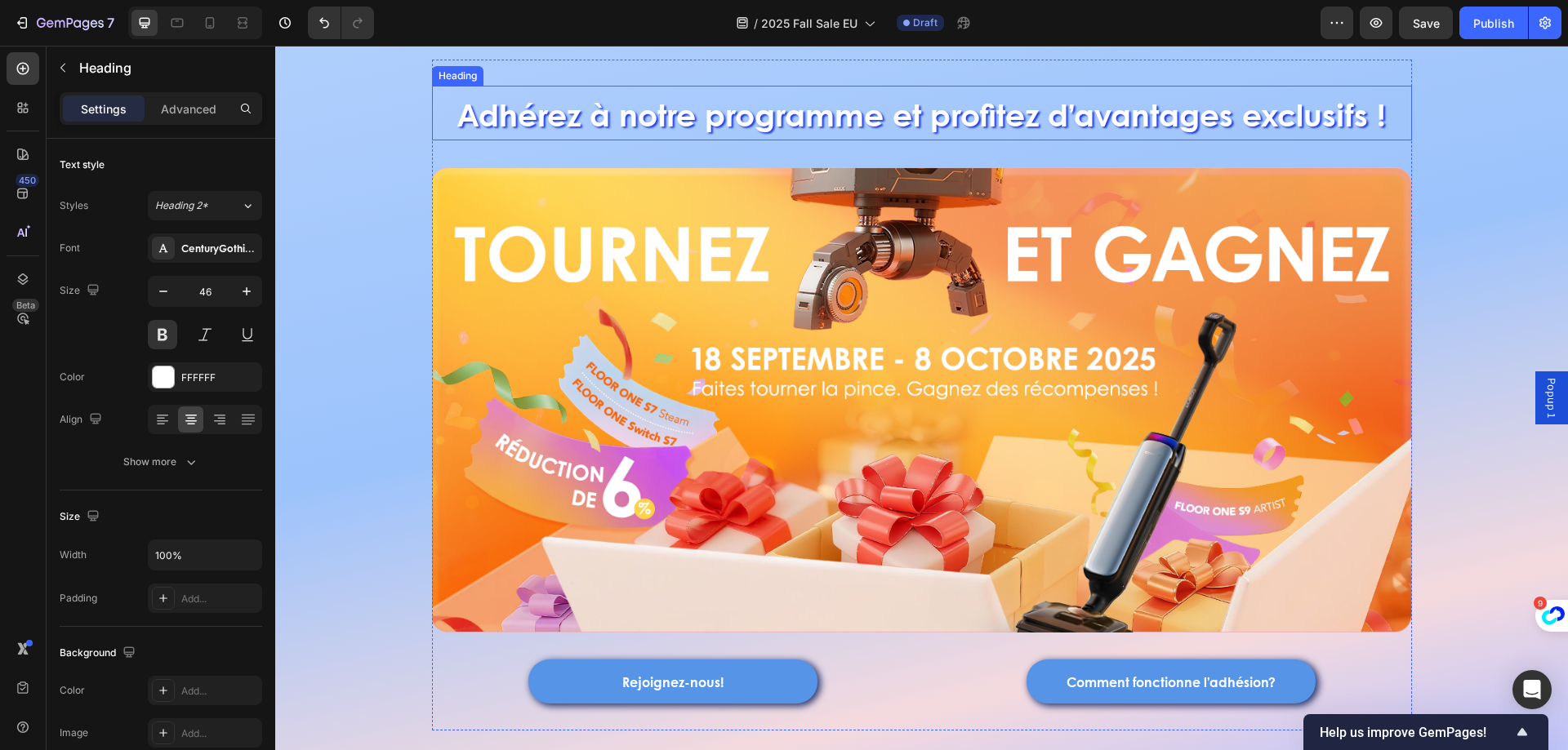
scroll to position [245, 0]
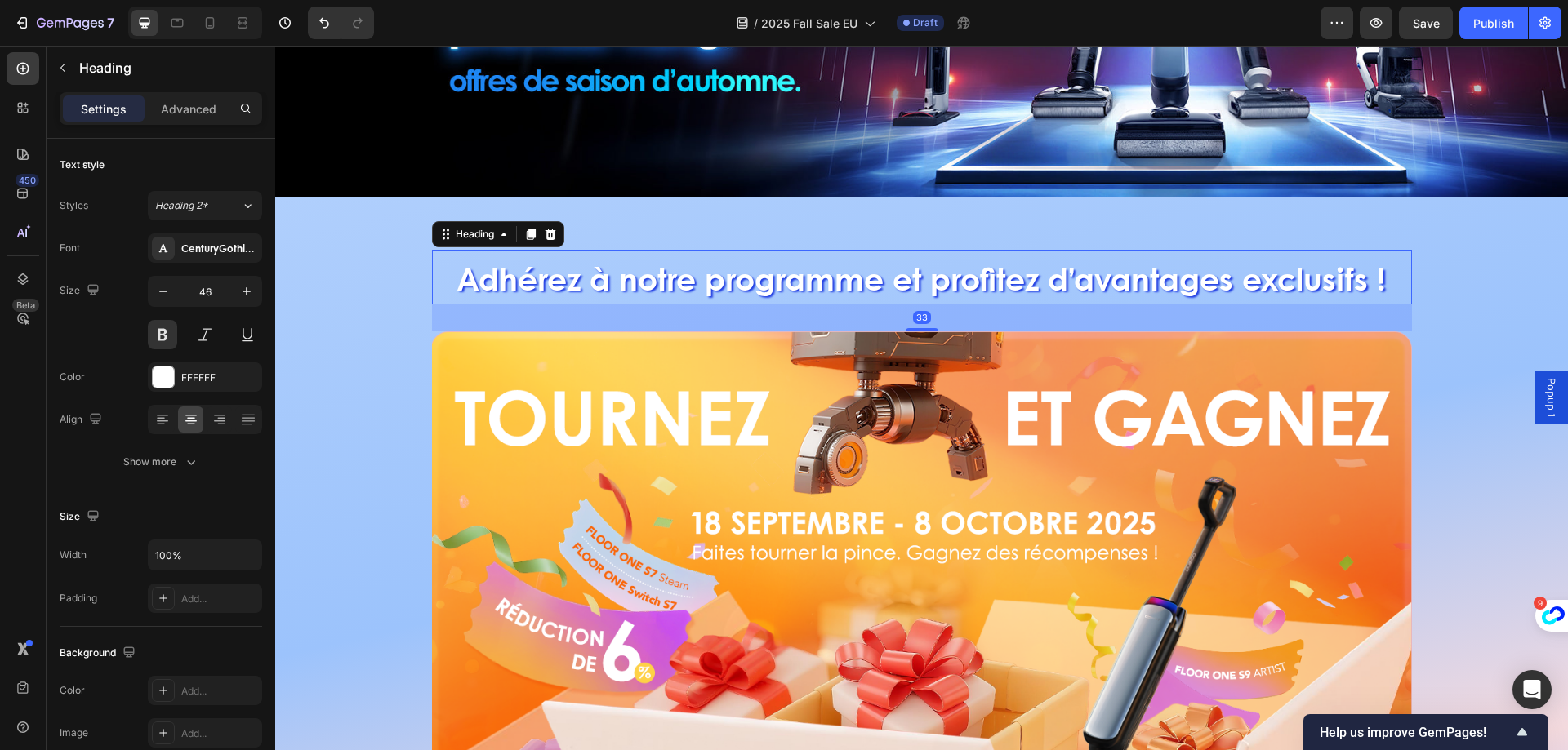
click at [639, 291] on span "Adhérez à notre programme et profitez d’avantages exclusifs !" at bounding box center [921, 278] width 929 height 45
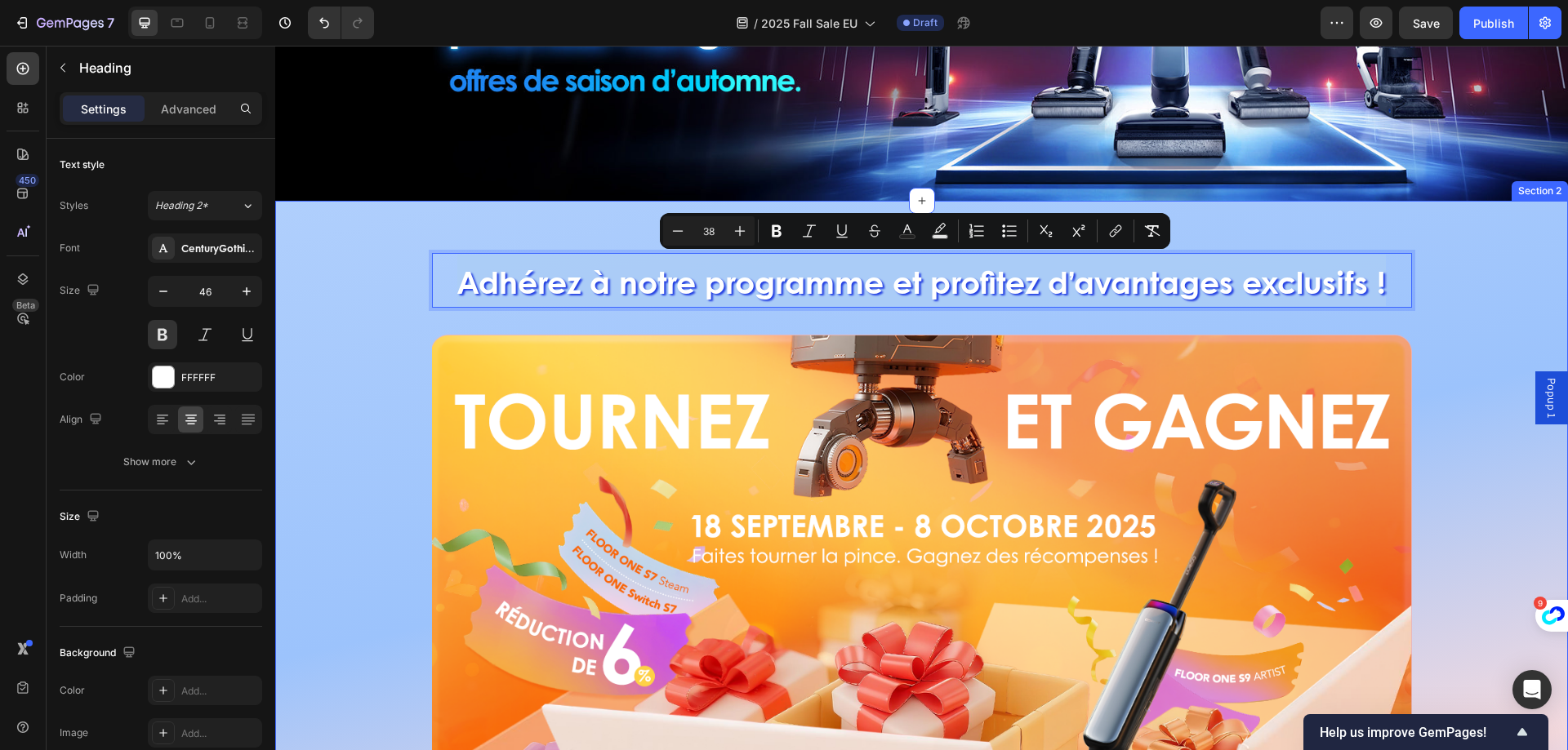
drag, startPoint x: 455, startPoint y: 277, endPoint x: 1458, endPoint y: 325, distance: 1004.1
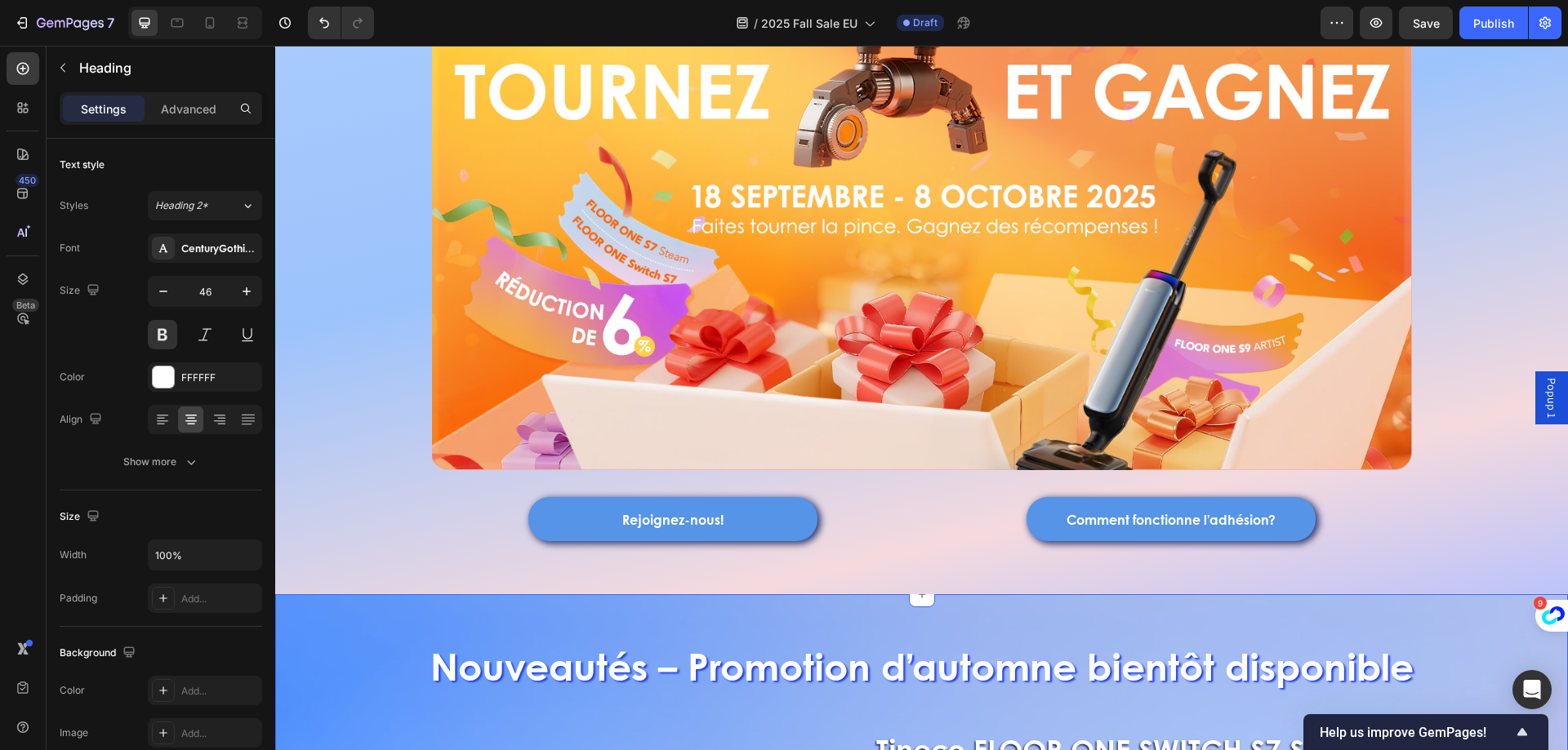
scroll to position [816, 0]
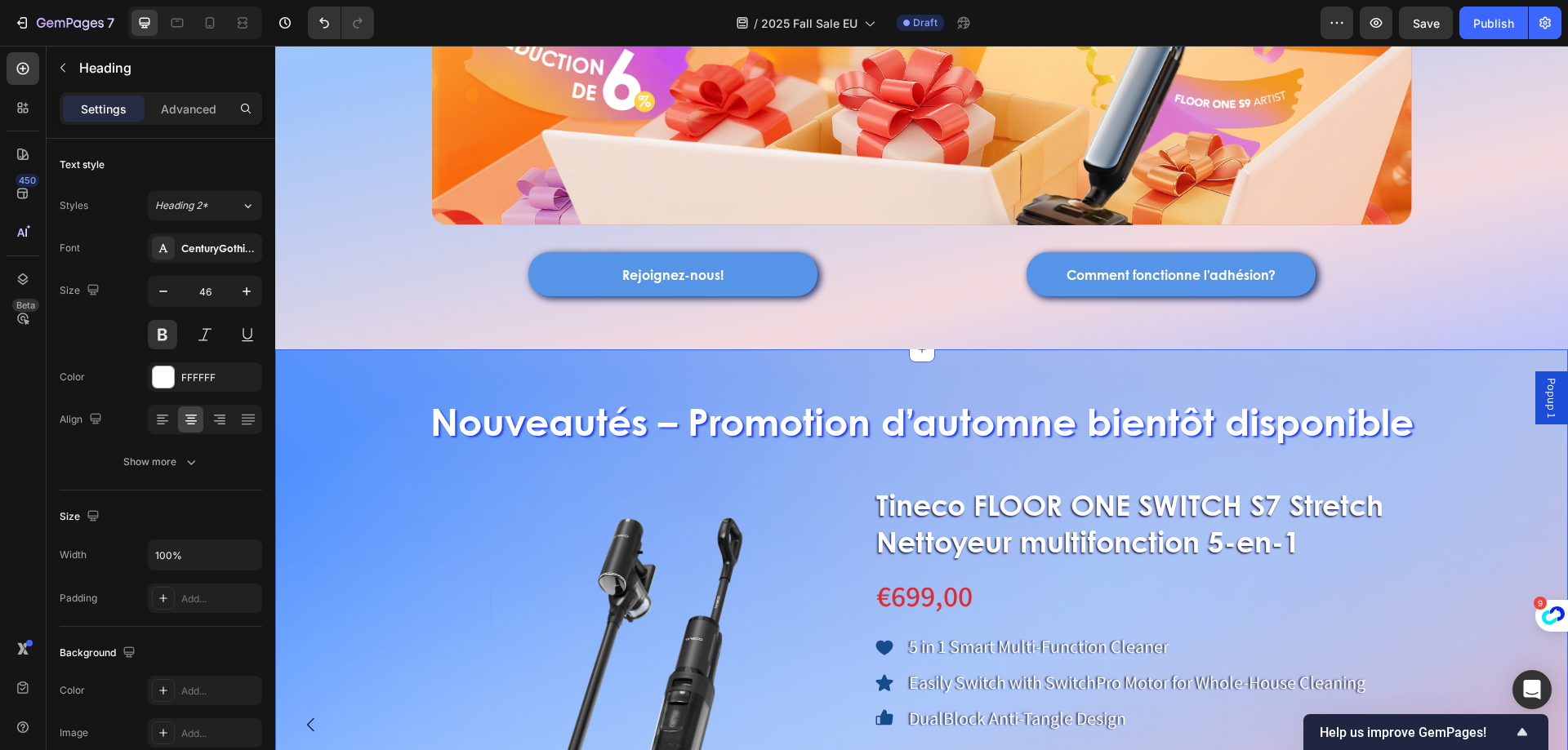
click at [519, 389] on div "Nouveautés – Promotion d’automne bientôt disponible Heading Product Images Tine…" at bounding box center [921, 681] width 1292 height 612
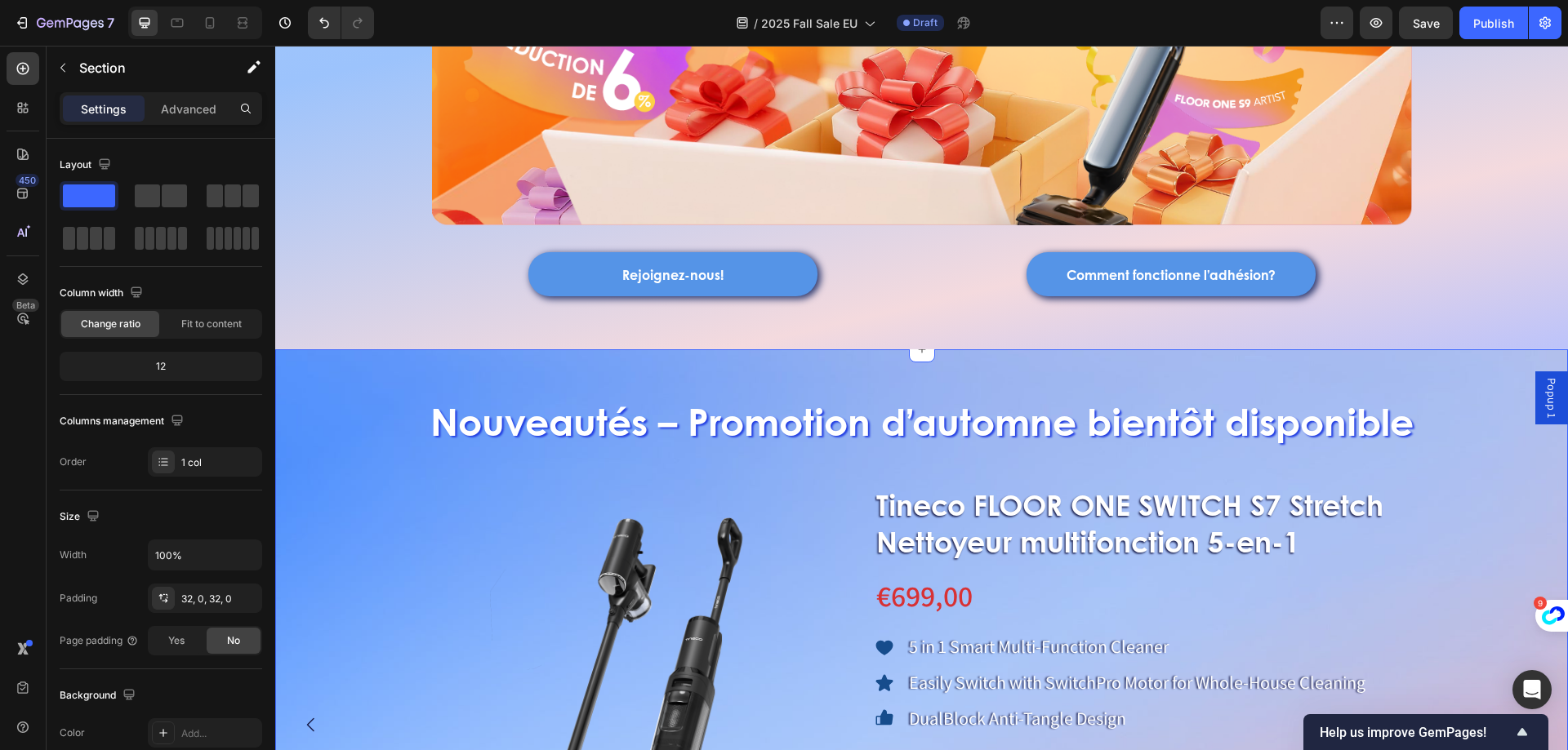
click at [479, 425] on h2 "Nouveautés – Promotion d’automne bientôt disponible" at bounding box center [921, 422] width 1292 height 52
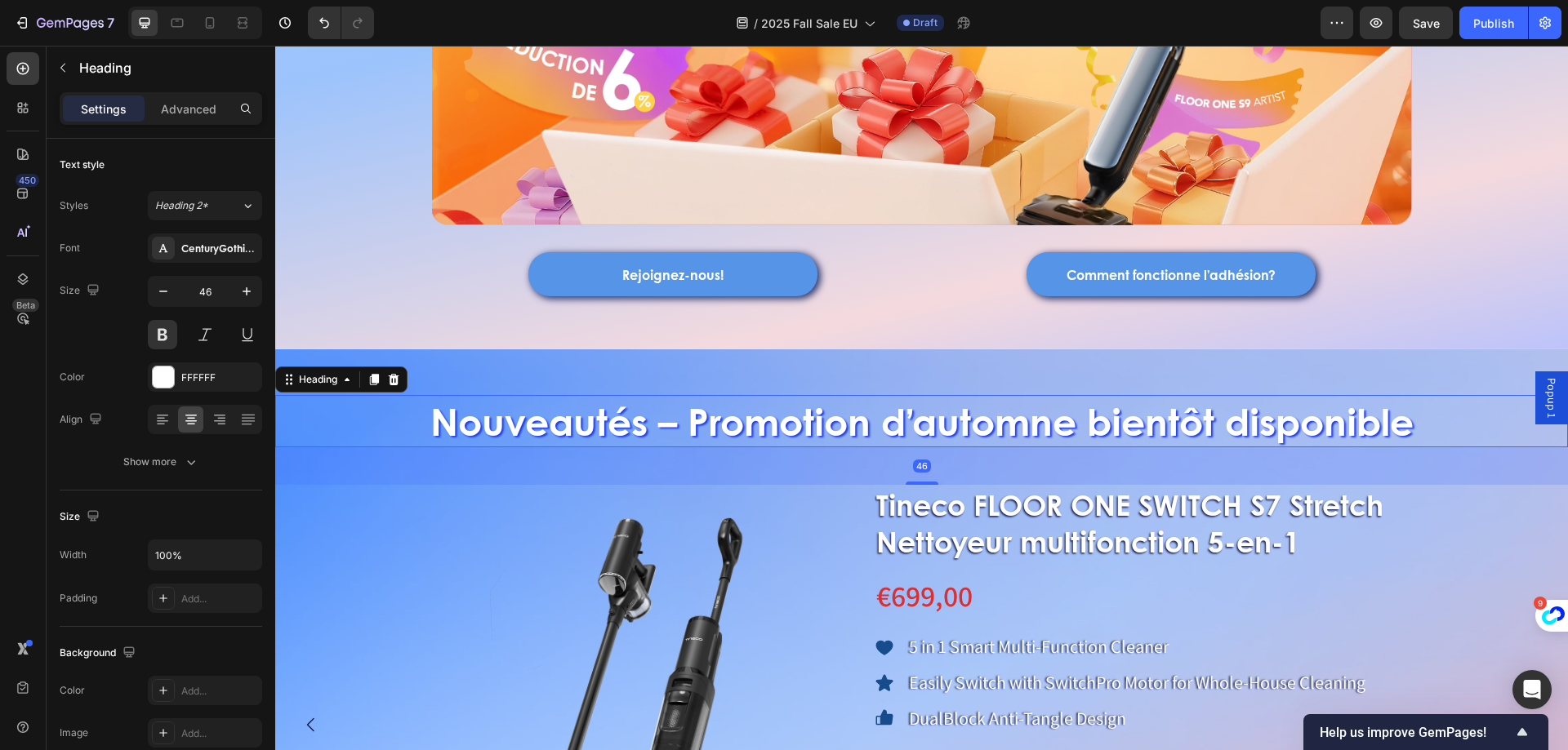
click at [414, 423] on h2 "Nouveautés – Promotion d’automne bientôt disponible" at bounding box center [921, 422] width 1292 height 52
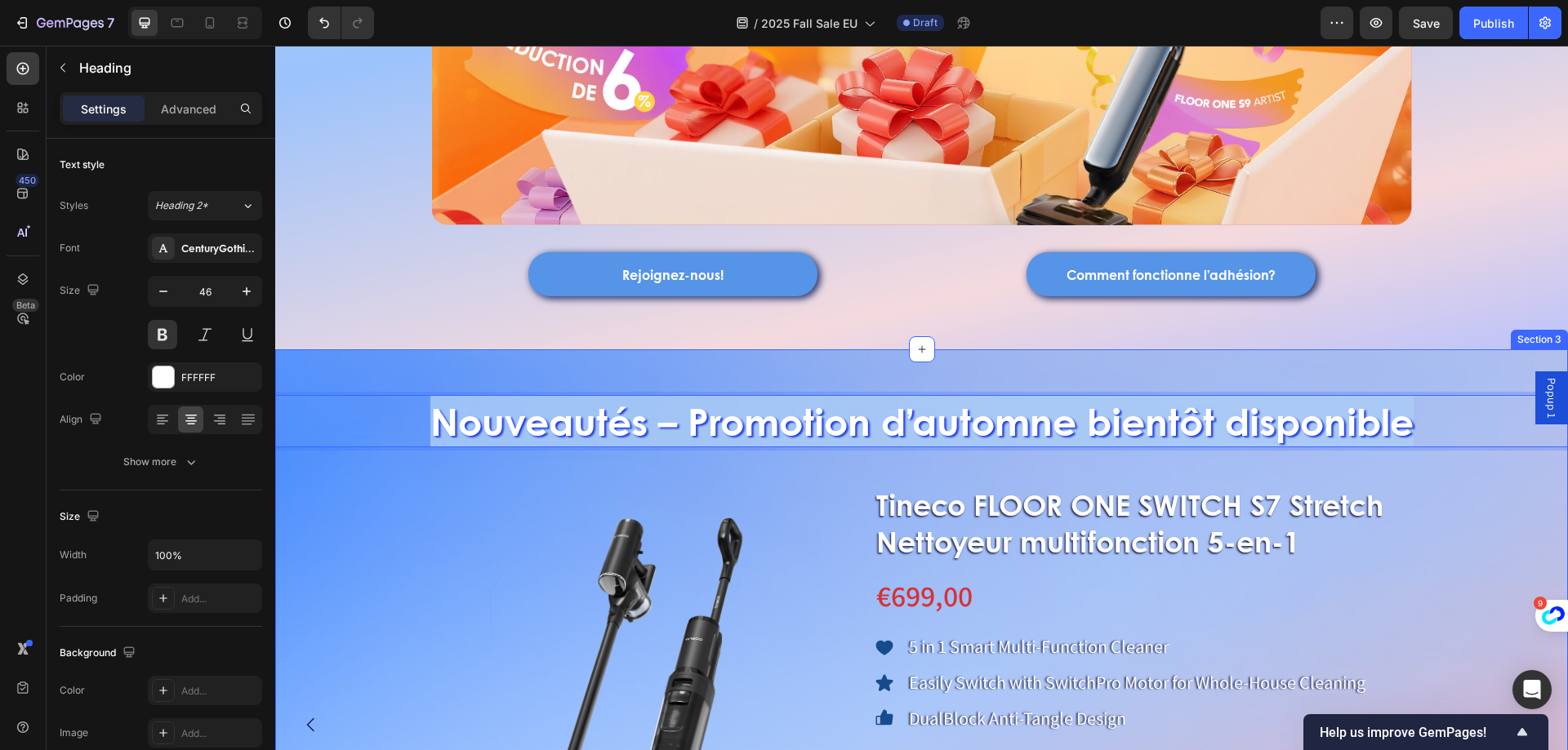
drag, startPoint x: 1185, startPoint y: 444, endPoint x: 1467, endPoint y: 447, distance: 282.0
click at [1467, 447] on div "Nouveautés – Promotion d’automne bientôt disponible Heading 46 Product Images T…" at bounding box center [921, 681] width 1292 height 612
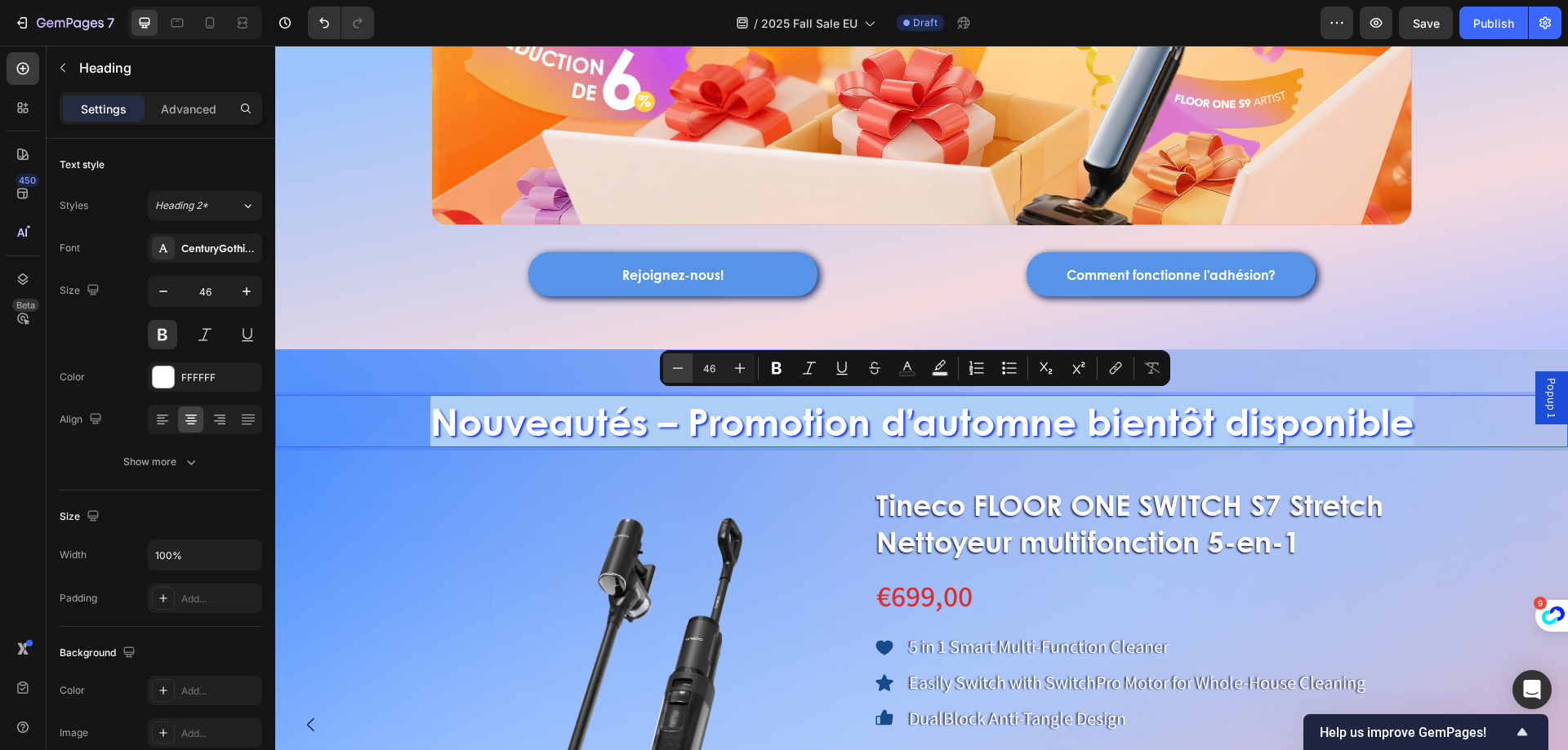
click at [681, 370] on icon "Editor contextual toolbar" at bounding box center [678, 368] width 16 height 16
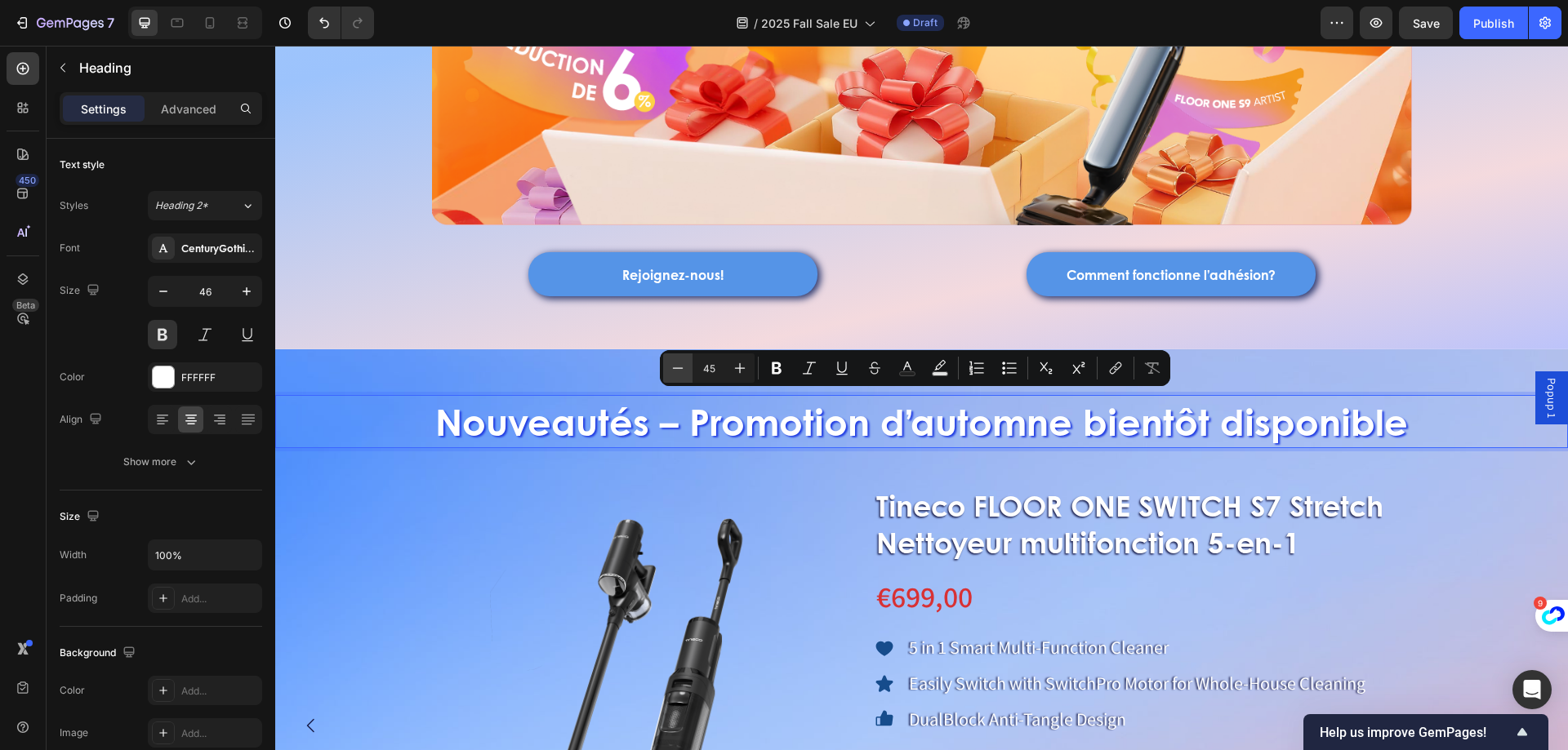
click at [681, 370] on icon "Editor contextual toolbar" at bounding box center [678, 368] width 16 height 16
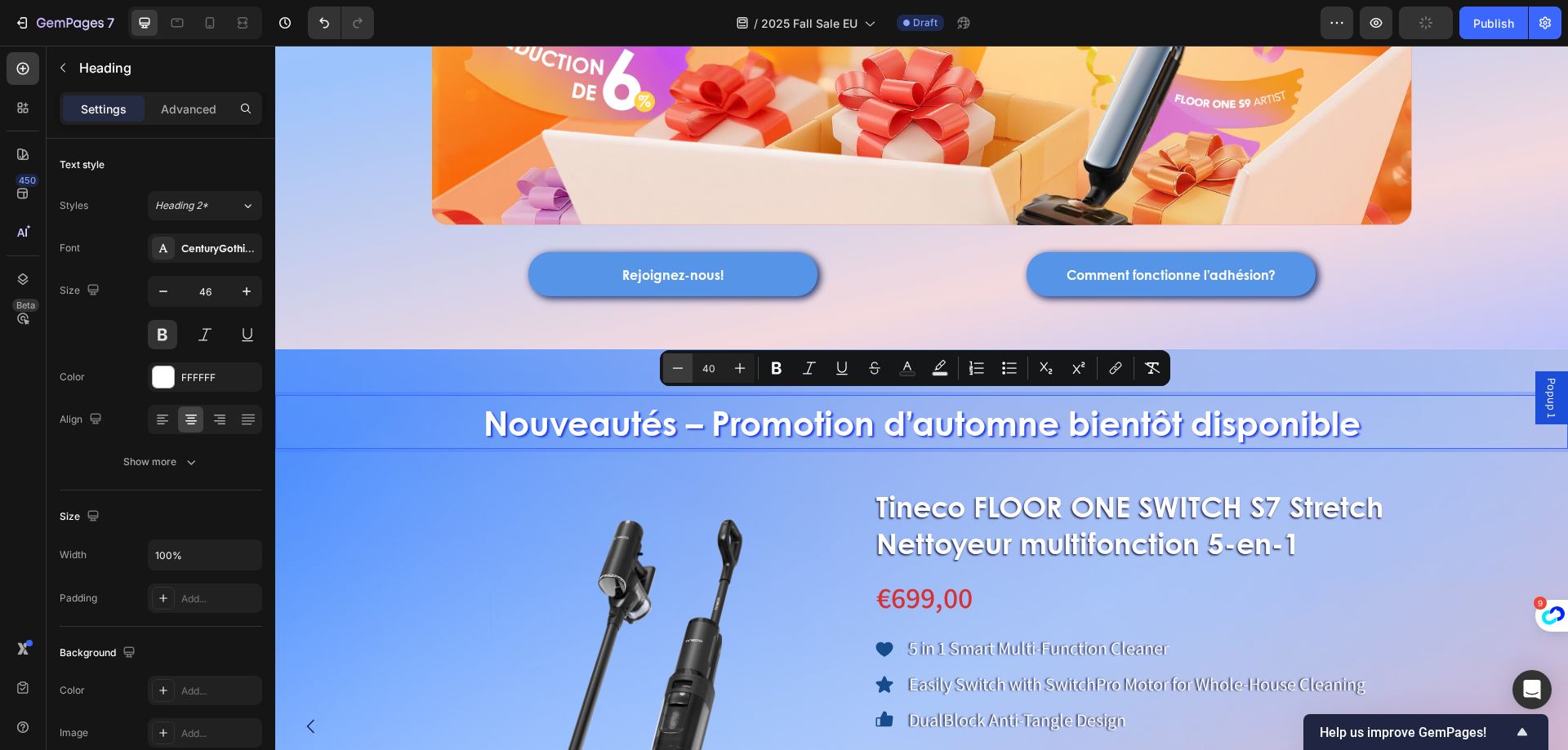
click at [681, 370] on icon "Editor contextual toolbar" at bounding box center [678, 368] width 16 height 16
type input "38"
click at [603, 373] on div "Nouveautés – Promotion d’automne bientôt disponible Heading 46 Product Images T…" at bounding box center [921, 683] width 1292 height 667
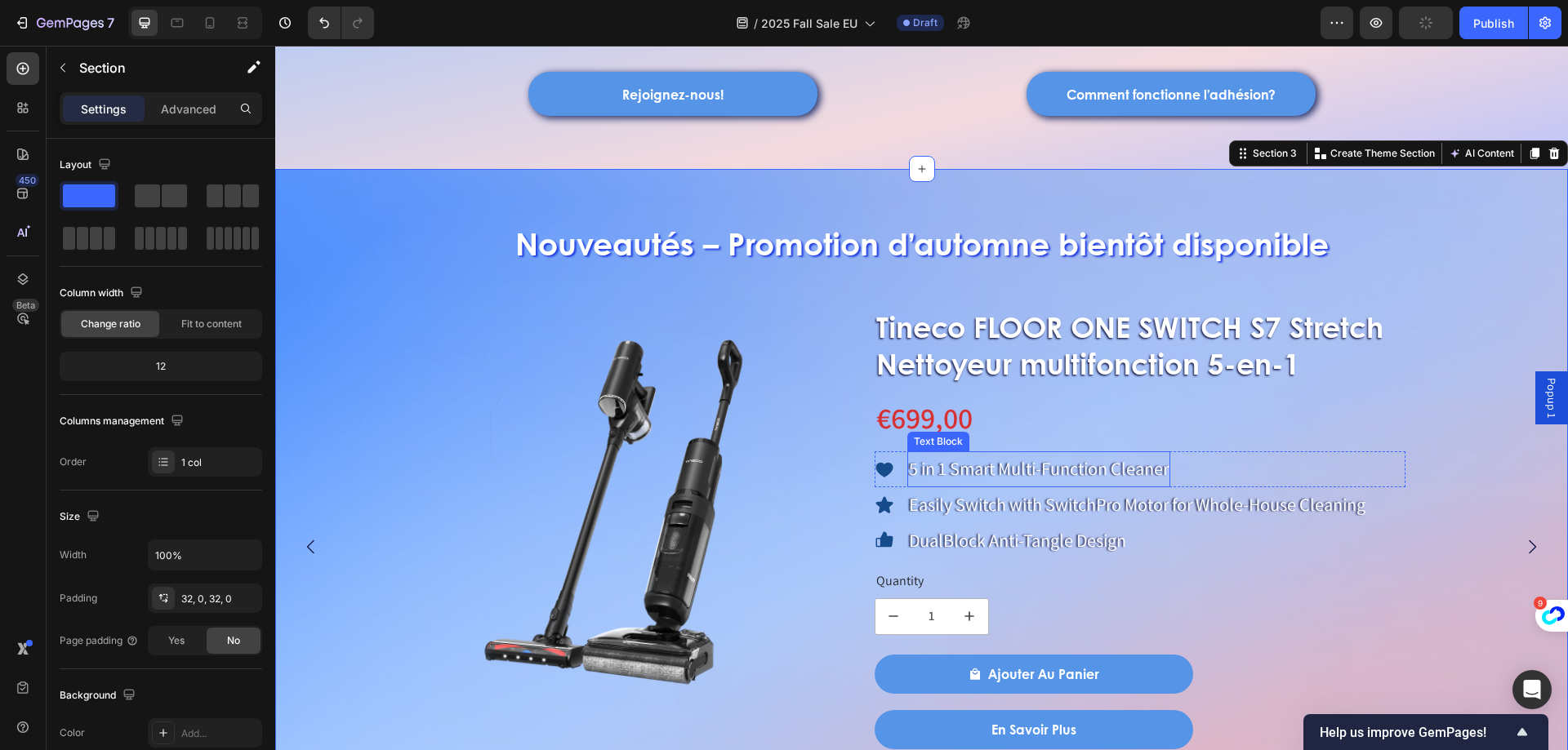
scroll to position [1061, 0]
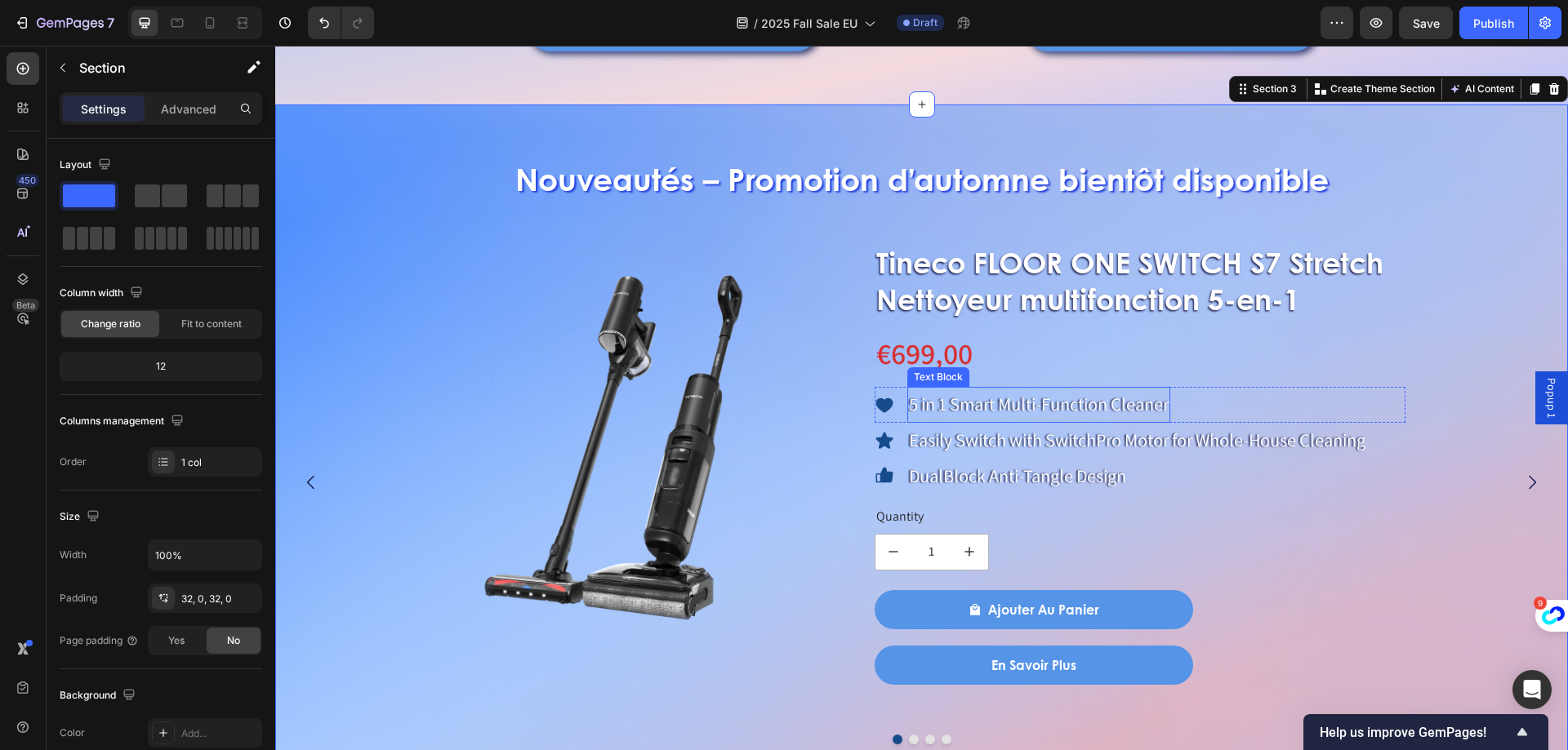
click at [956, 402] on p "5 in 1 Smart Multi-Function Cleaner" at bounding box center [1039, 405] width 260 height 33
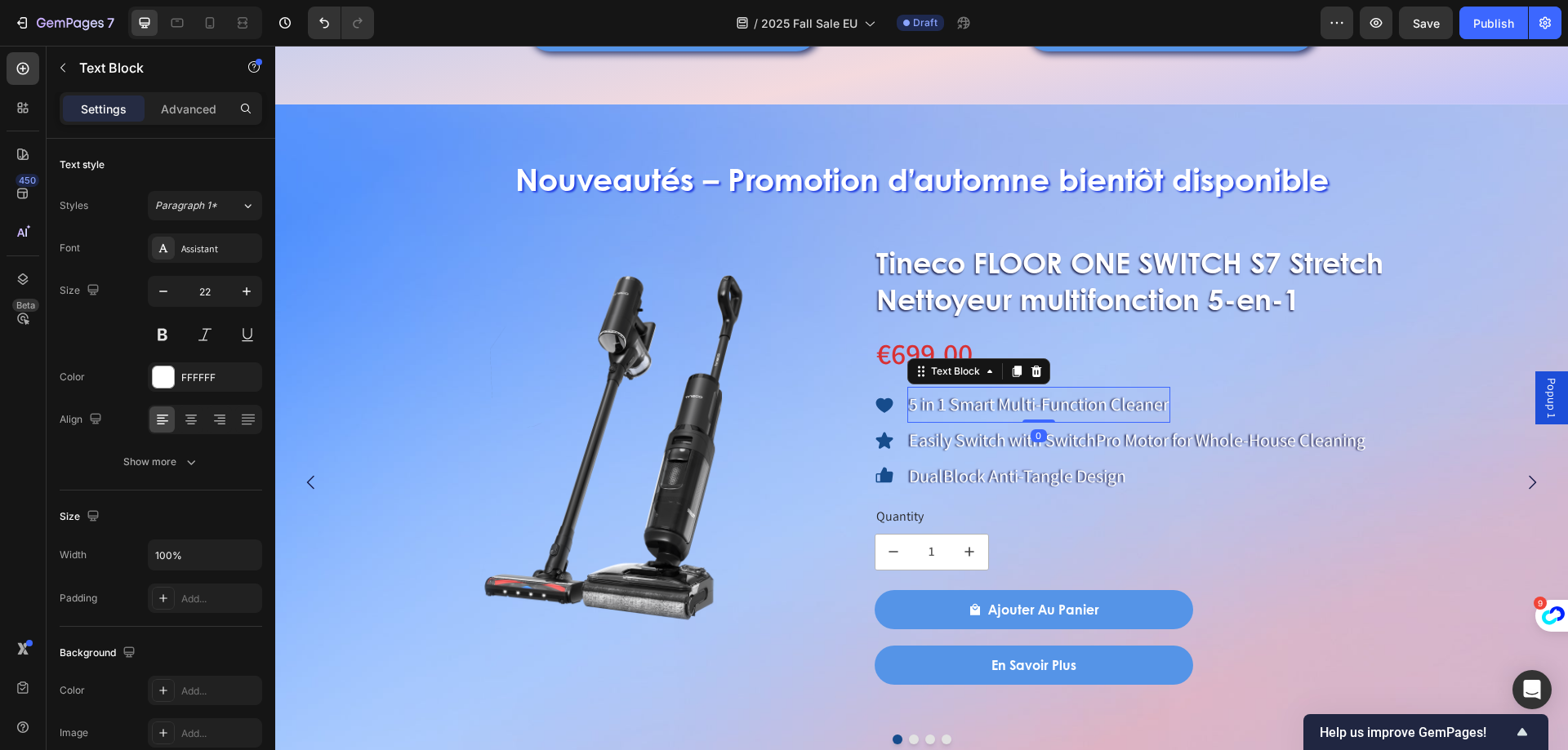
click at [946, 404] on p "5 in 1 Smart Multi-Function Cleaner" at bounding box center [1039, 405] width 260 height 33
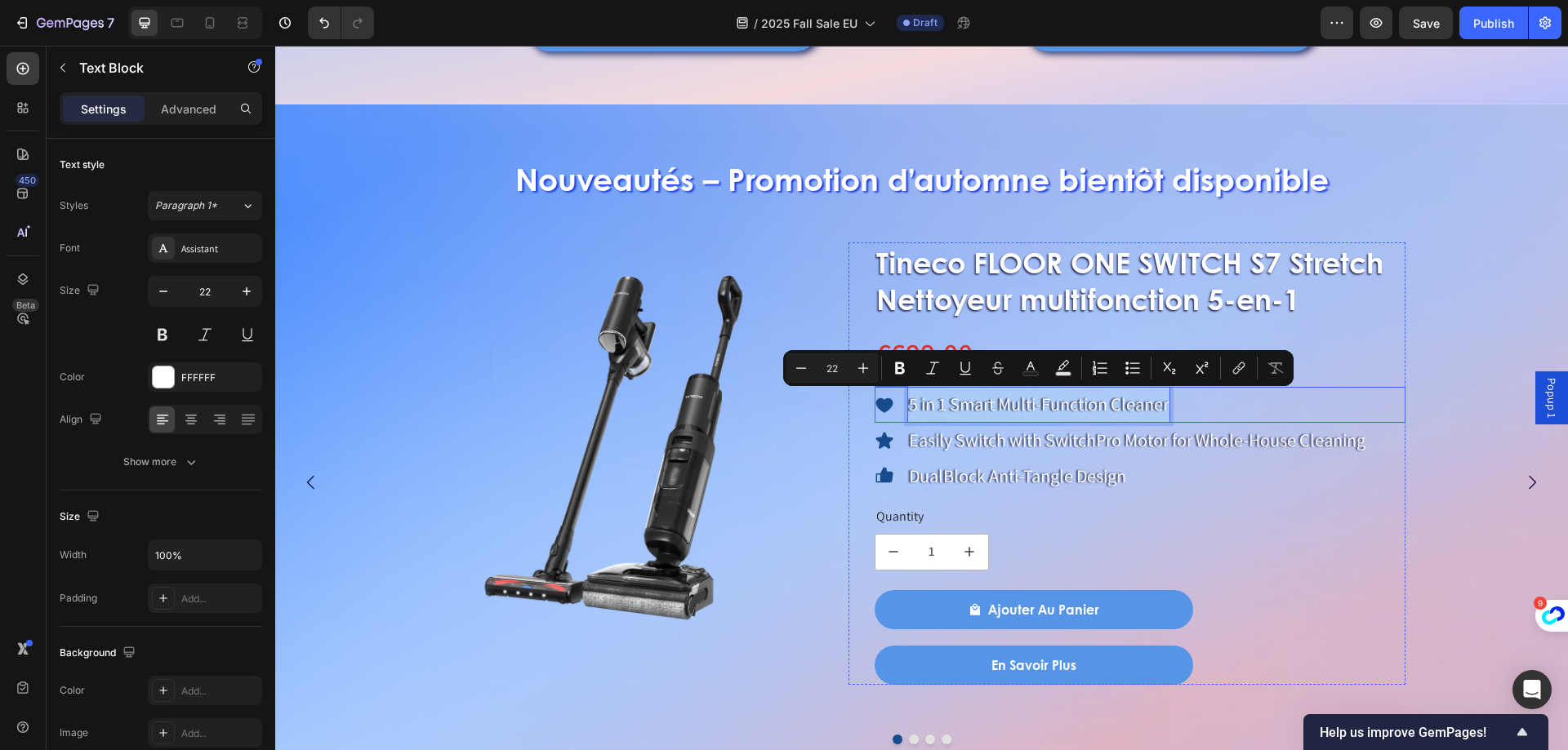
drag, startPoint x: 912, startPoint y: 403, endPoint x: 1175, endPoint y: 409, distance: 263.1
click at [1175, 409] on div "Icon 5 in 1 Smart Multi-Function Cleaner Text Block 0 Row" at bounding box center [1140, 405] width 531 height 36
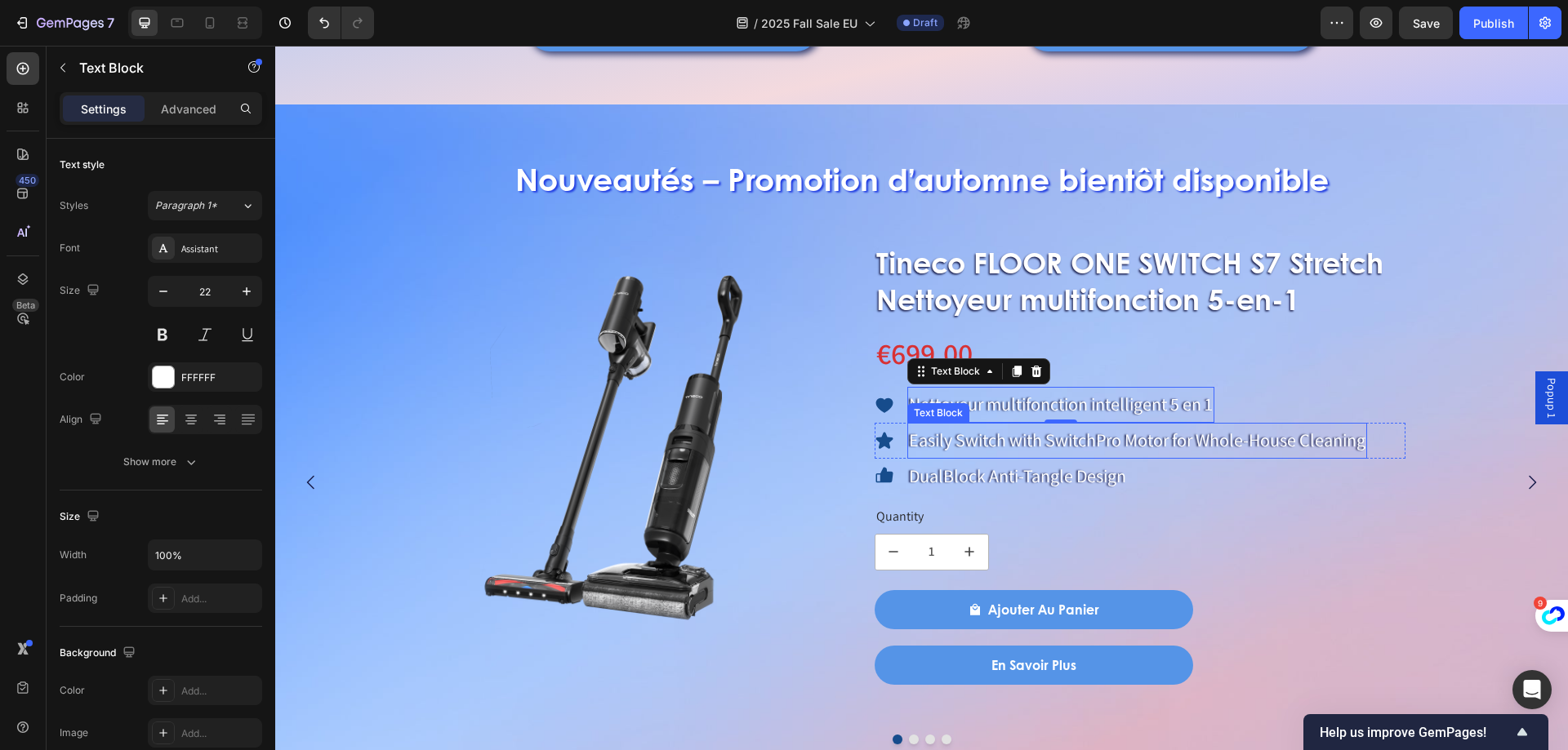
click at [1062, 440] on div "0" at bounding box center [1061, 435] width 16 height 13
click at [979, 440] on p "Easily Switch with SwitchPro Motor for Whole-House Cleaning" at bounding box center [1137, 440] width 456 height 33
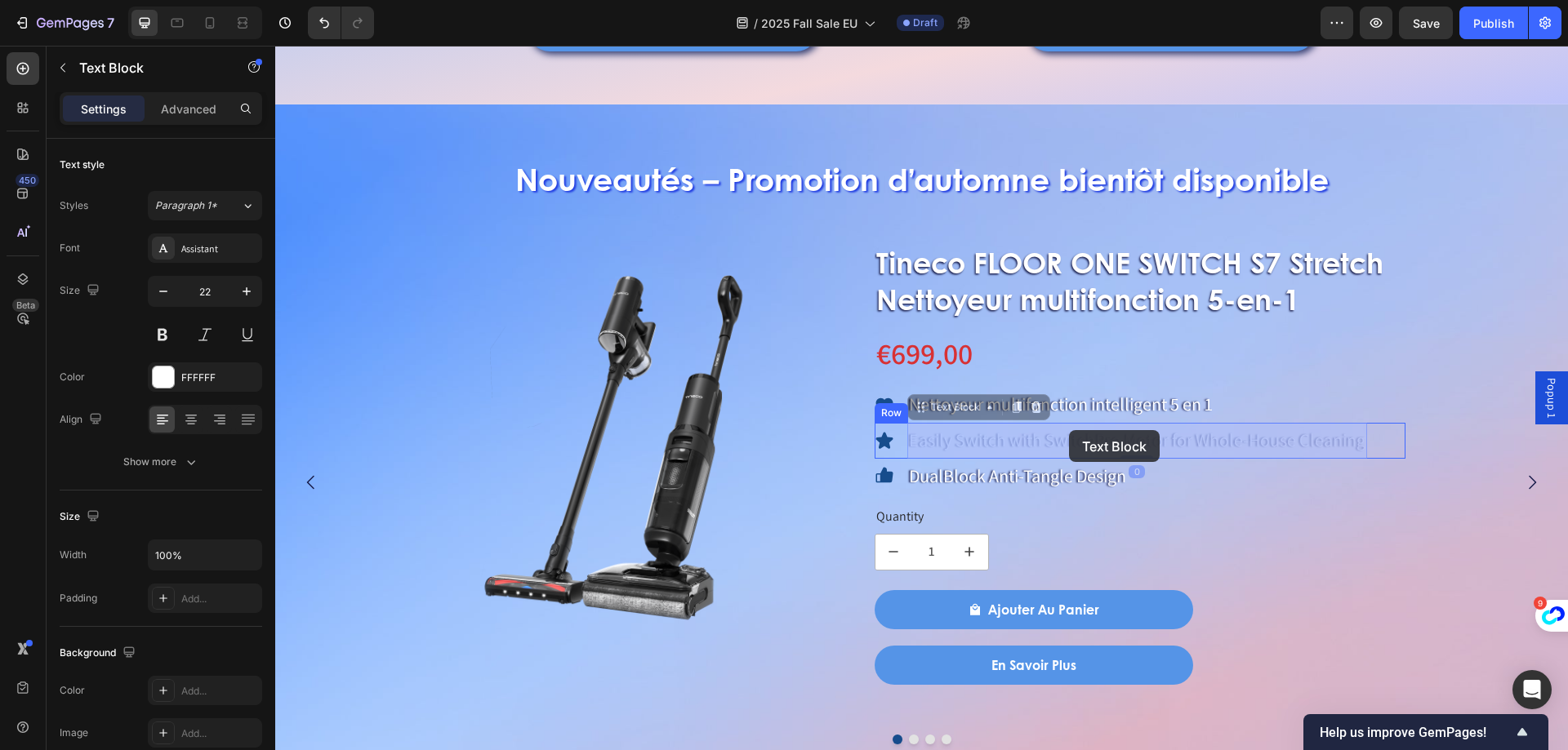
drag, startPoint x: 911, startPoint y: 441, endPoint x: 1063, endPoint y: 444, distance: 152.0
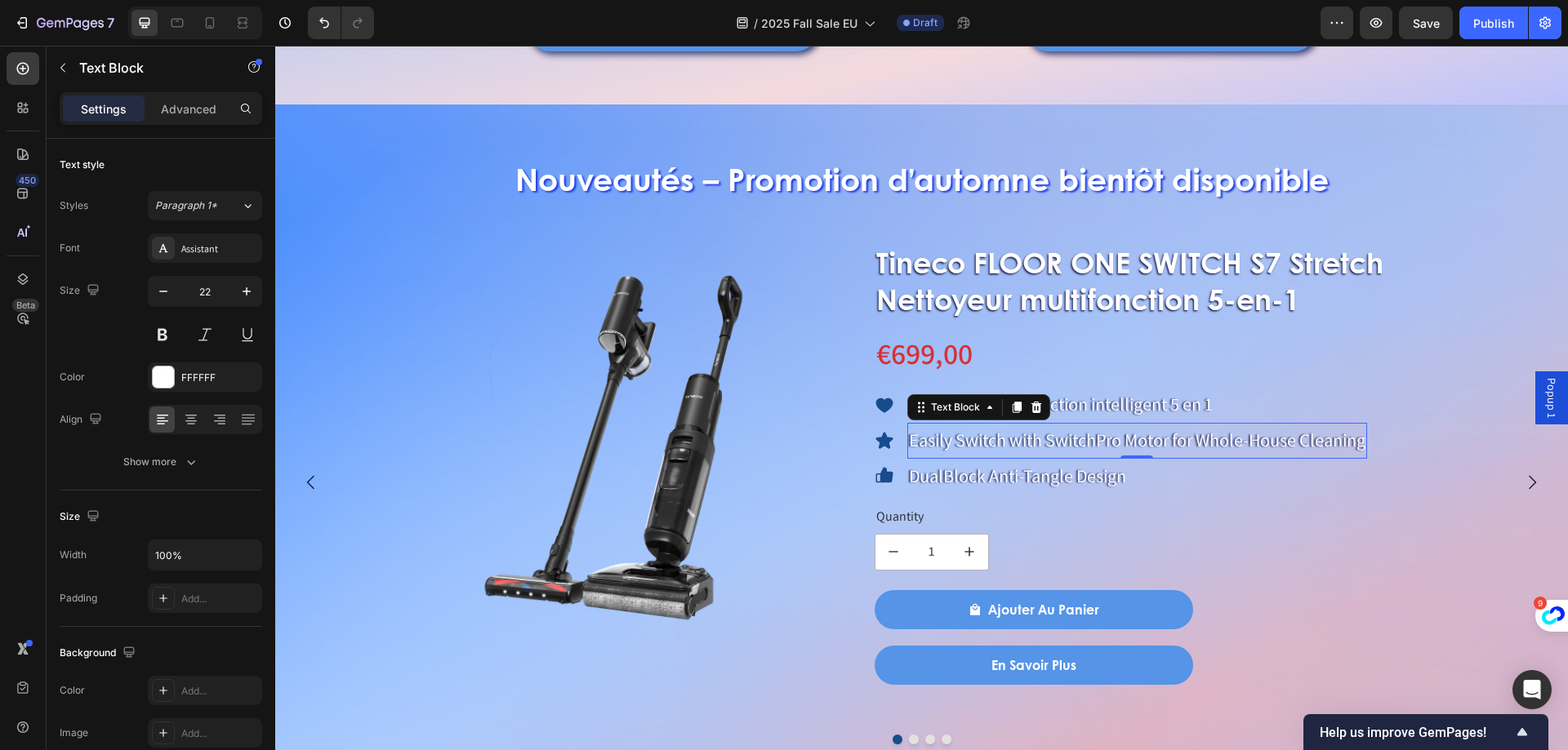
drag, startPoint x: 1043, startPoint y: 444, endPoint x: 987, endPoint y: 444, distance: 56.0
click at [961, 444] on p "Easily Switch with SwitchPro Motor for Whole-House Cleaning" at bounding box center [1137, 440] width 456 height 33
drag, startPoint x: 912, startPoint y: 444, endPoint x: 1439, endPoint y: 480, distance: 528.2
click at [1439, 480] on div "Product Images Tineco FLOOR ONE SWITCH S7 Stretch Nettoyeur multifonction 5-en-…" at bounding box center [916, 482] width 1280 height 480
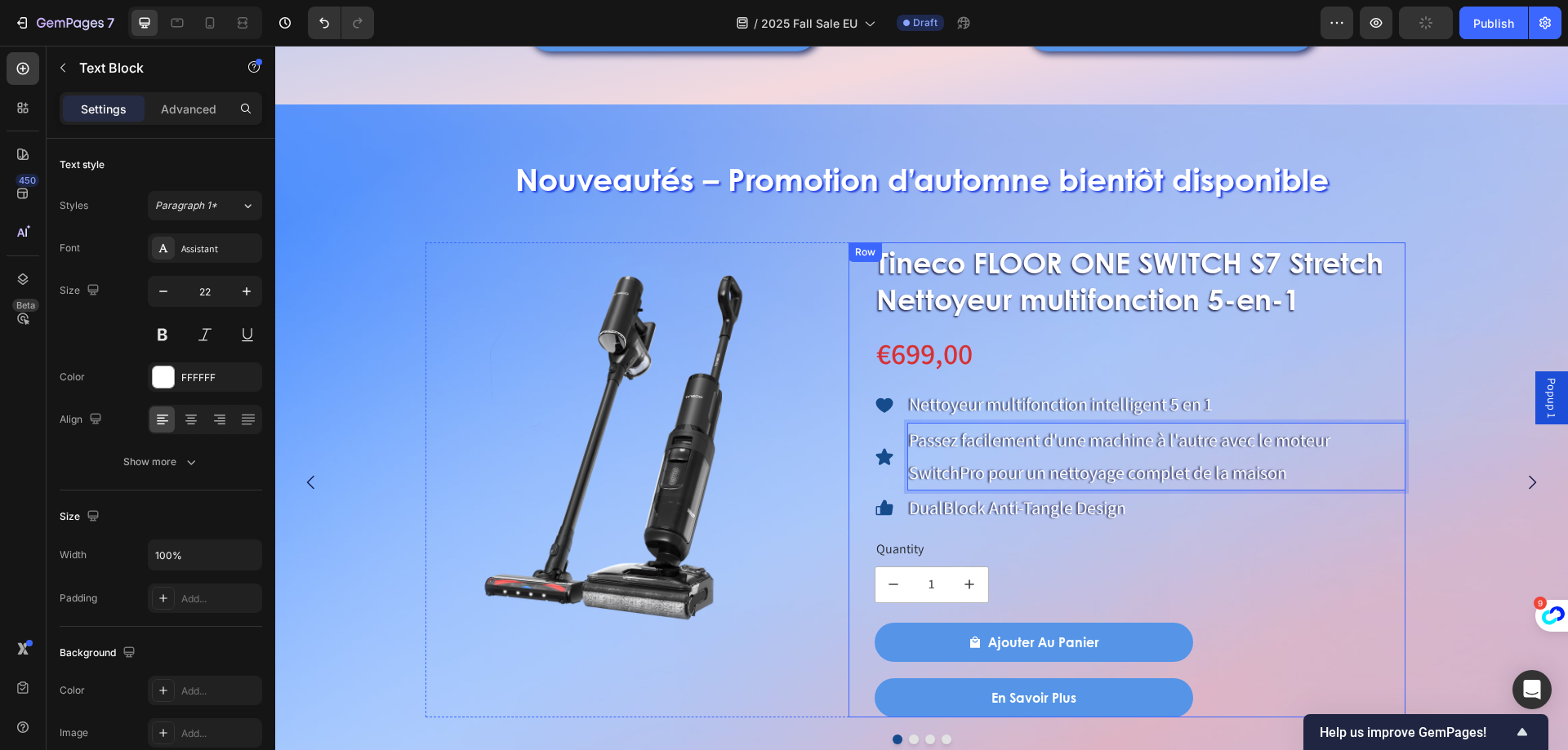
click at [1288, 378] on div "Tineco FLOOR ONE SWITCH S7 Stretch Nettoyeur multifonction 5-en-1 Product Title…" at bounding box center [1140, 480] width 531 height 475
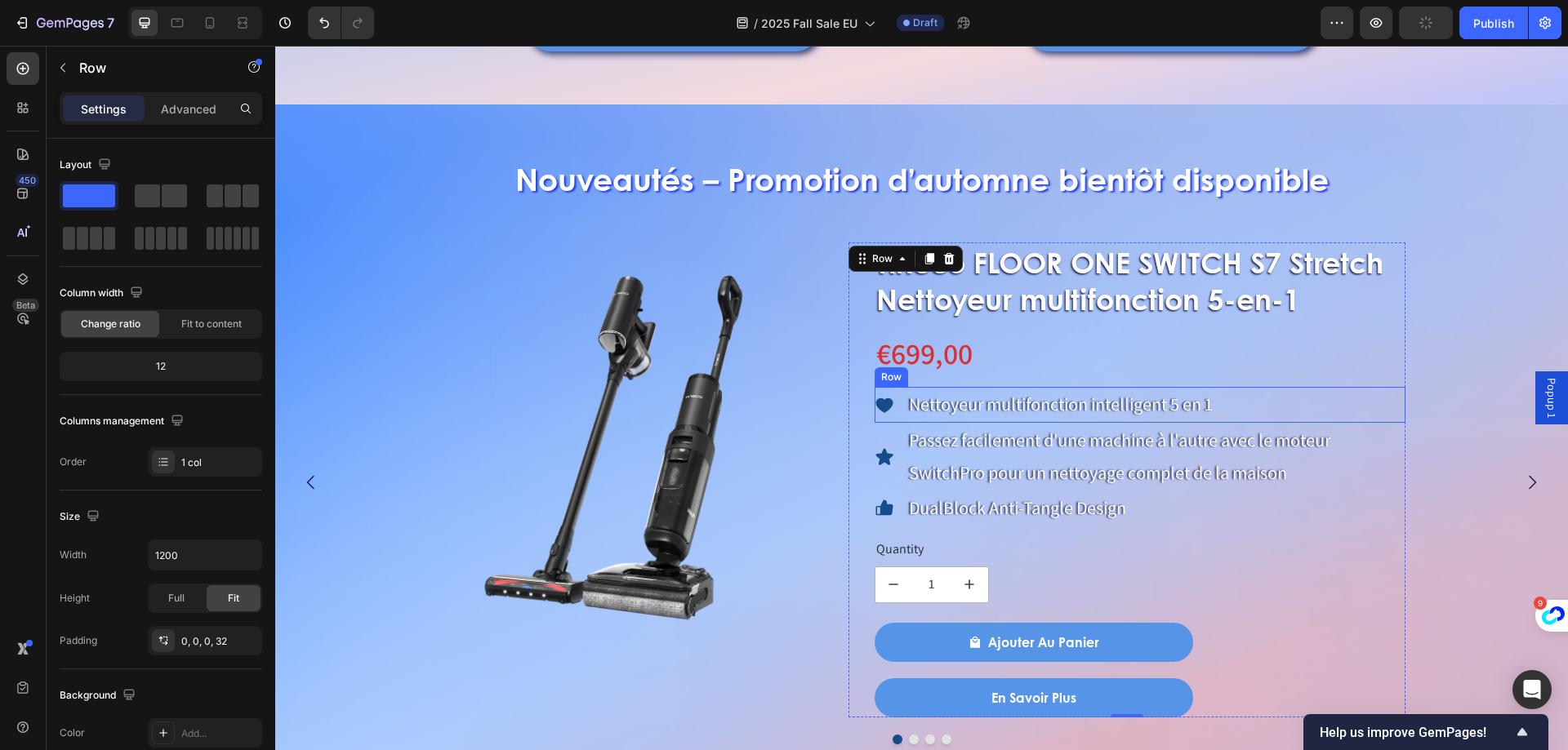
click at [1195, 456] on p "Passez facilement d'une machine à l'autre avec le moteur SwitchPro pour un nett…" at bounding box center [1157, 456] width 495 height 65
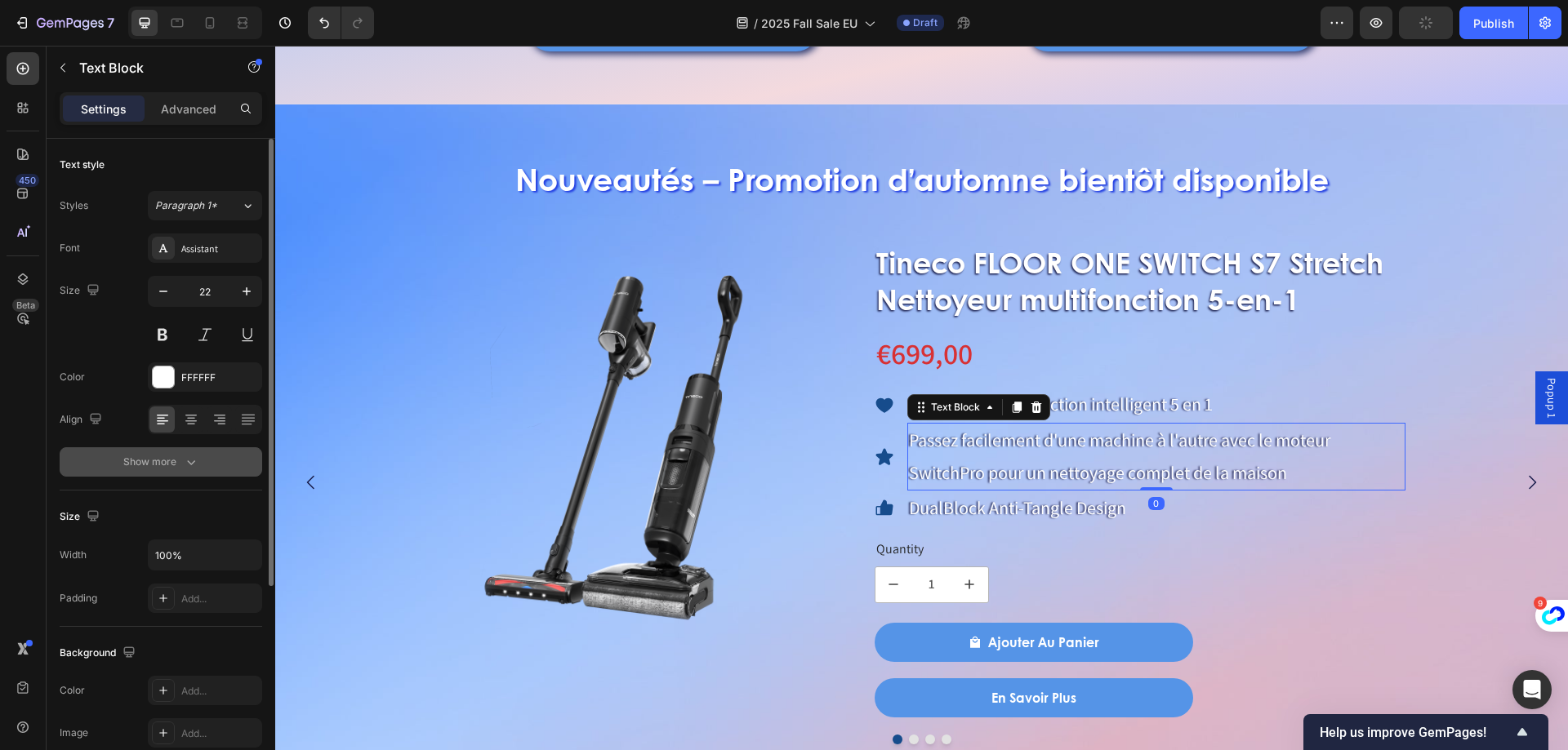
click at [159, 462] on div "Show more" at bounding box center [161, 462] width 76 height 16
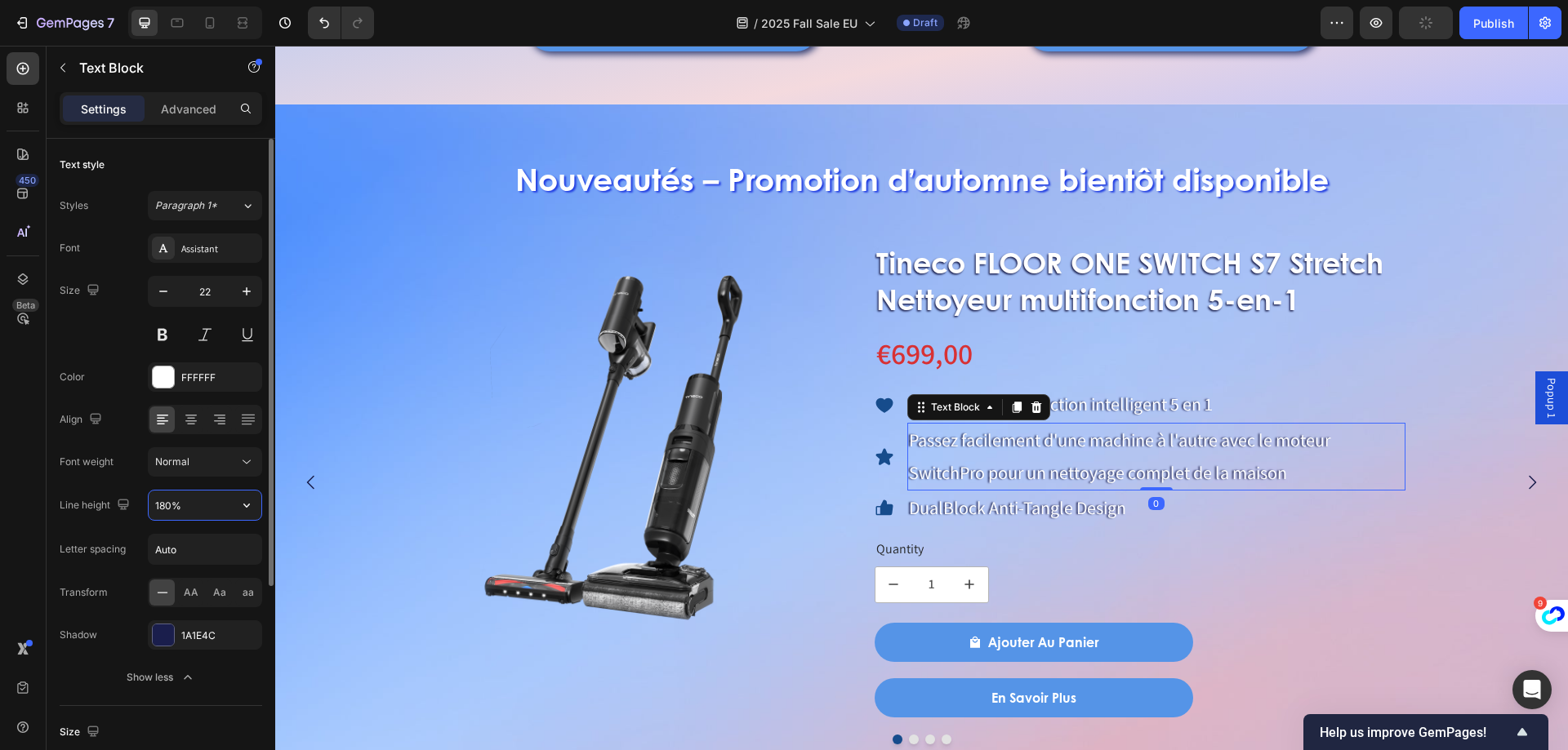
click at [199, 509] on input "180%" at bounding box center [205, 505] width 113 height 29
click at [253, 507] on icon "button" at bounding box center [247, 505] width 16 height 16
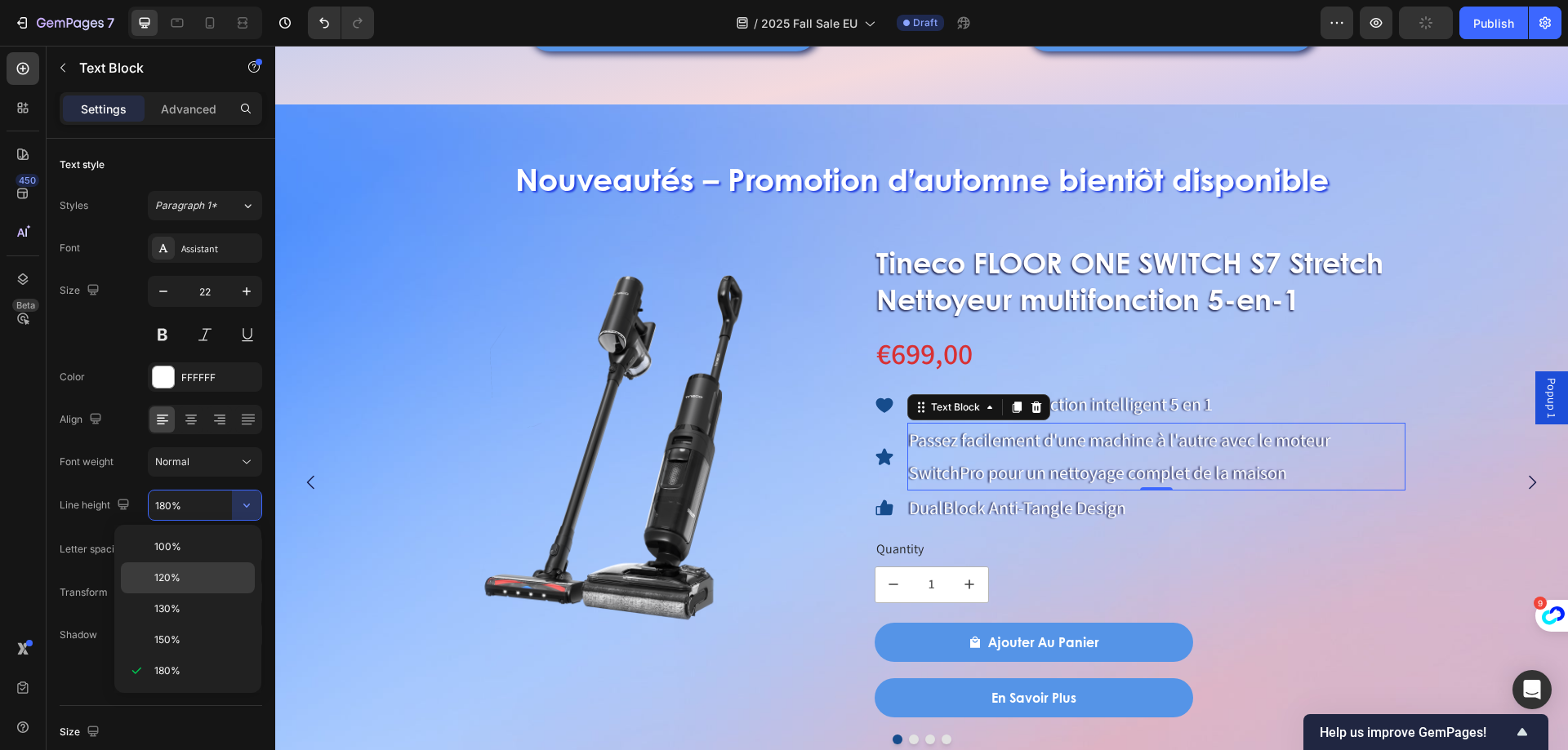
click at [207, 572] on p "120%" at bounding box center [201, 578] width 93 height 15
type input "120%"
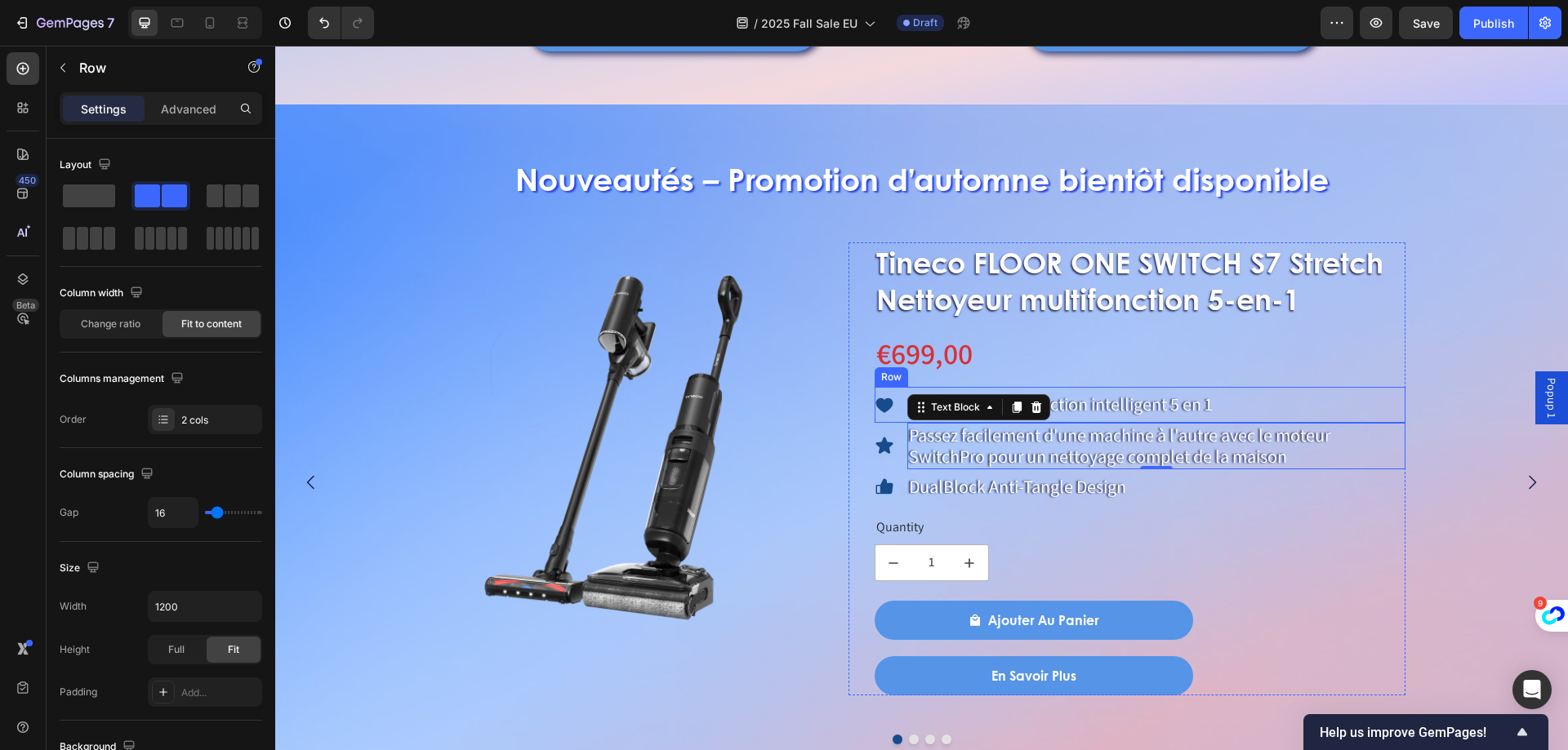
click at [1321, 401] on div "Icon Nettoyeur multifonction intelligent 5 en 1 Text Block Row" at bounding box center [1140, 405] width 531 height 36
click at [1071, 487] on p "DualBlock Anti-Tangle Design" at bounding box center [1018, 487] width 217 height 33
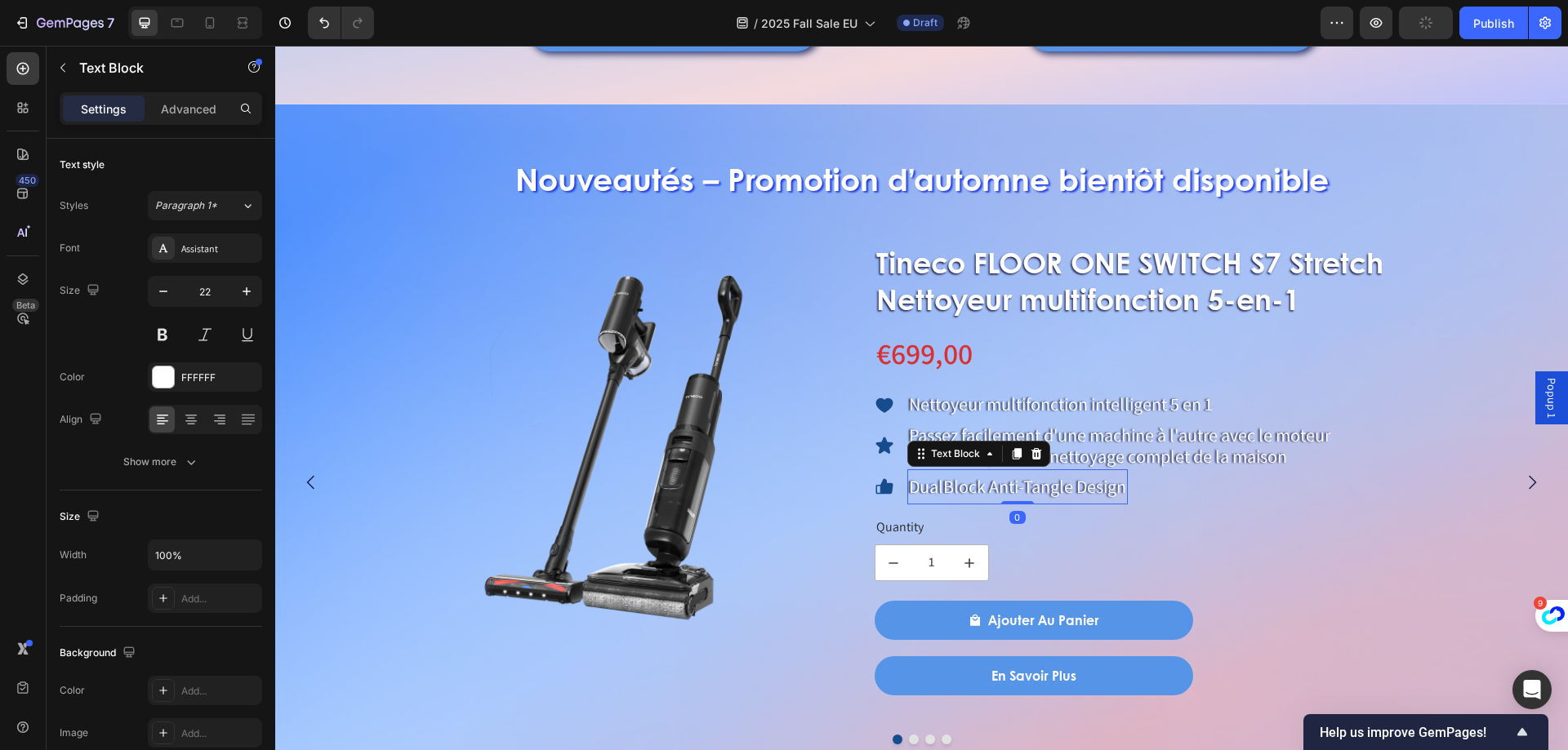
drag, startPoint x: 1077, startPoint y: 489, endPoint x: 1045, endPoint y: 491, distance: 32.1
click at [1077, 489] on p "DualBlock Anti-Tangle Design" at bounding box center [1018, 487] width 217 height 33
click at [974, 490] on p "DualBlock Anti-Tangle Design" at bounding box center [1018, 487] width 217 height 33
drag, startPoint x: 911, startPoint y: 484, endPoint x: 1153, endPoint y: 484, distance: 242.0
click at [1153, 484] on div "Icon DualBlock Anti-Tangle Design Text Block 0 Row" at bounding box center [1140, 487] width 531 height 36
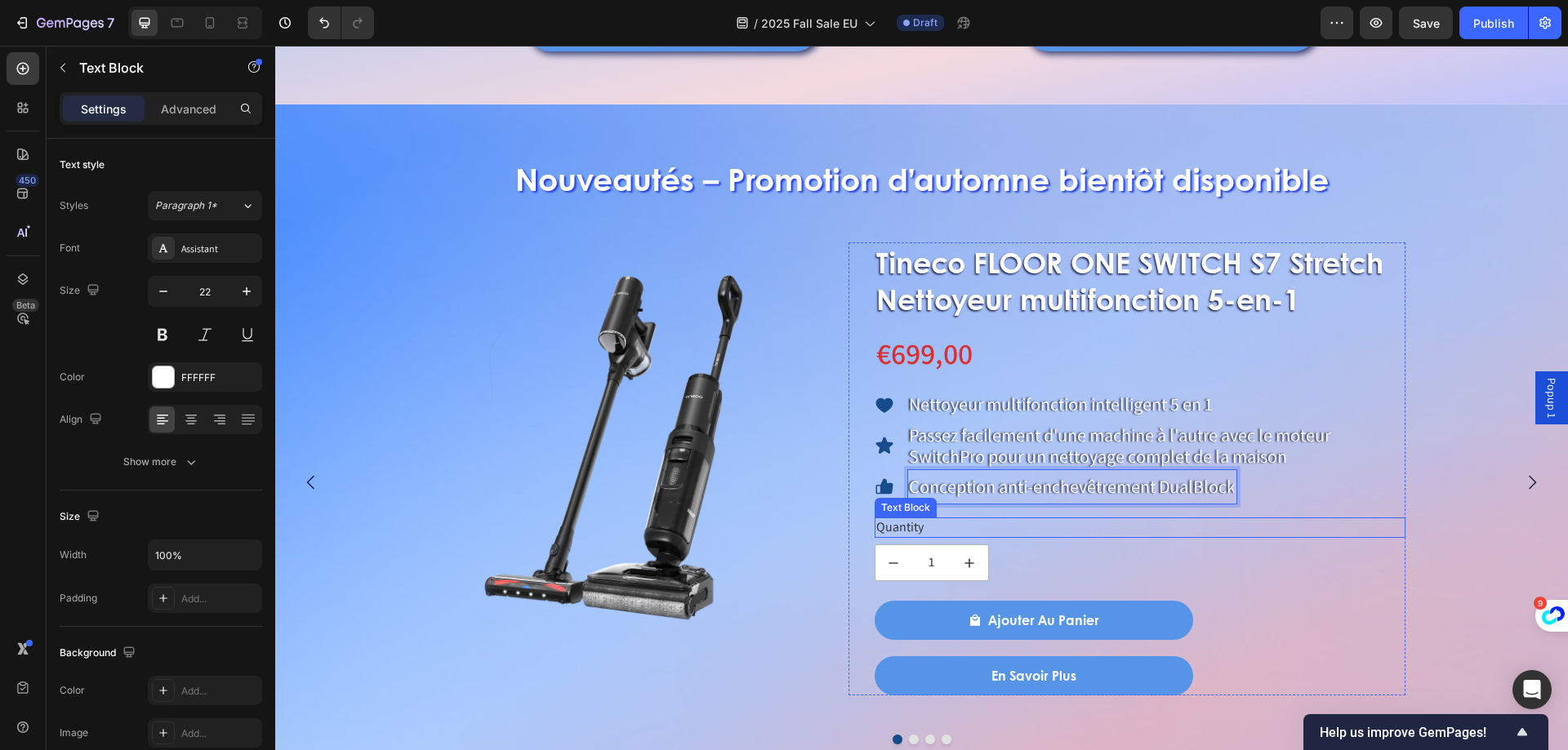
click at [1079, 522] on div "Quantity" at bounding box center [1140, 527] width 531 height 20
click at [929, 528] on div "Quantity" at bounding box center [1140, 527] width 531 height 20
drag, startPoint x: 934, startPoint y: 529, endPoint x: 853, endPoint y: 528, distance: 81.0
click at [853, 528] on div "Tineco FLOOR ONE SWITCH S7 Stretch Nettoyeur multifonction 5-en-1 Product Title…" at bounding box center [1127, 469] width 558 height 453
click at [1510, 478] on button "Carousel Next Arrow" at bounding box center [1532, 482] width 46 height 46
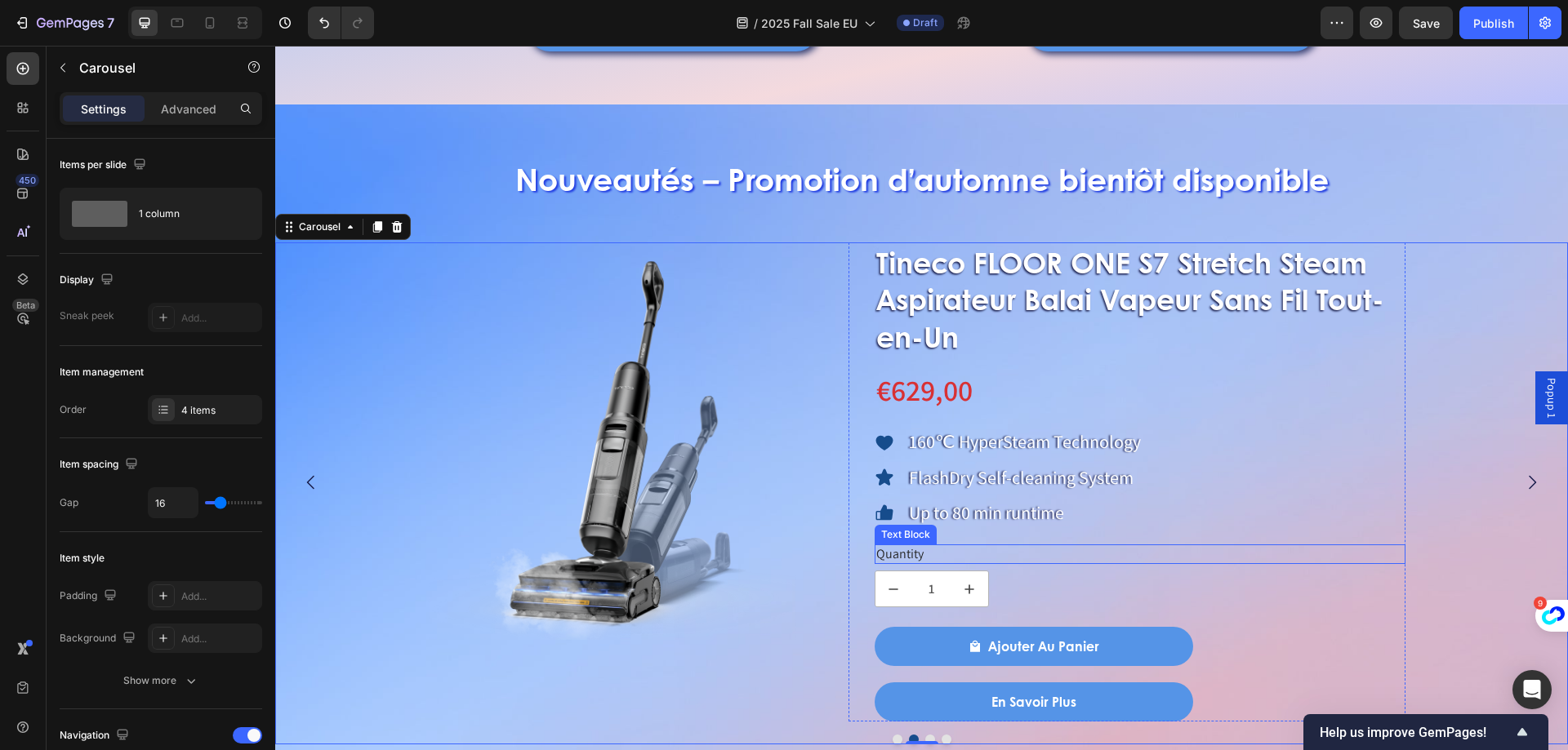
click at [903, 549] on div "Quantity" at bounding box center [1140, 554] width 531 height 20
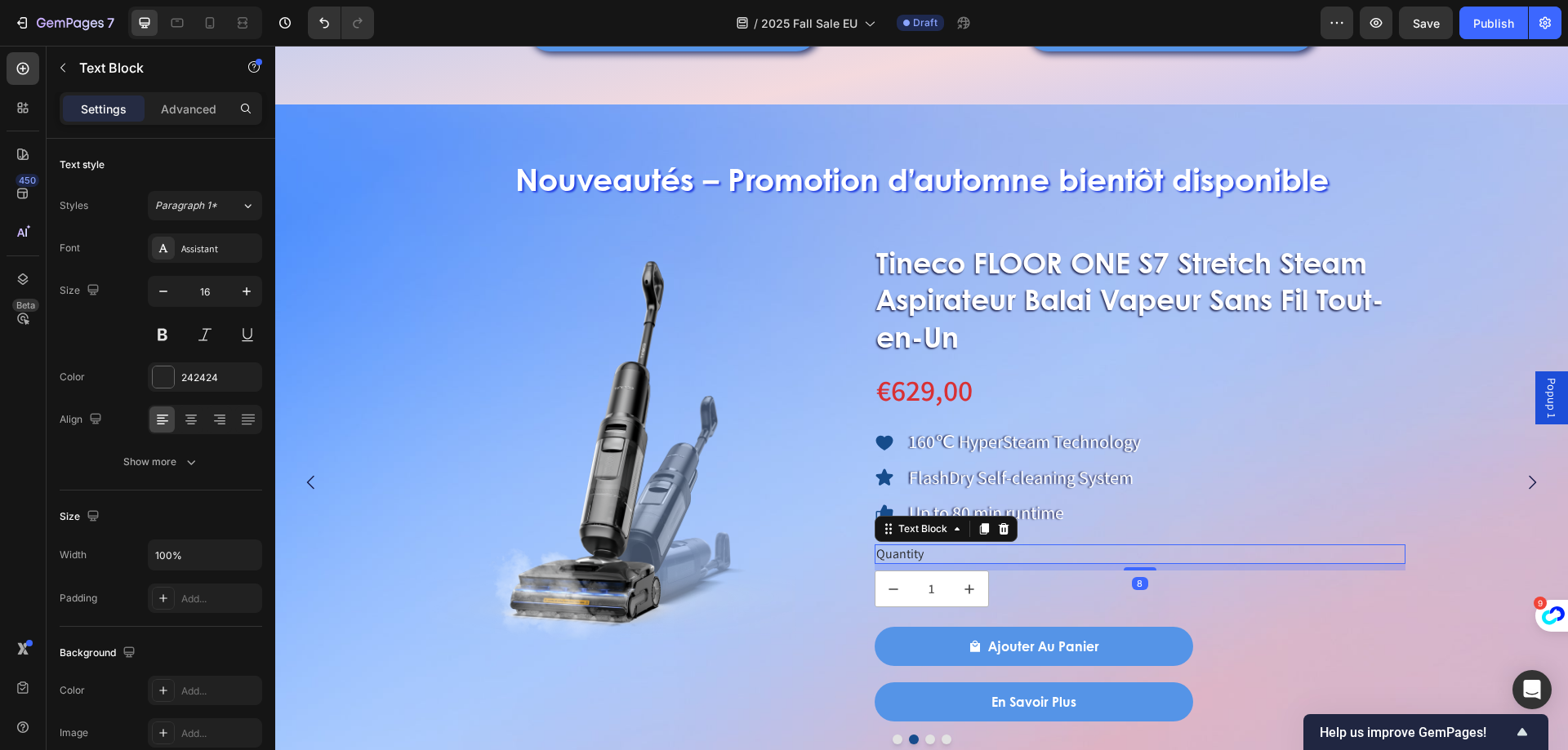
drag, startPoint x: 925, startPoint y: 550, endPoint x: 938, endPoint y: 560, distance: 16.4
click at [925, 551] on div "Quantity" at bounding box center [1140, 554] width 531 height 20
drag, startPoint x: 938, startPoint y: 560, endPoint x: 845, endPoint y: 560, distance: 93.0
click at [845, 560] on div "Product Images Tineco FLOOR ONE S7 Stretch Steam Aspirateur Balai Vapeur Sans F…" at bounding box center [915, 482] width 980 height 480
click at [1522, 473] on icon "Carousel Next Arrow" at bounding box center [1532, 482] width 20 height 20
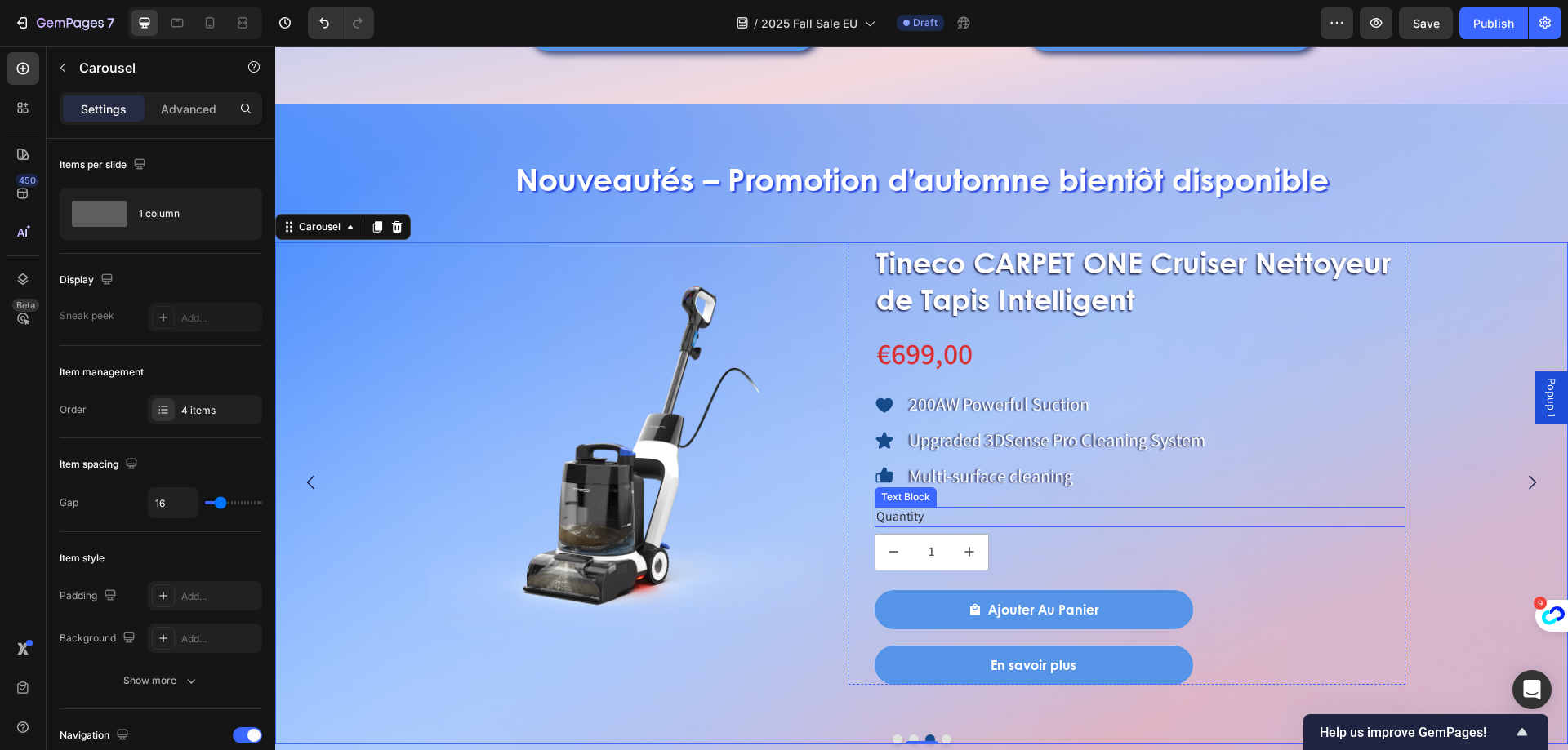
click at [919, 521] on div "Quantity" at bounding box center [1140, 516] width 531 height 20
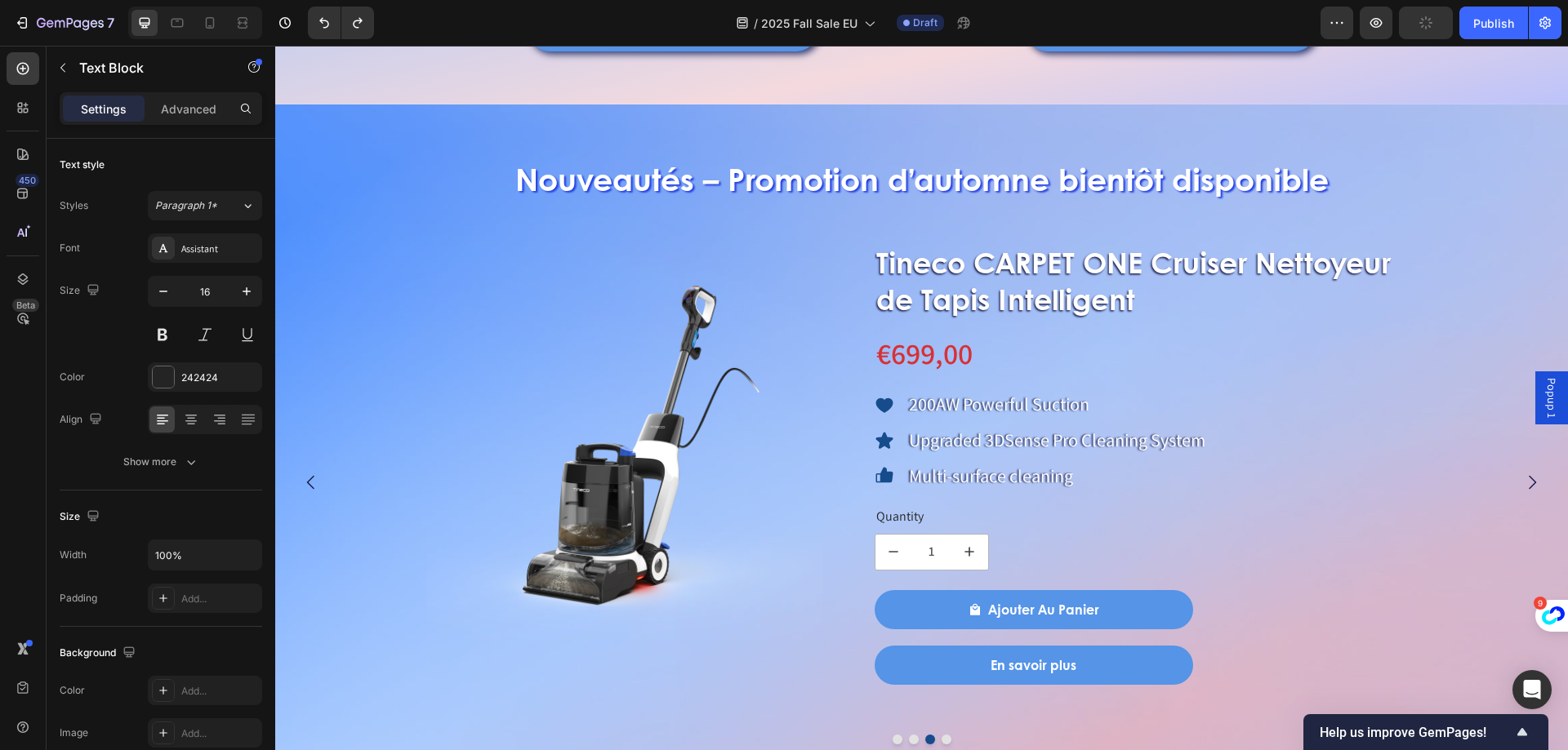
click at [904, 515] on div "Quantity" at bounding box center [1140, 516] width 531 height 20
click at [939, 513] on p "Quantity" at bounding box center [1140, 516] width 528 height 17
drag, startPoint x: 930, startPoint y: 514, endPoint x: 840, endPoint y: 517, distance: 90.0
click at [840, 517] on div "Product Images Tineco CARPET ONE Cruiser Nettoyeur de Tapis Intelligent Product…" at bounding box center [915, 463] width 980 height 442
click at [1511, 471] on button "Carousel Next Arrow" at bounding box center [1532, 482] width 46 height 46
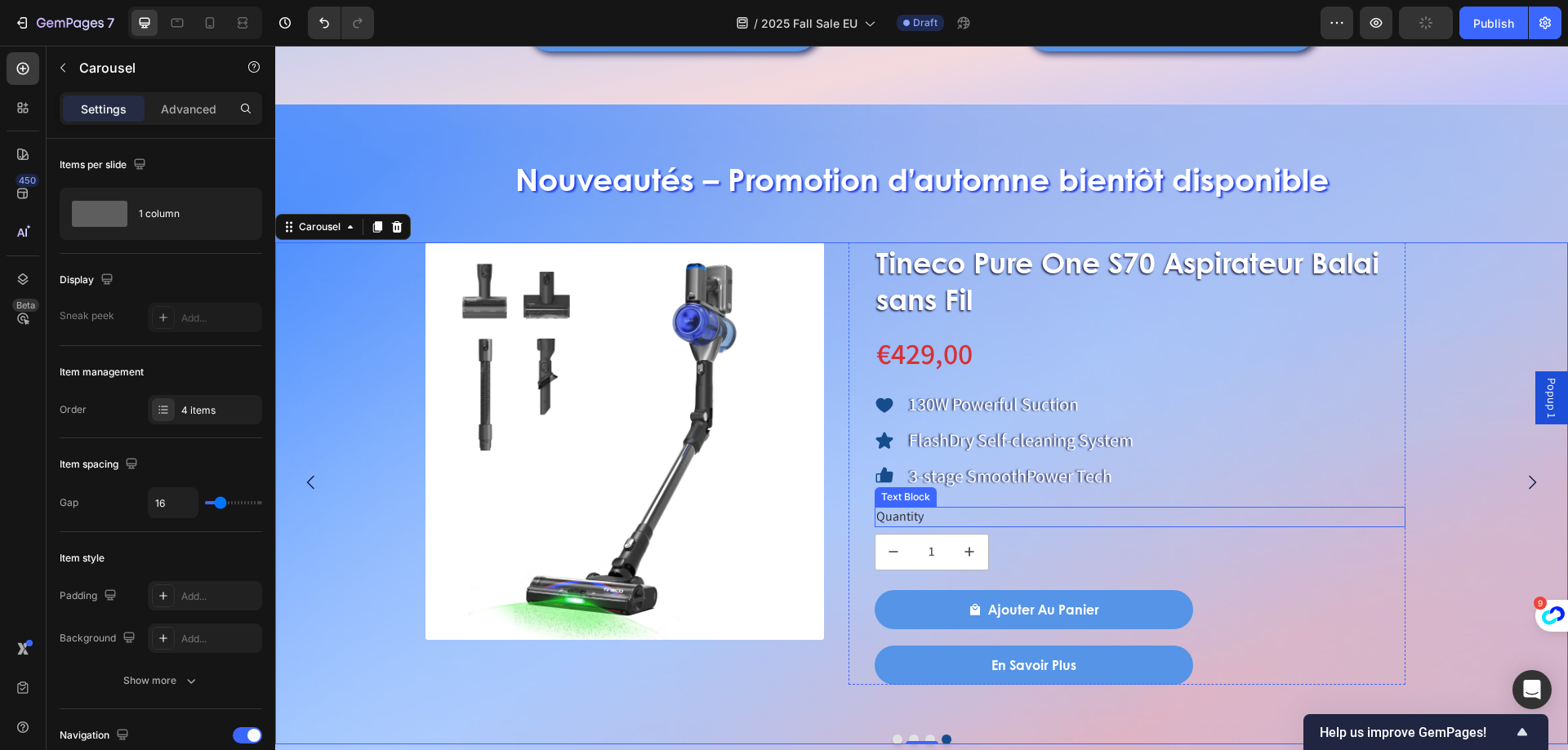
click at [903, 513] on div "Quantity" at bounding box center [1140, 516] width 531 height 20
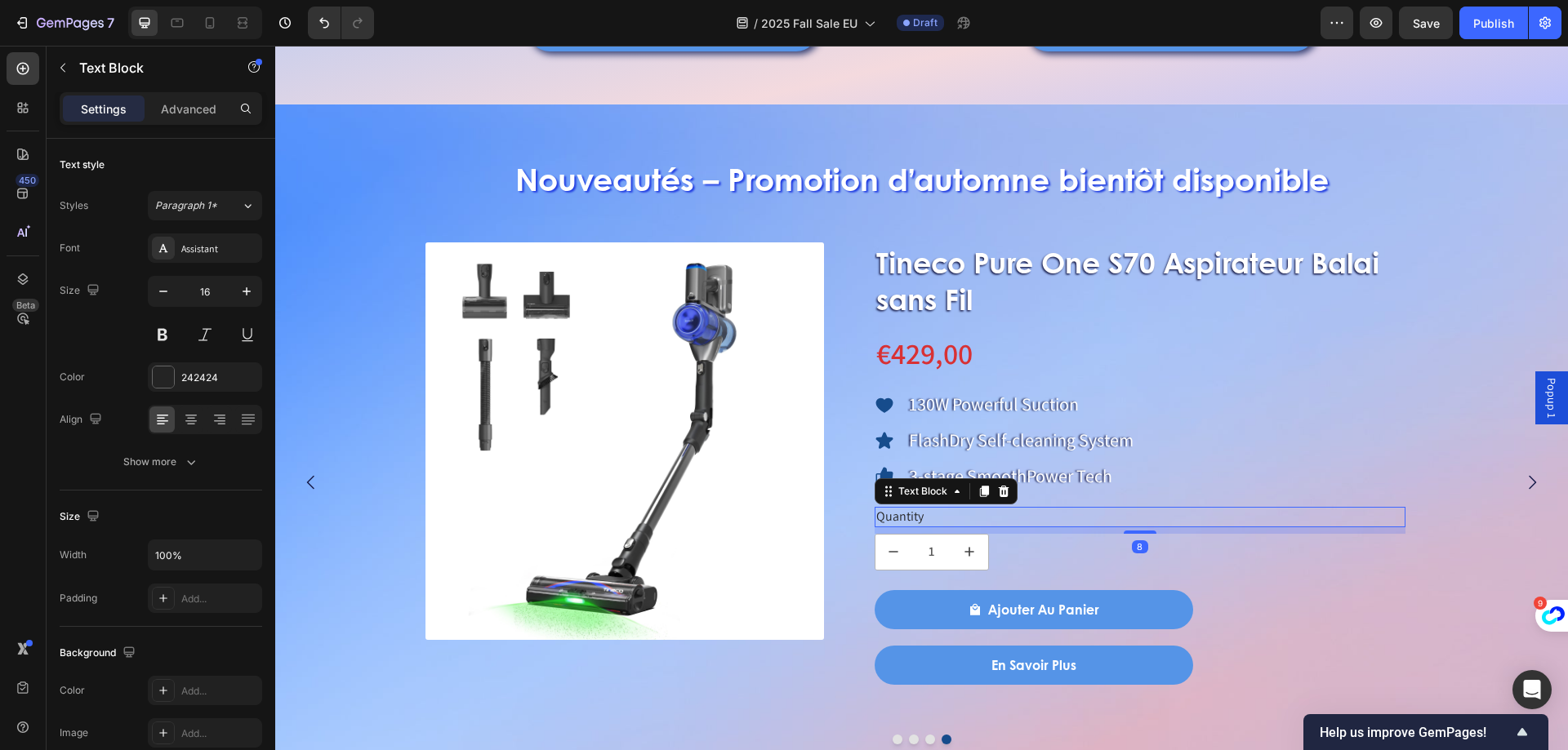
click at [918, 515] on div "Quantity" at bounding box center [1140, 516] width 531 height 20
drag, startPoint x: 934, startPoint y: 515, endPoint x: 872, endPoint y: 515, distance: 62.0
click at [872, 515] on div "Tineco Pure One S70 Aspirateur Balai sans Fil Product Title €429,00 Product Pri…" at bounding box center [1127, 463] width 558 height 442
click at [301, 485] on button "Carousel Back Arrow" at bounding box center [311, 482] width 46 height 46
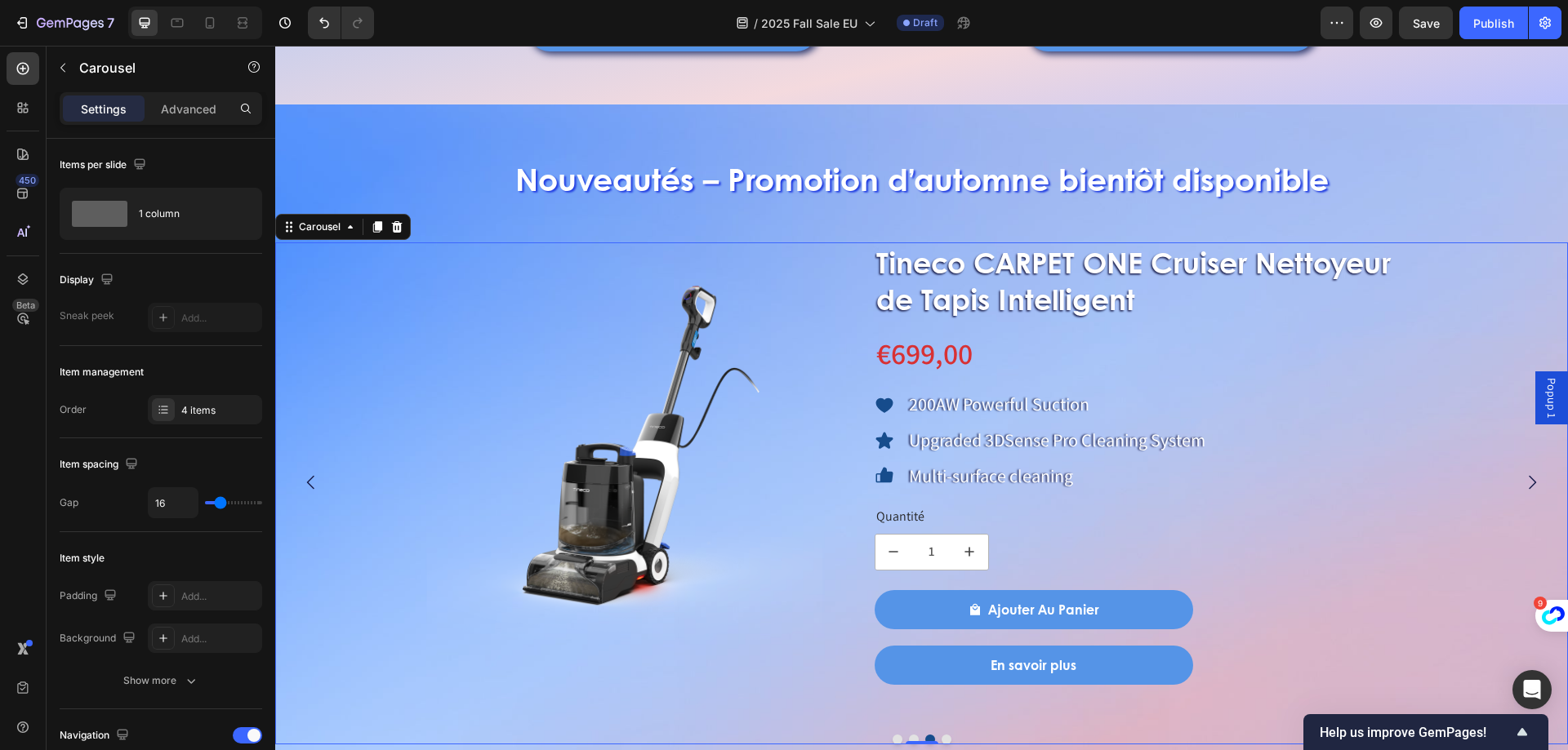
click at [301, 485] on button "Carousel Back Arrow" at bounding box center [311, 482] width 46 height 46
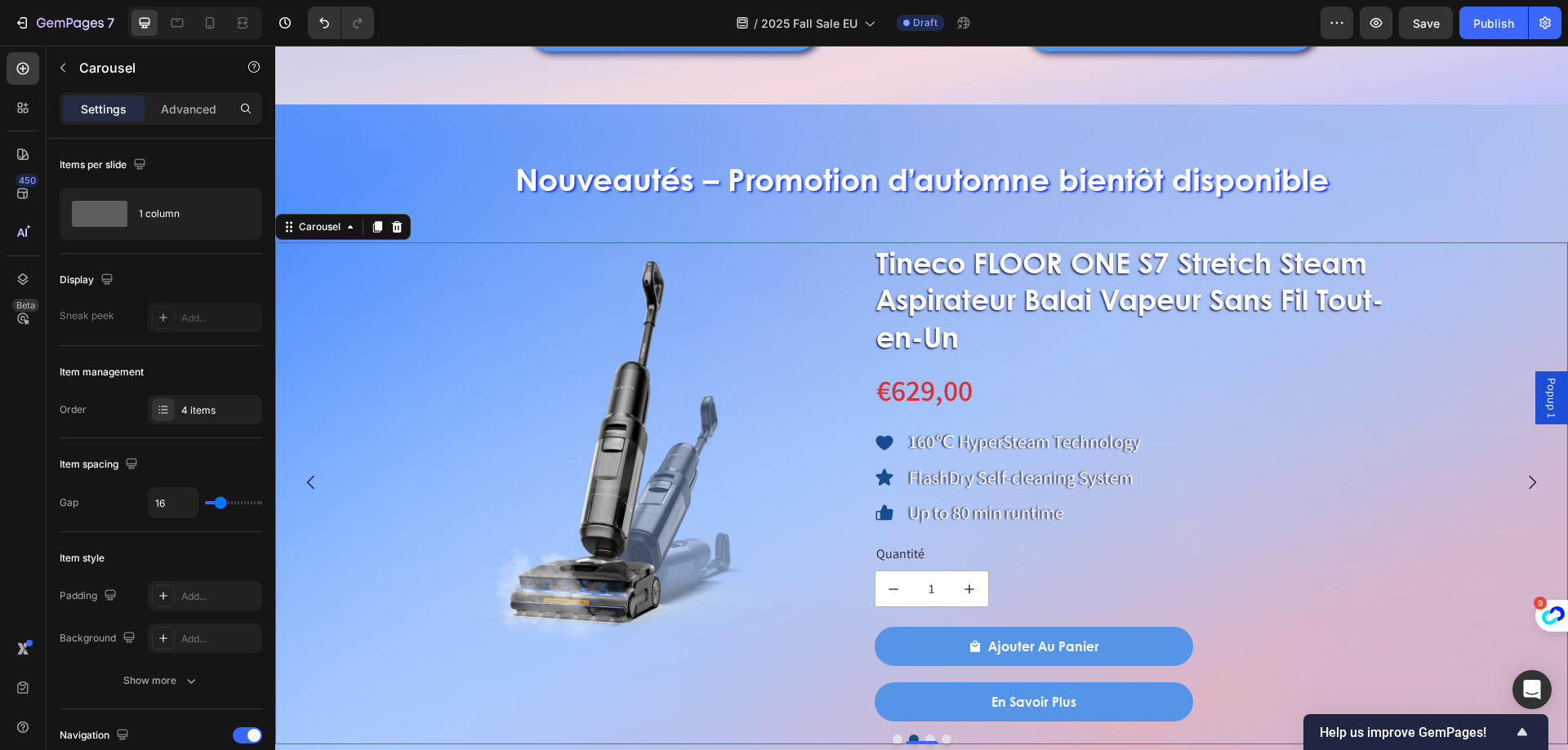
click at [301, 485] on button "Carousel Back Arrow" at bounding box center [311, 482] width 46 height 46
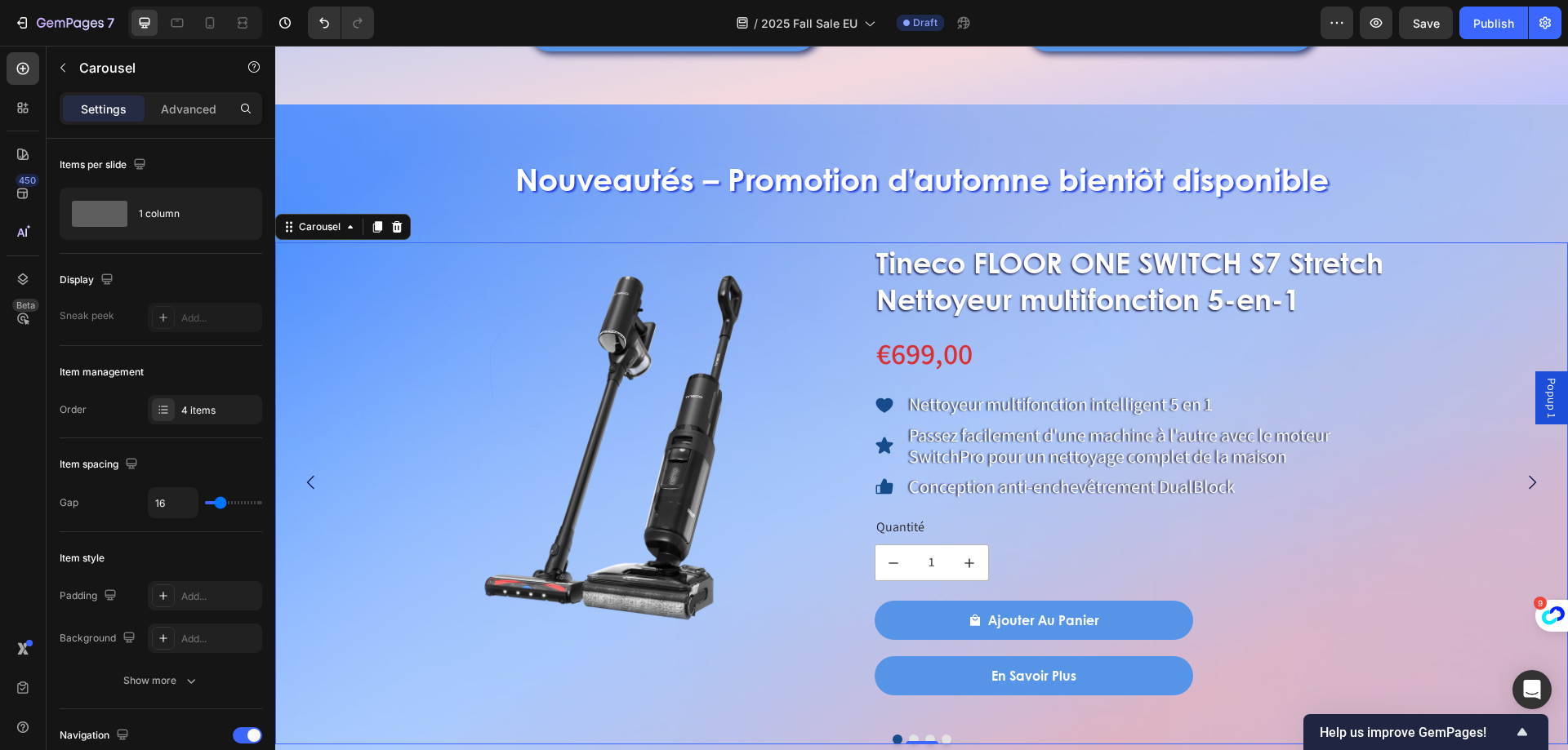
click at [909, 737] on button "Dot" at bounding box center [914, 739] width 10 height 10
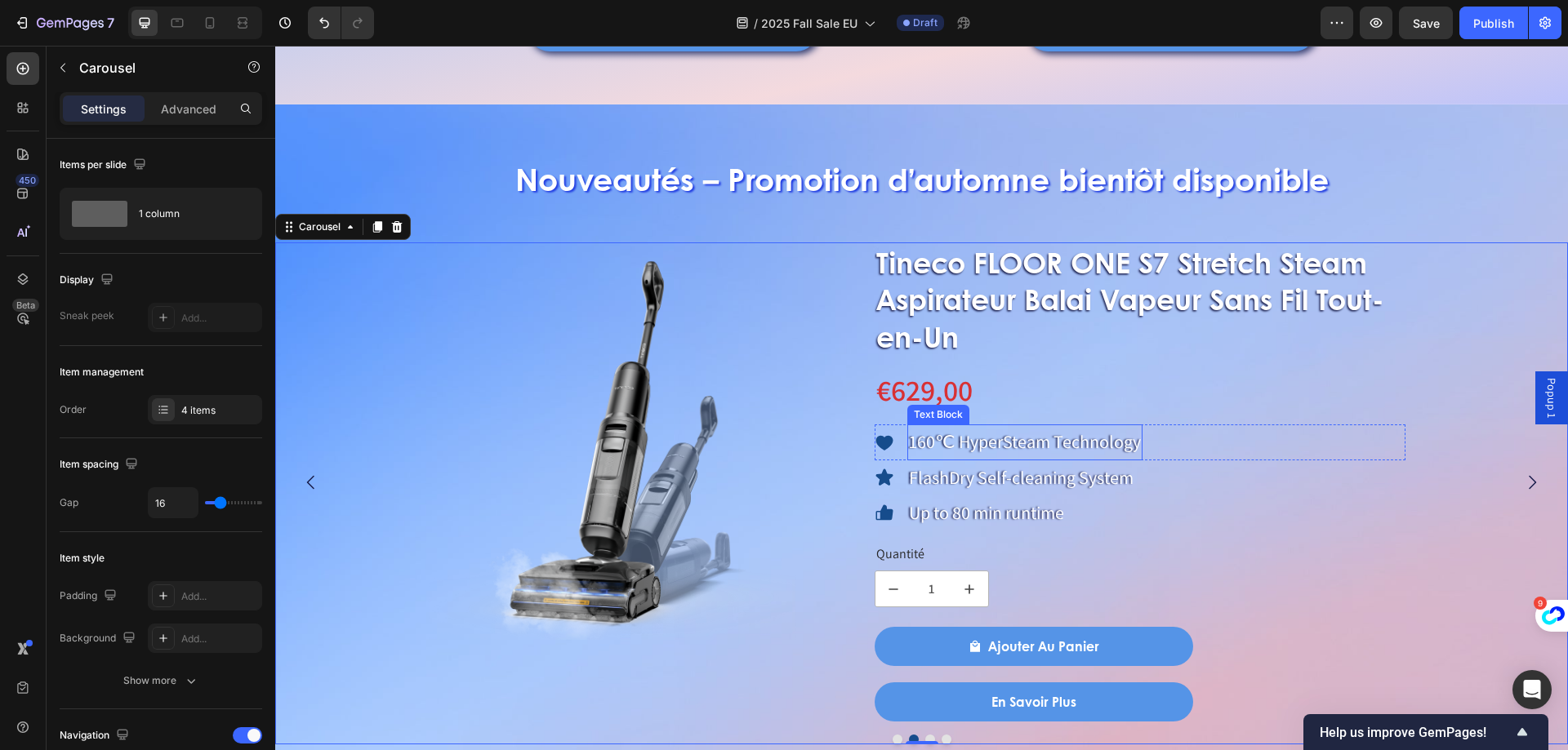
click at [962, 455] on p "160℃ HyperSteam Technology" at bounding box center [1025, 442] width 232 height 33
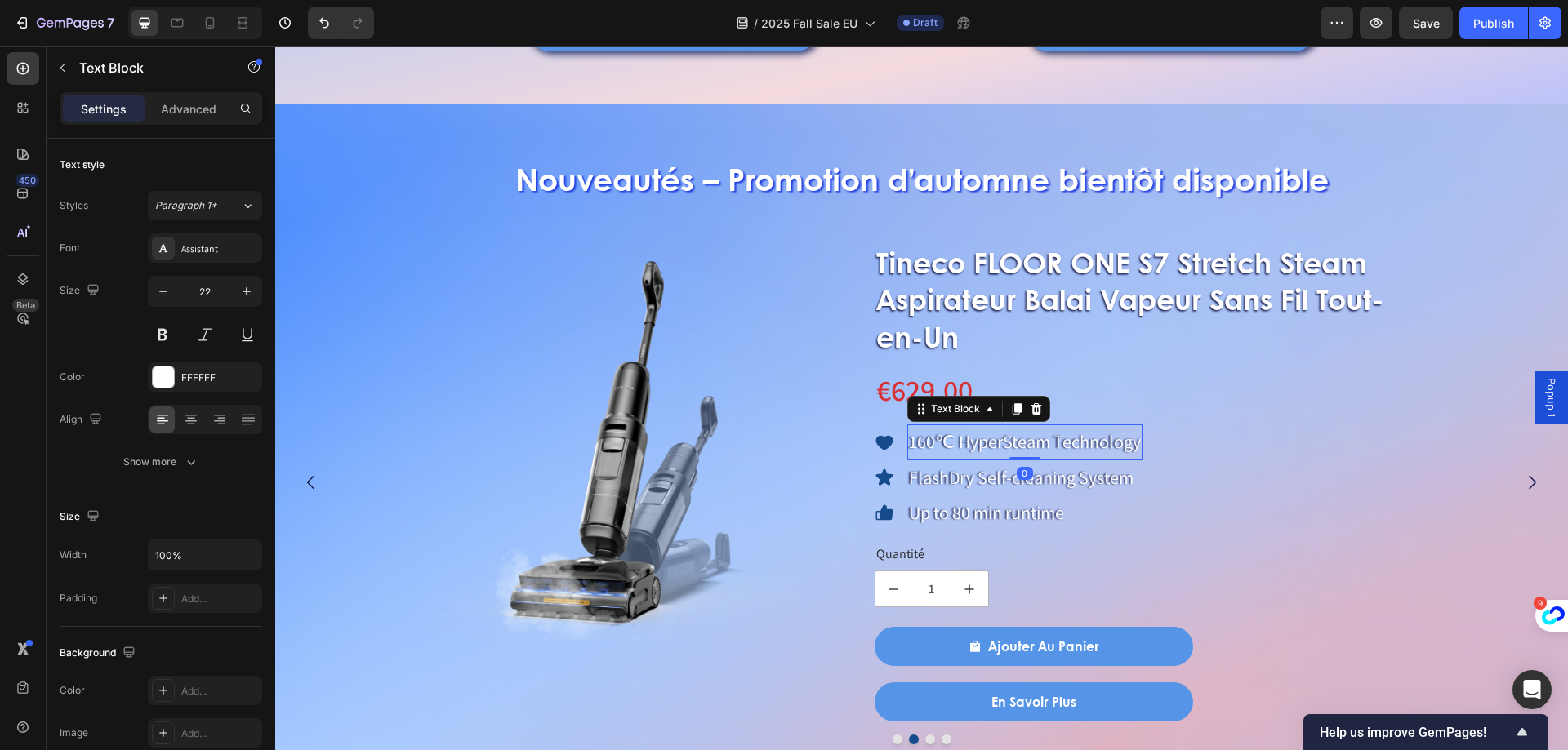
click at [945, 437] on p "160℃ HyperSteam Technology" at bounding box center [1025, 442] width 232 height 33
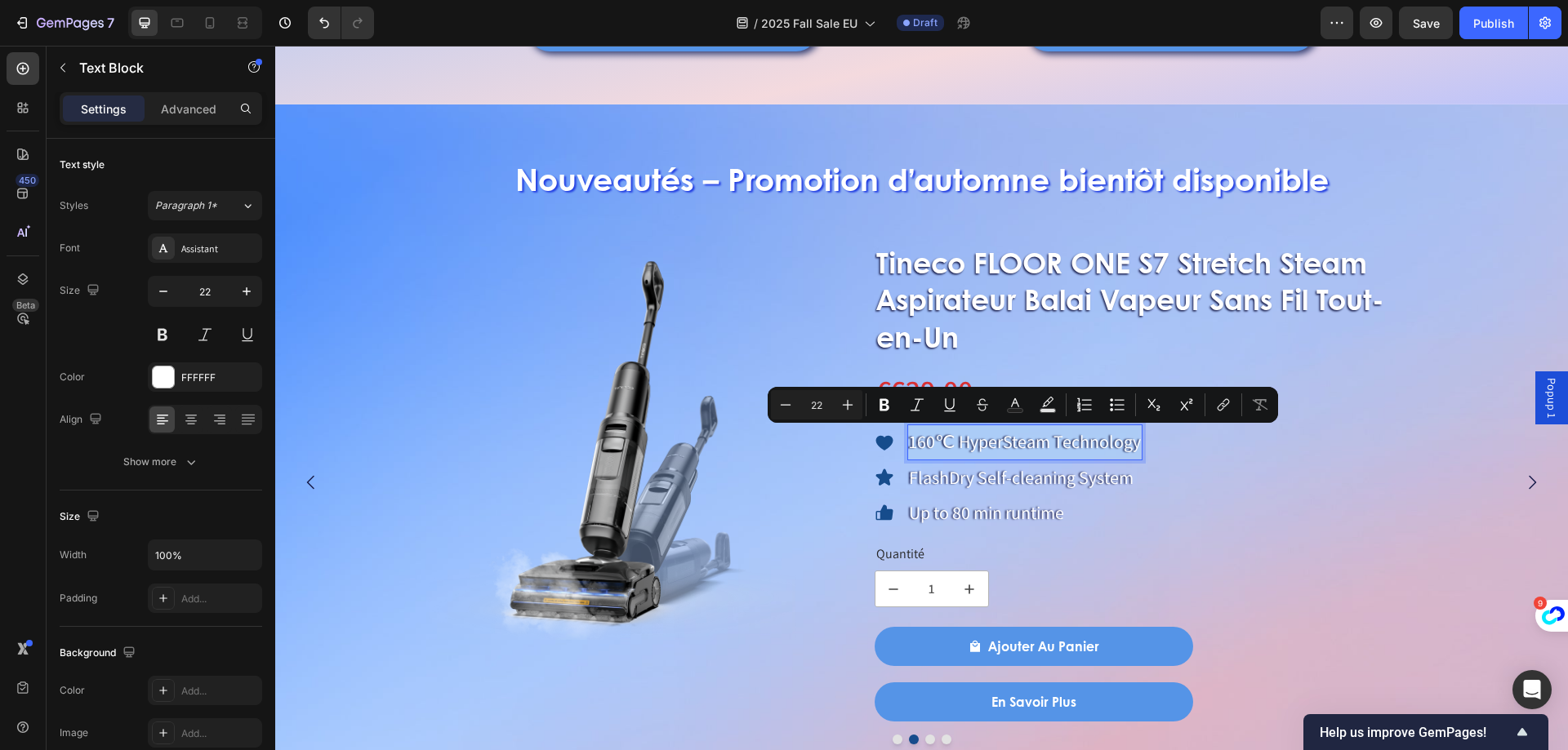
drag, startPoint x: 912, startPoint y: 440, endPoint x: 1138, endPoint y: 447, distance: 226.1
click at [1138, 447] on p "160℃ HyperSteam Technology" at bounding box center [1025, 442] width 232 height 33
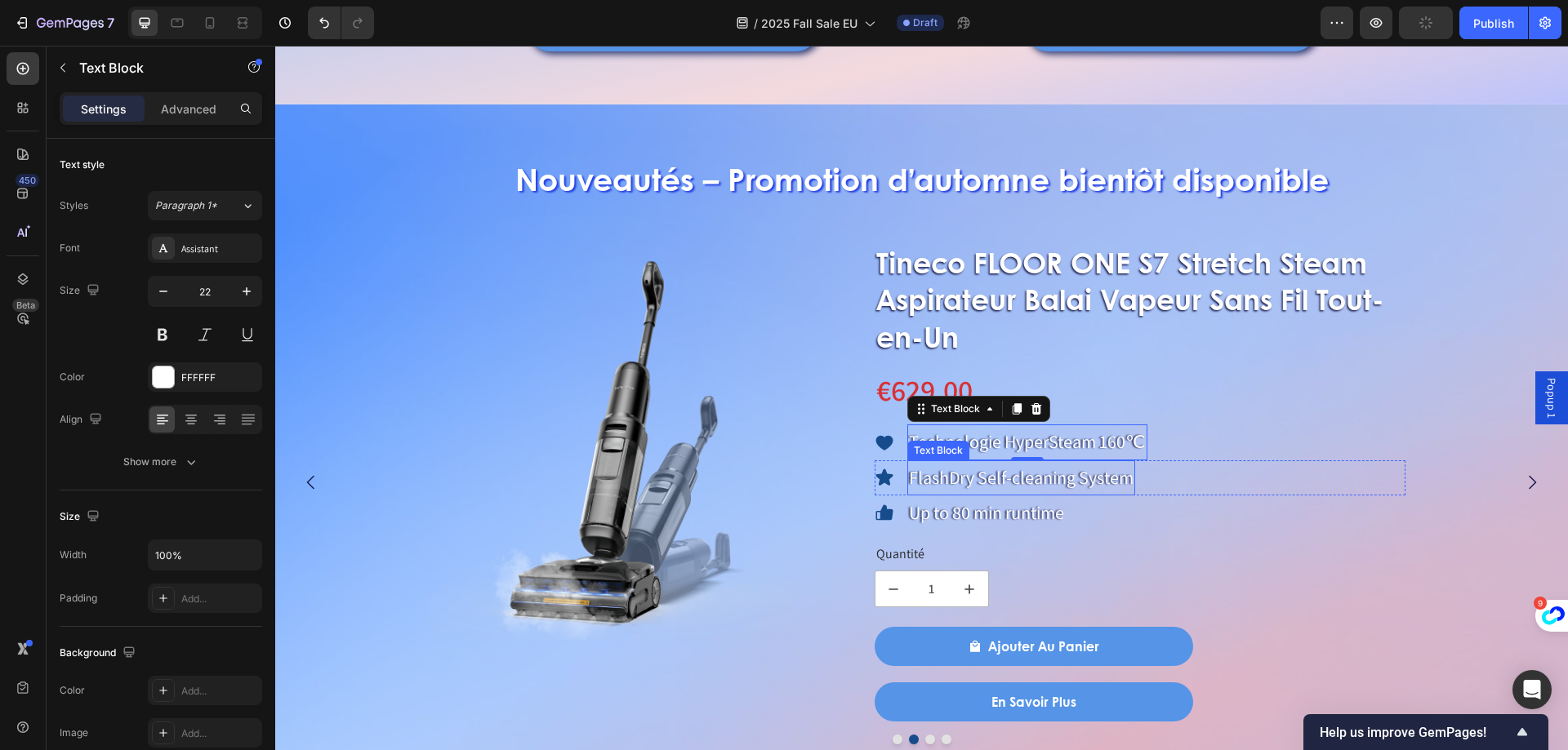
click at [1003, 478] on p "FlashDry Self-cleaning System" at bounding box center [1021, 478] width 225 height 33
drag, startPoint x: 911, startPoint y: 474, endPoint x: 1167, endPoint y: 477, distance: 256.0
click at [1167, 477] on div "Icon FlashDry Self-cleaning System Text Block 0 Row" at bounding box center [1140, 478] width 531 height 36
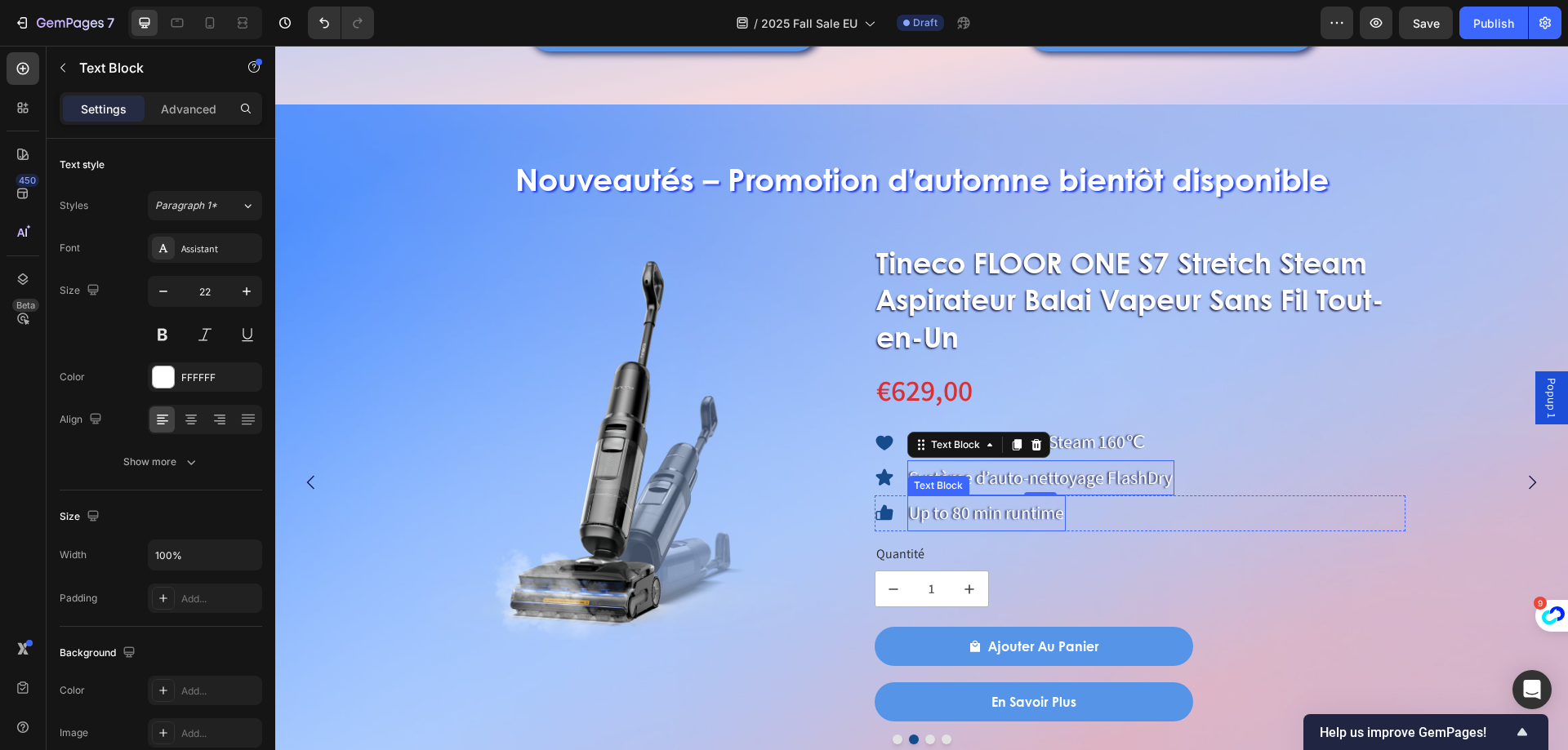
click at [1012, 518] on p "Up to 80 min runtime" at bounding box center [987, 513] width 155 height 33
click at [1035, 509] on p "Up to 80 min runtime" at bounding box center [987, 513] width 155 height 33
drag, startPoint x: 910, startPoint y: 509, endPoint x: 1071, endPoint y: 512, distance: 161.0
click at [1071, 512] on div "Icon Up to 80 min runtime Text Block 0 Row" at bounding box center [1140, 513] width 531 height 36
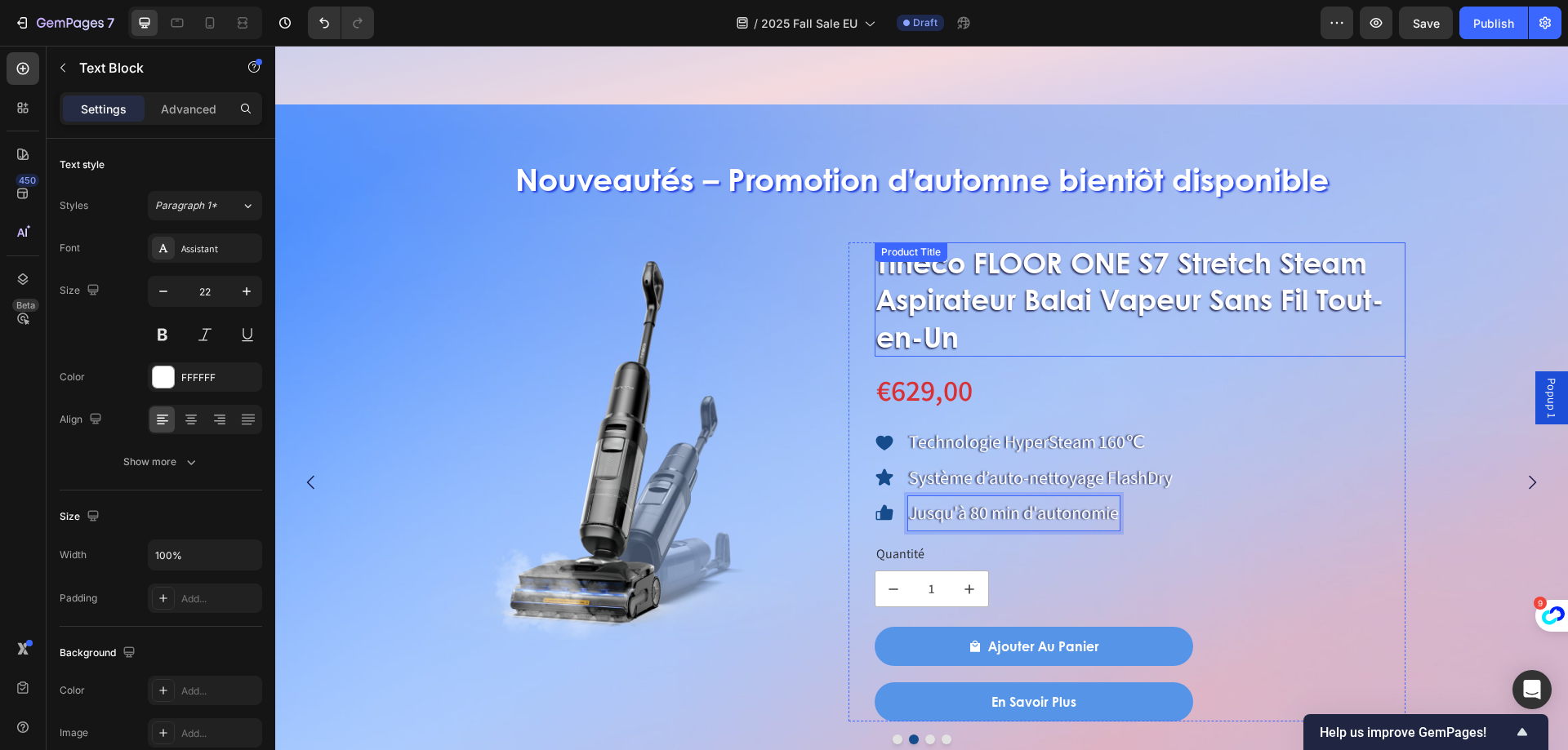
scroll to position [1469, 0]
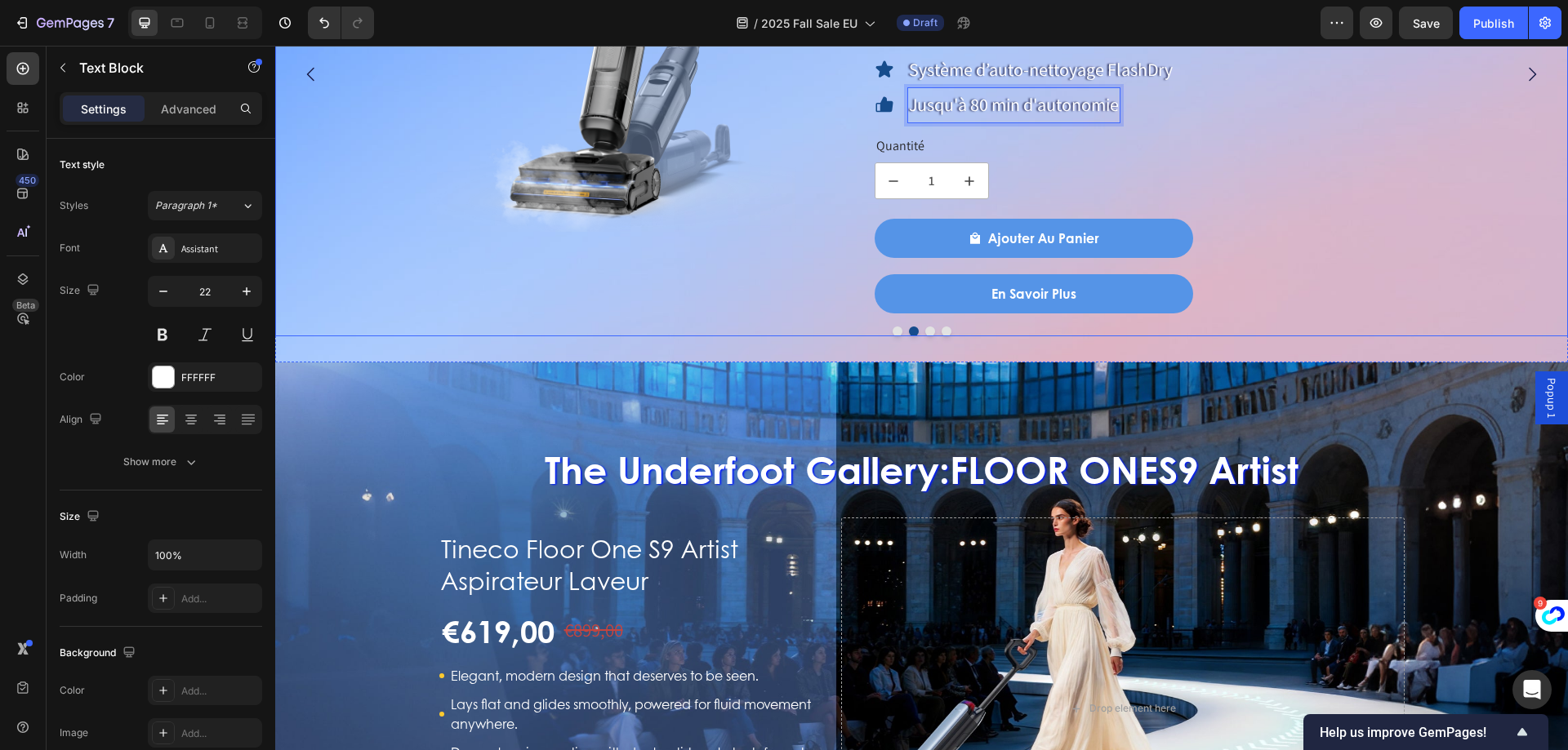
click at [922, 334] on div "Product Images Tineco FLOOR ONE SWITCH S7 Stretch Nettoyeur multifonction 5-en-…" at bounding box center [921, 85] width 1292 height 502
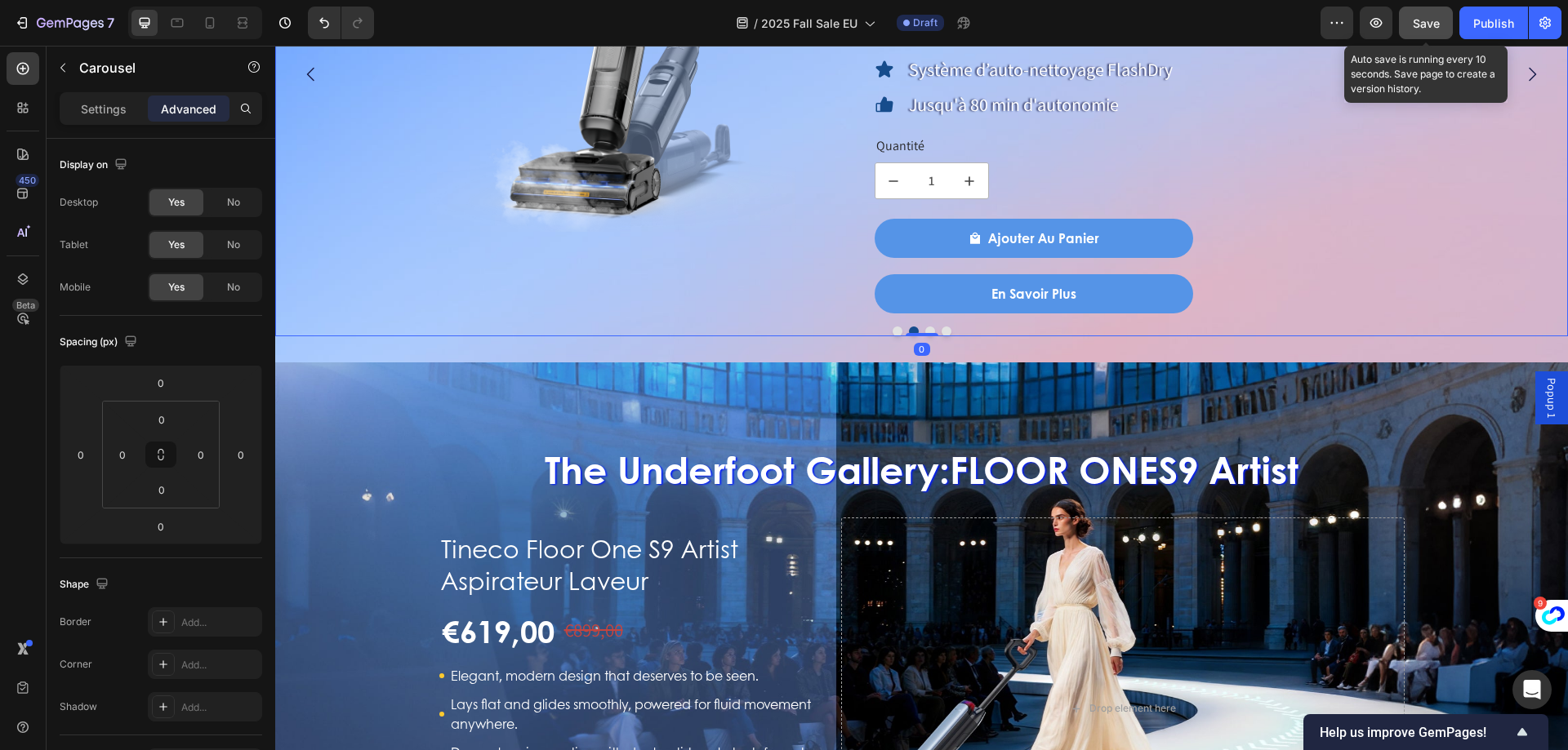
click at [1415, 22] on span "Save" at bounding box center [1426, 23] width 27 height 14
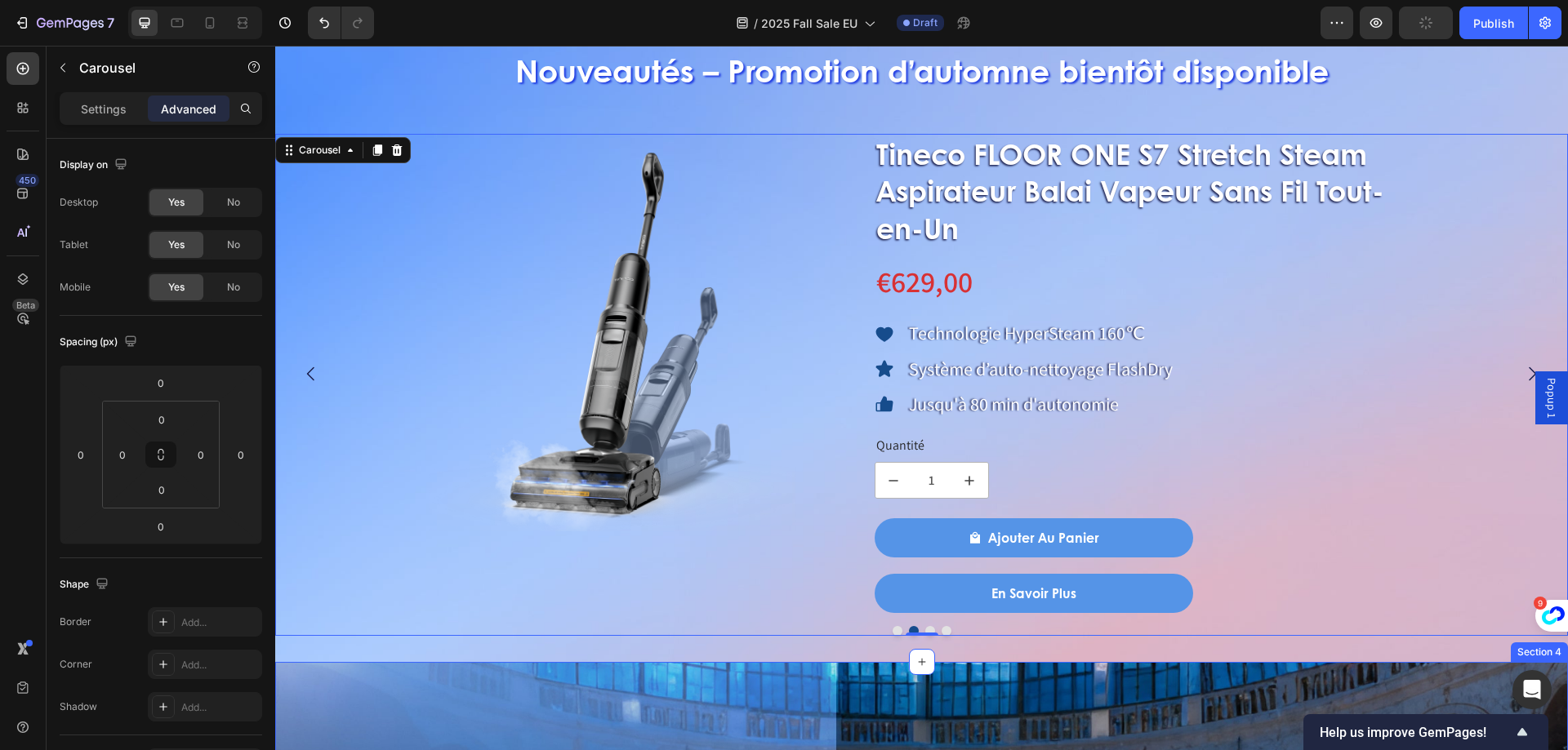
scroll to position [1143, 0]
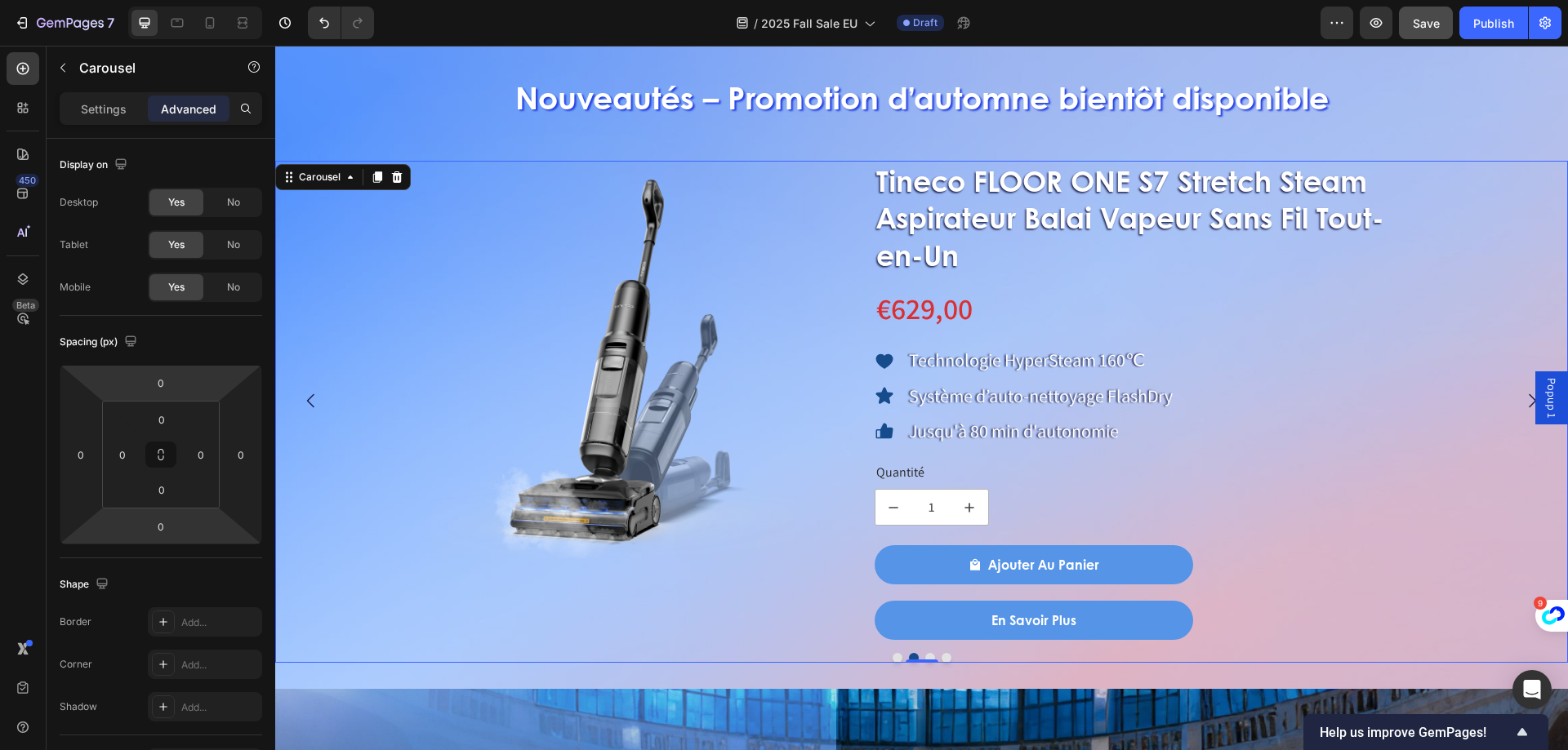
click at [1522, 398] on icon "Carousel Next Arrow" at bounding box center [1532, 401] width 20 height 20
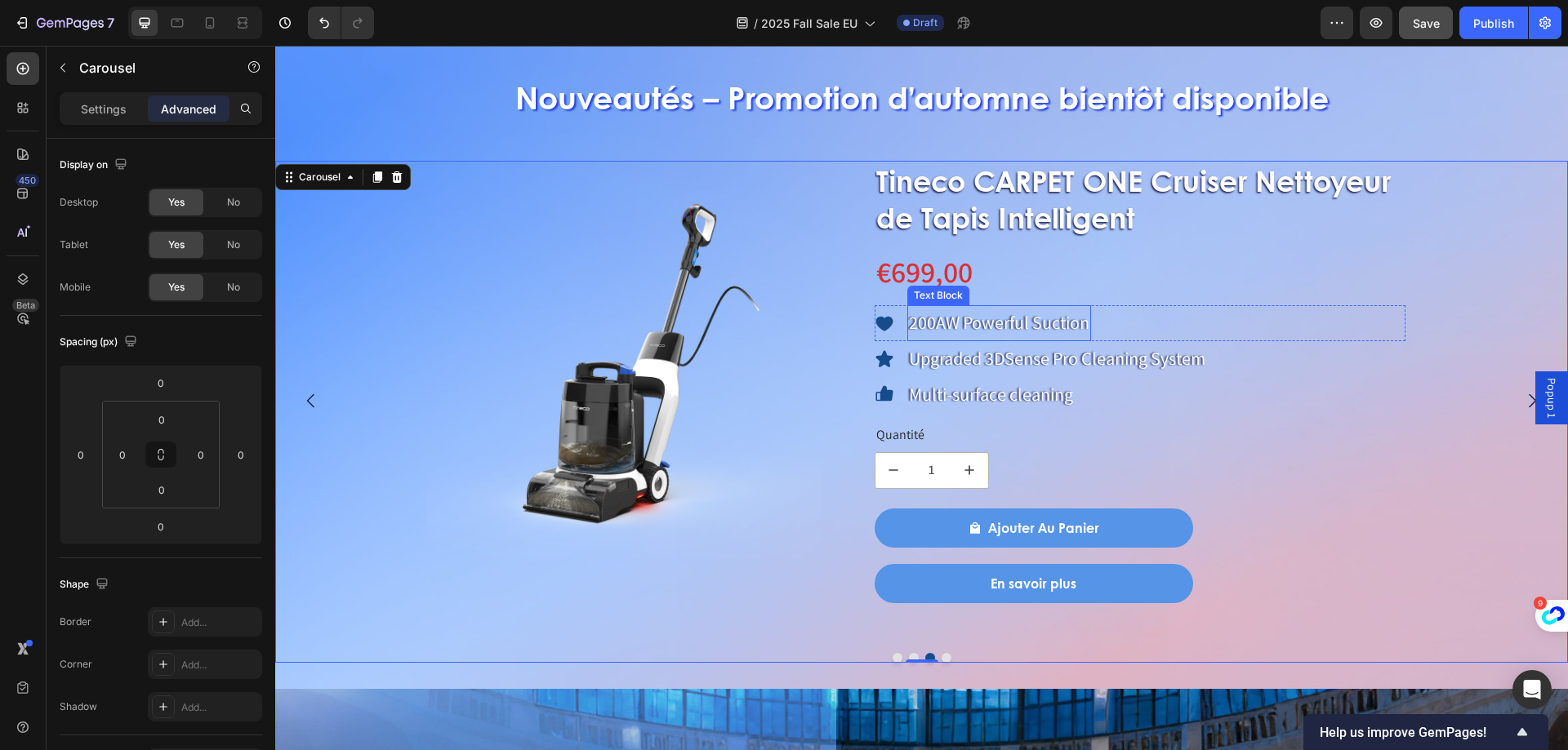
drag, startPoint x: 1048, startPoint y: 320, endPoint x: 1023, endPoint y: 327, distance: 26.0
click at [1048, 320] on p "200AW Powerful Suction" at bounding box center [999, 324] width 181 height 33
click at [1024, 327] on p "200AW Powerful Suction" at bounding box center [999, 324] width 181 height 33
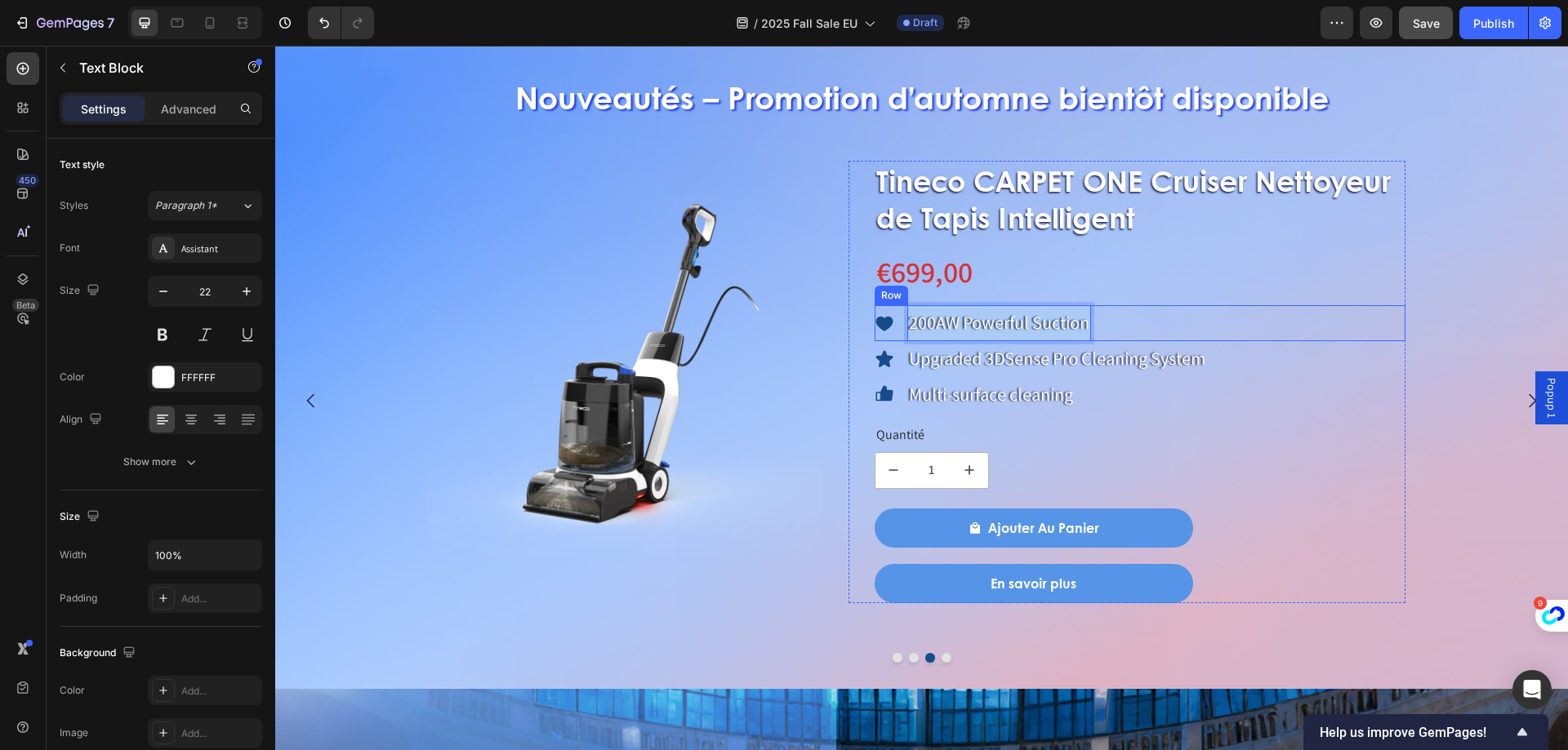
drag, startPoint x: 912, startPoint y: 324, endPoint x: 1120, endPoint y: 333, distance: 208.2
click at [1120, 333] on div "Icon 200AW Powerful Suction Text Block 0 Row" at bounding box center [1140, 324] width 531 height 36
click at [1045, 365] on p "Upgraded 3DSense Pro Cleaning System" at bounding box center [1057, 359] width 297 height 33
click at [944, 365] on p "Upgraded 3DSense Pro Cleaning System" at bounding box center [1057, 359] width 297 height 33
drag, startPoint x: 909, startPoint y: 366, endPoint x: 1265, endPoint y: 397, distance: 357.3
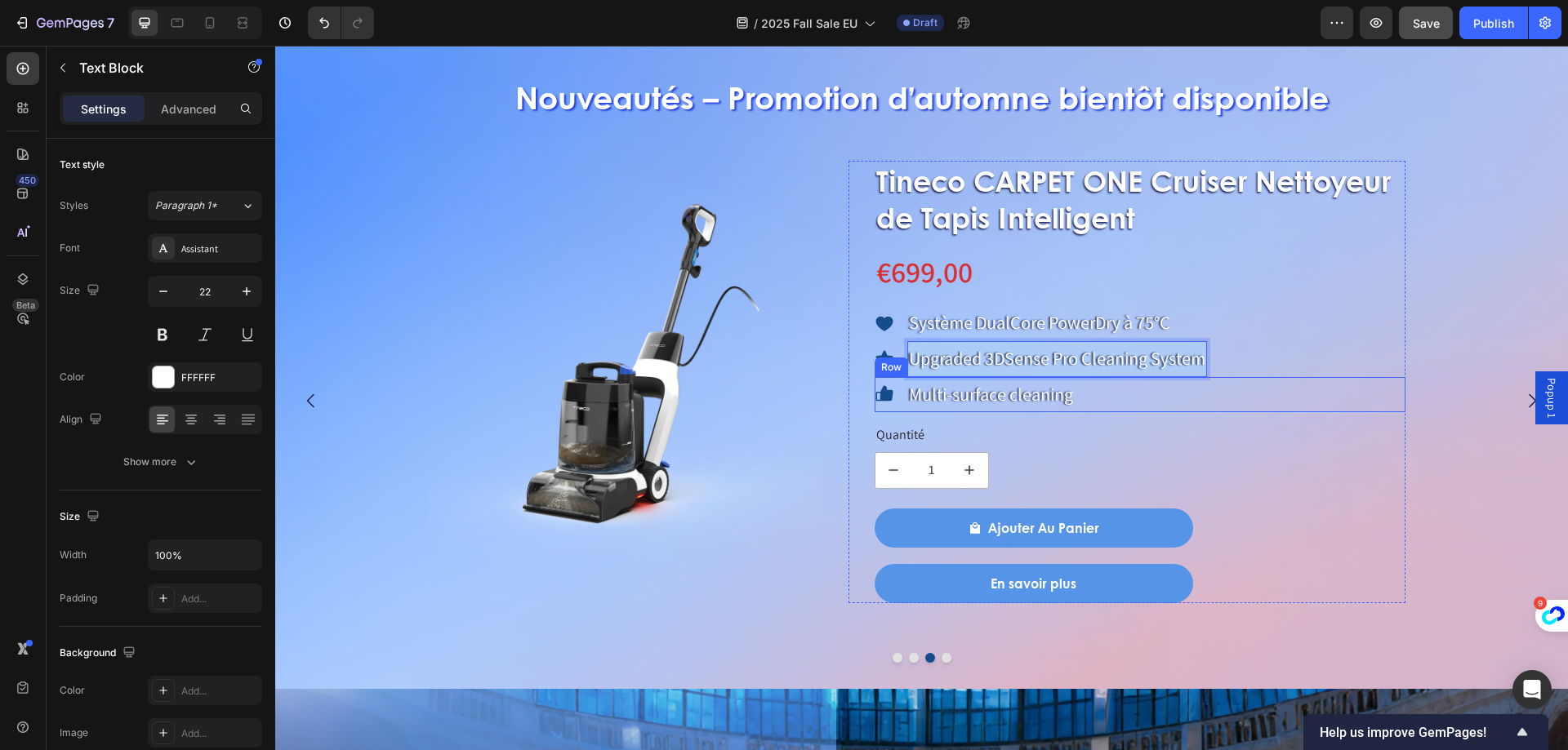
click at [1265, 397] on div "Tineco CARPET ONE Cruiser Nettoyeur de Tapis Intelligent Product Title €699,00 …" at bounding box center [1140, 382] width 531 height 442
click at [994, 396] on p "Multi-surface cleaning" at bounding box center [991, 395] width 164 height 33
click at [963, 398] on p "Multi-surface cleaning" at bounding box center [991, 395] width 164 height 33
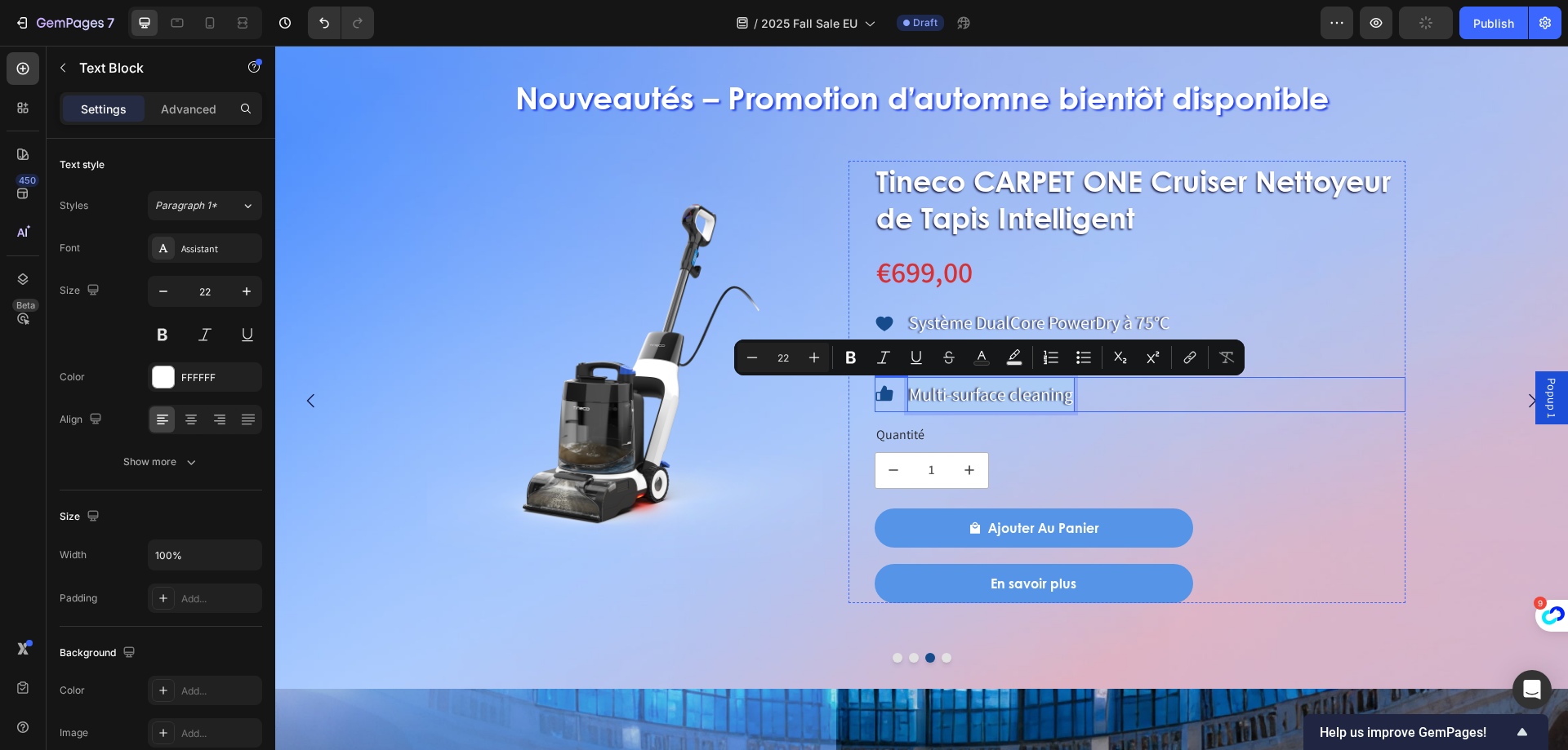
drag, startPoint x: 913, startPoint y: 395, endPoint x: 1078, endPoint y: 395, distance: 165.0
click at [1078, 395] on div "Icon Multi-surface cleaning Text Block 0 Row" at bounding box center [1140, 395] width 531 height 36
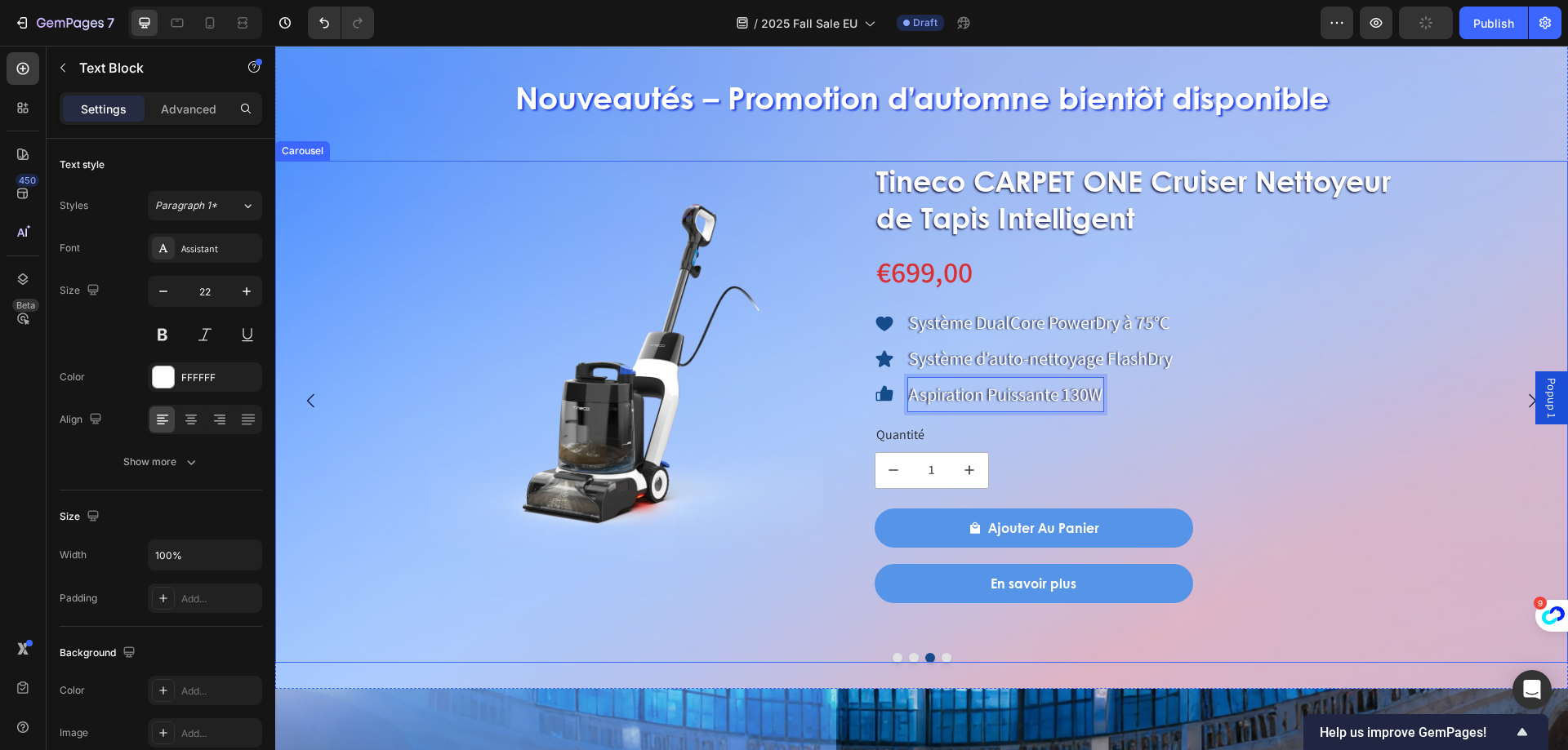
click at [1522, 404] on icon "Carousel Next Arrow" at bounding box center [1532, 401] width 20 height 20
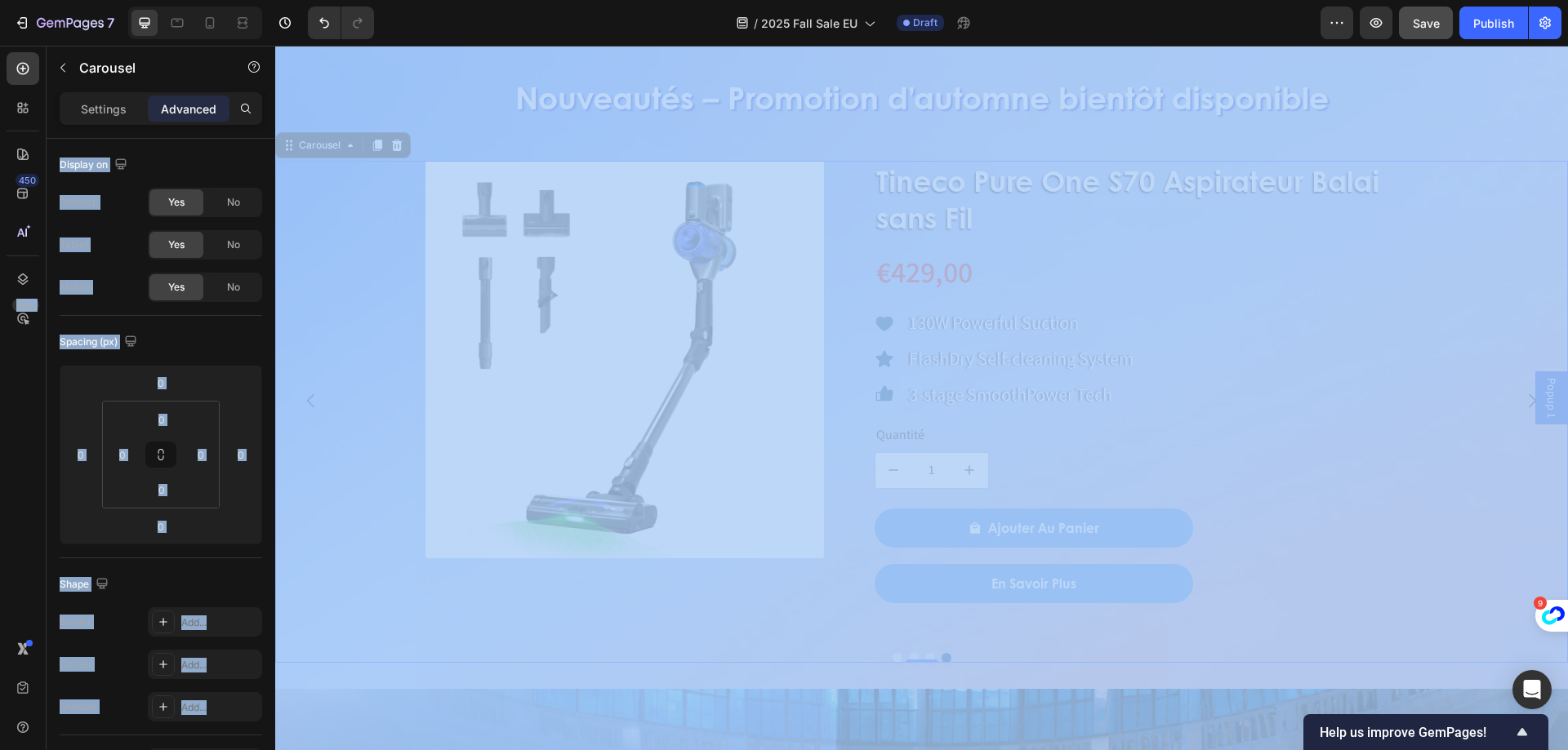
drag, startPoint x: 0, startPoint y: 470, endPoint x: -54, endPoint y: 462, distance: 54.6
click at [0, 123] on html "7 Version history / 2025 Fall Sale EU Draft Preview Save Publish 450 Beta Secti…" at bounding box center [784, 61] width 1568 height 123
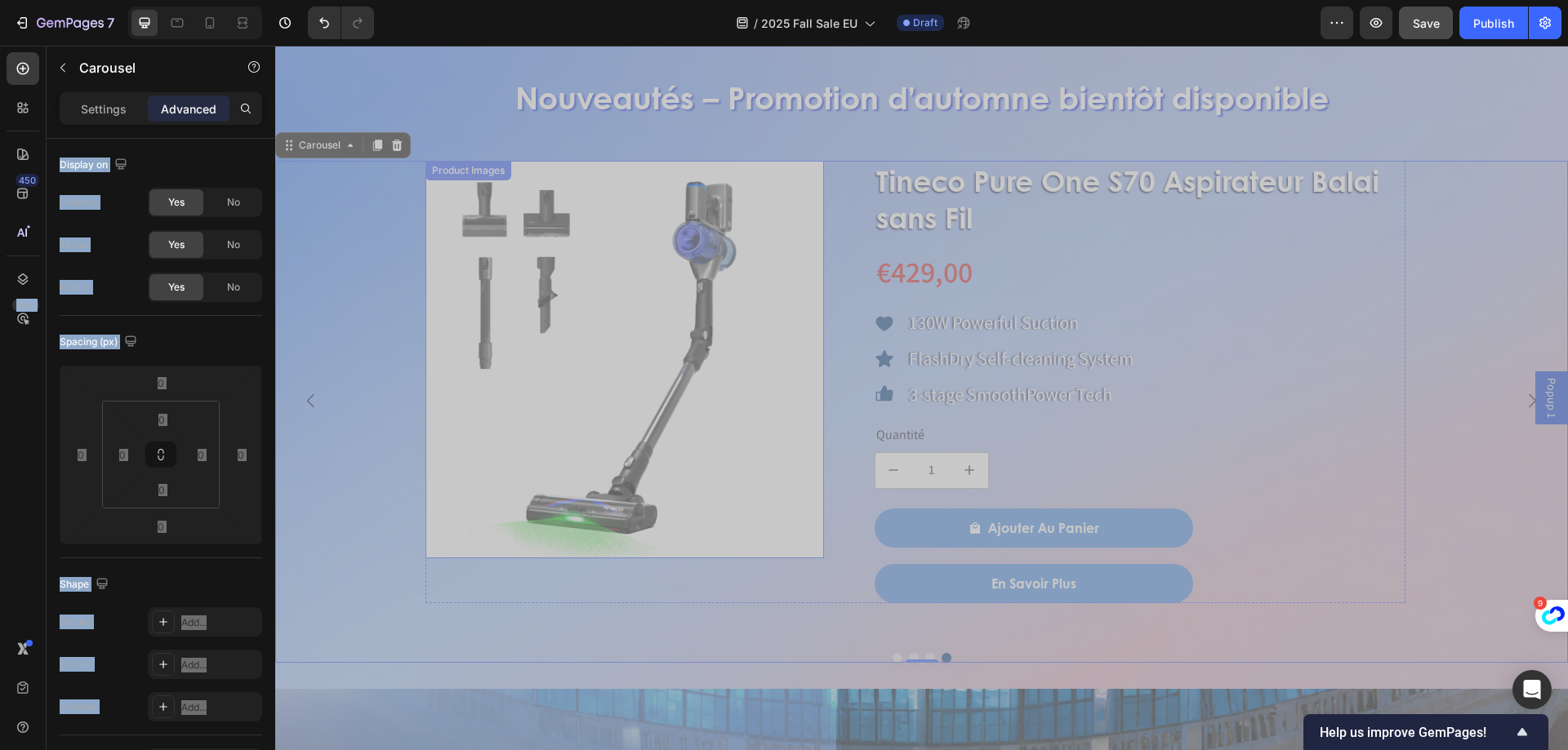
click at [935, 449] on div "Product Quantity" at bounding box center [921, 442] width 93 height 20
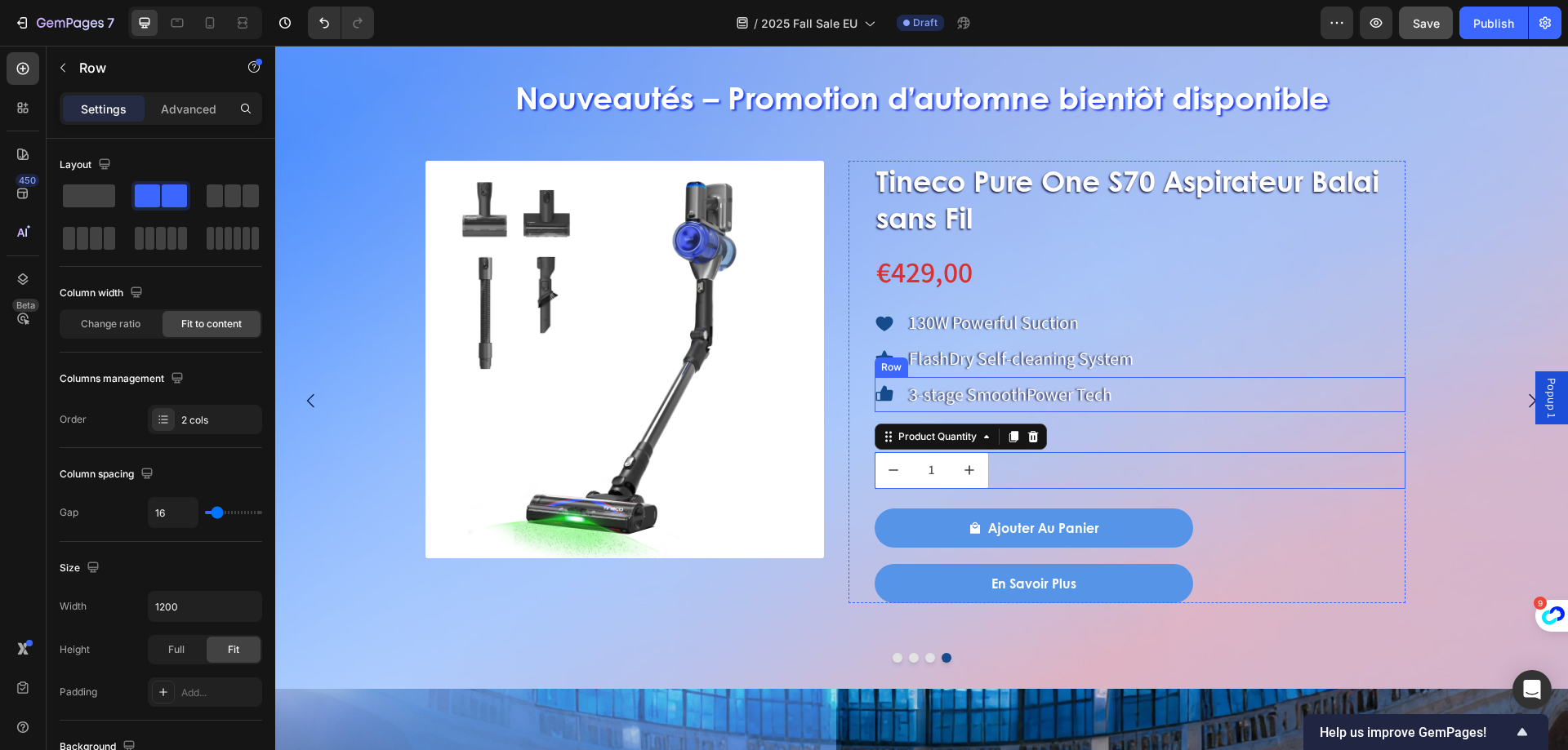
click at [1203, 377] on div "Icon 3-stage SmoothPower Tech Text Block Row" at bounding box center [1140, 395] width 531 height 36
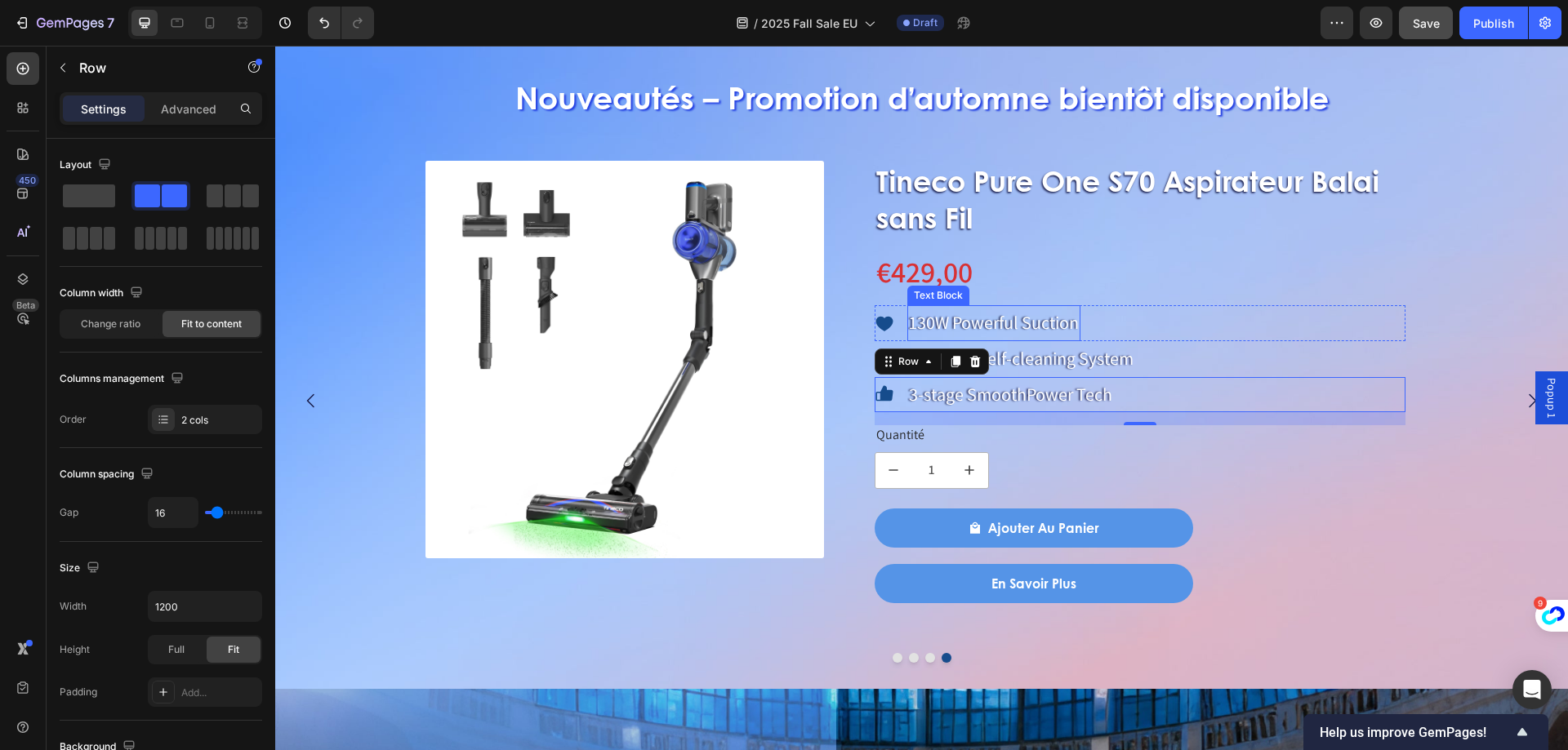
click at [1026, 334] on p "130W Powerful Suction" at bounding box center [994, 324] width 170 height 33
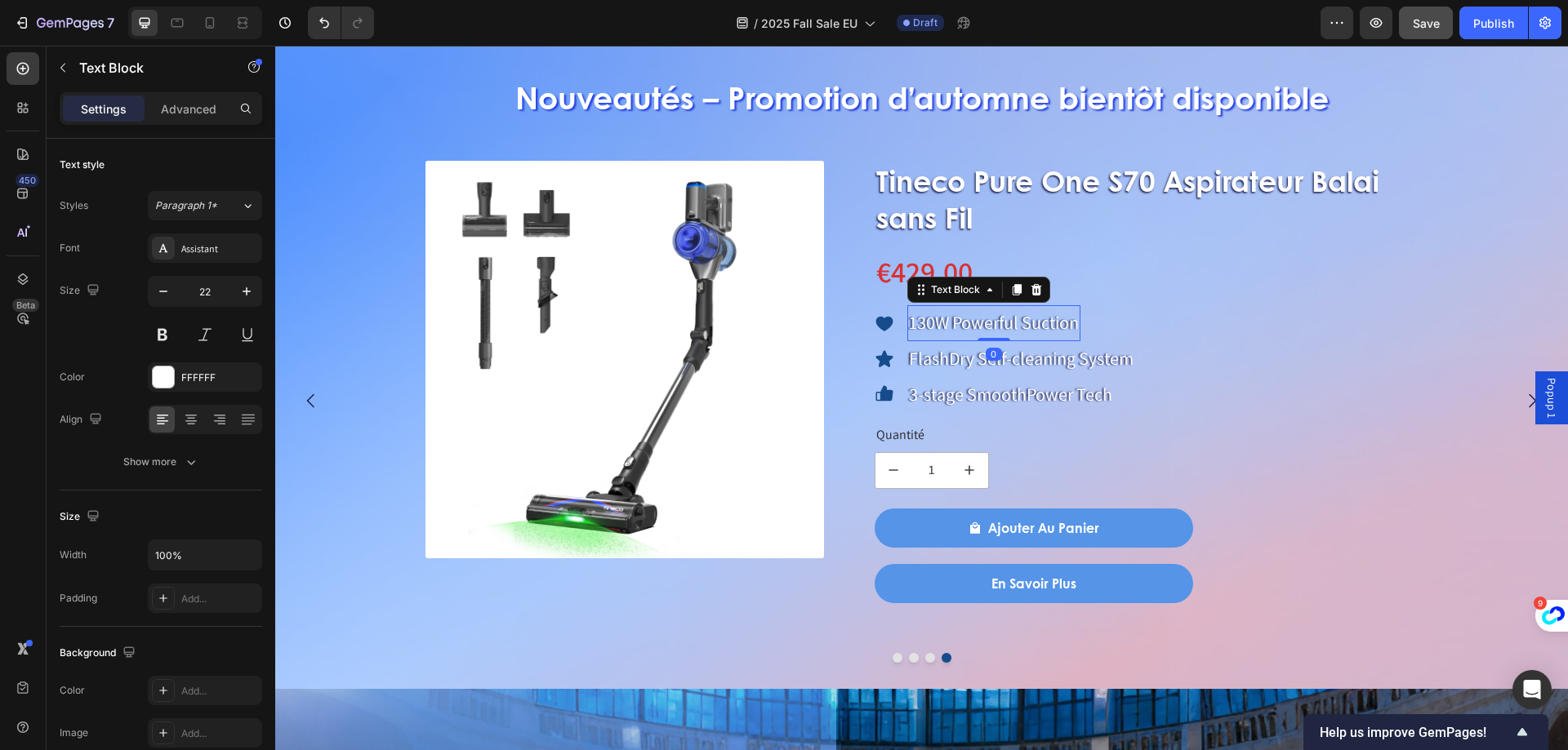
click at [1007, 326] on p "130W Powerful Suction" at bounding box center [994, 324] width 170 height 33
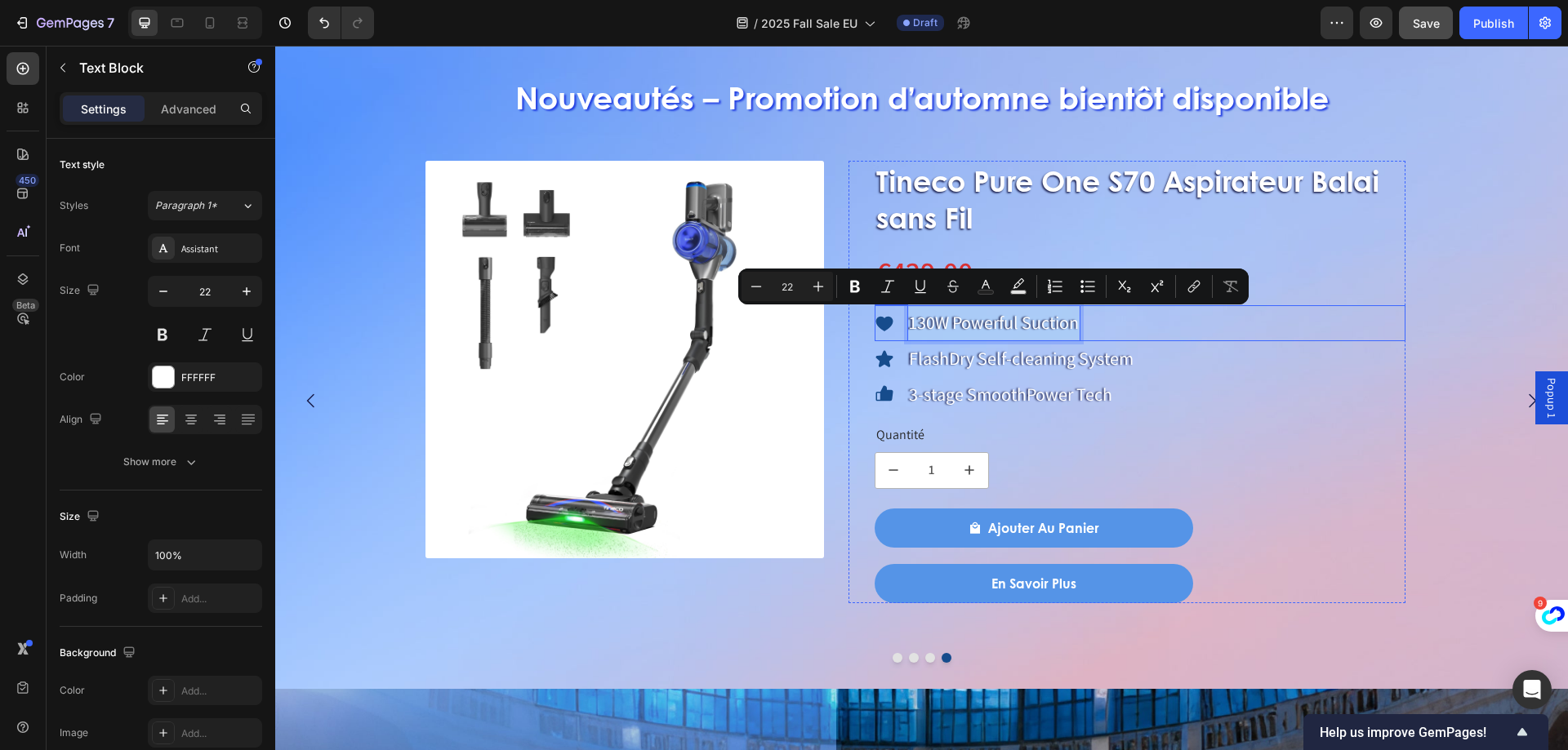
drag, startPoint x: 912, startPoint y: 324, endPoint x: 1082, endPoint y: 323, distance: 170.0
click at [1082, 323] on div "Icon 130W Powerful Suction Text Block 0 Row" at bounding box center [1140, 324] width 531 height 36
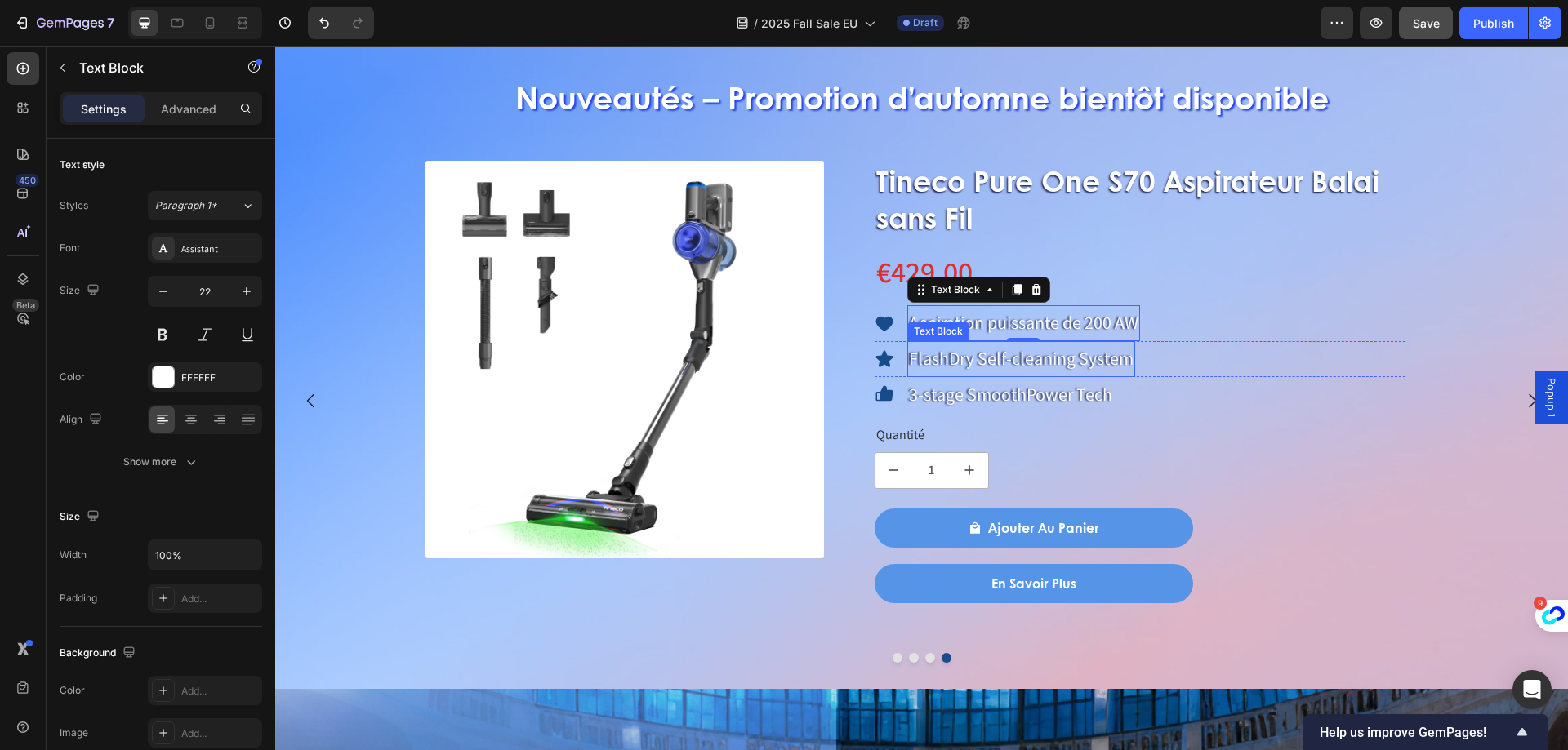
click at [991, 348] on p "FlashDry Self-cleaning System" at bounding box center [1021, 359] width 225 height 33
click at [992, 357] on p "FlashDry Self-cleaning System" at bounding box center [1021, 359] width 225 height 33
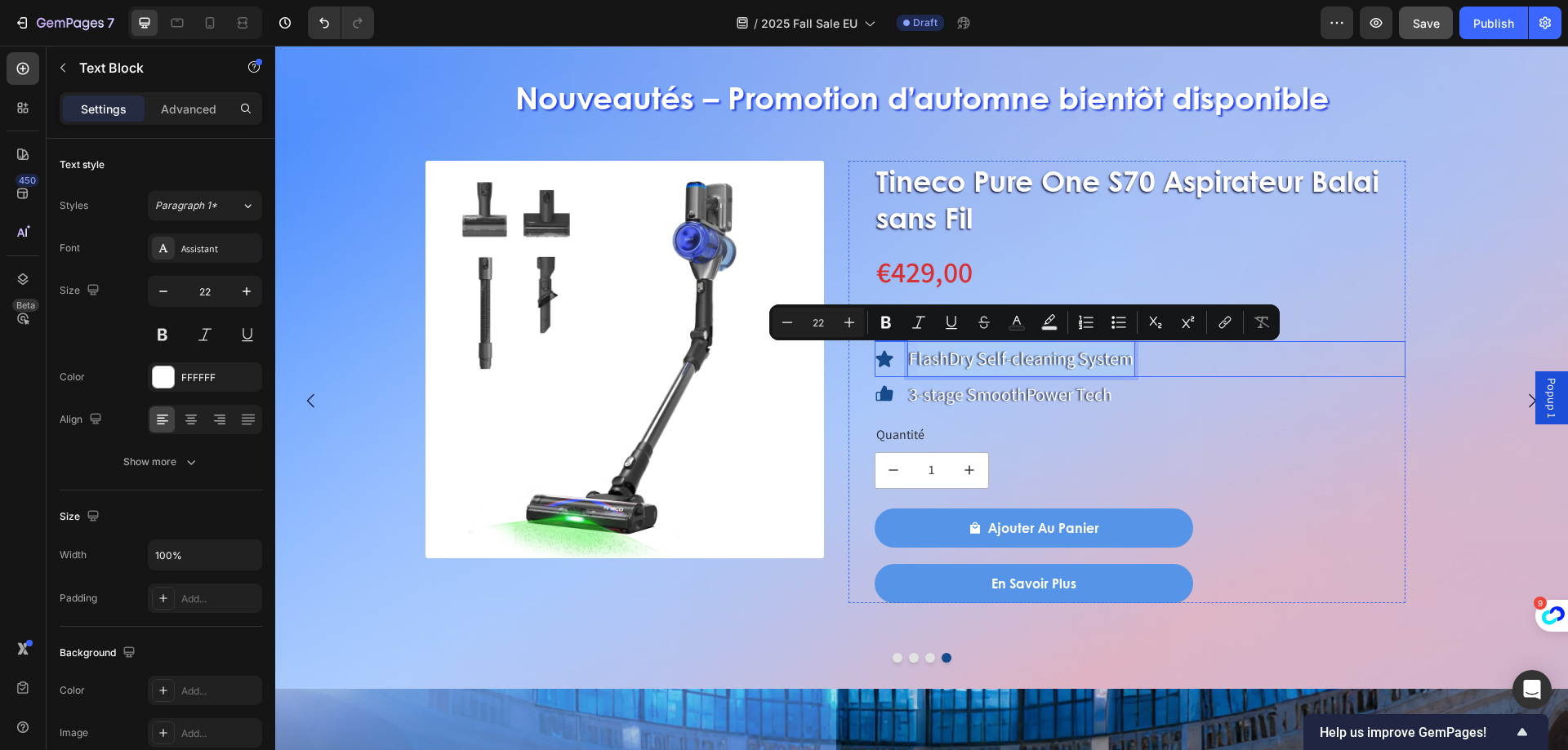
drag, startPoint x: 913, startPoint y: 361, endPoint x: 1139, endPoint y: 367, distance: 226.1
click at [1139, 367] on div "Icon FlashDry Self-cleaning System Text Block 0 Row" at bounding box center [1140, 359] width 531 height 36
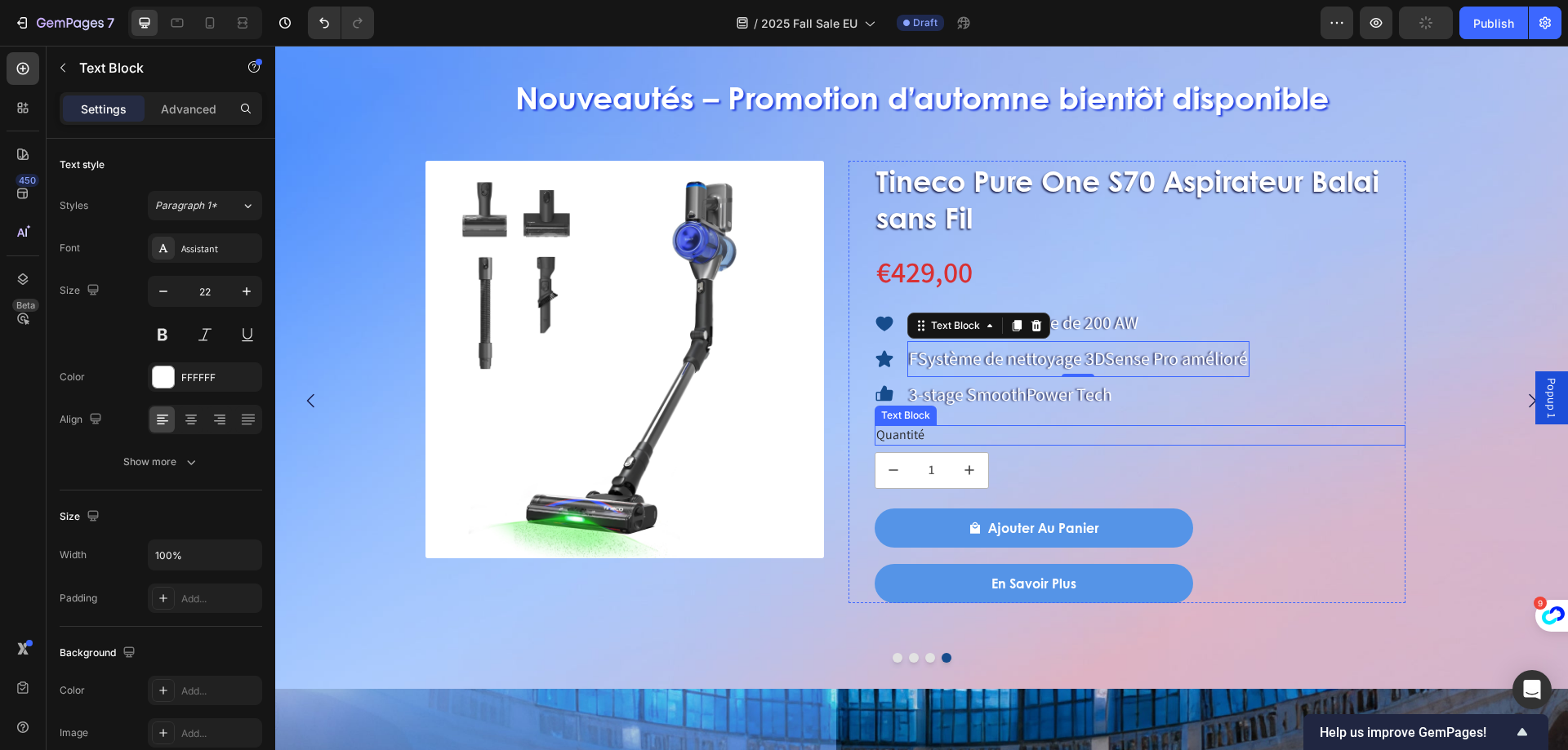
drag, startPoint x: 960, startPoint y: 396, endPoint x: 921, endPoint y: 395, distance: 39.0
click at [960, 396] on p "3-stage SmoothPower Tech" at bounding box center [1010, 395] width 204 height 33
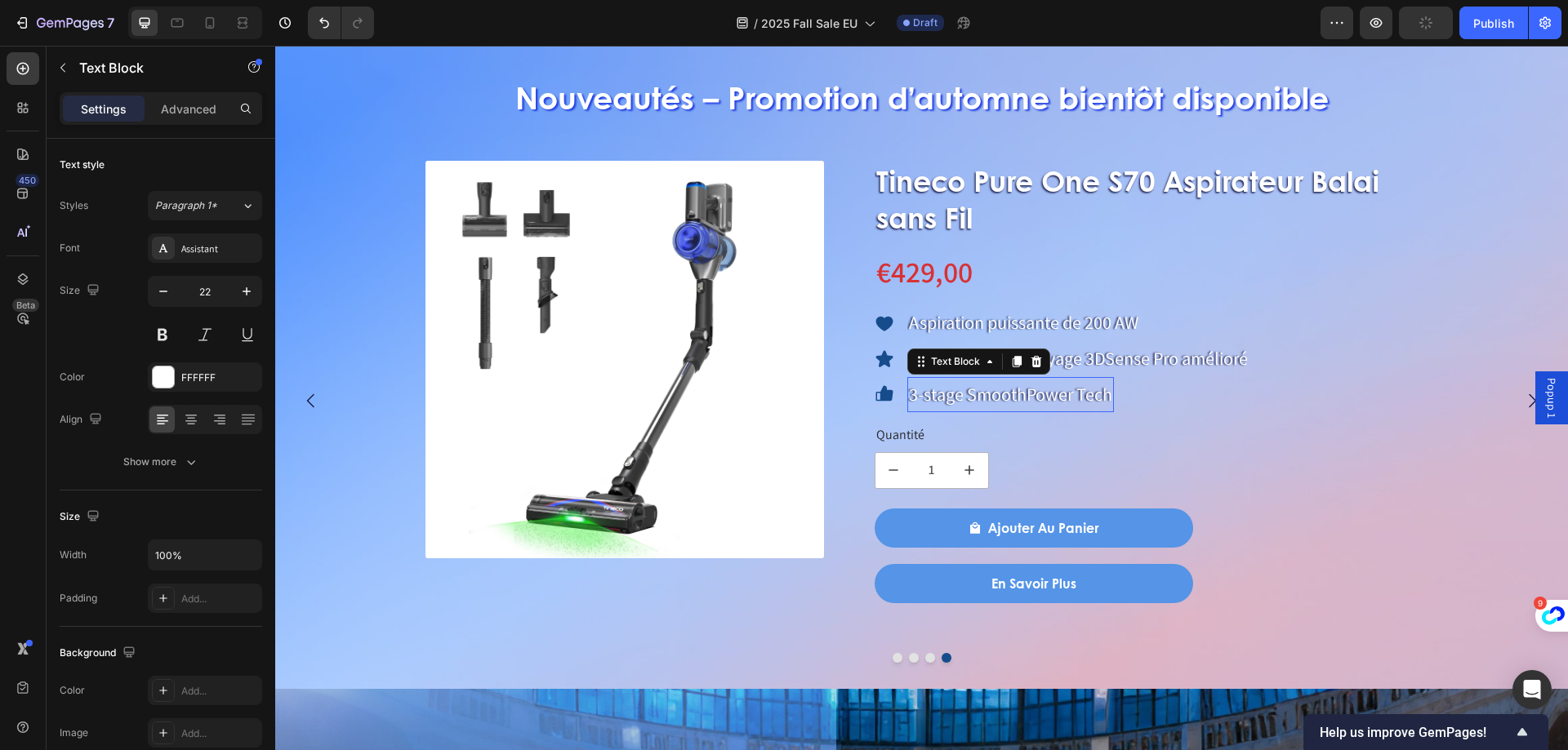
click at [921, 395] on p "3-stage SmoothPower Tech" at bounding box center [1010, 395] width 204 height 33
drag, startPoint x: 912, startPoint y: 395, endPoint x: 1112, endPoint y: 405, distance: 200.2
click at [1112, 405] on body "Popup 1 Header ⁠⁠⁠⁠⁠⁠⁠ Nouveautés – Promotion d’automne bientôt disponible Head…" at bounding box center [921, 741] width 1292 height 3677
click at [976, 399] on p "3-stage SmoothPower Tech" at bounding box center [1010, 395] width 204 height 33
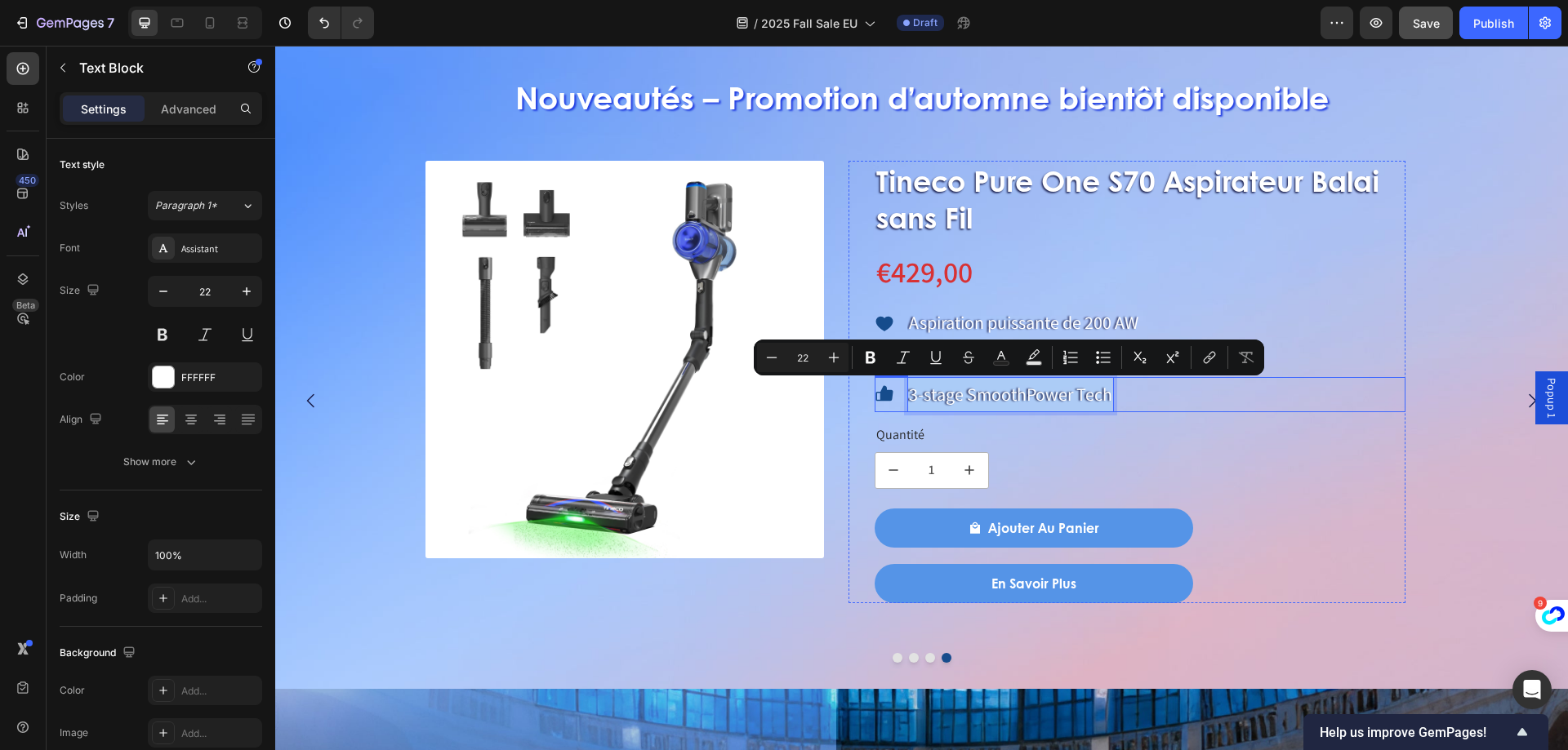
drag, startPoint x: 908, startPoint y: 398, endPoint x: 1149, endPoint y: 400, distance: 241.0
click at [1149, 400] on div "Icon 3-stage SmoothPower Tech Text Block 0 Row" at bounding box center [1140, 395] width 531 height 36
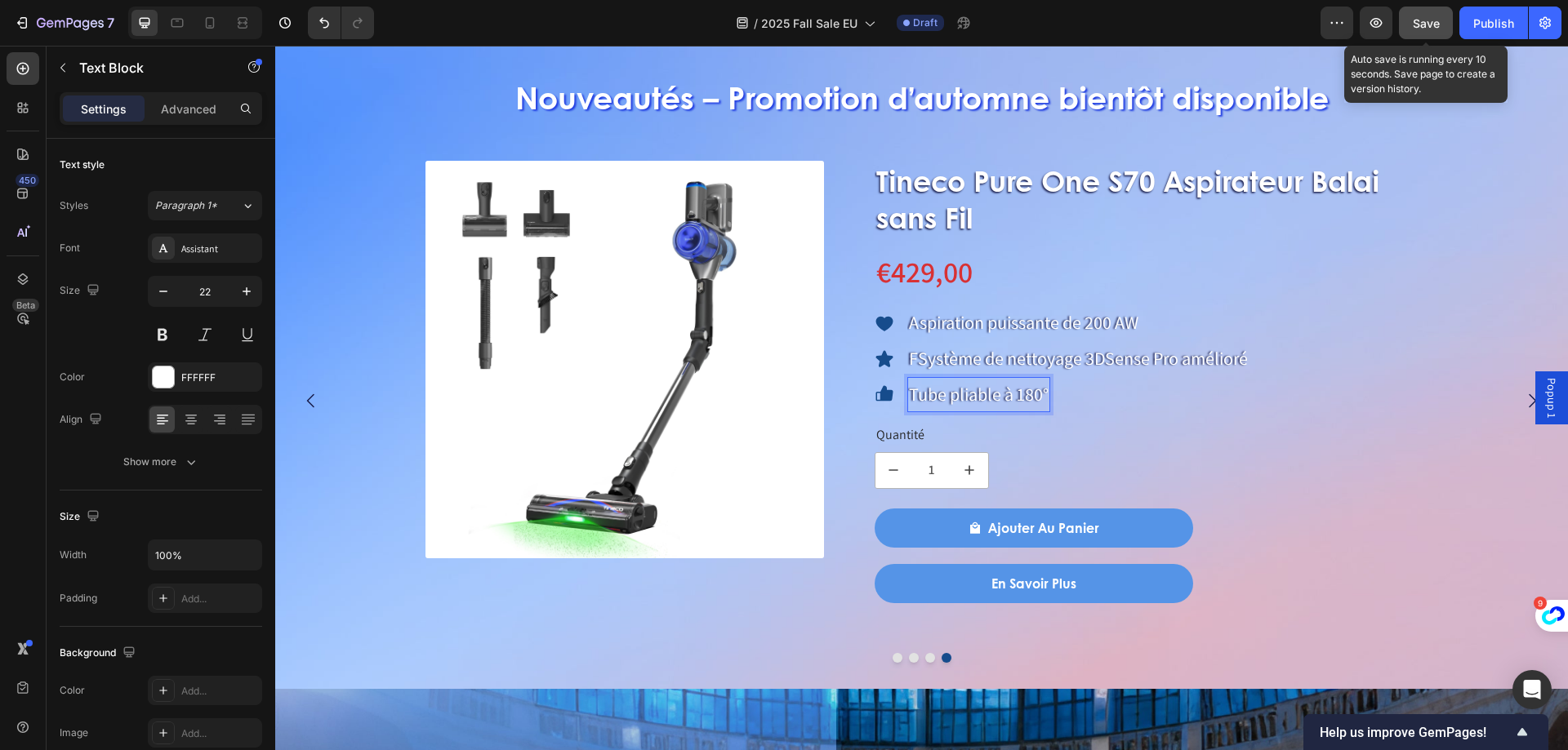
click at [1416, 21] on span "Save" at bounding box center [1426, 23] width 27 height 14
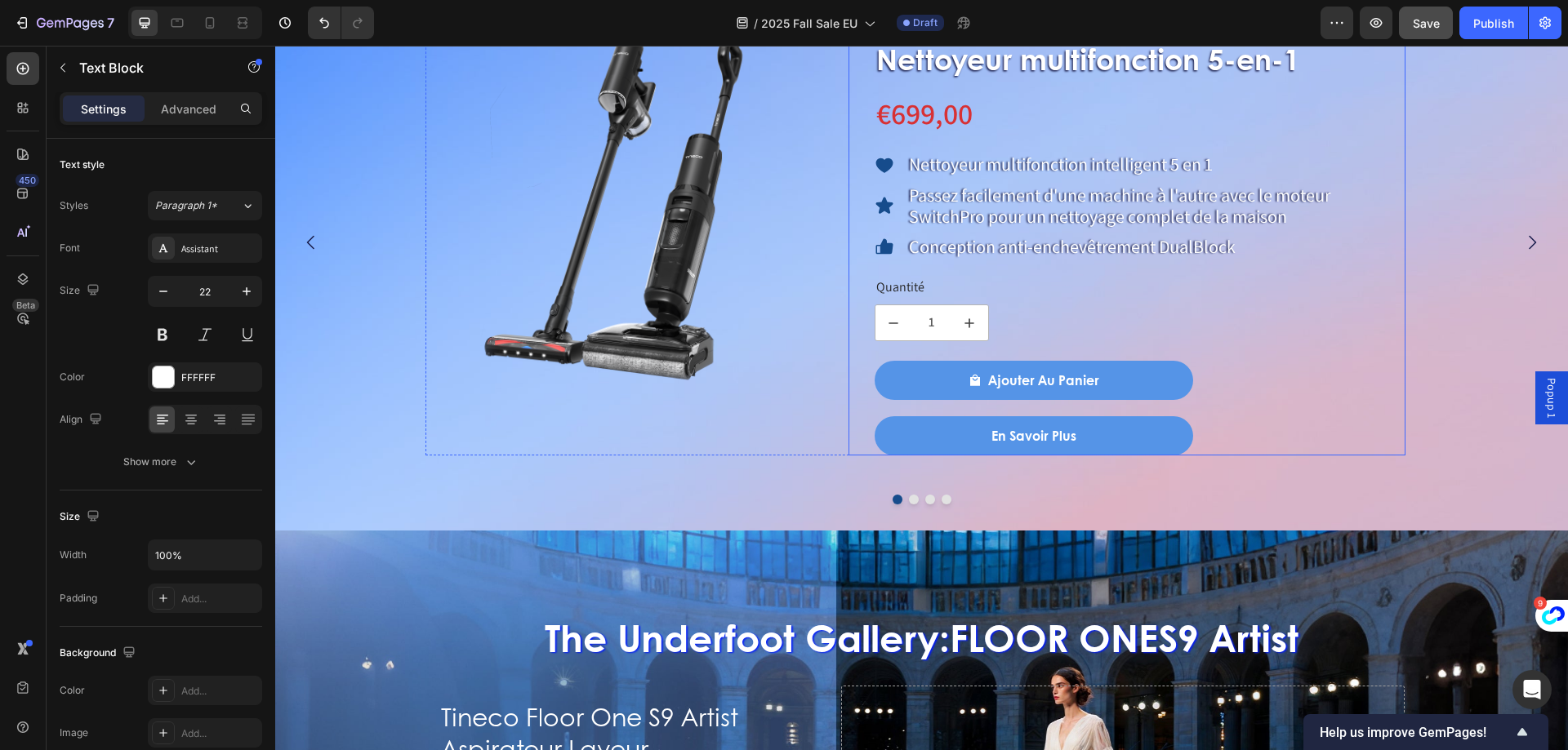
scroll to position [1627, 0]
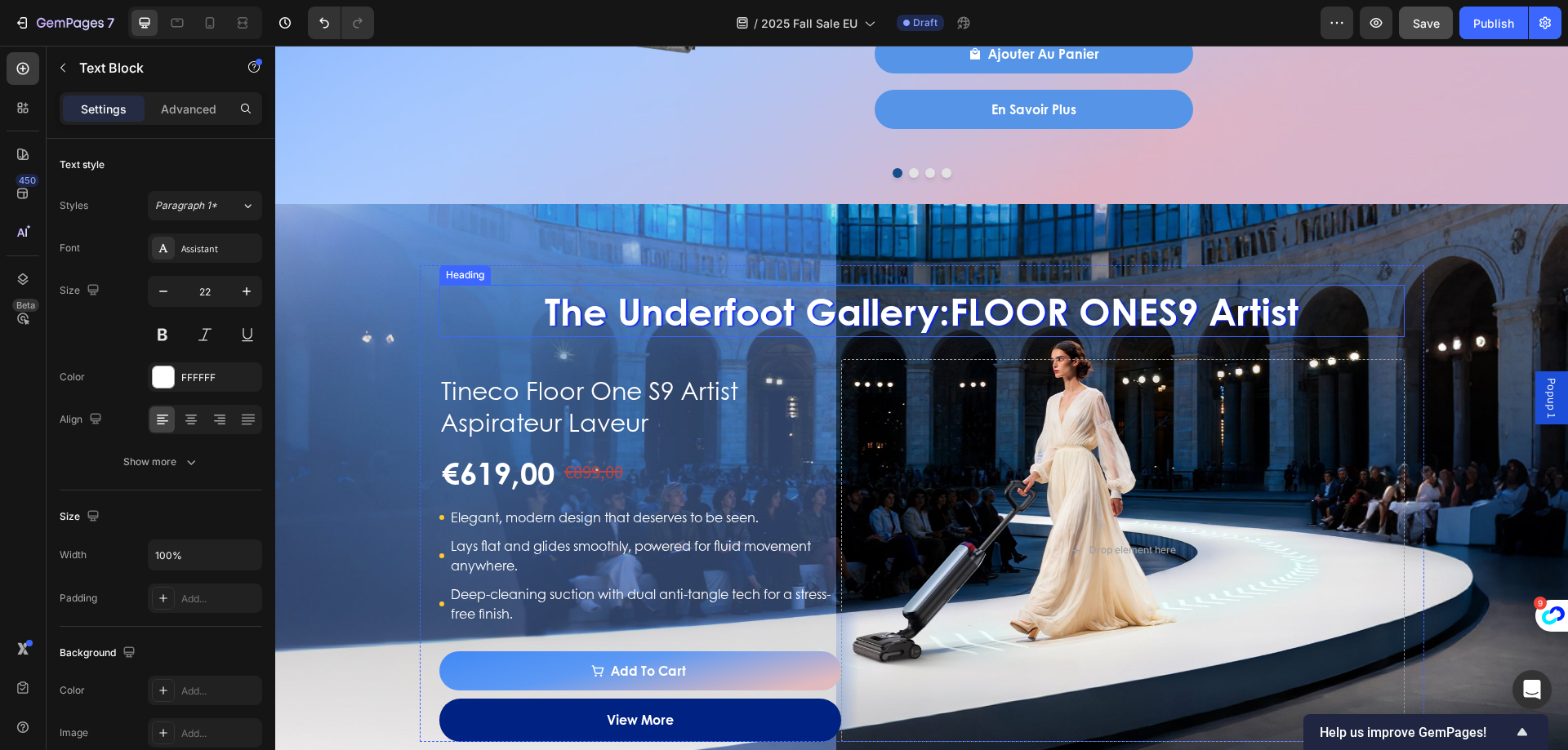
click at [774, 317] on h2 "The Underfoot Gallery: FLOOR ONE S9 Artist" at bounding box center [921, 311] width 965 height 52
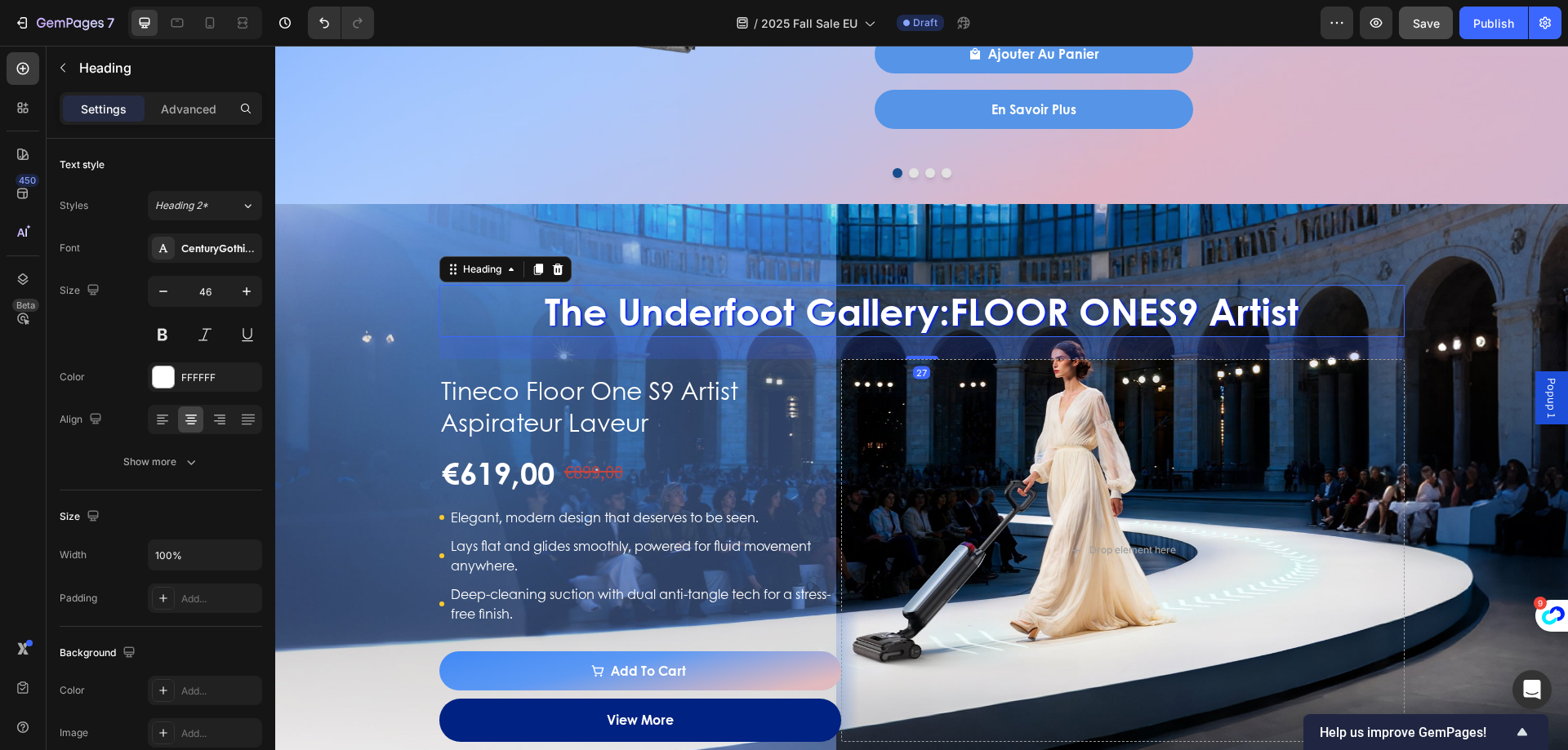
click at [701, 319] on h2 "The Underfoot Gallery: FLOOR ONE S9 Artist" at bounding box center [921, 311] width 965 height 52
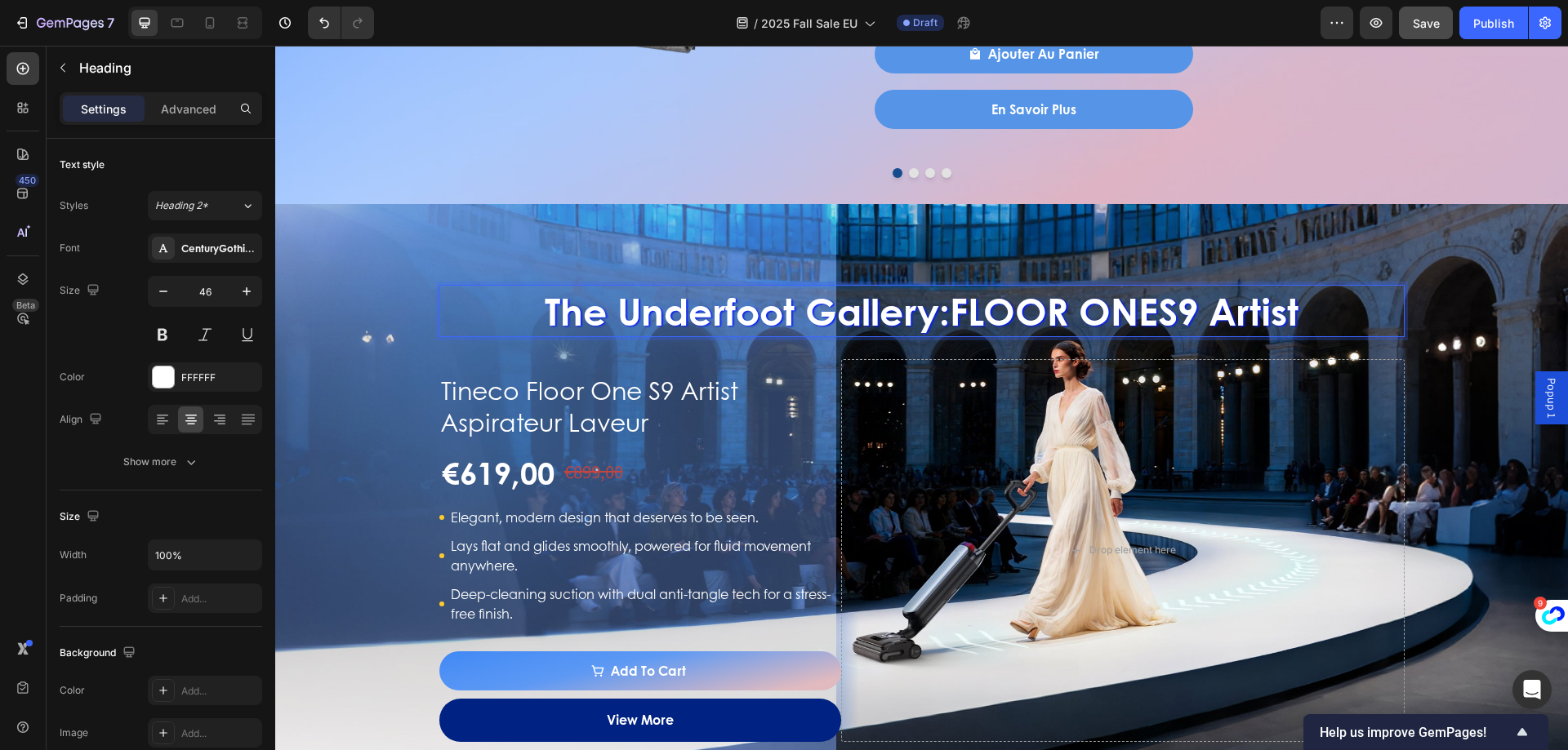
click at [553, 303] on p "The Underfoot Gallery: FLOOR ONE S9 Artist" at bounding box center [921, 311] width 962 height 49
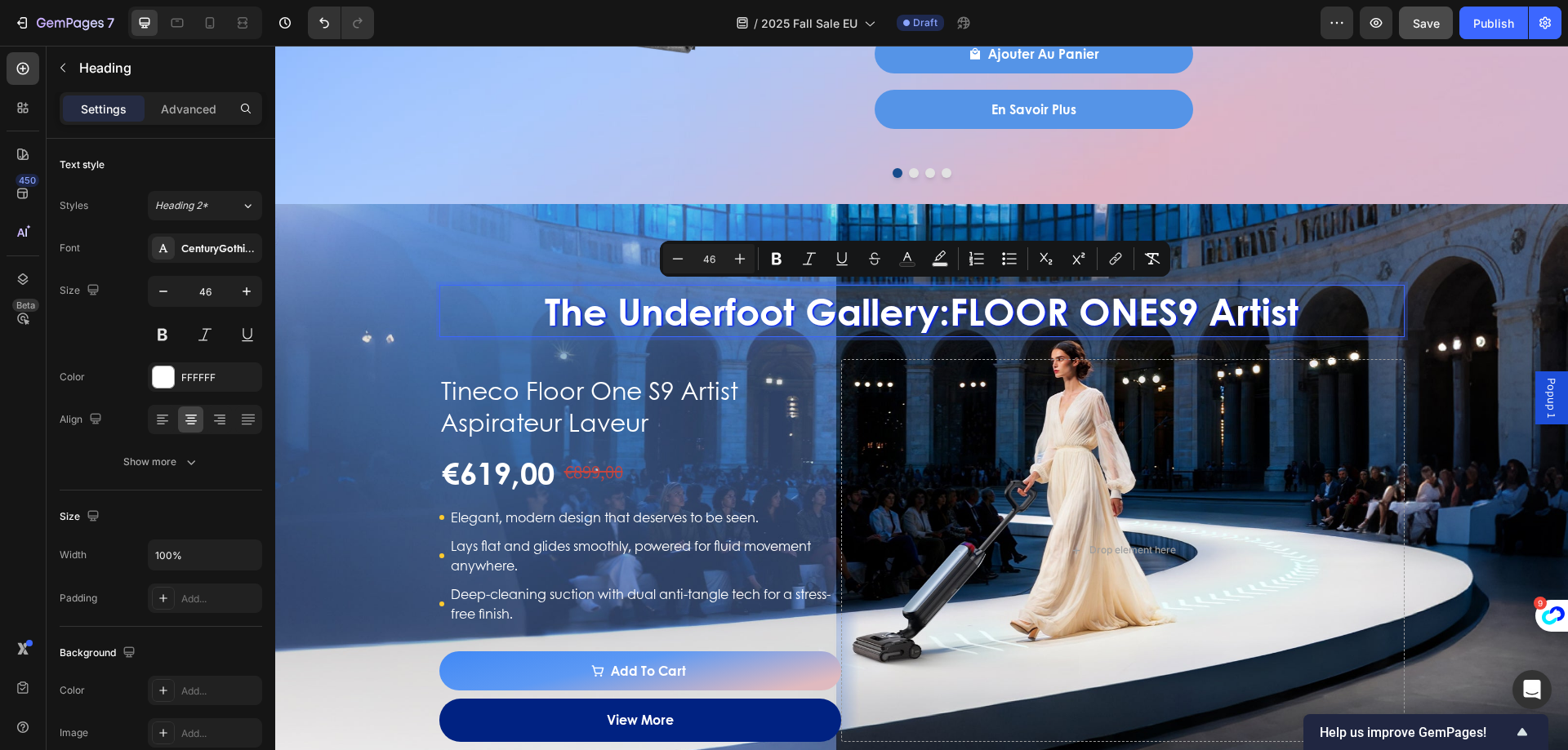
drag, startPoint x: 522, startPoint y: 312, endPoint x: 1315, endPoint y: 312, distance: 793.0
click at [1315, 312] on p "The Underfoot Gallery: FLOOR ONE S9 Artist" at bounding box center [921, 311] width 962 height 49
copy p "The Underfoot Gallery: FLOOR ONE S9 Artist"
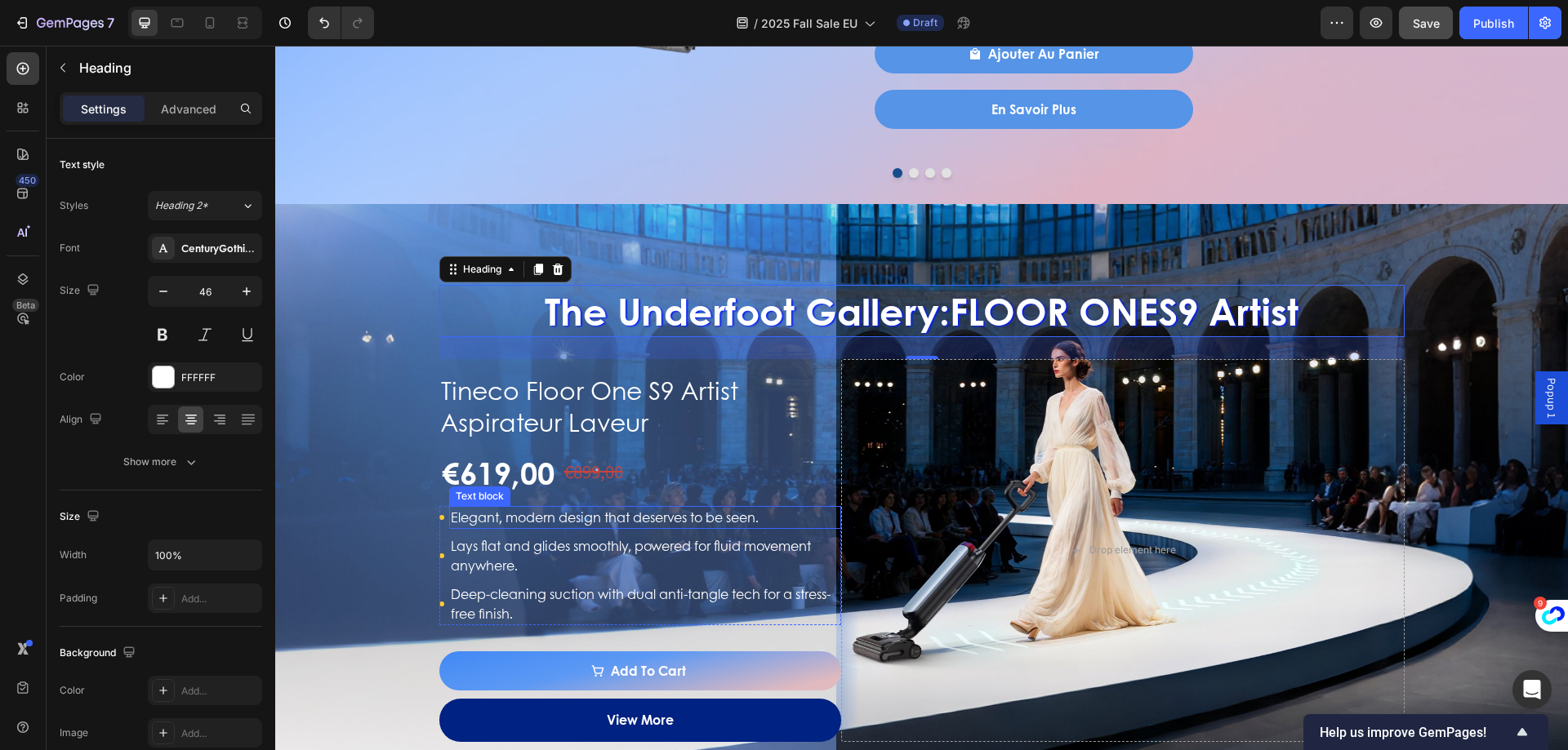
drag, startPoint x: 544, startPoint y: 505, endPoint x: 556, endPoint y: 507, distance: 12.2
click at [544, 506] on div "Elegant, modern design that deserves to be seen." at bounding box center [645, 517] width 393 height 23
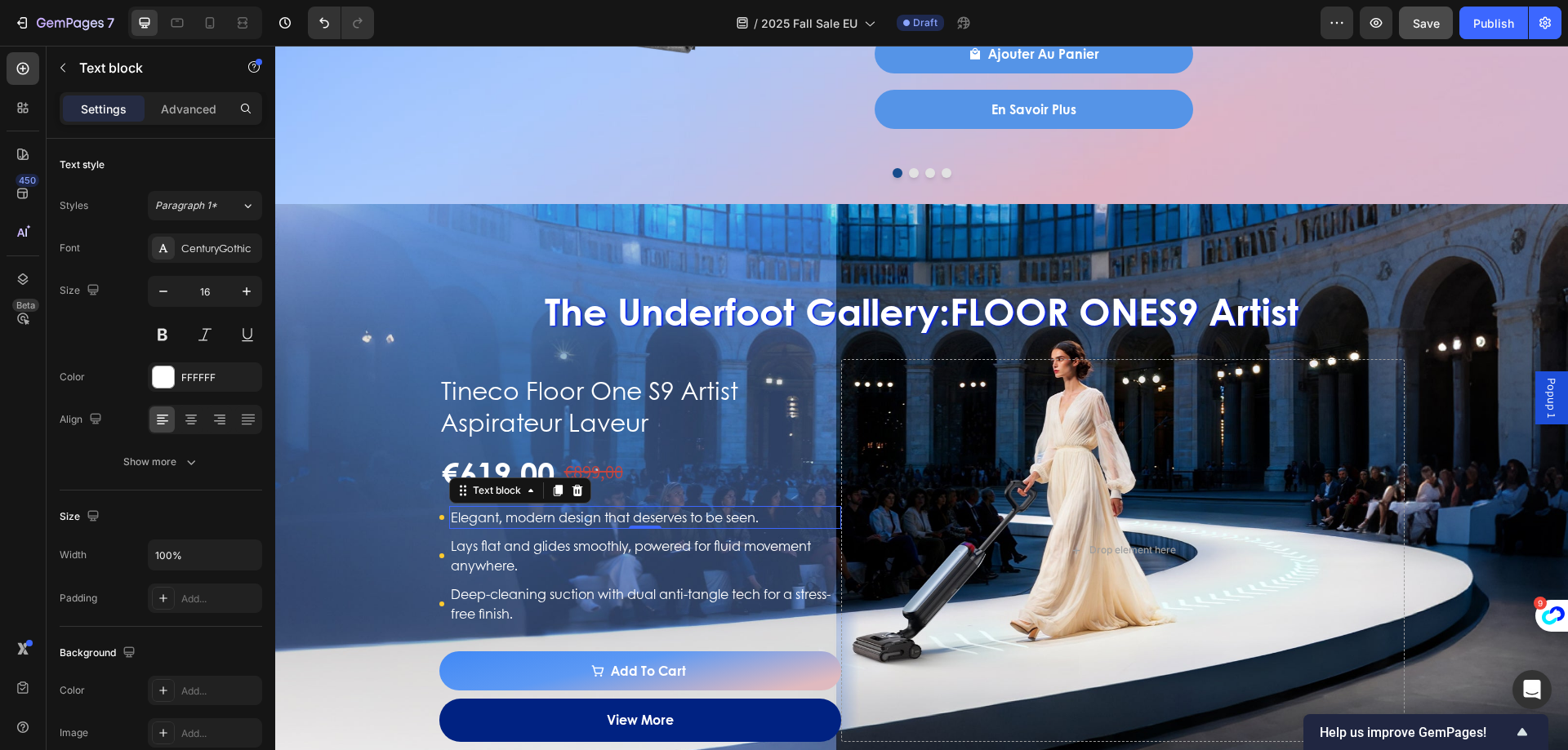
drag, startPoint x: 615, startPoint y: 505, endPoint x: 638, endPoint y: 503, distance: 23.1
click at [615, 504] on div "Tineco Floor One S9 Artist Aspirateur Laveur Product Title €619,00 Product Pric…" at bounding box center [640, 551] width 403 height 382
drag, startPoint x: 753, startPoint y: 514, endPoint x: 763, endPoint y: 516, distance: 10.2
click at [751, 514] on p "Elegant, modern design that deserves to be seen." at bounding box center [645, 517] width 390 height 20
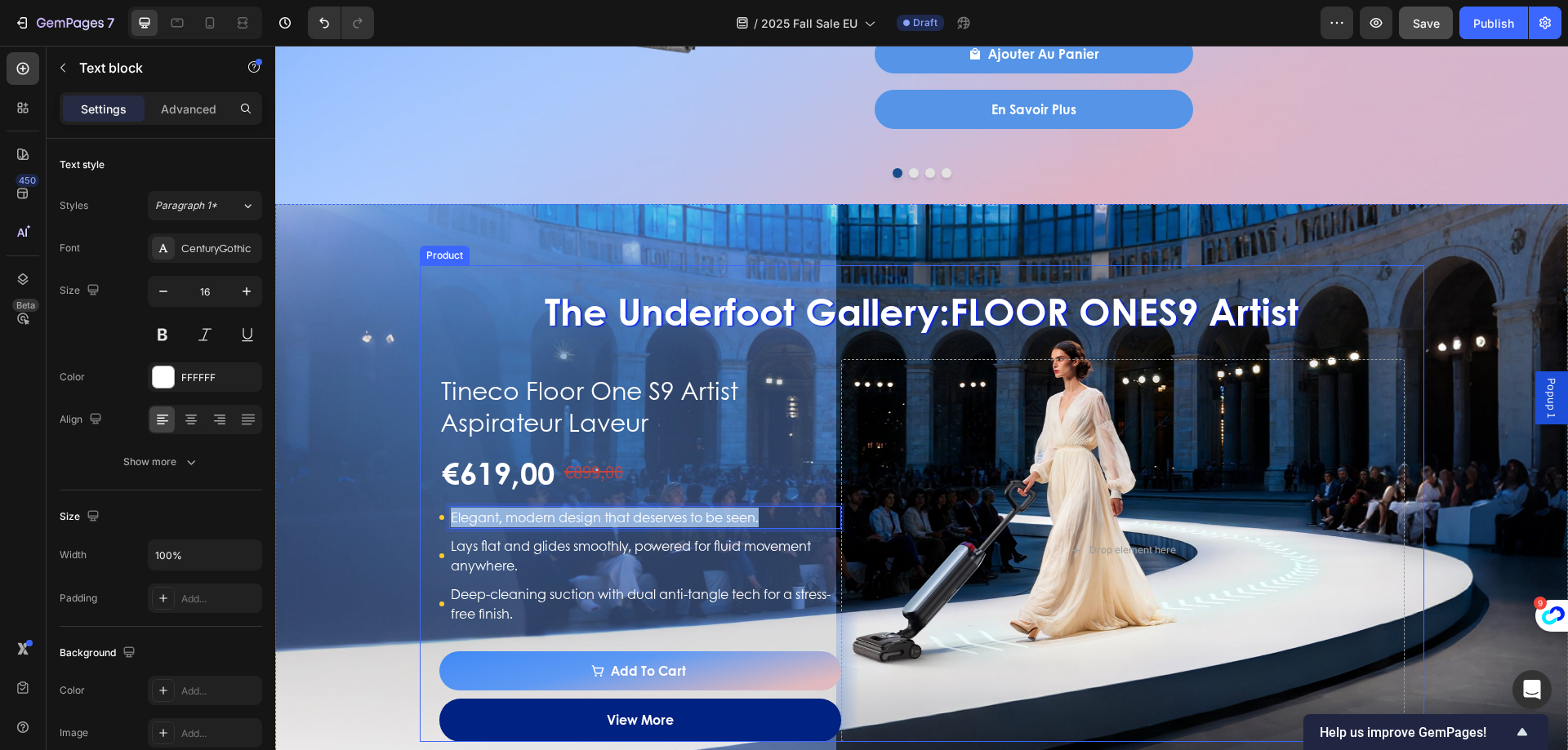
drag, startPoint x: 765, startPoint y: 516, endPoint x: 432, endPoint y: 516, distance: 333.0
click at [432, 516] on div "The Underfoot Gallery: FLOOR ONE S9 Artist Heading Tineco Floor One S9 Artist A…" at bounding box center [921, 503] width 1005 height 475
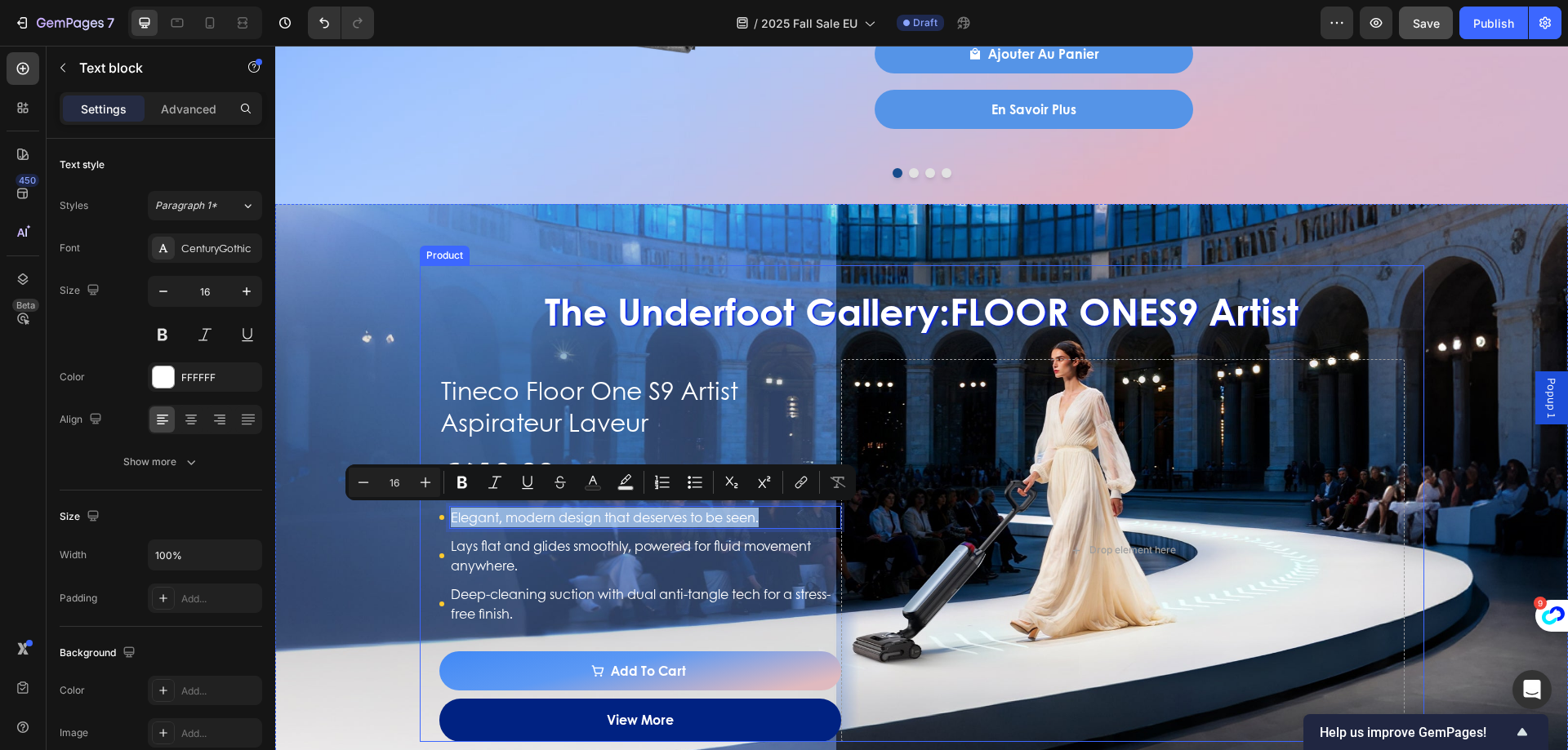
copy p "Elegant, modern design that deserves to be seen."
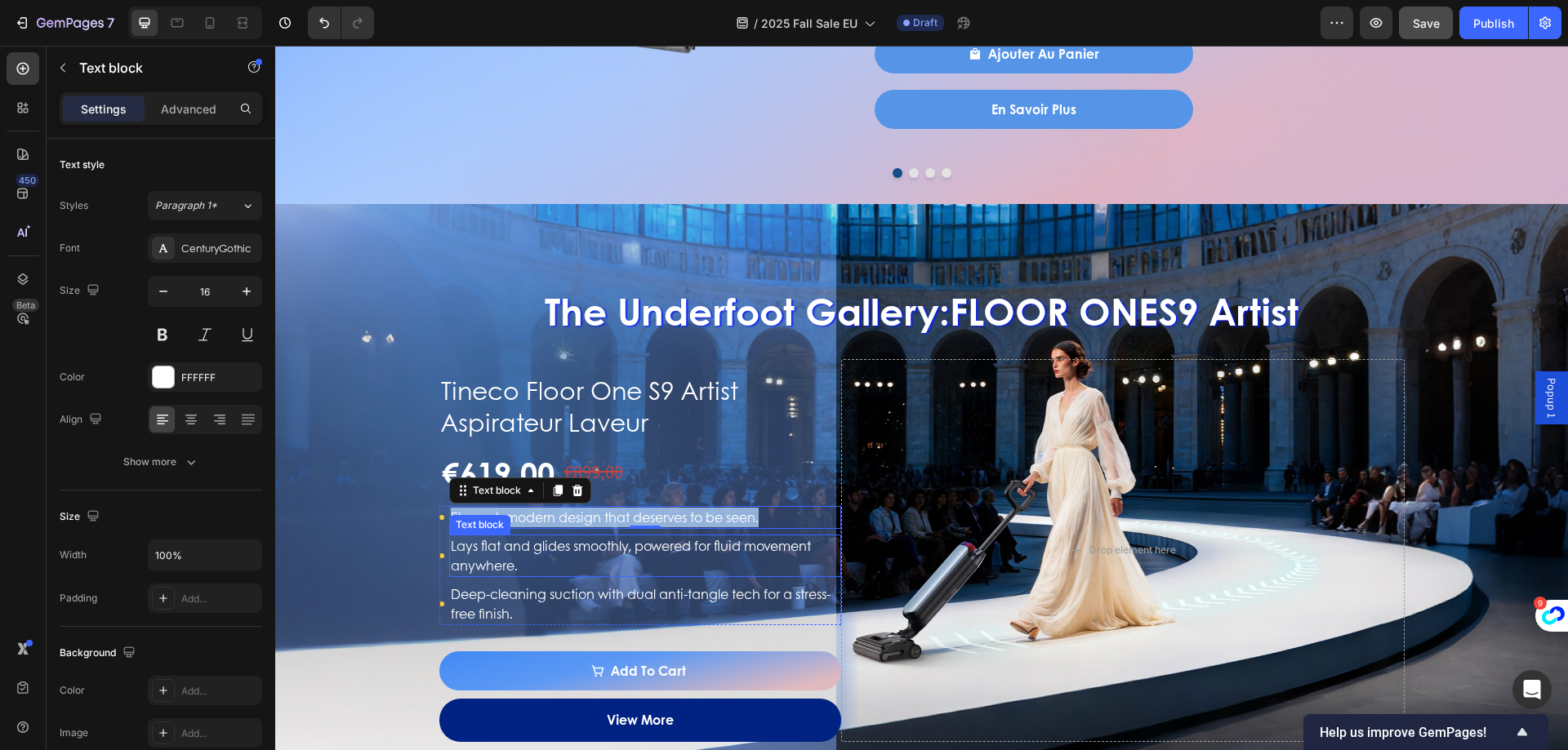
drag, startPoint x: 586, startPoint y: 564, endPoint x: 556, endPoint y: 563, distance: 30.0
click at [586, 564] on p "Lays flat and glides smoothly, powered for fluid movement anywhere." at bounding box center [645, 556] width 390 height 39
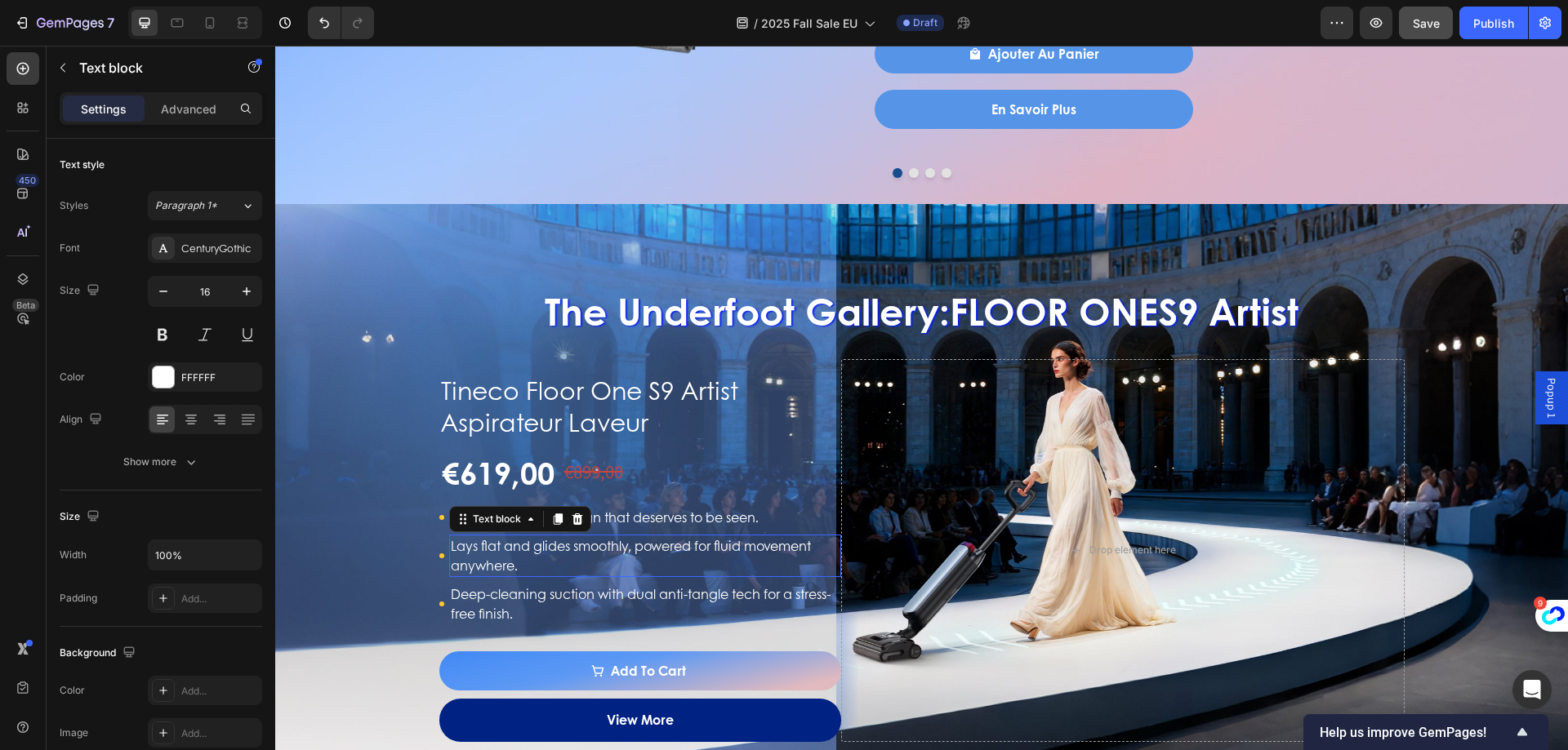
click at [554, 562] on p "Lays flat and glides smoothly, powered for fluid movement anywhere." at bounding box center [645, 556] width 390 height 39
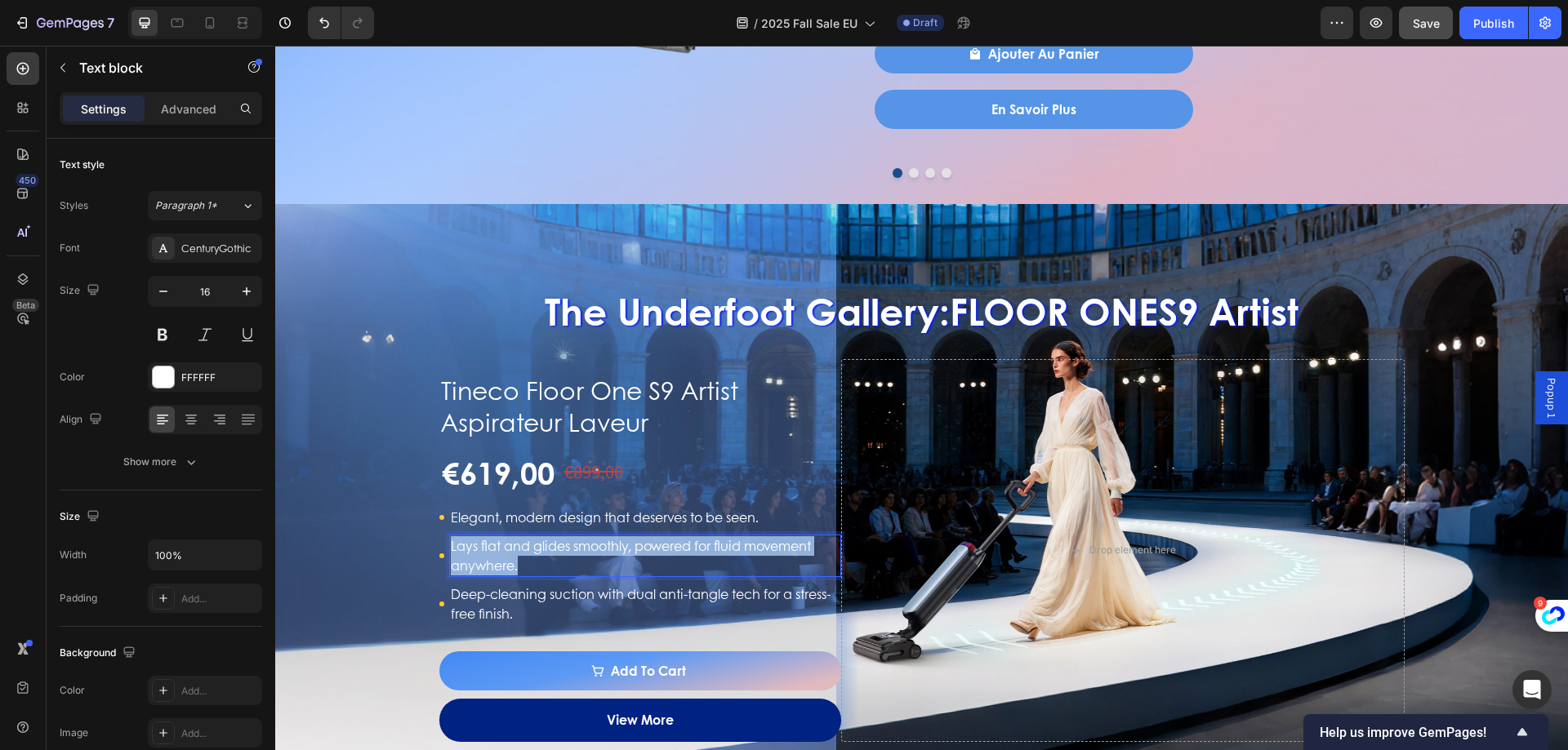
drag, startPoint x: 543, startPoint y: 564, endPoint x: 444, endPoint y: 551, distance: 99.8
click at [450, 551] on p "Lays flat and glides smoothly, powered for fluid movement anywhere." at bounding box center [645, 556] width 390 height 39
copy p "Lays flat and glides smoothly, powered for fluid movement anywhere."
click at [616, 599] on p "Deep-cleaning suction with dual anti-tangle tech for a stress-free finish." at bounding box center [645, 604] width 390 height 39
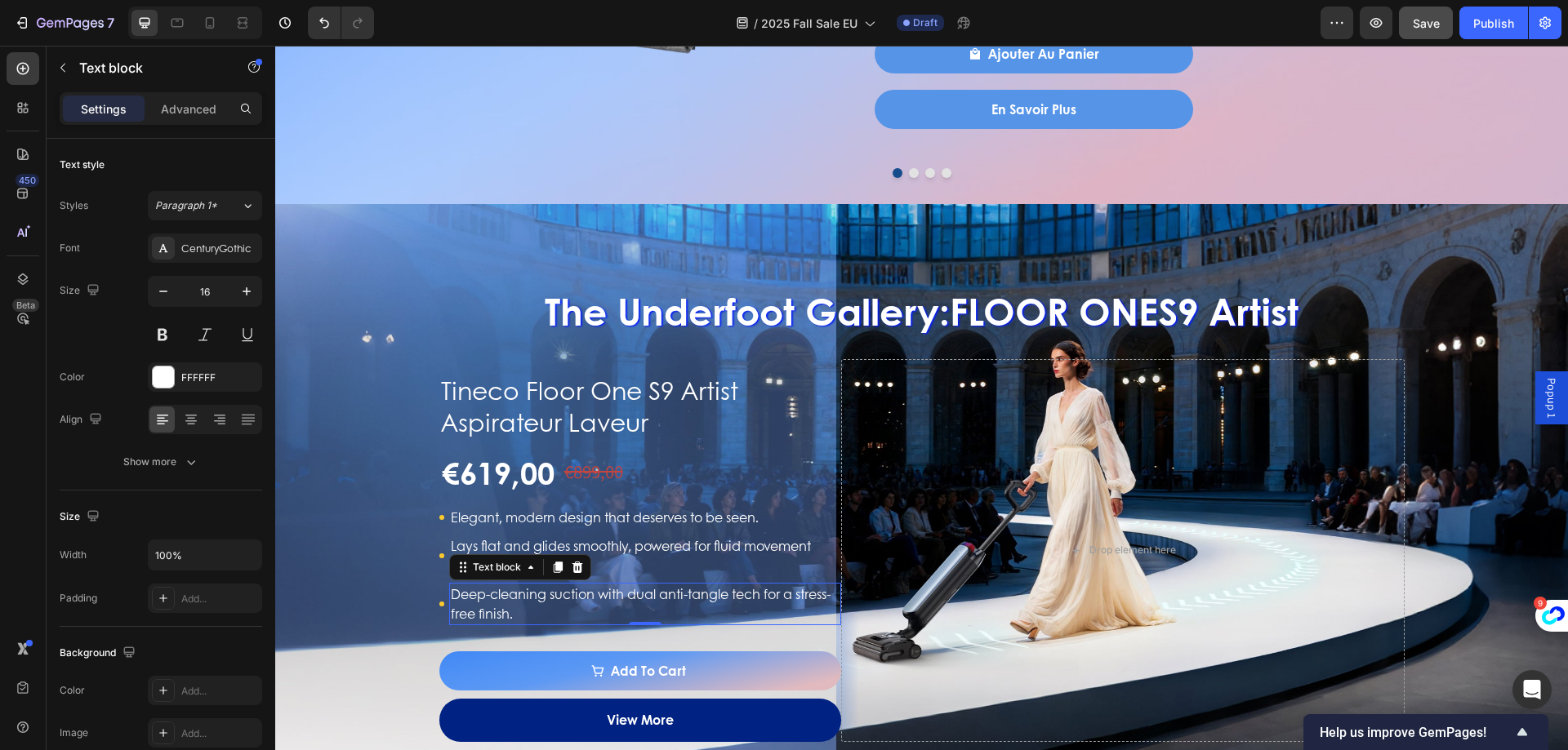
click at [534, 606] on p "Deep-cleaning suction with dual anti-tangle tech for a stress-free finish." at bounding box center [645, 604] width 390 height 39
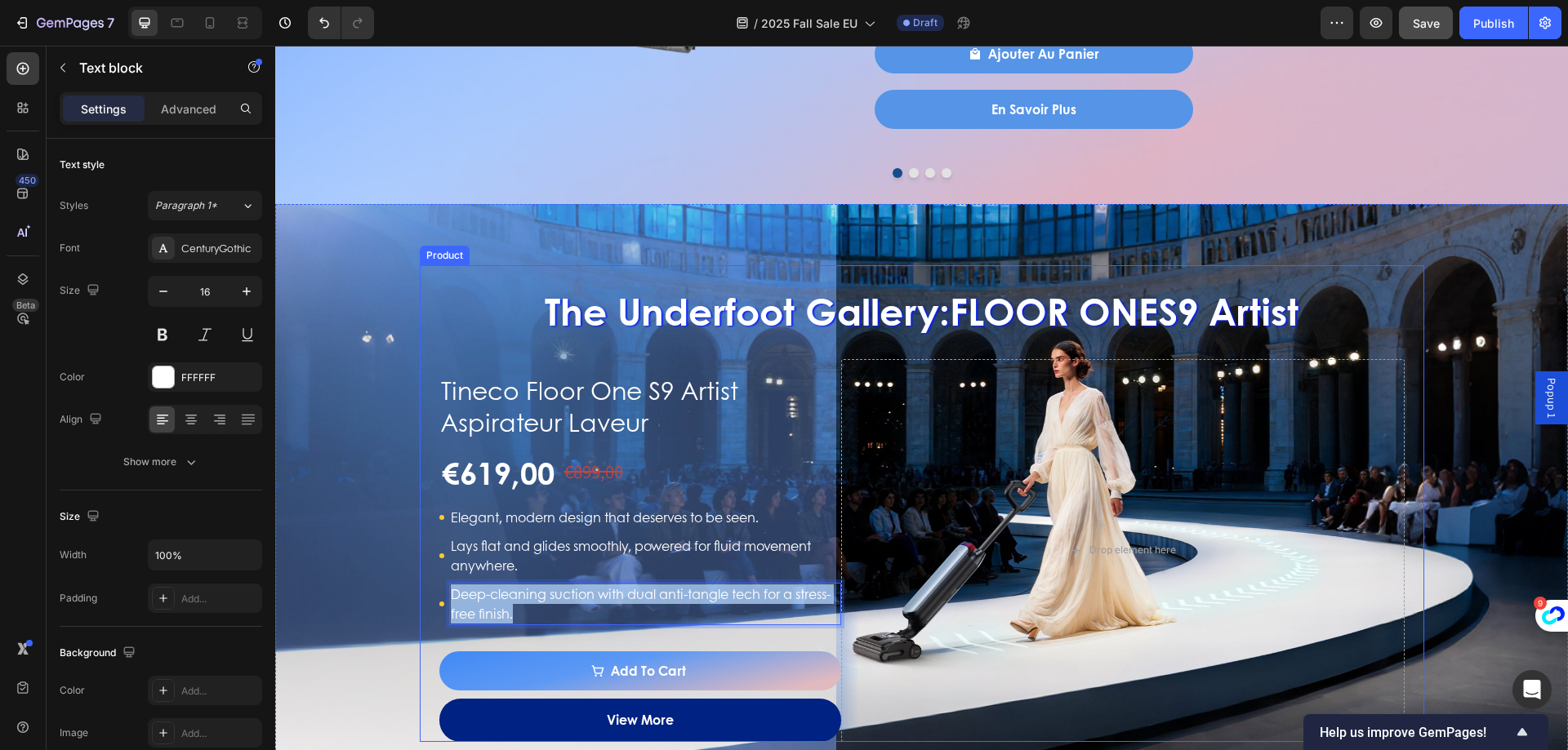
drag, startPoint x: 530, startPoint y: 612, endPoint x: 423, endPoint y: 591, distance: 109.0
click at [423, 591] on div "The Underfoot Gallery: FLOOR ONE S9 Artist Heading Tineco Floor One S9 Artist A…" at bounding box center [921, 503] width 1005 height 475
copy p "Deep-cleaning suction with dual anti-tangle tech for a stress-free finish."
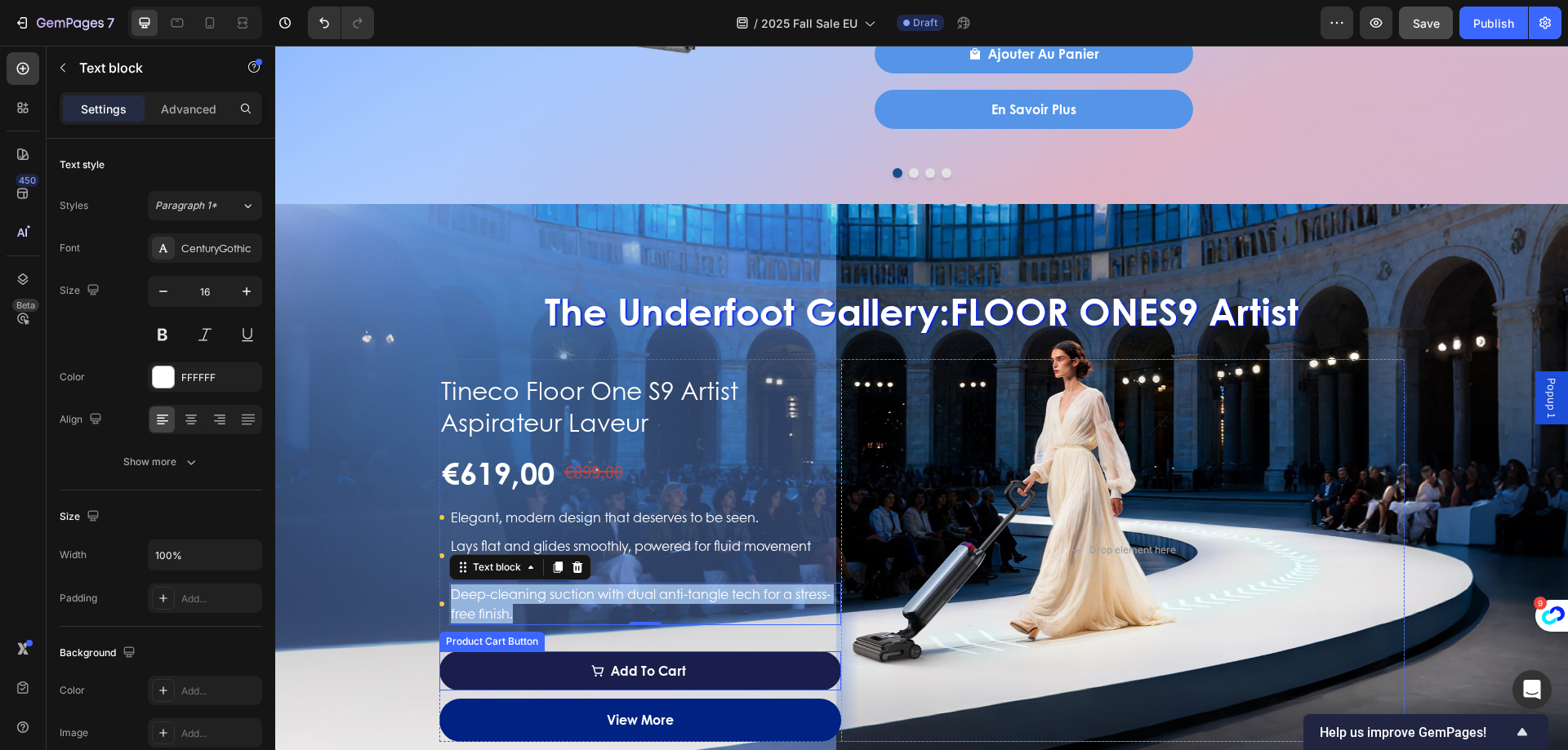
drag, startPoint x: 577, startPoint y: 666, endPoint x: 598, endPoint y: 670, distance: 21.4
click at [577, 666] on button "Add to cart" at bounding box center [640, 671] width 403 height 39
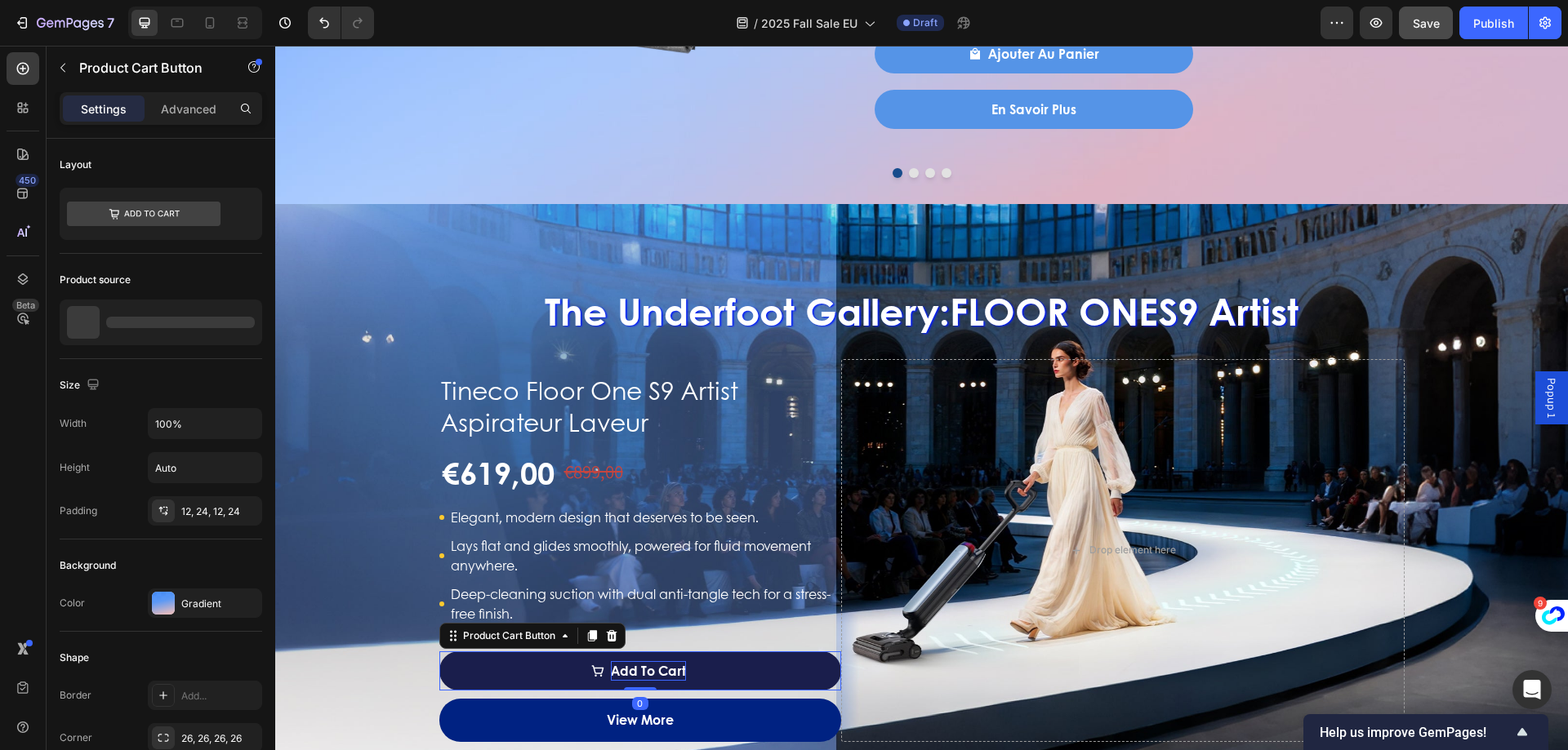
click at [611, 672] on div "Add to cart" at bounding box center [648, 671] width 75 height 20
click at [611, 672] on p "Add to cart" at bounding box center [648, 671] width 75 height 20
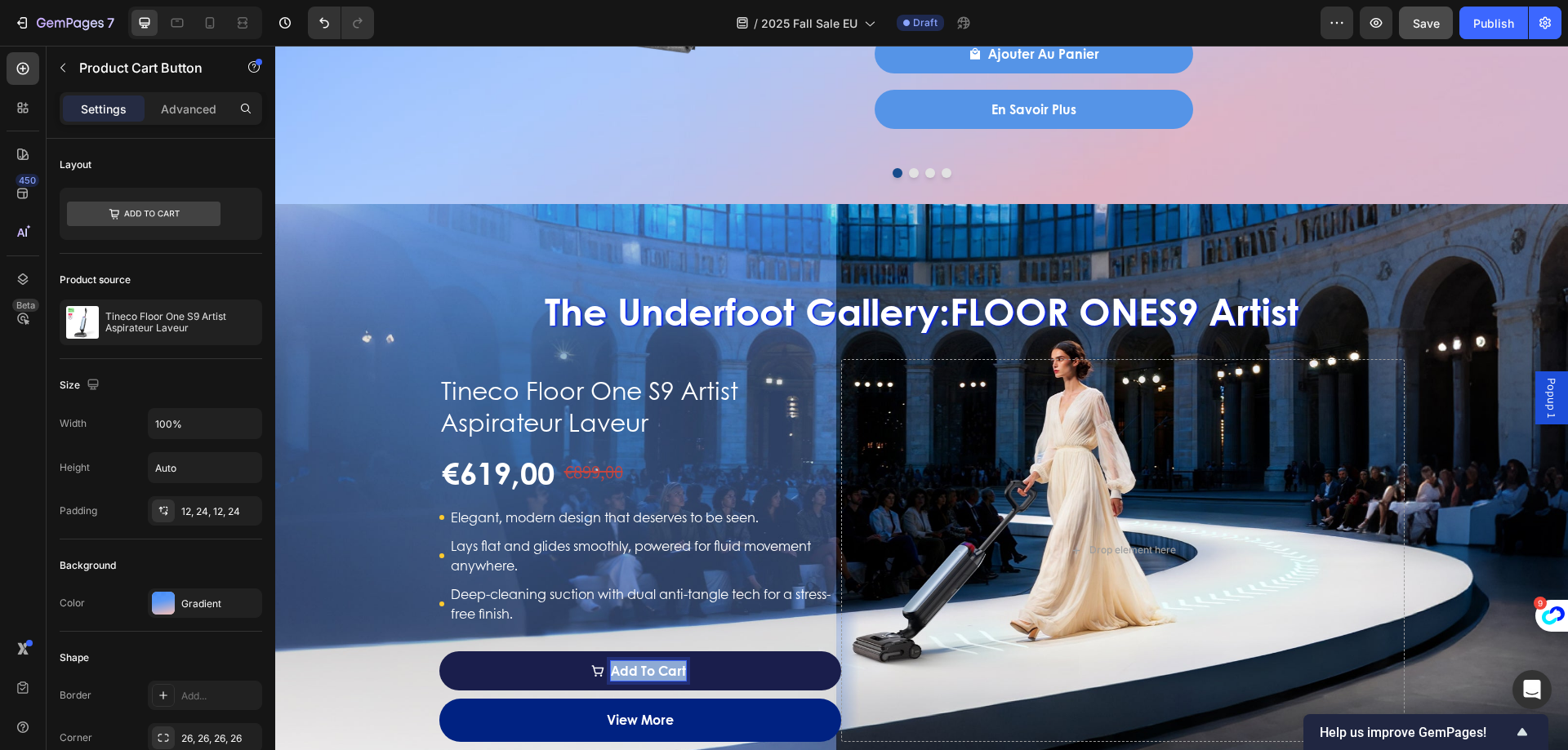
drag, startPoint x: 607, startPoint y: 672, endPoint x: 698, endPoint y: 672, distance: 91.0
click at [698, 672] on button "Add to cart" at bounding box center [640, 671] width 403 height 39
click at [439, 651] on button "Ajouter" at bounding box center [640, 671] width 403 height 39
click at [439, 651] on button "Ajouter Au" at bounding box center [640, 671] width 403 height 39
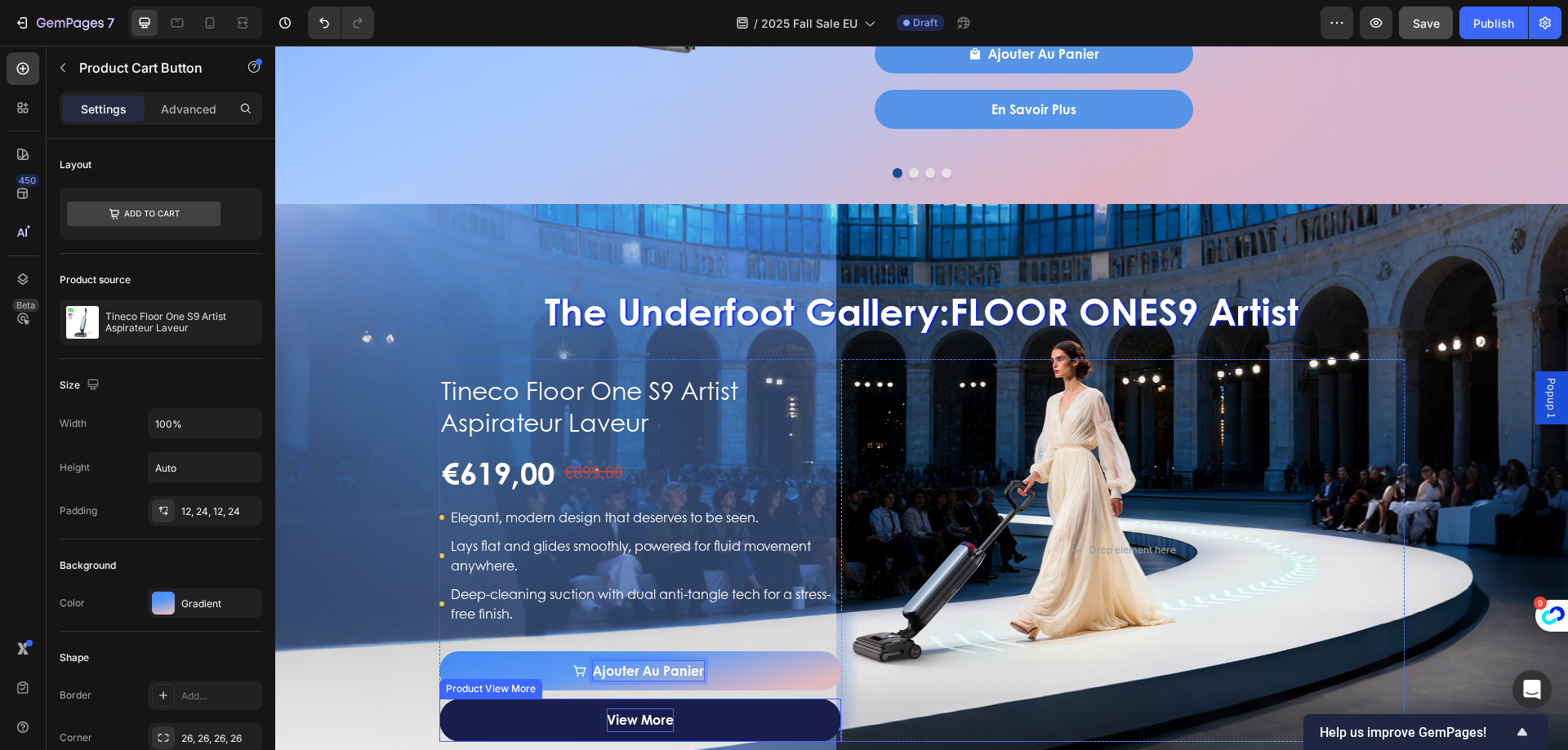
click at [628, 721] on p "View more" at bounding box center [640, 720] width 67 height 24
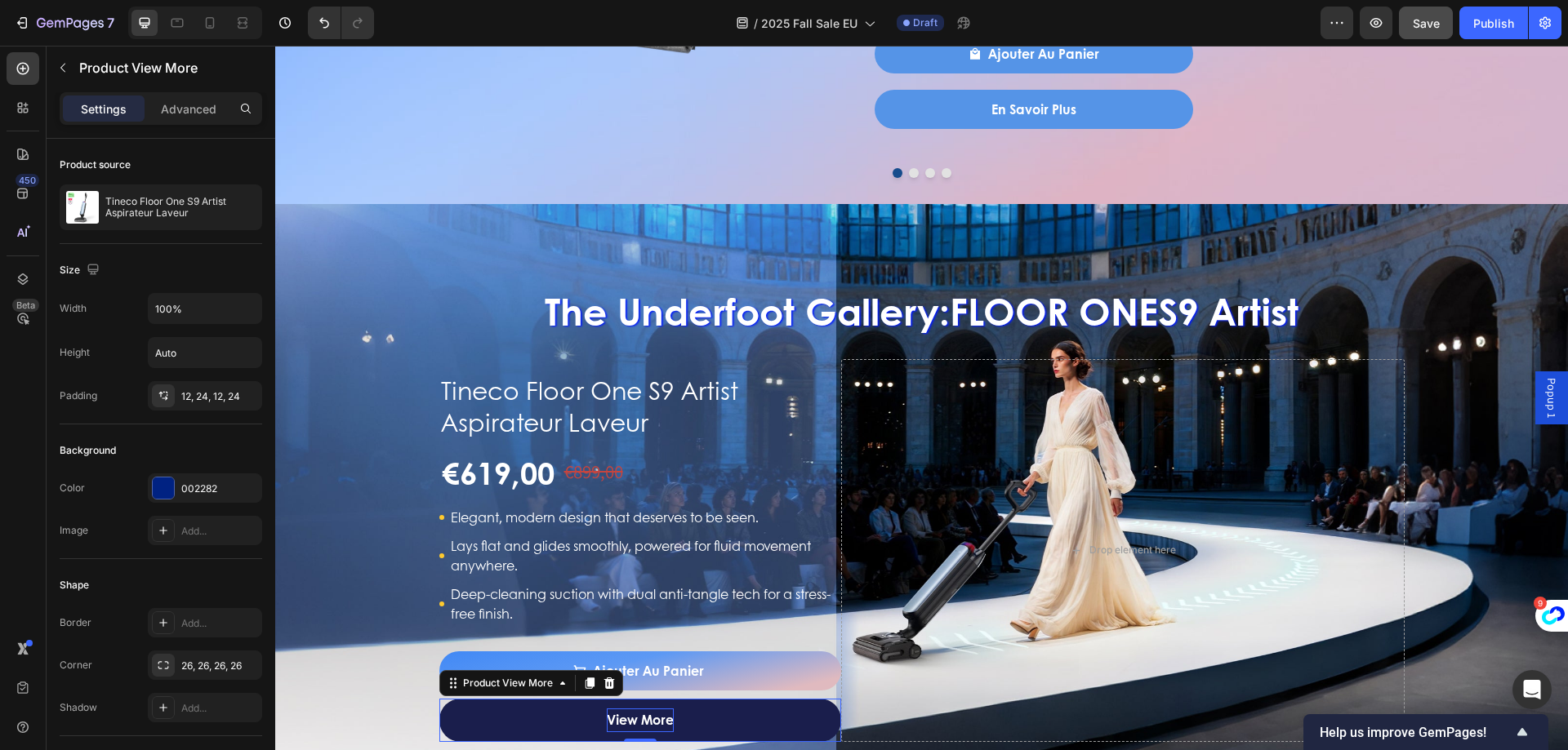
click at [607, 720] on p "View more" at bounding box center [640, 720] width 67 height 24
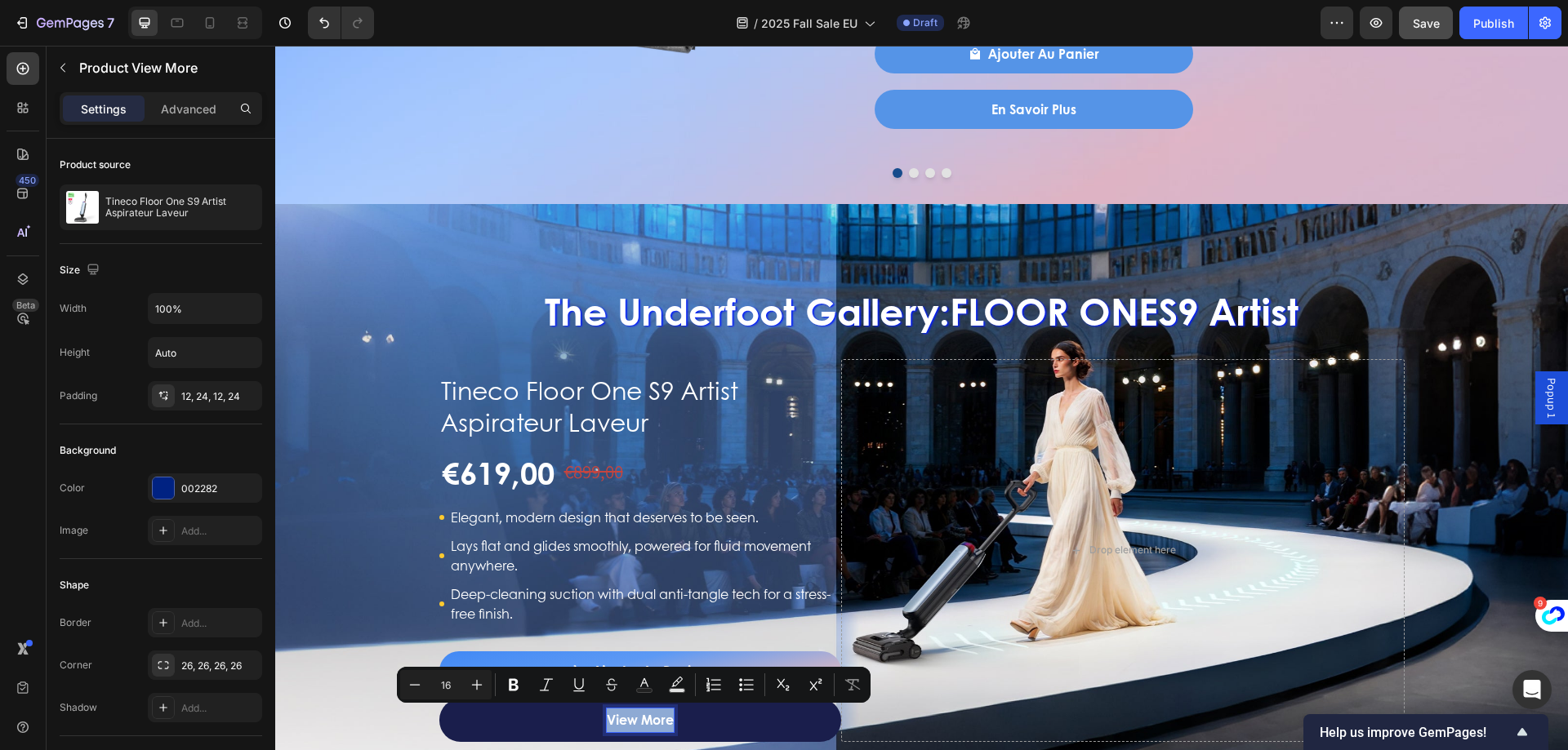
drag, startPoint x: 602, startPoint y: 719, endPoint x: 673, endPoint y: 726, distance: 71.3
click at [673, 726] on button "View more" at bounding box center [640, 720] width 403 height 43
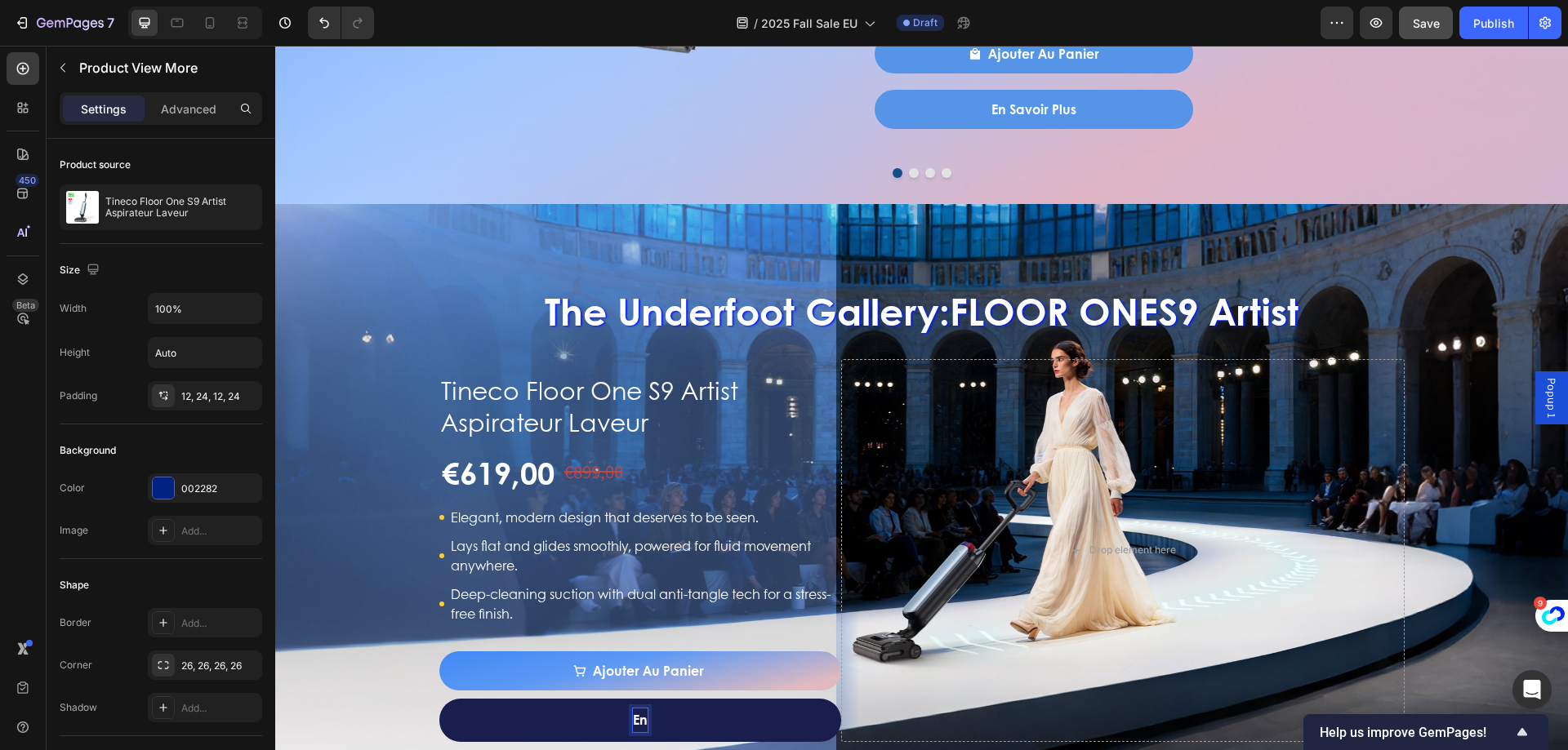
click at [439, 699] on button "En" at bounding box center [640, 720] width 403 height 43
click at [439, 699] on button "En Savoir" at bounding box center [640, 720] width 403 height 43
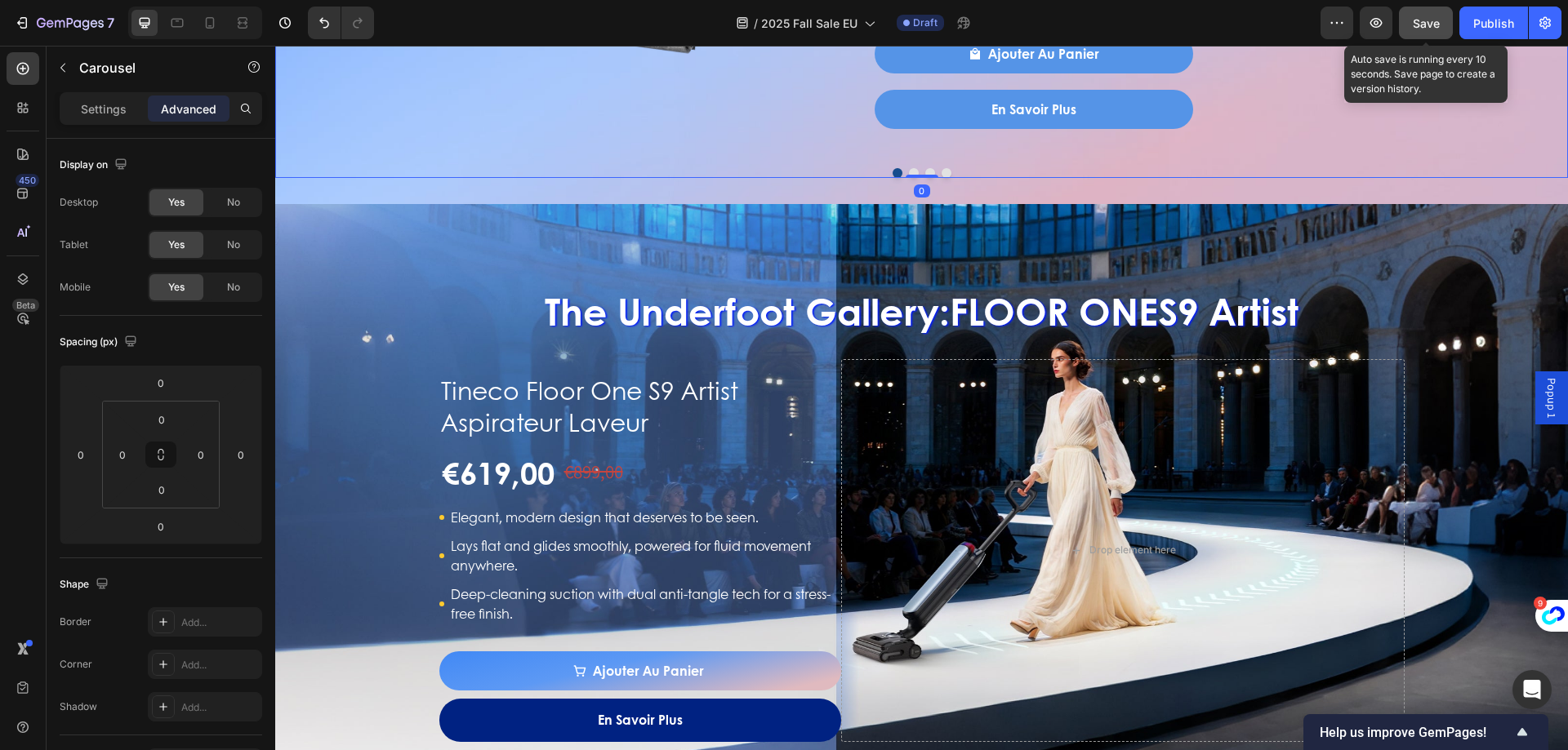
click at [1420, 29] on span "Save" at bounding box center [1426, 23] width 27 height 14
click at [1424, 16] on span "Save" at bounding box center [1426, 23] width 27 height 14
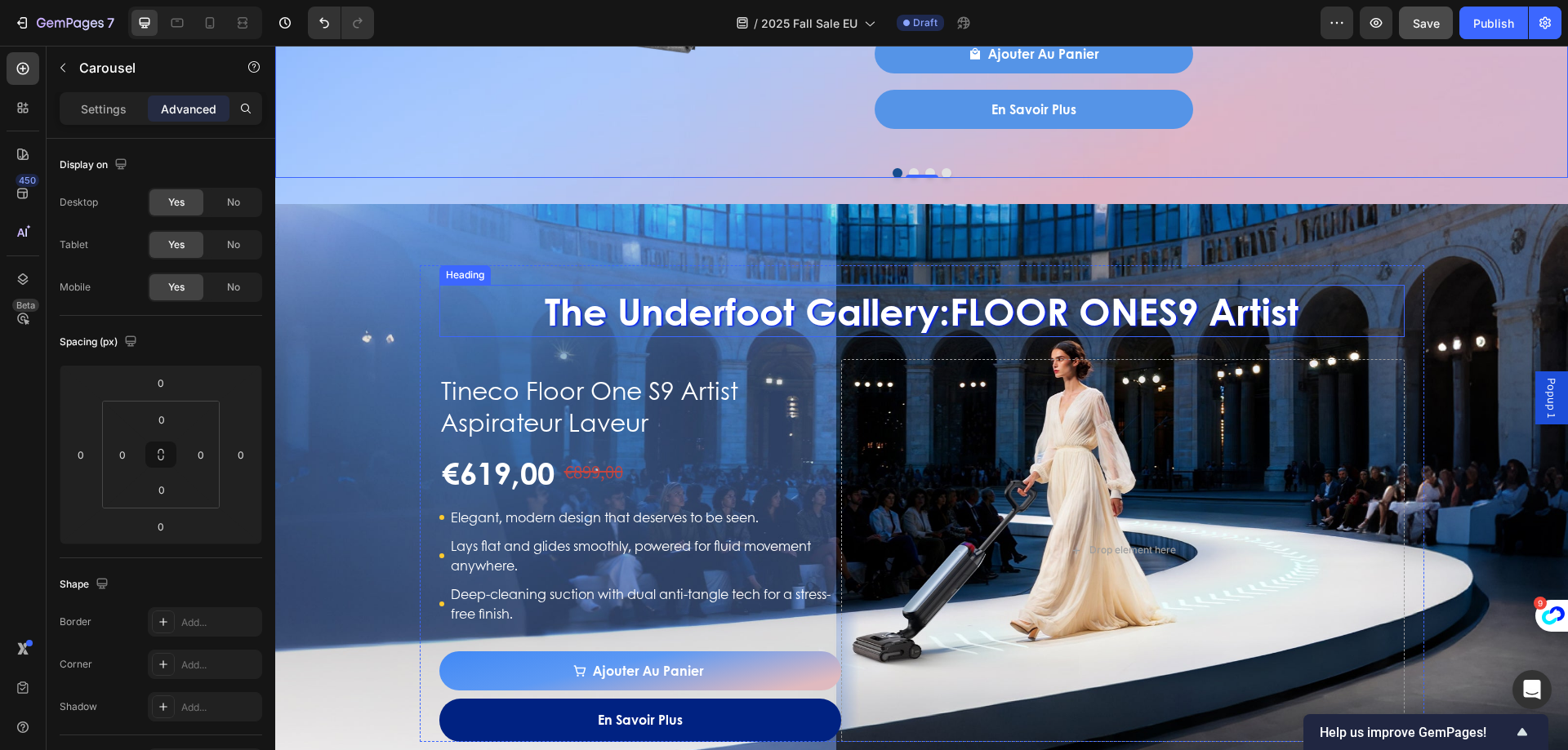
click at [688, 327] on p "The Underfoot Gallery: FLOOR ONE S9 Artist" at bounding box center [921, 311] width 962 height 49
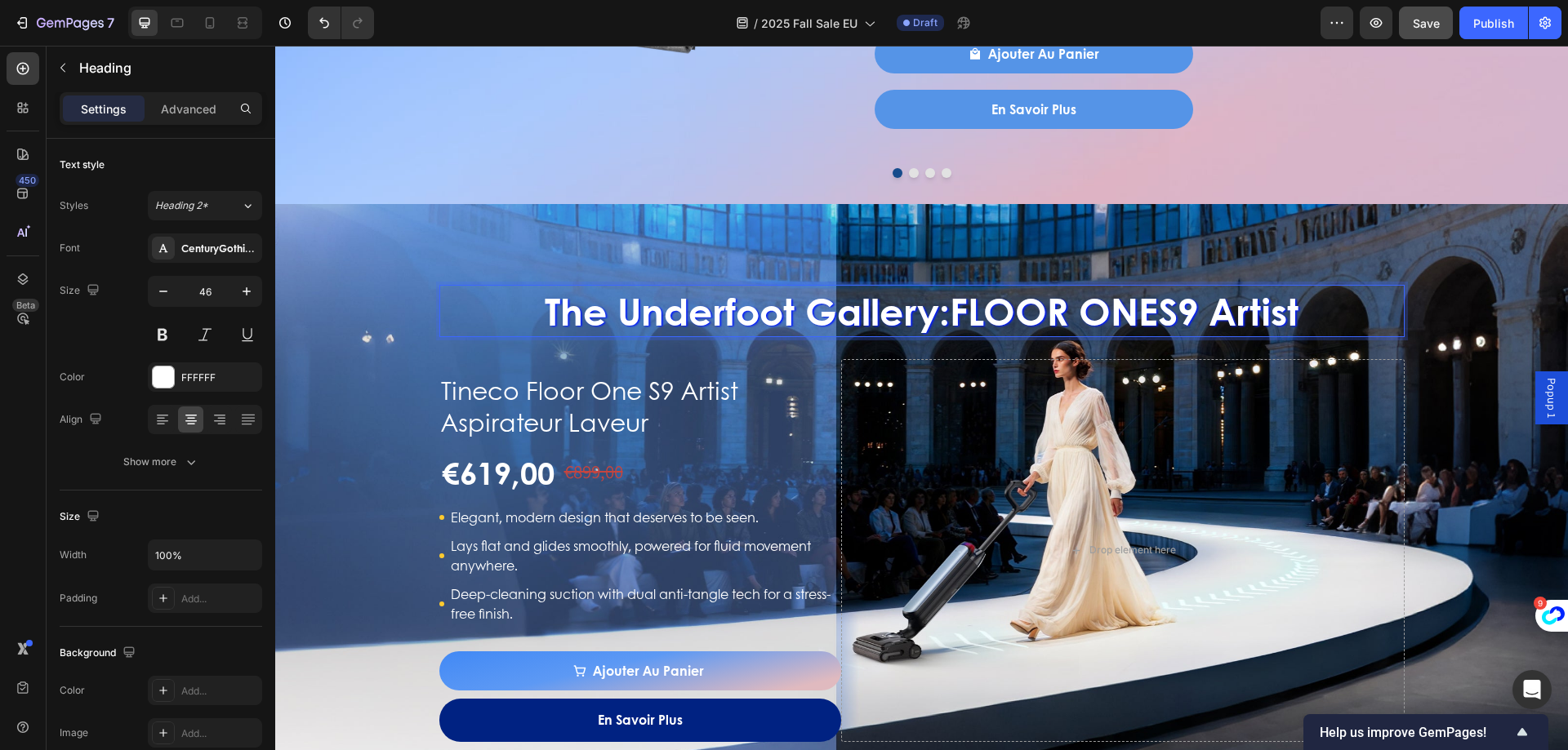
drag, startPoint x: 509, startPoint y: 310, endPoint x: 1317, endPoint y: 319, distance: 808.1
click at [1317, 319] on p "The Underfoot Gallery: FLOOR ONE S9 Artist" at bounding box center [921, 311] width 962 height 49
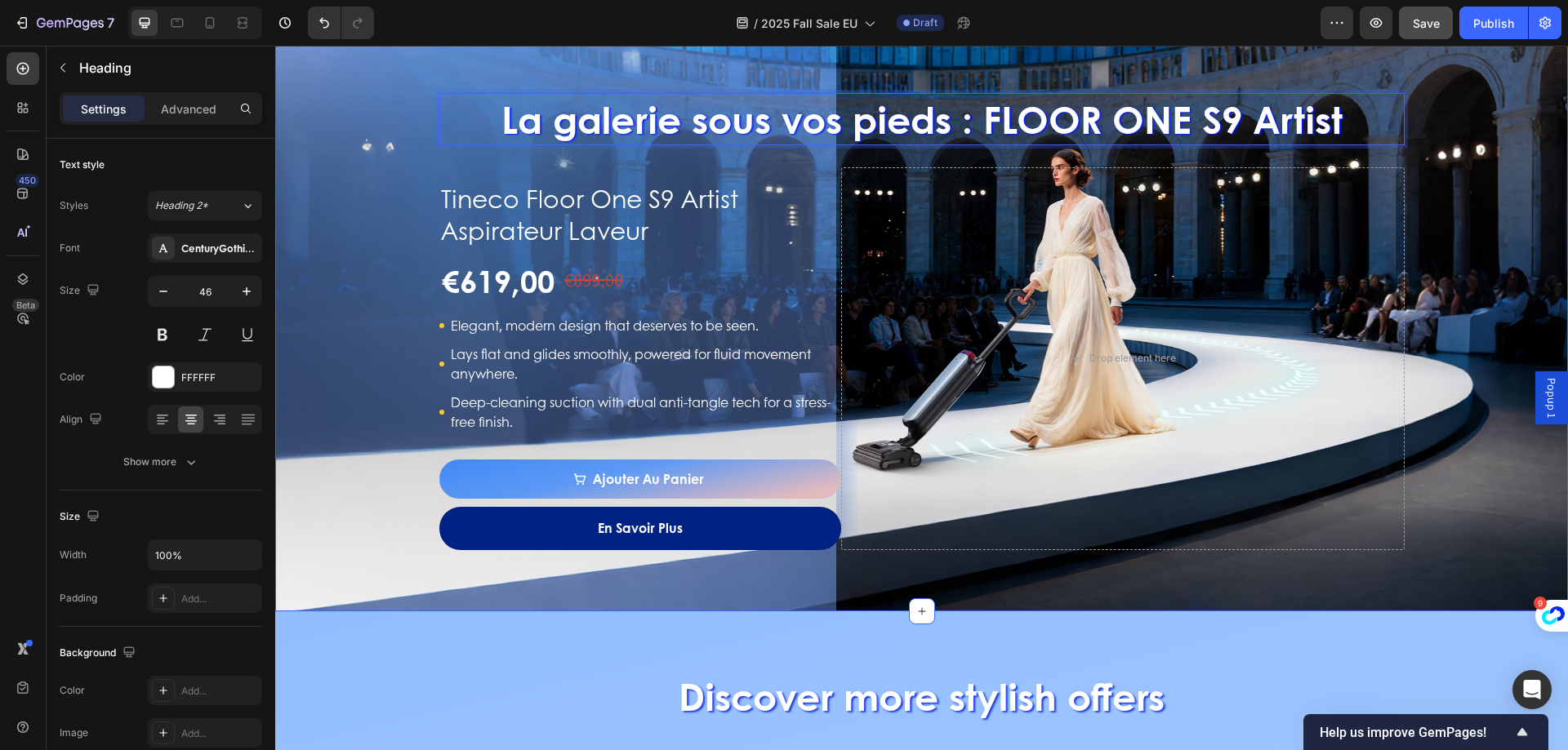
scroll to position [1791, 0]
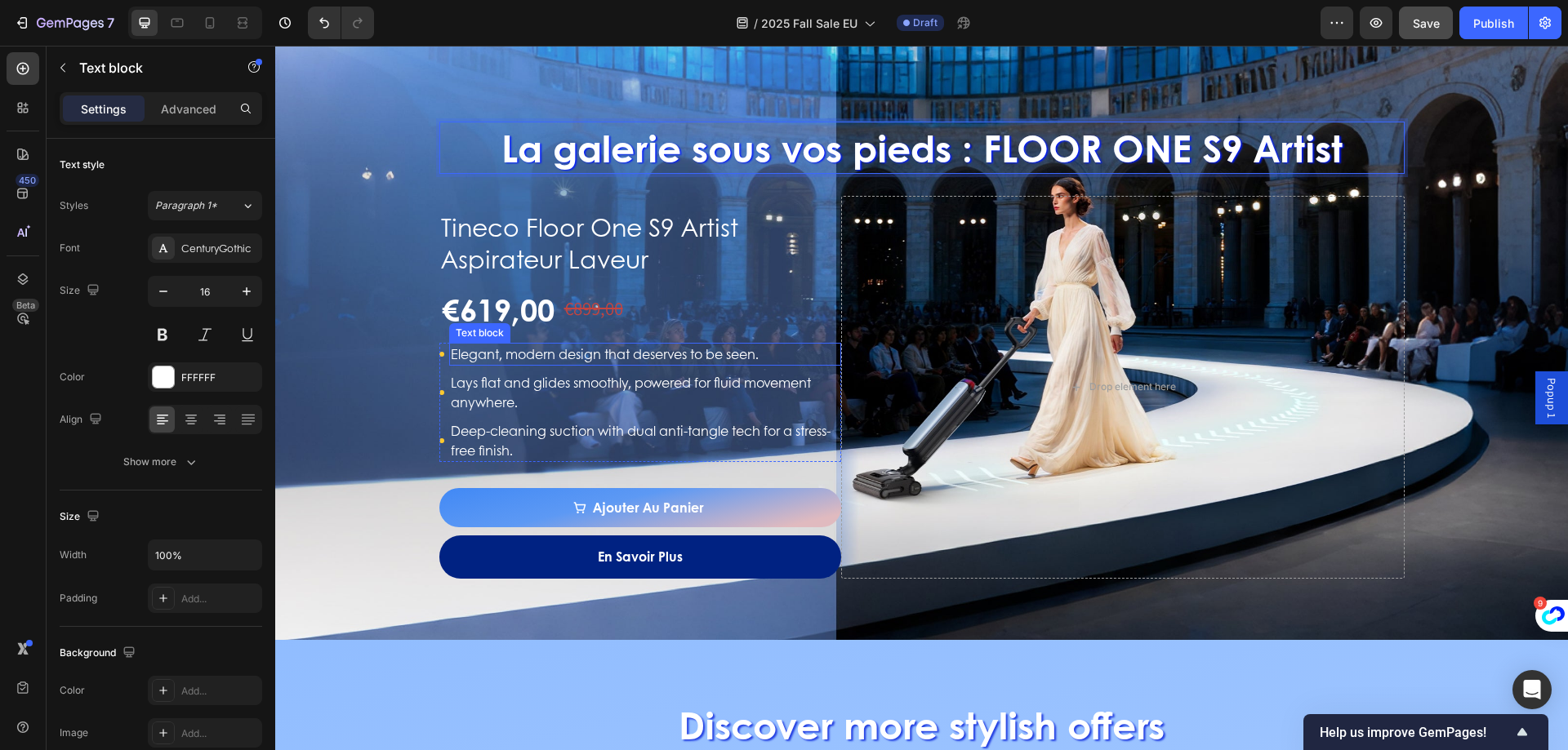
click at [490, 352] on p "Elegant, modern design that deserves to be seen." at bounding box center [645, 355] width 390 height 20
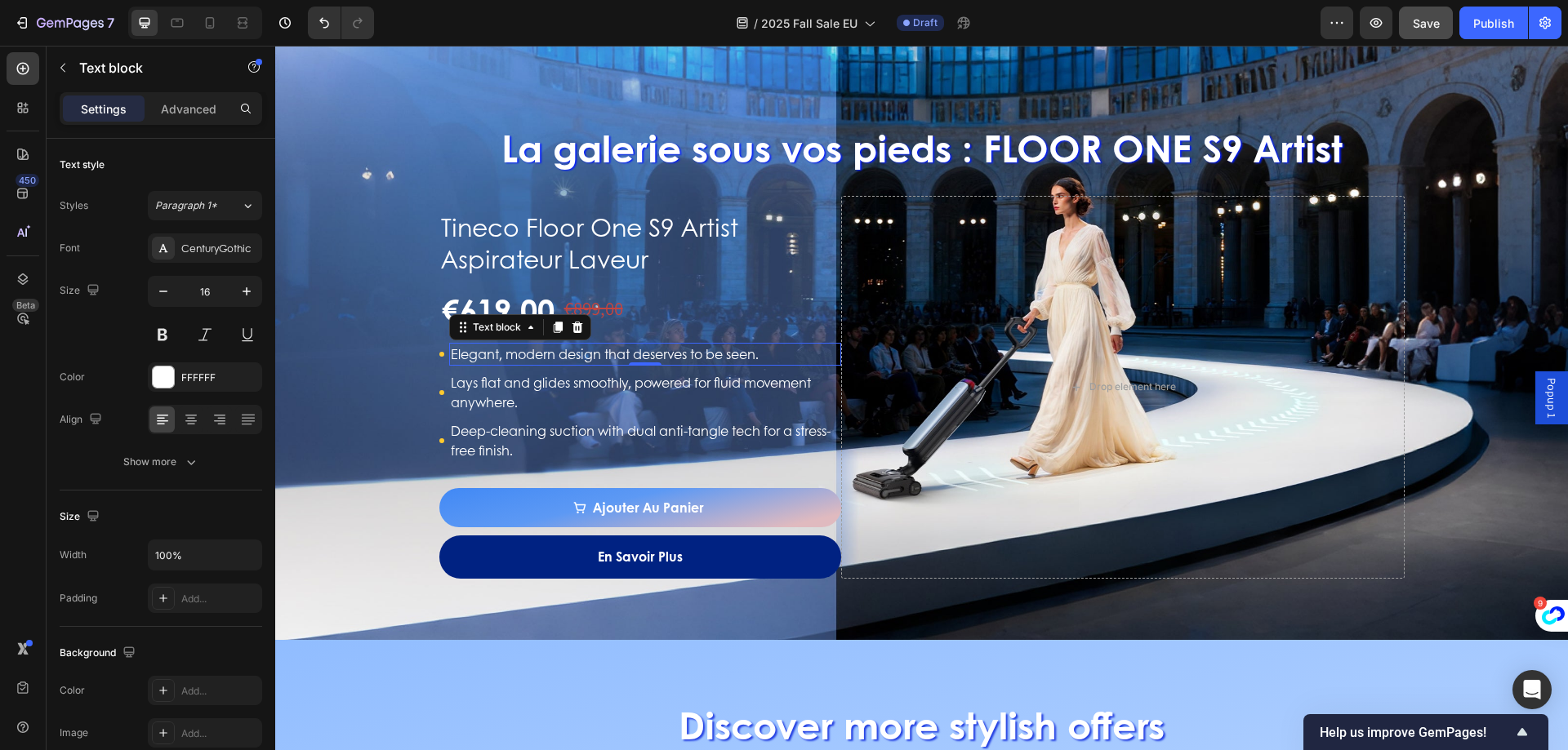
drag, startPoint x: 486, startPoint y: 364, endPoint x: 473, endPoint y: 360, distance: 13.6
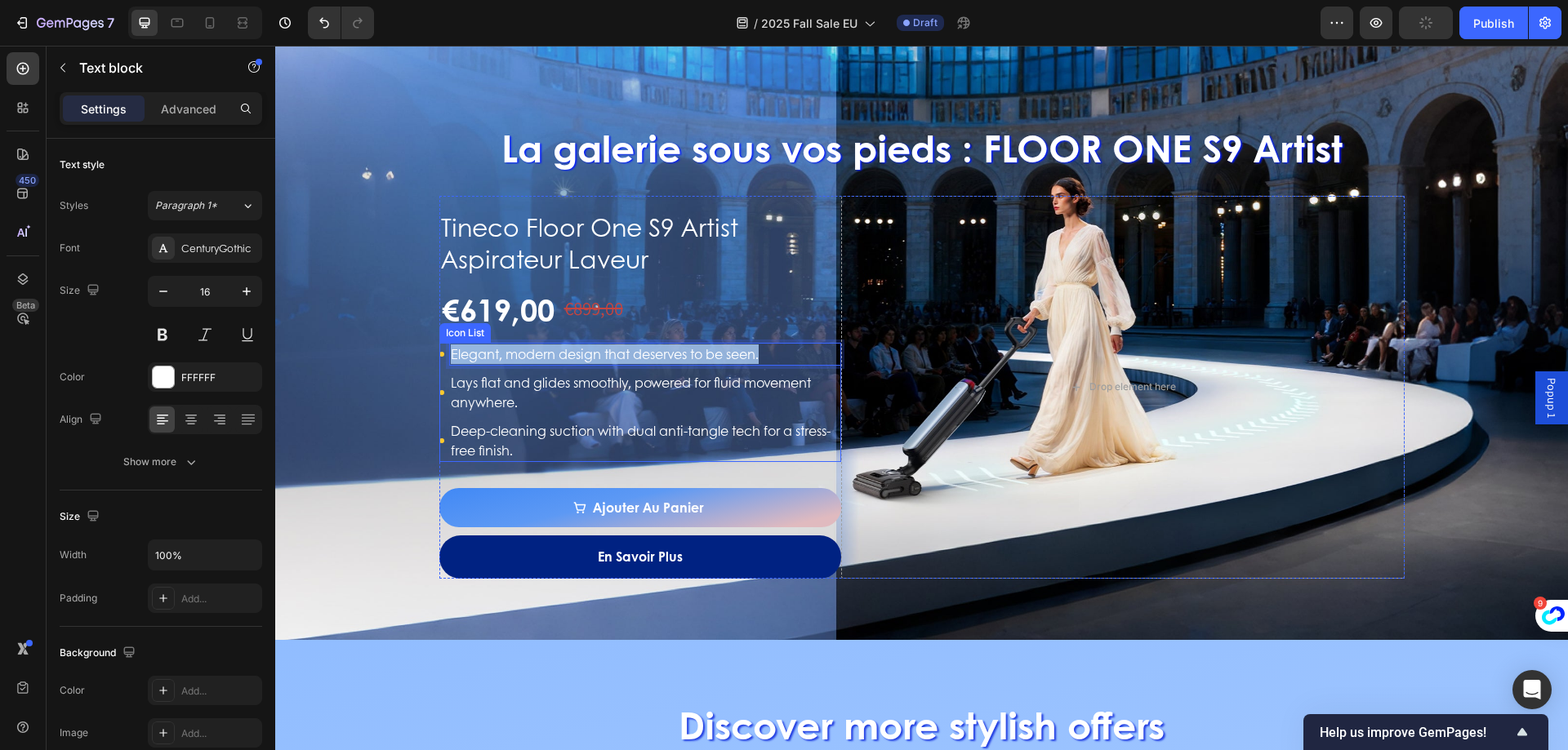
drag, startPoint x: 446, startPoint y: 355, endPoint x: 791, endPoint y: 367, distance: 345.2
click at [791, 367] on ul "Icon Elegant, modern design that deserves to be seen. Text block 0 Icon Lays fl…" at bounding box center [640, 403] width 403 height 119
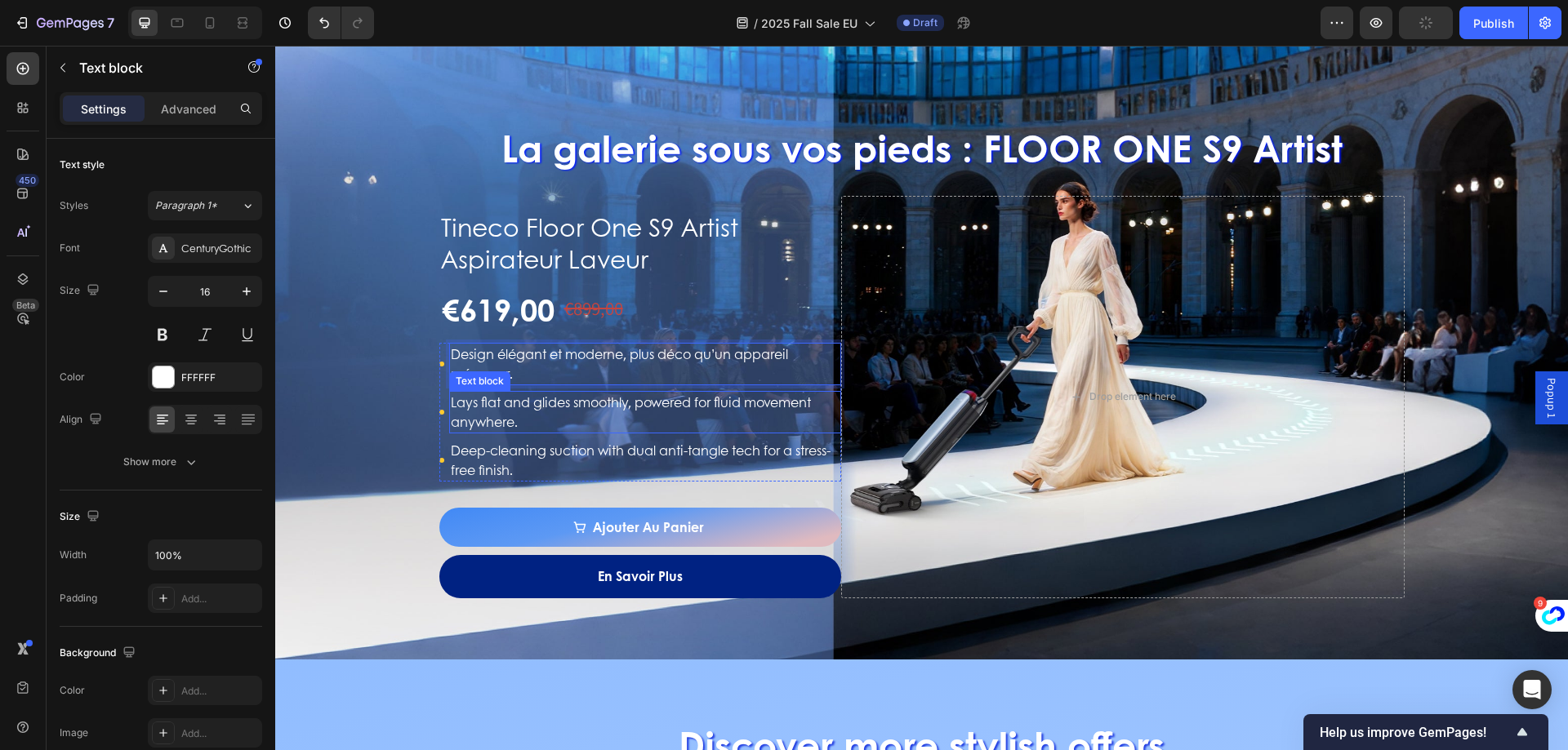
click at [482, 408] on p "Lays flat and glides smoothly, powered for fluid movement anywhere." at bounding box center [645, 413] width 390 height 39
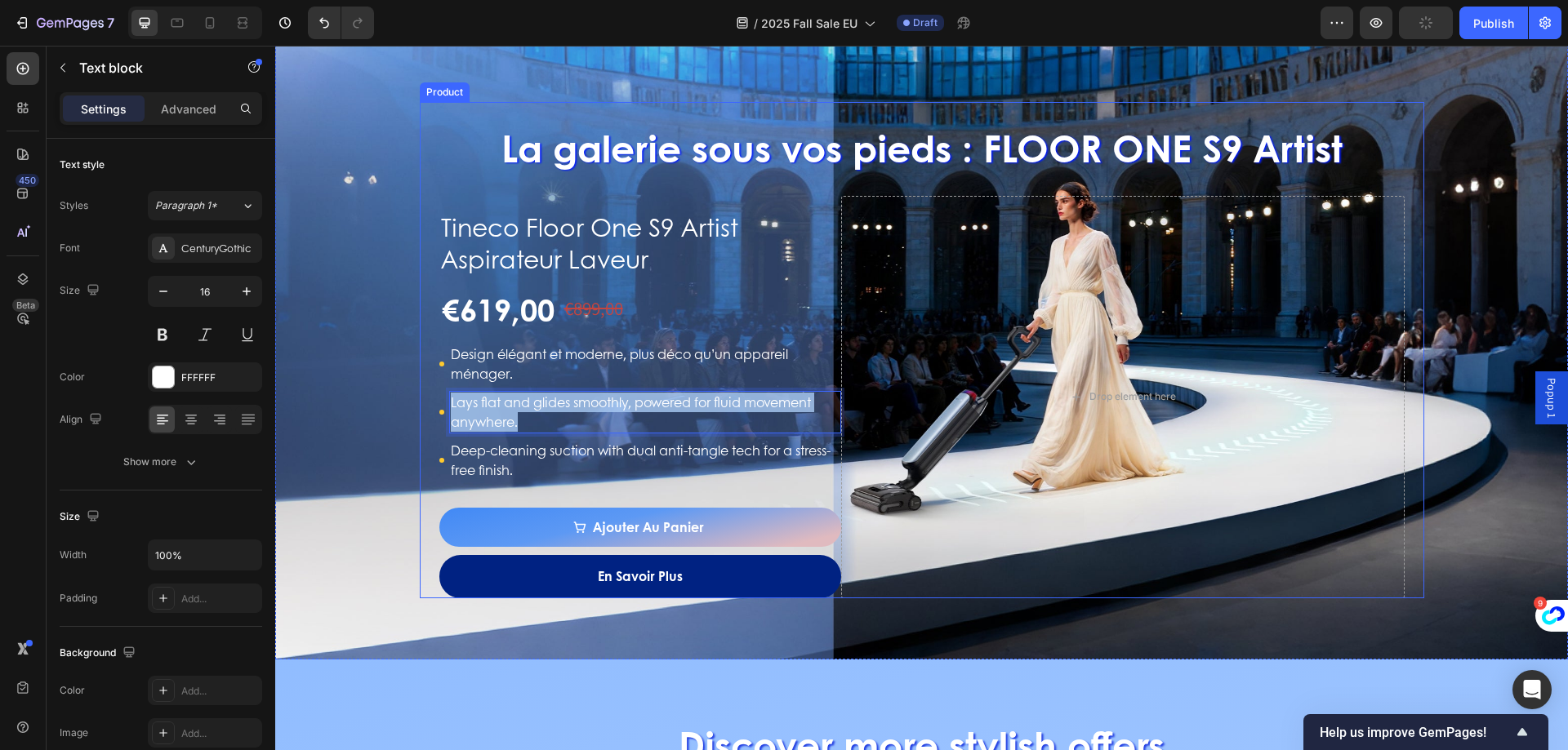
drag, startPoint x: 526, startPoint y: 426, endPoint x: 414, endPoint y: 399, distance: 115.2
click at [419, 399] on div "La galerie sous vos pieds : FLOOR ONE S9 Artist Heading Tineco Floor One S9 Art…" at bounding box center [921, 350] width 1005 height 495
